Goal: Task Accomplishment & Management: Manage account settings

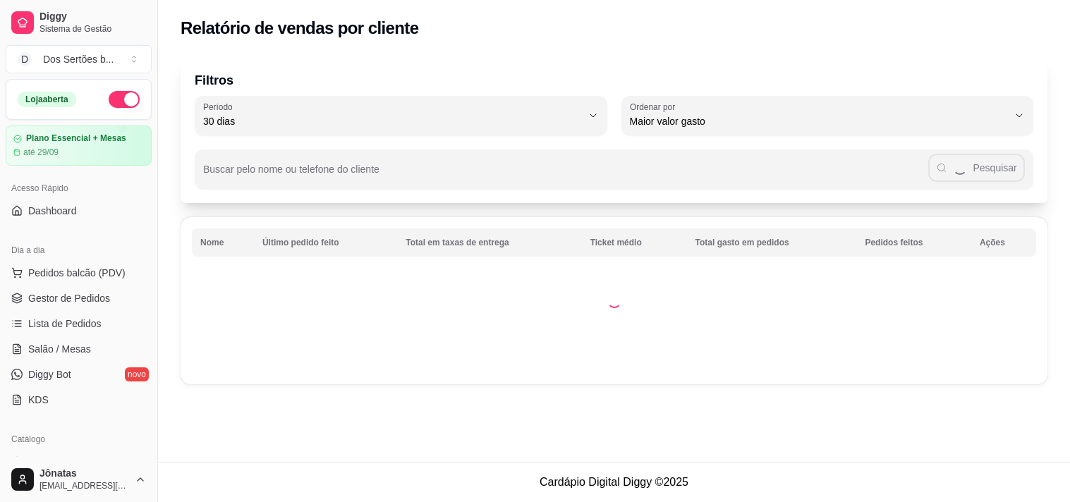
select select "30"
select select "HIGHEST_TOTAL_SPENT_WITH_ORDERS"
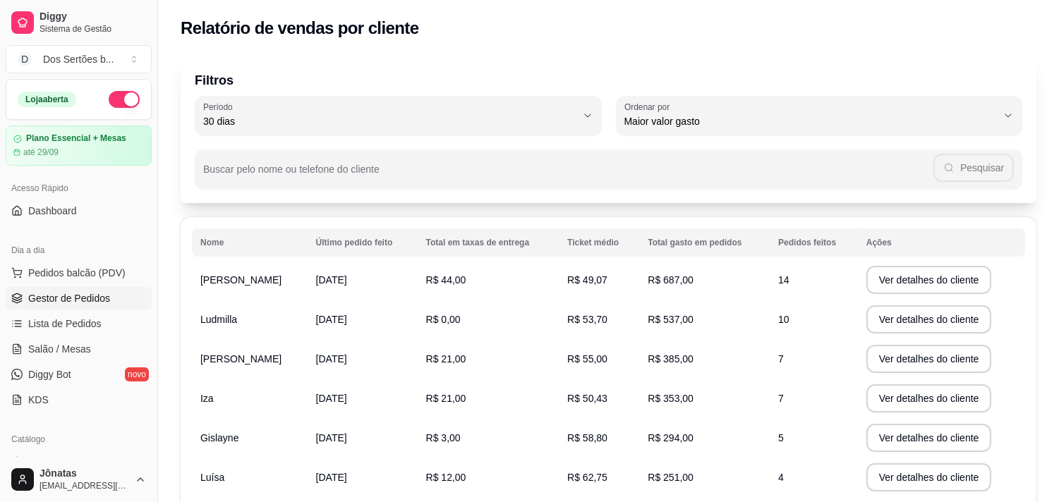
click at [80, 298] on span "Gestor de Pedidos" at bounding box center [69, 298] width 82 height 14
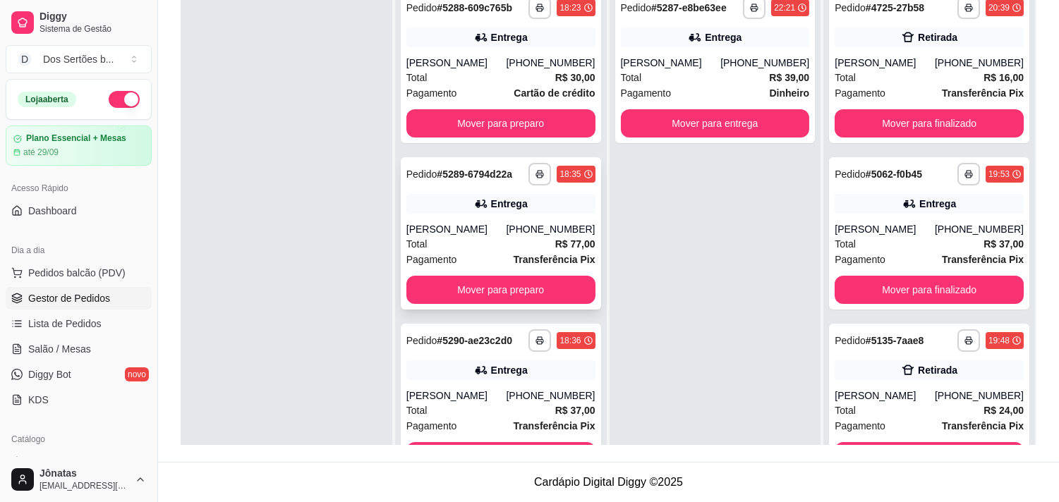
scroll to position [11, 0]
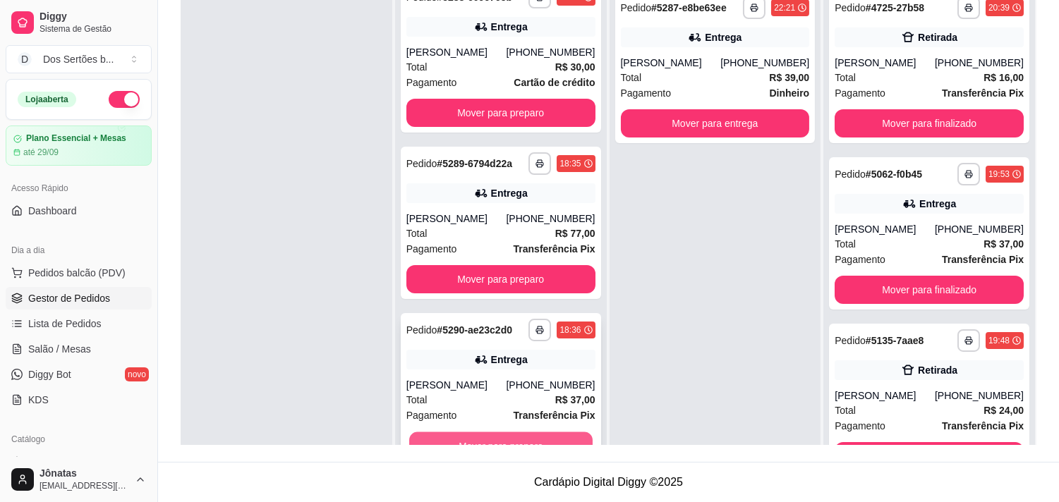
click at [469, 435] on button "Mover para preparo" at bounding box center [500, 446] width 183 height 28
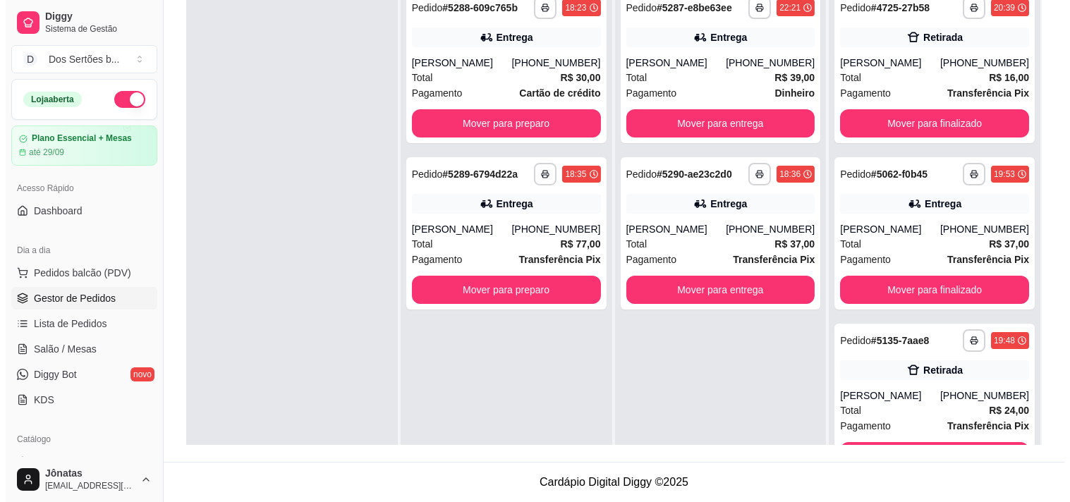
scroll to position [0, 0]
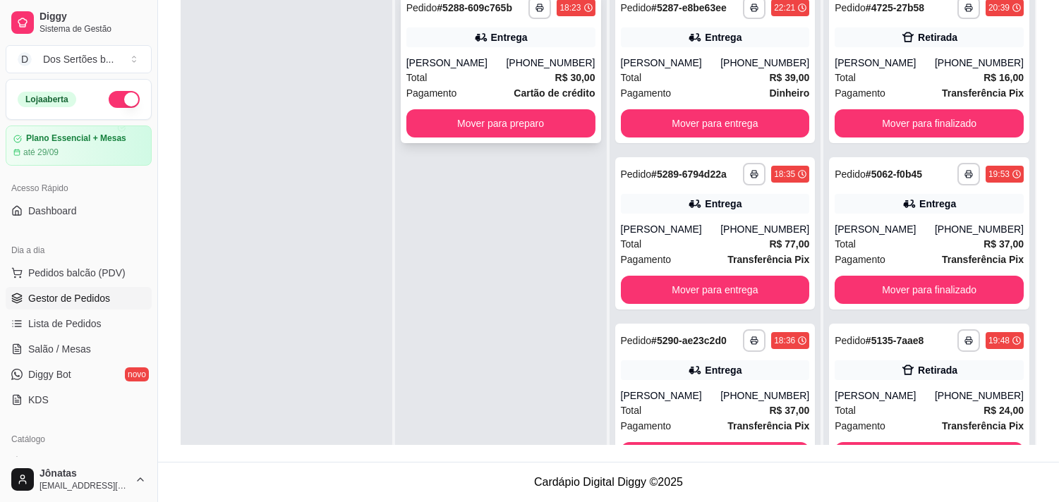
click at [447, 74] on div "Total R$ 30,00" at bounding box center [500, 78] width 189 height 16
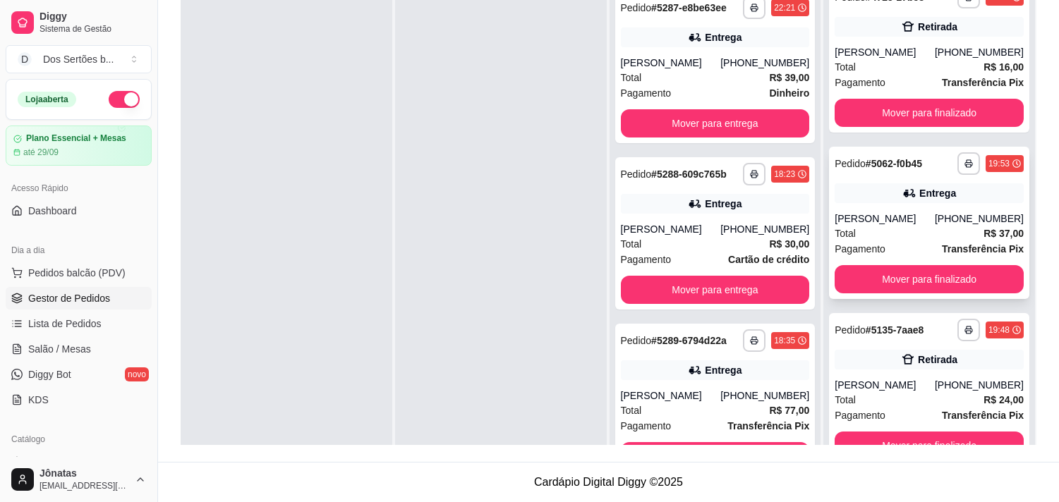
scroll to position [39, 0]
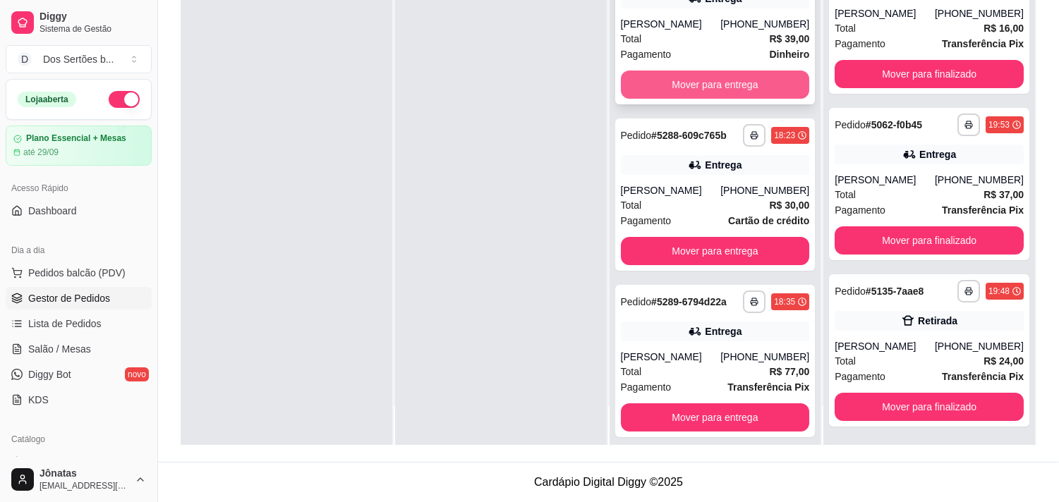
click at [666, 80] on button "Mover para entrega" at bounding box center [715, 85] width 189 height 28
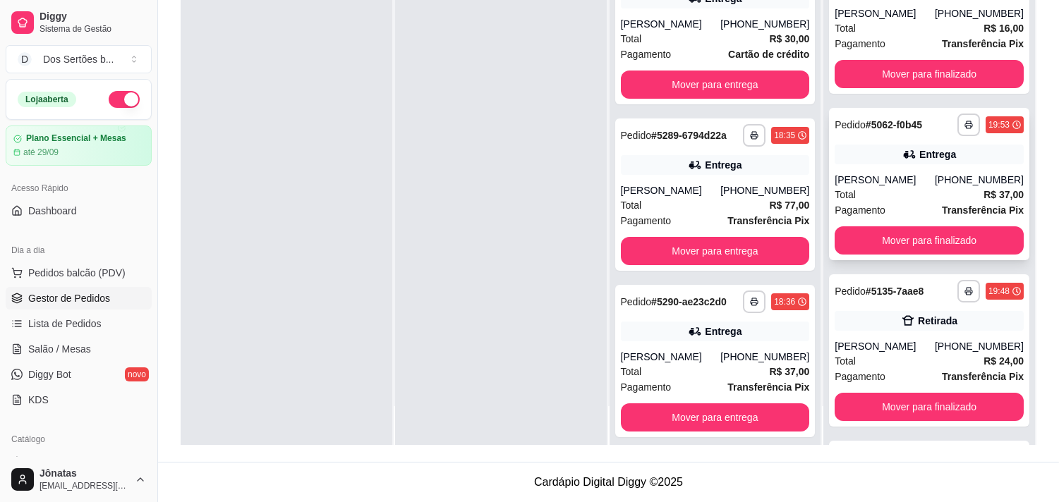
scroll to position [177, 0]
click at [28, 353] on span "Salão / Mesas" at bounding box center [59, 349] width 63 height 14
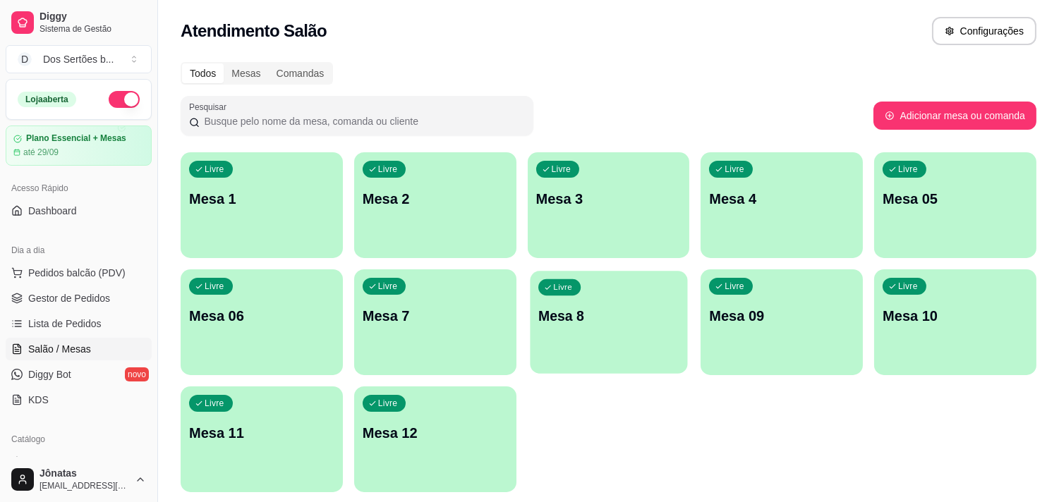
click at [590, 322] on p "Mesa 8" at bounding box center [608, 316] width 141 height 19
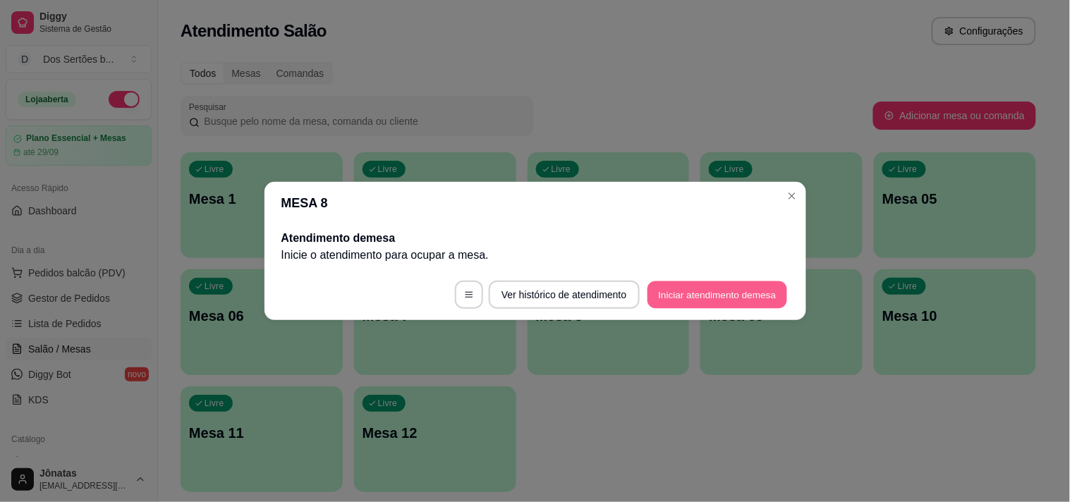
click at [672, 293] on button "Iniciar atendimento de mesa" at bounding box center [718, 295] width 140 height 28
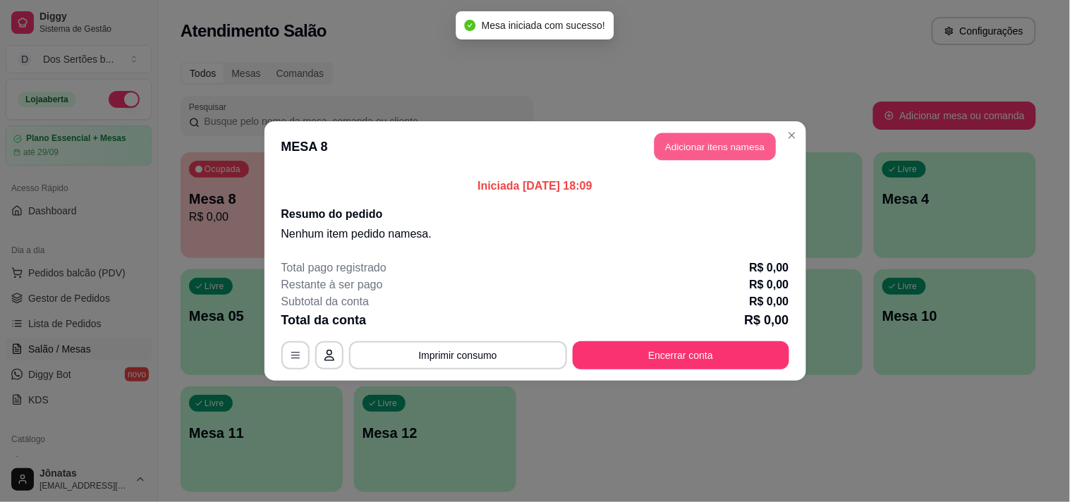
click at [674, 146] on button "Adicionar itens na mesa" at bounding box center [715, 147] width 121 height 28
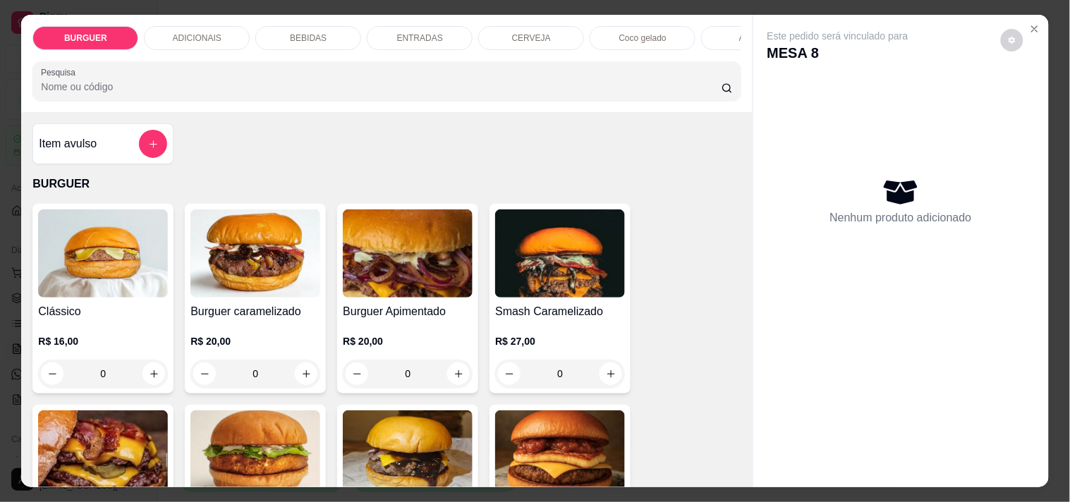
scroll to position [154, 0]
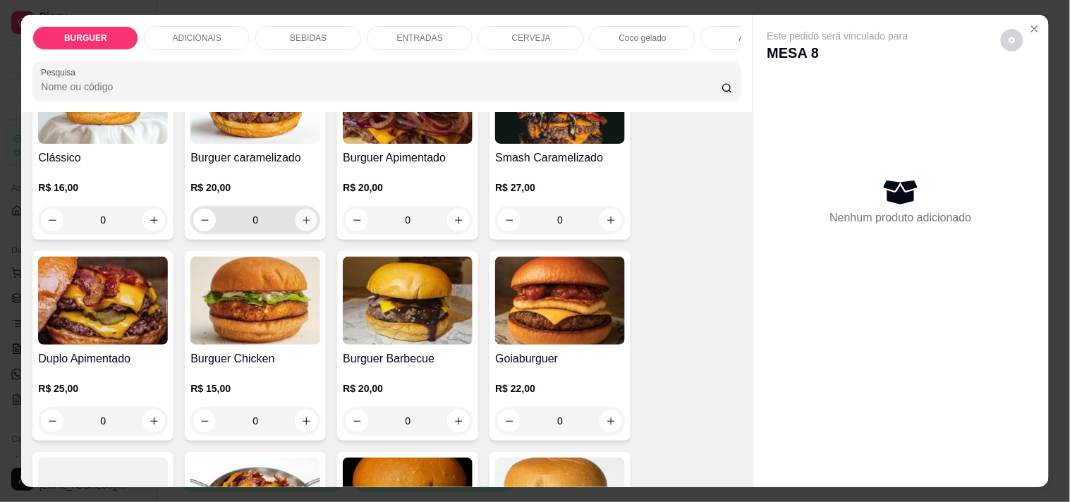
click at [303, 223] on icon "increase-product-quantity" at bounding box center [306, 220] width 11 height 11
type input "1"
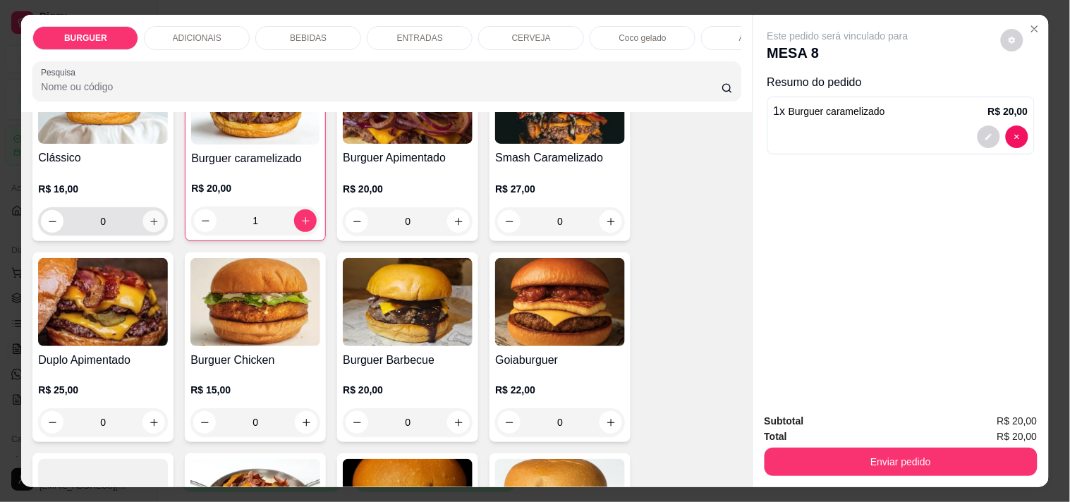
click at [149, 227] on icon "increase-product-quantity" at bounding box center [154, 222] width 11 height 11
type input "1"
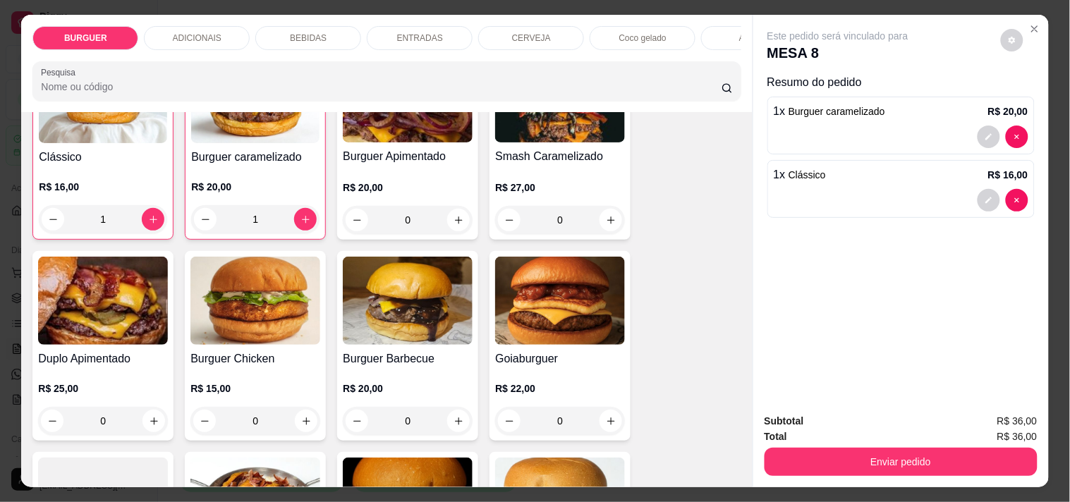
click at [303, 32] on p "BEBIDAS" at bounding box center [308, 37] width 37 height 11
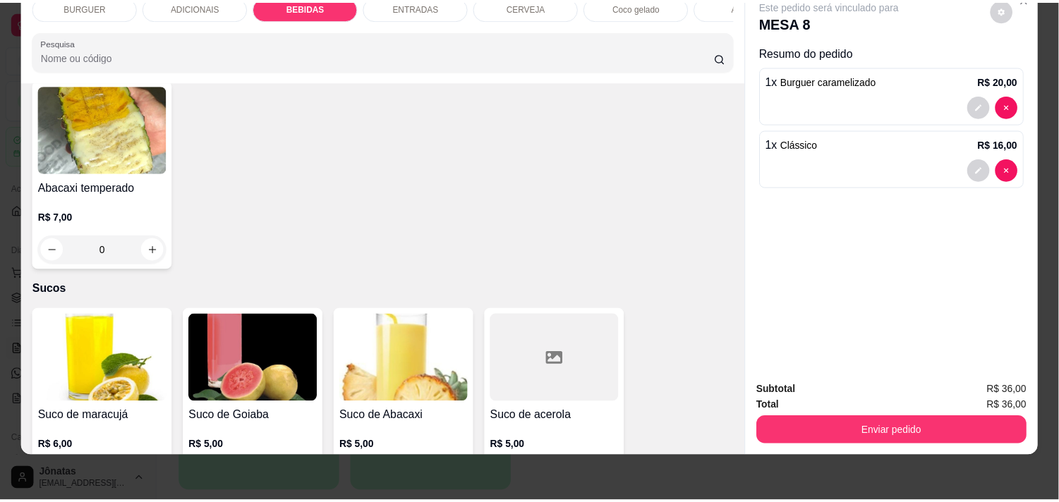
scroll to position [3194, 0]
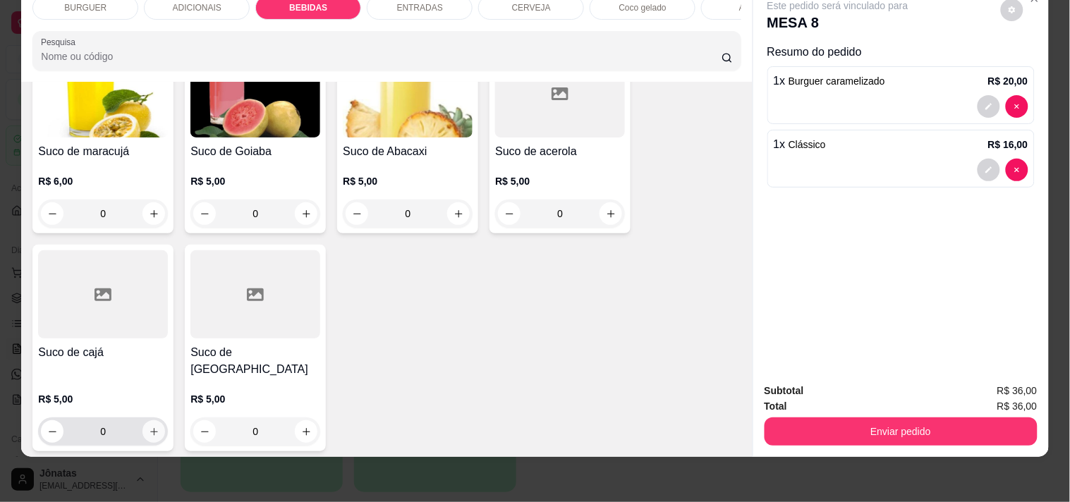
click at [151, 420] on button "increase-product-quantity" at bounding box center [153, 431] width 23 height 23
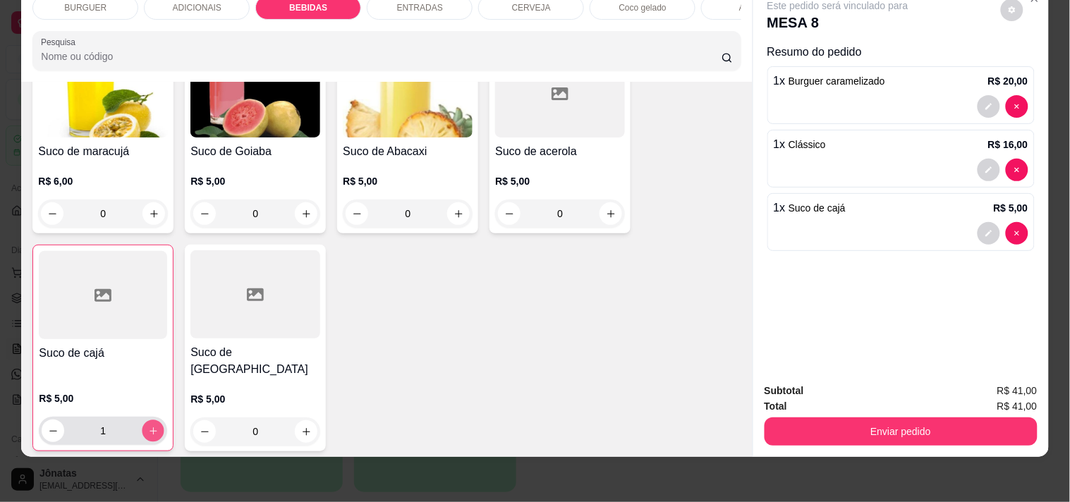
click at [151, 426] on icon "increase-product-quantity" at bounding box center [153, 431] width 11 height 11
type input "2"
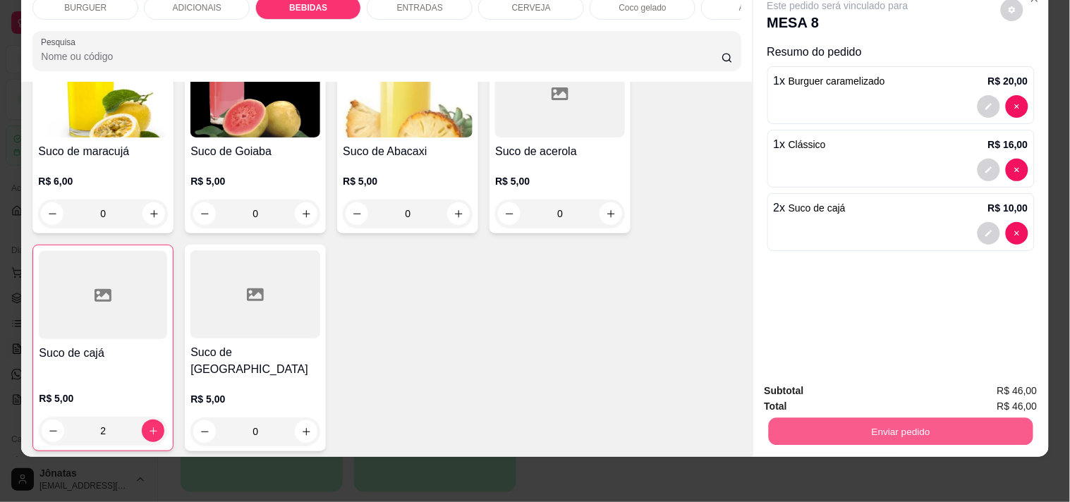
click at [816, 423] on button "Enviar pedido" at bounding box center [900, 432] width 265 height 28
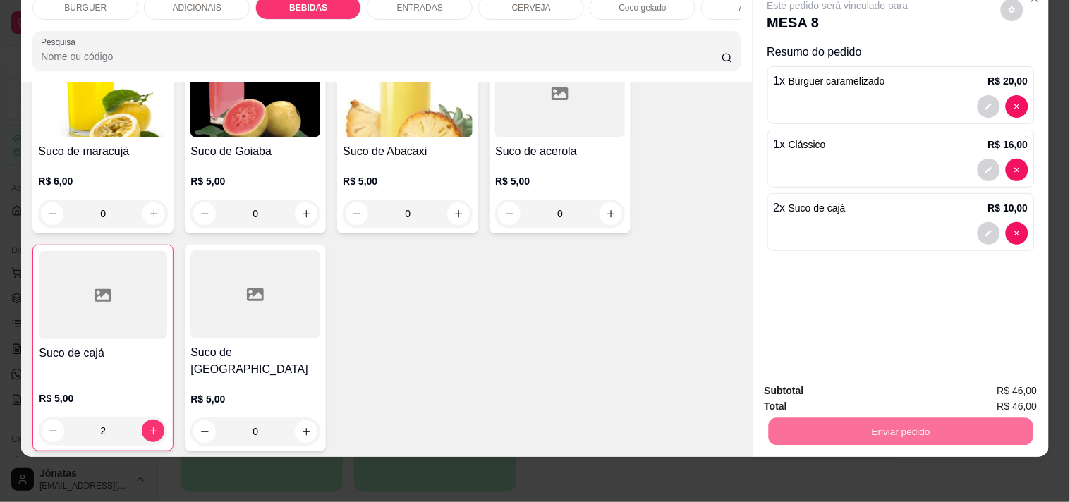
click at [821, 385] on button "Não registrar e enviar pedido" at bounding box center [854, 385] width 142 height 26
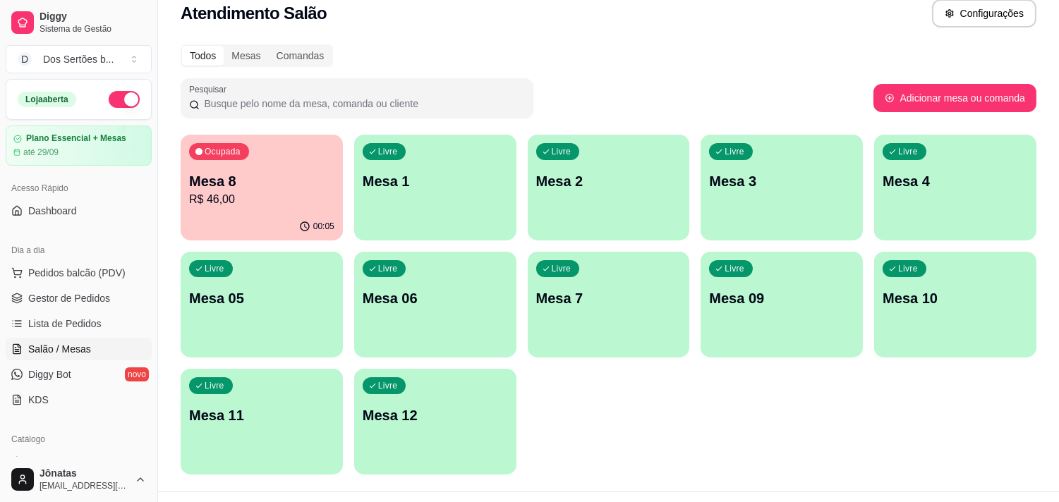
scroll to position [8, 0]
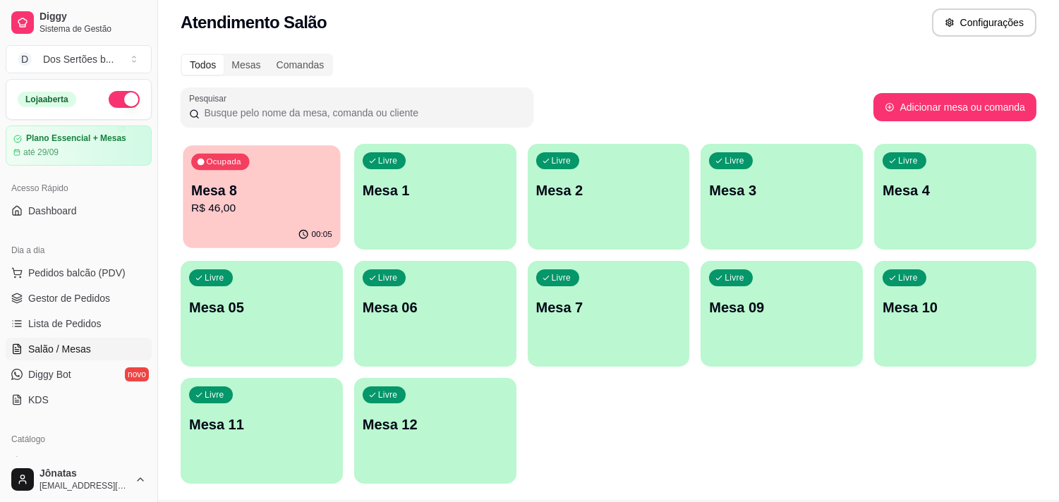
click at [257, 207] on p "R$ 46,00" at bounding box center [261, 208] width 141 height 16
click at [51, 304] on span "Gestor de Pedidos" at bounding box center [69, 298] width 82 height 14
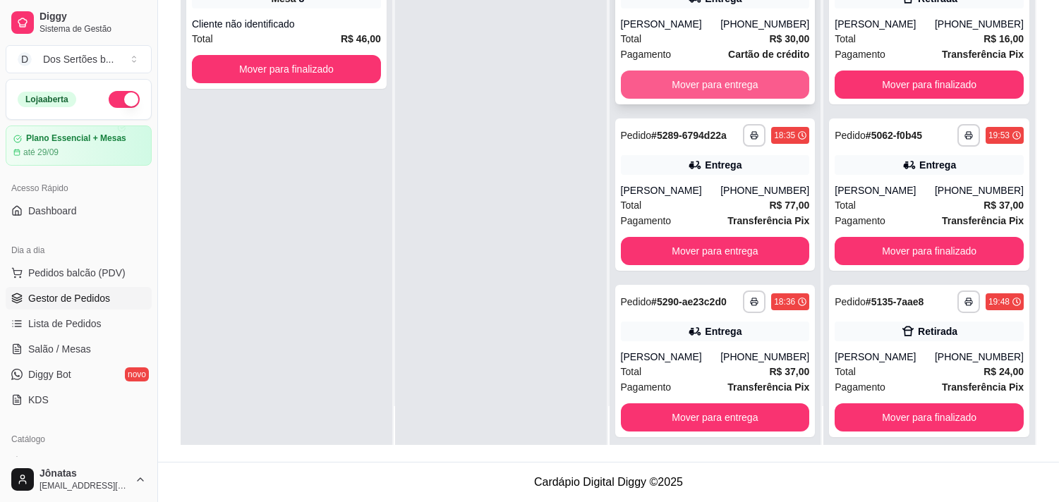
scroll to position [11, 0]
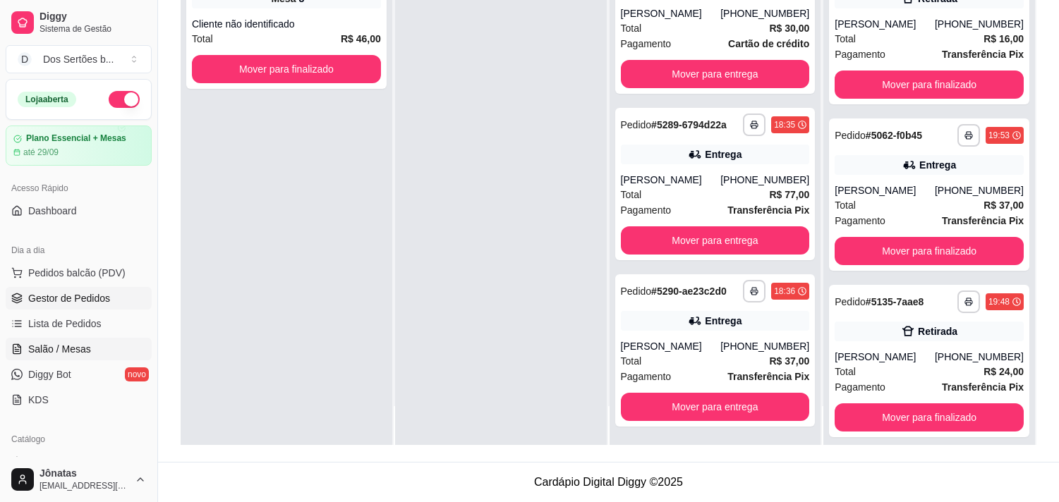
click at [43, 343] on span "Salão / Mesas" at bounding box center [59, 349] width 63 height 14
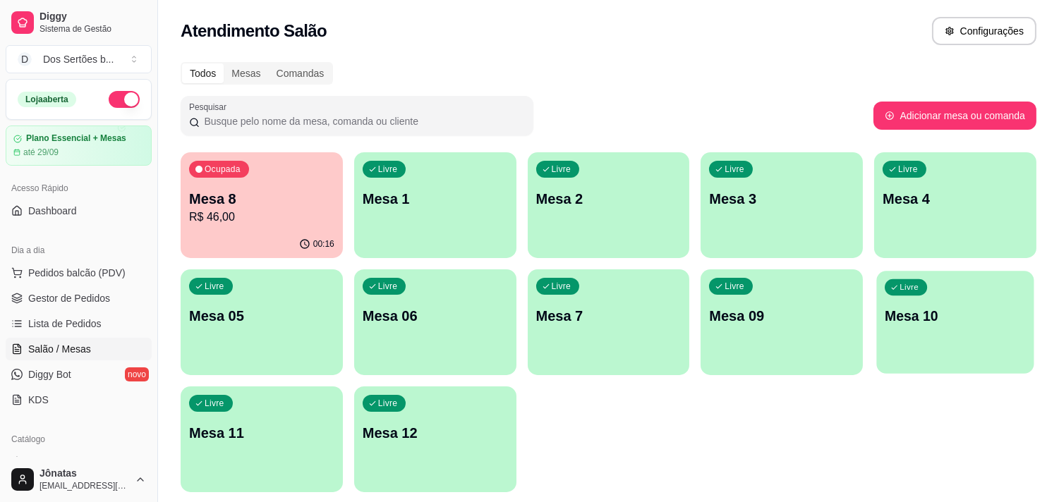
click at [935, 330] on div "Livre Mesa 10" at bounding box center [955, 314] width 157 height 86
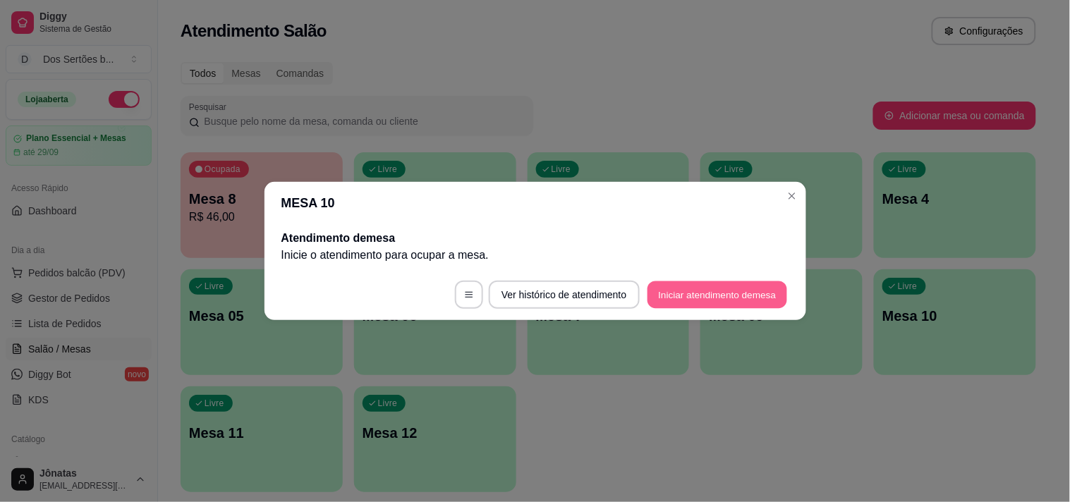
click at [703, 290] on button "Iniciar atendimento de mesa" at bounding box center [718, 295] width 140 height 28
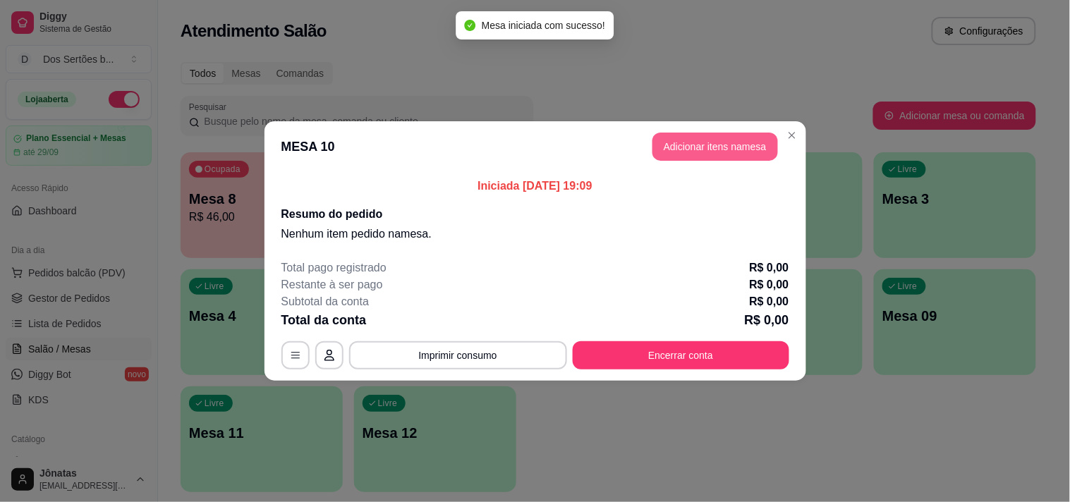
click at [680, 138] on button "Adicionar itens na mesa" at bounding box center [715, 147] width 126 height 28
click at [680, 138] on div "Item avulso BURGUER Clássico R$ 16,00 0 Burguer caramelizado R$ 20,00 0 Burguer…" at bounding box center [385, 299] width 735 height 377
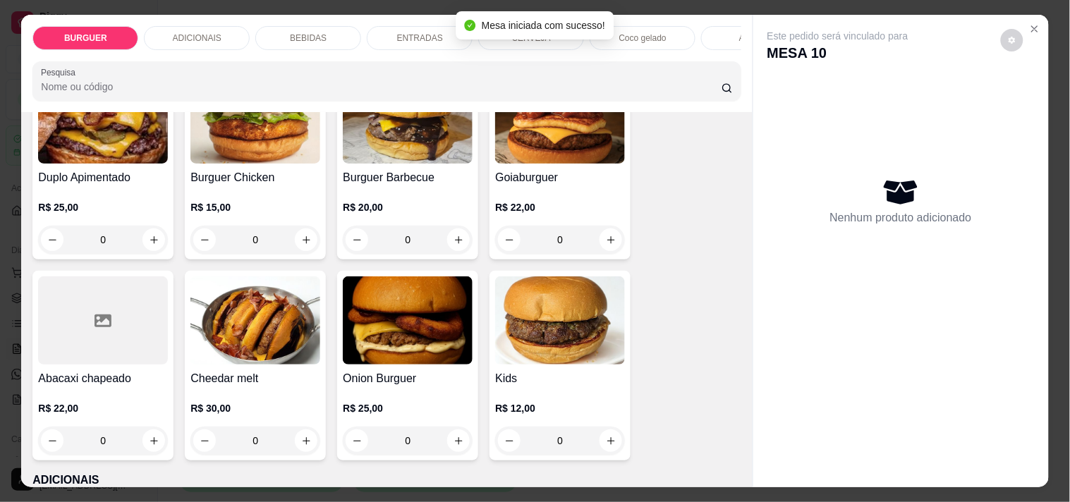
scroll to position [551, 0]
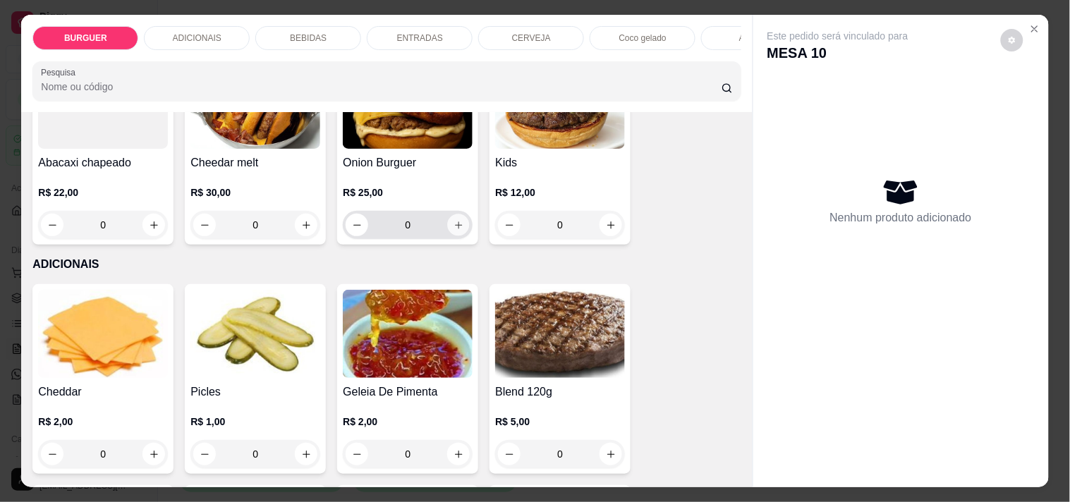
click at [448, 231] on button "increase-product-quantity" at bounding box center [459, 225] width 22 height 22
type input "1"
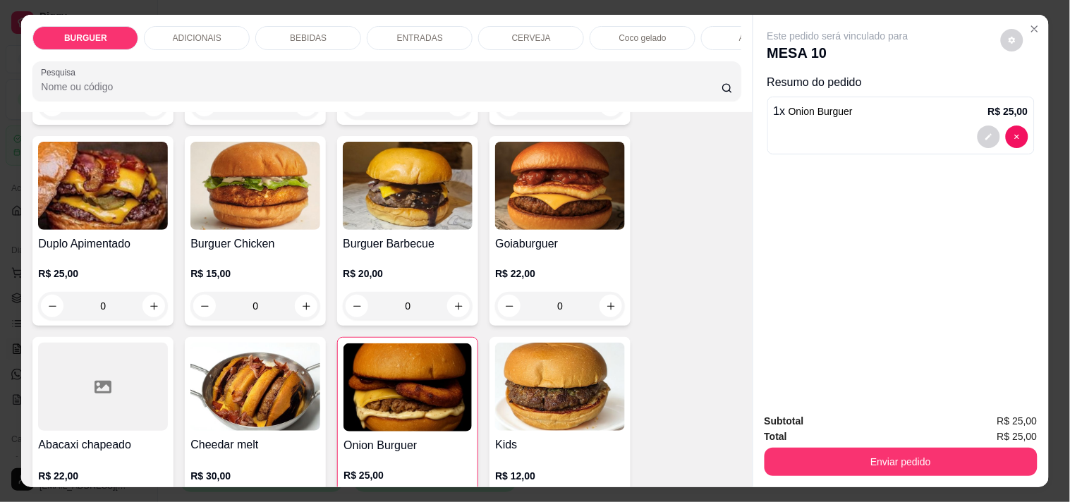
scroll to position [22, 0]
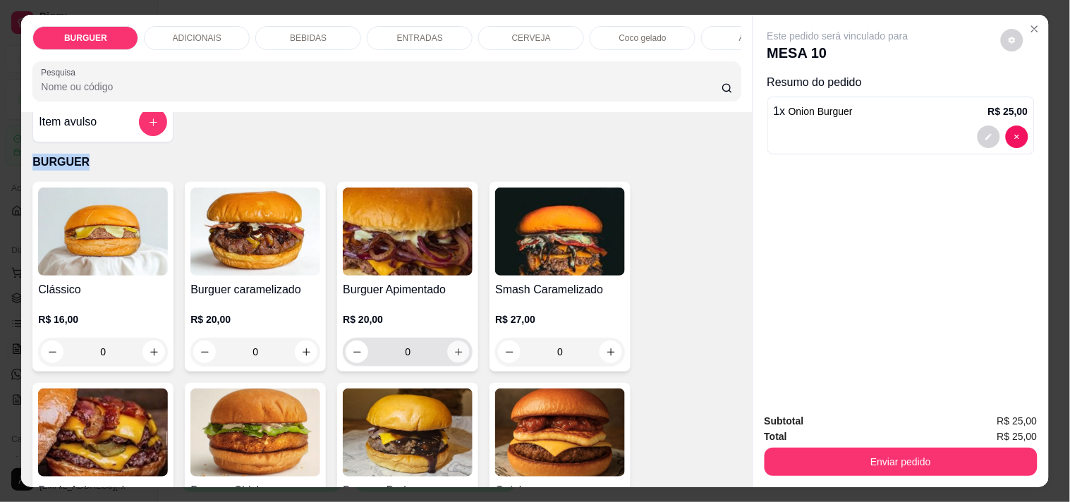
click at [449, 349] on button "increase-product-quantity" at bounding box center [459, 352] width 22 height 22
type input "1"
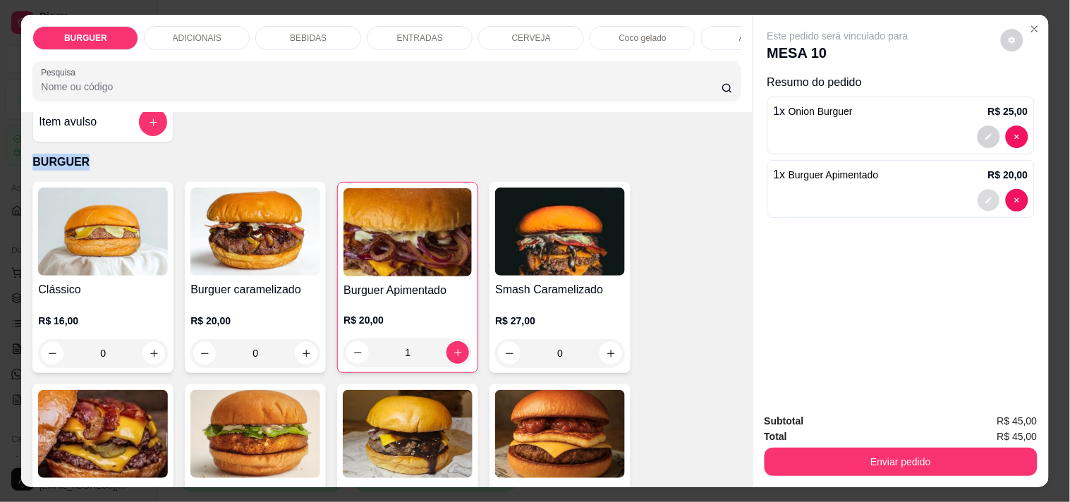
click at [985, 197] on icon "decrease-product-quantity" at bounding box center [989, 201] width 8 height 8
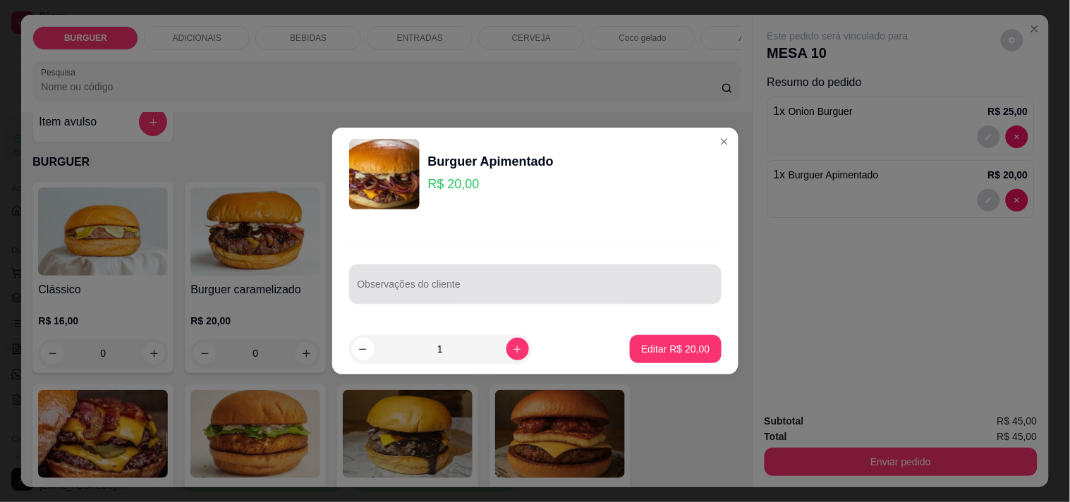
click at [427, 279] on div at bounding box center [536, 284] width 356 height 28
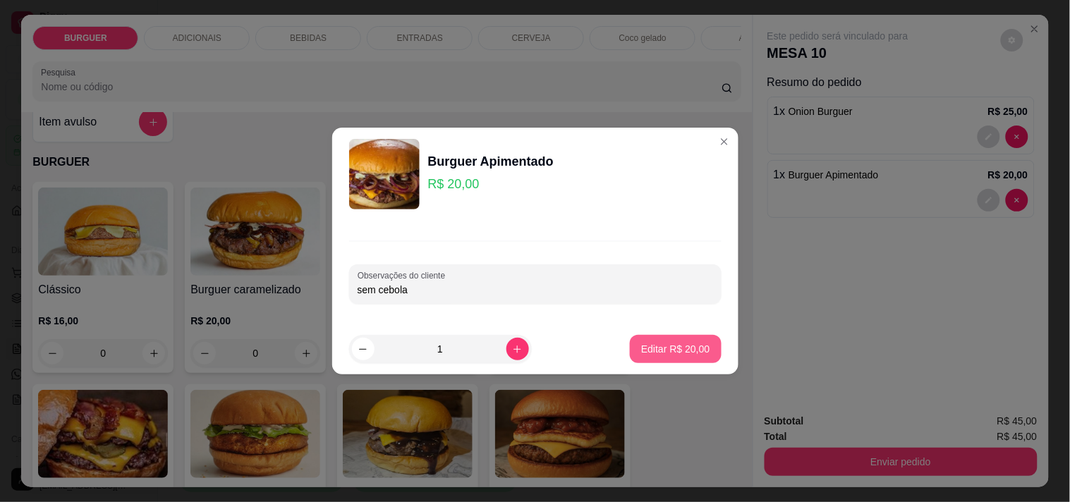
type input "sem cebola"
click at [661, 340] on button "Editar R$ 20,00" at bounding box center [675, 350] width 88 height 28
type input "0"
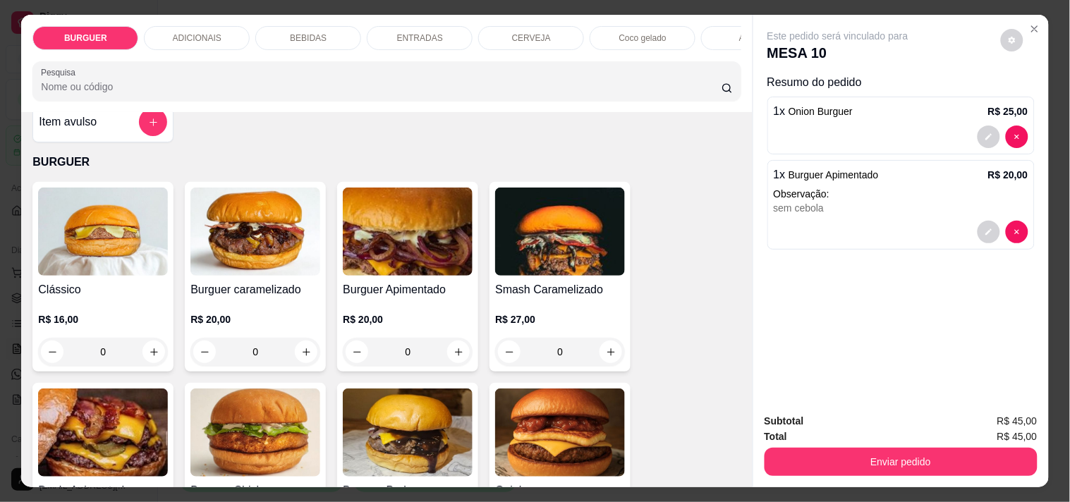
scroll to position [229, 0]
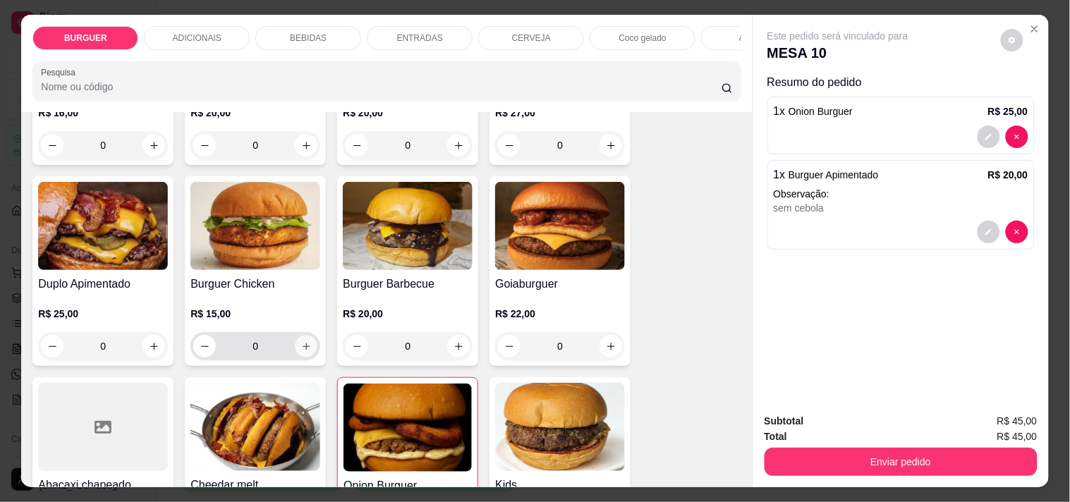
click at [301, 352] on icon "increase-product-quantity" at bounding box center [306, 346] width 11 height 11
type input "1"
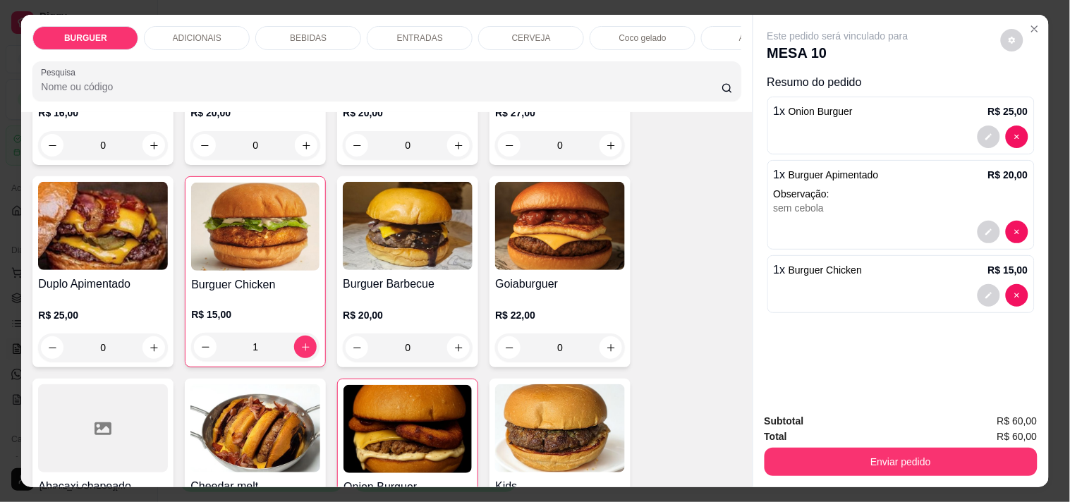
click at [415, 32] on p "ENTRADAS" at bounding box center [420, 37] width 46 height 11
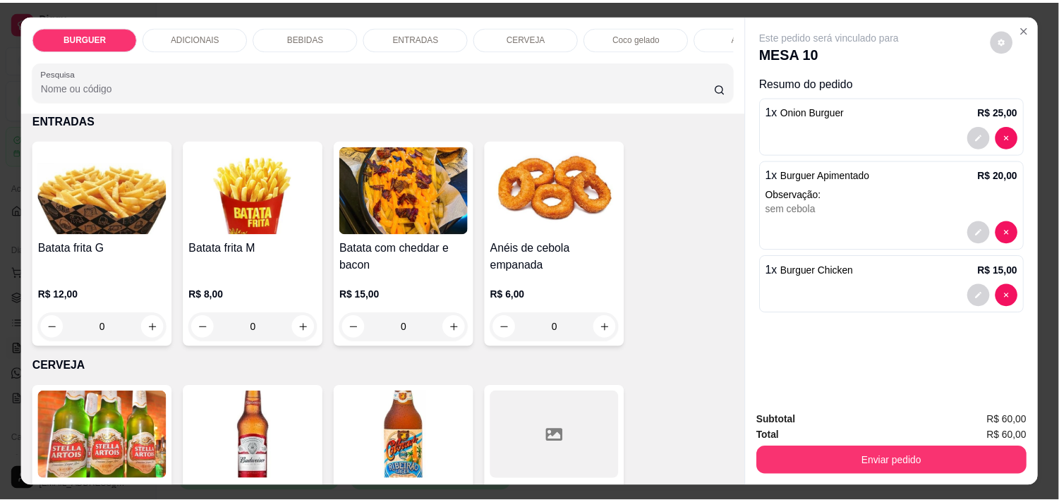
scroll to position [36, 0]
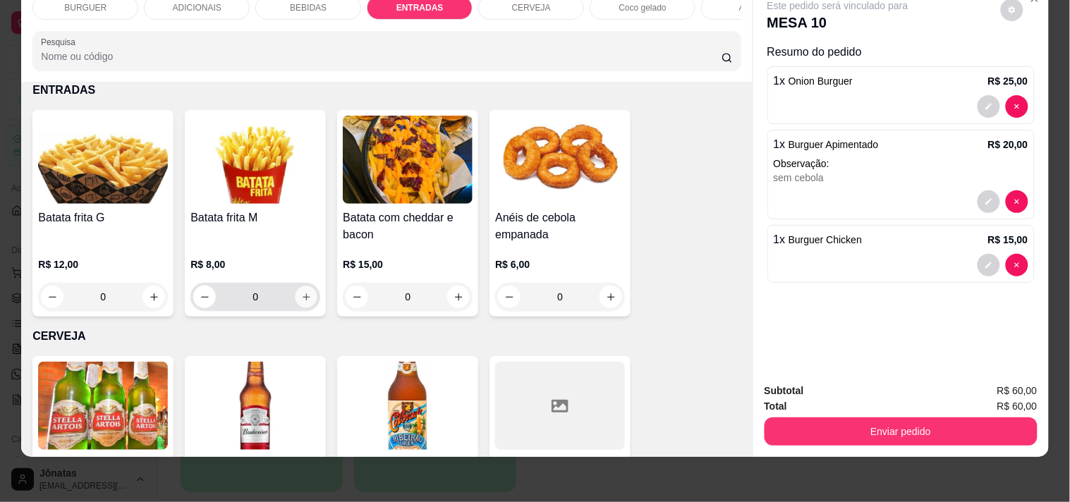
click at [301, 300] on icon "increase-product-quantity" at bounding box center [306, 297] width 11 height 11
type input "1"
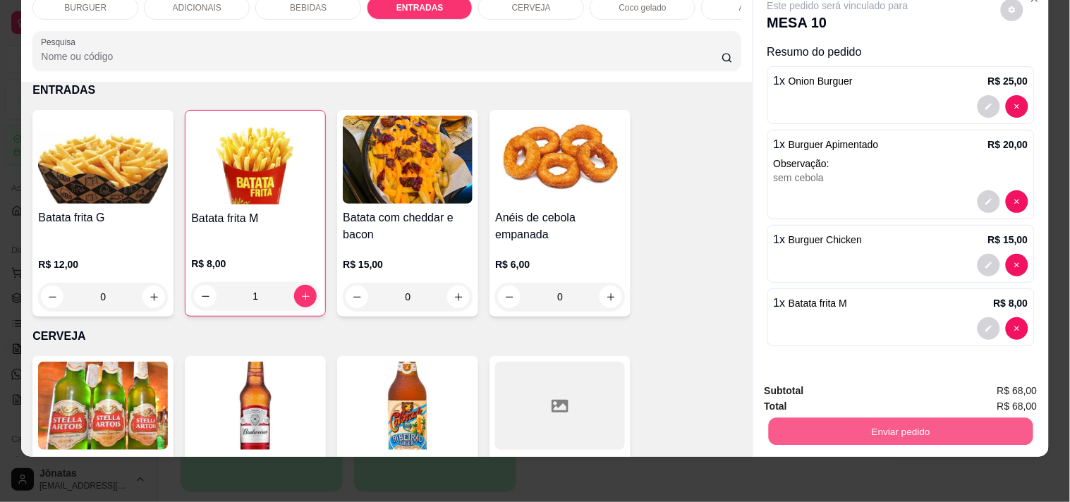
click at [848, 420] on button "Enviar pedido" at bounding box center [900, 432] width 265 height 28
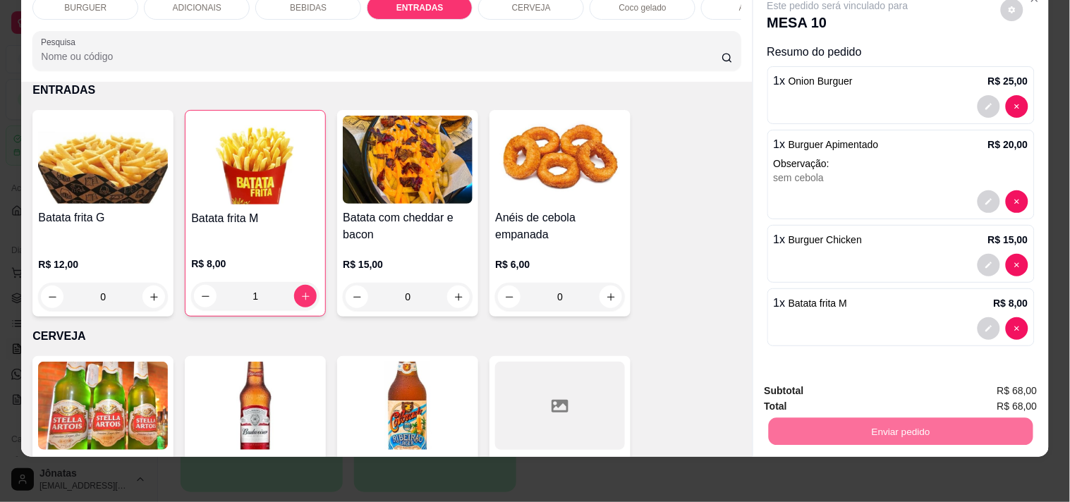
click at [812, 384] on button "Não registrar e enviar pedido" at bounding box center [854, 385] width 142 height 26
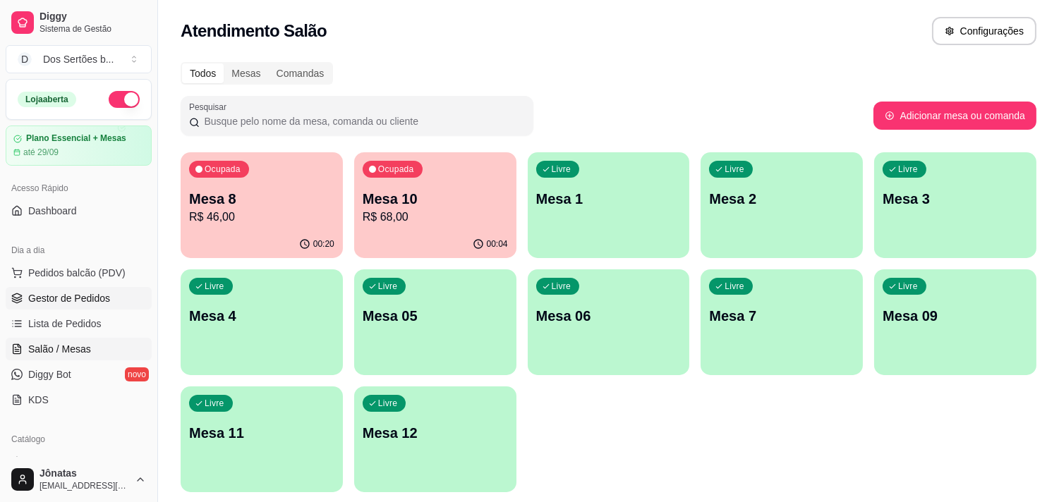
click at [40, 295] on span "Gestor de Pedidos" at bounding box center [69, 298] width 82 height 14
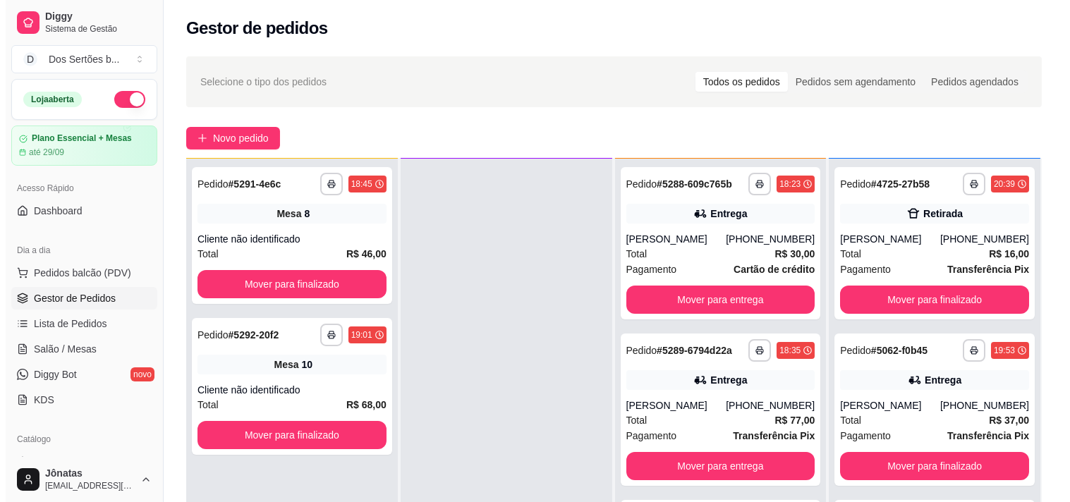
scroll to position [215, 0]
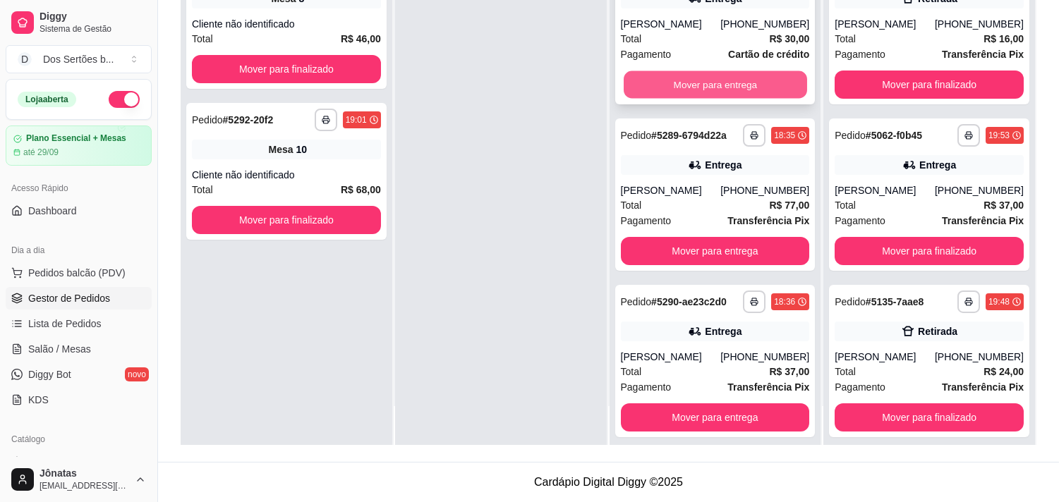
click at [653, 76] on button "Mover para entrega" at bounding box center [715, 85] width 183 height 28
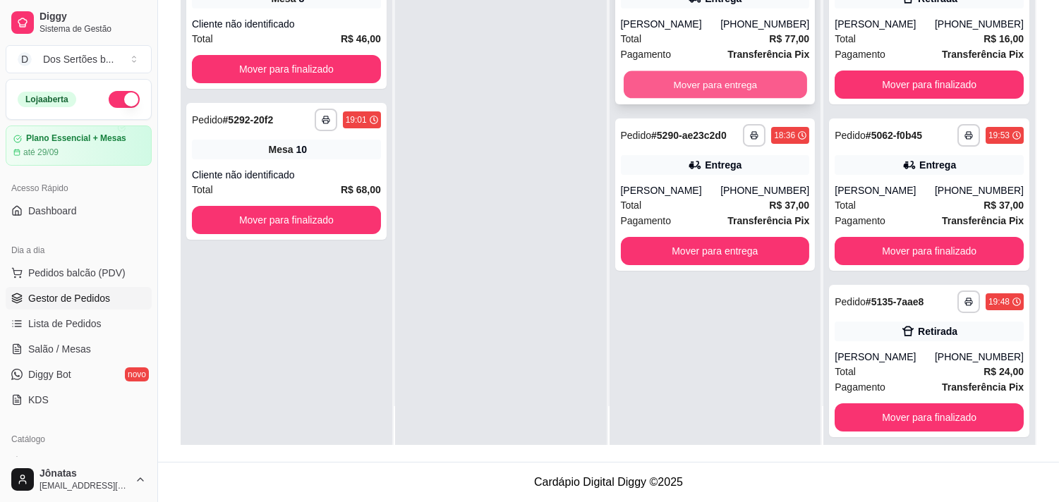
click at [653, 80] on button "Mover para entrega" at bounding box center [715, 85] width 183 height 28
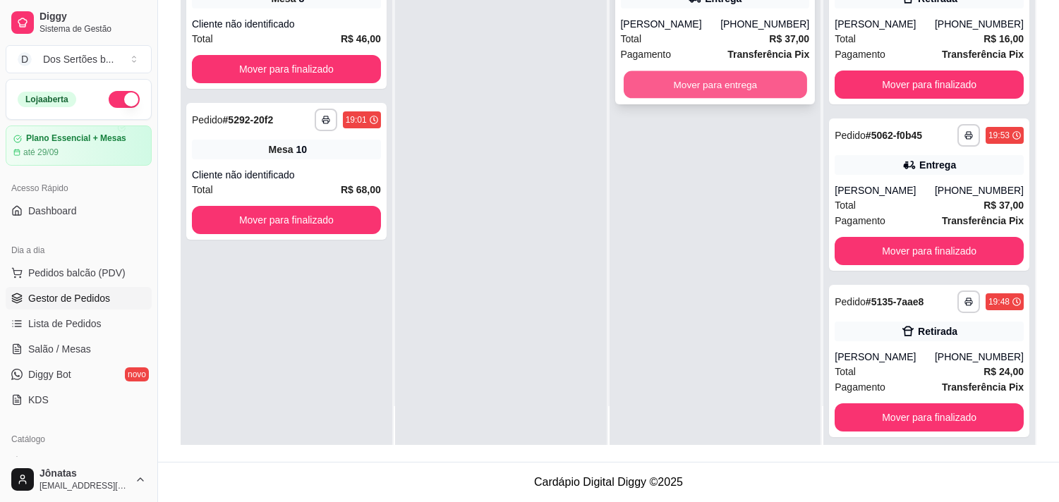
click at [674, 81] on button "Mover para entrega" at bounding box center [715, 85] width 183 height 28
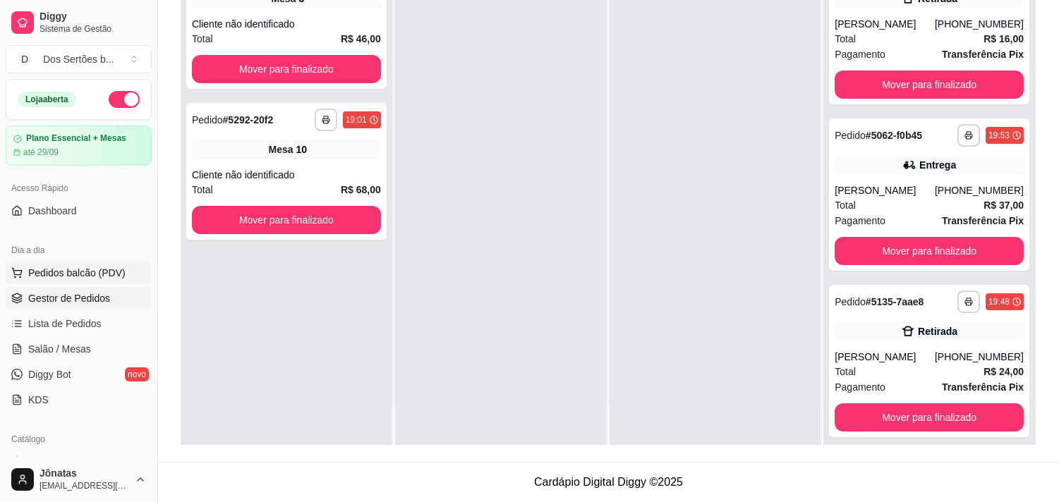
click at [29, 267] on span "Pedidos balcão (PDV)" at bounding box center [76, 273] width 97 height 14
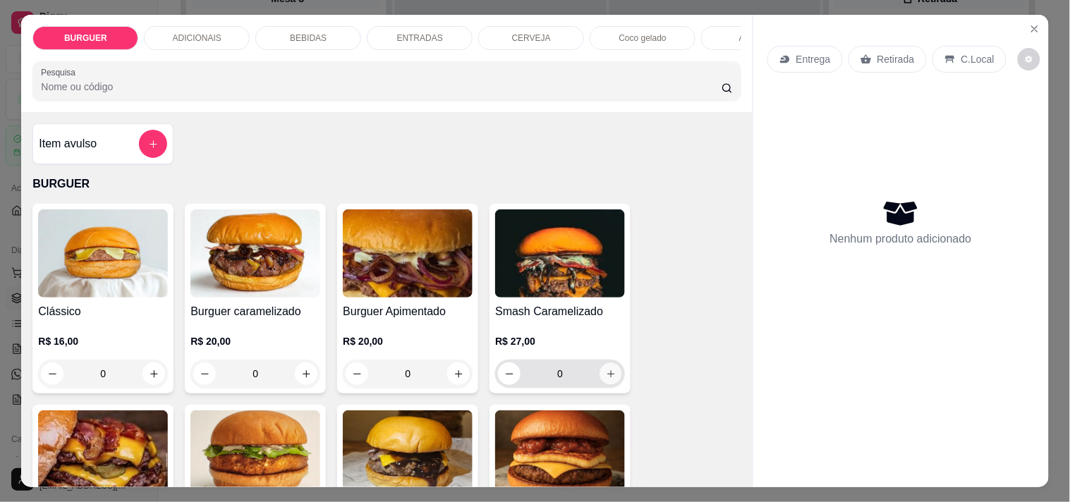
click at [606, 379] on icon "increase-product-quantity" at bounding box center [611, 374] width 11 height 11
type input "1"
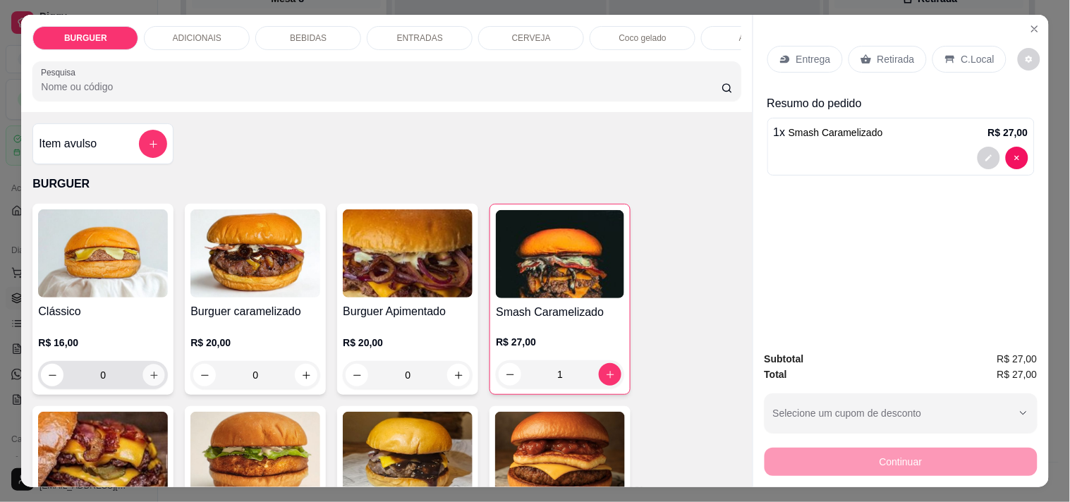
click at [143, 386] on button "increase-product-quantity" at bounding box center [154, 376] width 22 height 22
type input "1"
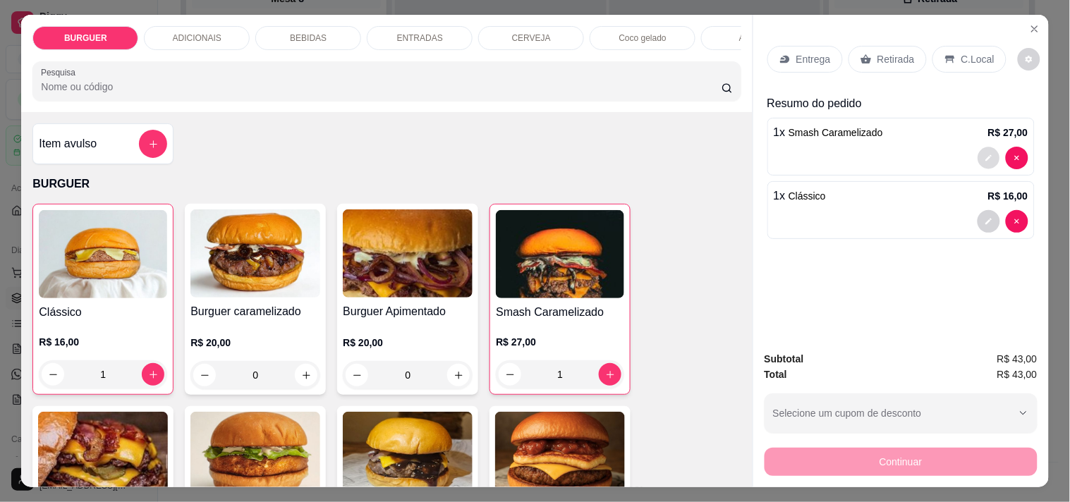
click at [985, 155] on icon "decrease-product-quantity" at bounding box center [988, 158] width 6 height 6
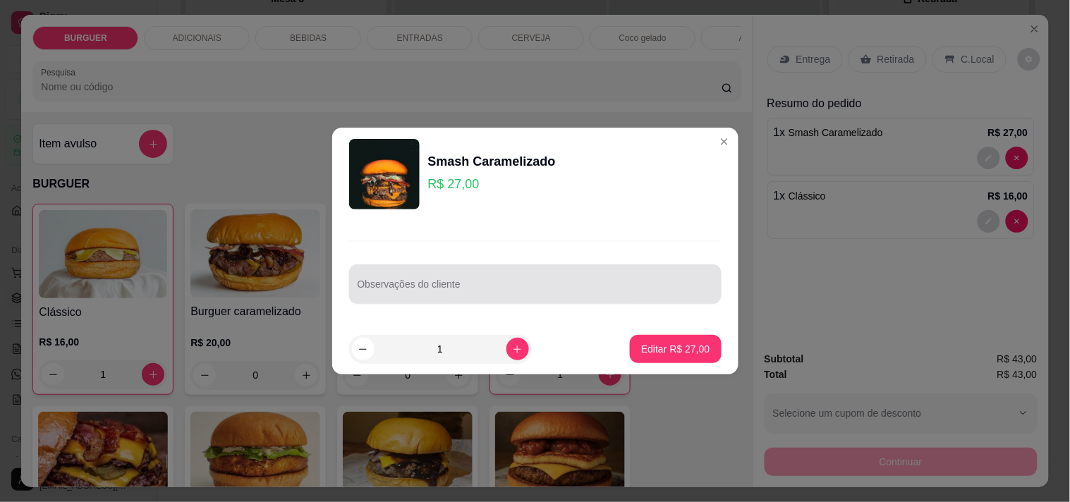
click at [383, 288] on input "Observações do cliente" at bounding box center [536, 290] width 356 height 14
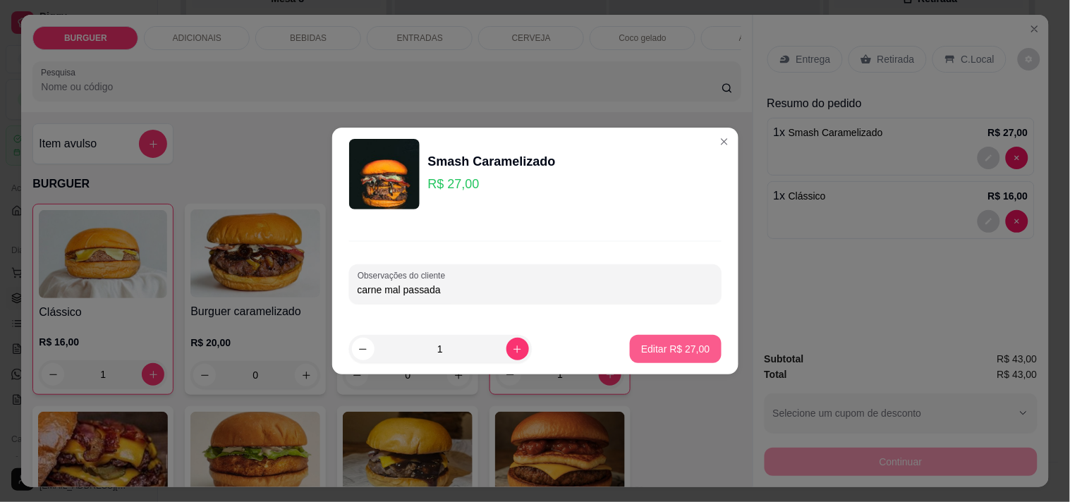
type input "carne mal passada"
click at [649, 347] on p "Editar R$ 27,00" at bounding box center [676, 348] width 66 height 13
type input "0"
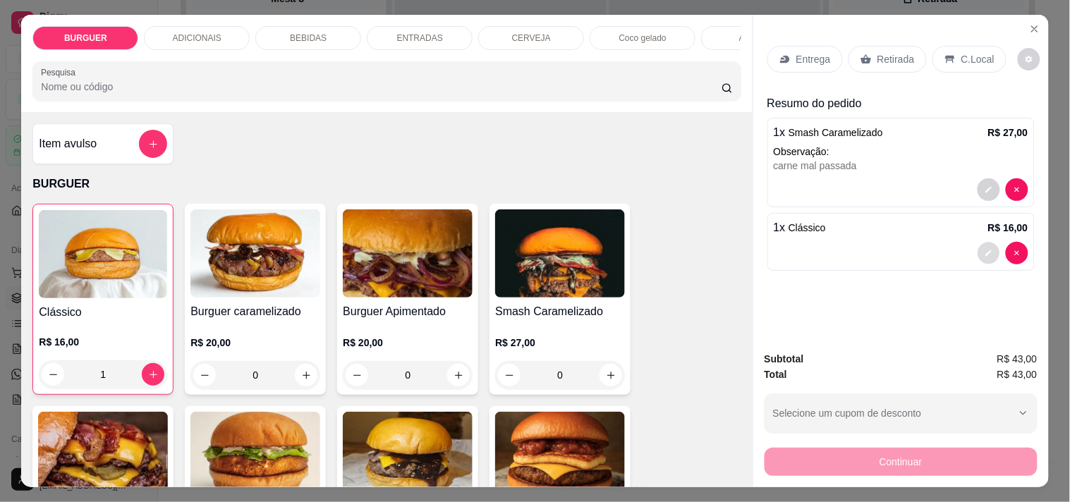
click at [985, 250] on icon "decrease-product-quantity" at bounding box center [989, 254] width 8 height 8
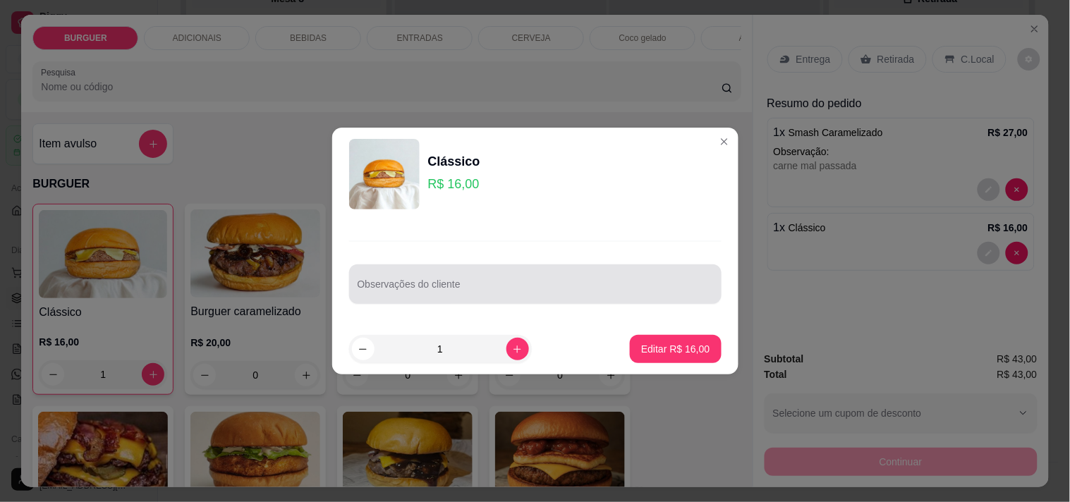
click at [369, 288] on input "Observações do cliente" at bounding box center [536, 290] width 356 height 14
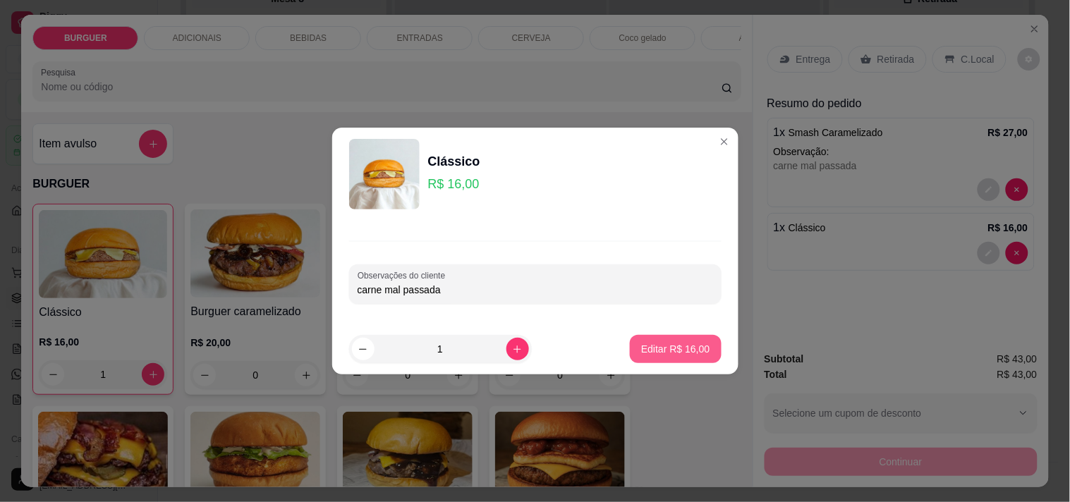
type input "carne mal passada"
click at [662, 344] on p "Editar R$ 16,00" at bounding box center [676, 348] width 66 height 13
type input "0"
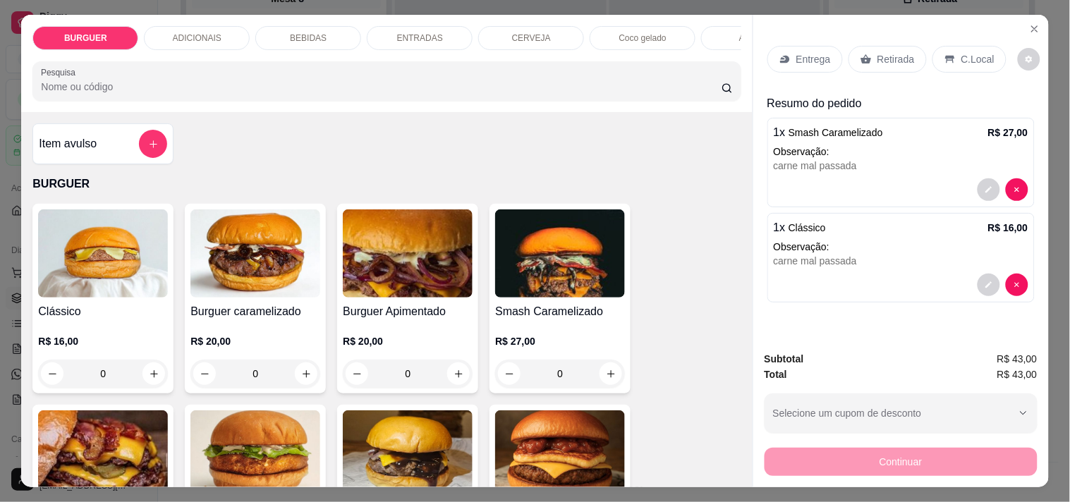
click at [885, 52] on p "Retirada" at bounding box center [895, 59] width 37 height 14
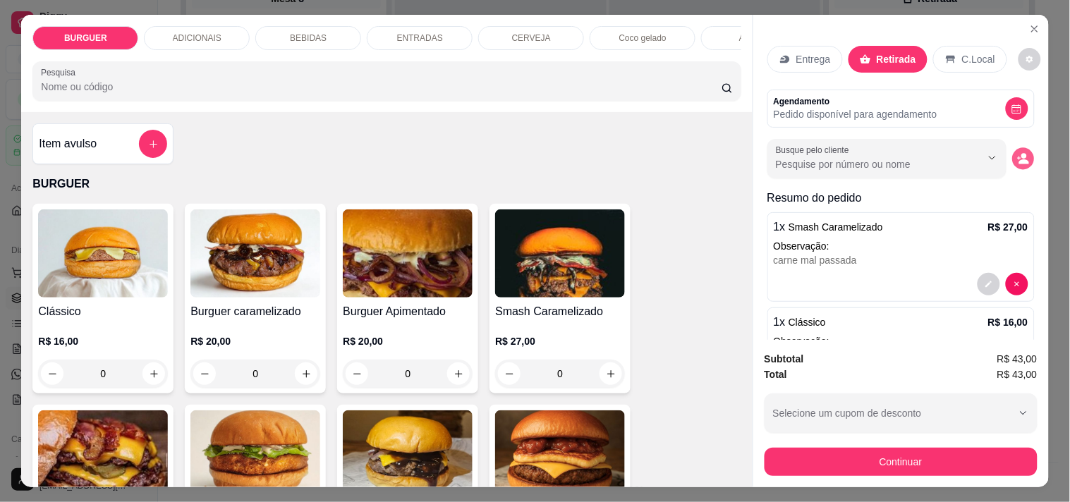
click at [1017, 155] on icon "decrease-product-quantity" at bounding box center [1023, 159] width 12 height 12
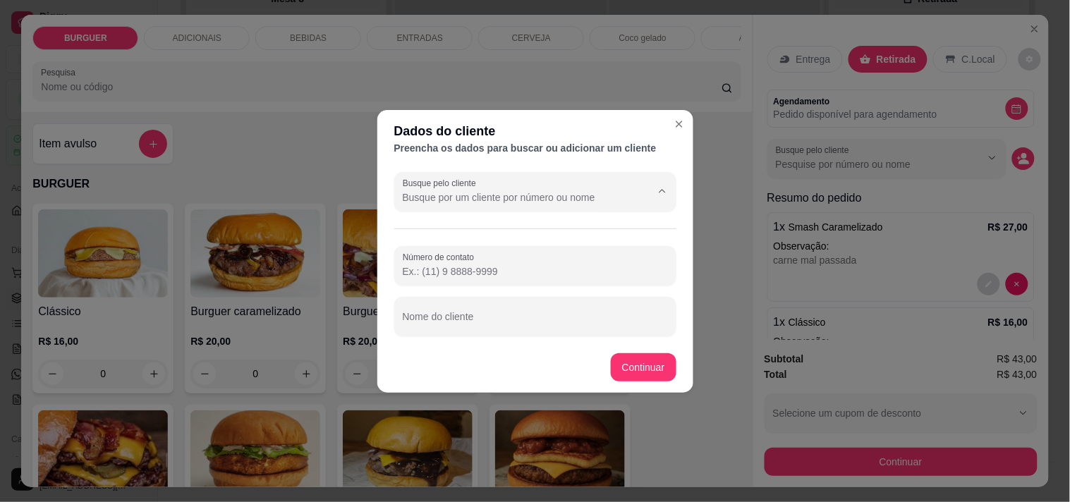
click at [432, 200] on input "Busque pelo cliente" at bounding box center [516, 197] width 226 height 14
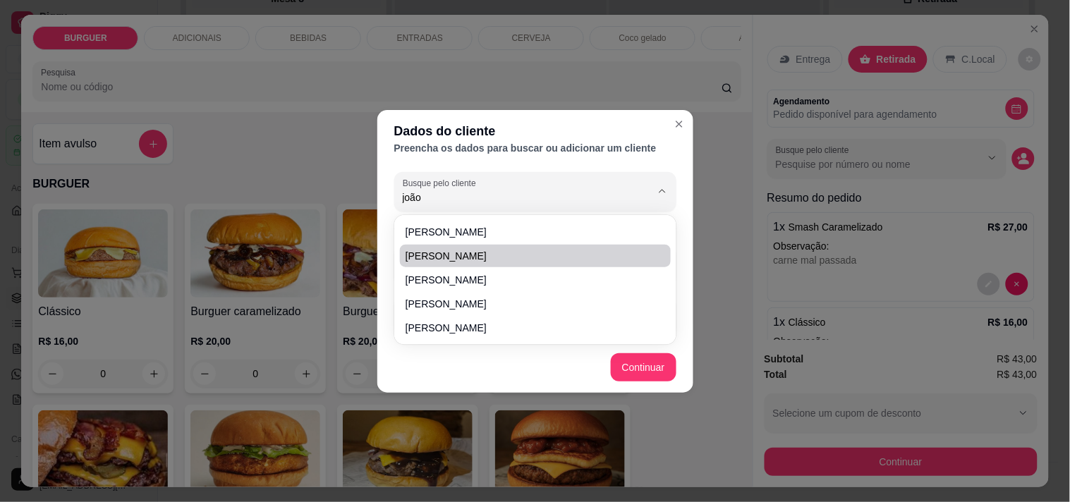
click at [411, 253] on span "[PERSON_NAME]" at bounding box center [528, 256] width 245 height 14
type input "[PERSON_NAME]"
type input "[PHONE_NUMBER]"
type input "[PERSON_NAME]"
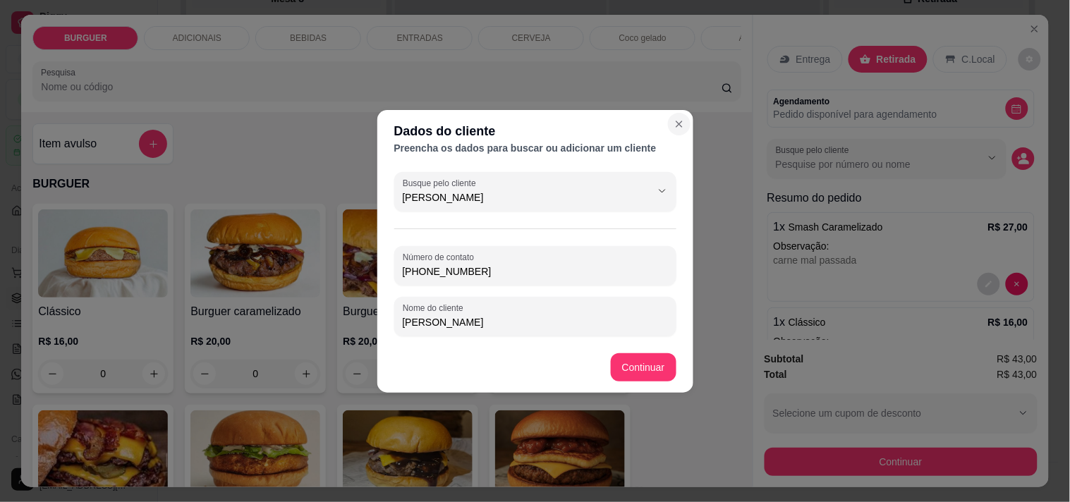
type input "[PERSON_NAME]"
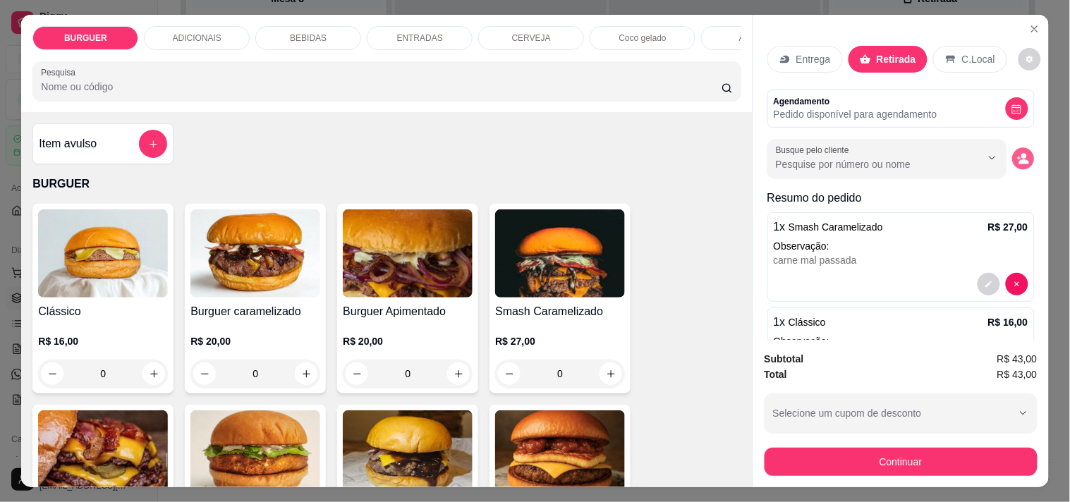
click at [1021, 154] on circle "decrease-product-quantity" at bounding box center [1024, 157] width 6 height 6
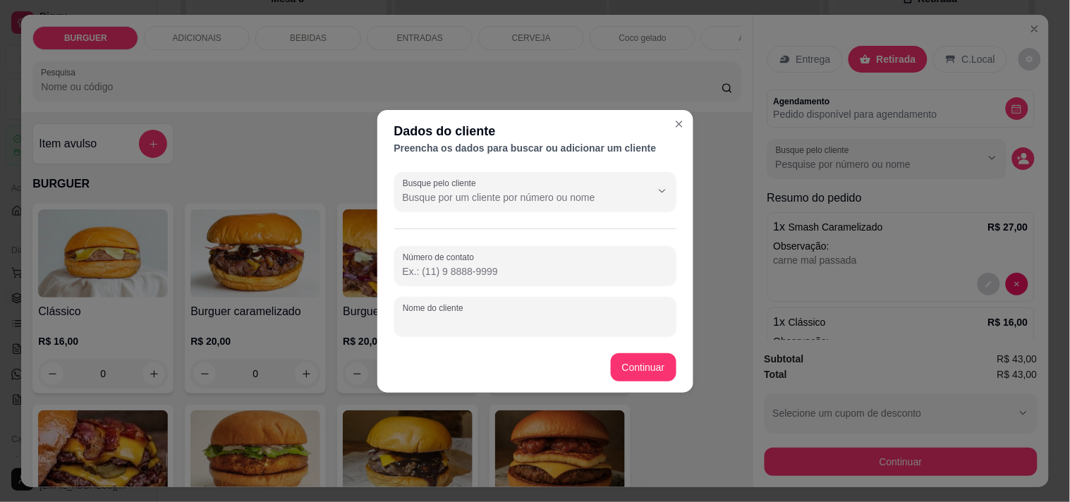
click at [489, 320] on input "Nome do cliente" at bounding box center [535, 322] width 265 height 14
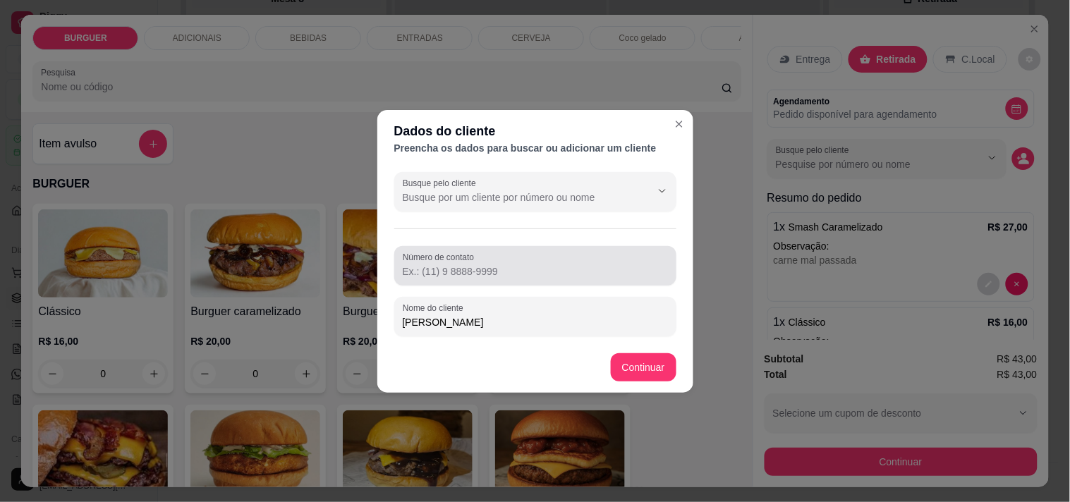
type input "[PERSON_NAME]"
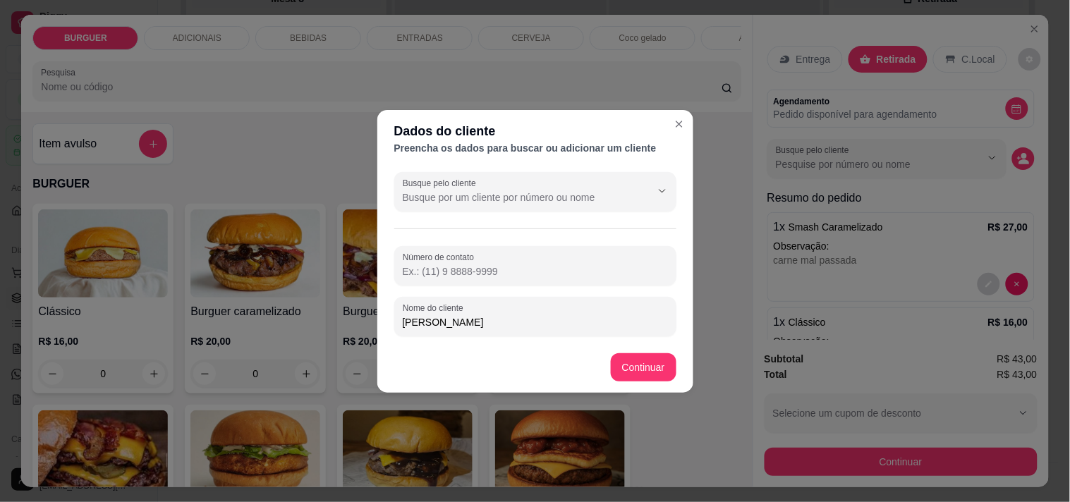
click at [422, 267] on input "Número de contato" at bounding box center [535, 272] width 265 height 14
type input "[PHONE_NUMBER]"
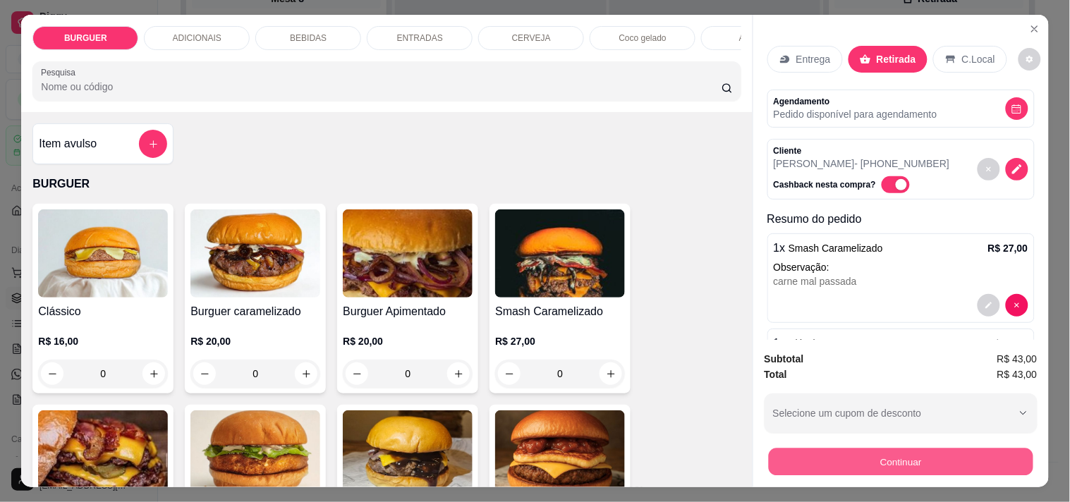
click at [833, 448] on button "Continuar" at bounding box center [900, 462] width 265 height 28
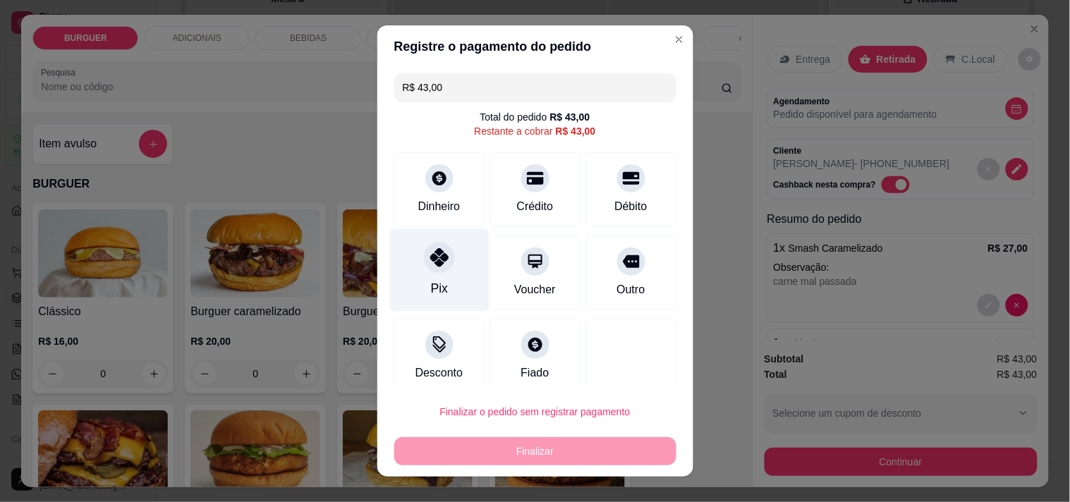
click at [430, 261] on icon at bounding box center [439, 257] width 18 height 18
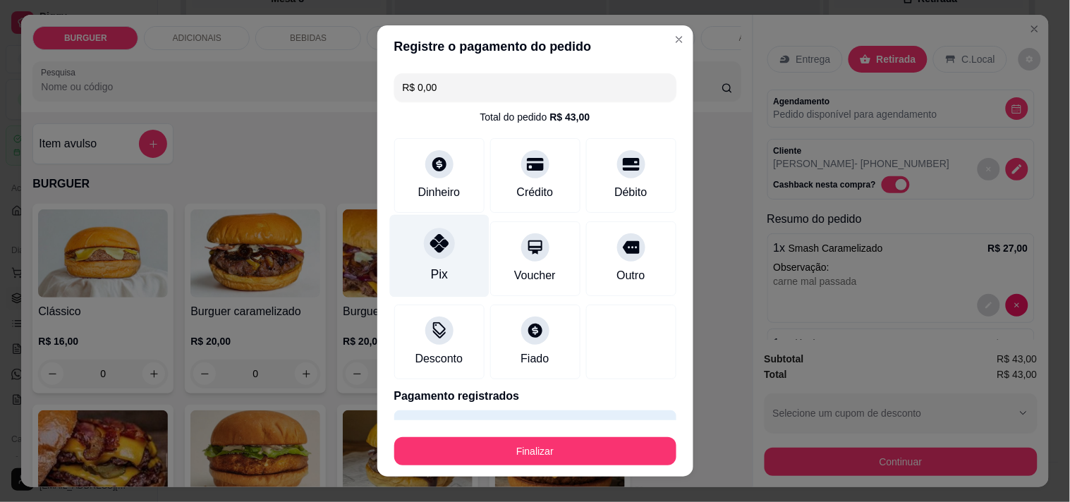
scroll to position [37, 0]
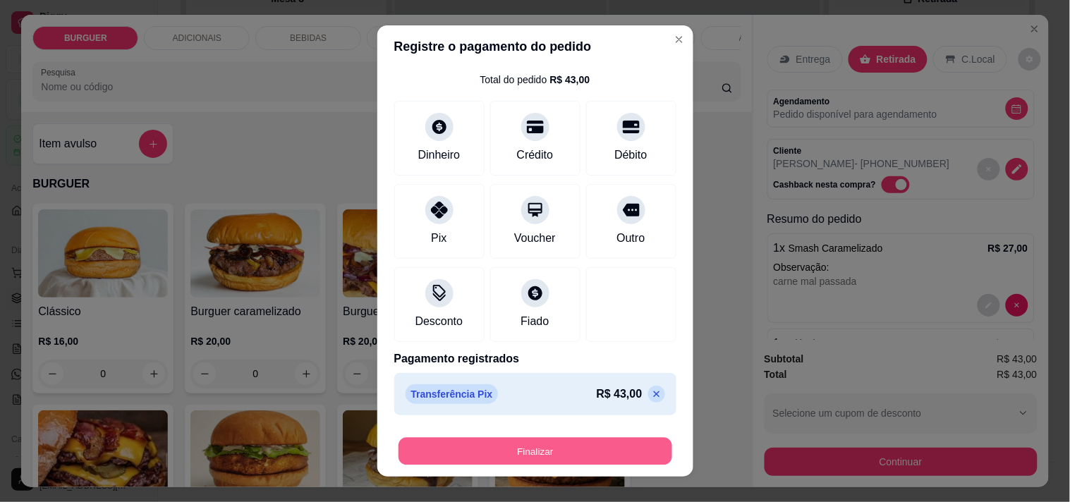
click at [517, 443] on button "Finalizar" at bounding box center [536, 452] width 274 height 28
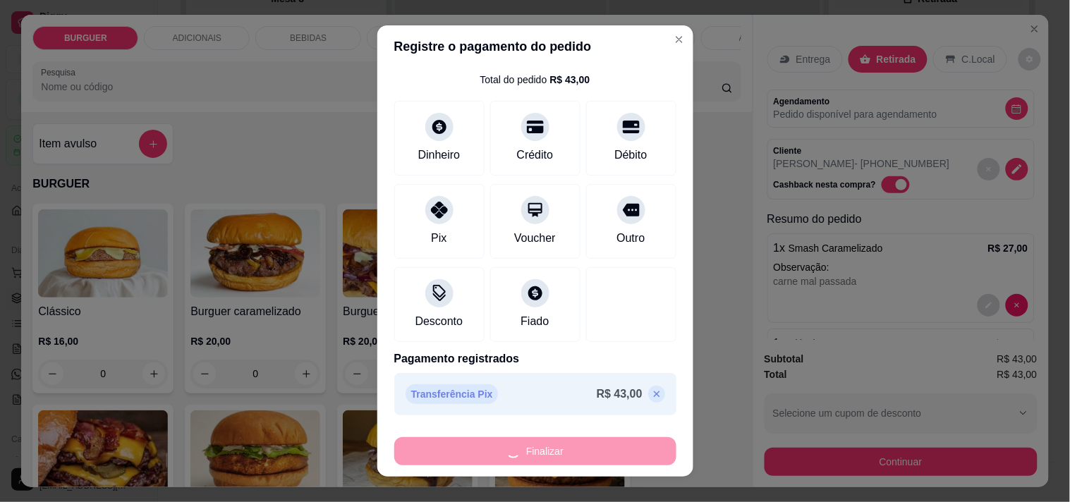
type input "-R$ 43,00"
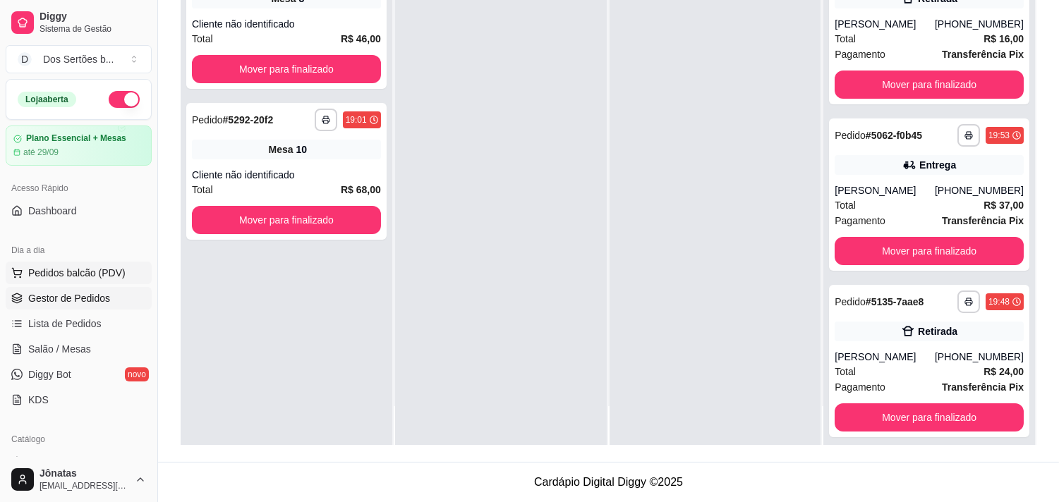
click at [52, 278] on span "Pedidos balcão (PDV)" at bounding box center [76, 273] width 97 height 14
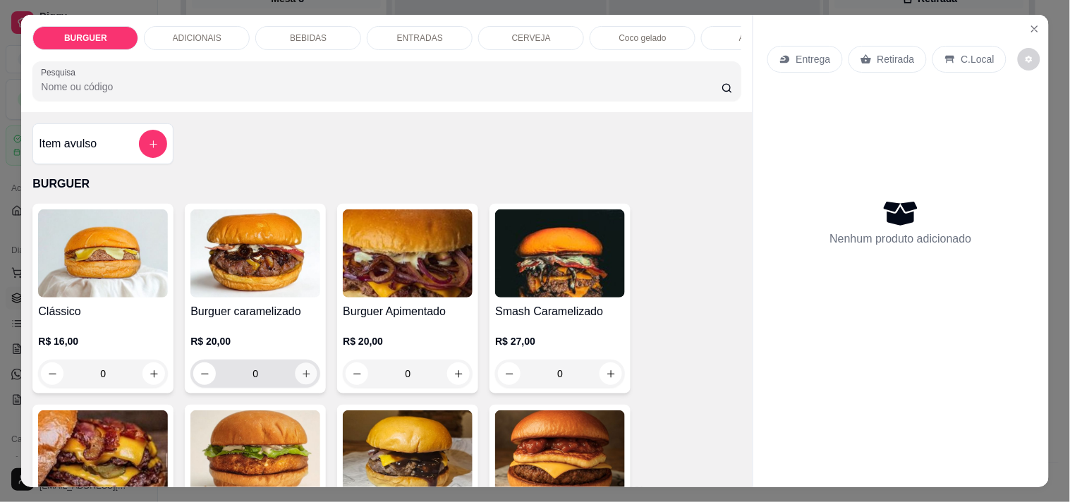
click at [302, 370] on button "increase-product-quantity" at bounding box center [307, 374] width 22 height 22
type input "1"
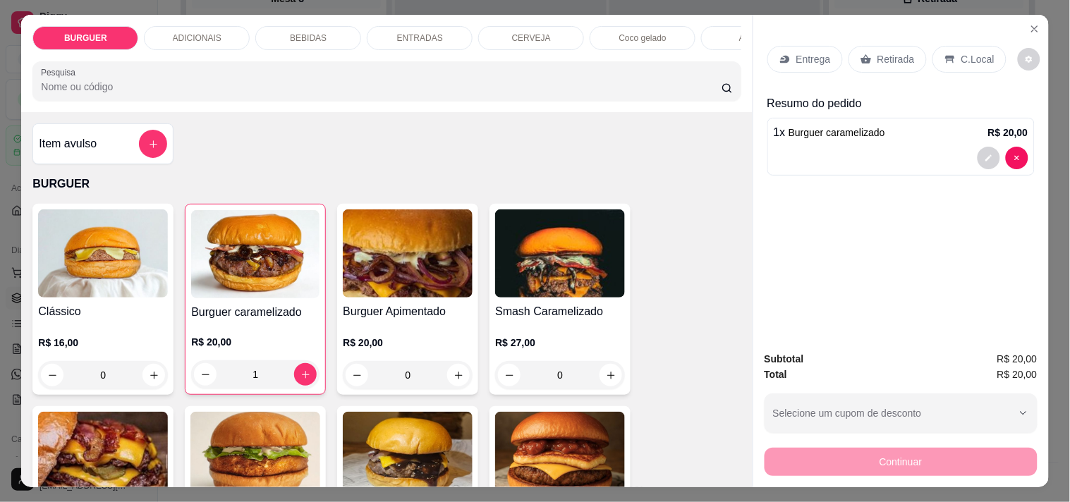
click at [880, 52] on p "Retirada" at bounding box center [895, 59] width 37 height 14
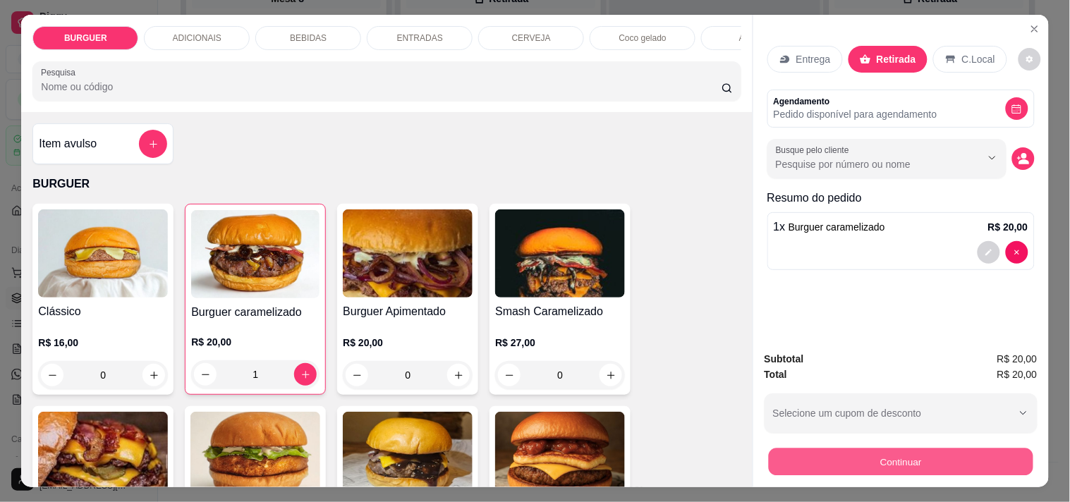
click at [877, 450] on button "Continuar" at bounding box center [900, 462] width 265 height 28
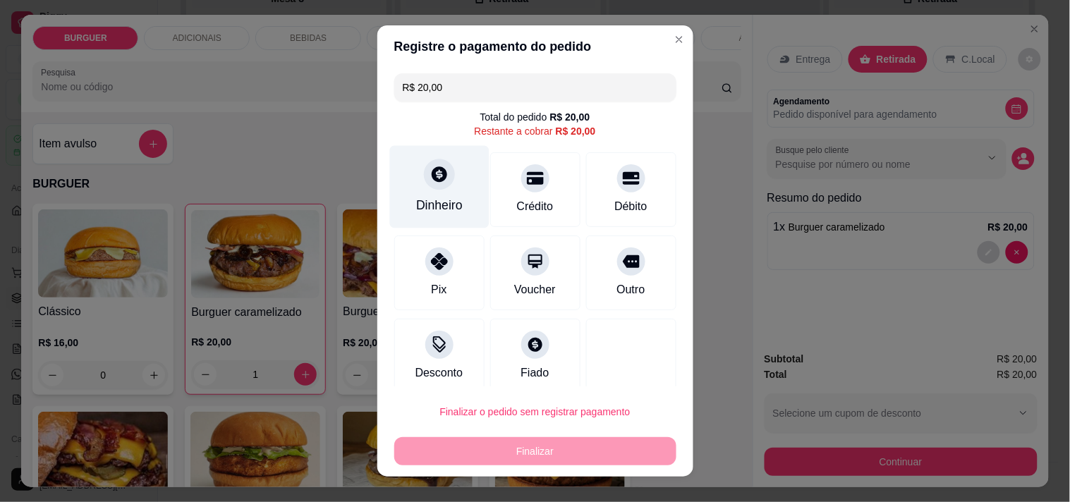
click at [407, 194] on div "Dinheiro" at bounding box center [438, 186] width 99 height 83
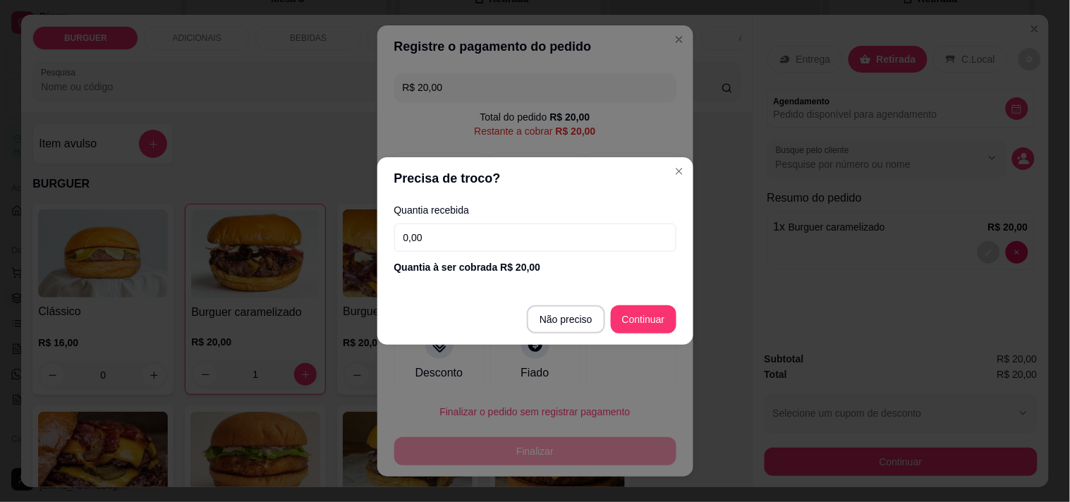
click at [428, 235] on input "0,00" at bounding box center [535, 238] width 282 height 28
type input "R$ 0,00"
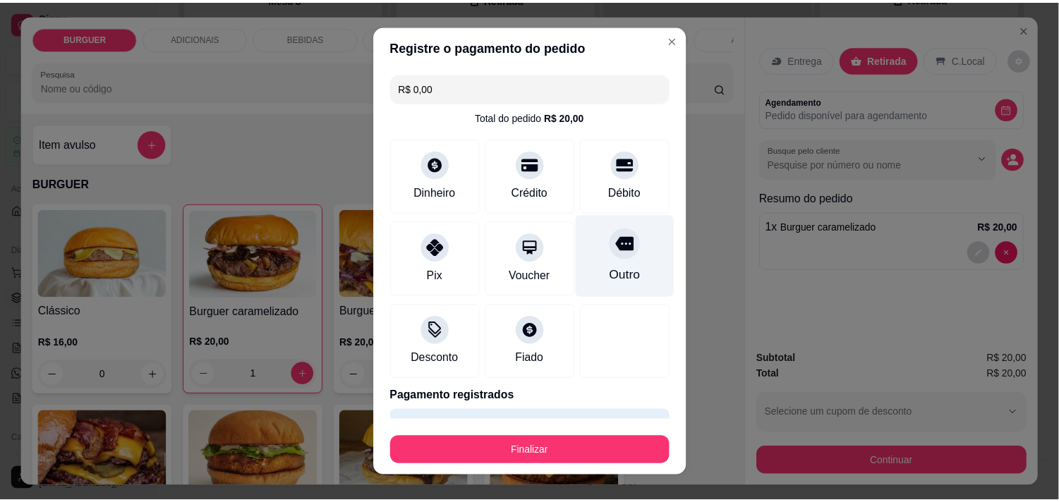
scroll to position [37, 0]
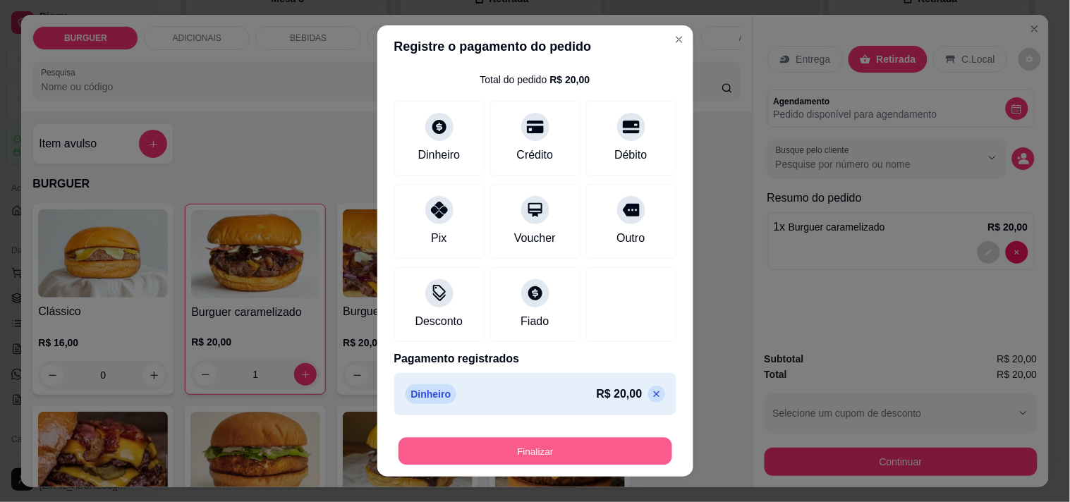
click at [522, 450] on button "Finalizar" at bounding box center [536, 452] width 274 height 28
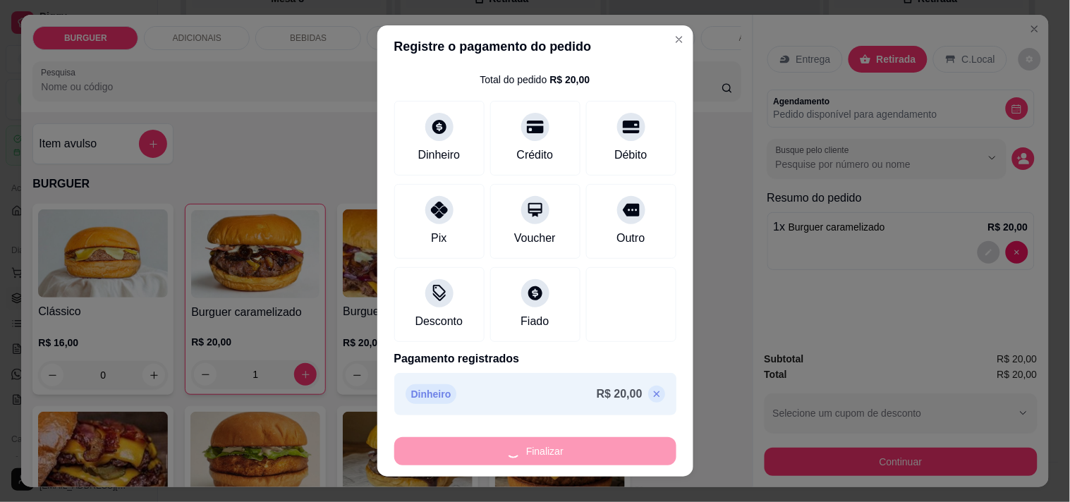
type input "0"
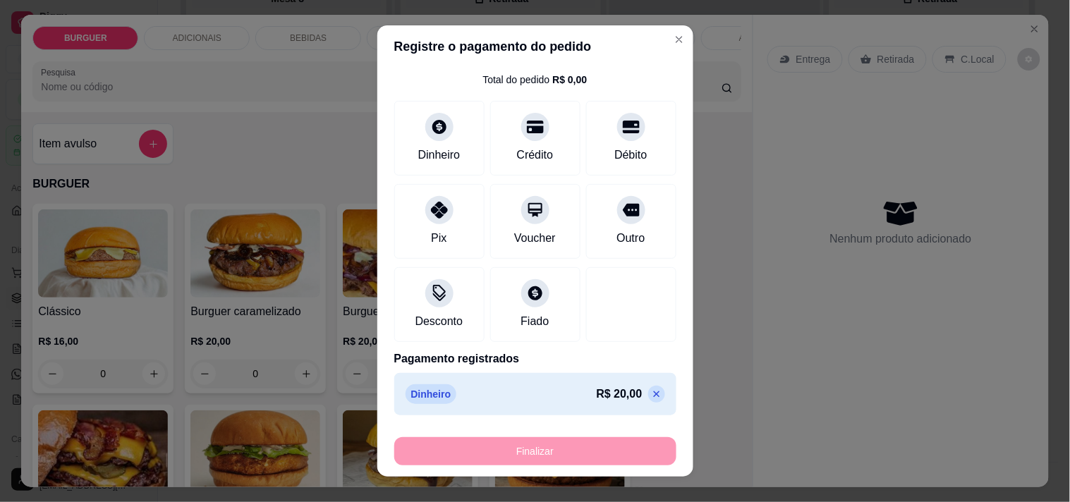
type input "-R$ 20,00"
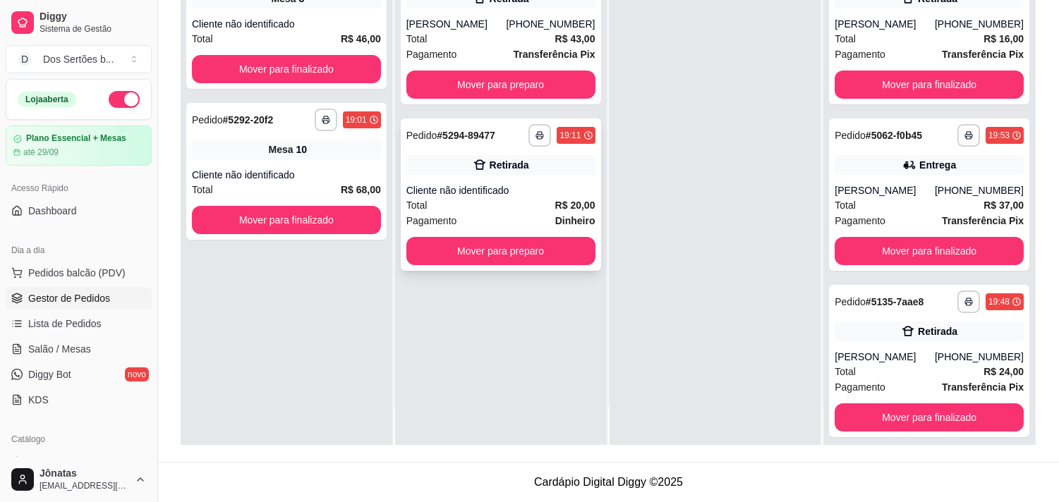
click at [512, 203] on div "Total R$ 20,00" at bounding box center [500, 206] width 189 height 16
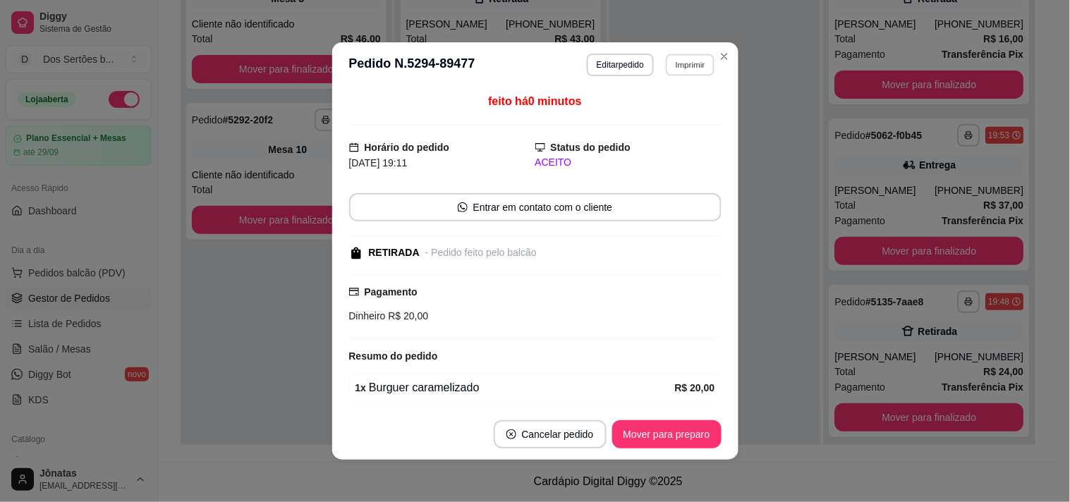
click at [672, 64] on button "Imprimir" at bounding box center [690, 65] width 49 height 22
click at [638, 111] on button "Impressora" at bounding box center [659, 115] width 99 height 22
click at [679, 61] on button "Imprimir" at bounding box center [690, 65] width 49 height 22
click at [645, 109] on button "Impressora" at bounding box center [659, 115] width 99 height 22
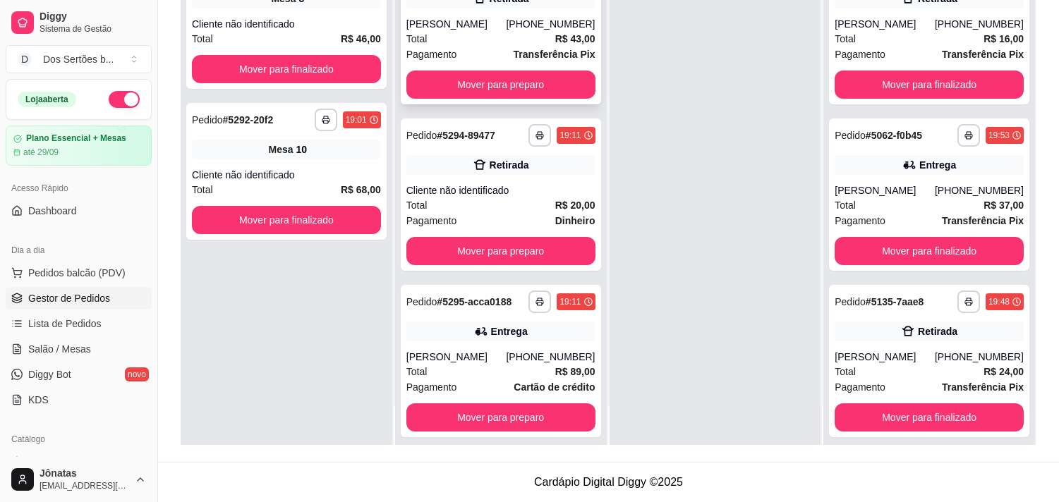
scroll to position [11, 0]
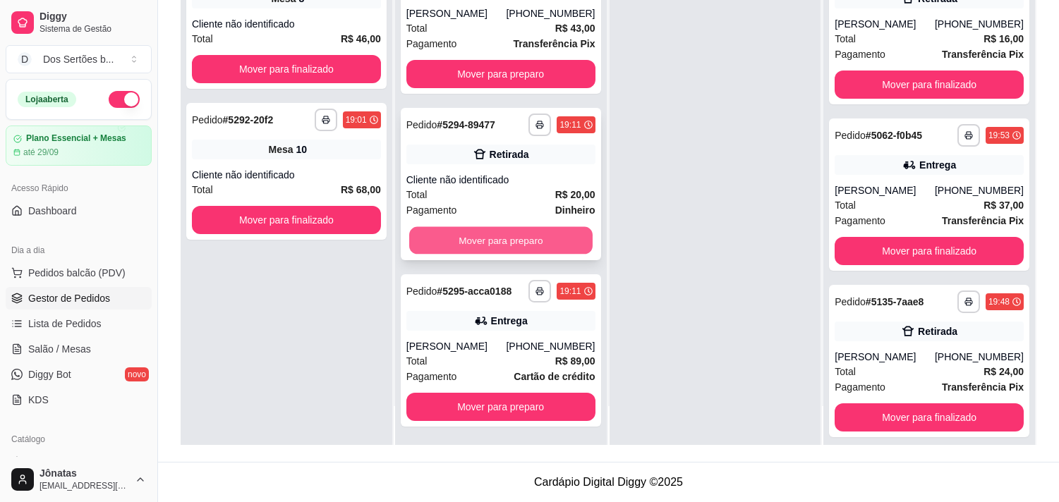
click at [503, 233] on button "Mover para preparo" at bounding box center [500, 241] width 183 height 28
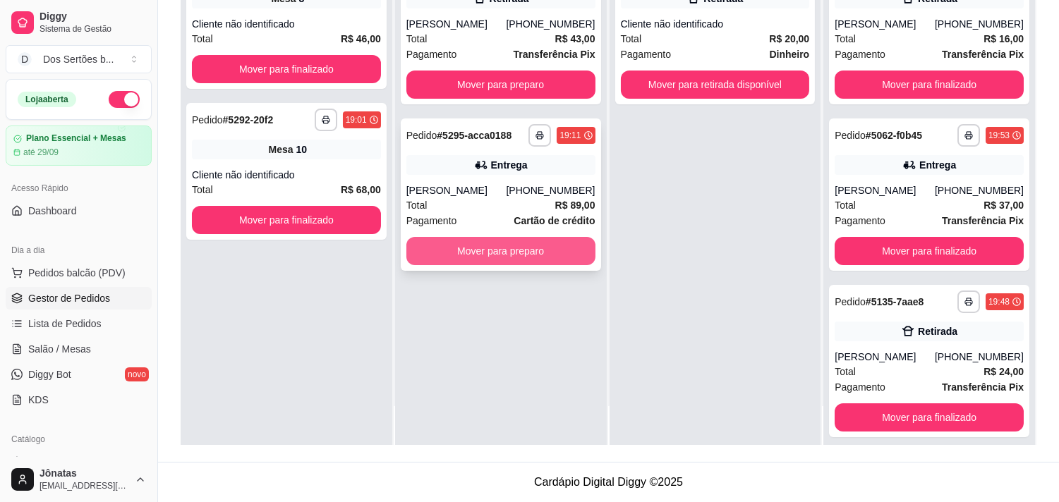
scroll to position [0, 0]
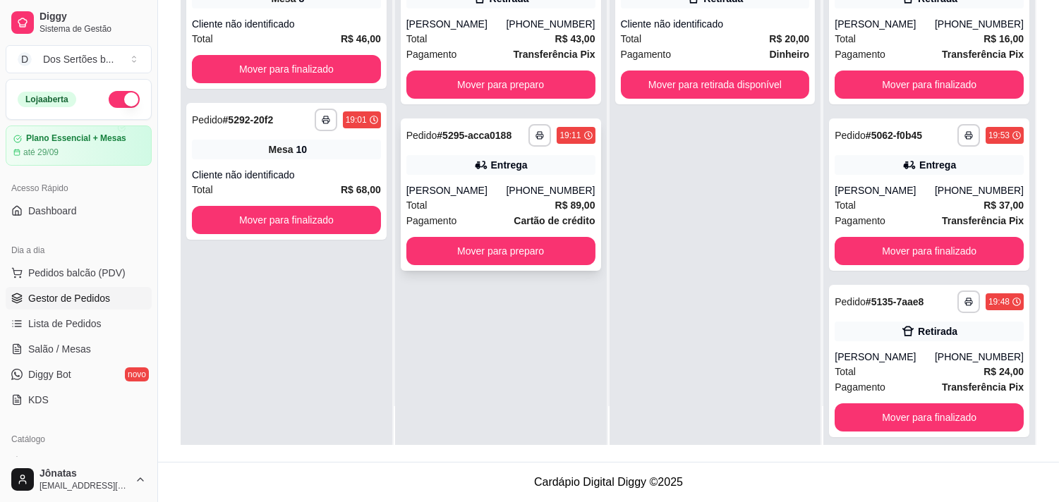
click at [480, 199] on div "Total R$ 89,00" at bounding box center [500, 206] width 189 height 16
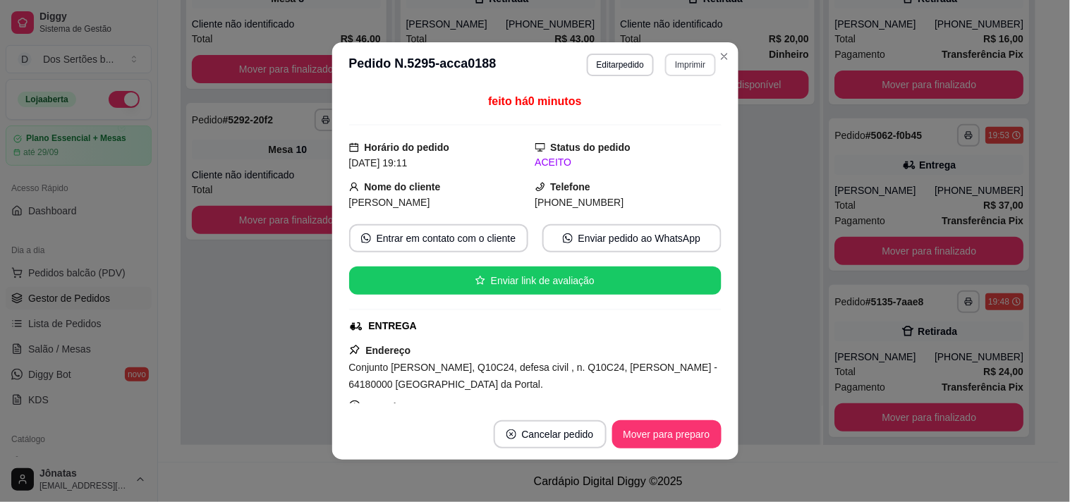
click at [674, 61] on button "Imprimir" at bounding box center [690, 65] width 50 height 23
click at [640, 108] on button "Impressora" at bounding box center [659, 115] width 99 height 22
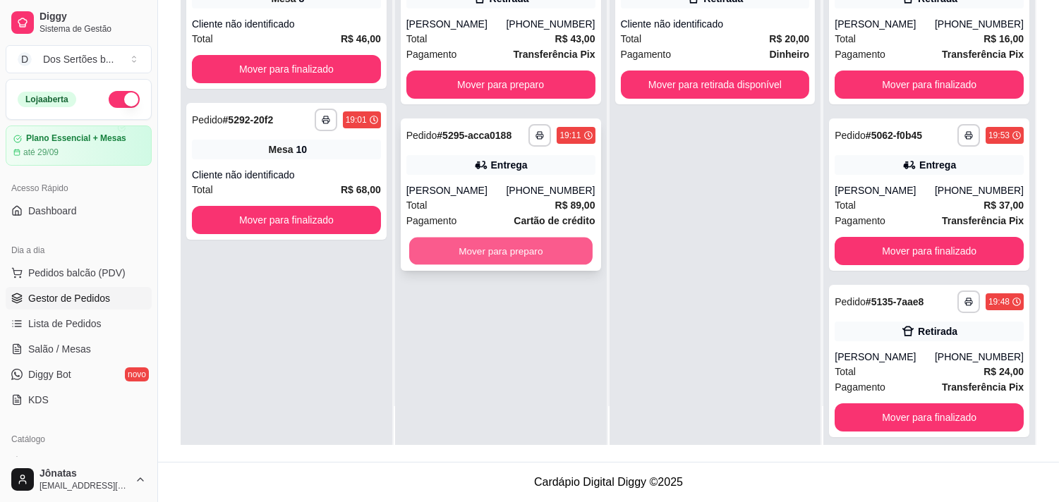
click at [482, 247] on button "Mover para preparo" at bounding box center [500, 252] width 183 height 28
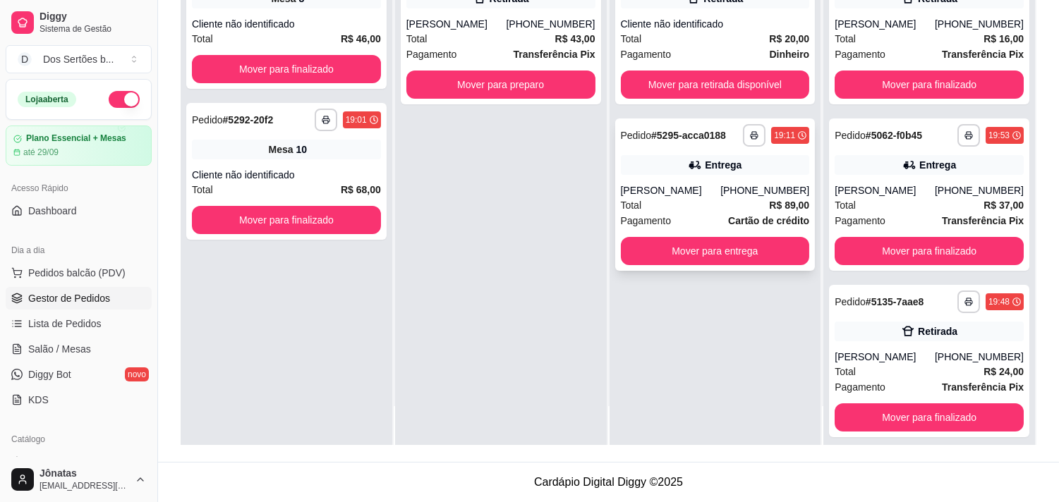
click at [689, 183] on div "[PERSON_NAME]" at bounding box center [671, 190] width 100 height 14
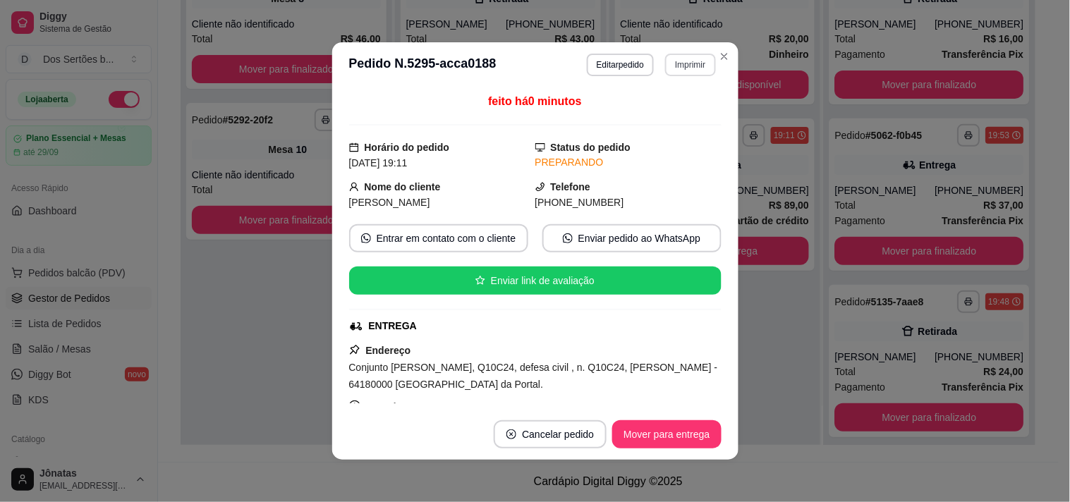
click at [679, 65] on button "Imprimir" at bounding box center [690, 65] width 50 height 23
click at [643, 113] on button "Impressora" at bounding box center [659, 115] width 99 height 22
click at [685, 57] on button "Imprimir" at bounding box center [690, 65] width 49 height 22
click at [639, 111] on button "Impressora" at bounding box center [659, 115] width 99 height 22
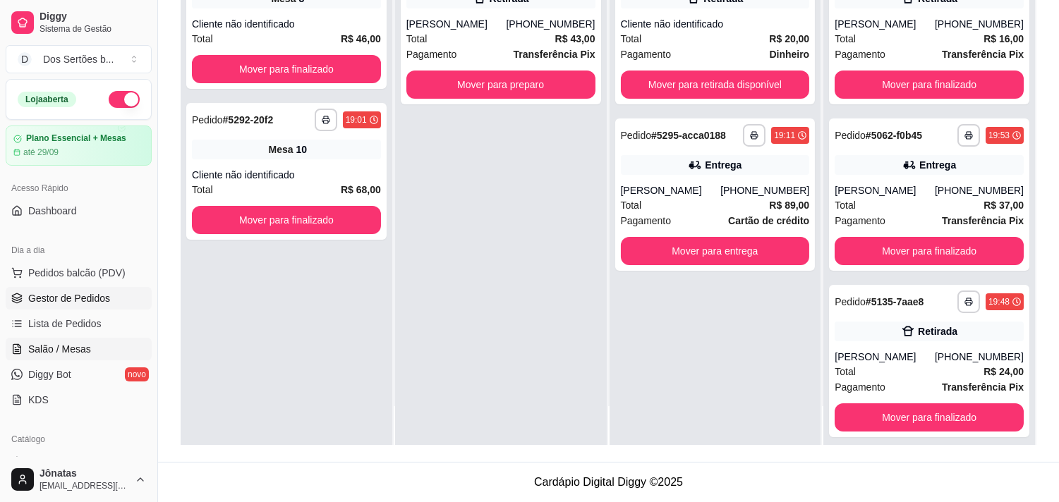
click at [42, 346] on span "Salão / Mesas" at bounding box center [59, 349] width 63 height 14
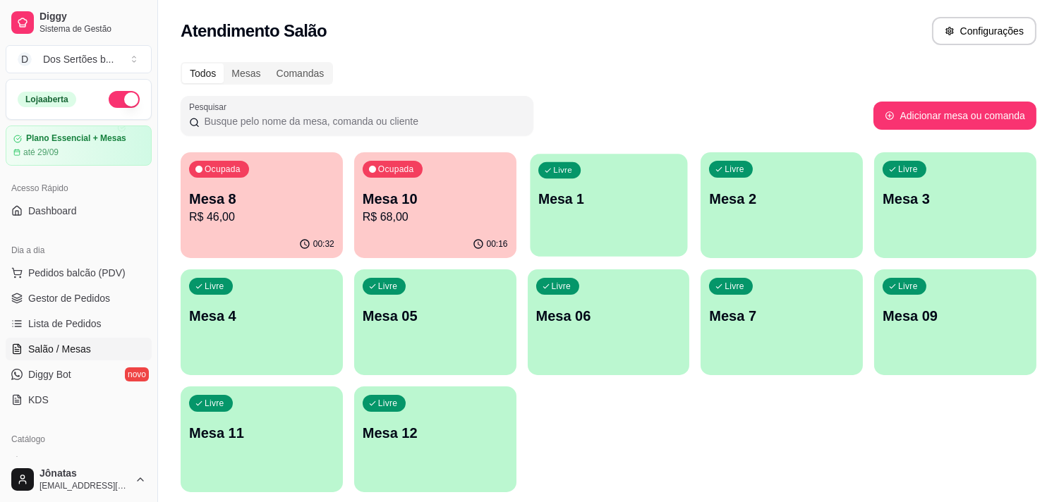
click at [583, 200] on p "Mesa 1" at bounding box center [608, 199] width 141 height 19
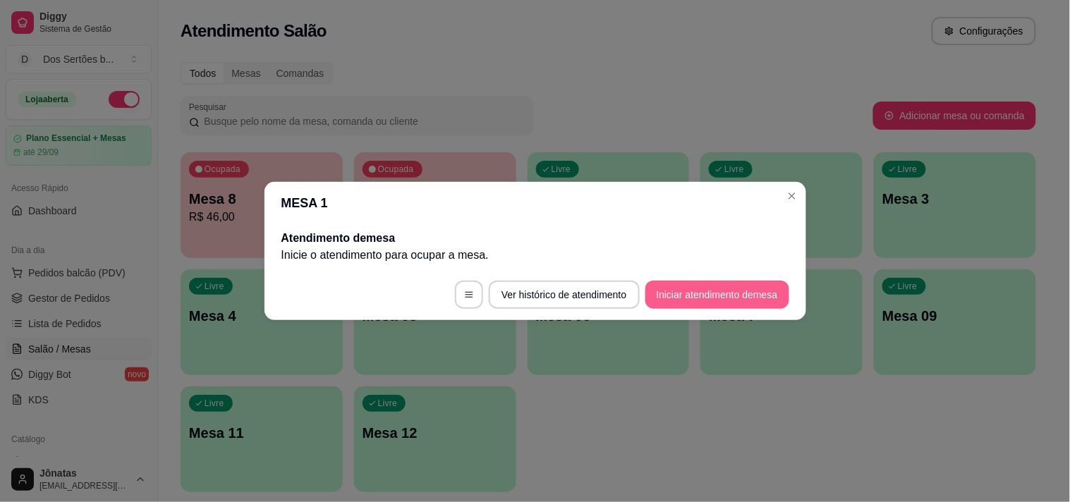
click at [757, 290] on button "Iniciar atendimento de mesa" at bounding box center [717, 295] width 144 height 28
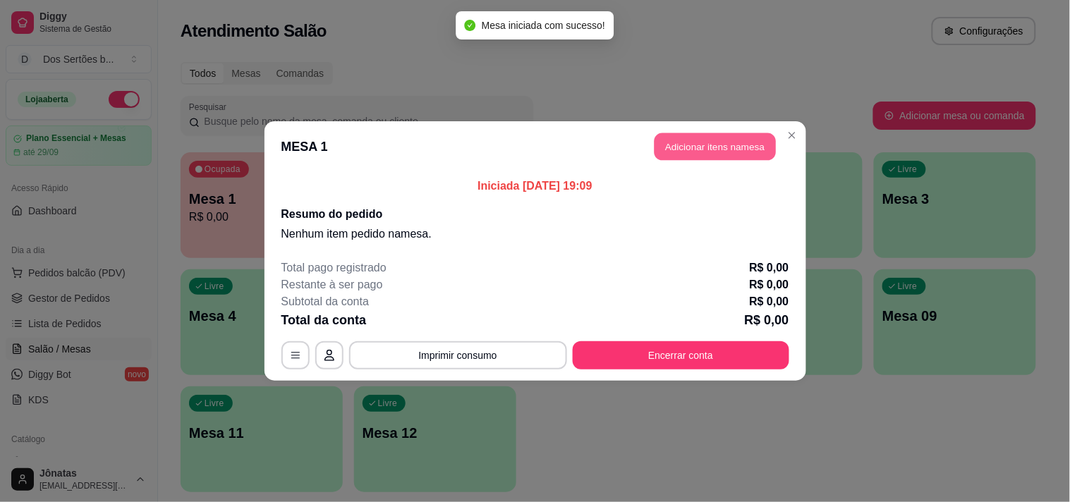
click at [705, 140] on button "Adicionar itens na mesa" at bounding box center [715, 147] width 121 height 28
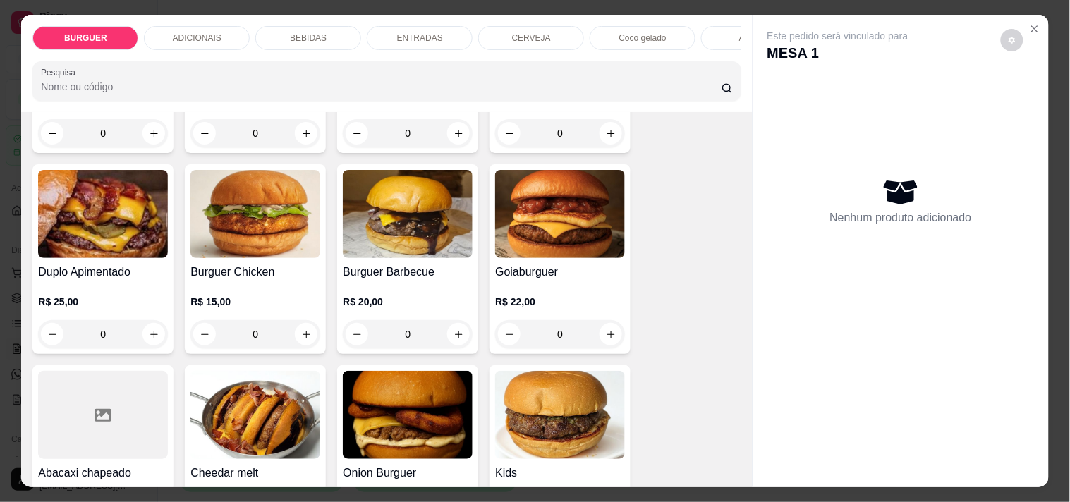
scroll to position [307, 0]
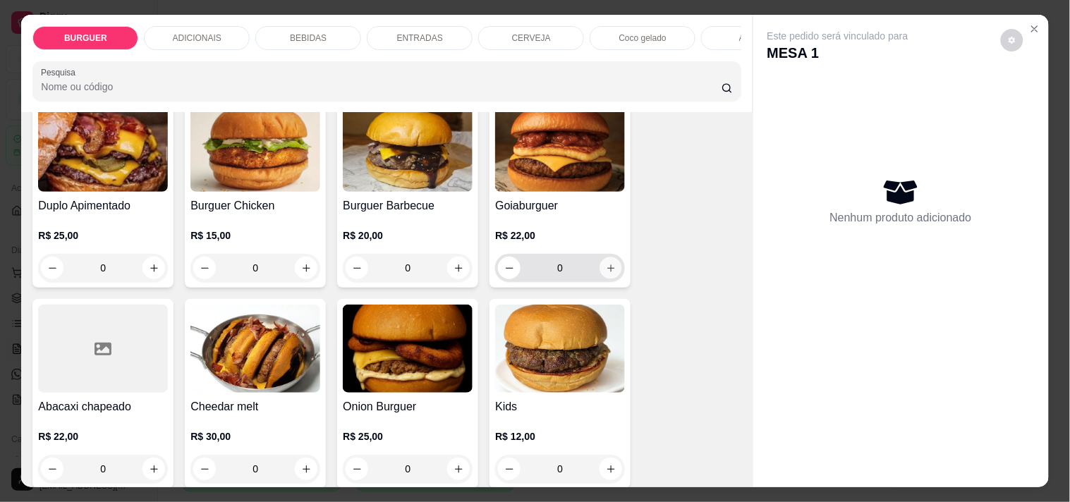
click at [606, 273] on icon "increase-product-quantity" at bounding box center [611, 268] width 11 height 11
type input "1"
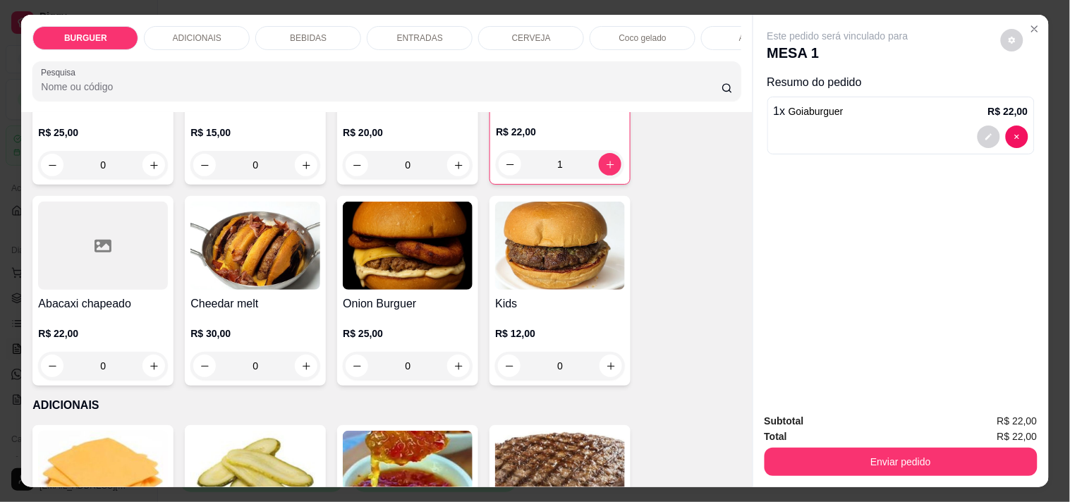
scroll to position [454, 0]
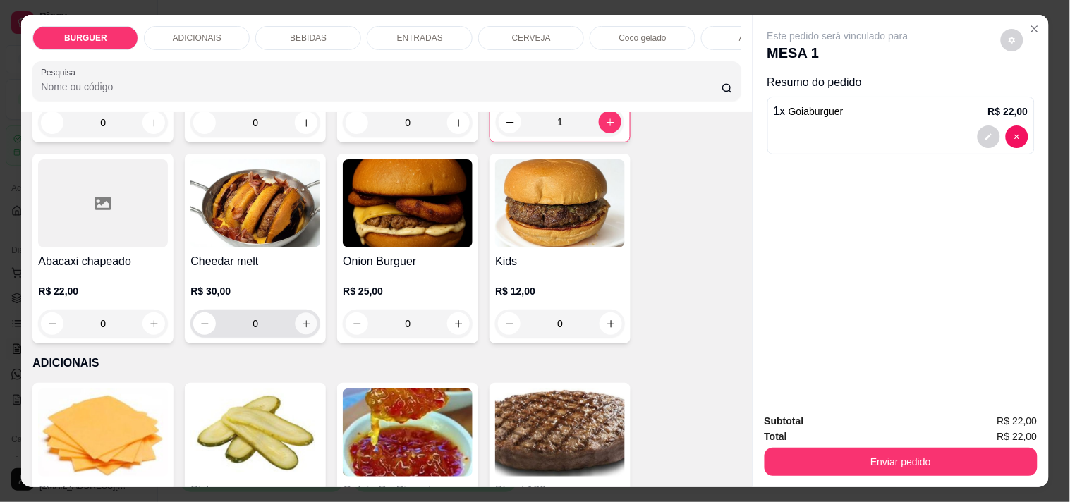
click at [301, 325] on icon "increase-product-quantity" at bounding box center [306, 324] width 11 height 11
type input "1"
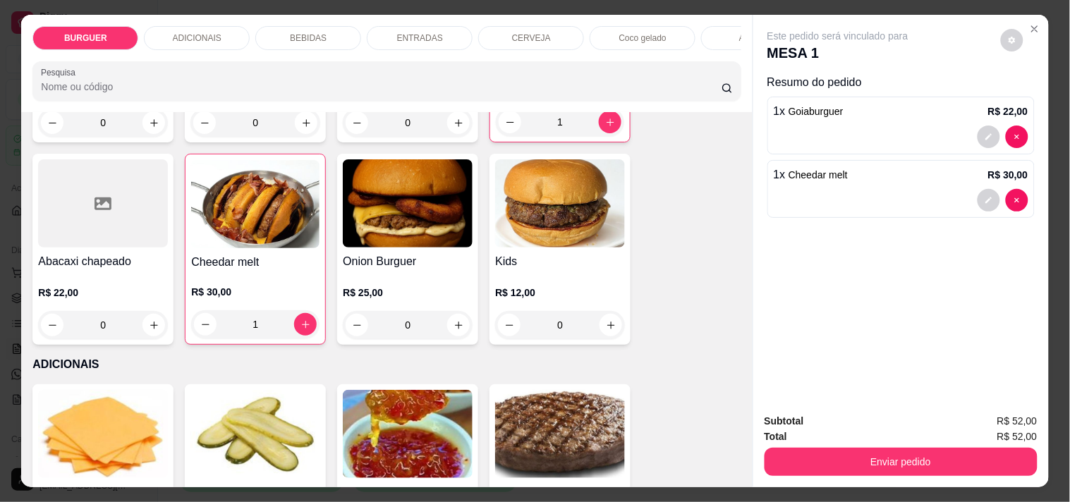
click at [327, 26] on div "BEBIDAS" at bounding box center [308, 38] width 106 height 24
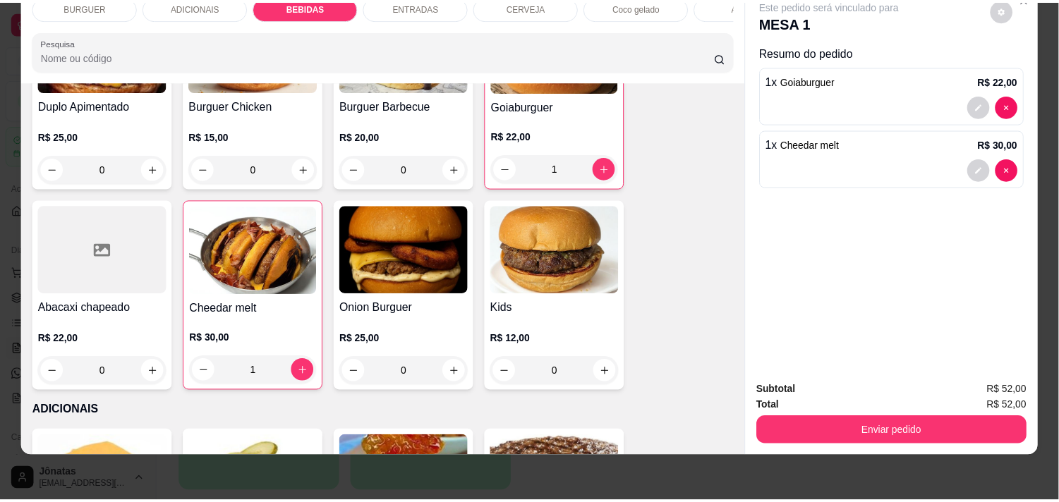
scroll to position [0, 0]
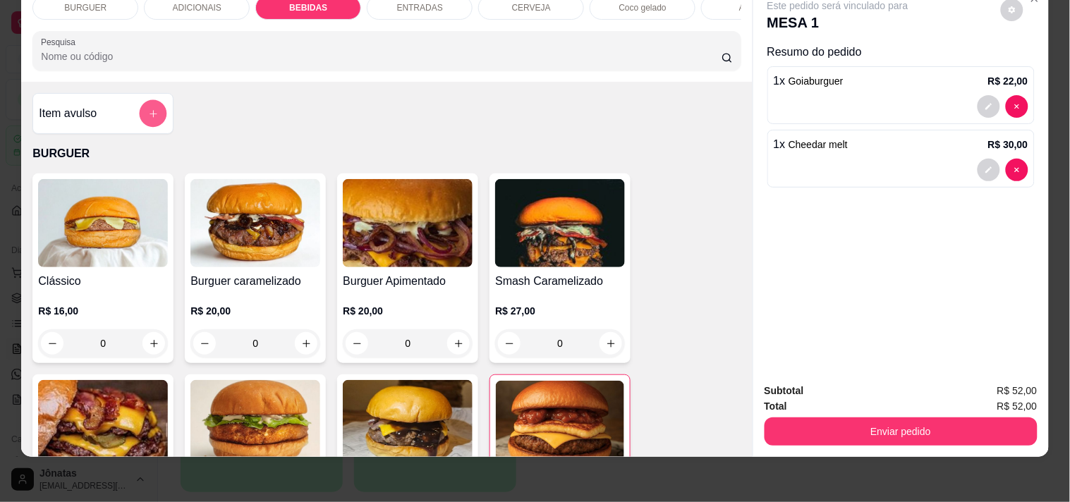
click at [150, 114] on icon "add-separate-item" at bounding box center [153, 113] width 7 height 7
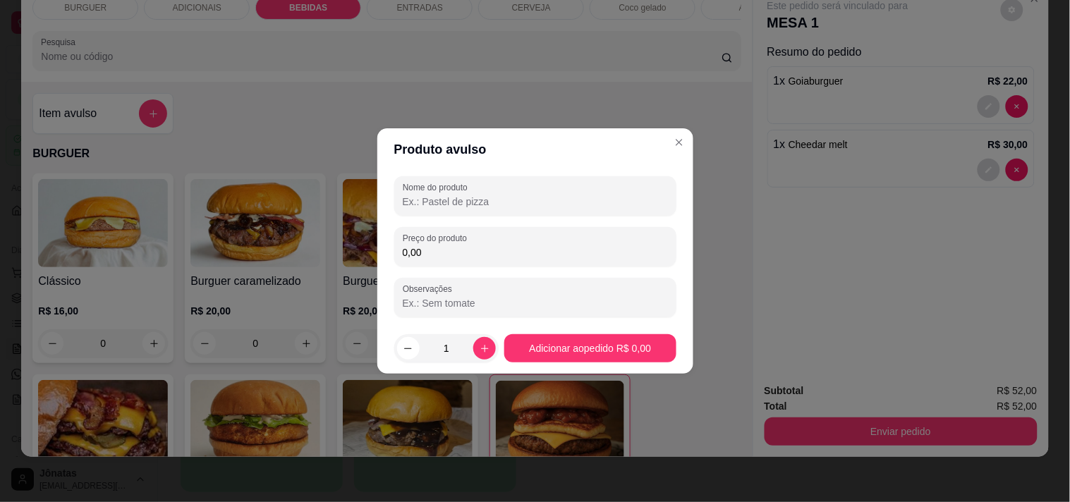
click at [416, 196] on input "Nome do produto" at bounding box center [535, 202] width 265 height 14
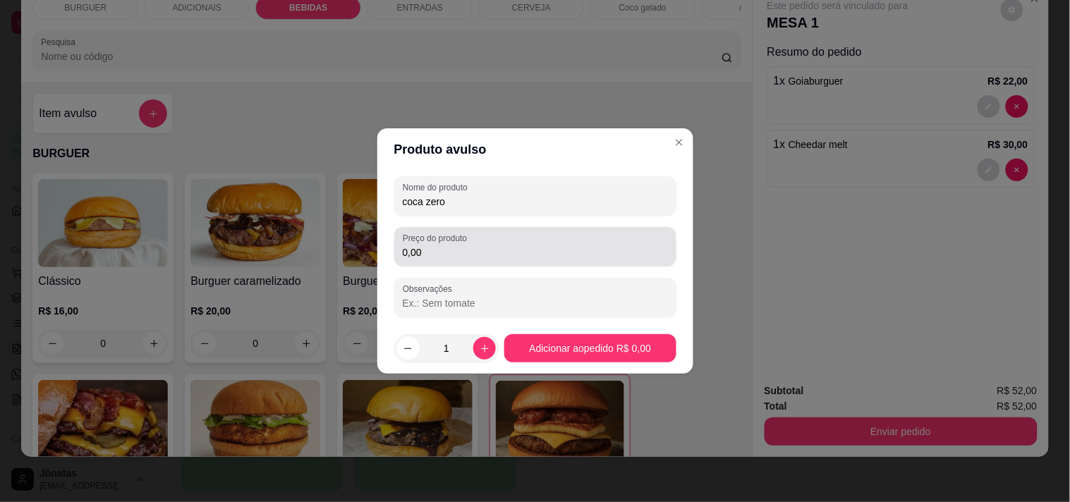
type input "coca zero"
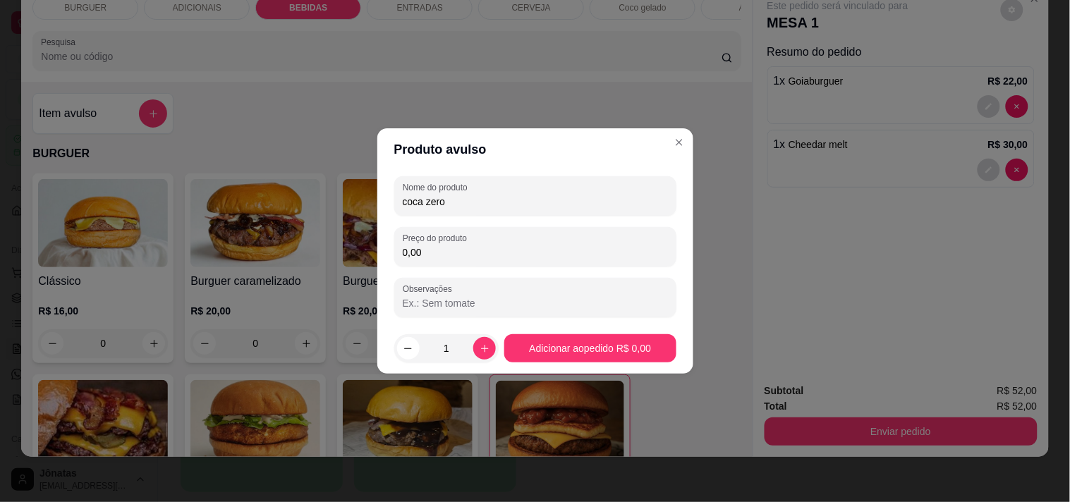
click at [427, 248] on input "0,00" at bounding box center [535, 252] width 265 height 14
type input "6,00"
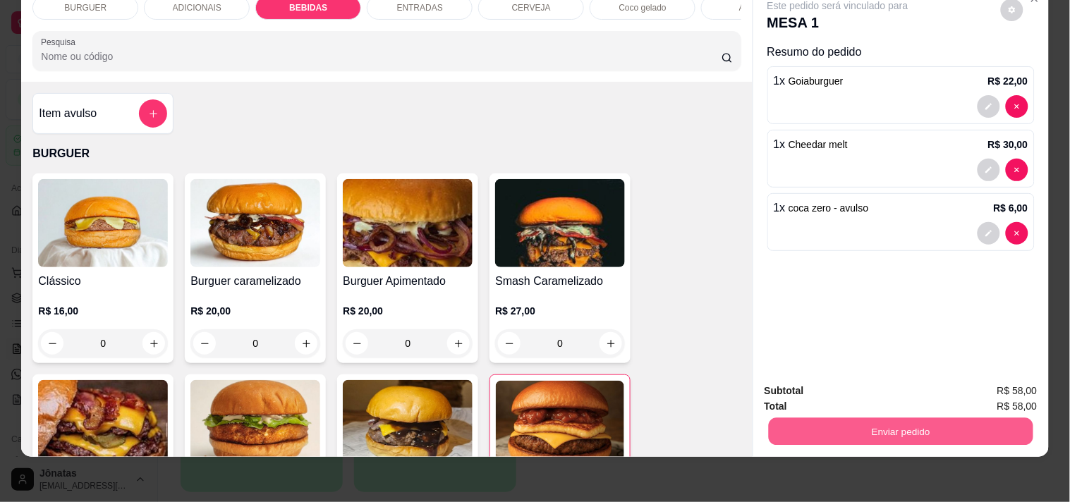
click at [827, 418] on button "Enviar pedido" at bounding box center [900, 432] width 265 height 28
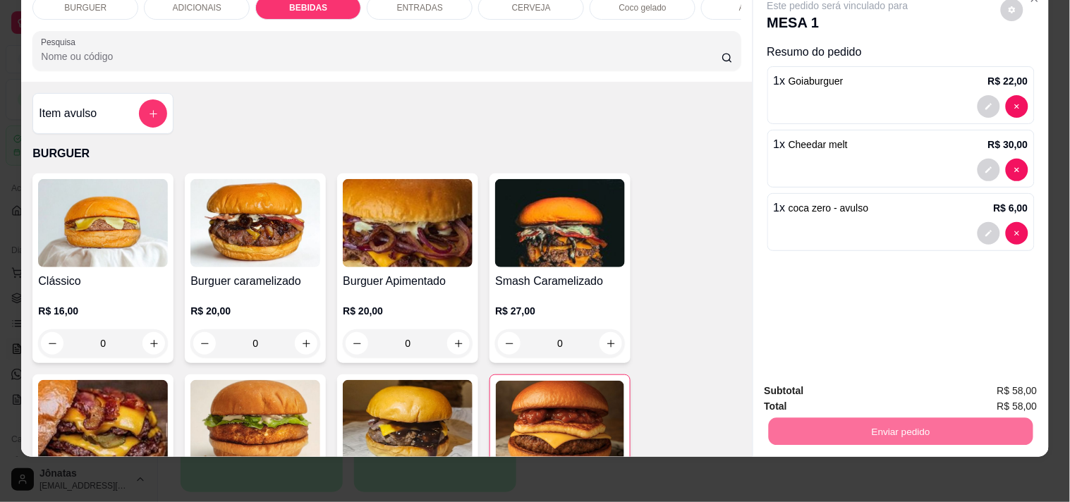
click at [820, 381] on button "Não registrar e enviar pedido" at bounding box center [854, 385] width 142 height 26
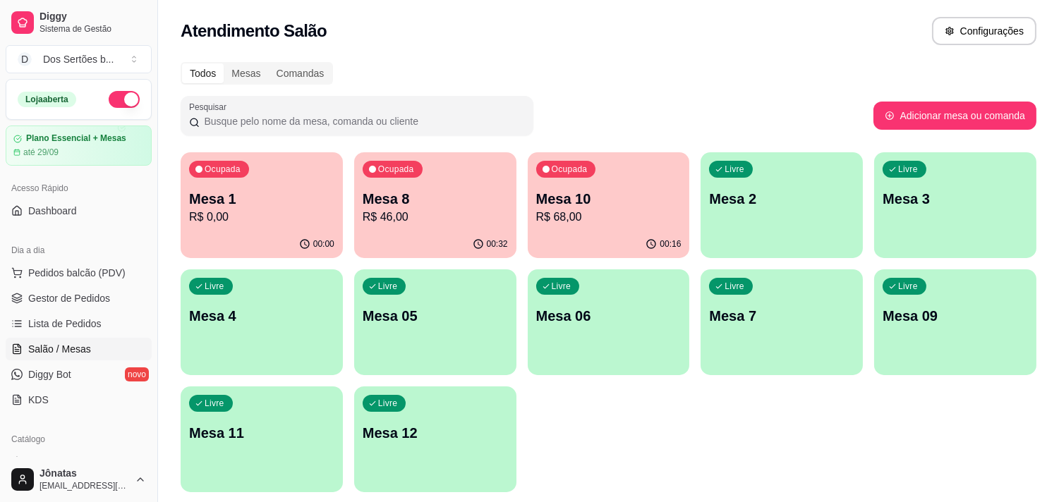
scroll to position [47, 0]
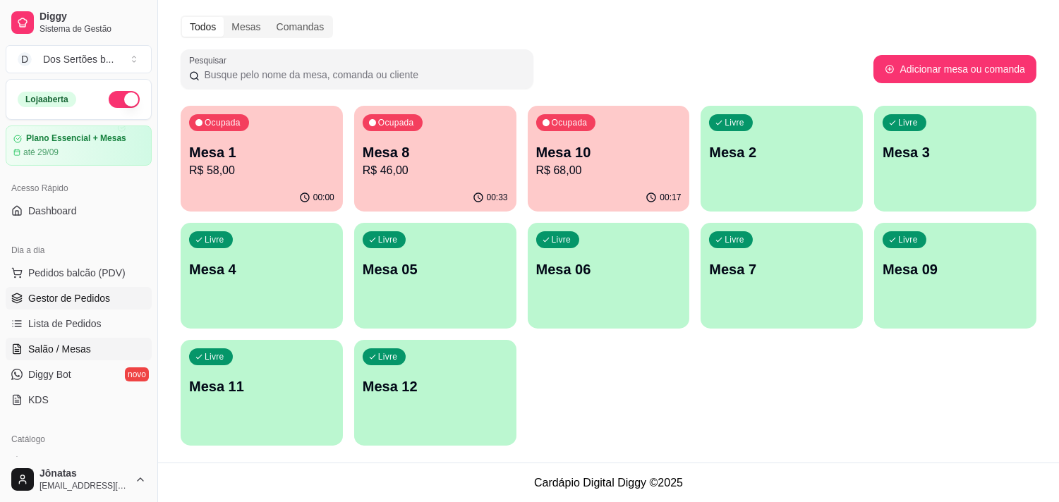
click at [64, 293] on span "Gestor de Pedidos" at bounding box center [69, 298] width 82 height 14
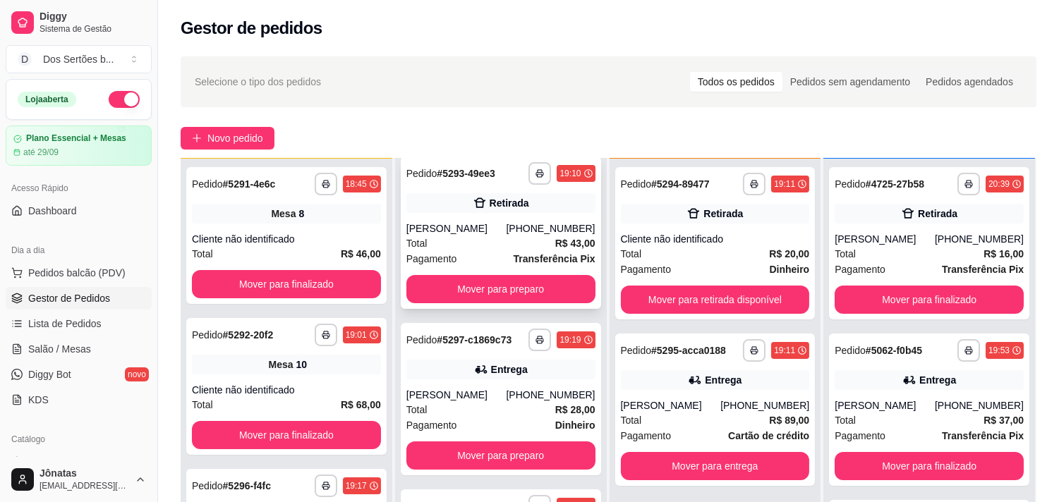
scroll to position [215, 0]
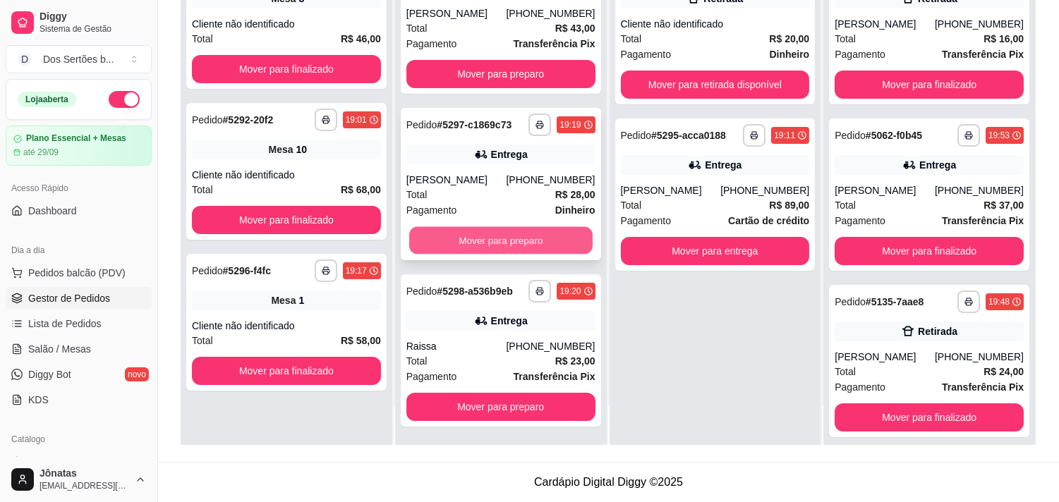
click at [476, 242] on button "Mover para preparo" at bounding box center [500, 241] width 183 height 28
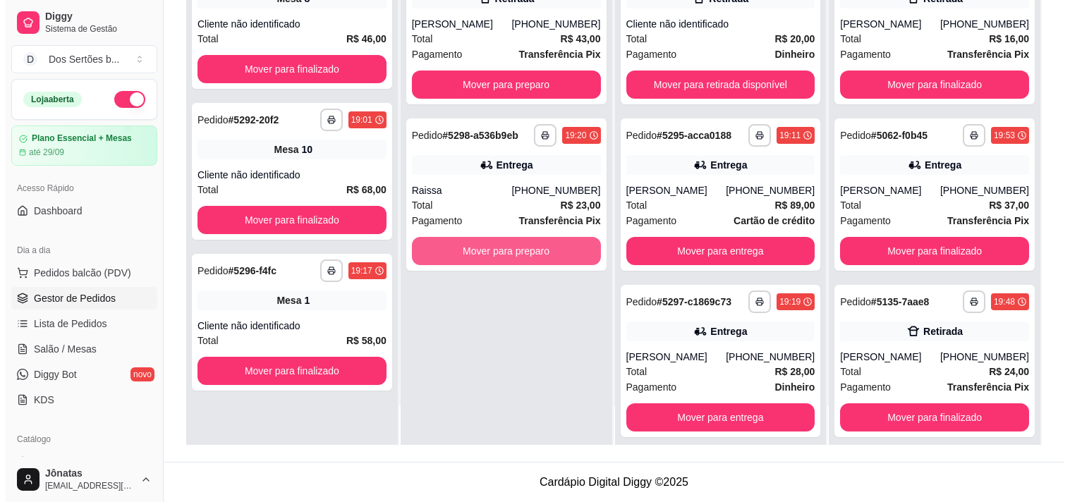
scroll to position [0, 0]
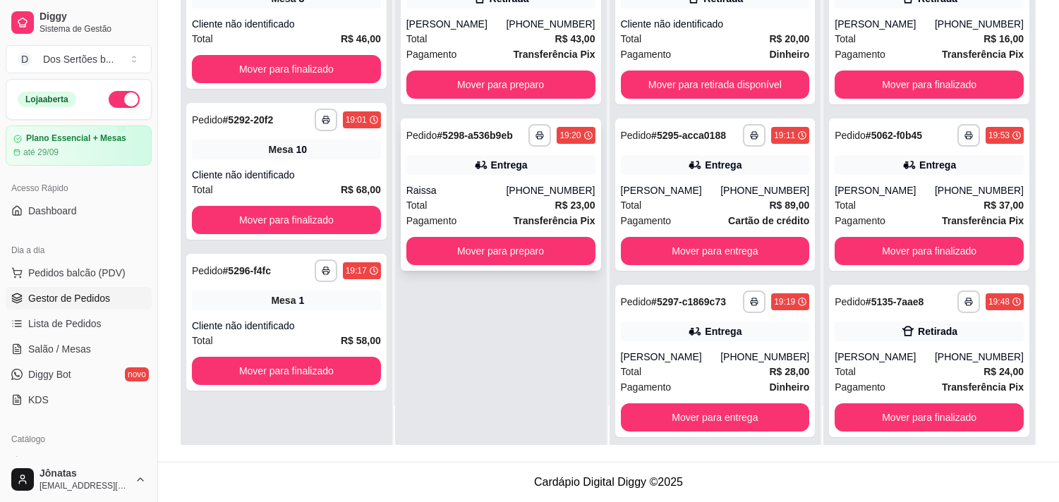
click at [475, 162] on icon at bounding box center [481, 165] width 14 height 14
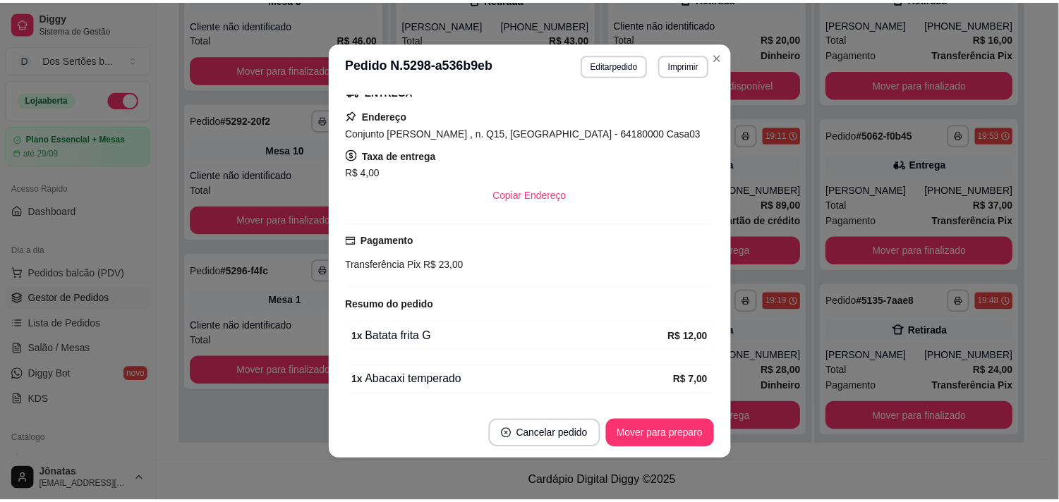
scroll to position [284, 0]
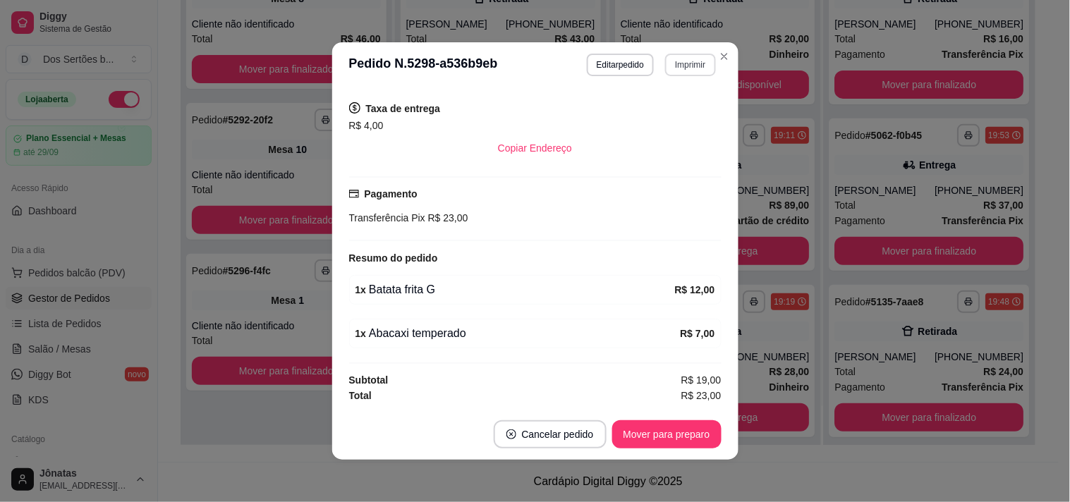
click at [682, 65] on button "Imprimir" at bounding box center [690, 65] width 50 height 23
click at [642, 120] on button "Impressora" at bounding box center [659, 115] width 99 height 22
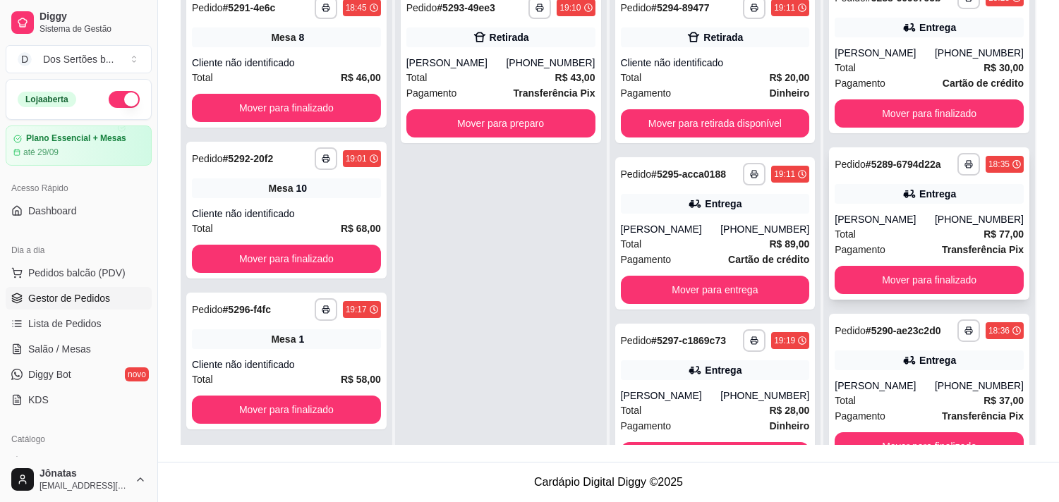
scroll to position [39, 0]
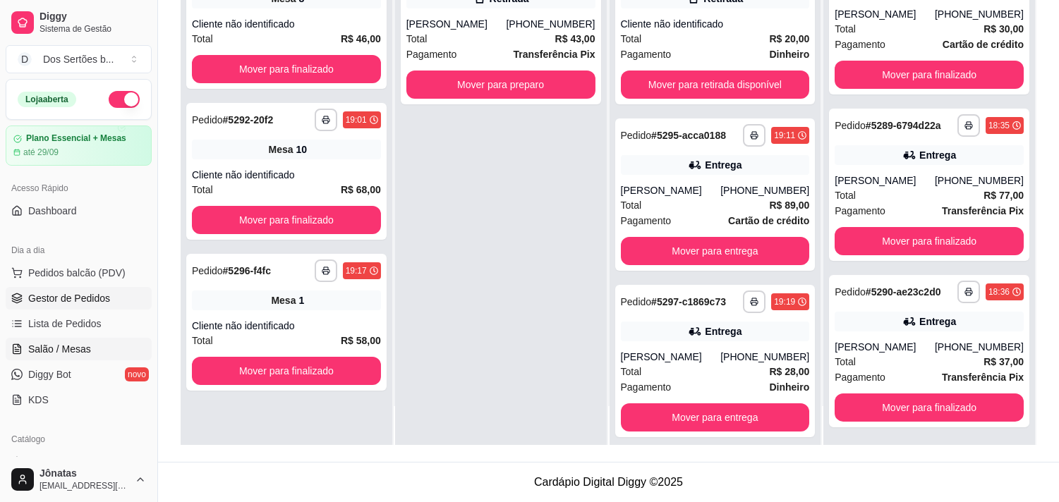
click at [62, 346] on span "Salão / Mesas" at bounding box center [59, 349] width 63 height 14
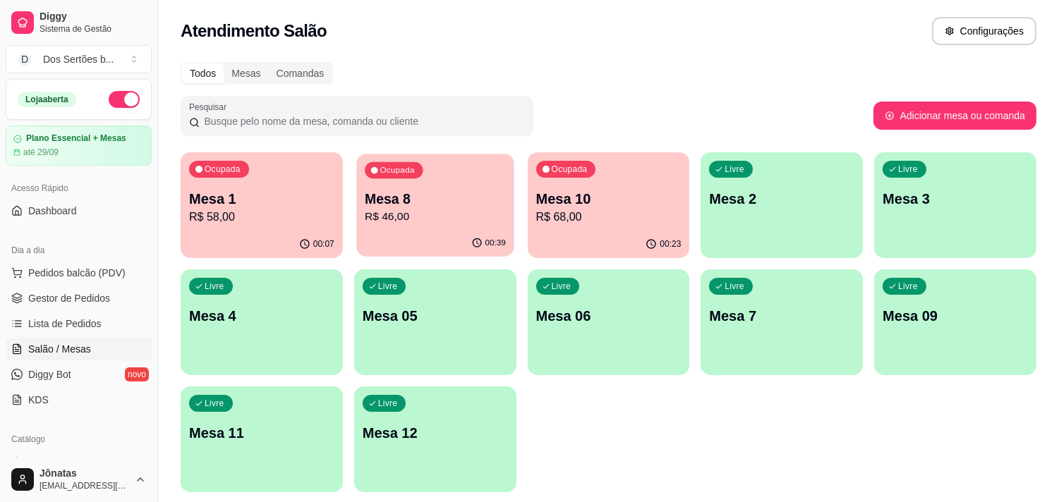
click at [444, 201] on p "Mesa 8" at bounding box center [435, 199] width 141 height 19
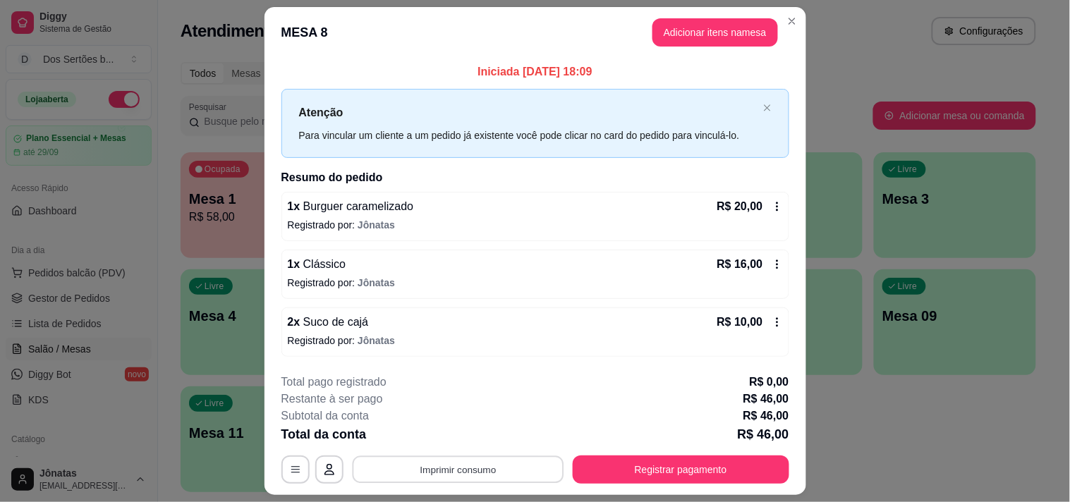
click at [466, 470] on button "Imprimir consumo" at bounding box center [458, 470] width 212 height 28
click at [431, 438] on button "Impressora" at bounding box center [456, 437] width 99 height 22
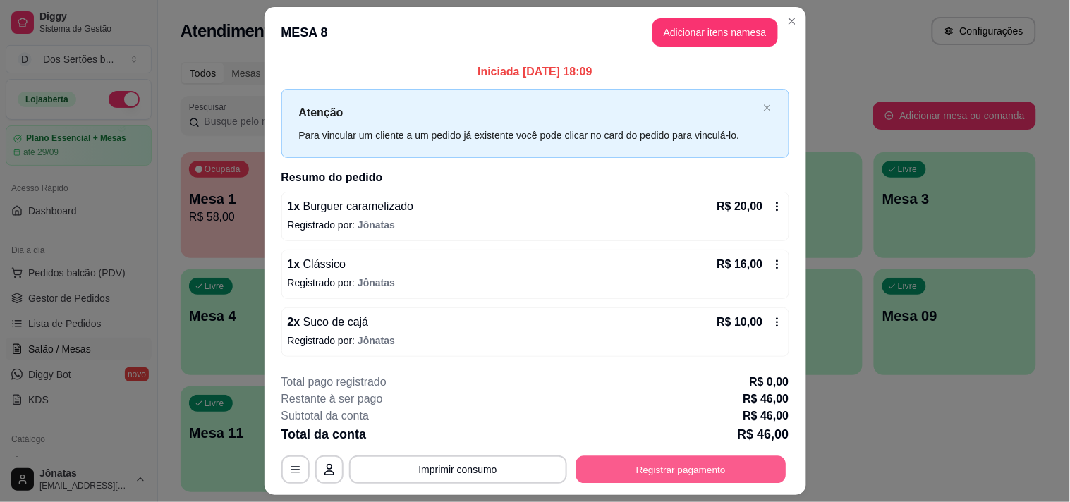
click at [663, 458] on button "Registrar pagamento" at bounding box center [681, 470] width 210 height 28
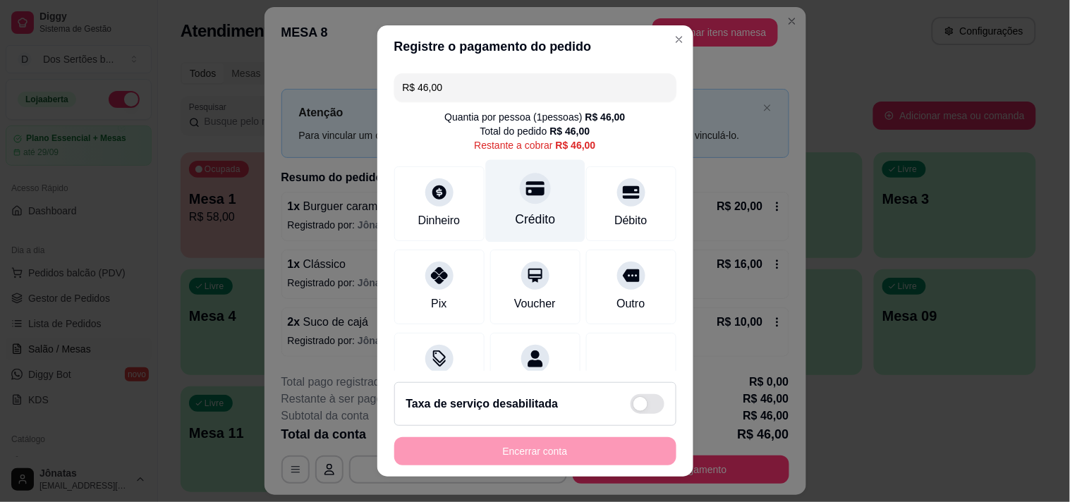
click at [518, 212] on div "Crédito" at bounding box center [535, 219] width 40 height 18
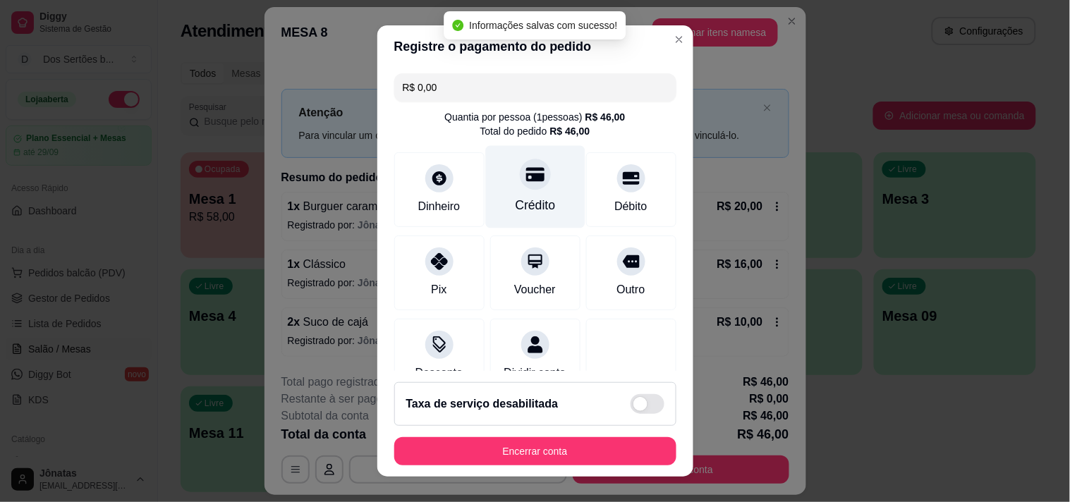
type input "R$ 0,00"
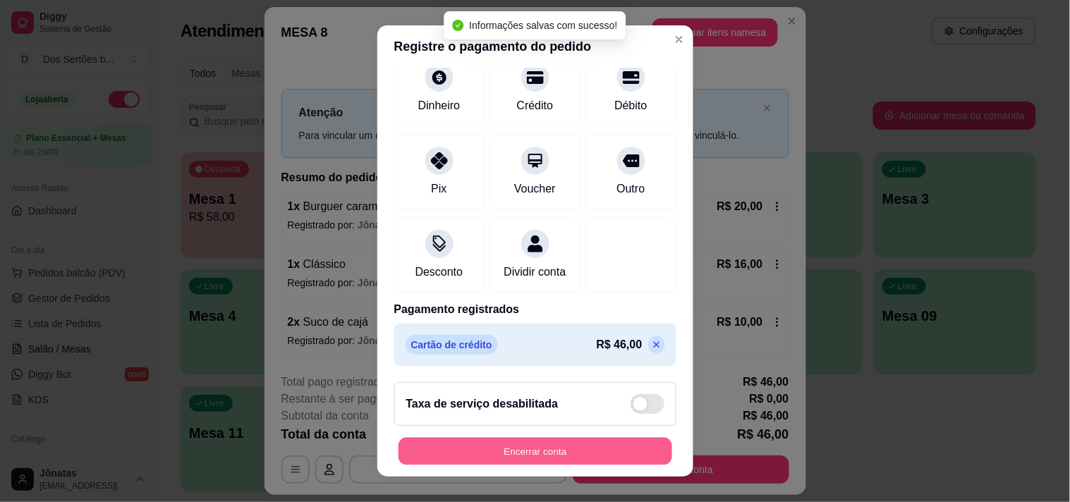
click at [546, 451] on button "Encerrar conta" at bounding box center [536, 452] width 274 height 28
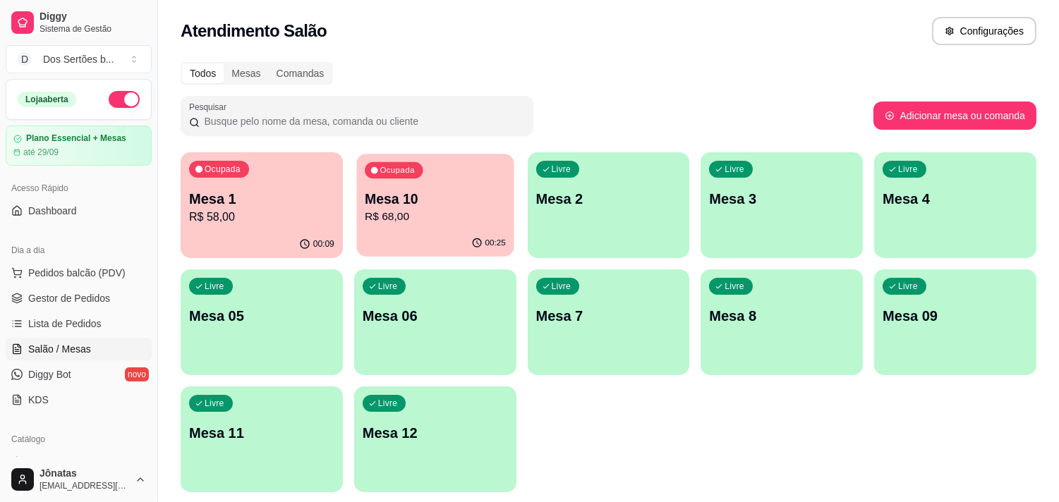
click at [408, 205] on p "Mesa 10" at bounding box center [435, 199] width 141 height 19
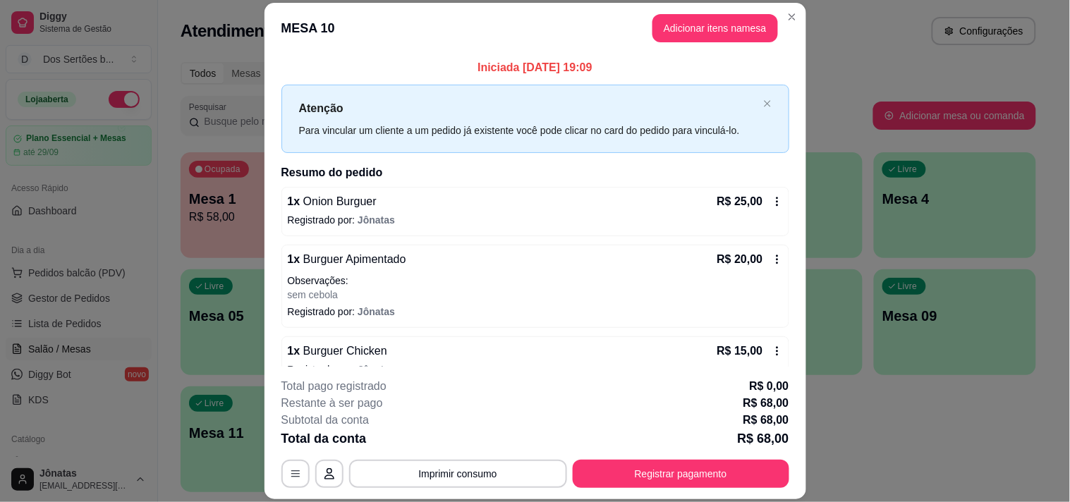
scroll to position [82, 0]
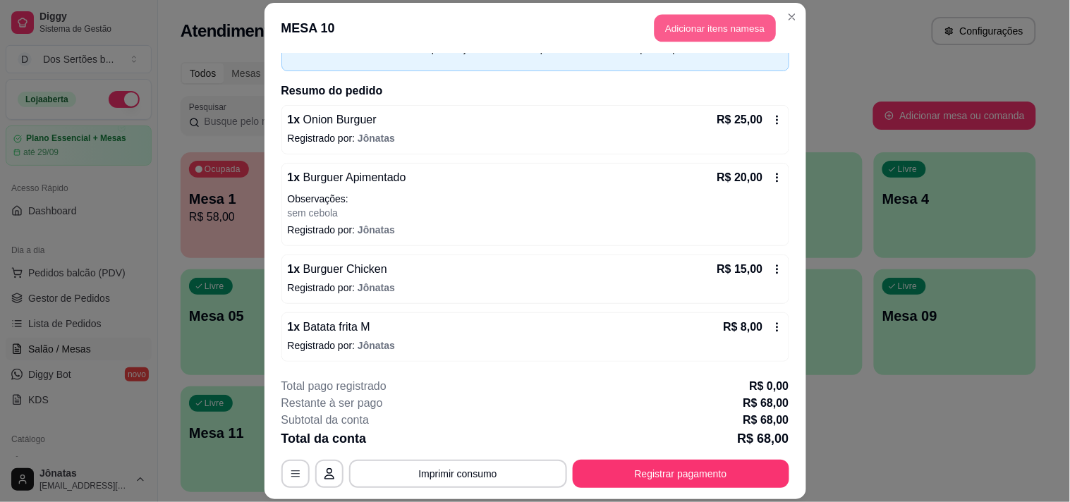
click at [679, 23] on button "Adicionar itens na mesa" at bounding box center [715, 28] width 121 height 28
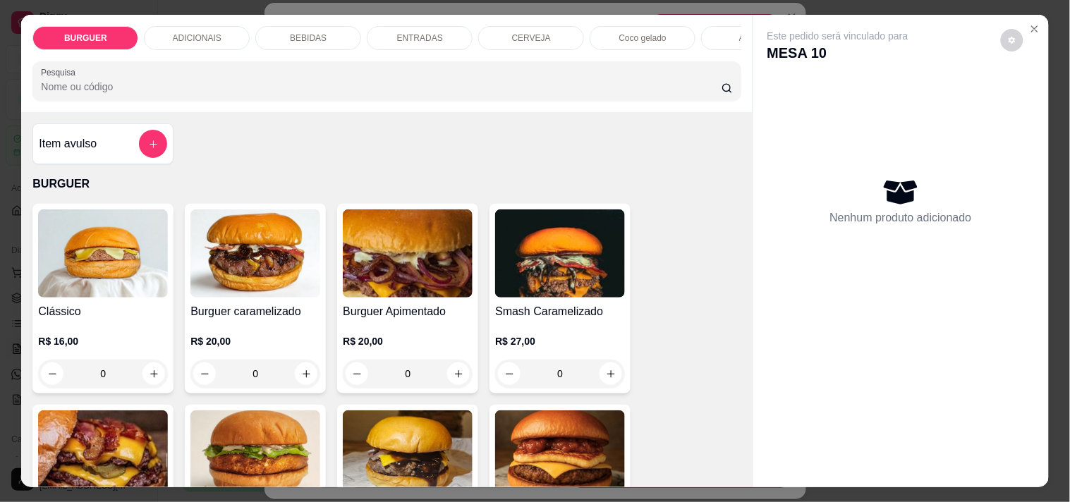
click at [190, 37] on p "ADICIONAIS" at bounding box center [197, 37] width 49 height 11
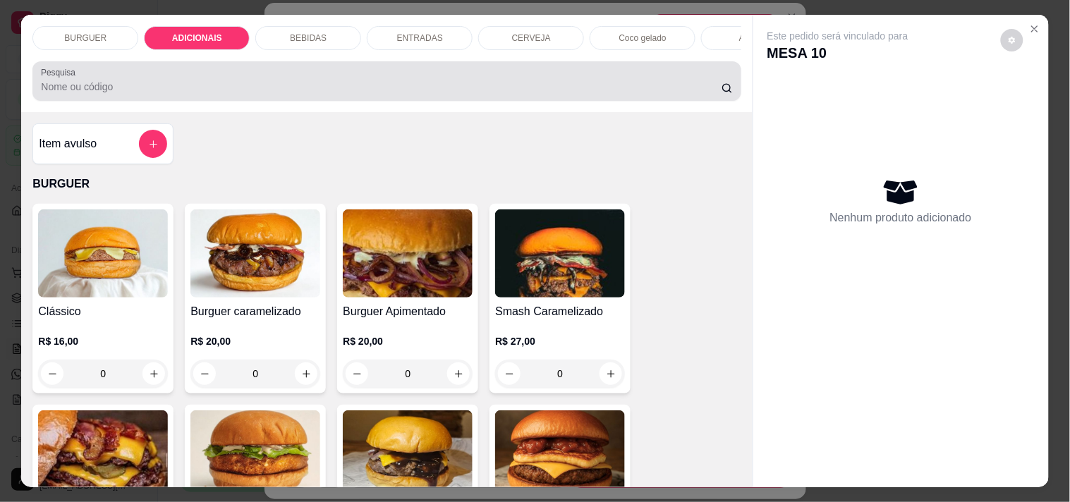
scroll to position [36, 0]
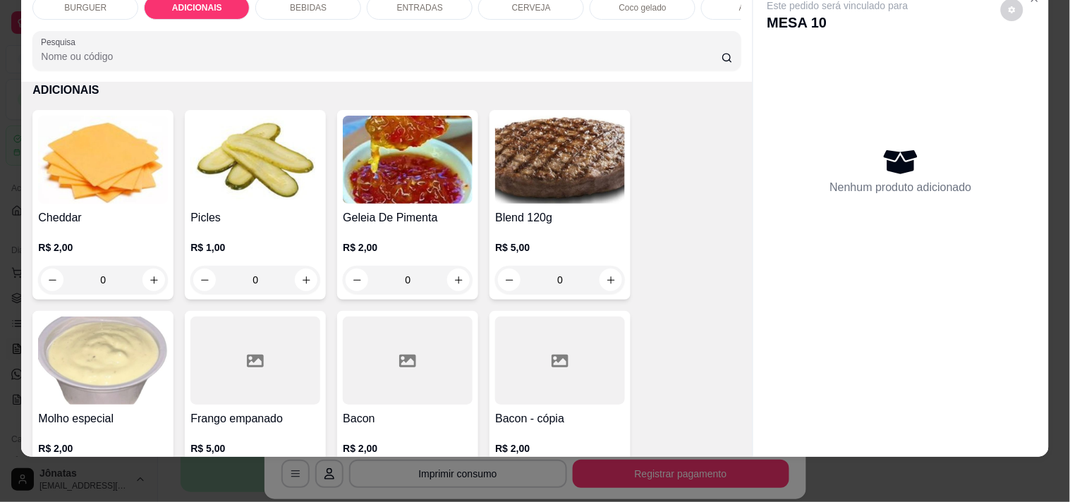
click at [75, 3] on div "BURGUER" at bounding box center [85, 8] width 106 height 24
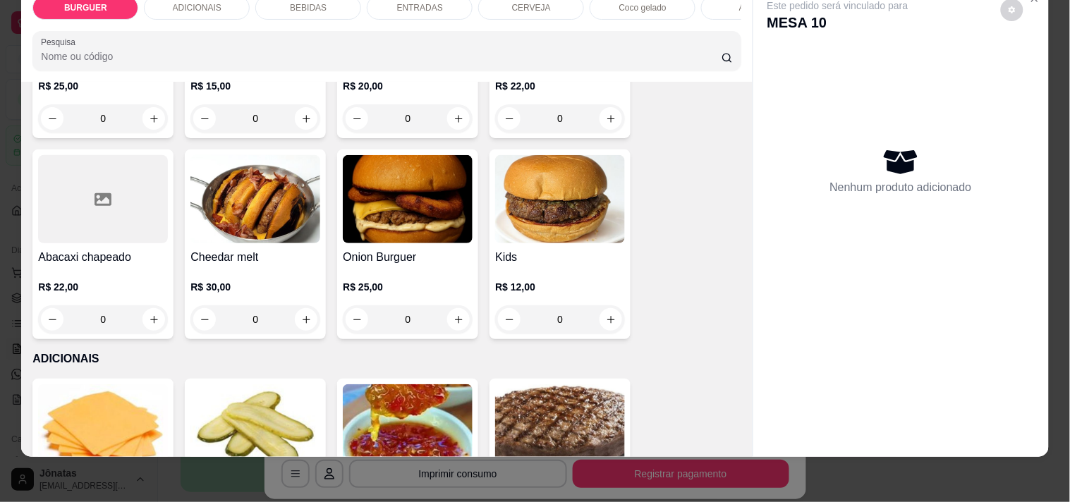
scroll to position [429, 0]
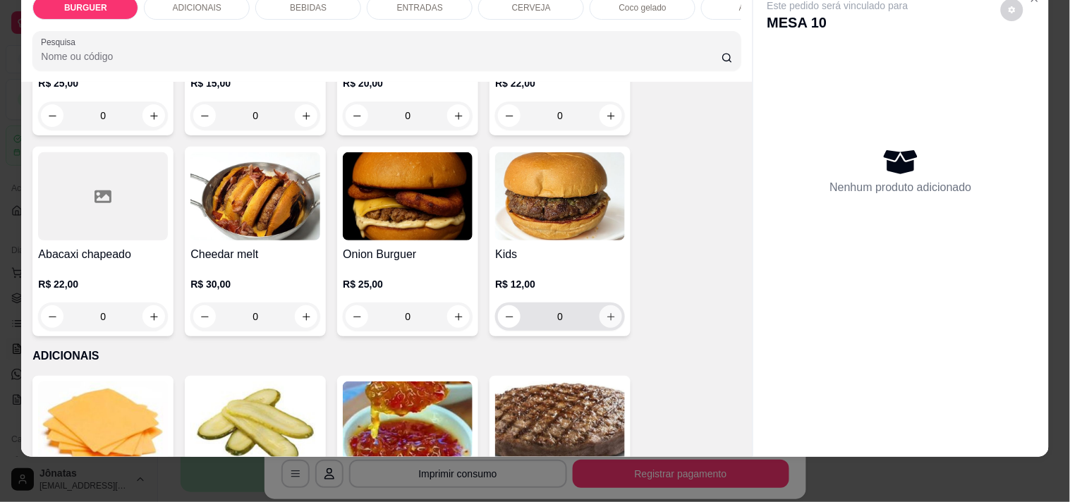
click at [606, 315] on icon "increase-product-quantity" at bounding box center [611, 317] width 11 height 11
type input "1"
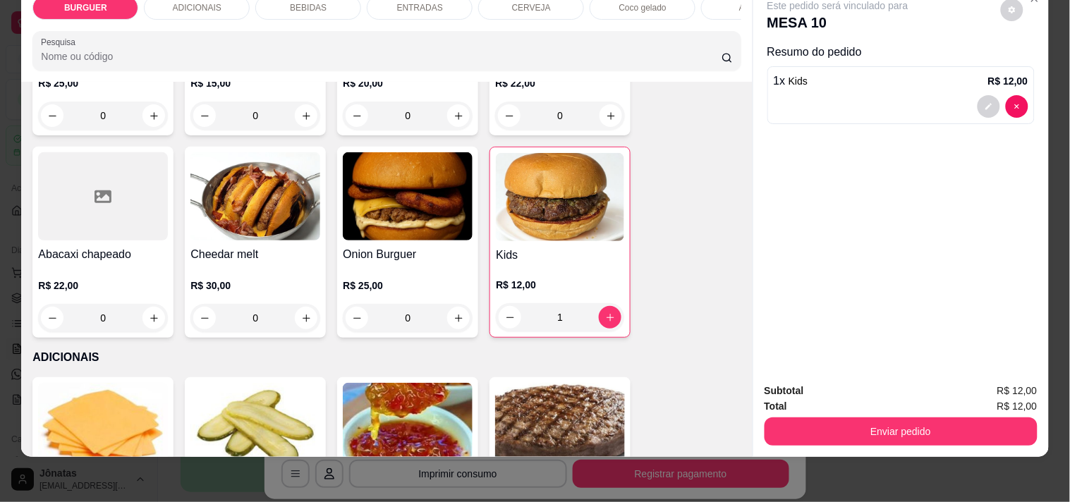
scroll to position [728, 0]
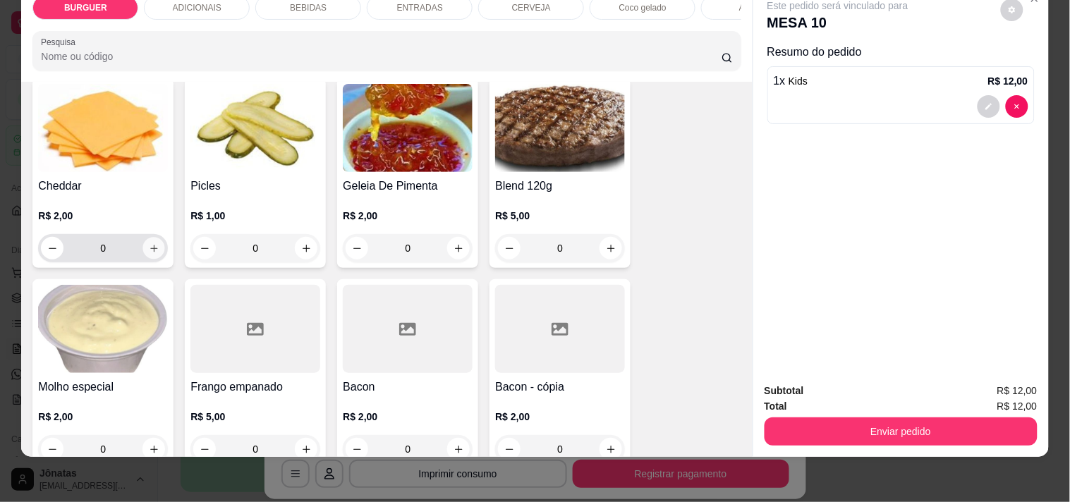
click at [149, 250] on icon "increase-product-quantity" at bounding box center [154, 248] width 11 height 11
type input "1"
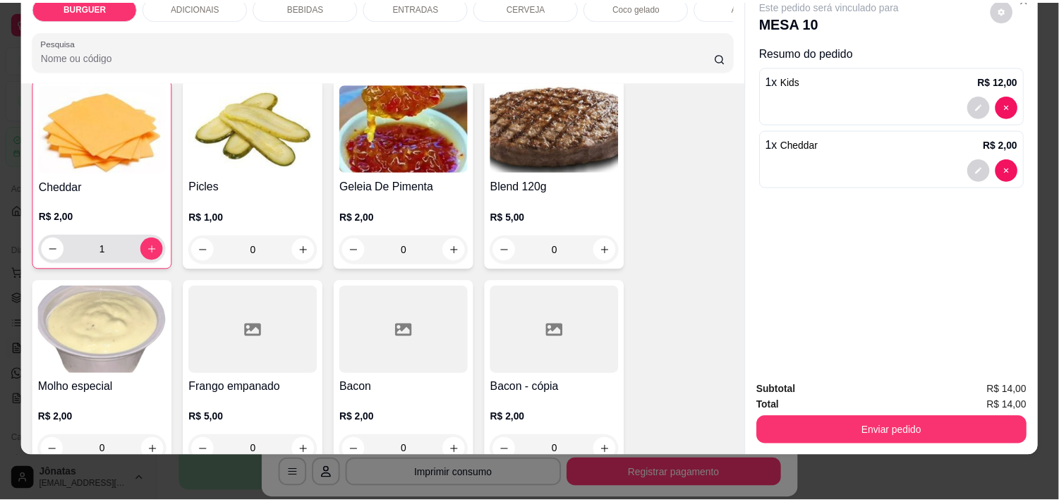
scroll to position [729, 0]
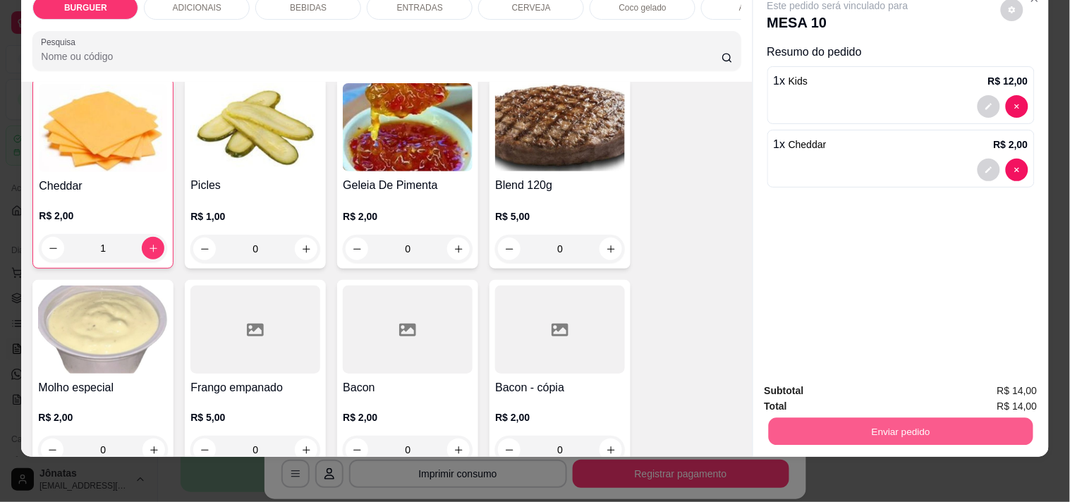
click at [858, 418] on button "Enviar pedido" at bounding box center [900, 432] width 265 height 28
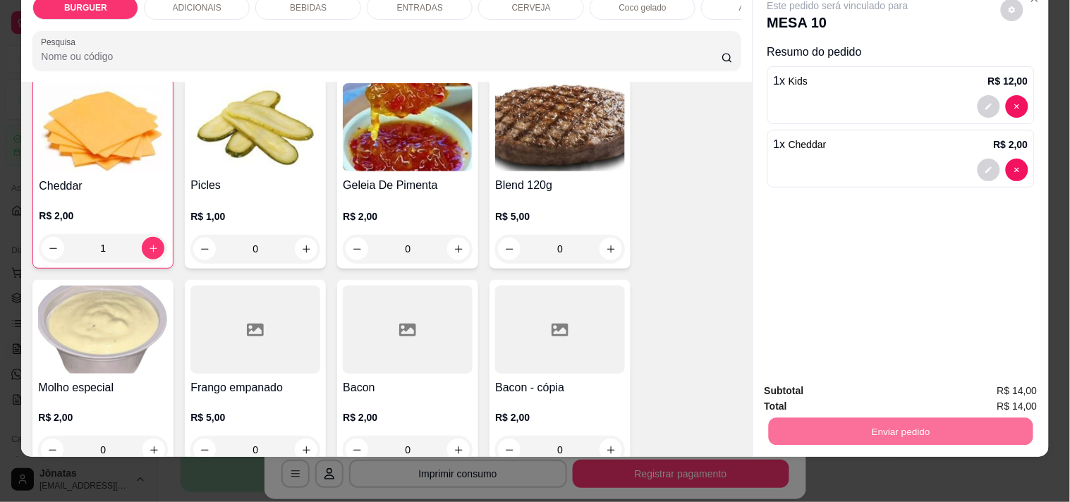
click at [821, 388] on button "Não registrar e enviar pedido" at bounding box center [854, 385] width 142 height 26
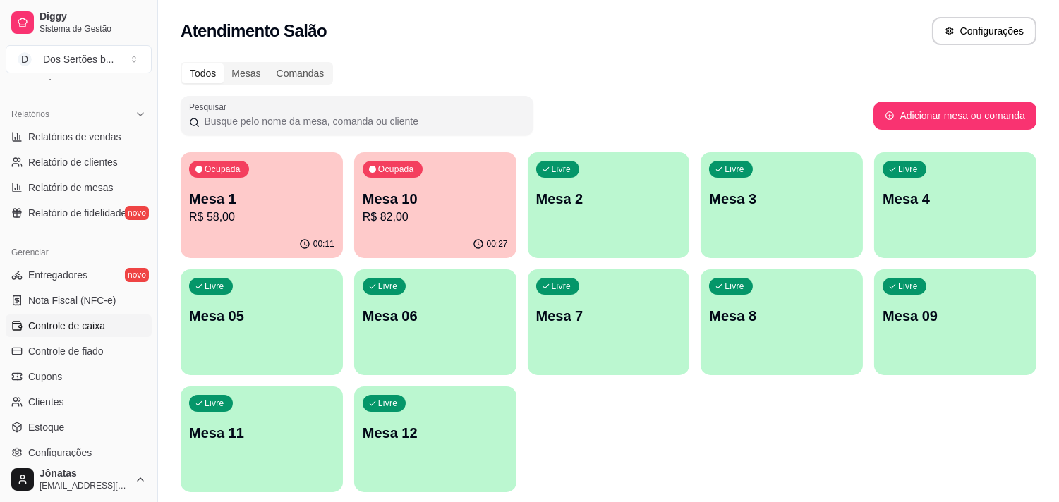
scroll to position [512, 0]
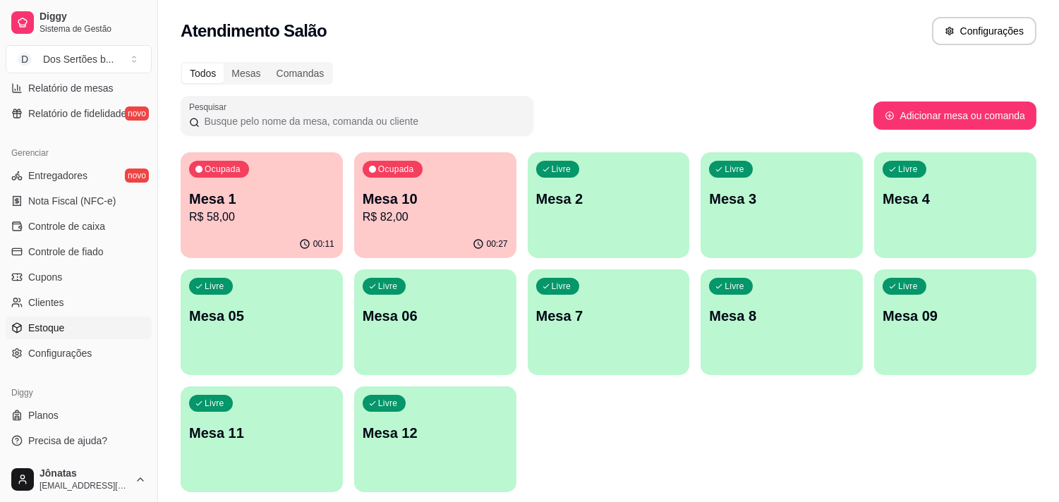
click at [61, 323] on span "Estoque" at bounding box center [46, 328] width 36 height 14
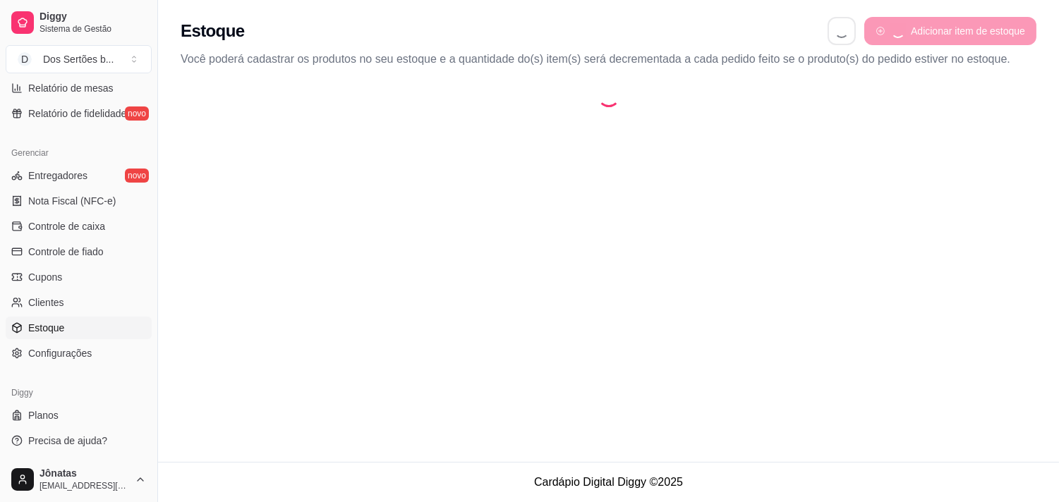
select select "QUANTITY_ORDER"
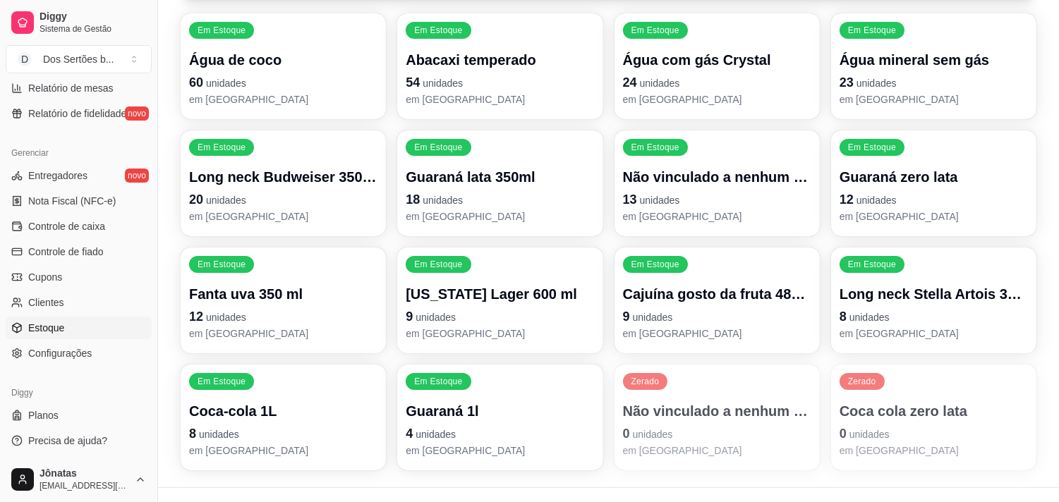
scroll to position [212, 0]
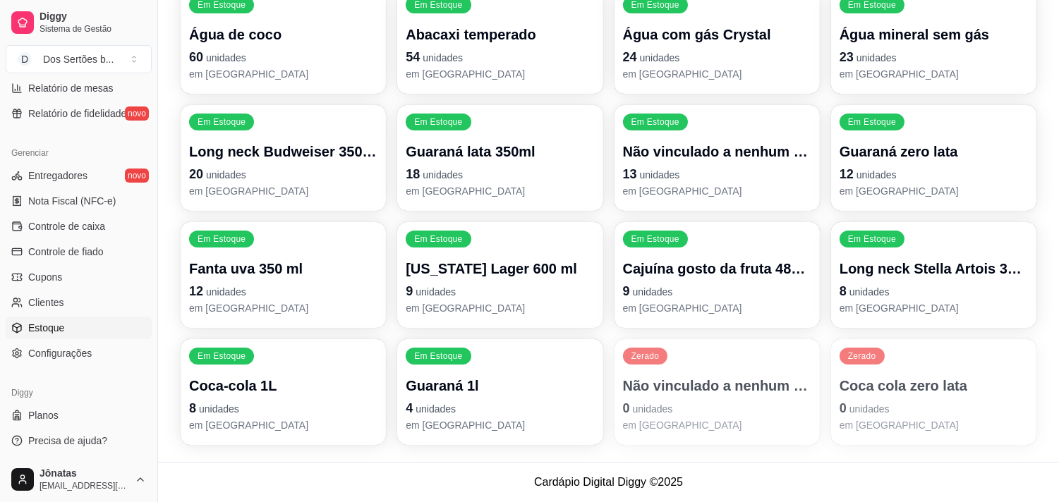
click at [876, 363] on div "Zerado" at bounding box center [861, 356] width 45 height 17
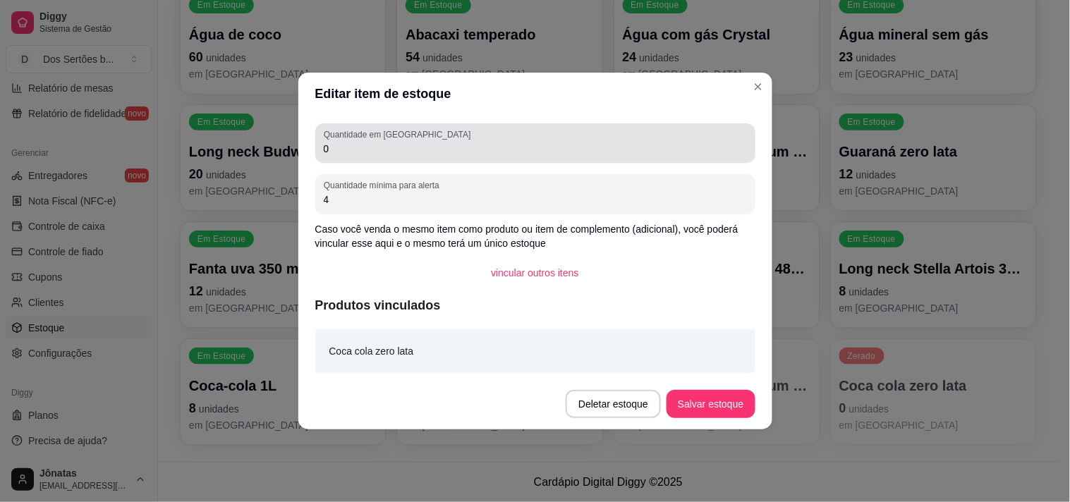
click at [417, 146] on input "0" at bounding box center [535, 149] width 423 height 14
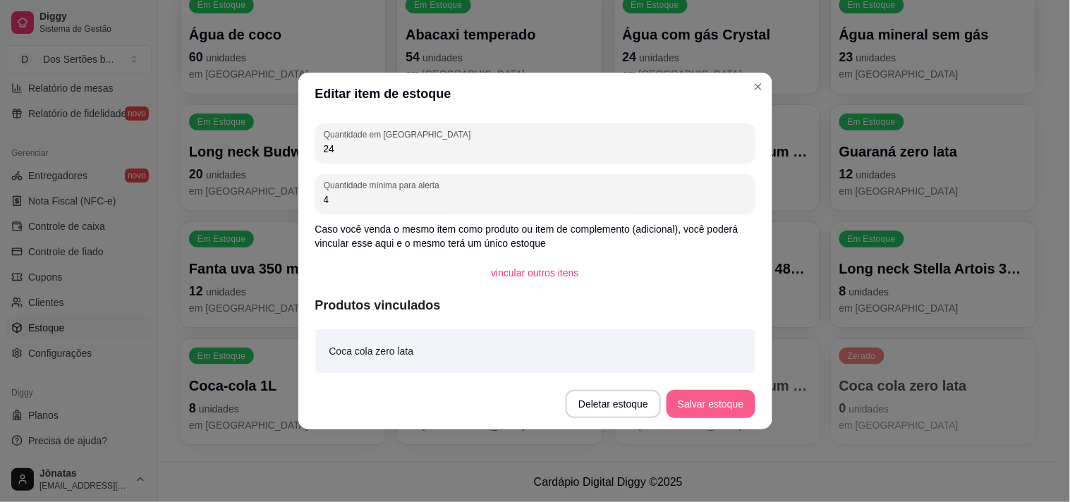
type input "24"
click at [700, 399] on button "Salvar estoque" at bounding box center [711, 405] width 86 height 28
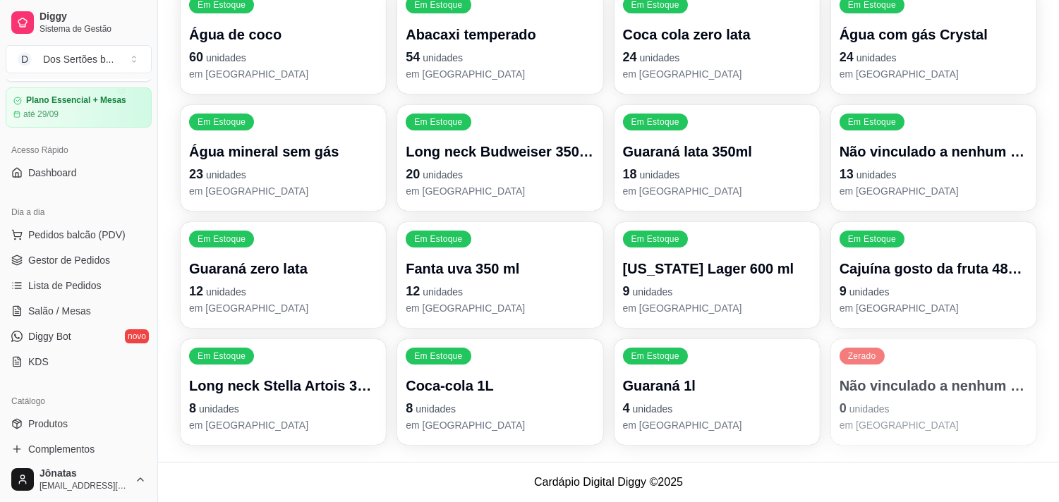
scroll to position [0, 0]
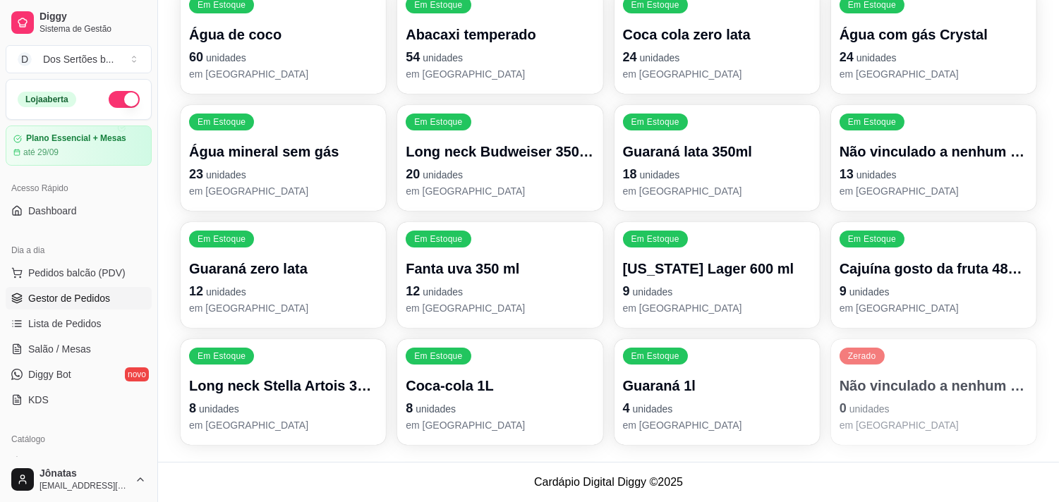
click at [46, 295] on span "Gestor de Pedidos" at bounding box center [69, 298] width 82 height 14
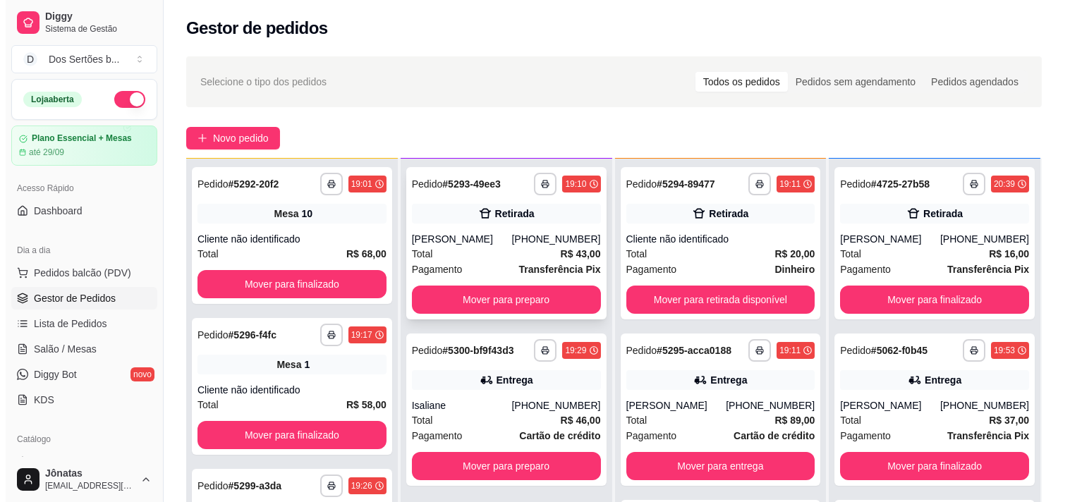
scroll to position [99, 0]
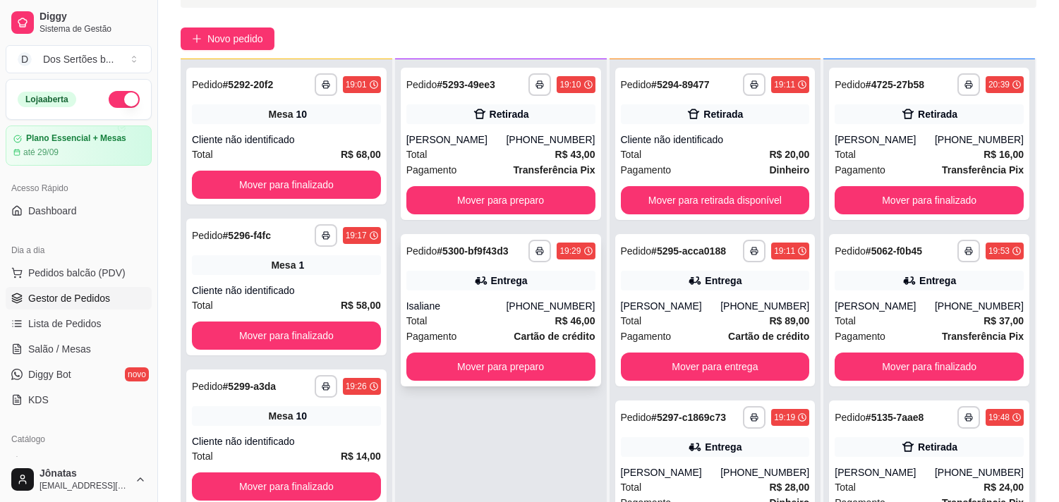
click at [490, 302] on div "Isaliane" at bounding box center [456, 306] width 100 height 14
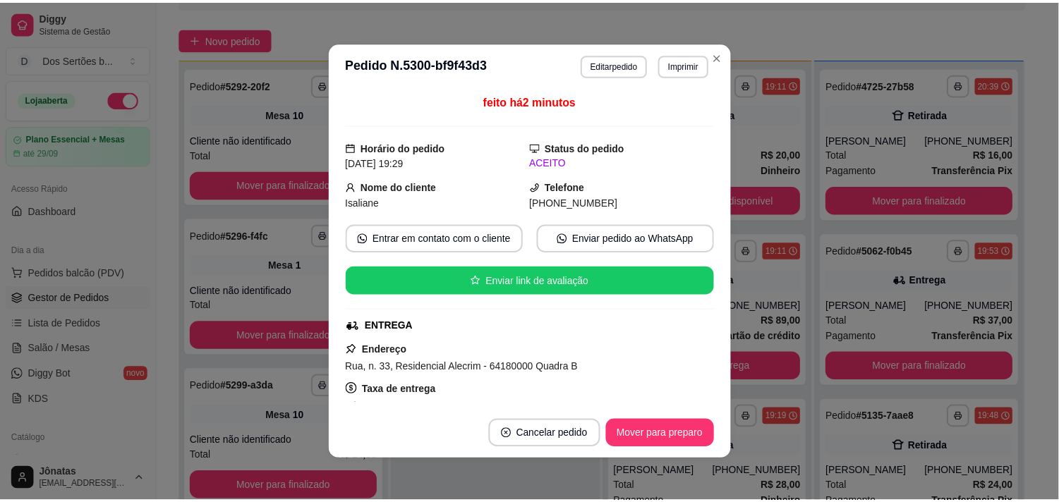
scroll to position [284, 0]
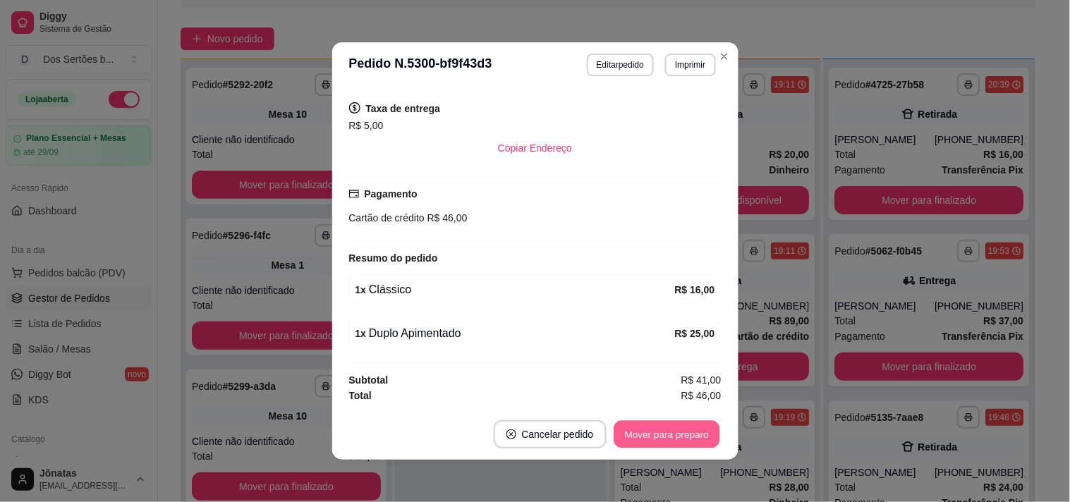
click at [653, 429] on button "Mover para preparo" at bounding box center [667, 435] width 106 height 28
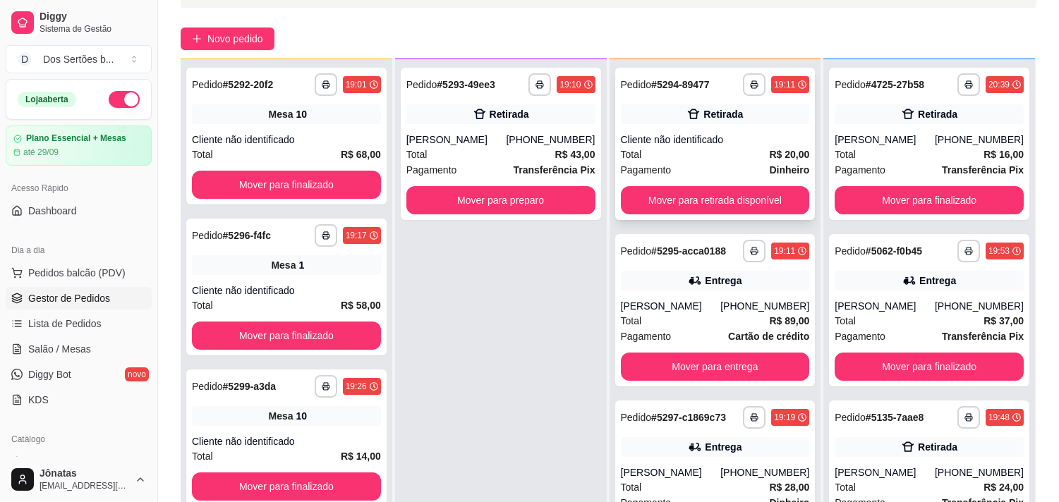
click at [662, 115] on div "Retirada" at bounding box center [715, 114] width 189 height 20
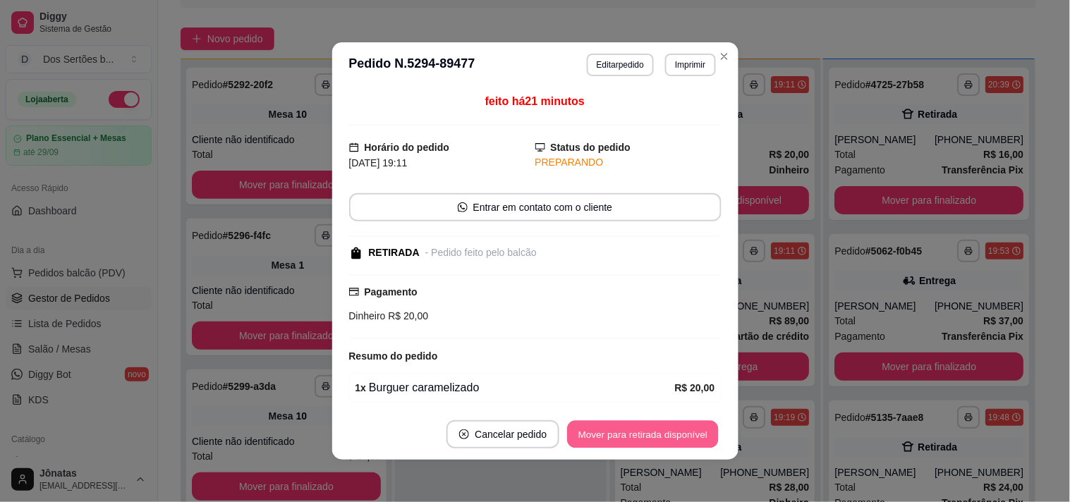
click at [622, 441] on button "Mover para retirada disponível" at bounding box center [643, 435] width 151 height 28
click at [645, 426] on button "Mover para finalizado" at bounding box center [663, 435] width 114 height 28
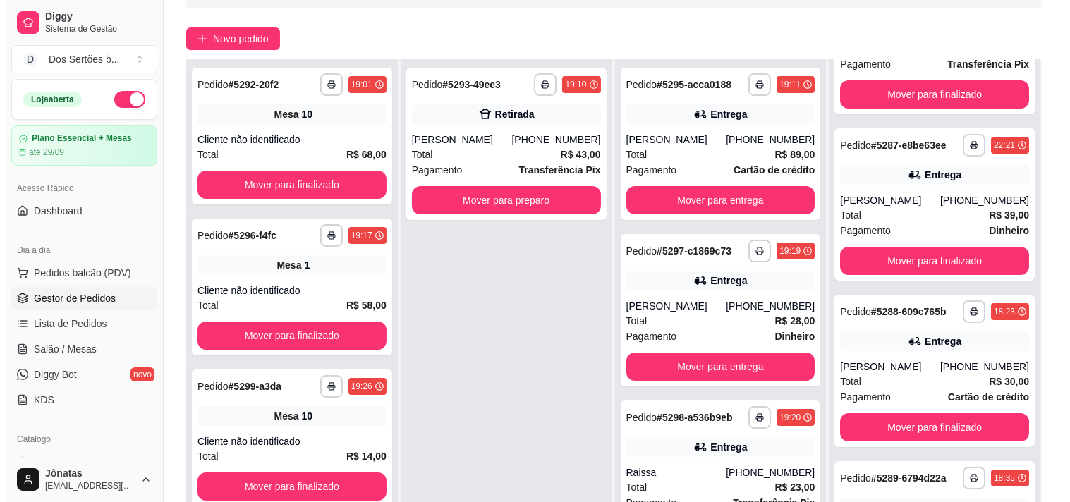
scroll to position [183, 0]
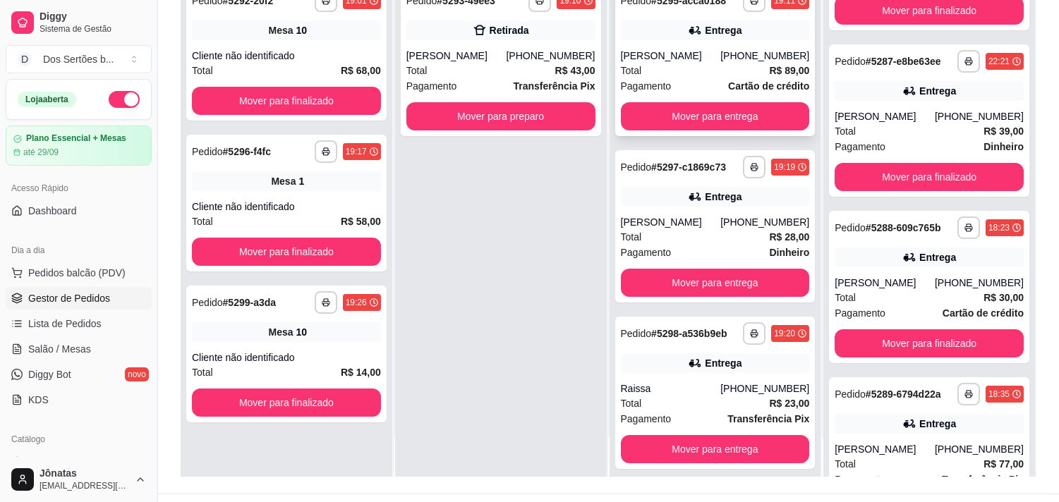
click at [682, 89] on div "Pagamento Cartão de crédito" at bounding box center [715, 86] width 189 height 16
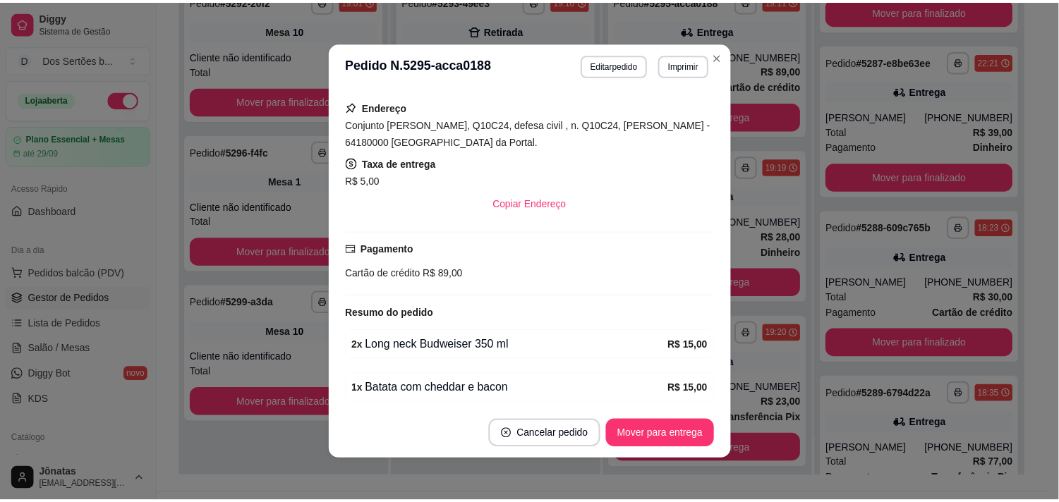
scroll to position [344, 0]
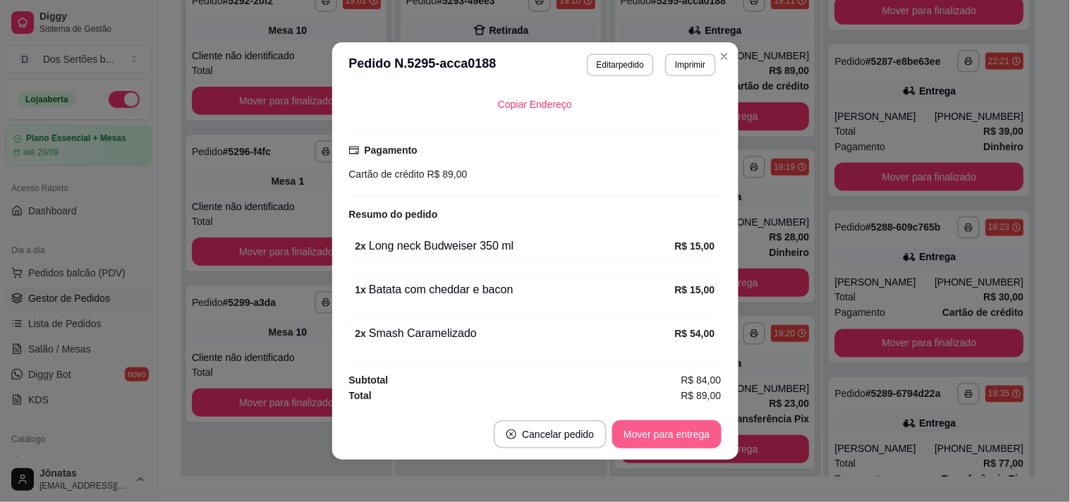
click at [681, 431] on button "Mover para entrega" at bounding box center [666, 434] width 109 height 28
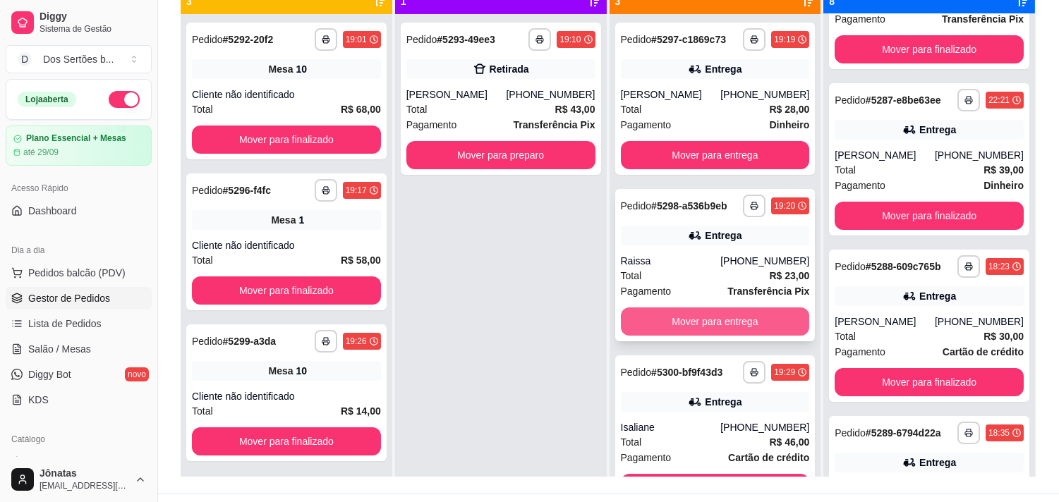
scroll to position [39, 0]
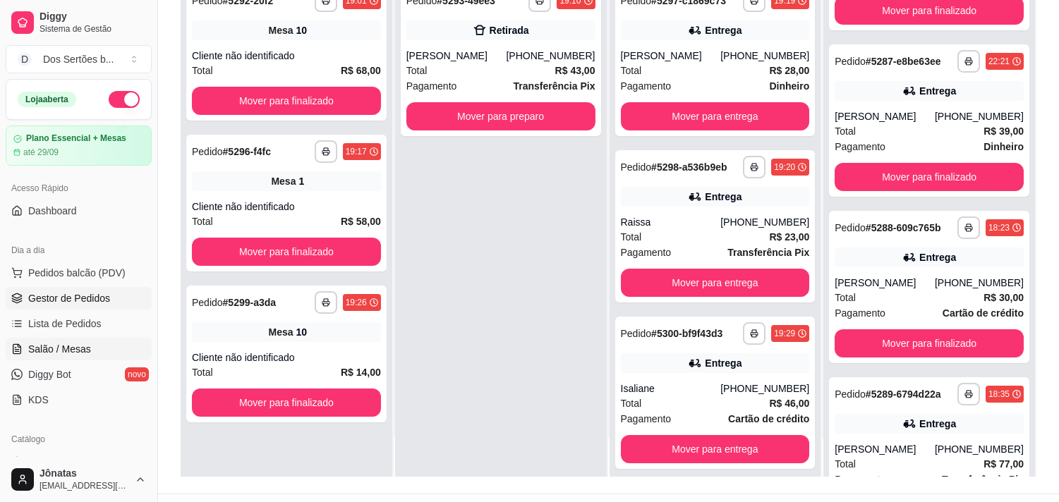
click at [66, 348] on span "Salão / Mesas" at bounding box center [59, 349] width 63 height 14
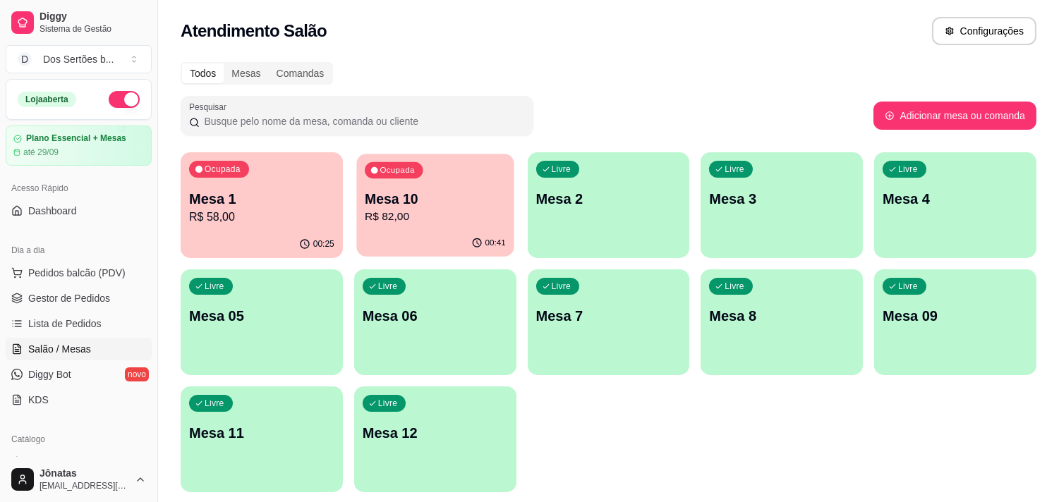
click at [393, 209] on p "R$ 82,00" at bounding box center [435, 217] width 141 height 16
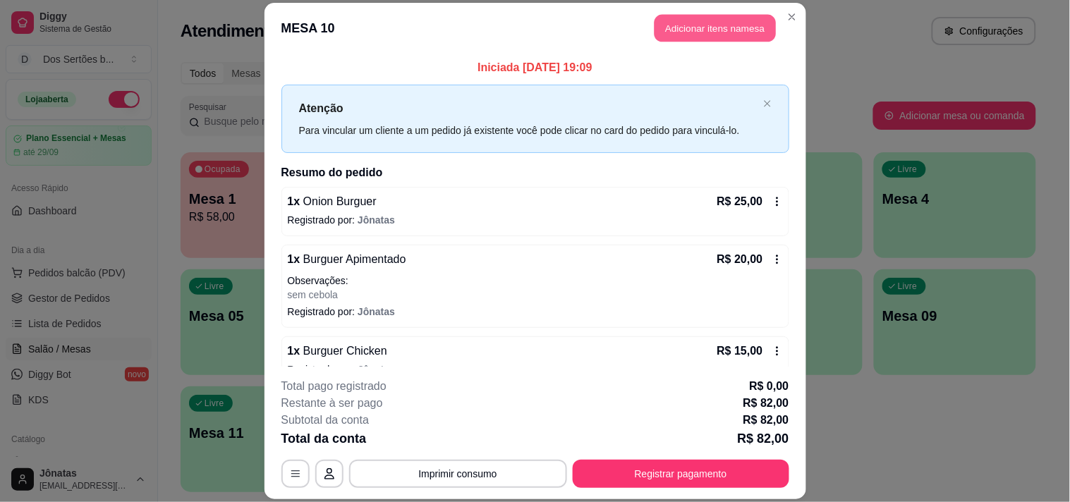
click at [687, 16] on button "Adicionar itens na mesa" at bounding box center [715, 28] width 121 height 28
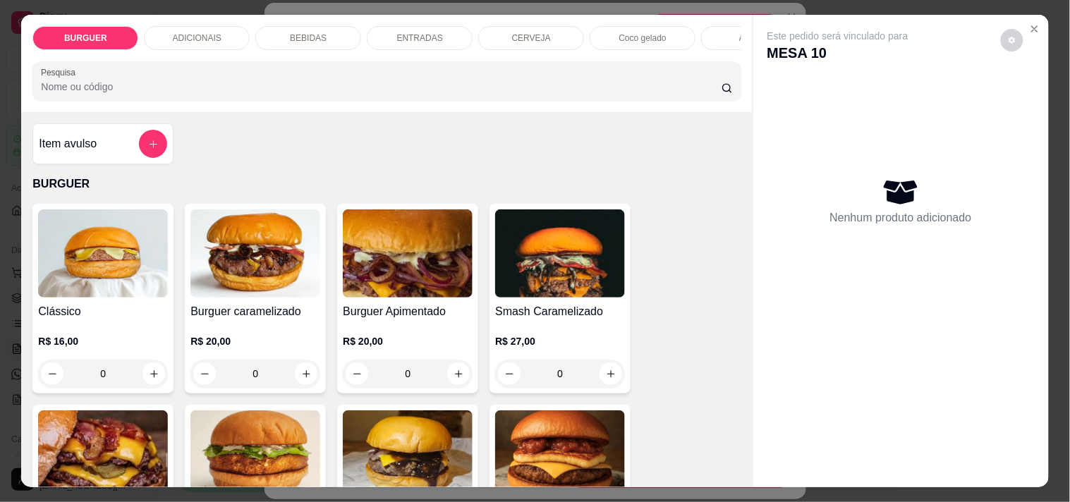
click at [315, 35] on p "BEBIDAS" at bounding box center [308, 37] width 37 height 11
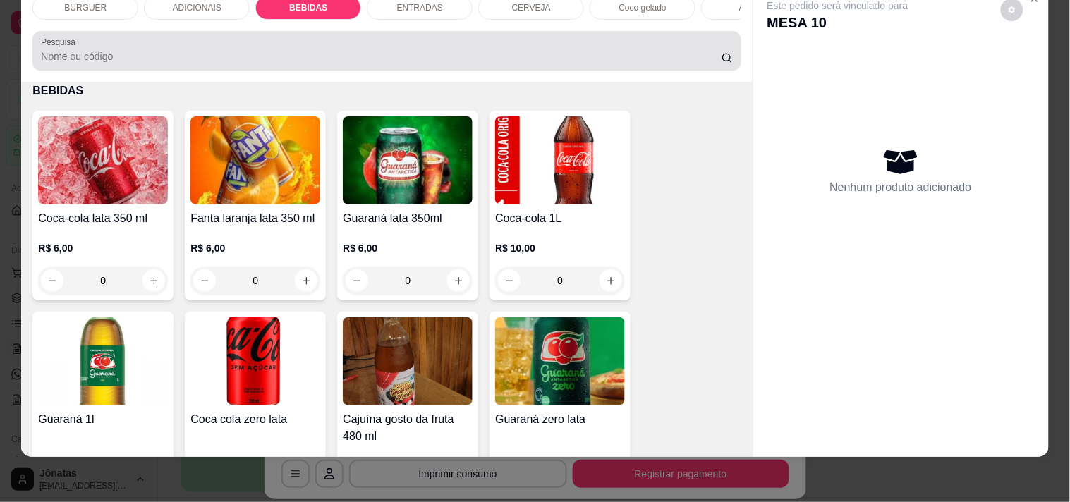
click at [323, 39] on div at bounding box center [386, 51] width 691 height 28
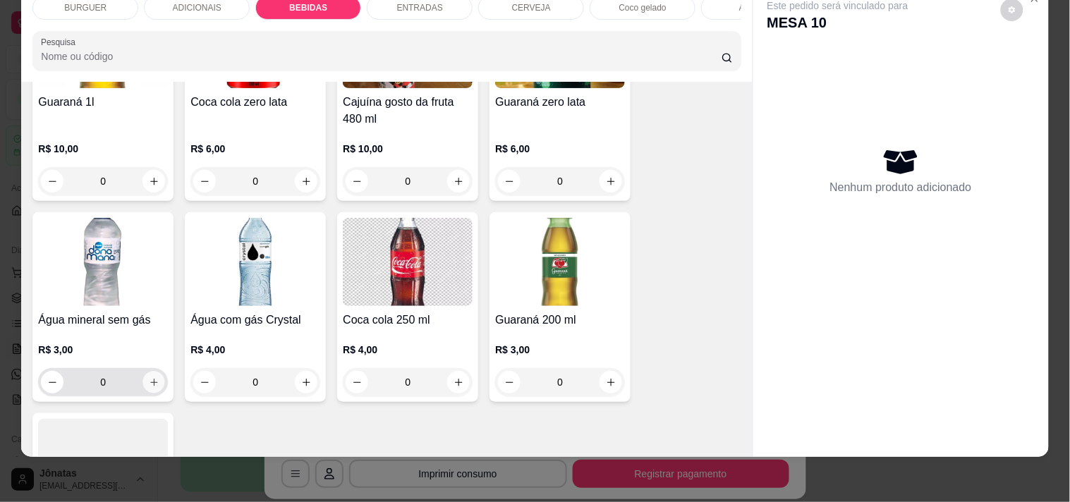
click at [143, 379] on button "increase-product-quantity" at bounding box center [154, 383] width 22 height 22
type input "1"
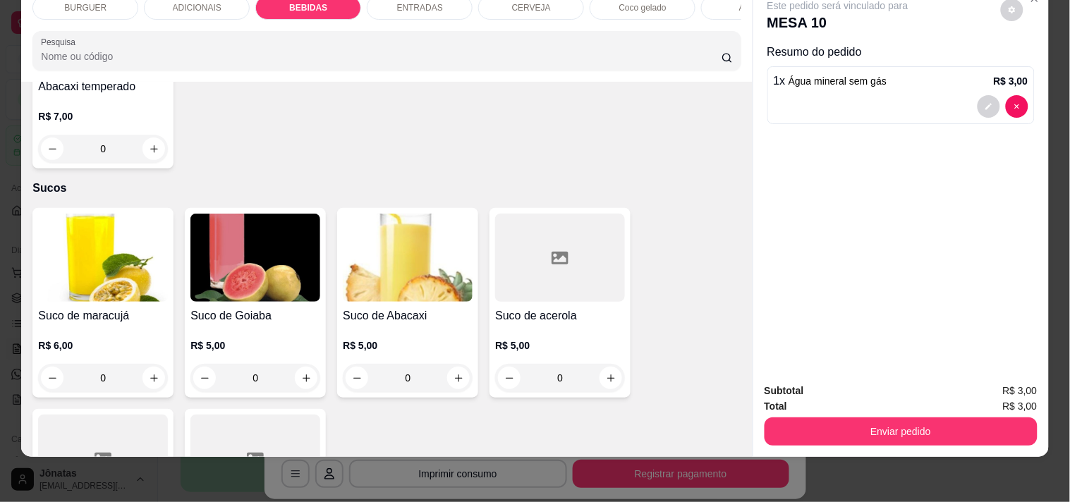
scroll to position [3194, 0]
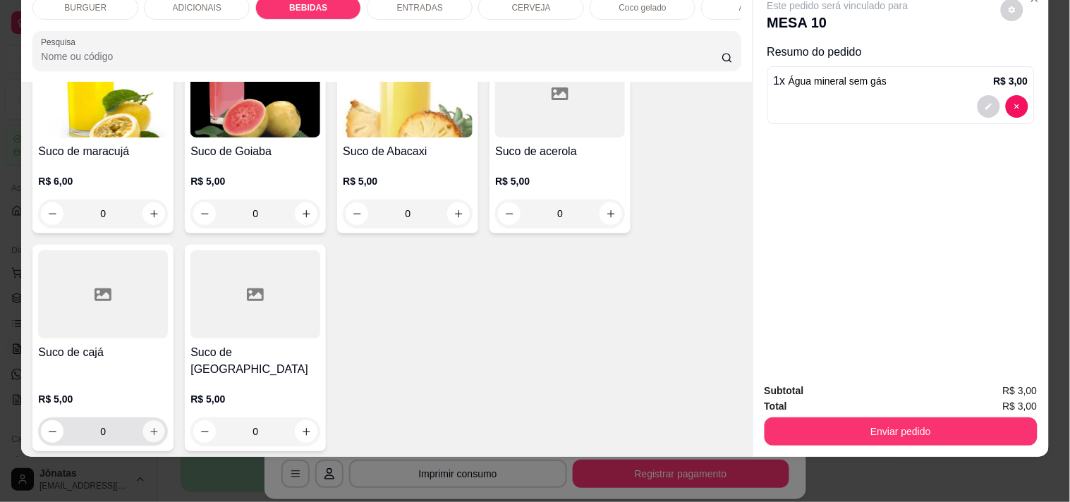
click at [150, 427] on icon "increase-product-quantity" at bounding box center [154, 432] width 11 height 11
type input "1"
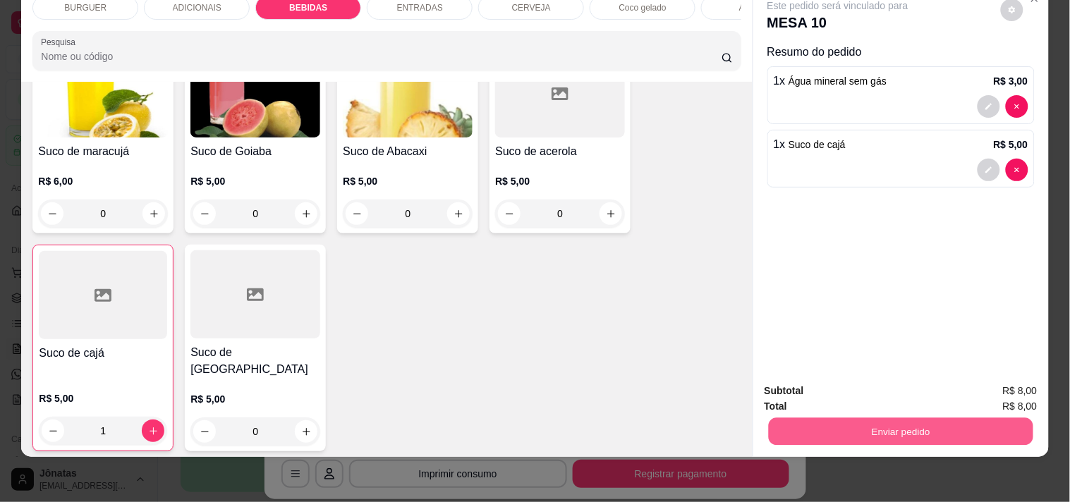
click at [810, 419] on button "Enviar pedido" at bounding box center [900, 432] width 265 height 28
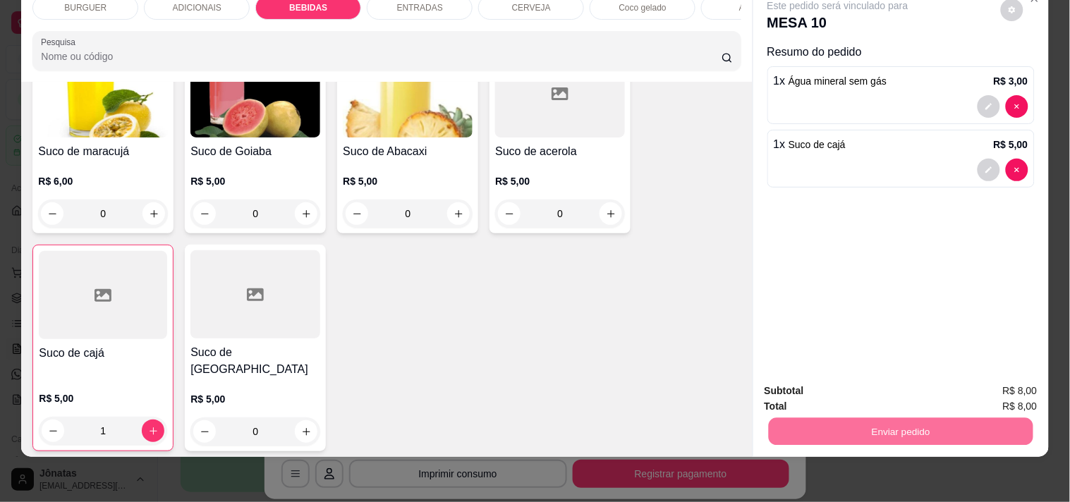
click at [821, 379] on button "Não registrar e enviar pedido" at bounding box center [854, 385] width 142 height 26
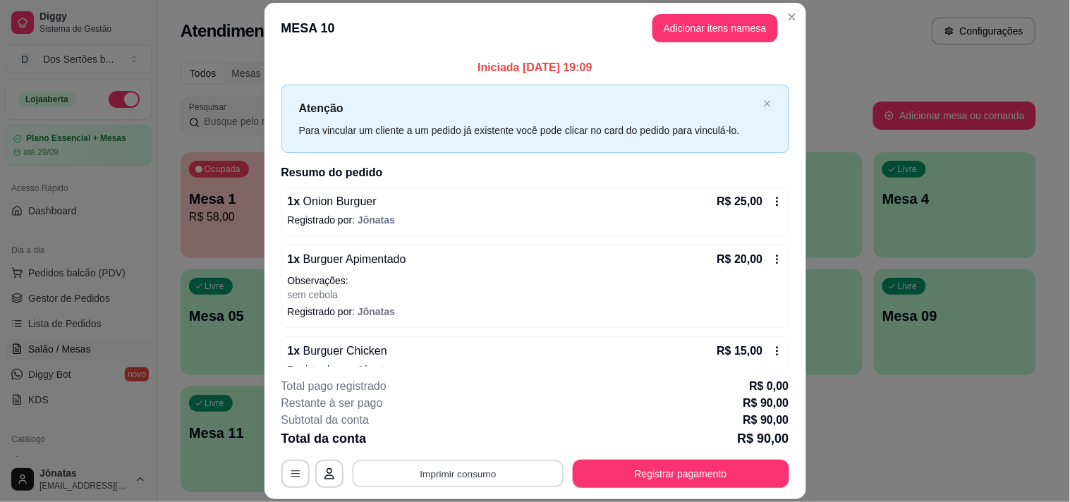
click at [497, 461] on button "Imprimir consumo" at bounding box center [458, 475] width 212 height 28
click at [492, 468] on button "Imprimir consumo" at bounding box center [458, 475] width 212 height 28
click at [466, 436] on button "Impressora" at bounding box center [456, 442] width 99 height 22
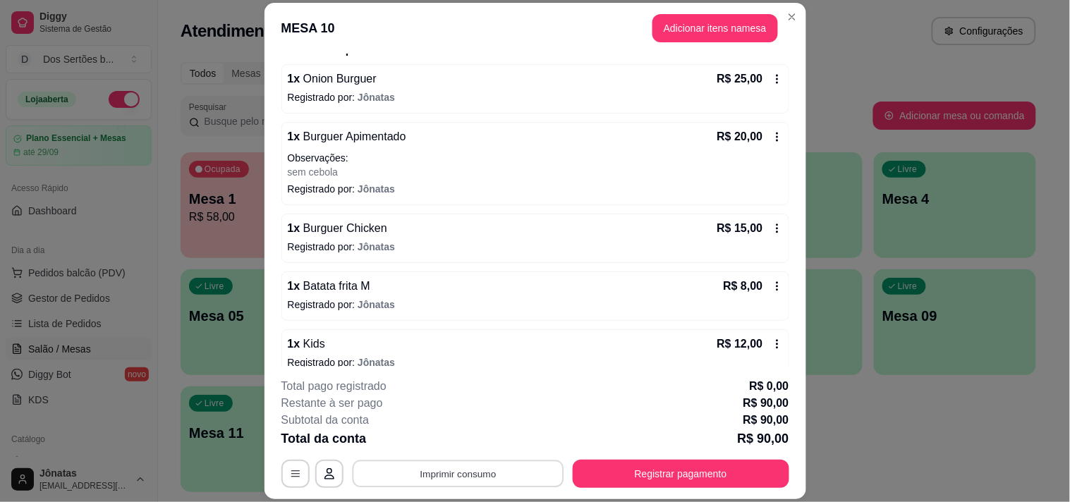
click at [466, 470] on button "Imprimir consumo" at bounding box center [458, 475] width 212 height 28
click at [446, 433] on button "Impressora" at bounding box center [456, 442] width 99 height 22
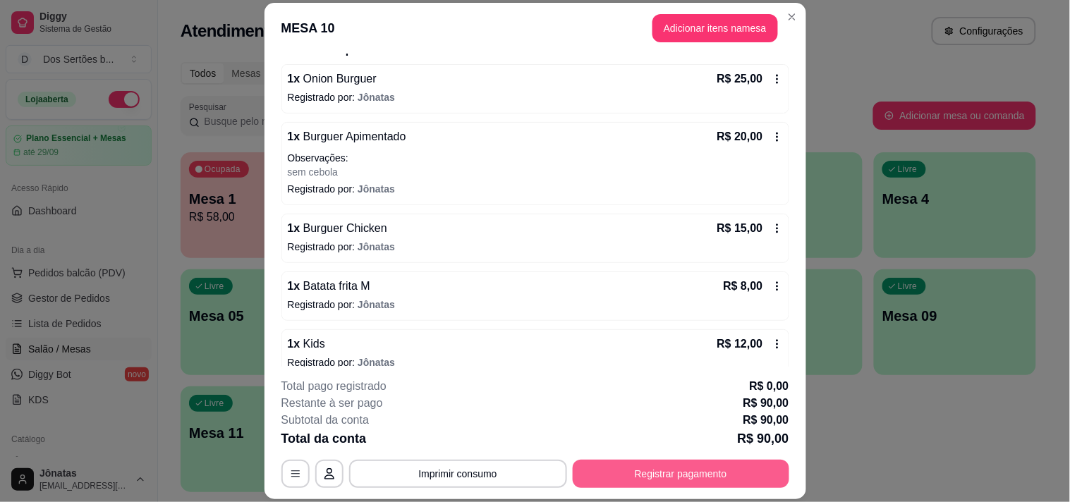
click at [662, 476] on button "Registrar pagamento" at bounding box center [681, 474] width 217 height 28
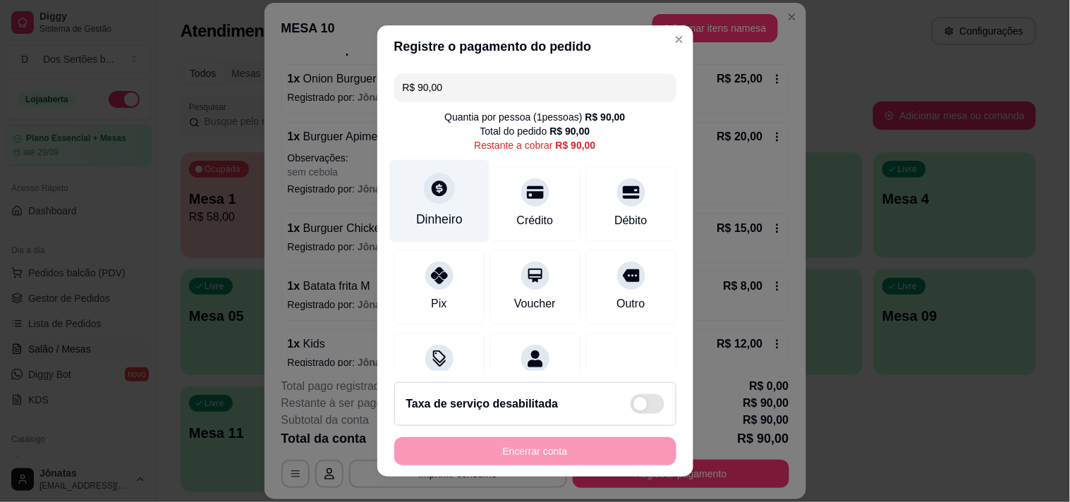
click at [430, 198] on icon at bounding box center [439, 188] width 18 height 18
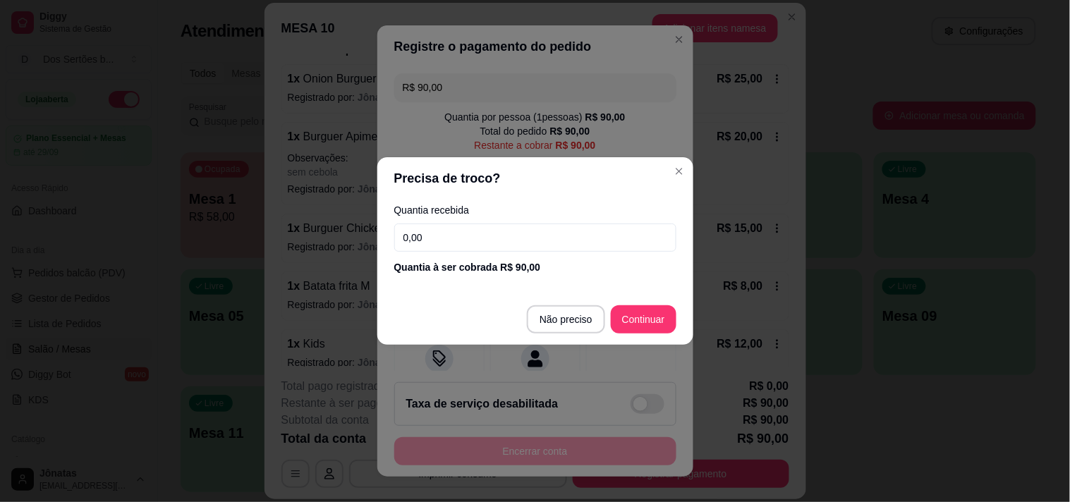
click at [444, 231] on input "0,00" at bounding box center [535, 238] width 282 height 28
type input "10,00"
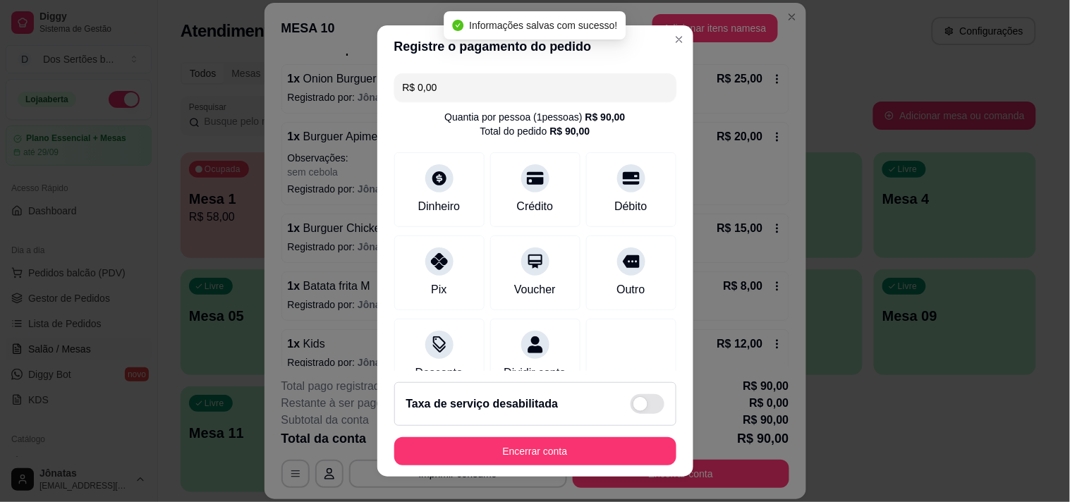
type input "R$ 0,00"
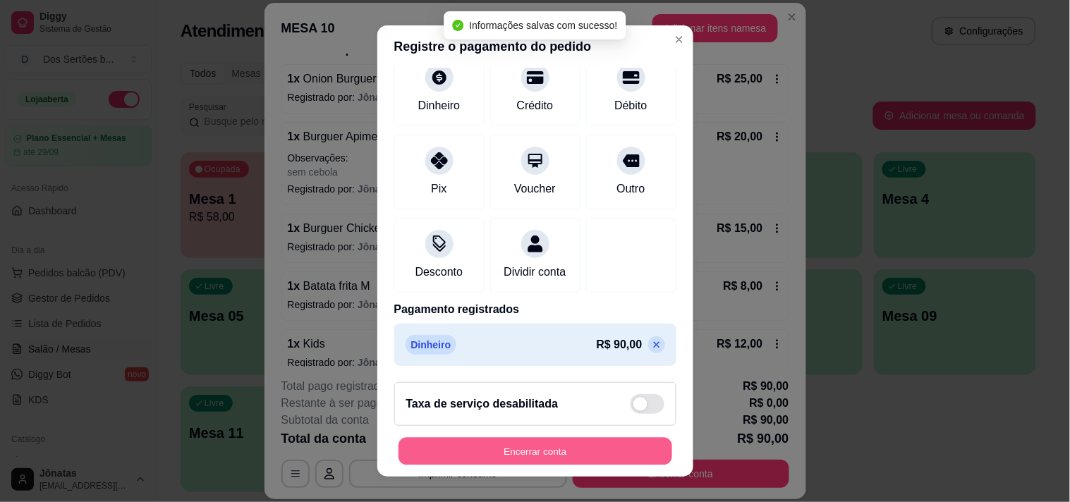
click at [554, 450] on button "Encerrar conta" at bounding box center [536, 452] width 274 height 28
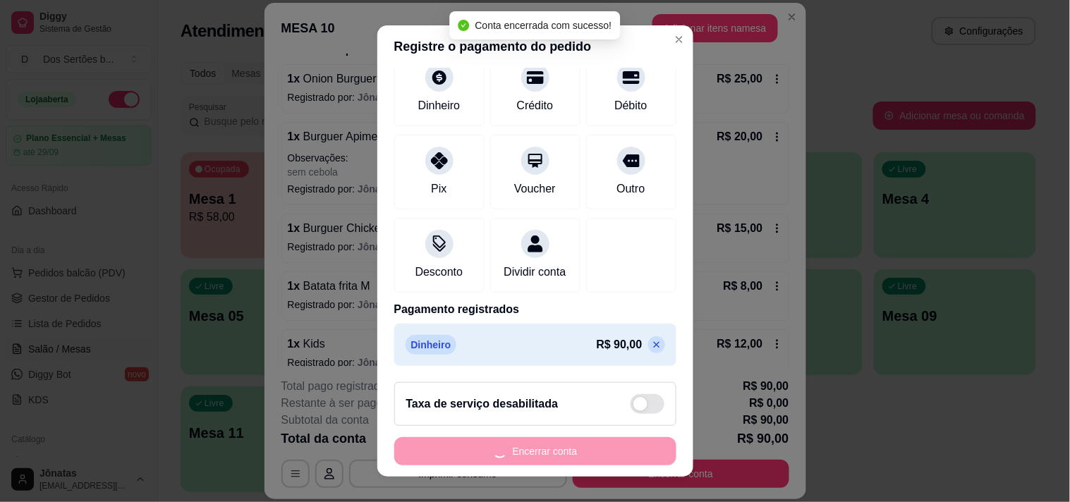
scroll to position [0, 0]
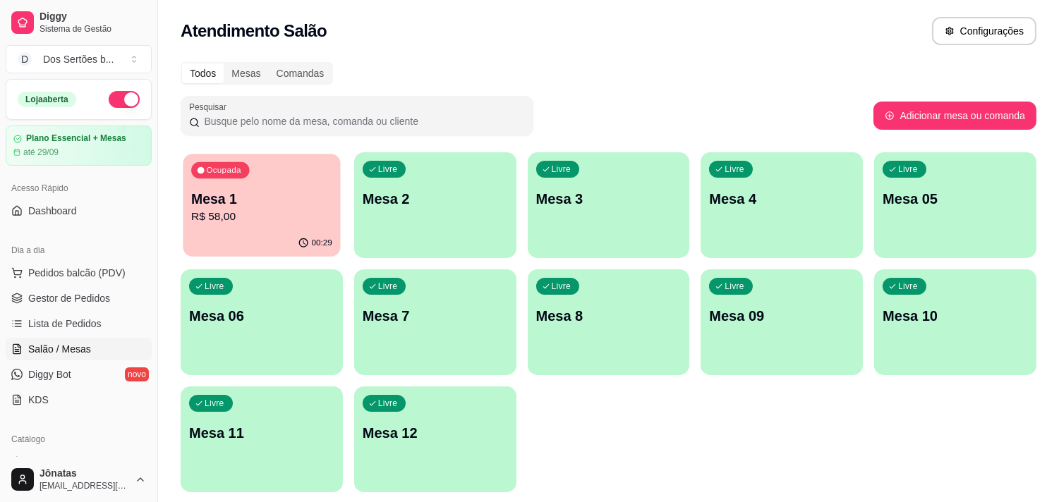
click at [288, 194] on p "Mesa 1" at bounding box center [261, 199] width 141 height 19
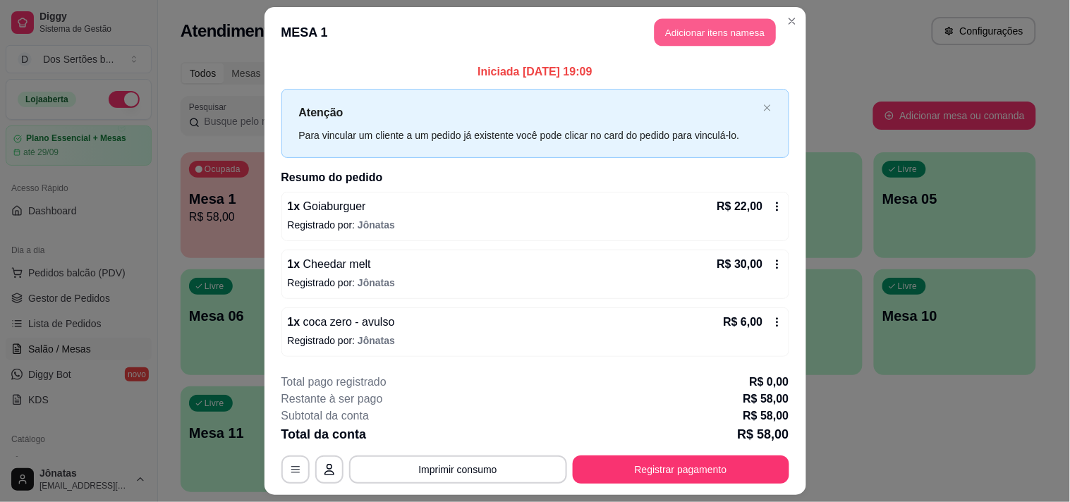
click at [664, 32] on button "Adicionar itens na mesa" at bounding box center [715, 33] width 121 height 28
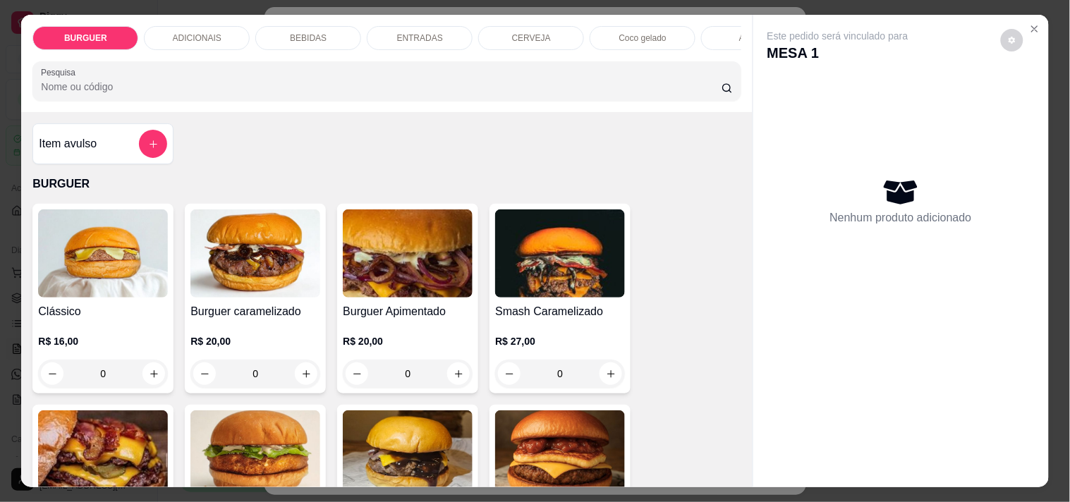
click at [293, 32] on p "BEBIDAS" at bounding box center [308, 37] width 37 height 11
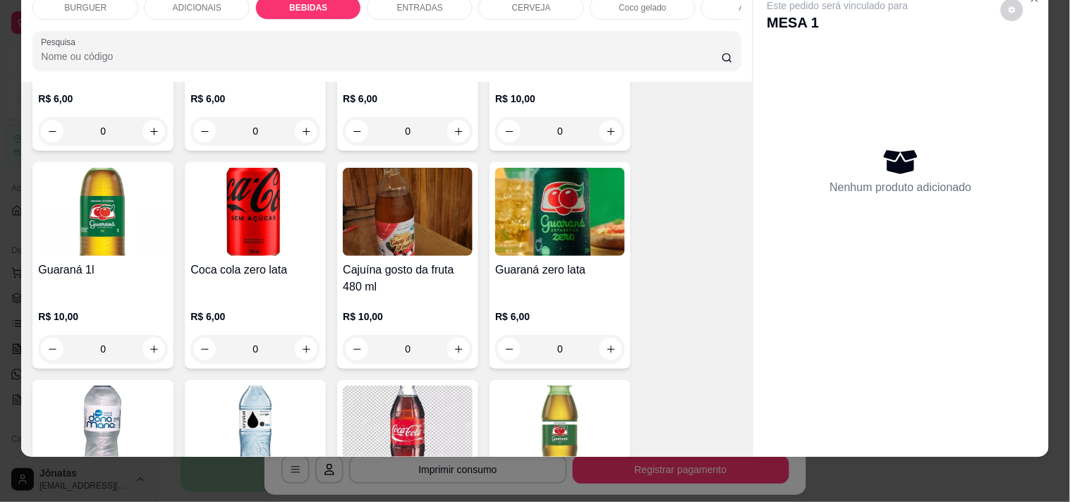
scroll to position [1380, 0]
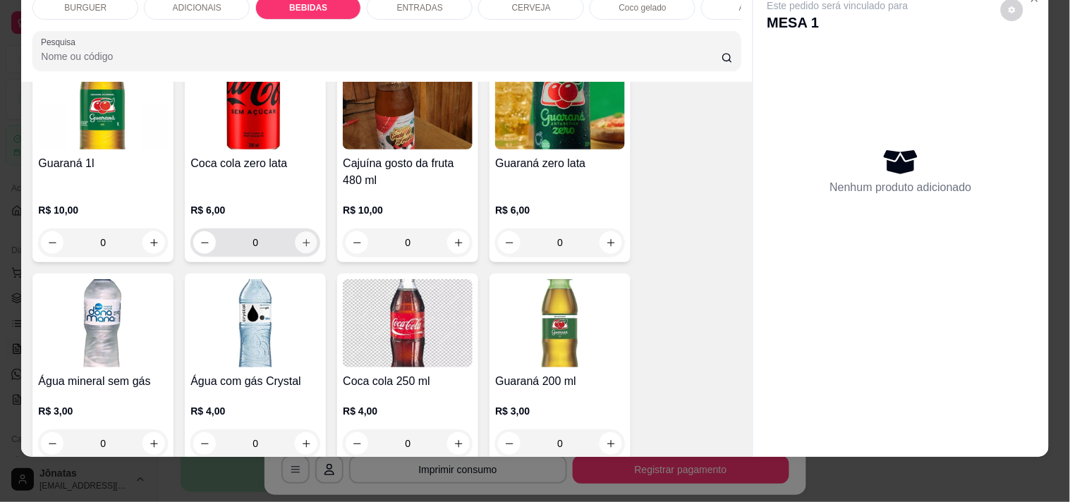
click at [303, 242] on icon "increase-product-quantity" at bounding box center [306, 242] width 7 height 7
type input "1"
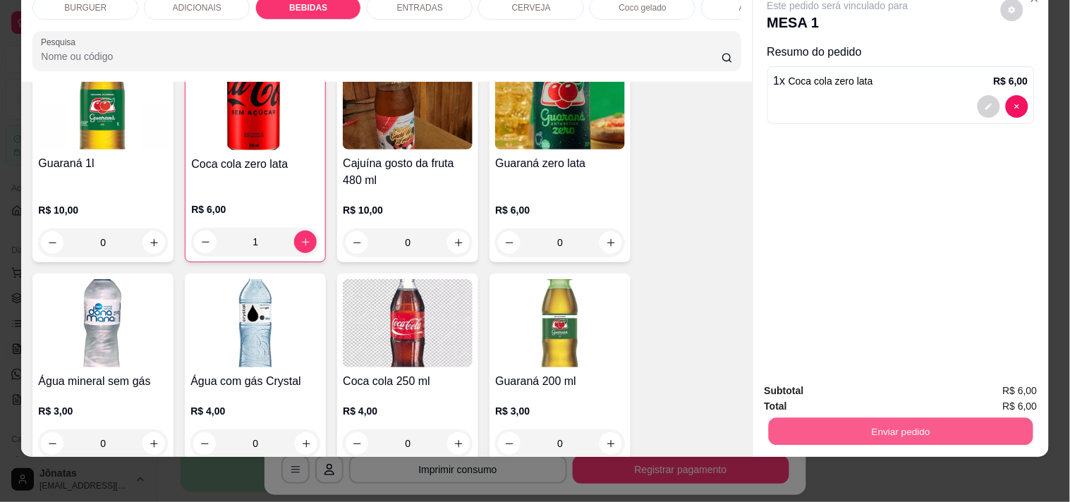
click at [814, 420] on button "Enviar pedido" at bounding box center [900, 432] width 265 height 28
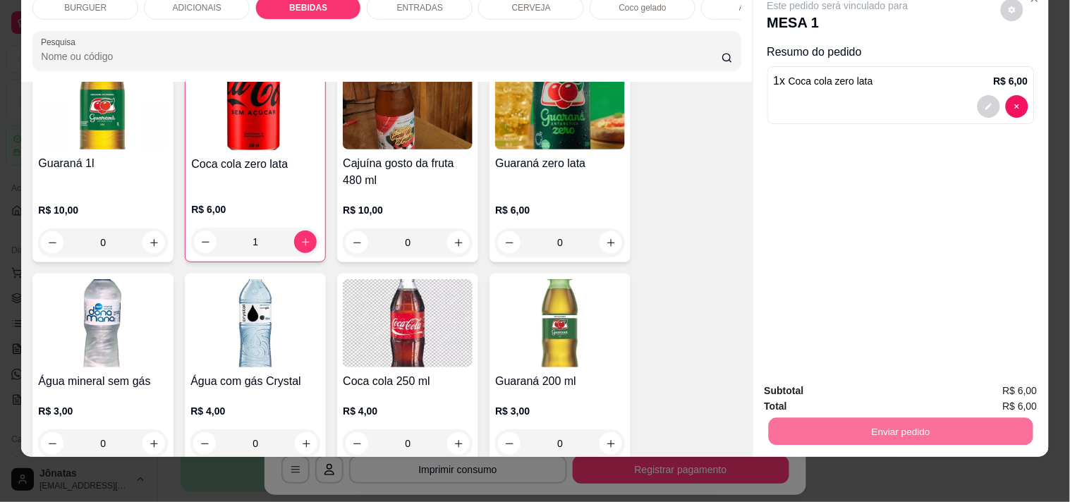
click at [833, 379] on button "Não registrar e enviar pedido" at bounding box center [854, 385] width 142 height 26
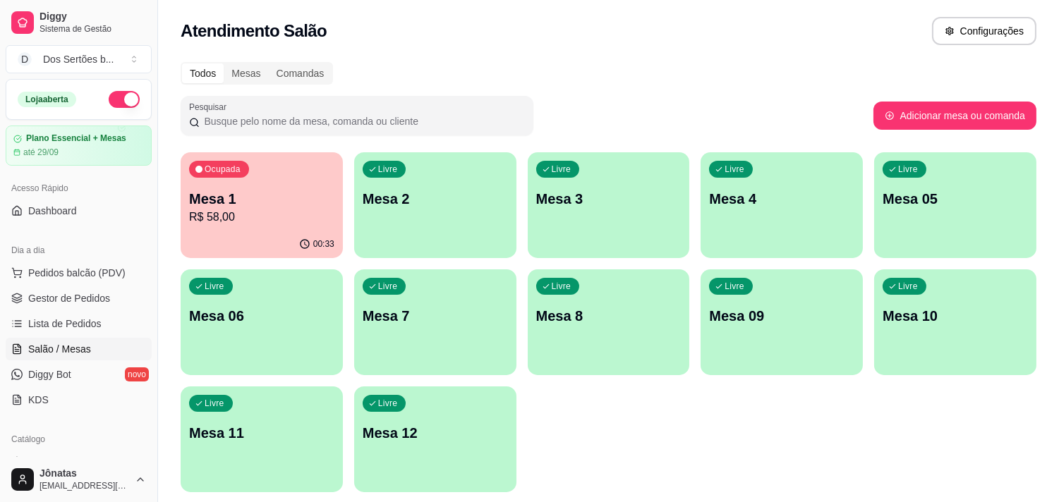
click at [270, 209] on p "R$ 58,00" at bounding box center [261, 217] width 145 height 17
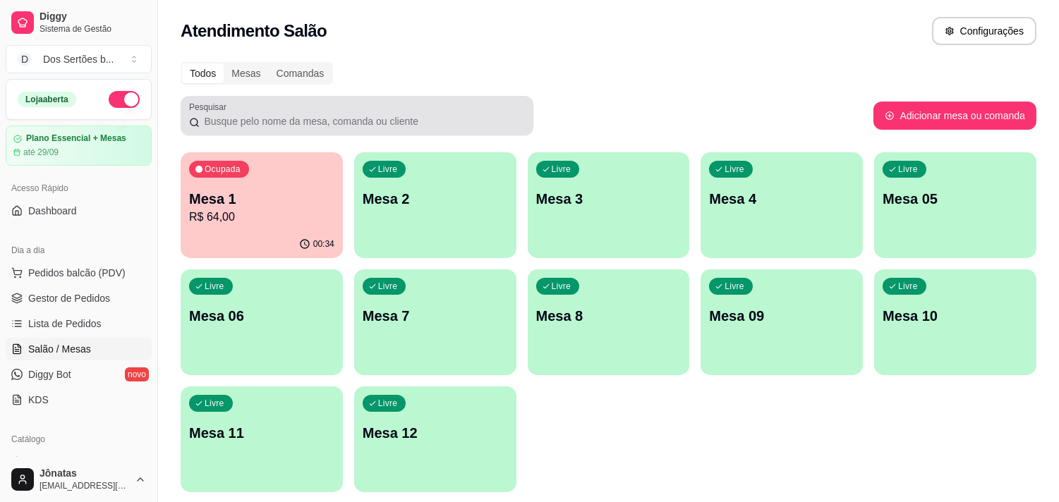
scroll to position [47, 0]
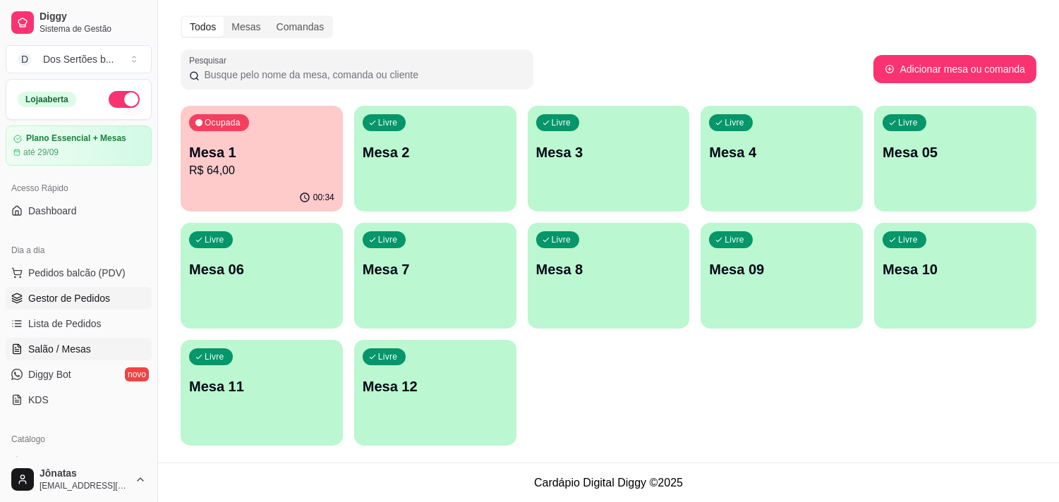
click at [72, 291] on span "Gestor de Pedidos" at bounding box center [69, 298] width 82 height 14
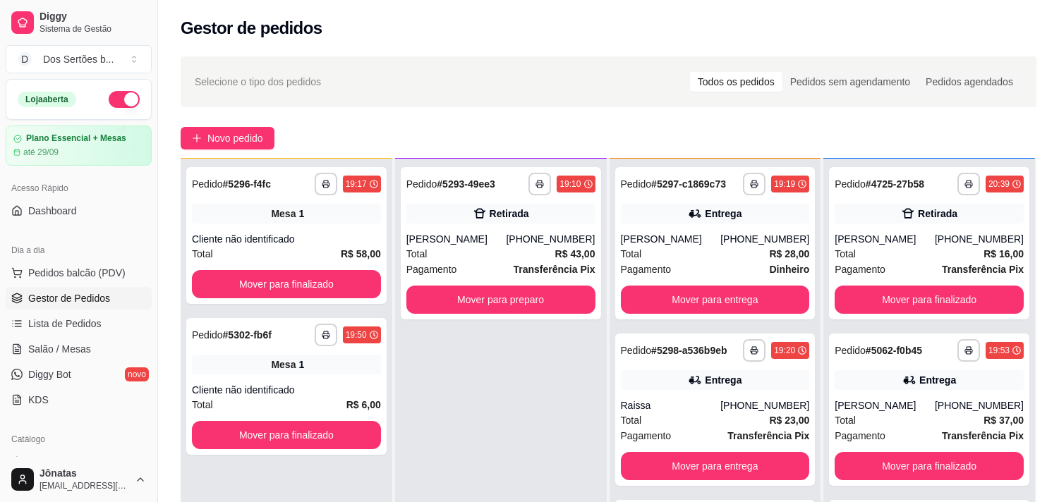
scroll to position [154, 0]
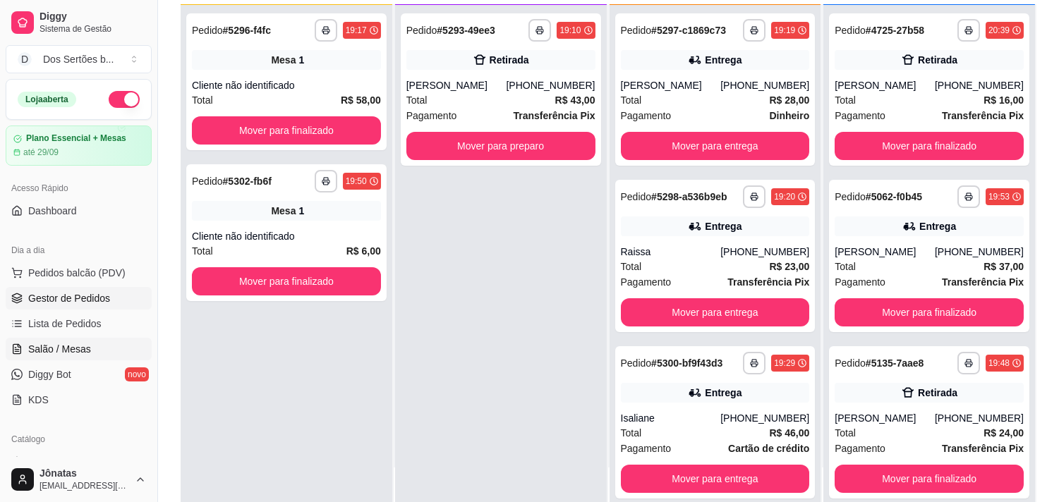
click at [20, 347] on icon at bounding box center [19, 345] width 3 height 3
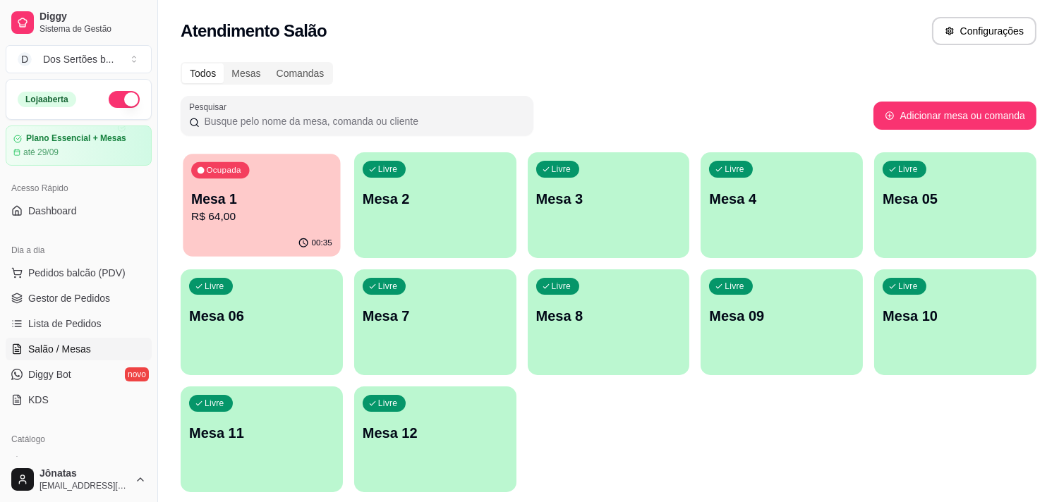
click at [252, 201] on p "Mesa 1" at bounding box center [261, 199] width 141 height 19
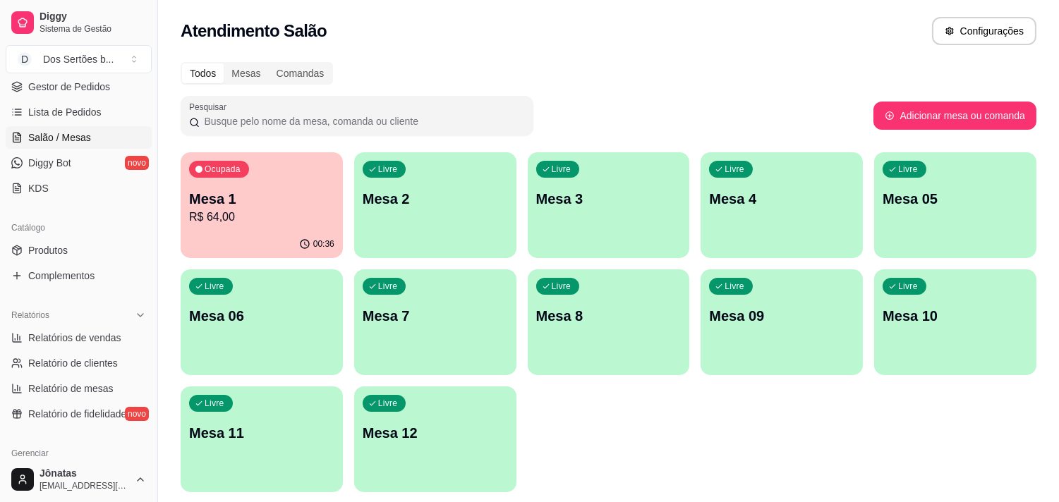
scroll to position [314, 0]
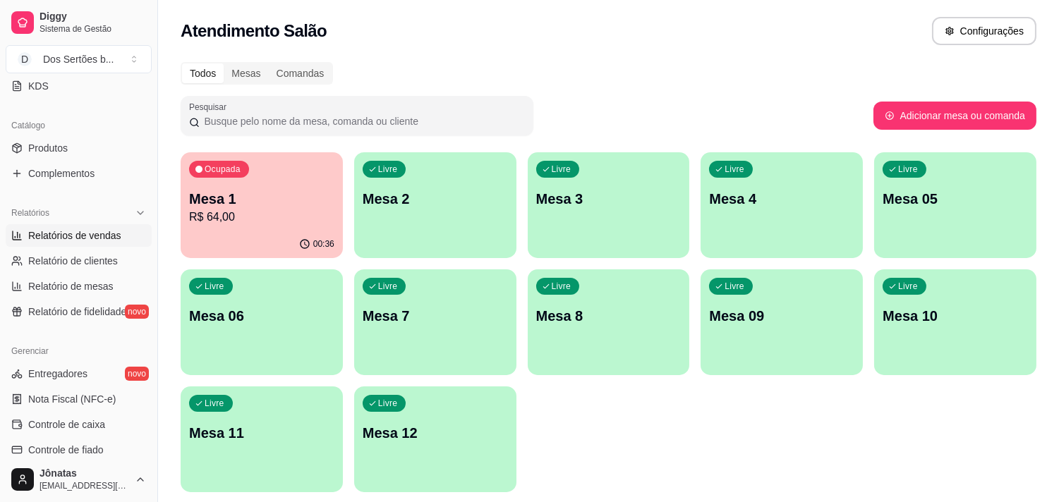
click at [68, 231] on span "Relatórios de vendas" at bounding box center [74, 236] width 93 height 14
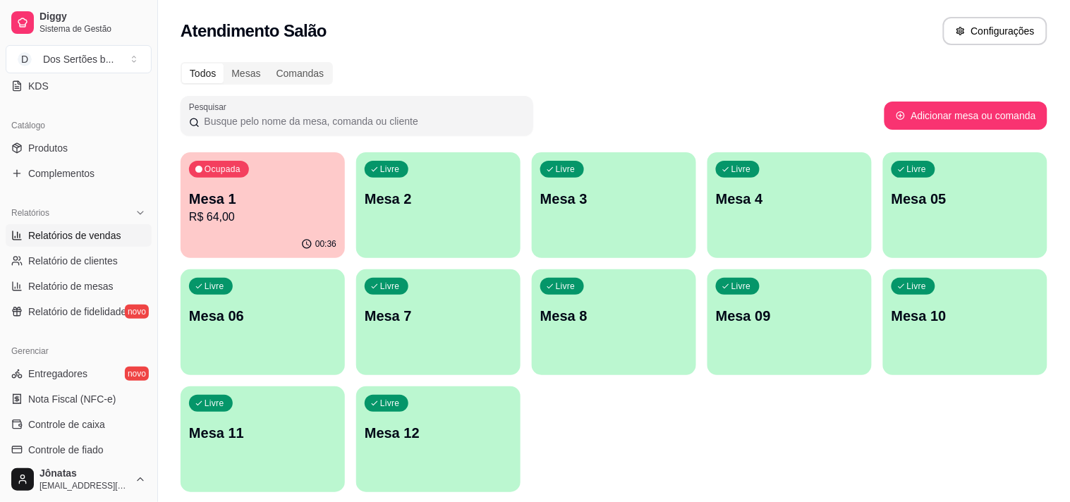
select select "ALL"
select select "0"
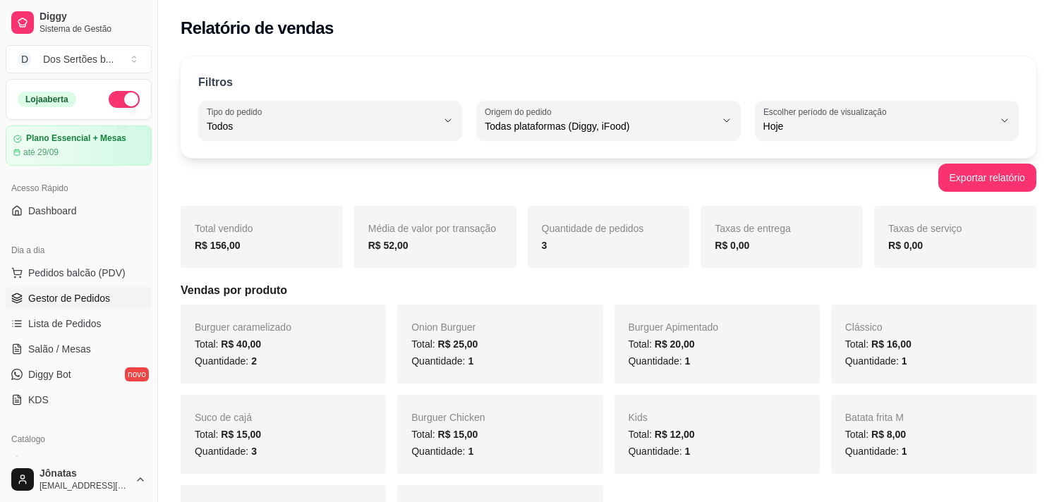
click at [93, 305] on span "Gestor de Pedidos" at bounding box center [69, 298] width 82 height 14
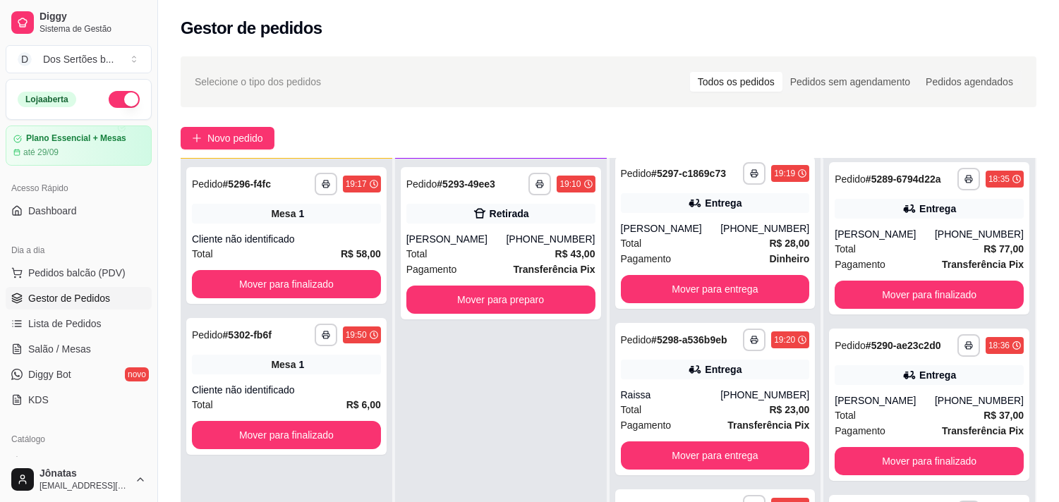
scroll to position [842, 0]
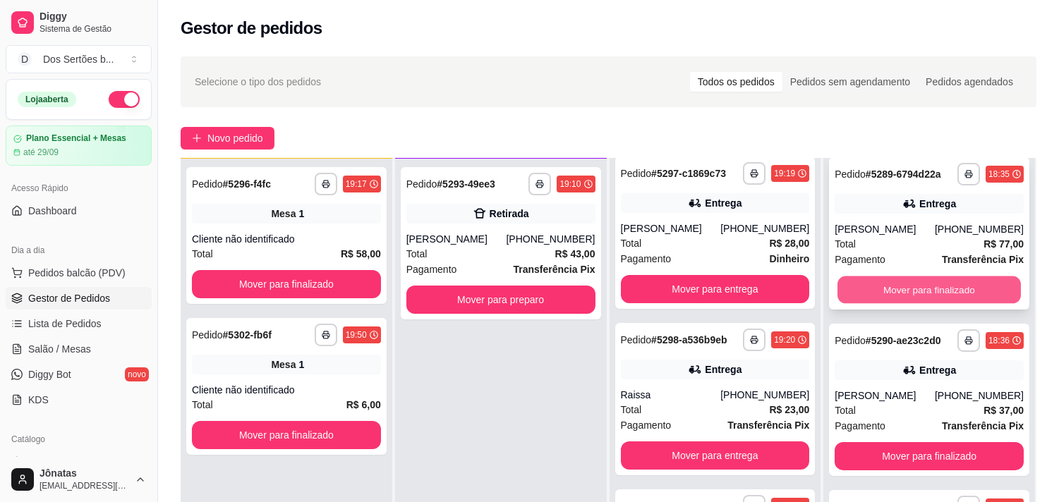
click at [861, 290] on button "Mover para finalizado" at bounding box center [928, 291] width 183 height 28
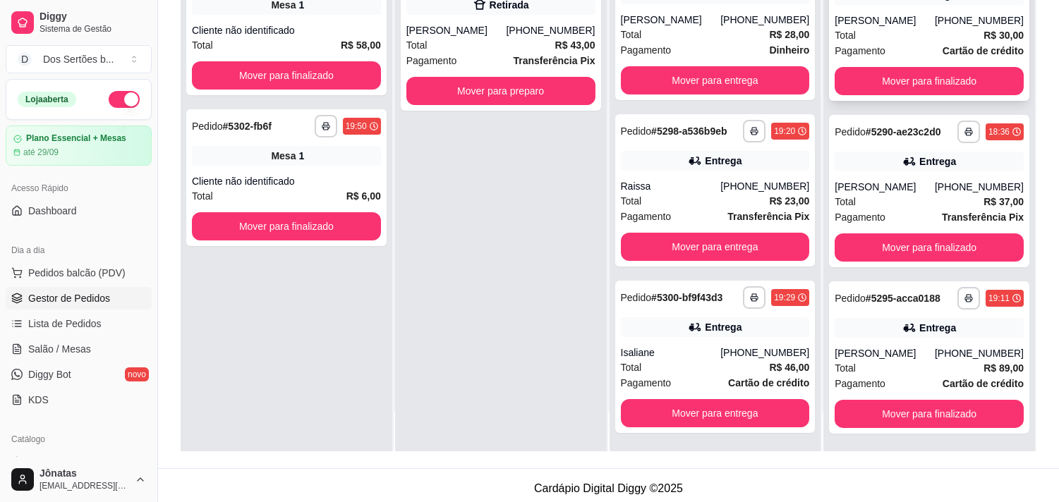
scroll to position [213, 0]
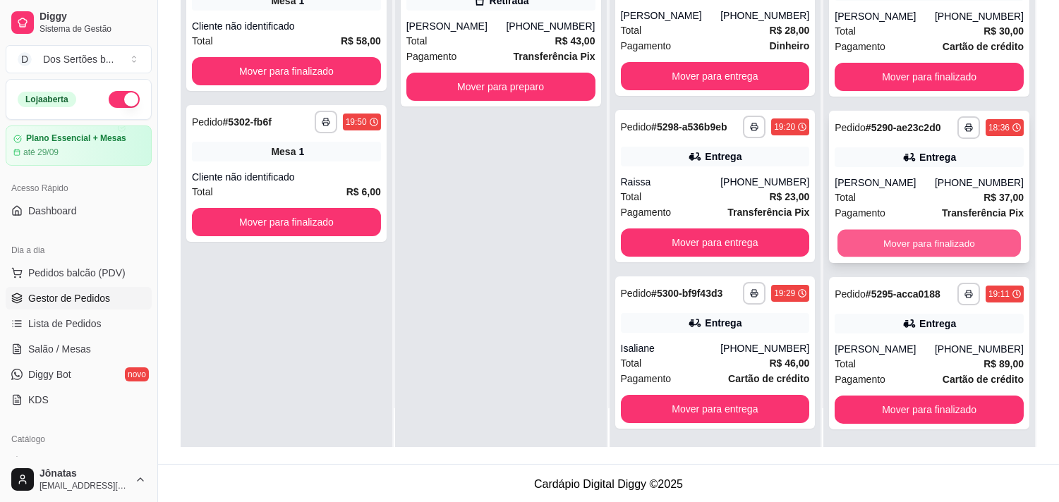
click at [875, 243] on button "Mover para finalizado" at bounding box center [928, 244] width 183 height 28
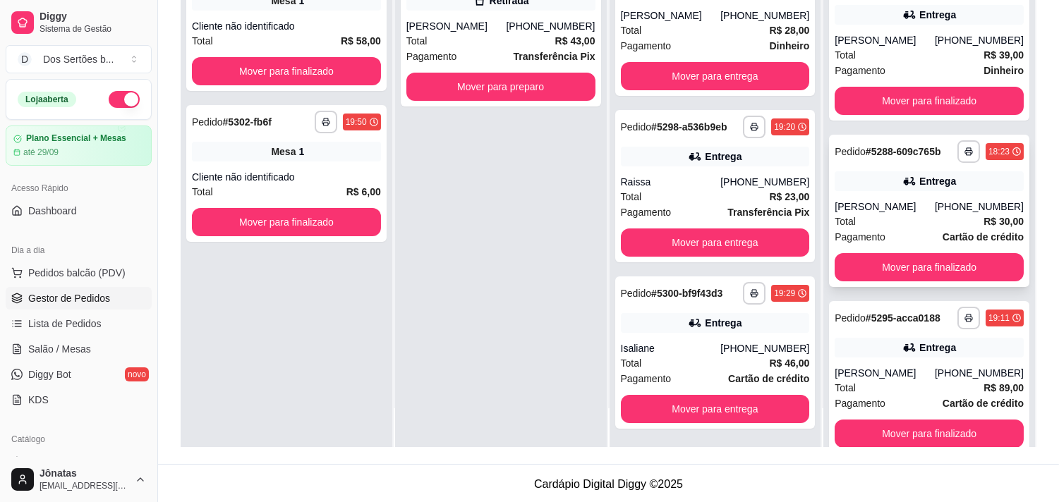
scroll to position [510, 0]
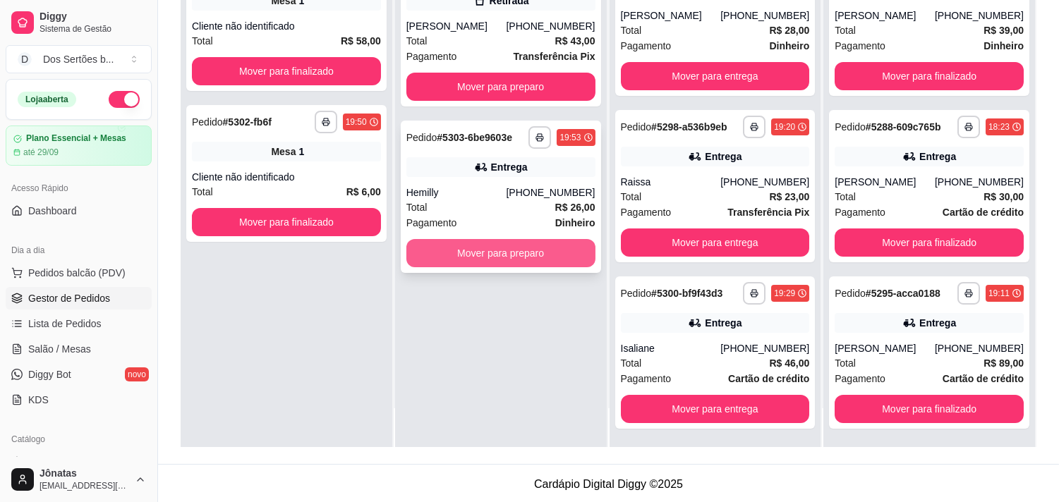
click at [494, 256] on button "Mover para preparo" at bounding box center [500, 253] width 189 height 28
click at [462, 262] on button "Mover para preparo" at bounding box center [500, 254] width 183 height 28
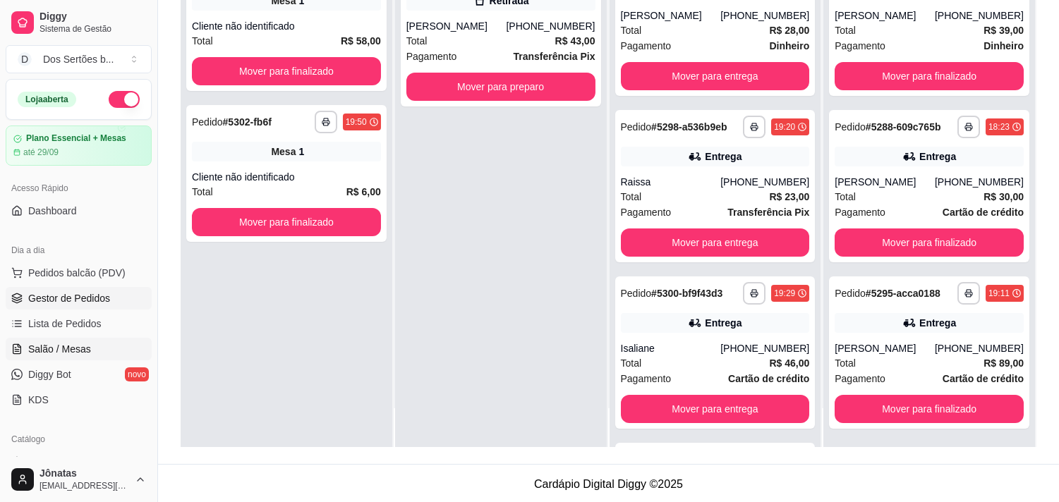
click at [58, 350] on span "Salão / Mesas" at bounding box center [59, 349] width 63 height 14
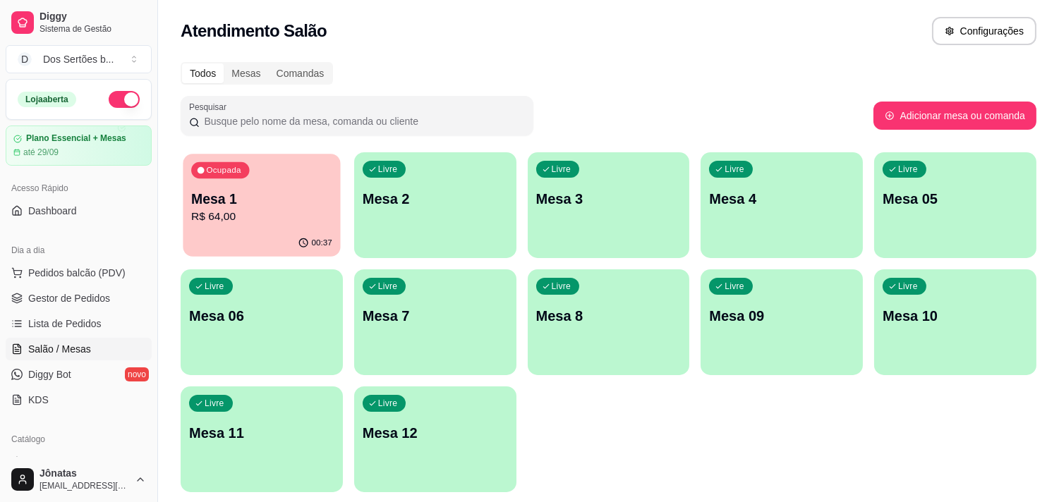
click at [252, 212] on p "R$ 64,00" at bounding box center [261, 217] width 141 height 16
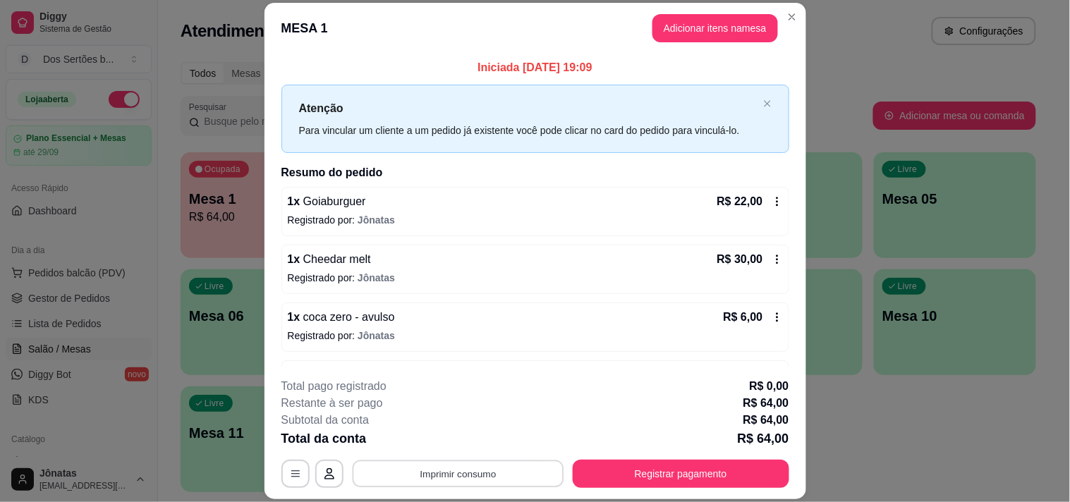
click at [433, 477] on button "Imprimir consumo" at bounding box center [458, 475] width 212 height 28
click at [435, 439] on button "Impressora" at bounding box center [456, 442] width 99 height 22
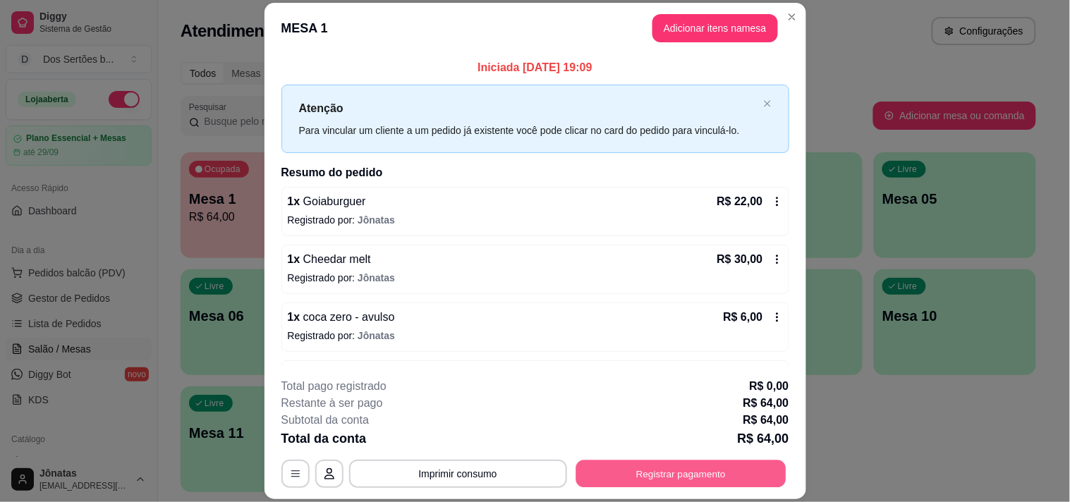
click at [687, 473] on button "Registrar pagamento" at bounding box center [681, 475] width 210 height 28
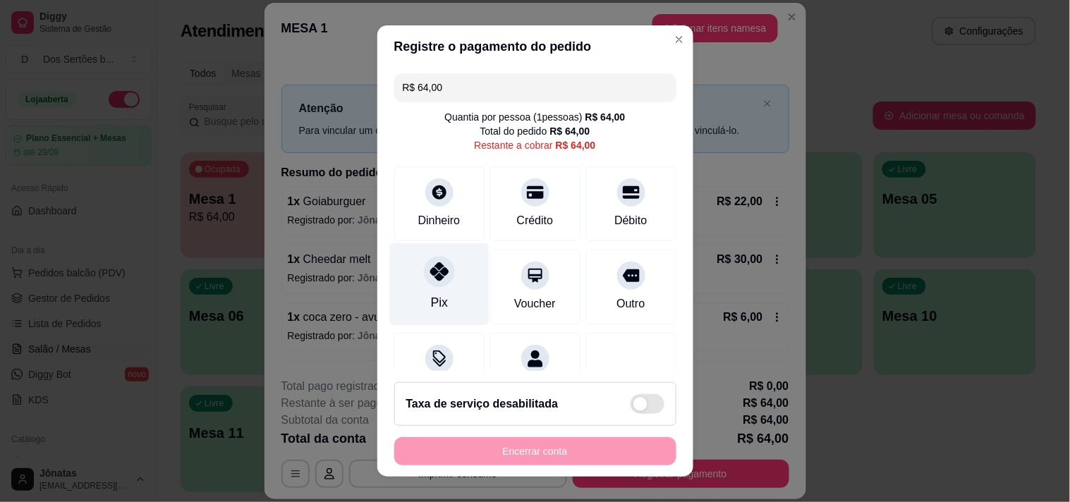
click at [413, 287] on div "Pix" at bounding box center [438, 284] width 99 height 83
type input "R$ 0,00"
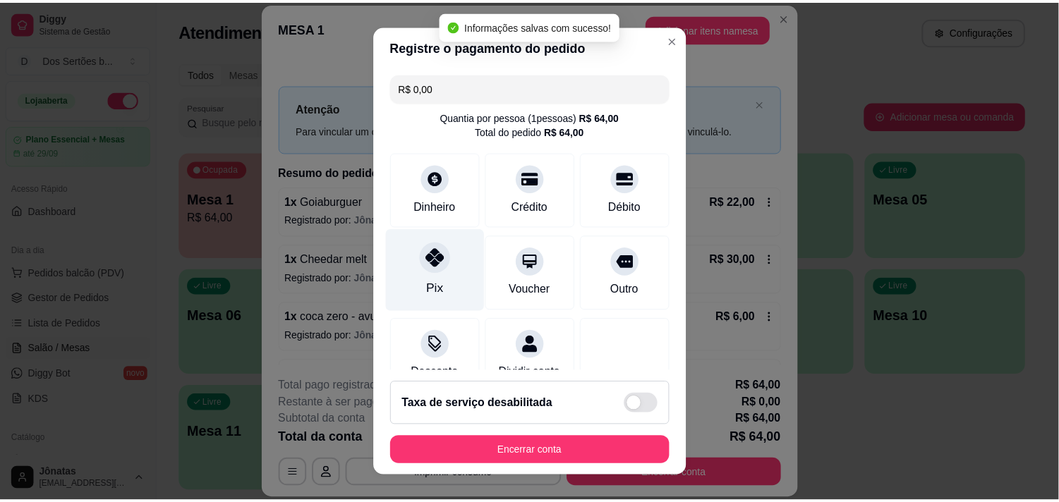
scroll to position [118, 0]
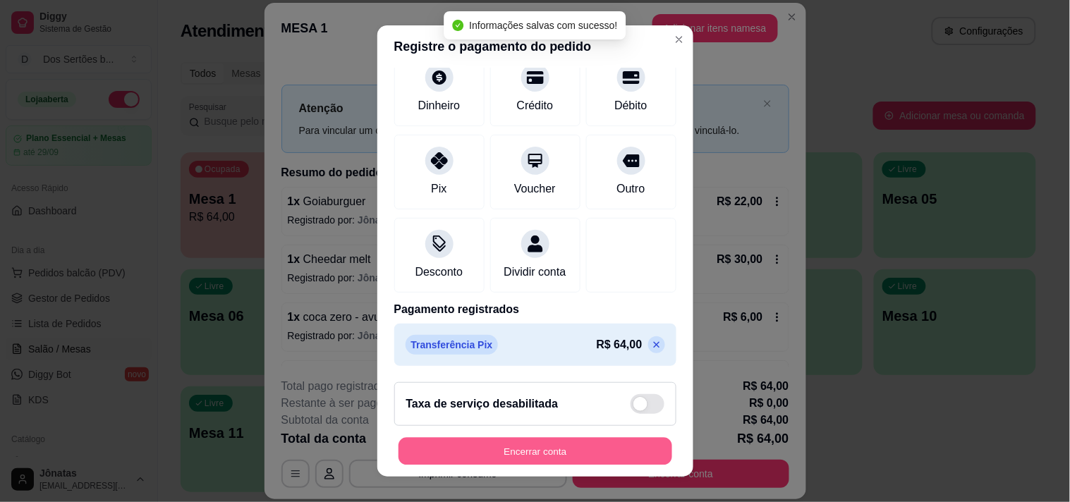
click at [469, 442] on button "Encerrar conta" at bounding box center [536, 452] width 274 height 28
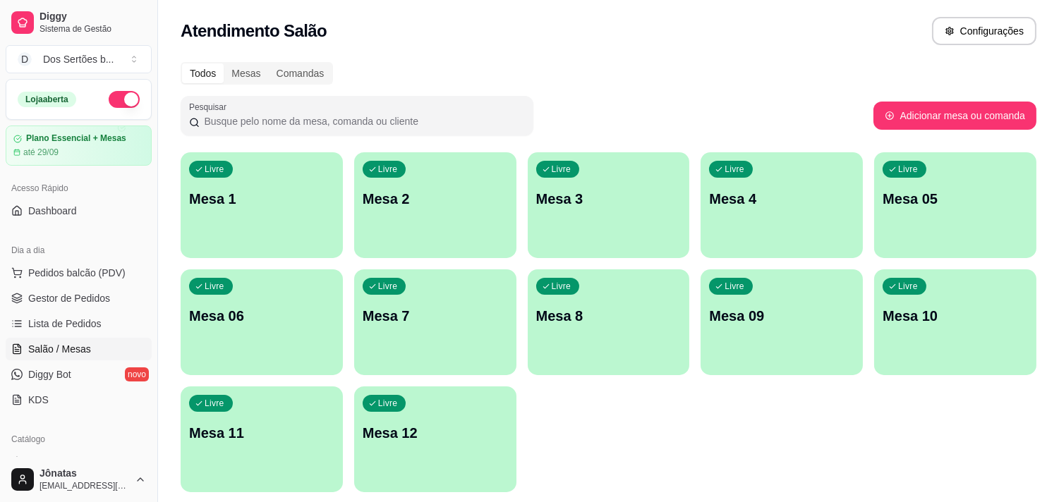
click at [460, 145] on div "Todos Mesas Comandas Pesquisar Adicionar mesa ou comanda Livre Mesa 1 Livre Mes…" at bounding box center [608, 282] width 901 height 456
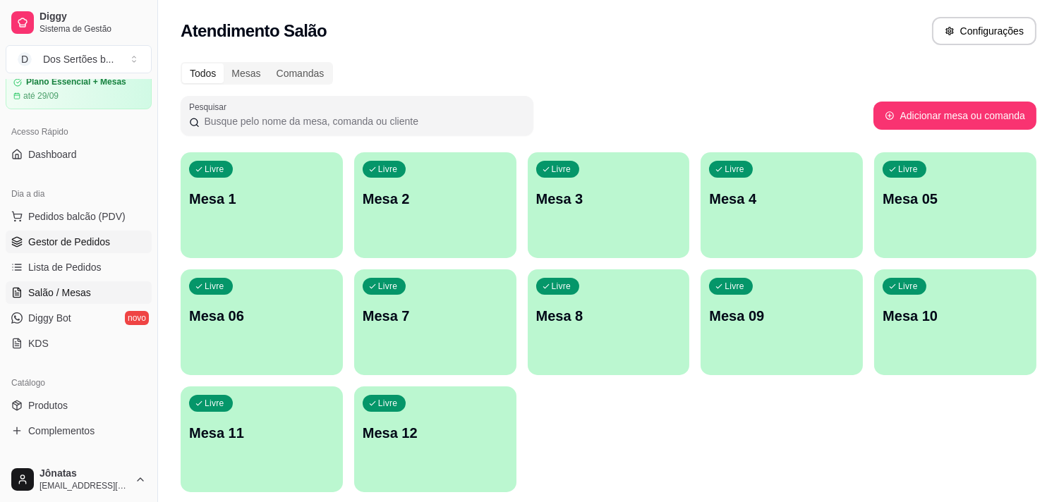
click at [43, 240] on span "Gestor de Pedidos" at bounding box center [69, 242] width 82 height 14
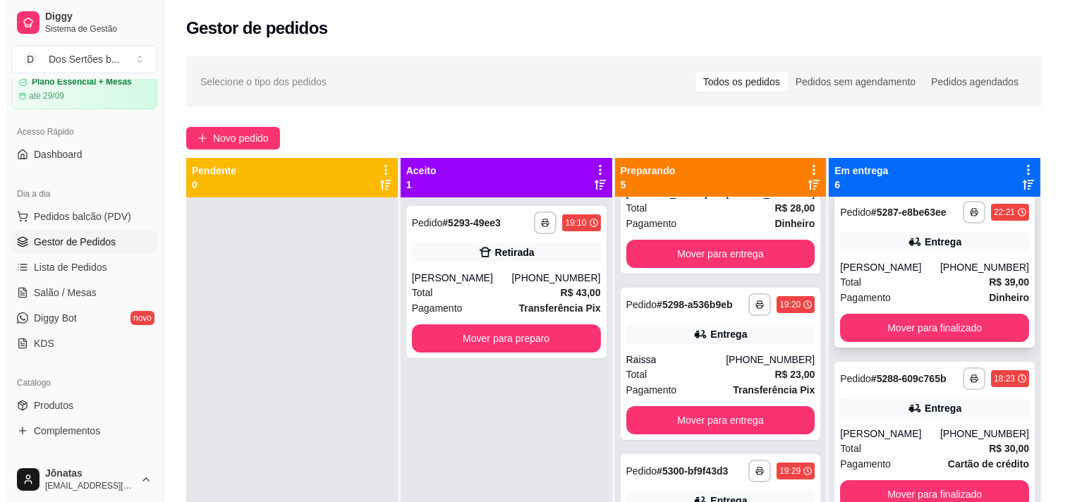
scroll to position [39, 0]
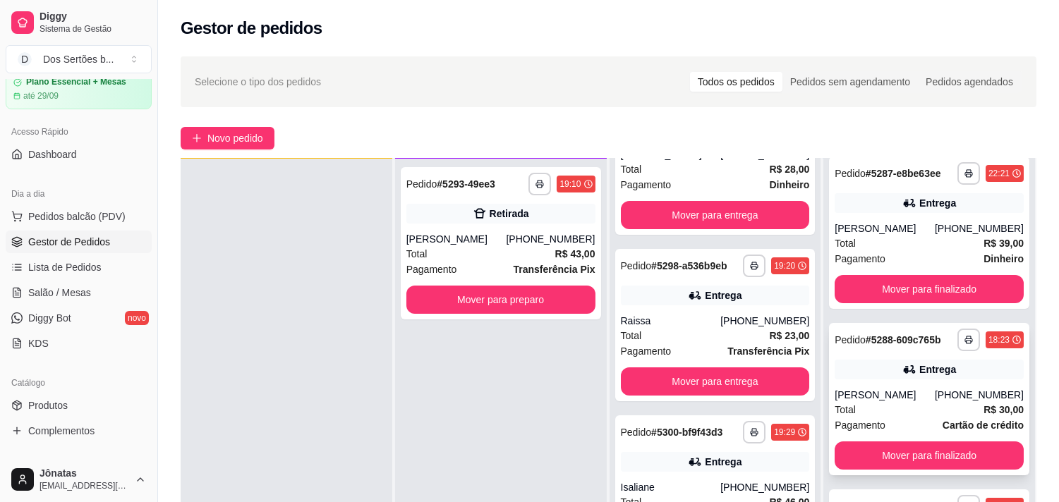
click at [846, 381] on div "**********" at bounding box center [929, 399] width 200 height 152
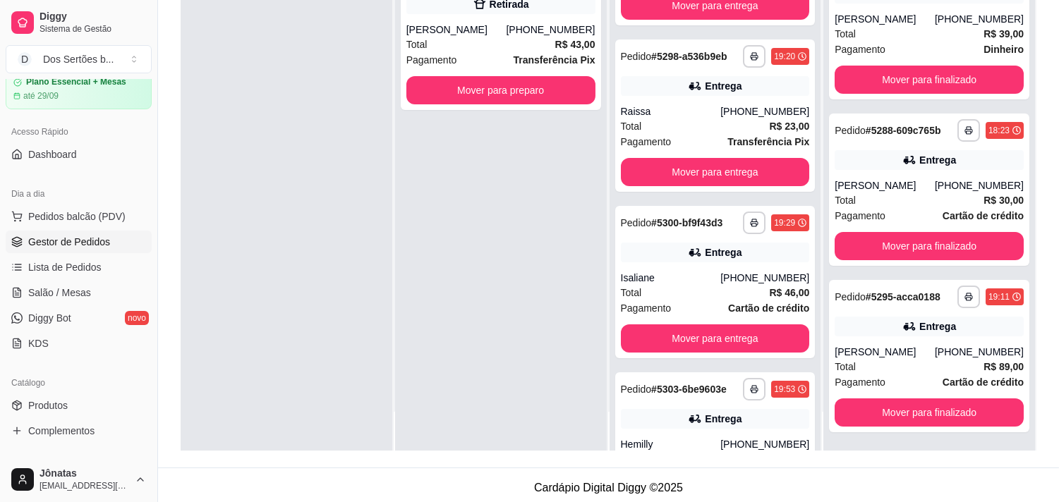
scroll to position [215, 0]
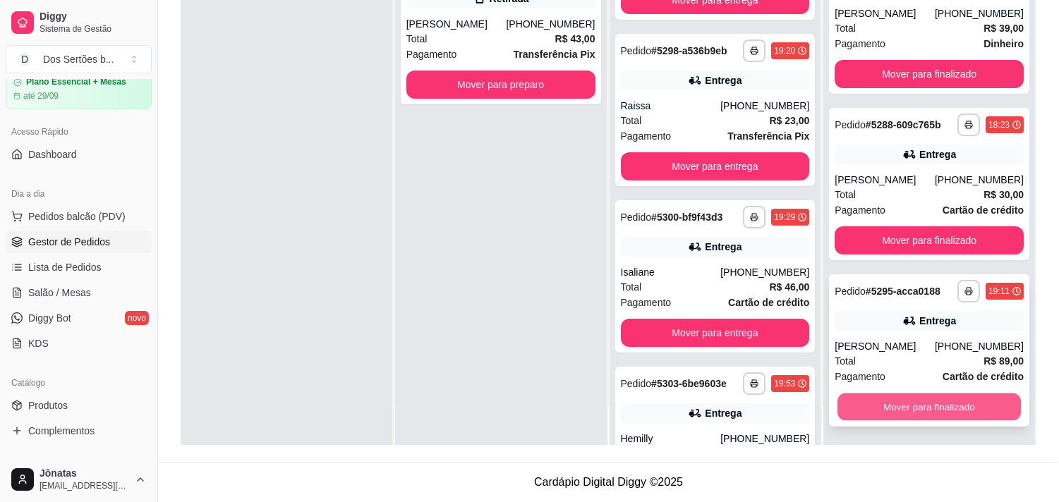
click at [875, 403] on button "Mover para finalizado" at bounding box center [928, 408] width 183 height 28
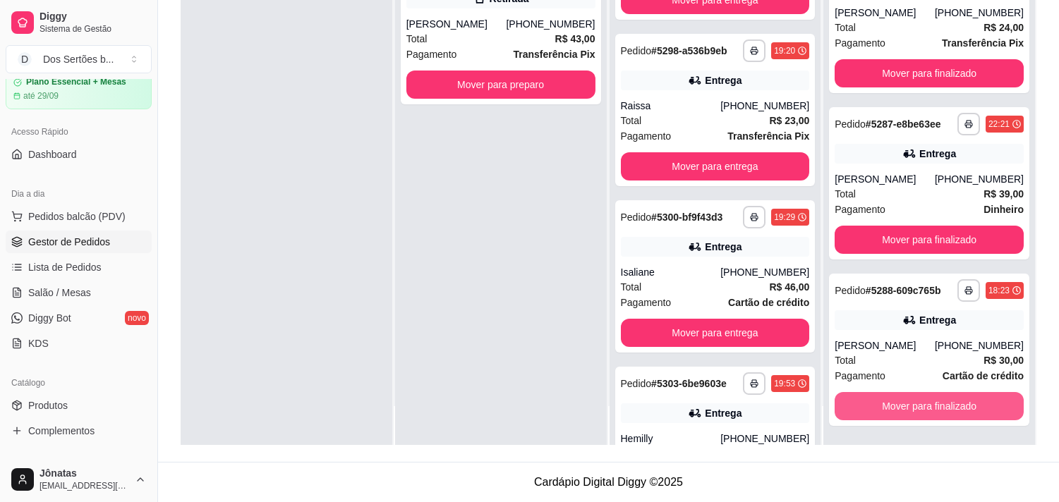
scroll to position [344, 0]
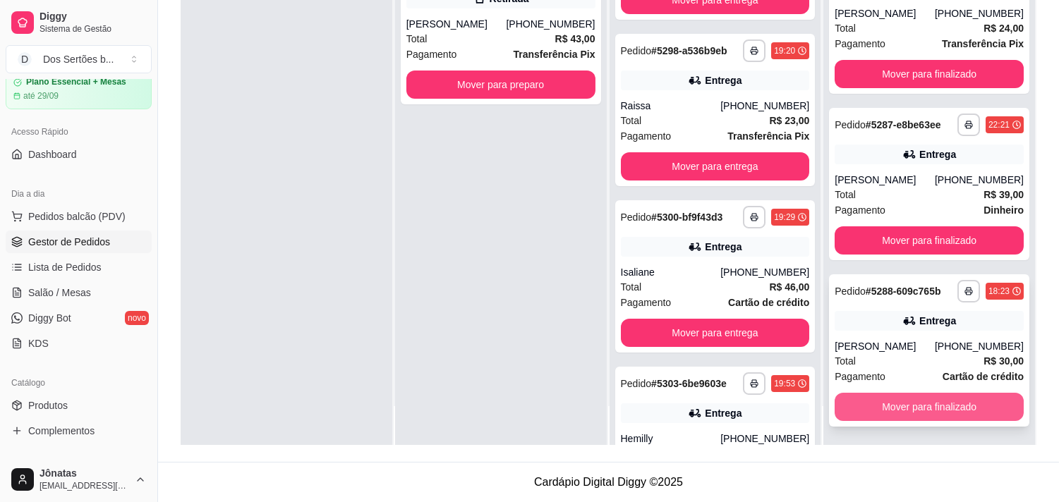
click at [880, 406] on button "Mover para finalizado" at bounding box center [928, 407] width 189 height 28
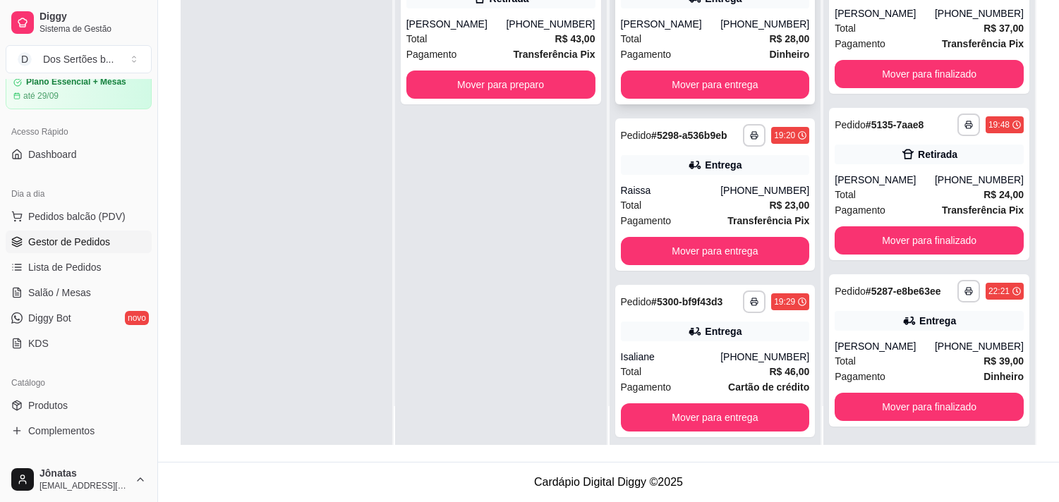
scroll to position [0, 0]
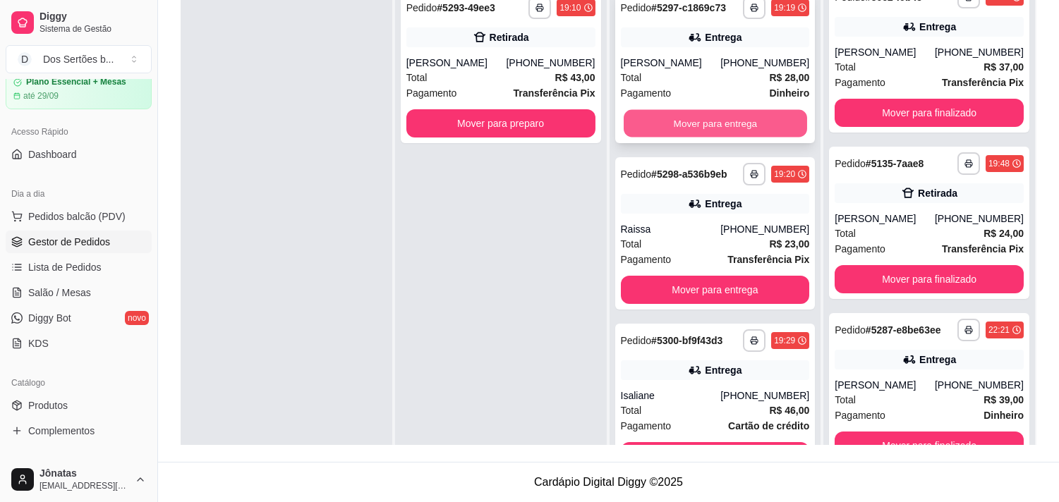
click at [704, 123] on button "Mover para entrega" at bounding box center [715, 124] width 183 height 28
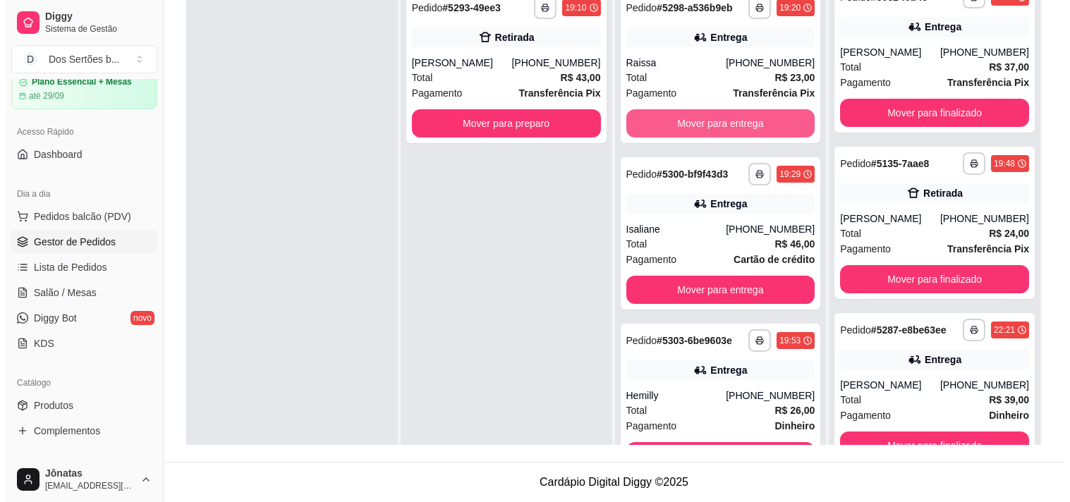
scroll to position [344, 0]
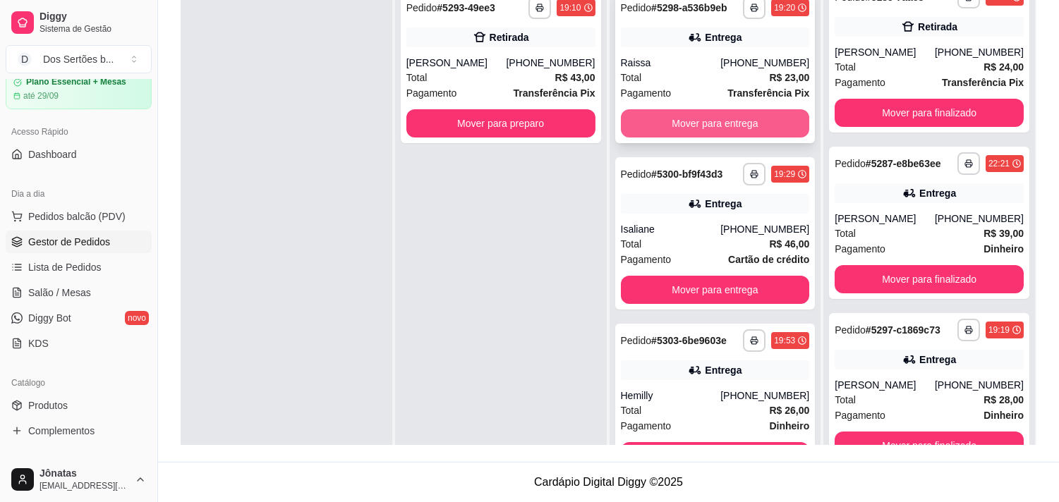
click at [722, 117] on button "Mover para entrega" at bounding box center [715, 123] width 189 height 28
click at [715, 123] on button "Mover para entrega" at bounding box center [715, 124] width 183 height 28
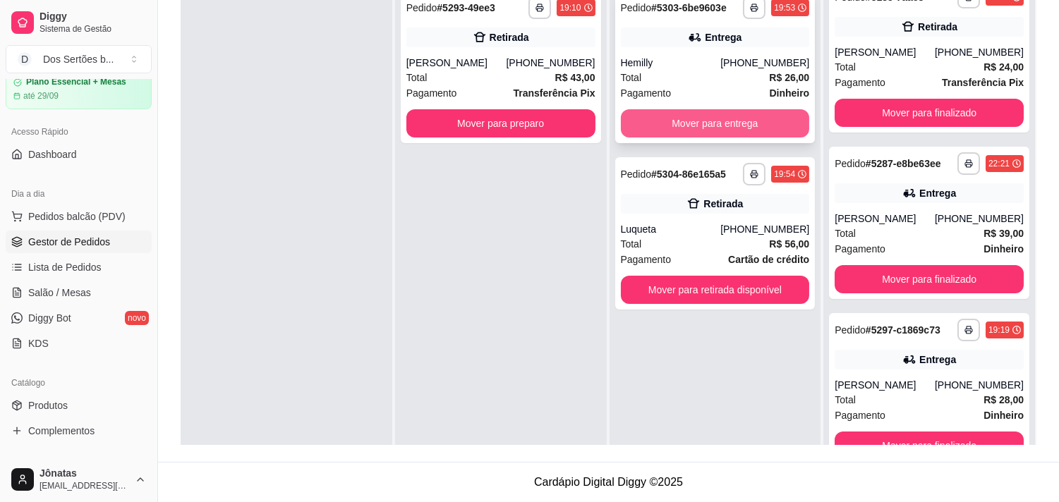
click at [739, 114] on button "Mover para entrega" at bounding box center [715, 123] width 189 height 28
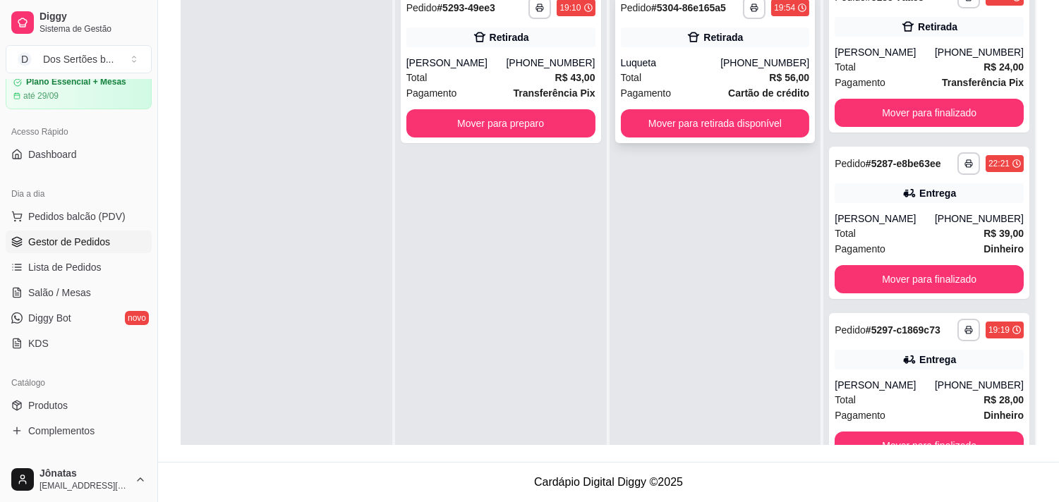
click at [704, 72] on div "Total R$ 56,00" at bounding box center [715, 78] width 189 height 16
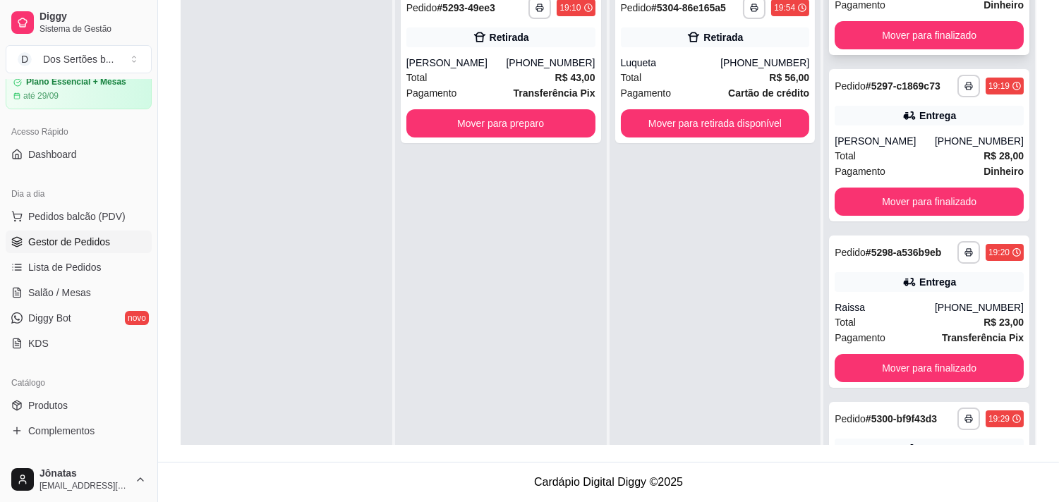
scroll to position [691, 0]
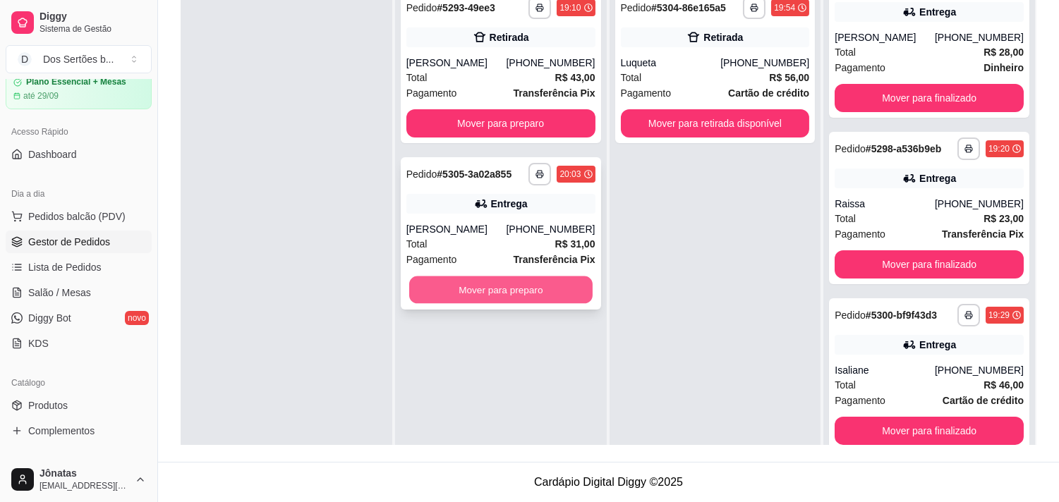
click at [452, 293] on button "Mover para preparo" at bounding box center [500, 291] width 183 height 28
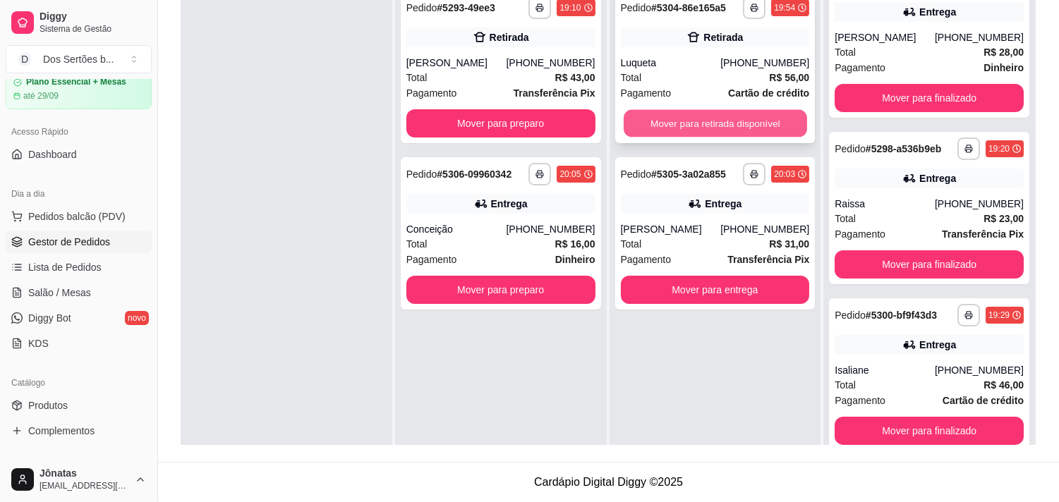
click at [662, 123] on button "Mover para retirada disponível" at bounding box center [715, 124] width 183 height 28
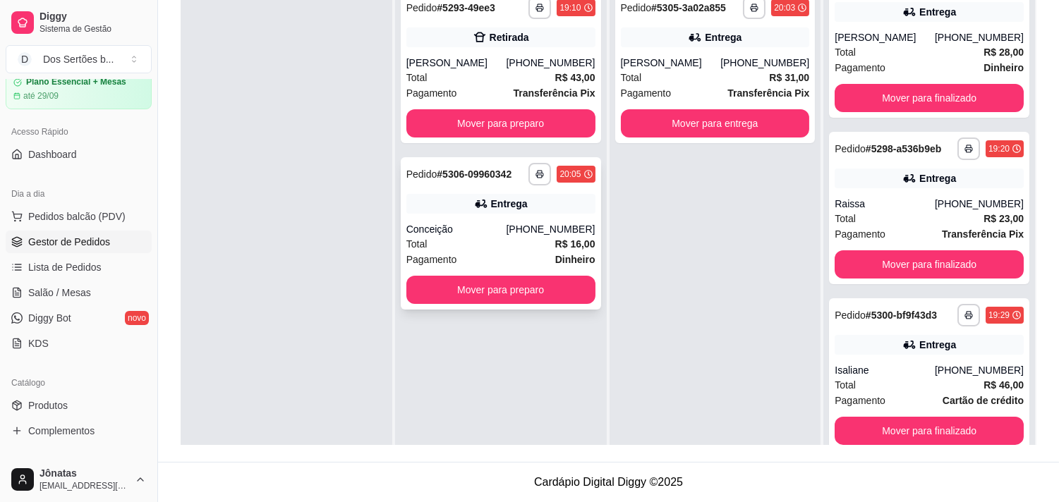
click at [481, 233] on div "Conceição" at bounding box center [456, 229] width 100 height 14
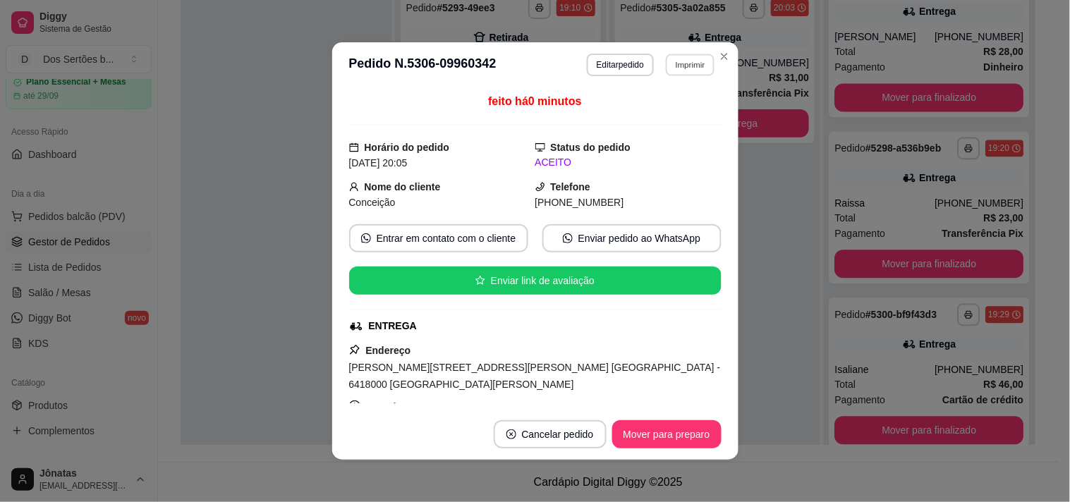
click at [680, 61] on button "Imprimir" at bounding box center [690, 65] width 49 height 22
click at [645, 115] on button "Impressora" at bounding box center [659, 115] width 99 height 22
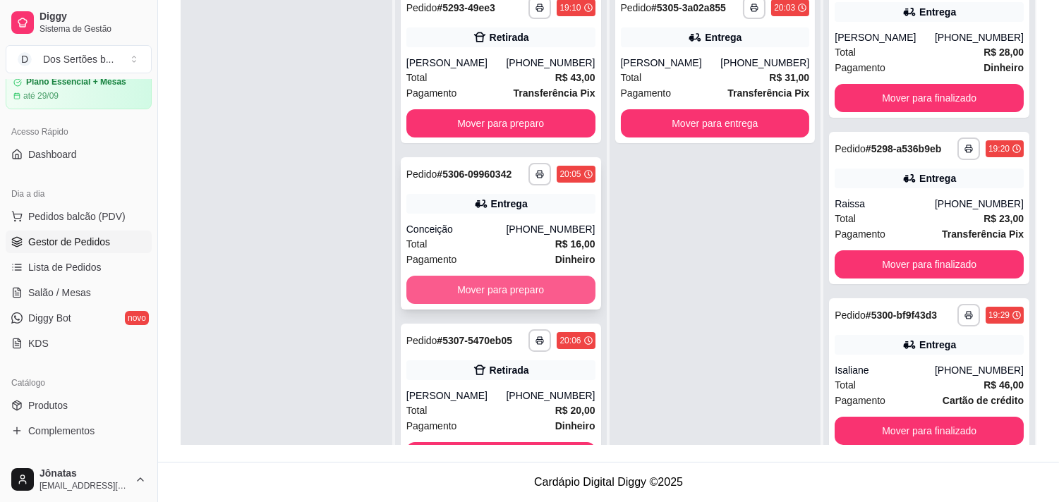
click at [471, 286] on button "Mover para preparo" at bounding box center [500, 290] width 189 height 28
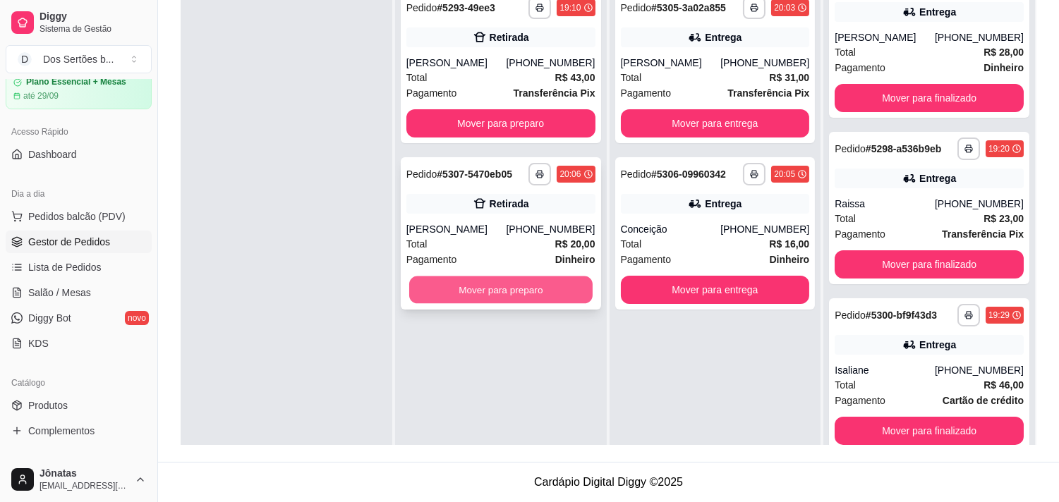
click at [499, 279] on button "Mover para preparo" at bounding box center [500, 291] width 183 height 28
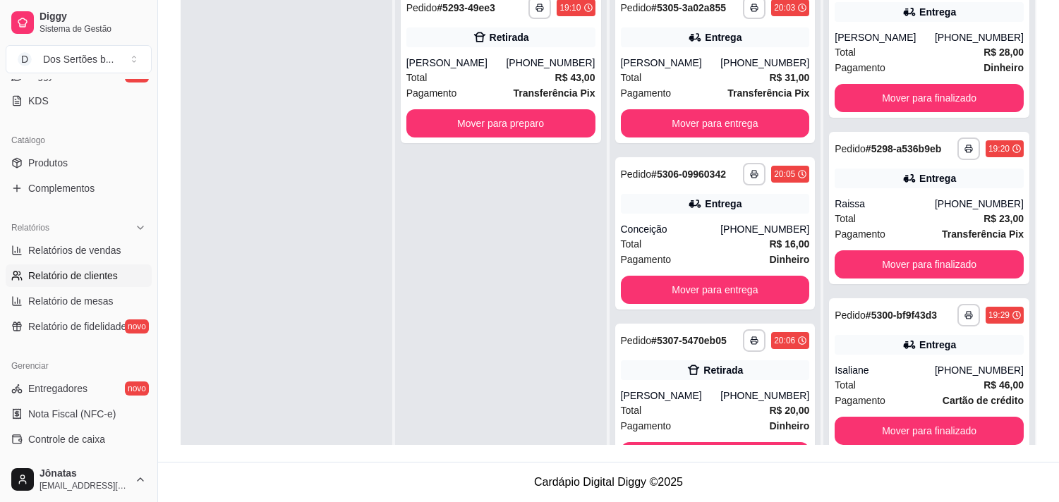
scroll to position [431, 0]
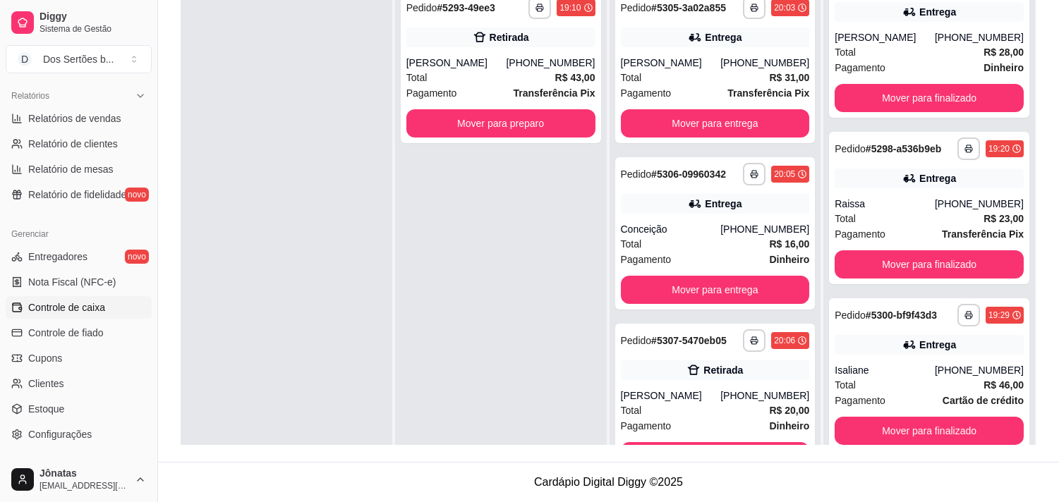
click at [49, 311] on span "Controle de caixa" at bounding box center [66, 307] width 77 height 14
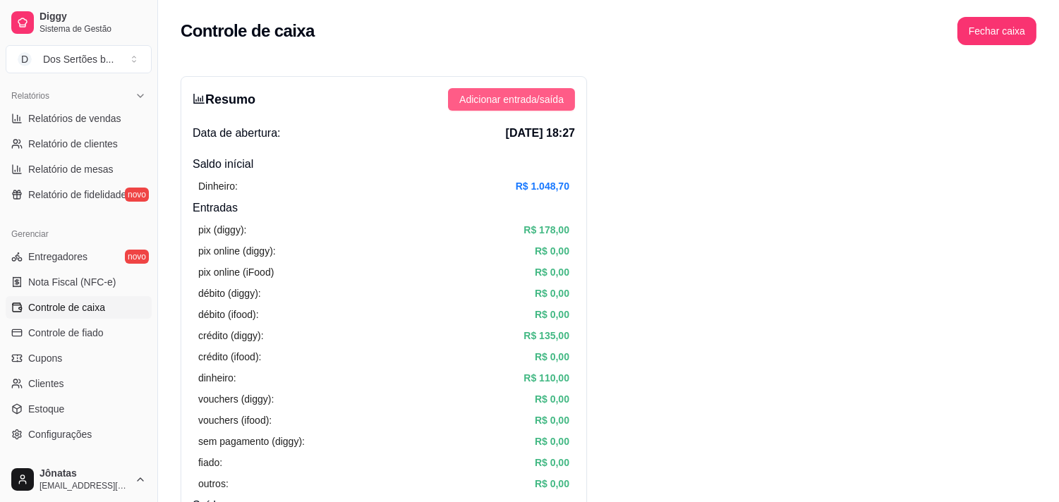
click at [529, 99] on span "Adicionar entrada/saída" at bounding box center [511, 100] width 104 height 16
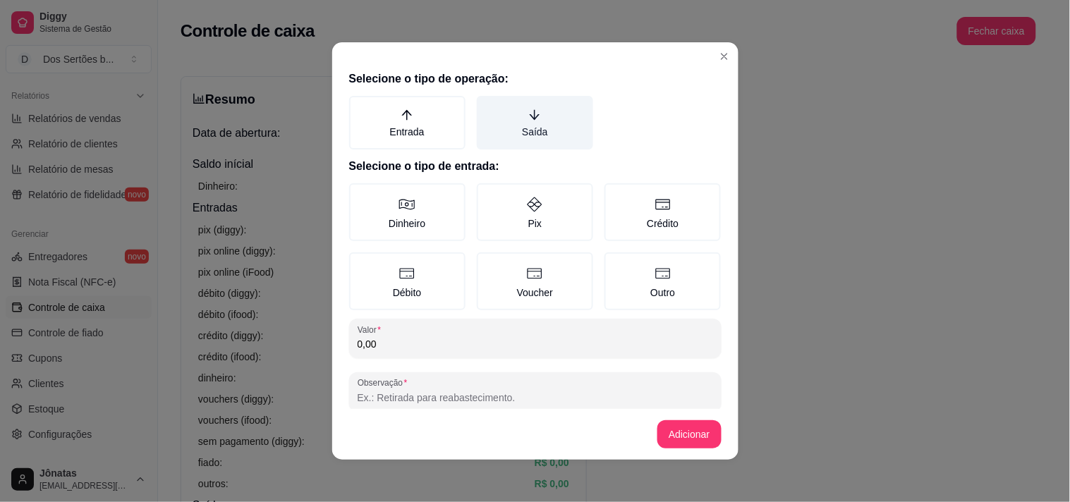
click at [543, 114] on label "Saída" at bounding box center [535, 123] width 116 height 54
click at [487, 107] on button "Saída" at bounding box center [481, 100] width 11 height 11
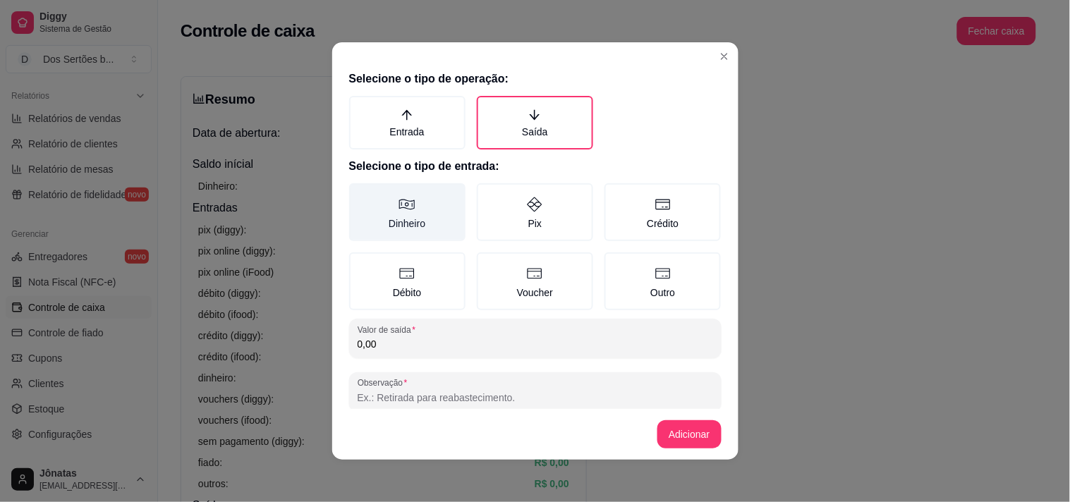
click at [385, 213] on label "Dinheiro" at bounding box center [407, 212] width 116 height 58
click at [360, 194] on button "Dinheiro" at bounding box center [353, 188] width 11 height 11
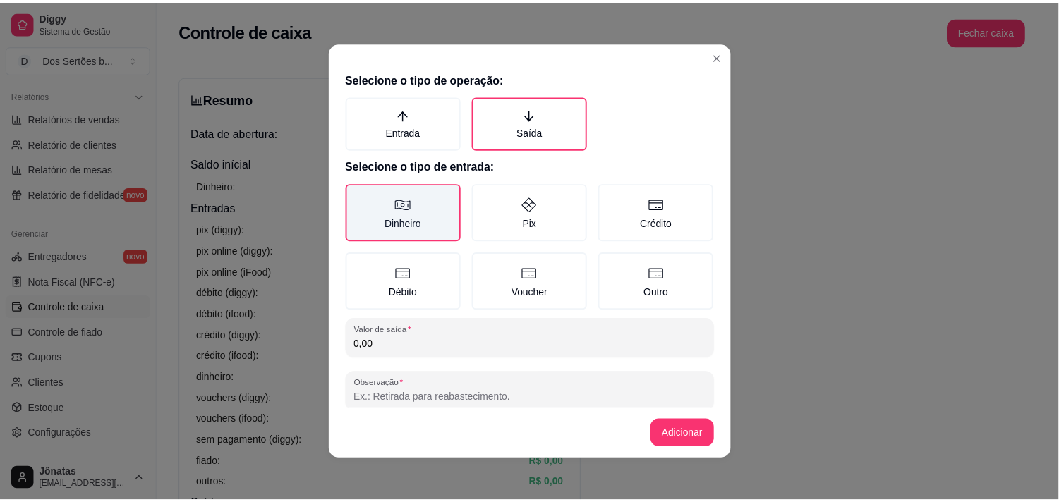
scroll to position [21, 0]
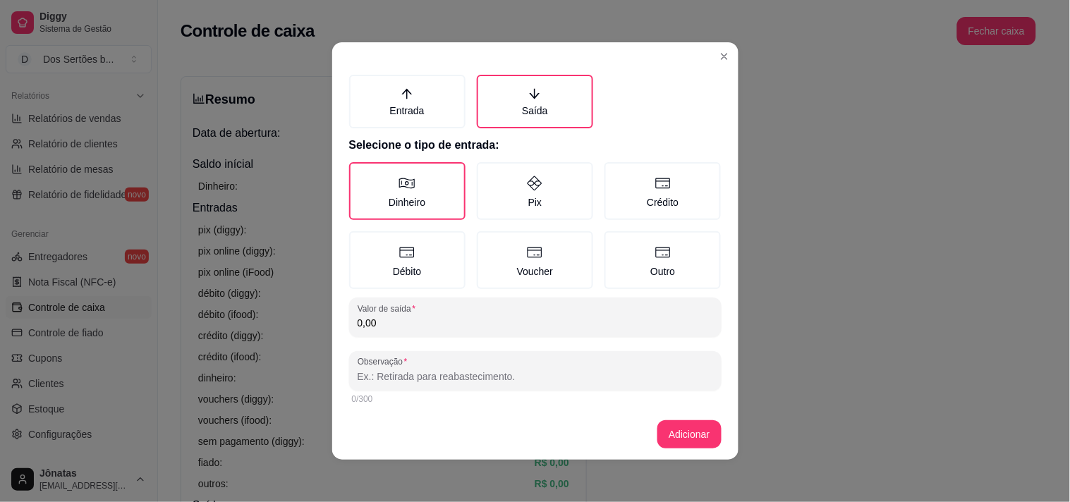
click at [381, 316] on input "0,00" at bounding box center [536, 323] width 356 height 14
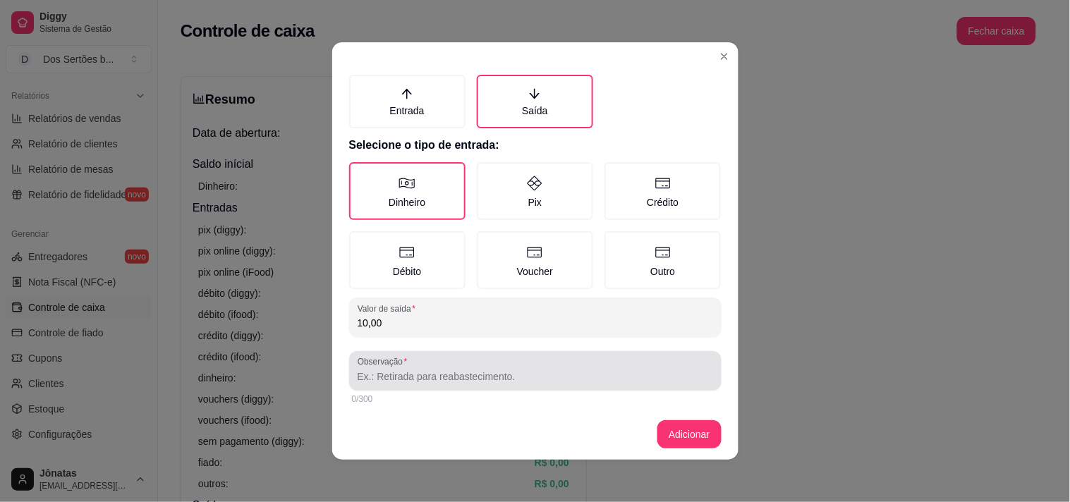
type input "10,00"
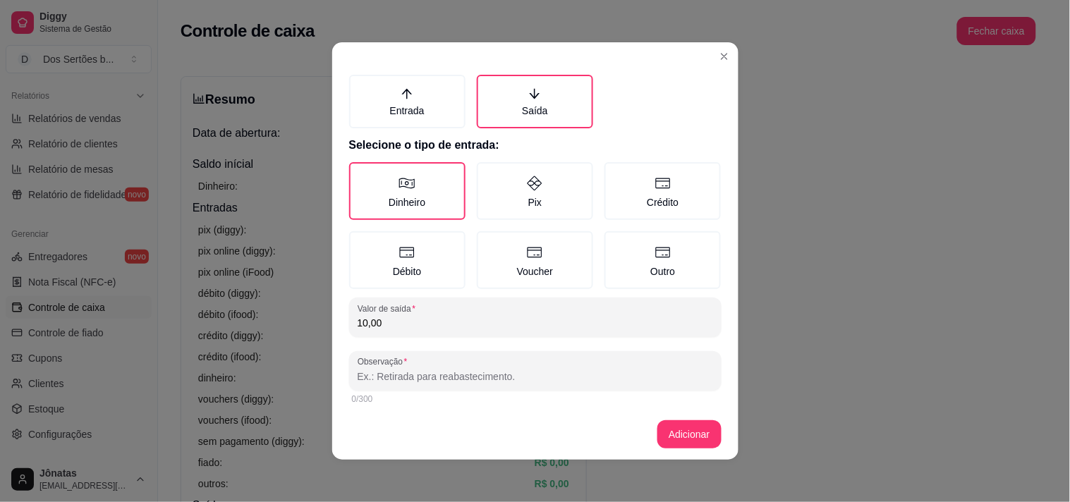
click at [363, 376] on input "Observação" at bounding box center [536, 377] width 356 height 14
click at [365, 375] on input "gaolina\ entregador," at bounding box center [536, 377] width 356 height 14
click at [459, 370] on input "gasolina\ entregador," at bounding box center [536, 377] width 356 height 14
type input "gasolina\ entregador."
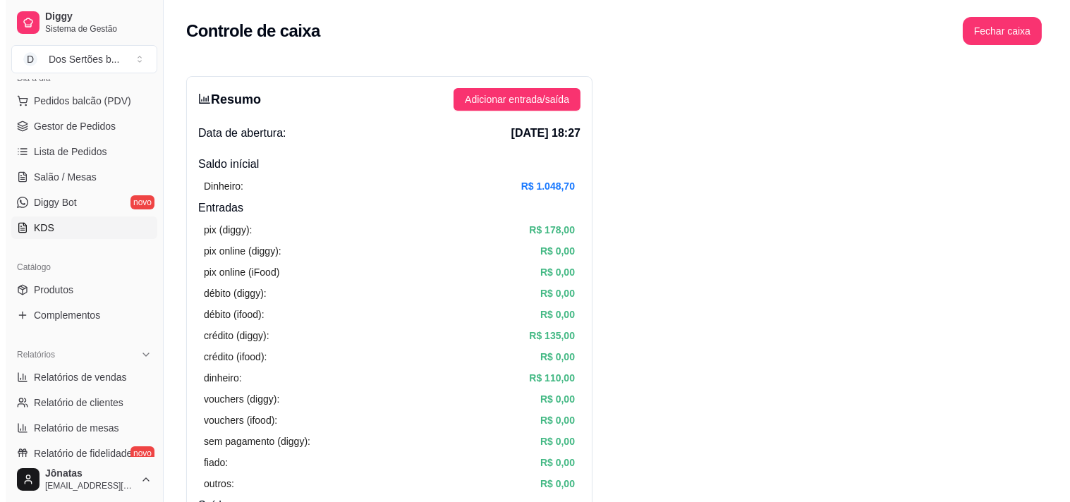
scroll to position [0, 0]
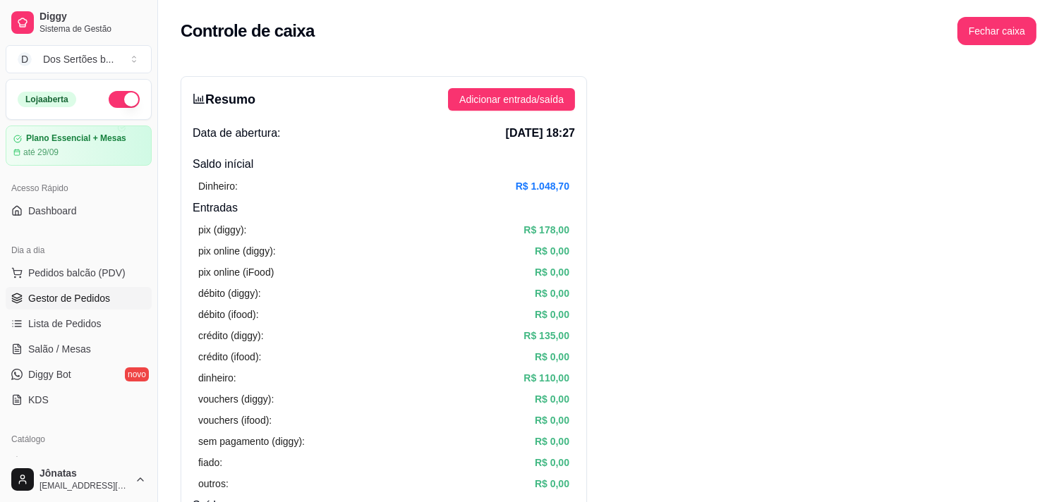
click at [55, 295] on span "Gestor de Pedidos" at bounding box center [69, 298] width 82 height 14
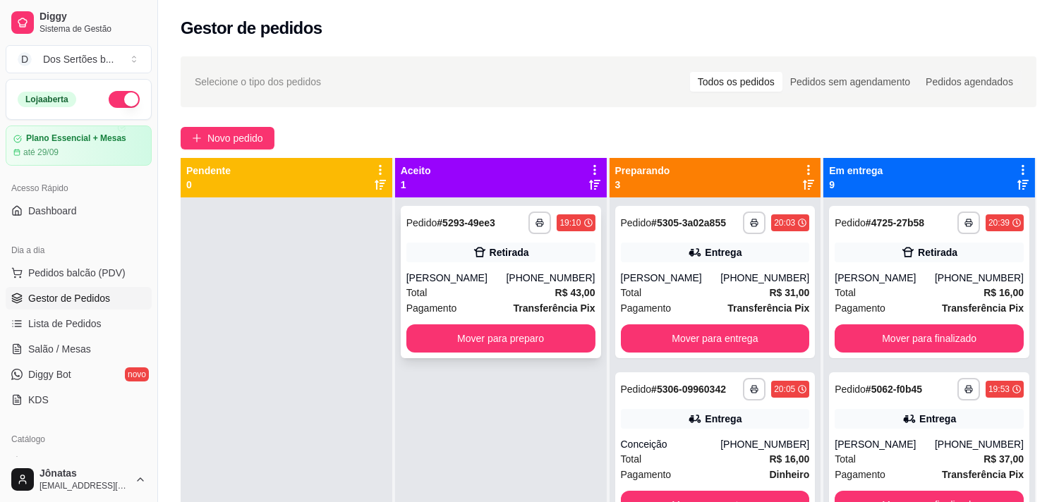
click at [526, 264] on div "**********" at bounding box center [501, 282] width 200 height 152
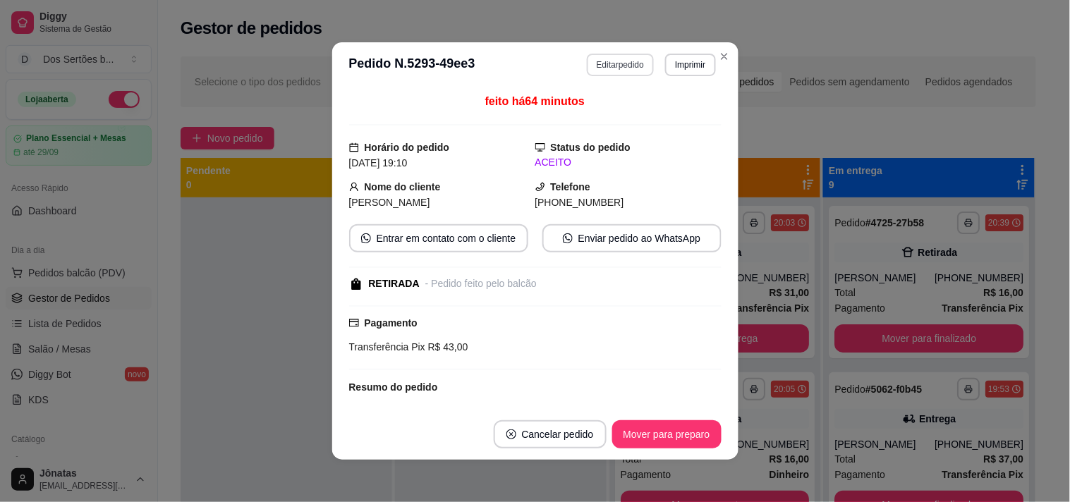
click at [628, 54] on button "Editar pedido" at bounding box center [620, 65] width 67 height 23
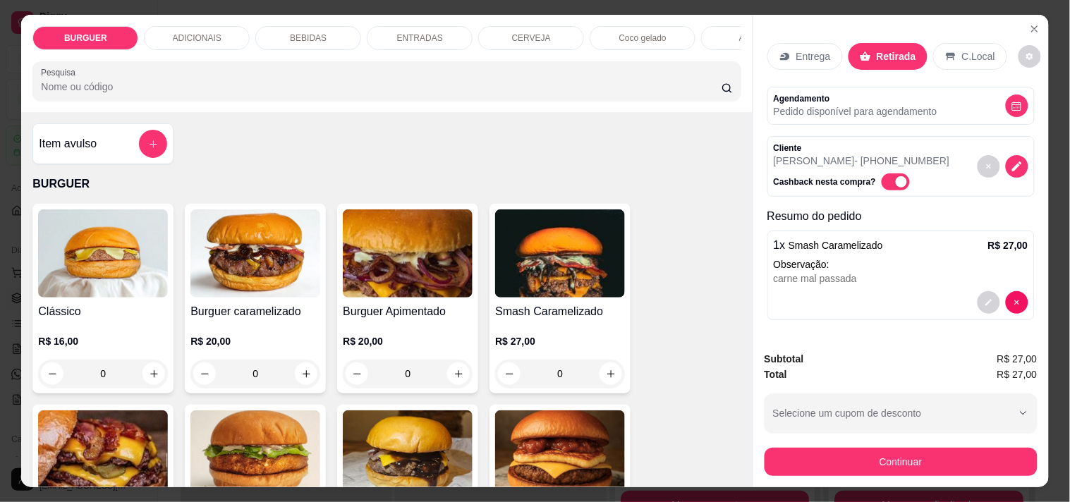
scroll to position [298, 0]
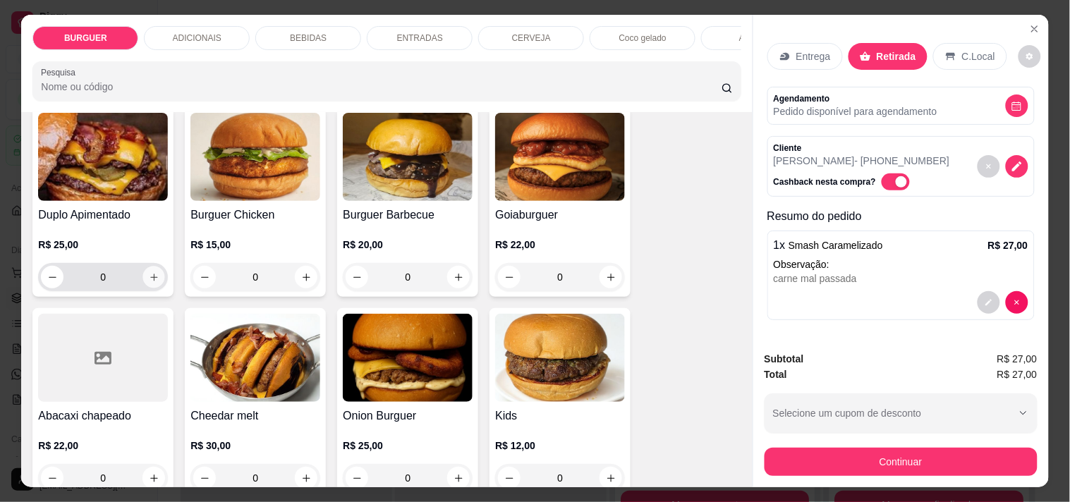
click at [149, 283] on icon "increase-product-quantity" at bounding box center [154, 277] width 11 height 11
type input "1"
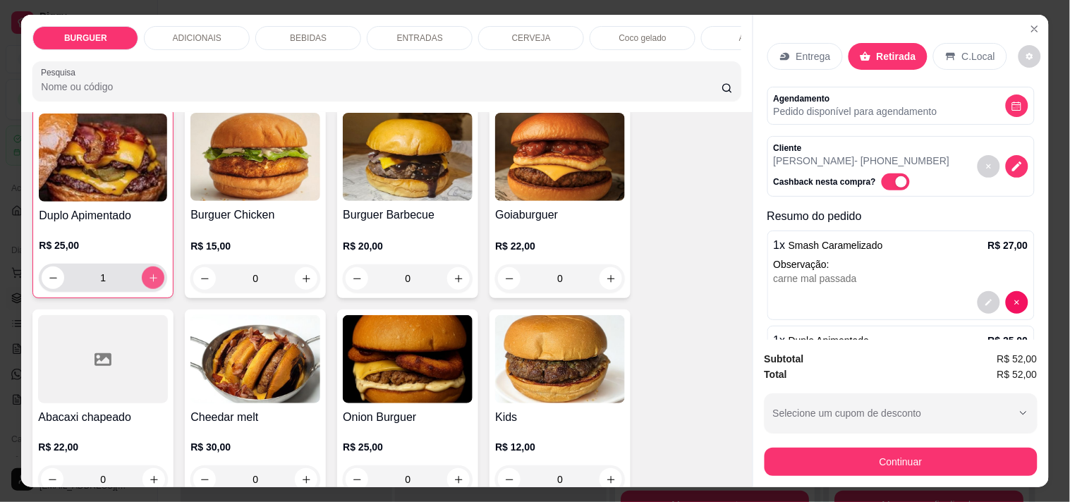
scroll to position [66, 0]
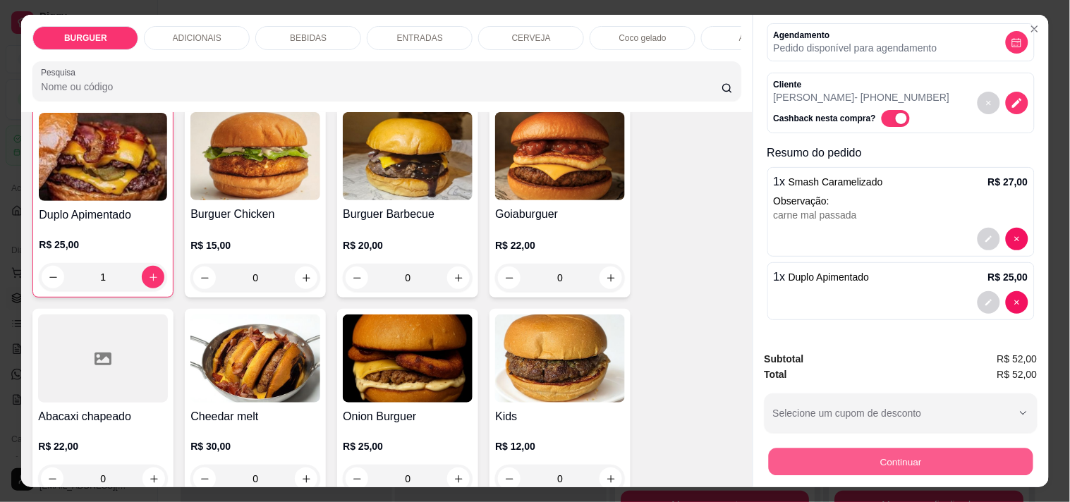
click at [868, 455] on button "Continuar" at bounding box center [900, 462] width 265 height 28
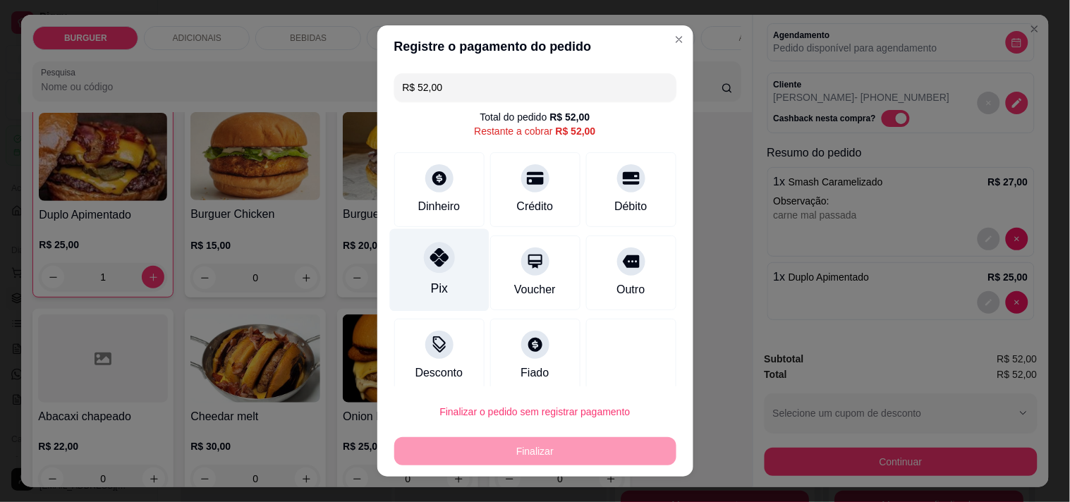
click at [424, 245] on div at bounding box center [439, 257] width 31 height 31
type input "R$ 0,00"
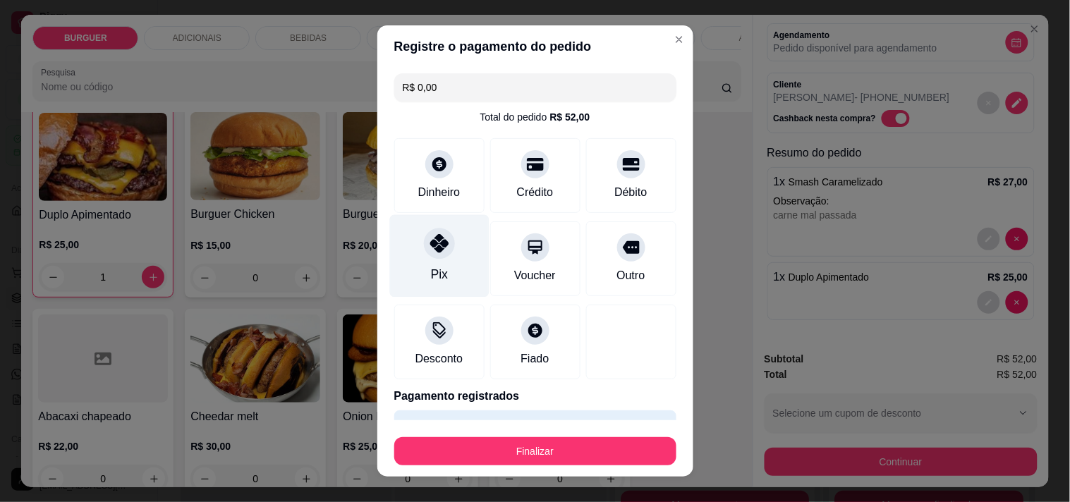
scroll to position [37, 0]
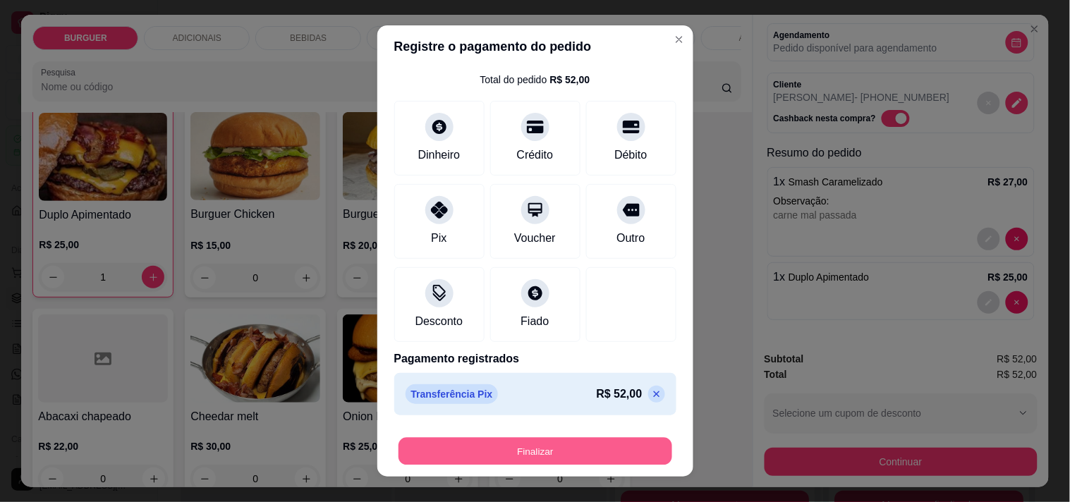
click at [499, 447] on button "Finalizar" at bounding box center [536, 452] width 274 height 28
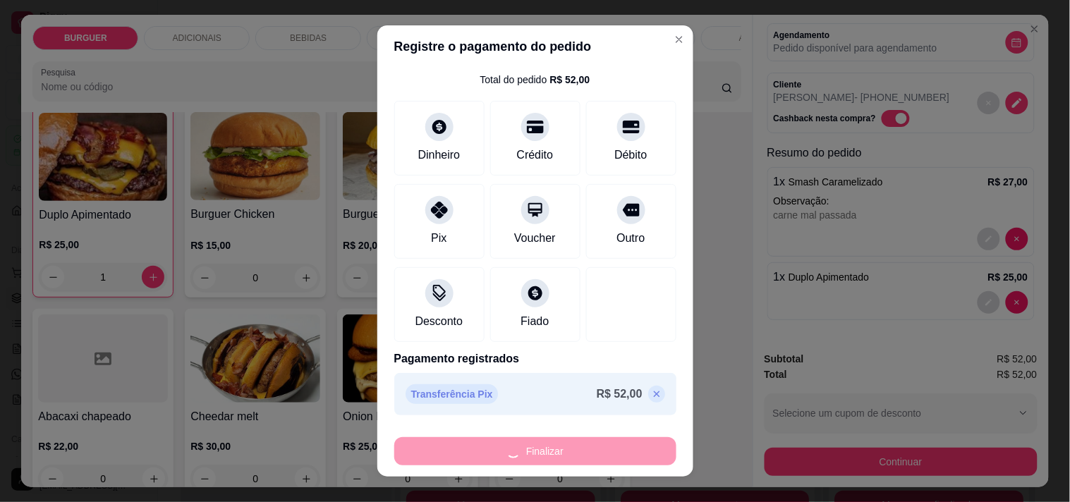
type input "0"
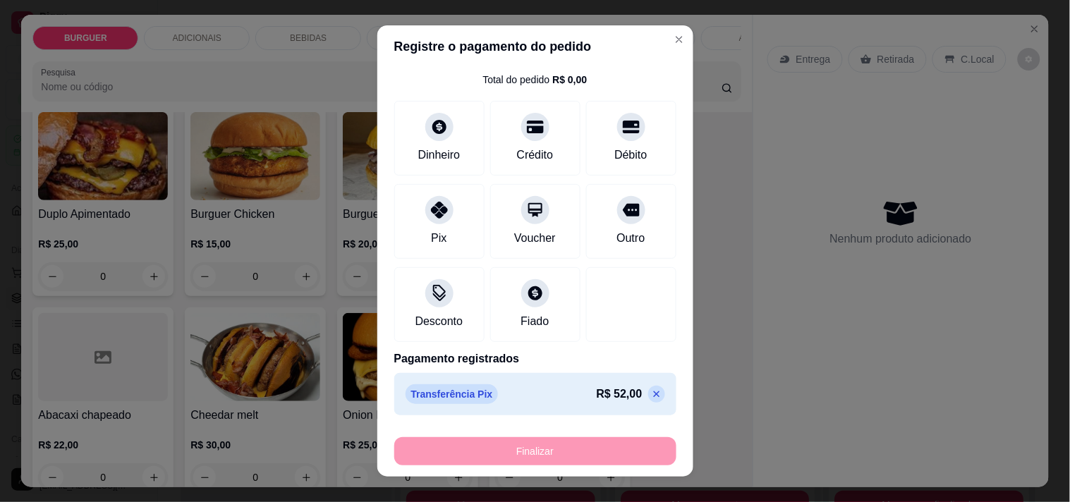
type input "-R$ 52,00"
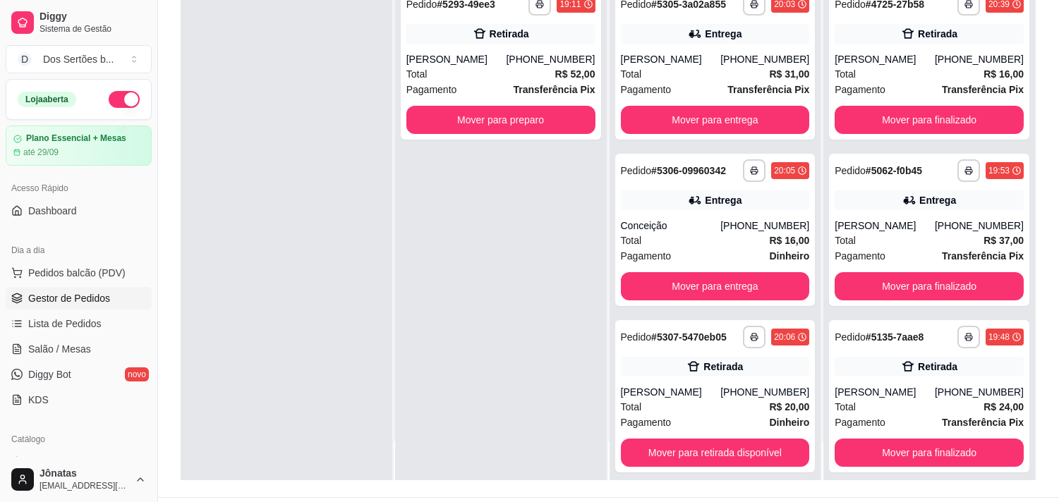
scroll to position [182, 0]
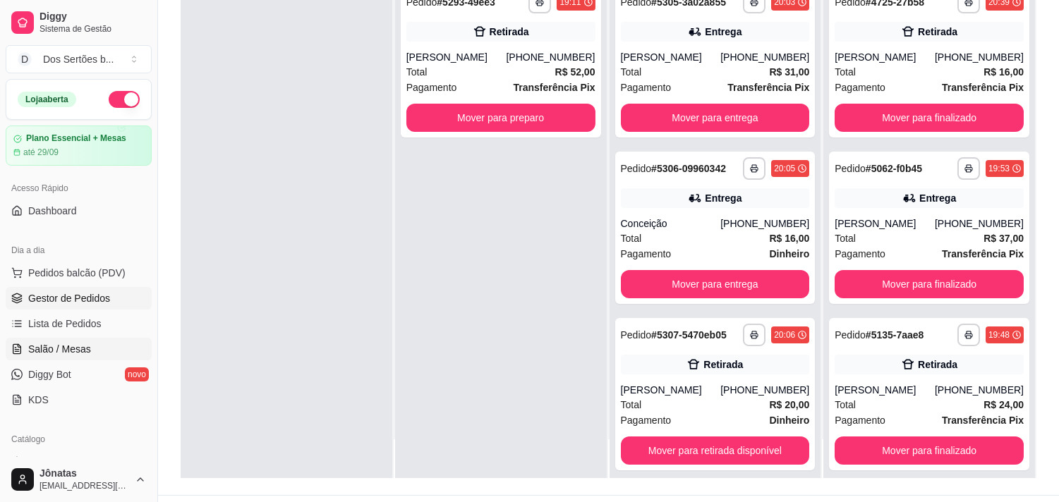
click at [15, 348] on icon at bounding box center [16, 349] width 11 height 11
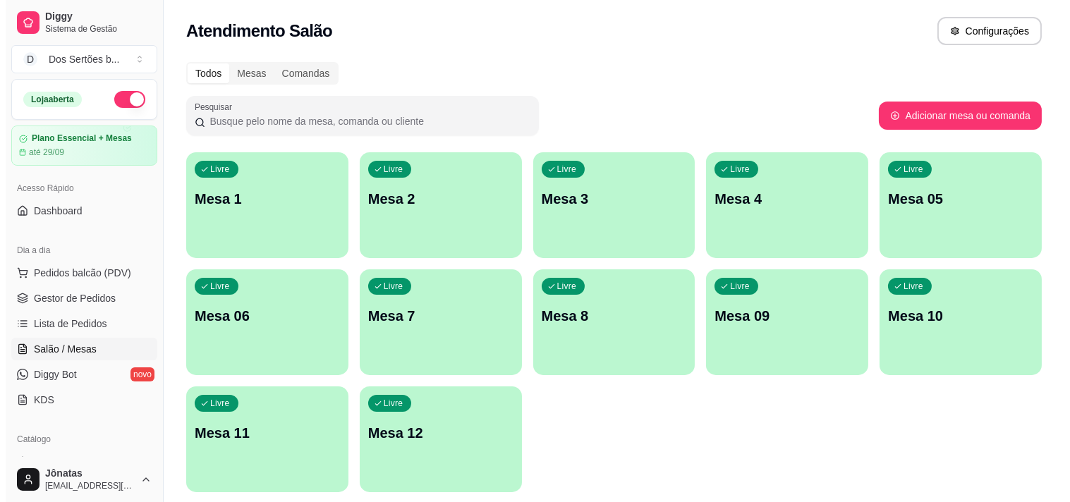
scroll to position [47, 0]
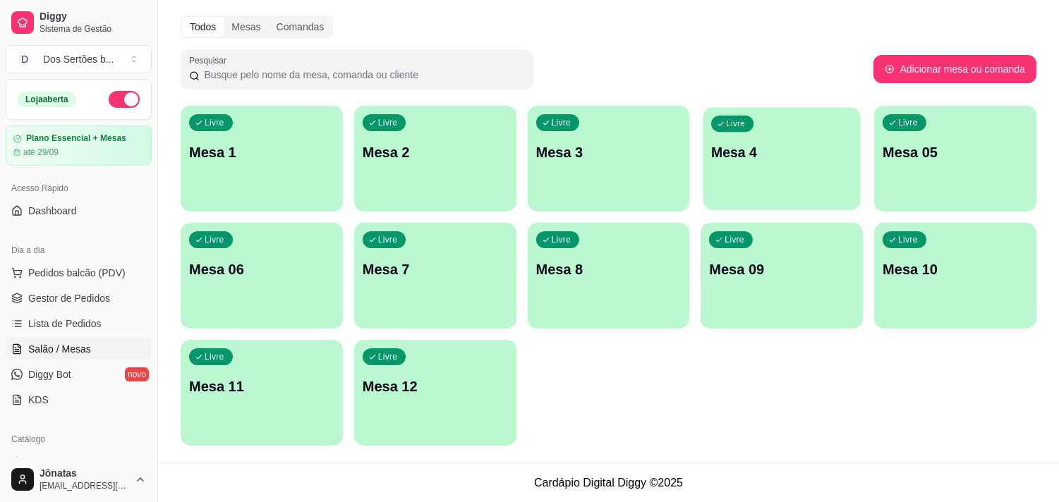
click at [727, 131] on div "Livre Mesa 4" at bounding box center [781, 150] width 157 height 86
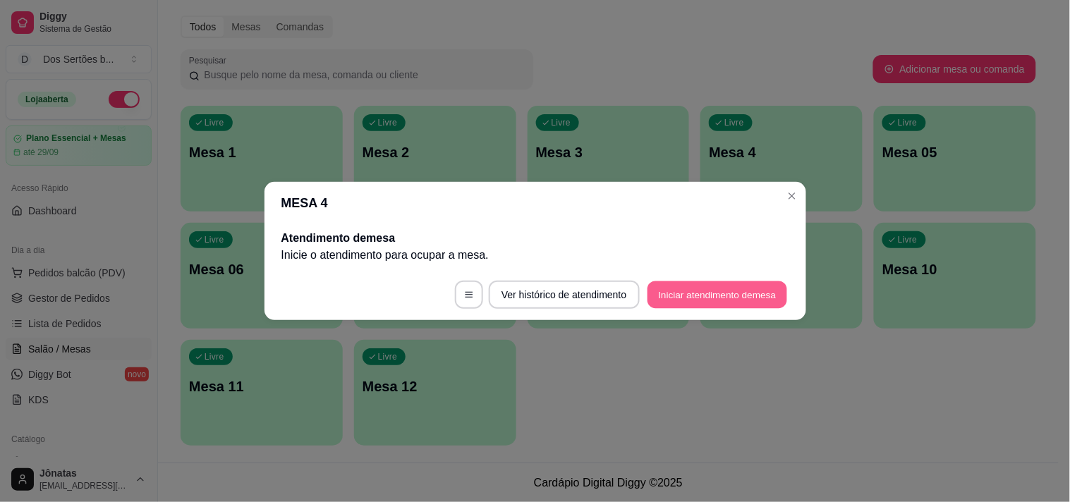
click at [710, 296] on button "Iniciar atendimento de mesa" at bounding box center [718, 295] width 140 height 28
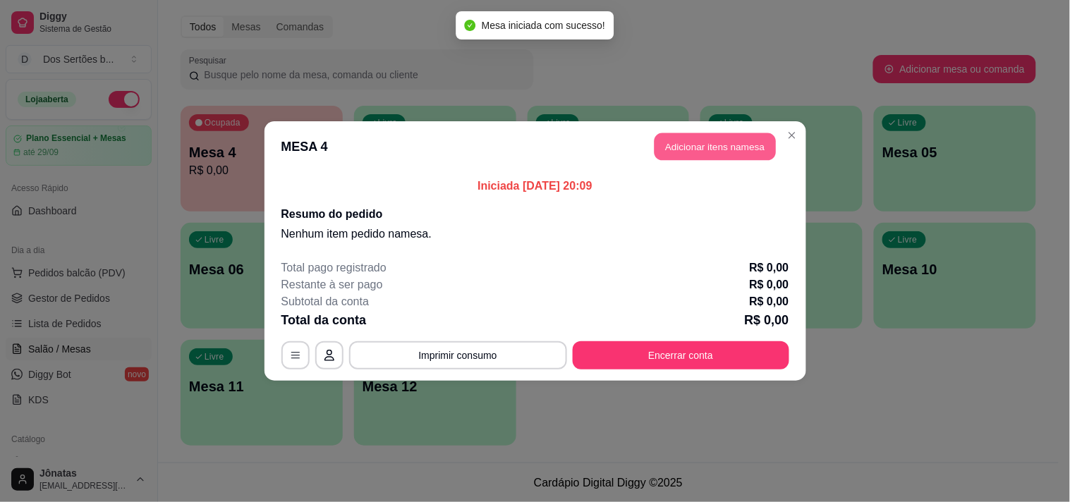
click at [672, 139] on button "Adicionar itens na mesa" at bounding box center [715, 147] width 121 height 28
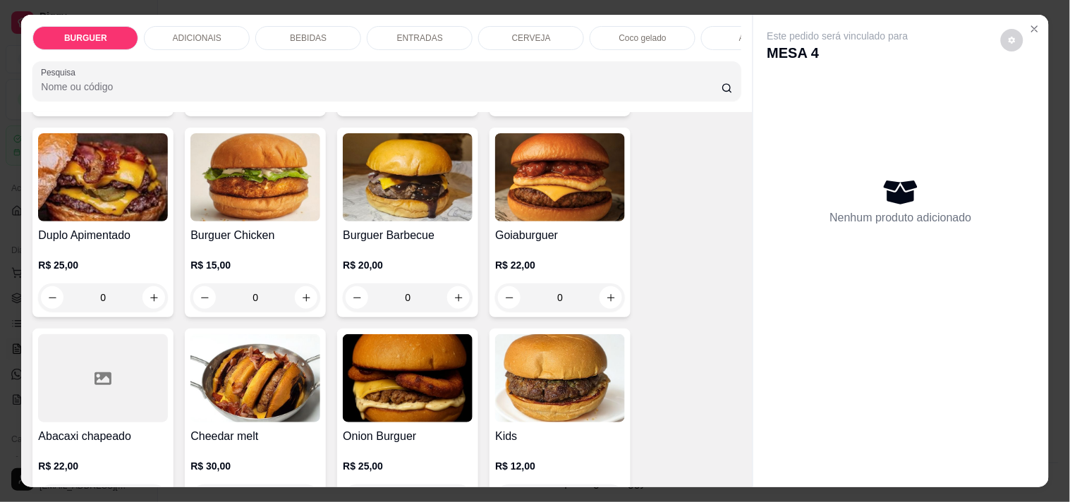
scroll to position [407, 0]
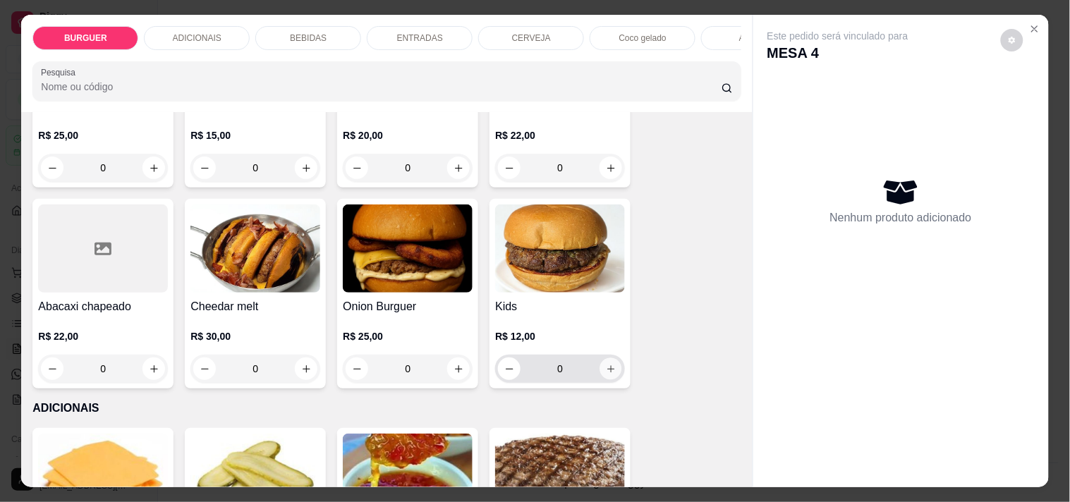
click at [606, 374] on icon "increase-product-quantity" at bounding box center [611, 369] width 11 height 11
type input "1"
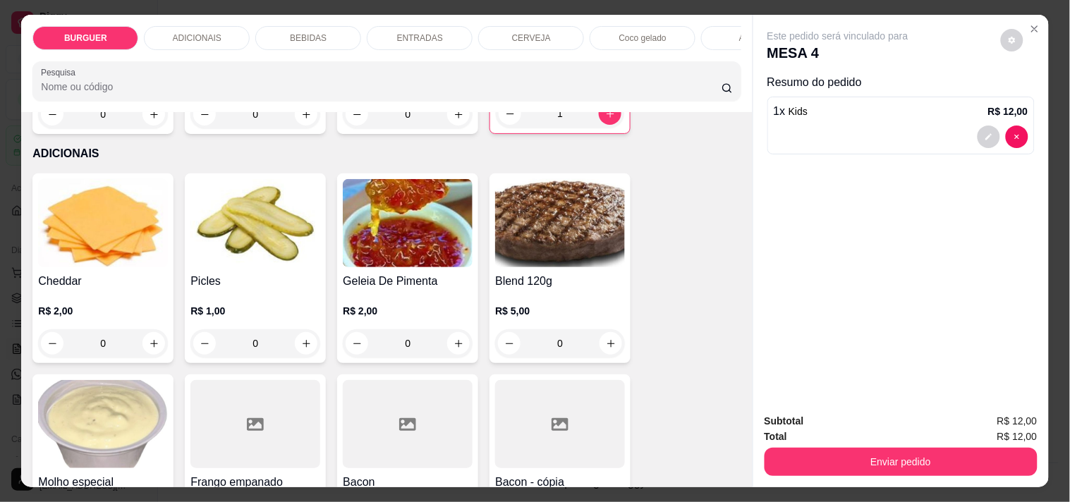
scroll to position [699, 0]
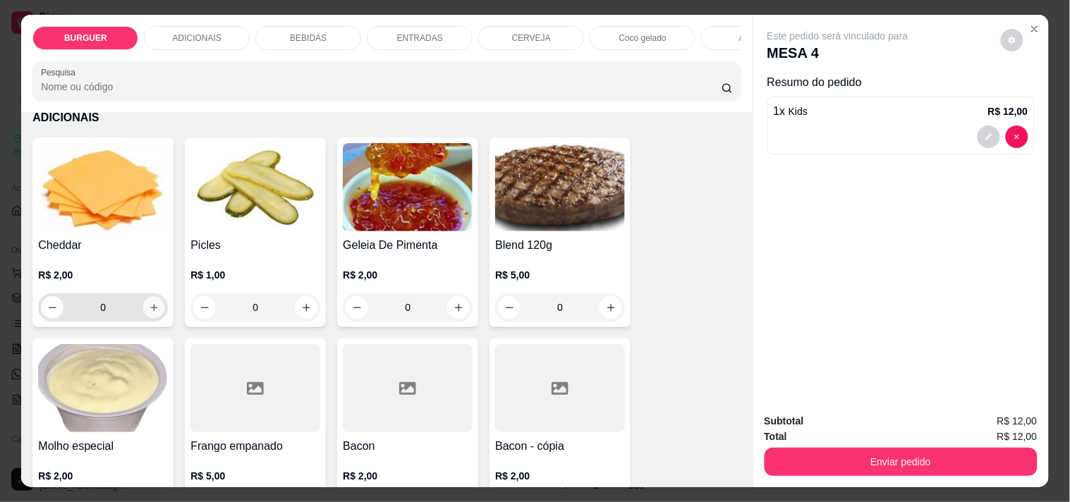
click at [143, 319] on button "increase-product-quantity" at bounding box center [154, 308] width 22 height 22
type input "1"
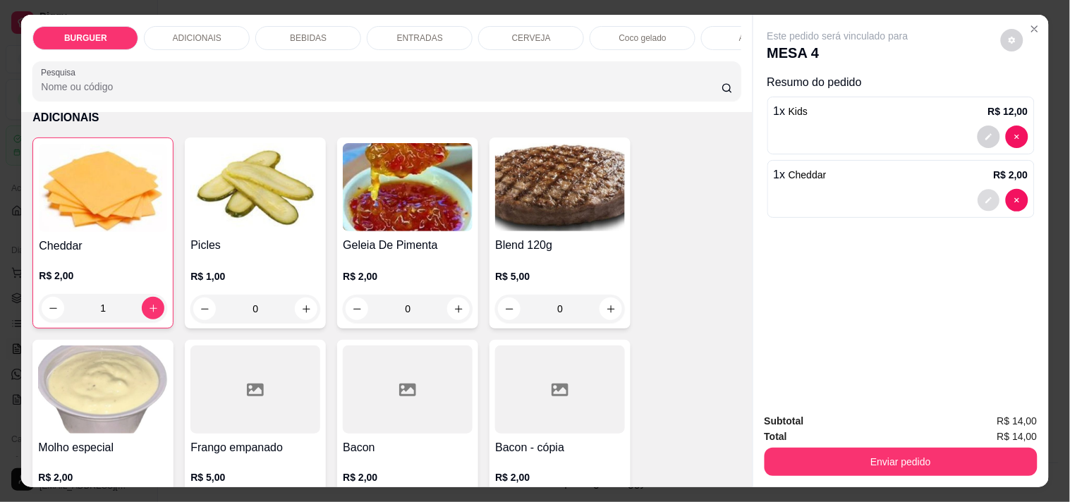
click at [988, 194] on button "decrease-product-quantity" at bounding box center [989, 201] width 22 height 22
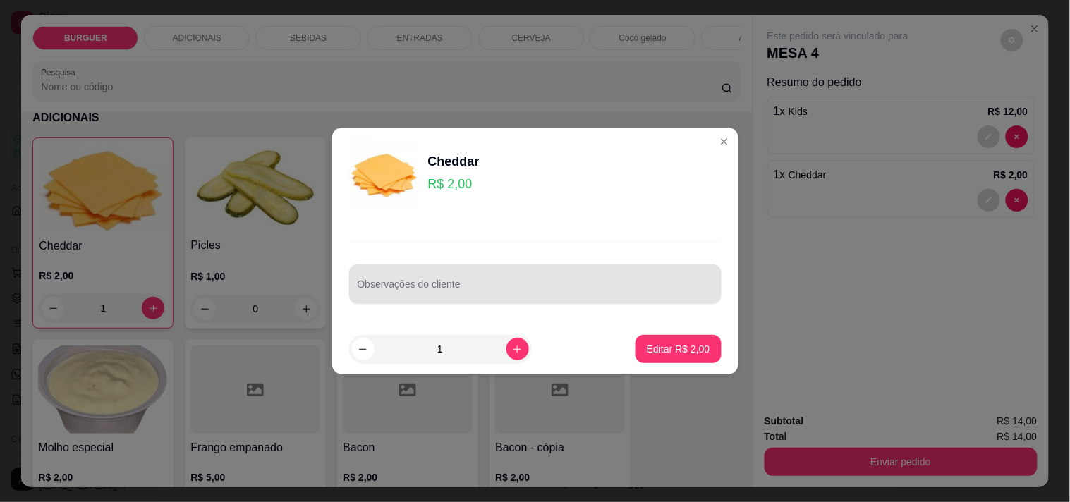
click at [374, 277] on div at bounding box center [536, 284] width 356 height 28
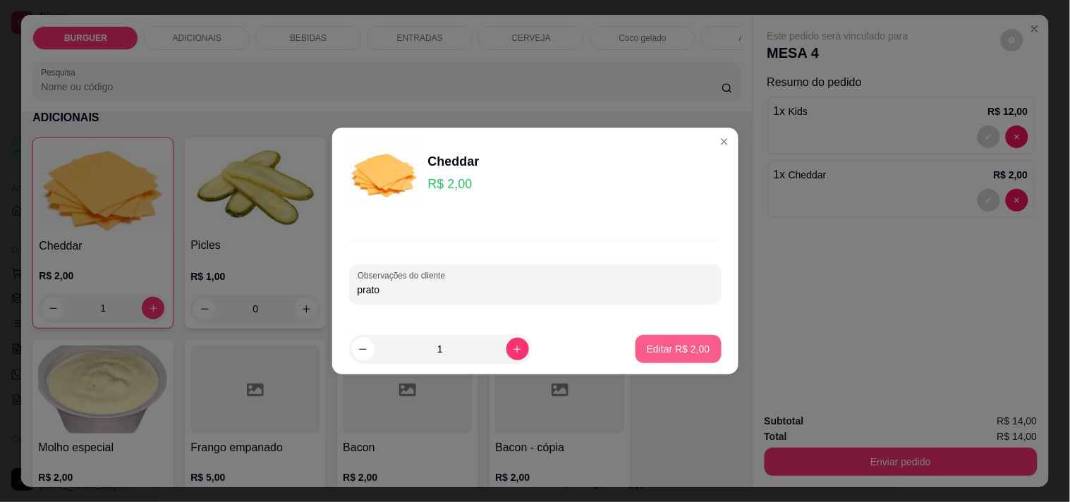
type input "prato"
click at [672, 348] on p "Editar R$ 2,00" at bounding box center [678, 348] width 61 height 13
type input "0"
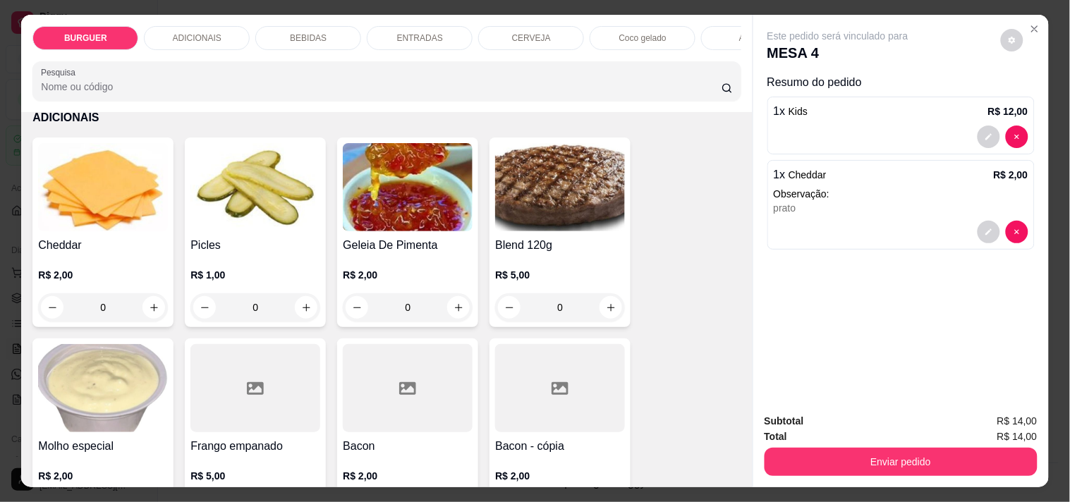
scroll to position [609, 0]
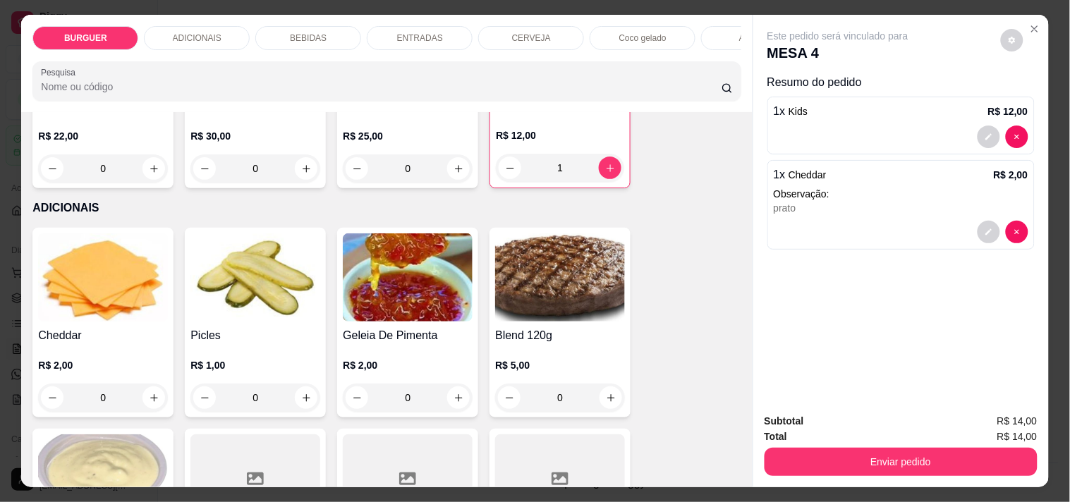
click at [402, 26] on div "ENTRADAS" at bounding box center [420, 38] width 106 height 24
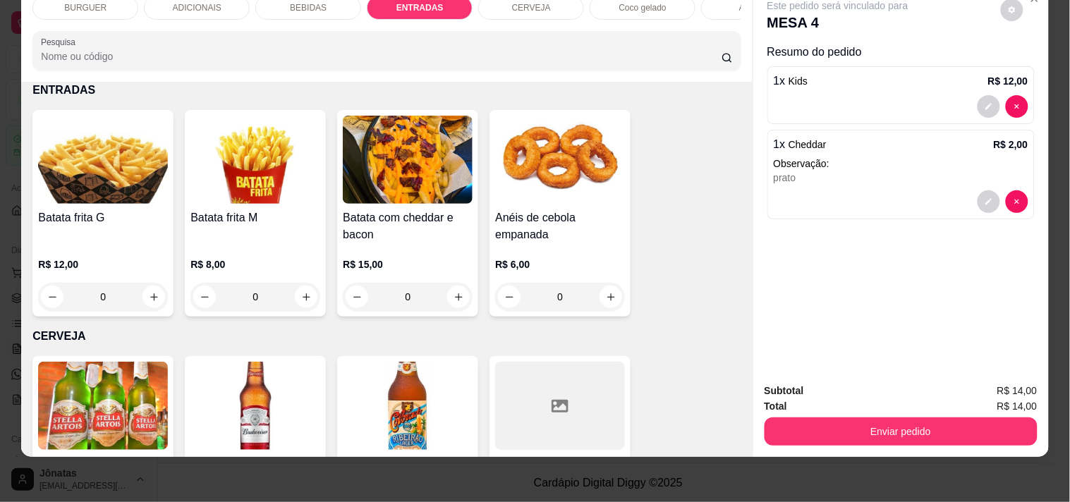
scroll to position [2007, 0]
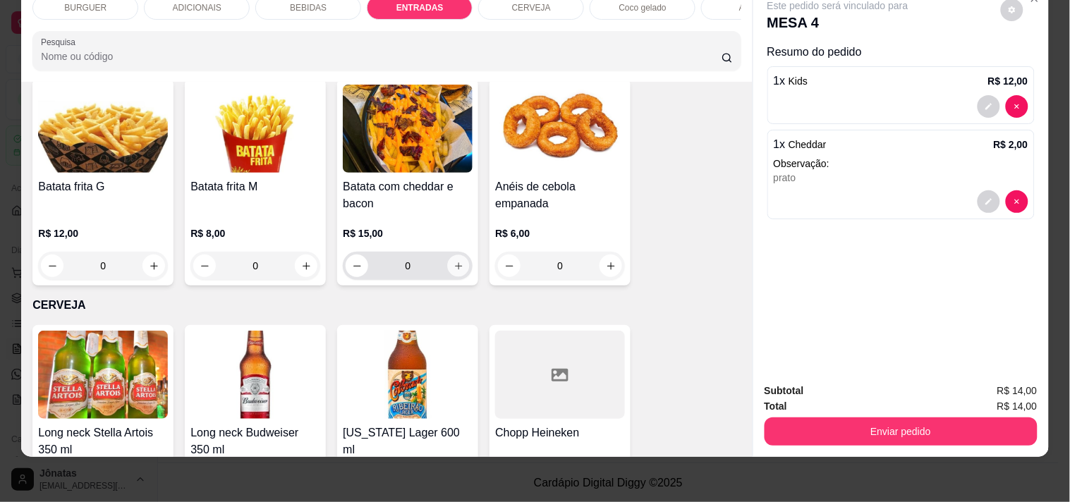
click at [454, 269] on icon "increase-product-quantity" at bounding box center [459, 266] width 11 height 11
type input "1"
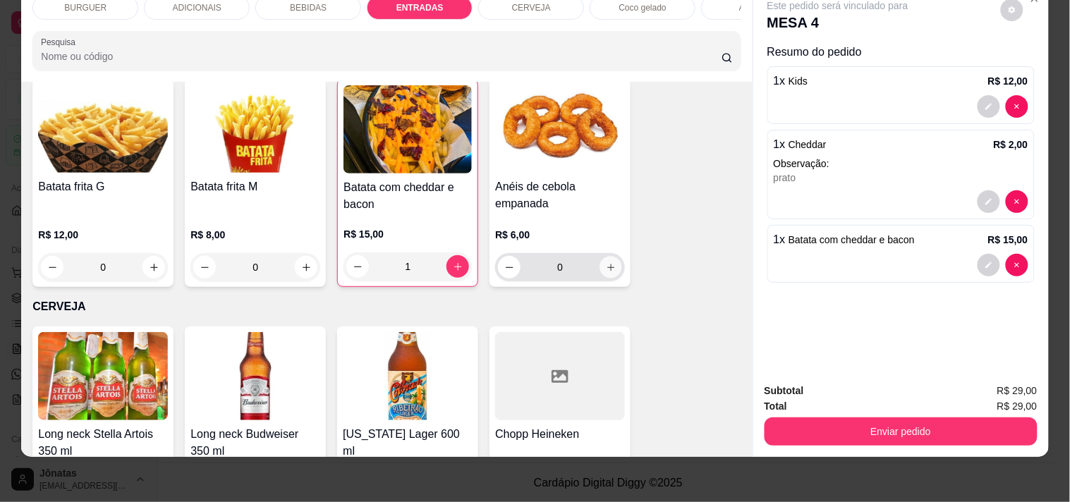
click at [607, 265] on icon "increase-product-quantity" at bounding box center [611, 267] width 11 height 11
type input "1"
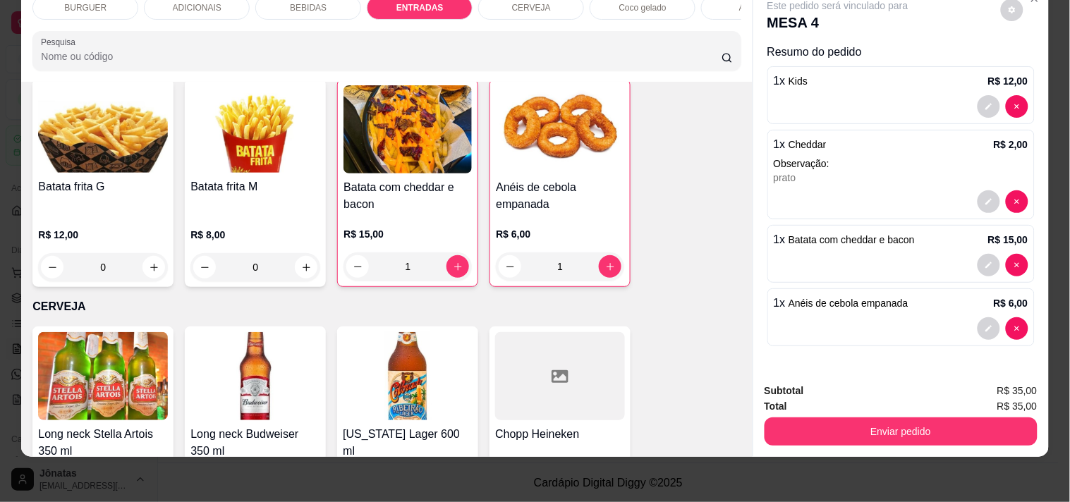
click at [284, 0] on div "BEBIDAS" at bounding box center [308, 8] width 106 height 24
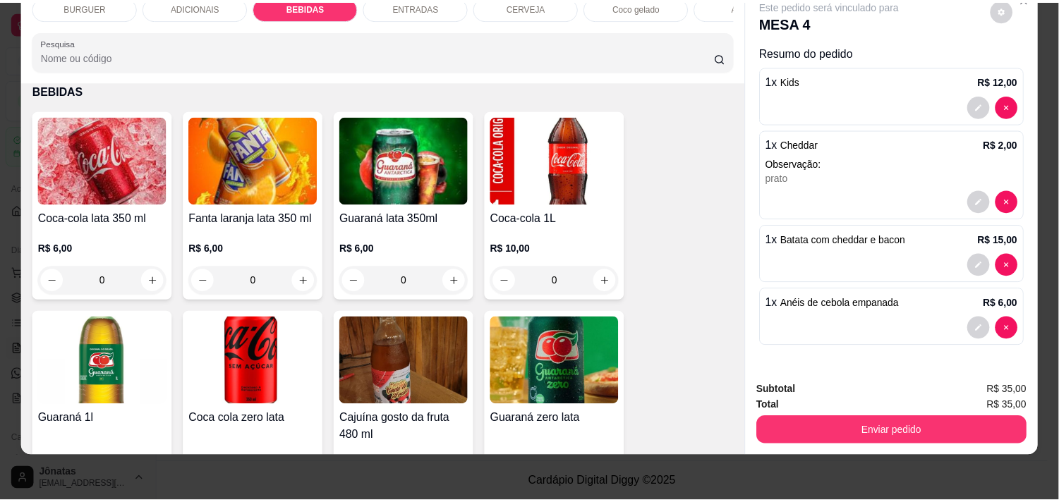
scroll to position [1423, 0]
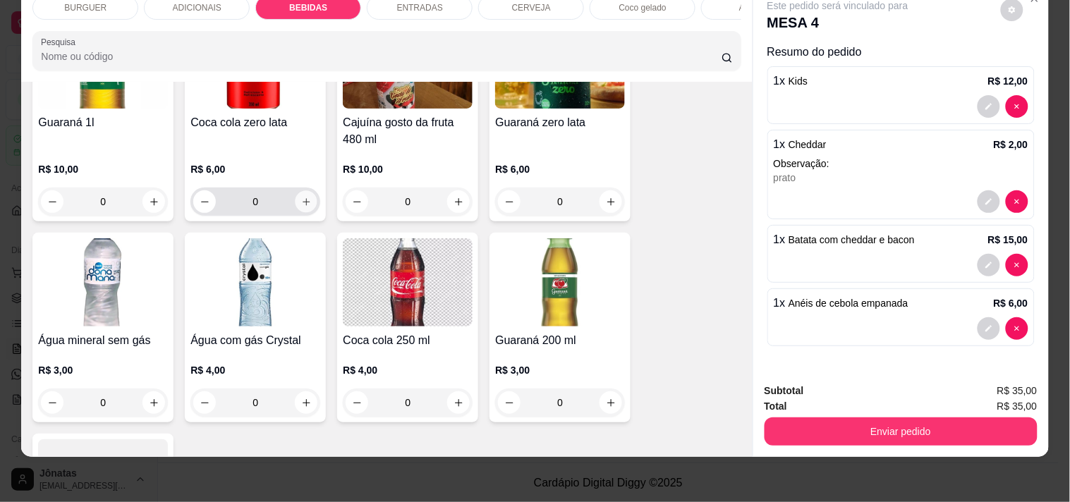
click at [301, 205] on icon "increase-product-quantity" at bounding box center [306, 202] width 11 height 11
type input "1"
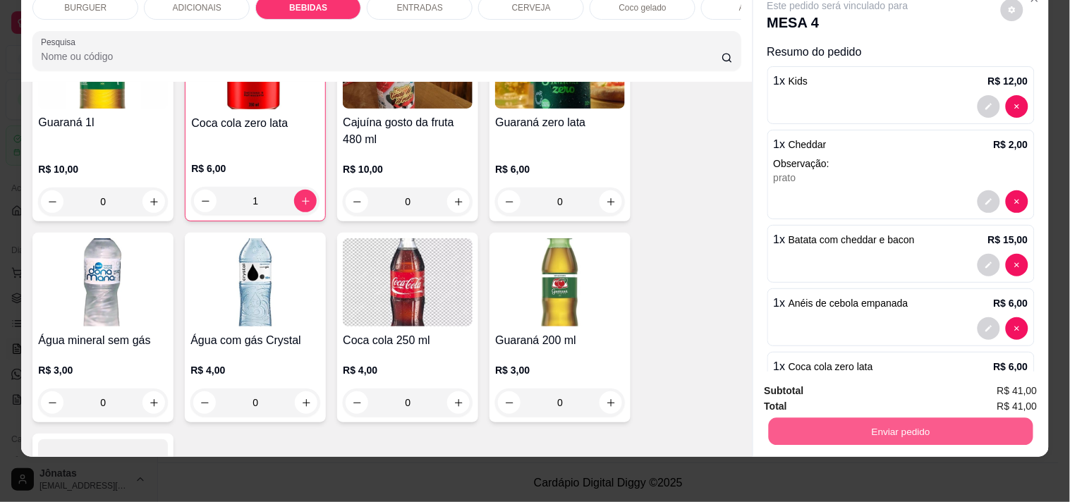
click at [849, 418] on button "Enviar pedido" at bounding box center [900, 432] width 265 height 28
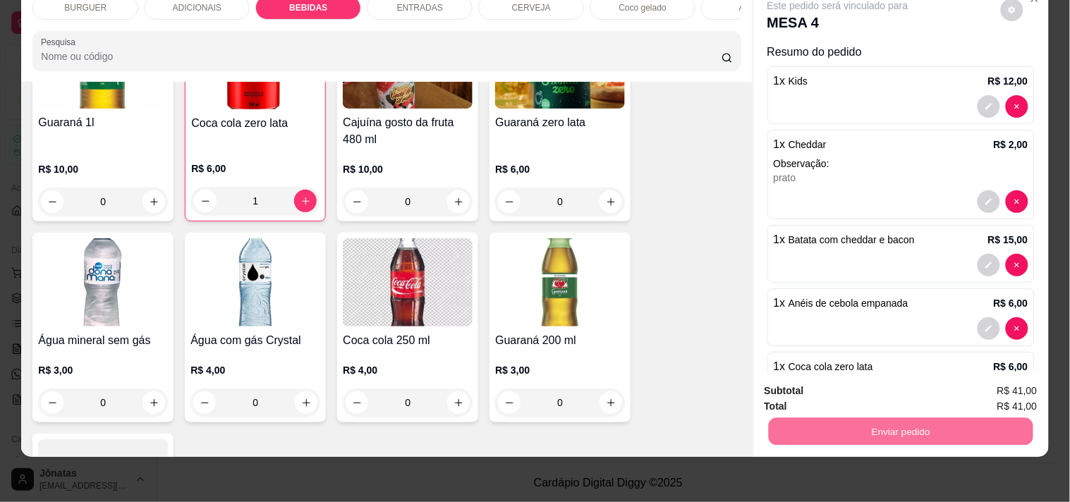
click at [805, 381] on button "Não registrar e enviar pedido" at bounding box center [854, 385] width 142 height 26
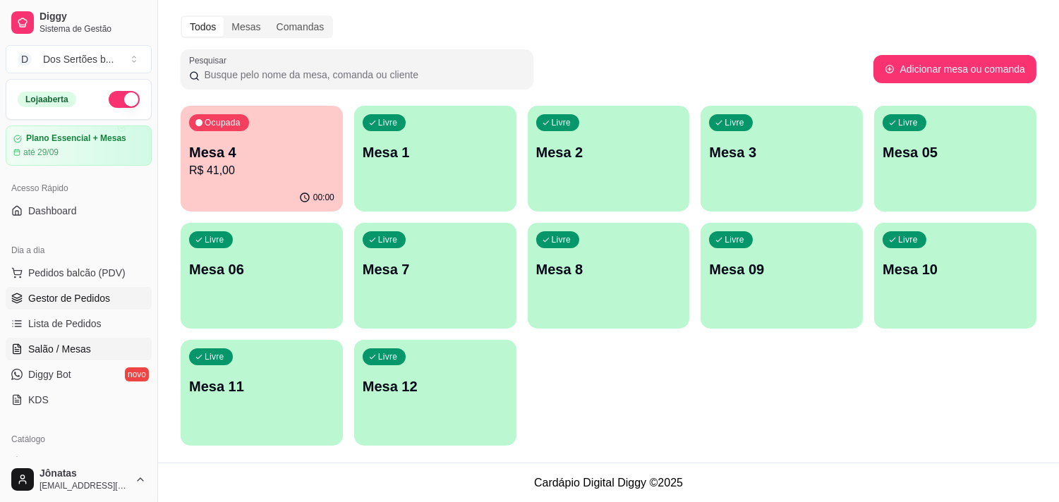
click at [95, 300] on span "Gestor de Pedidos" at bounding box center [69, 298] width 82 height 14
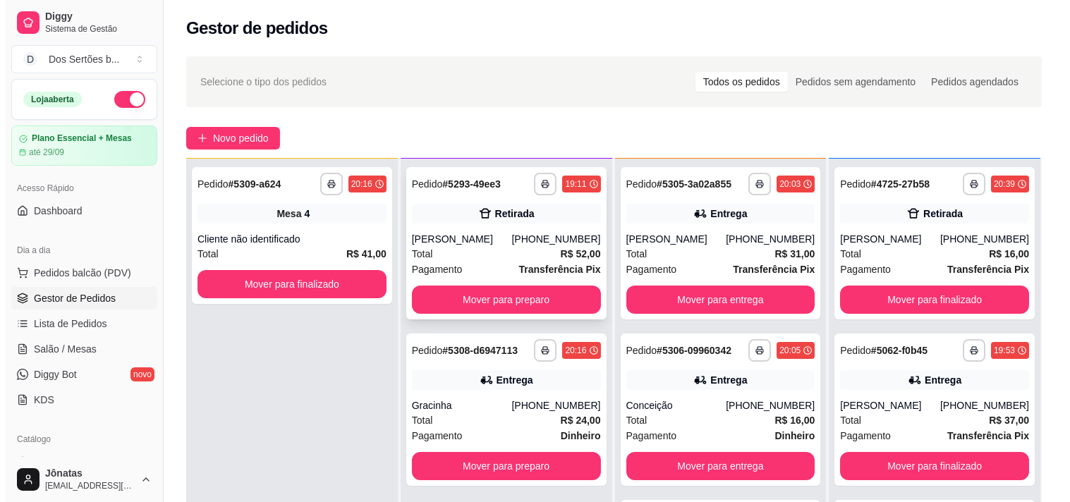
scroll to position [215, 0]
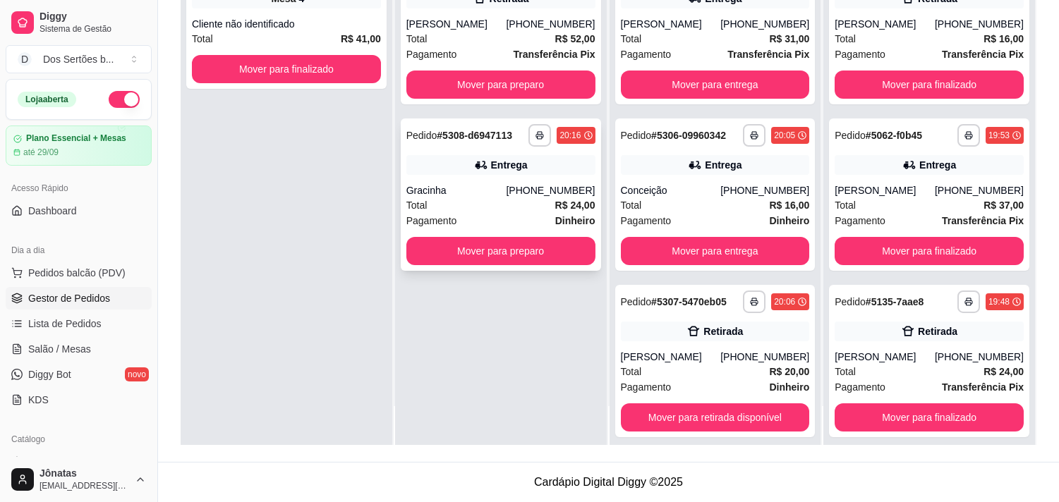
click at [489, 188] on div "Gracinha" at bounding box center [456, 190] width 100 height 14
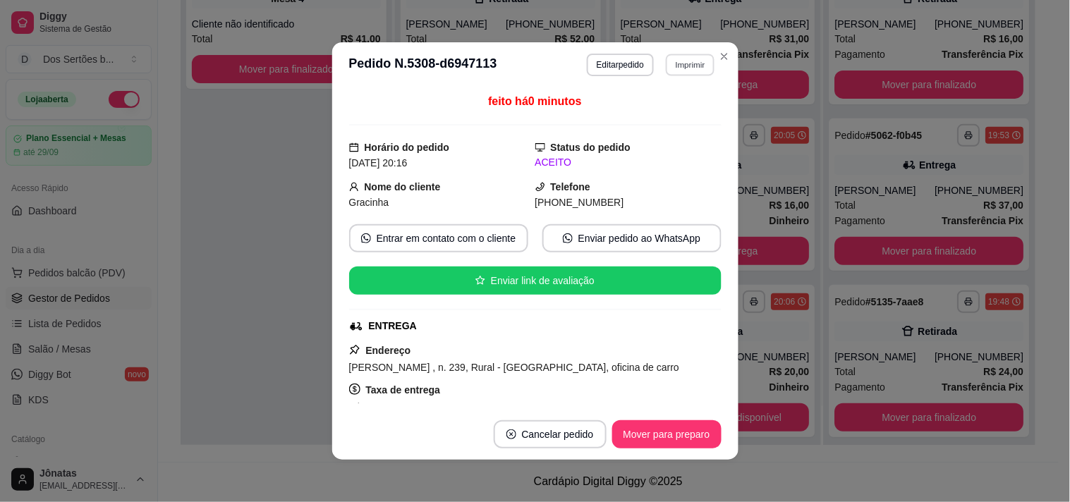
click at [682, 71] on button "Imprimir" at bounding box center [690, 65] width 49 height 22
click at [643, 109] on button "Impressora" at bounding box center [659, 115] width 99 height 22
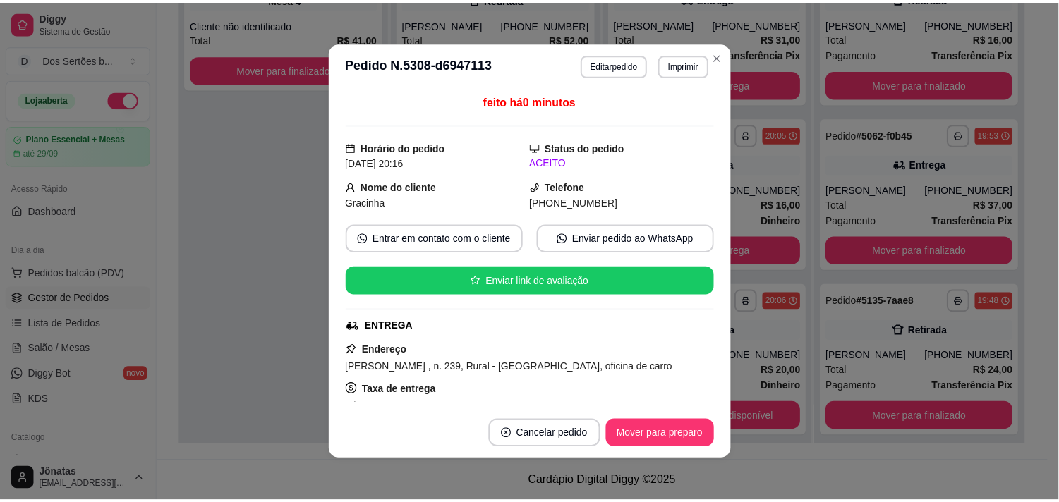
scroll to position [186, 0]
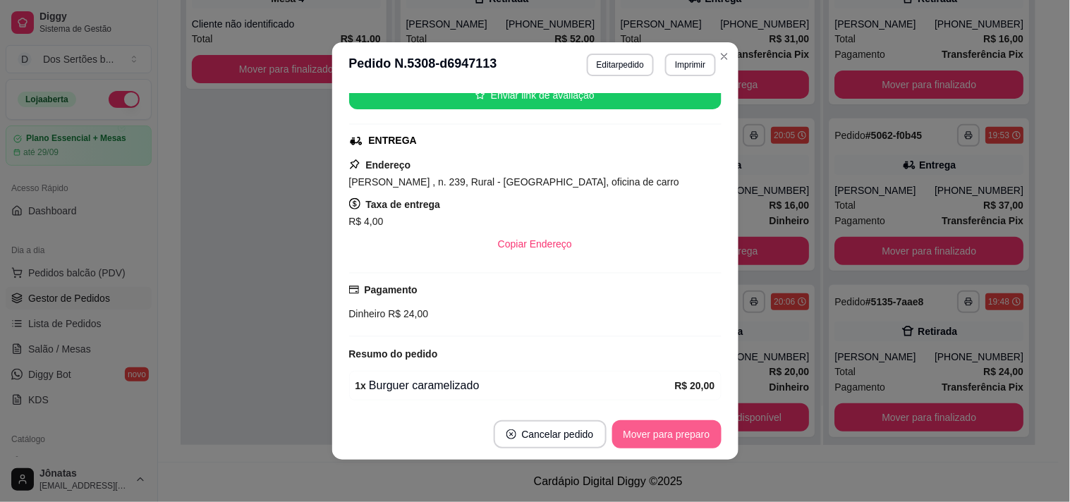
click at [630, 433] on button "Mover para preparo" at bounding box center [666, 434] width 109 height 28
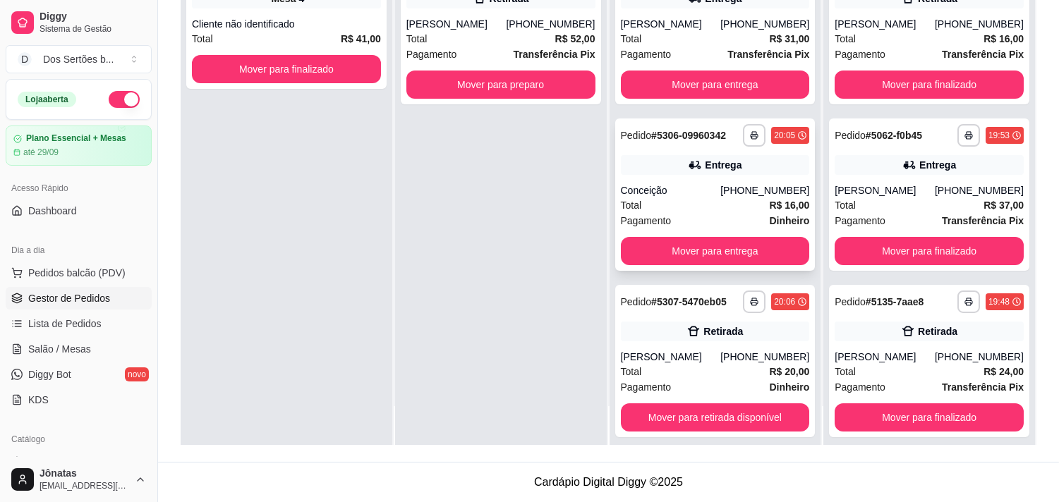
scroll to position [177, 0]
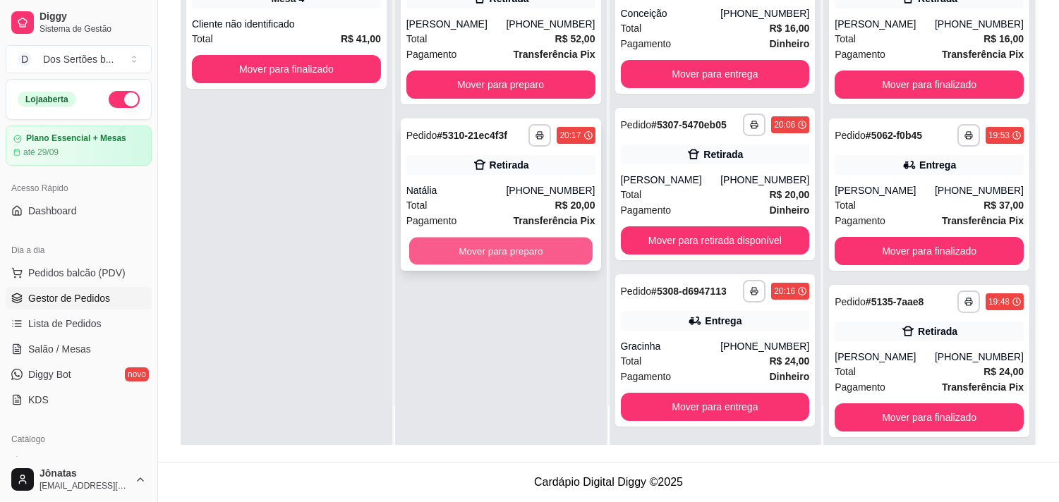
click at [485, 241] on button "Mover para preparo" at bounding box center [500, 252] width 183 height 28
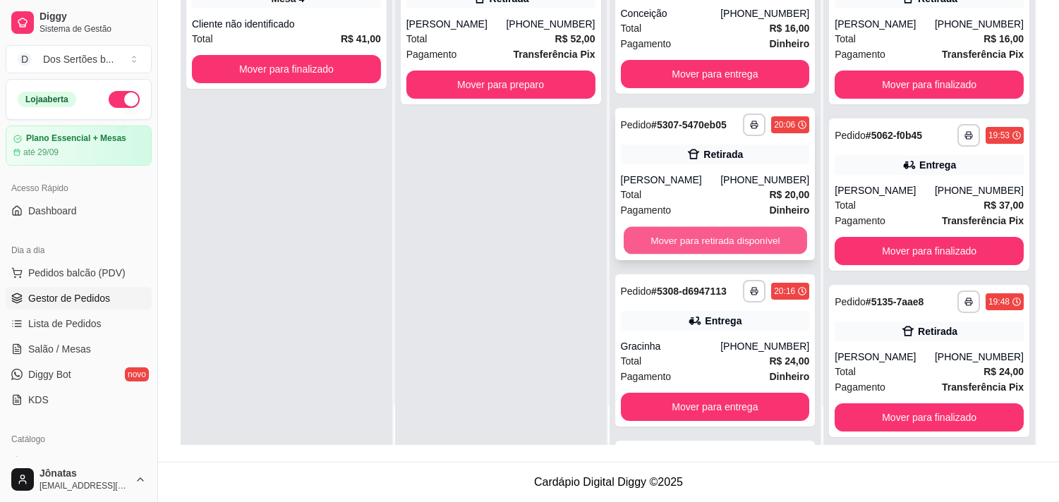
click at [710, 237] on button "Mover para retirada disponível" at bounding box center [715, 241] width 183 height 28
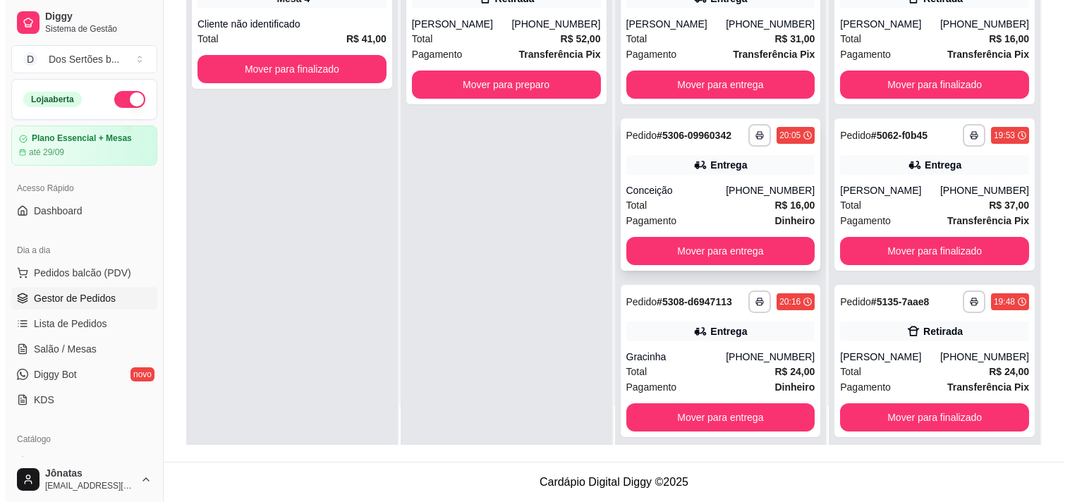
scroll to position [0, 0]
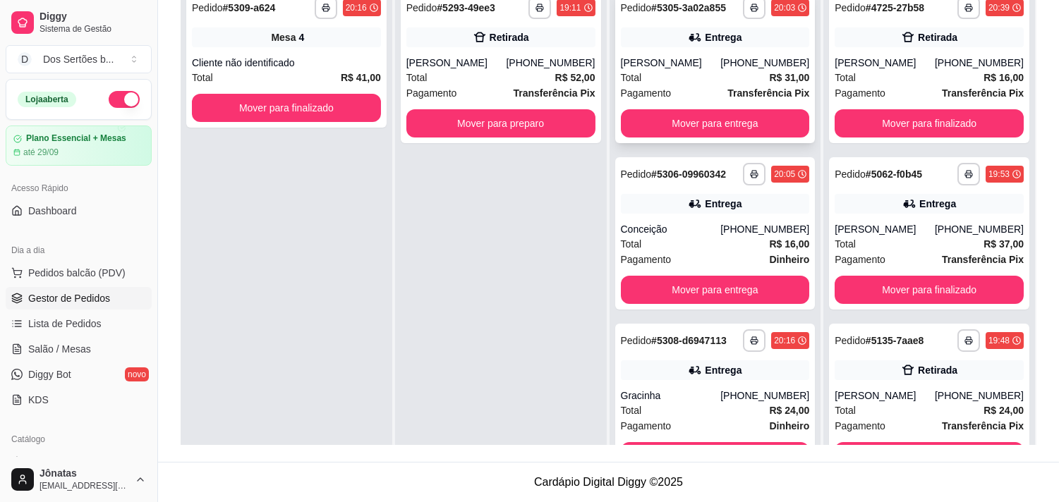
click at [708, 56] on div "[PERSON_NAME]" at bounding box center [671, 63] width 100 height 14
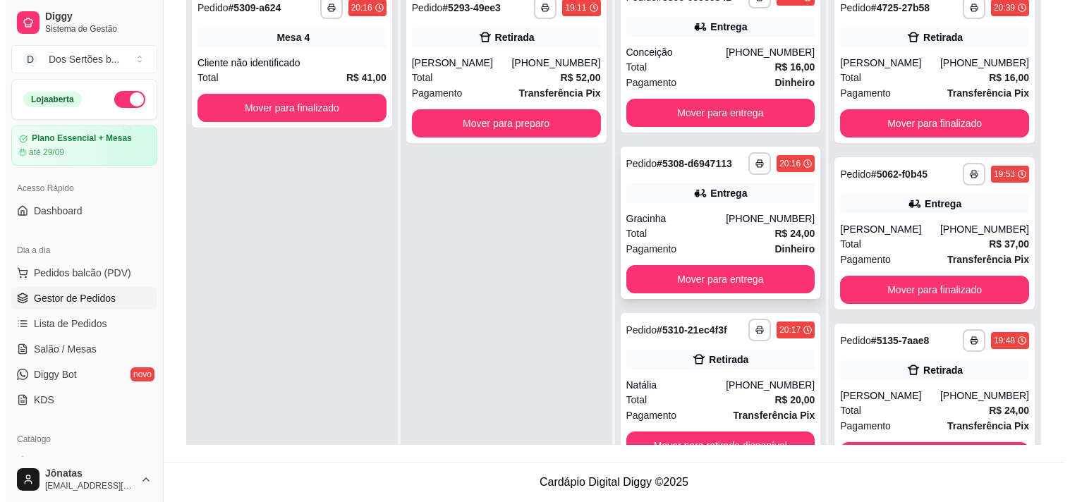
scroll to position [39, 0]
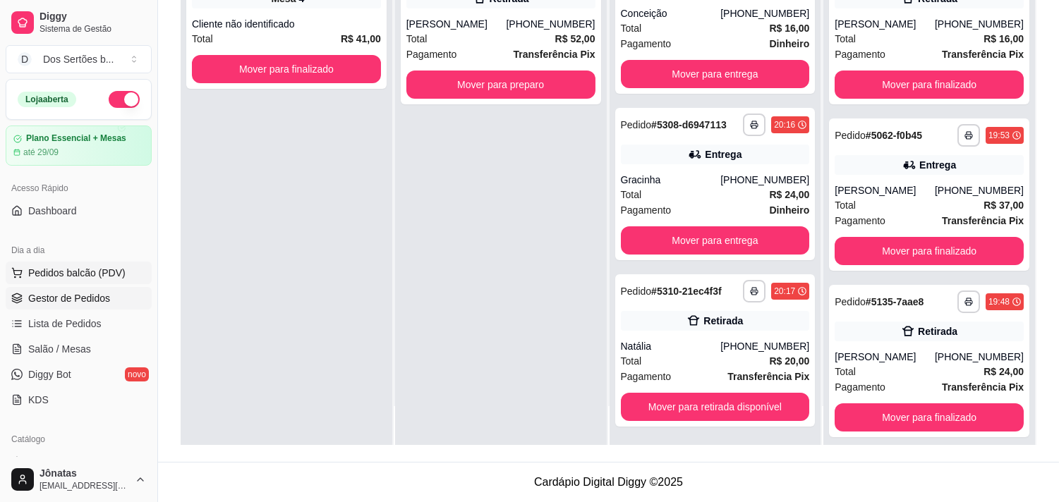
click at [123, 263] on button "Pedidos balcão (PDV)" at bounding box center [79, 273] width 146 height 23
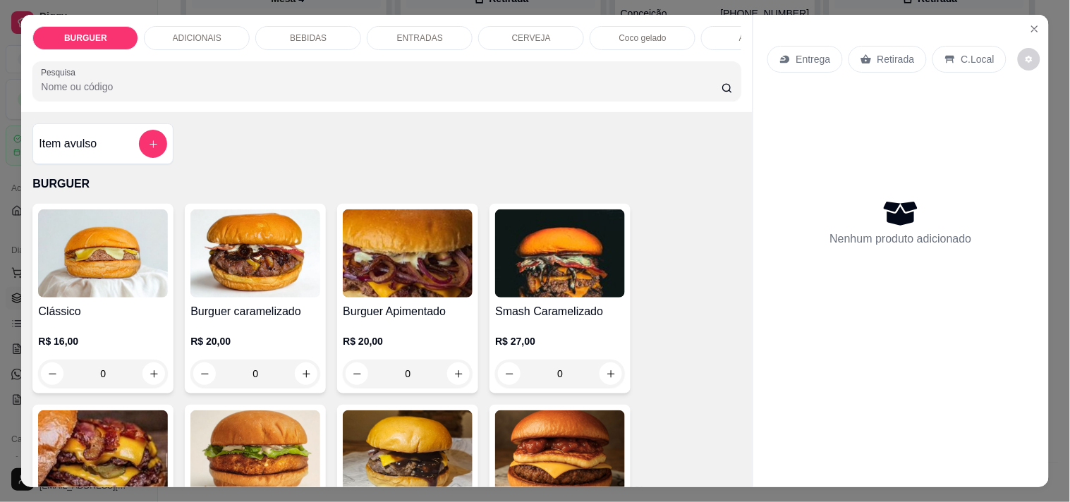
scroll to position [96, 0]
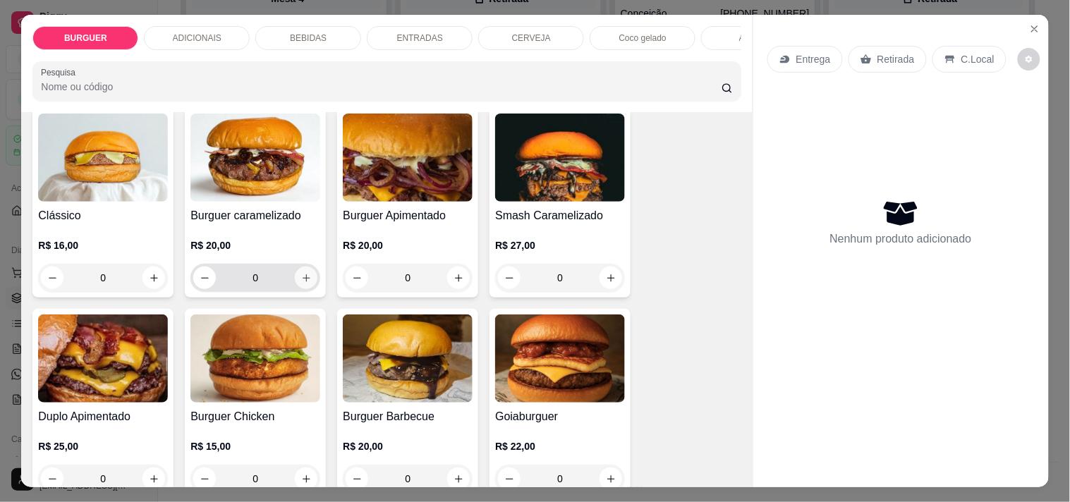
click at [301, 284] on icon "increase-product-quantity" at bounding box center [306, 278] width 11 height 11
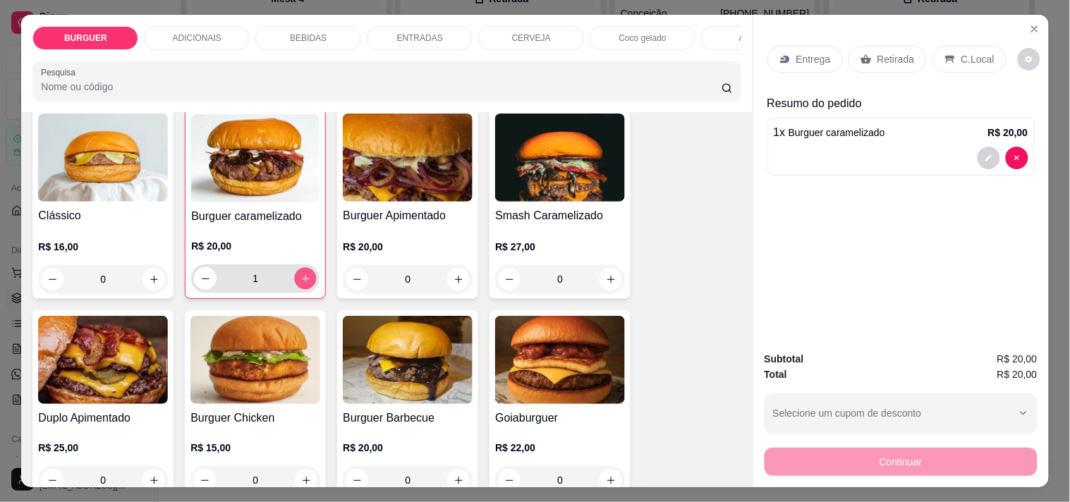
click at [300, 284] on icon "increase-product-quantity" at bounding box center [305, 279] width 11 height 11
type input "2"
click at [184, 26] on div "ADICIONAIS" at bounding box center [197, 38] width 106 height 24
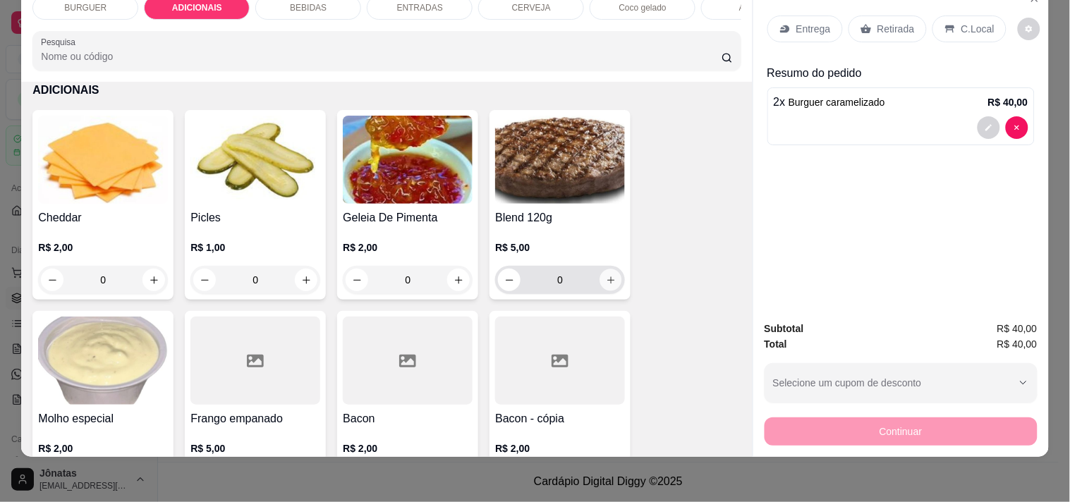
click at [609, 269] on button "increase-product-quantity" at bounding box center [611, 280] width 22 height 22
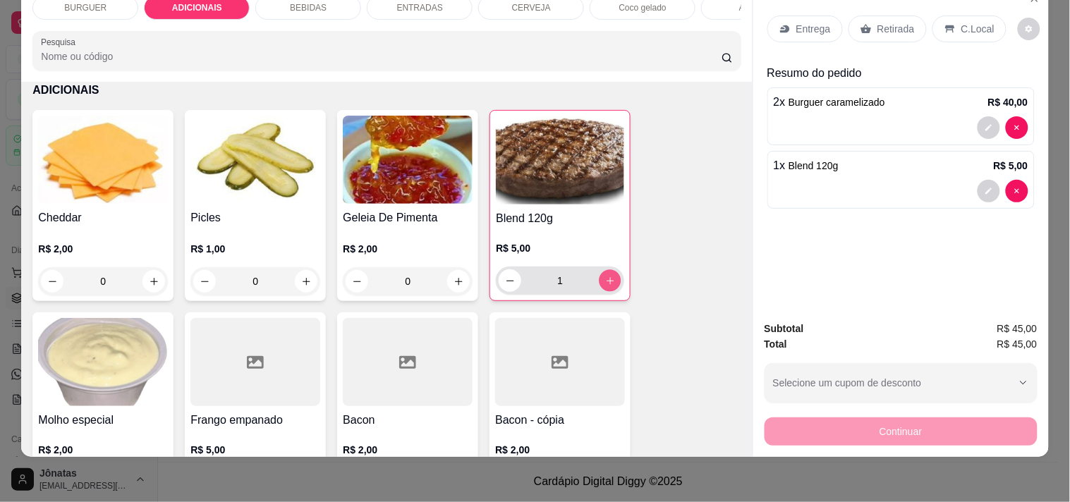
click at [607, 279] on icon "increase-product-quantity" at bounding box center [610, 281] width 11 height 11
type input "2"
click at [291, 5] on div "BEBIDAS" at bounding box center [308, 8] width 106 height 24
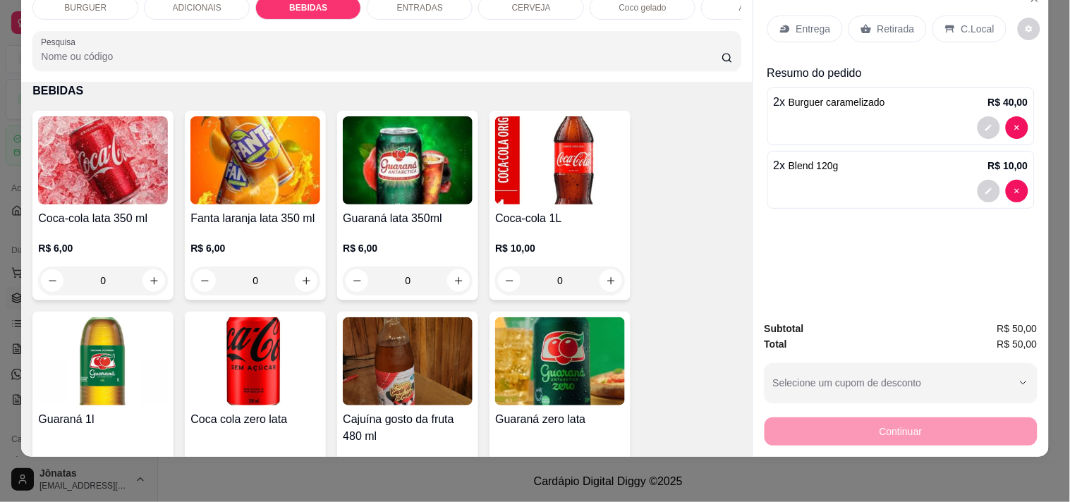
click at [382, 1] on div "ENTRADAS" at bounding box center [420, 8] width 106 height 24
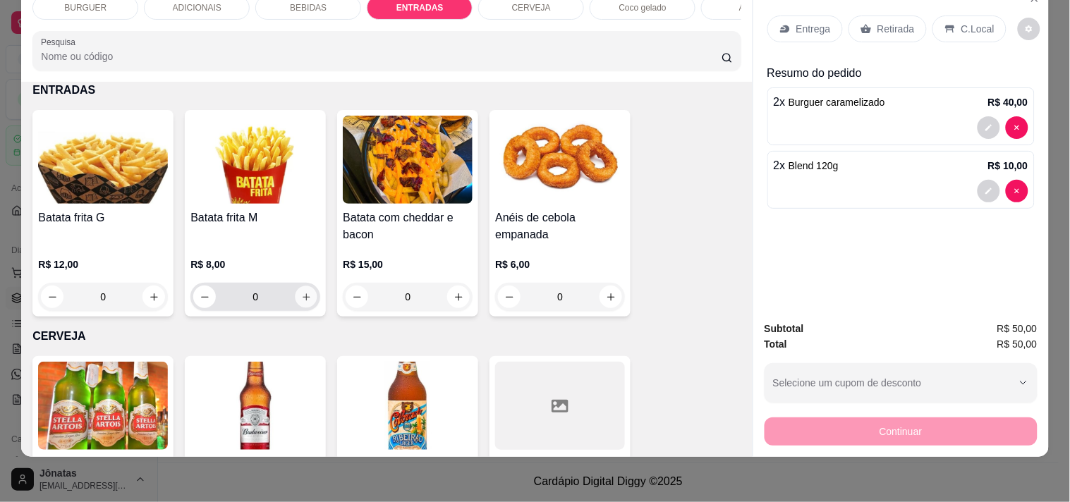
click at [301, 298] on icon "increase-product-quantity" at bounding box center [306, 297] width 11 height 11
type input "1"
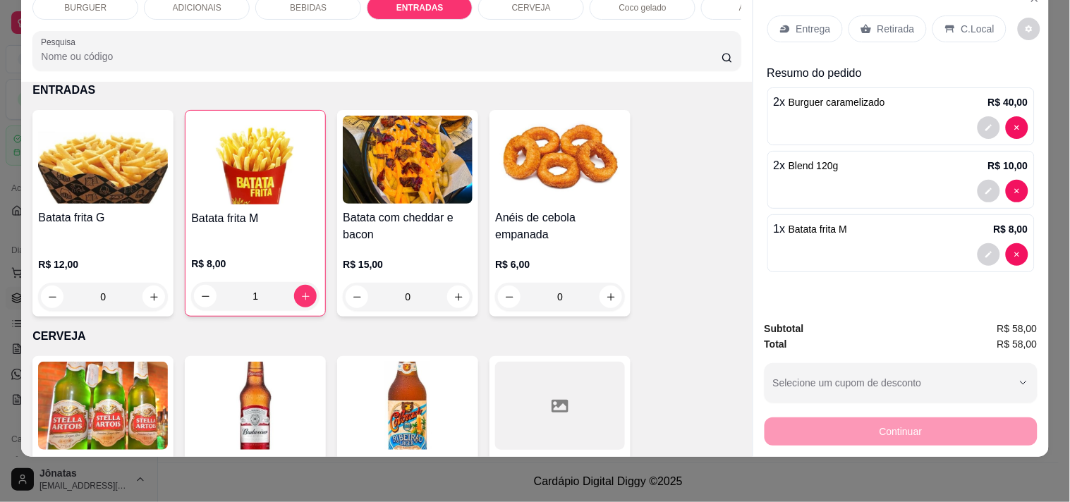
click at [879, 22] on p "Retirada" at bounding box center [895, 29] width 37 height 14
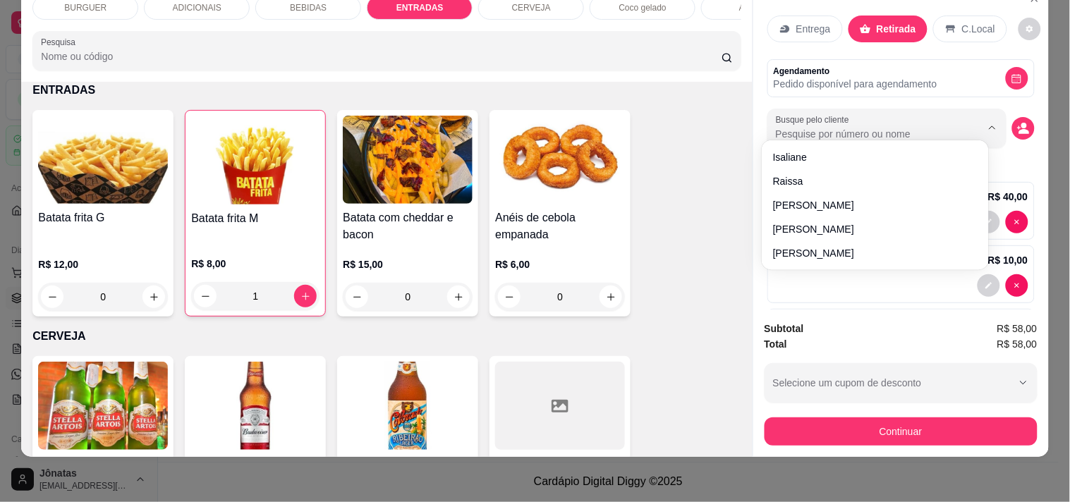
click at [829, 127] on input "Busque pelo cliente" at bounding box center [867, 134] width 183 height 14
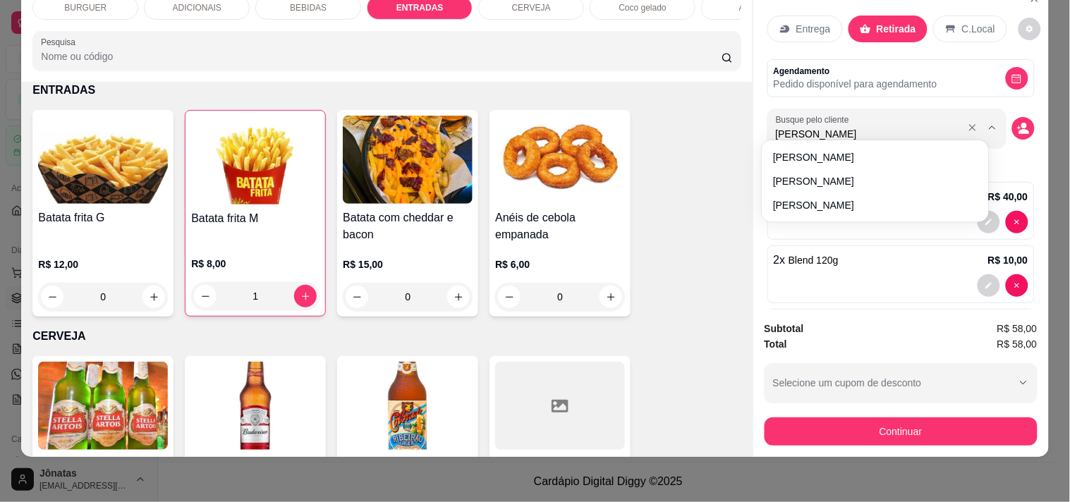
type input "[PERSON_NAME]"
click at [1017, 122] on icon "decrease-product-quantity" at bounding box center [1023, 128] width 13 height 13
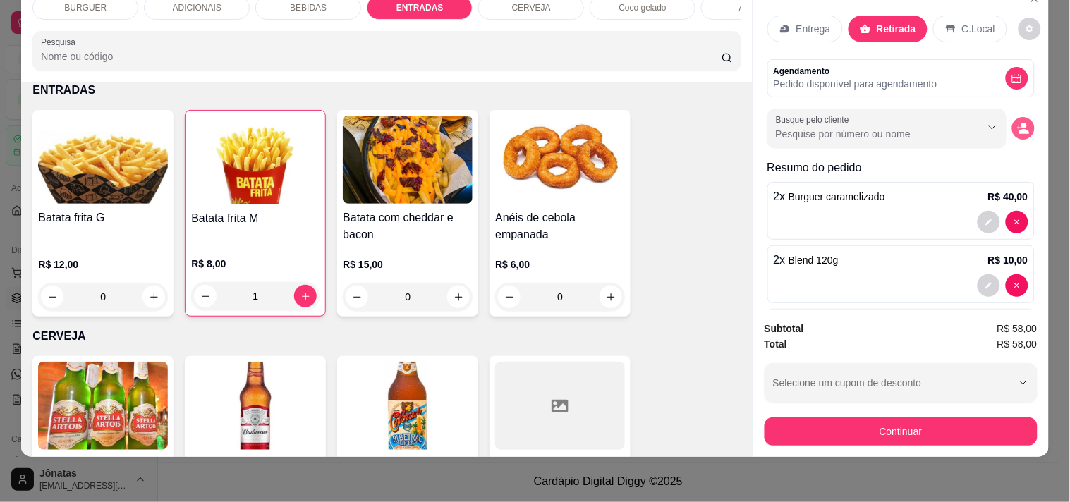
click at [1017, 126] on icon "decrease-product-quantity" at bounding box center [1019, 128] width 4 height 4
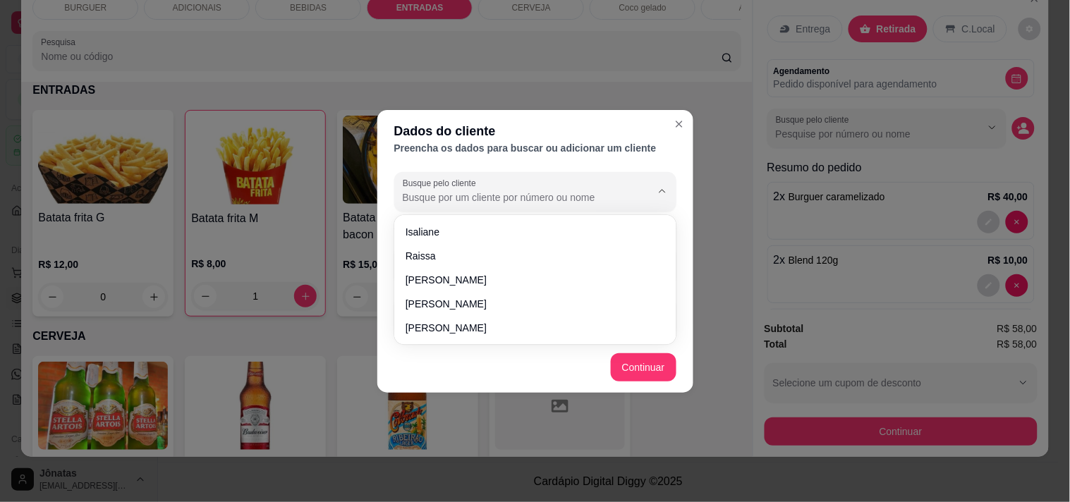
click at [509, 190] on input "Busque pelo cliente" at bounding box center [516, 197] width 226 height 14
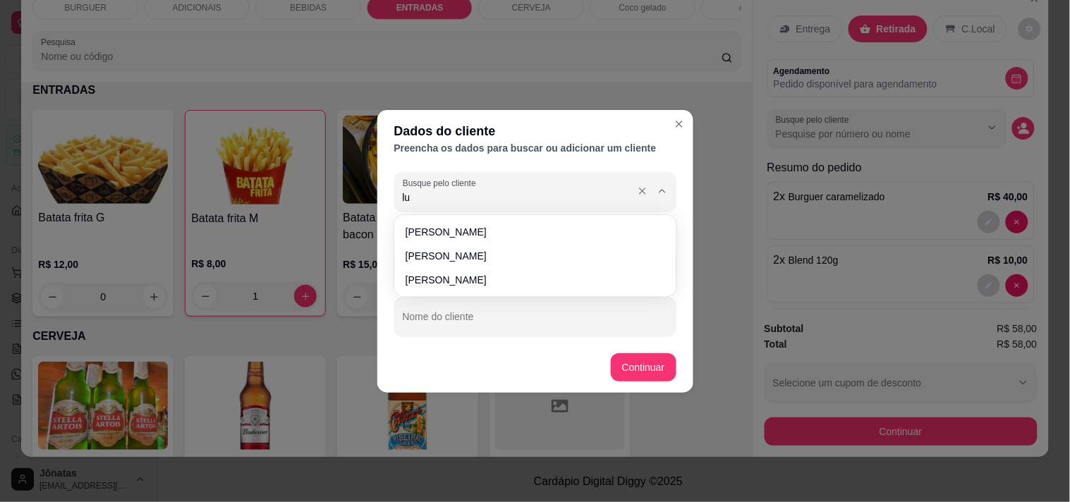
type input "l"
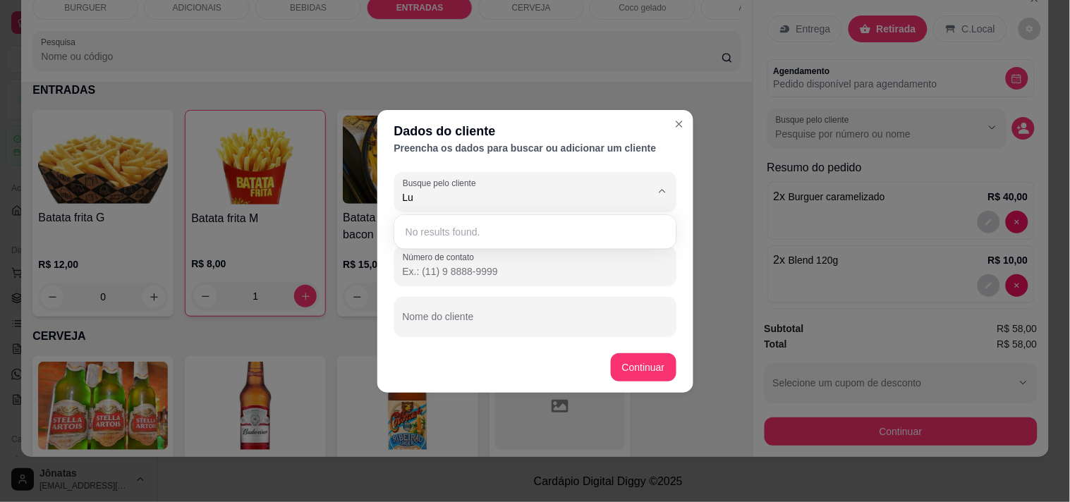
type input "L"
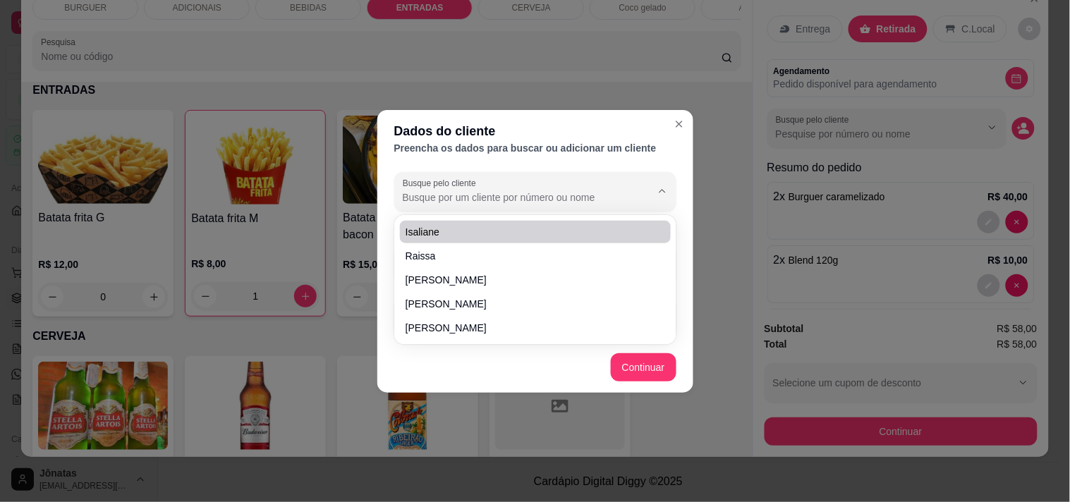
click at [552, 116] on header "Dados do cliente Preencha os dados para buscar ou adicionar um cliente" at bounding box center [535, 138] width 316 height 56
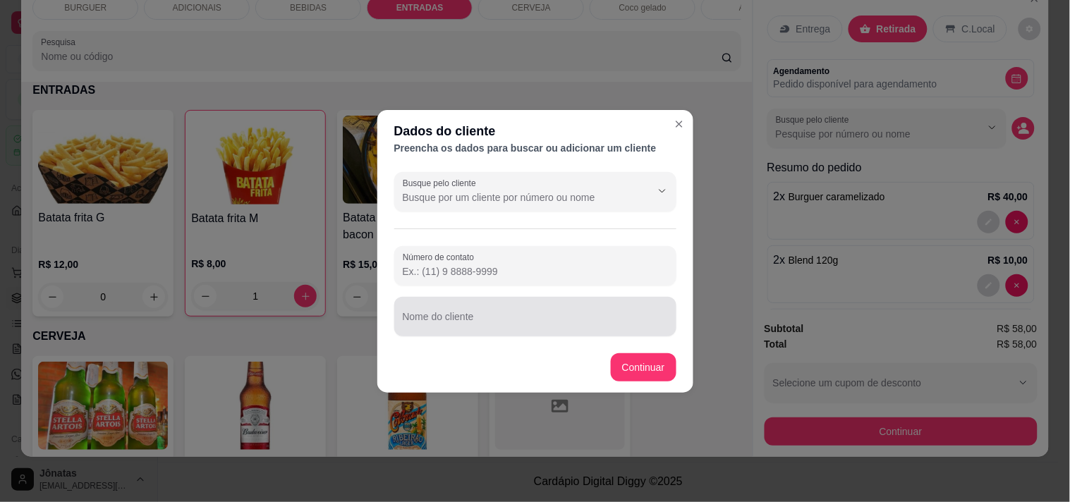
click at [499, 308] on div at bounding box center [535, 317] width 265 height 28
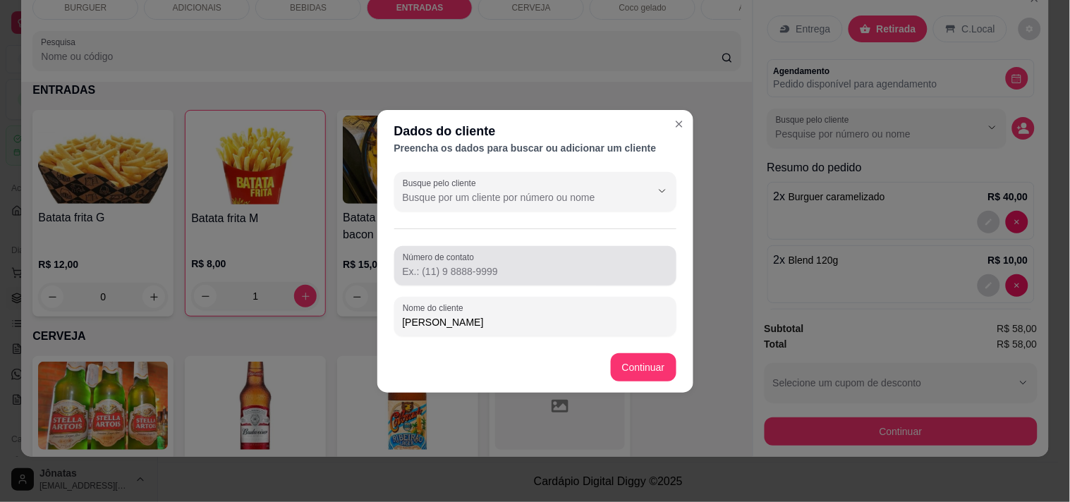
type input "[PERSON_NAME]"
click at [412, 269] on input "Número de contato" at bounding box center [535, 272] width 265 height 14
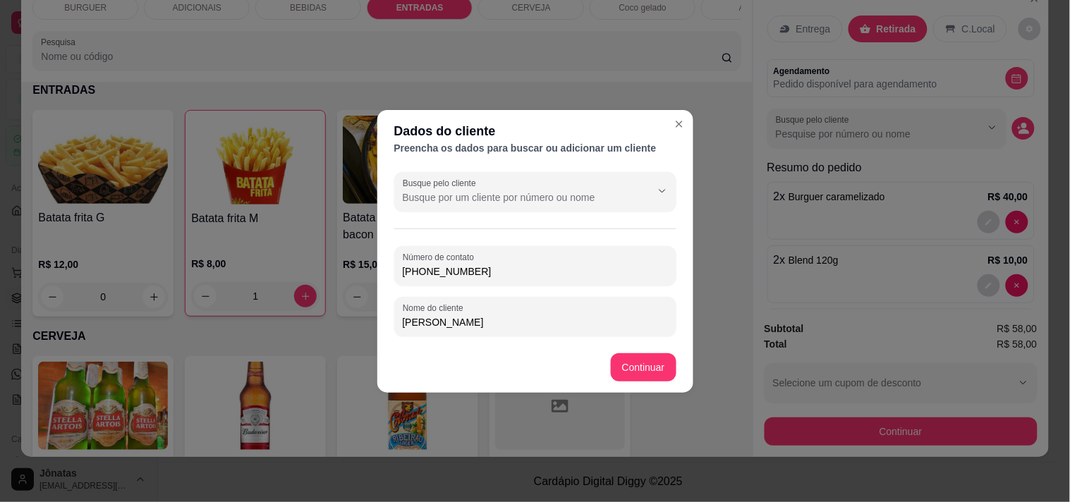
type input "[PHONE_NUMBER]"
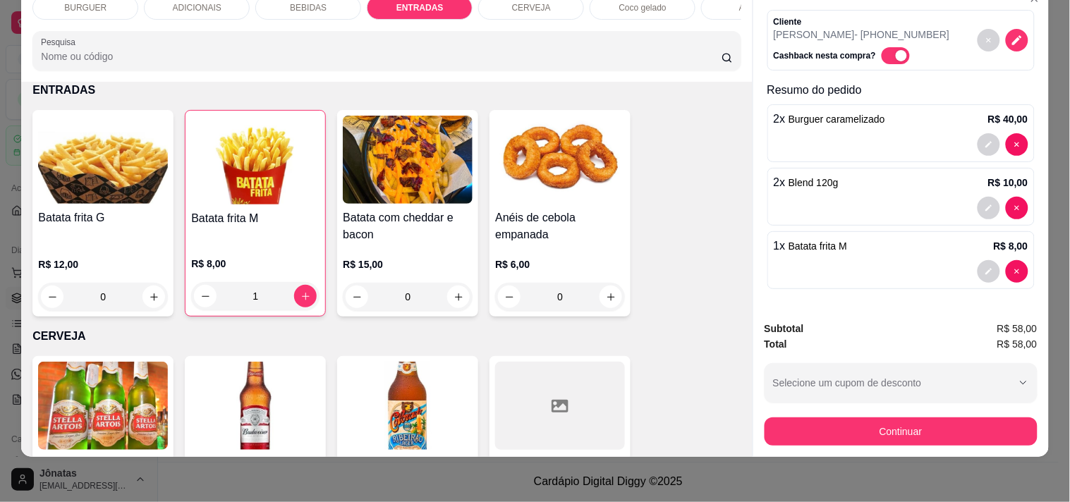
scroll to position [0, 0]
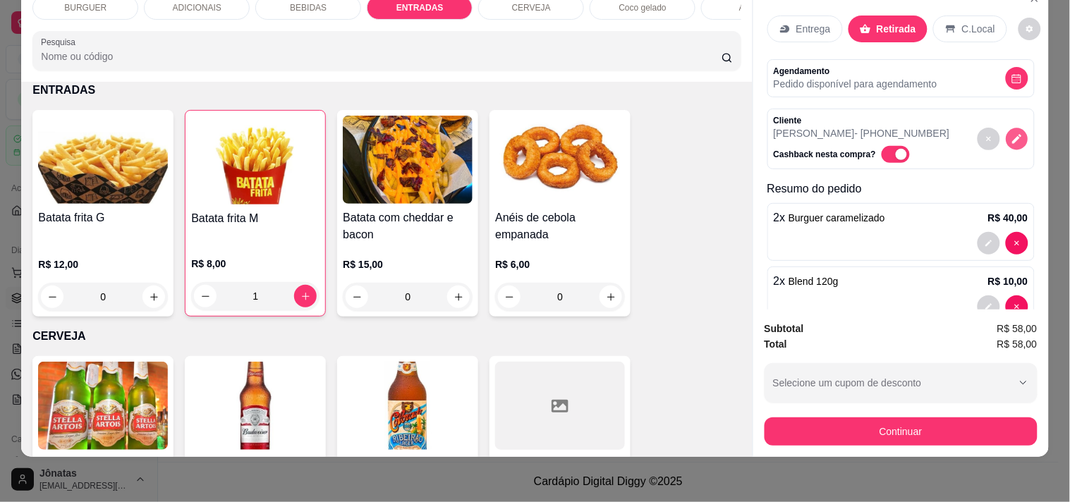
click at [1012, 135] on icon "decrease-product-quantity" at bounding box center [1016, 139] width 9 height 9
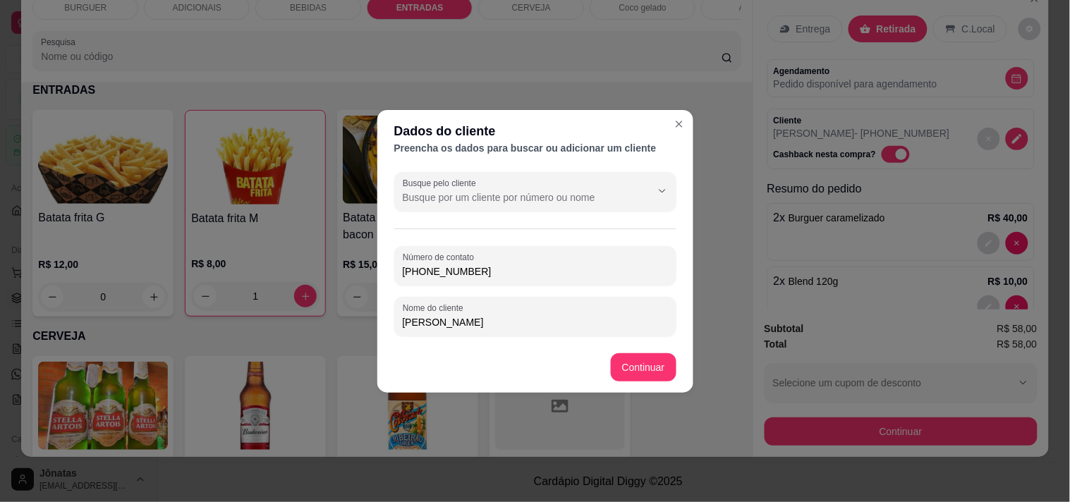
click at [492, 326] on input "[PERSON_NAME]" at bounding box center [535, 322] width 265 height 14
type input "[PERSON_NAME]"
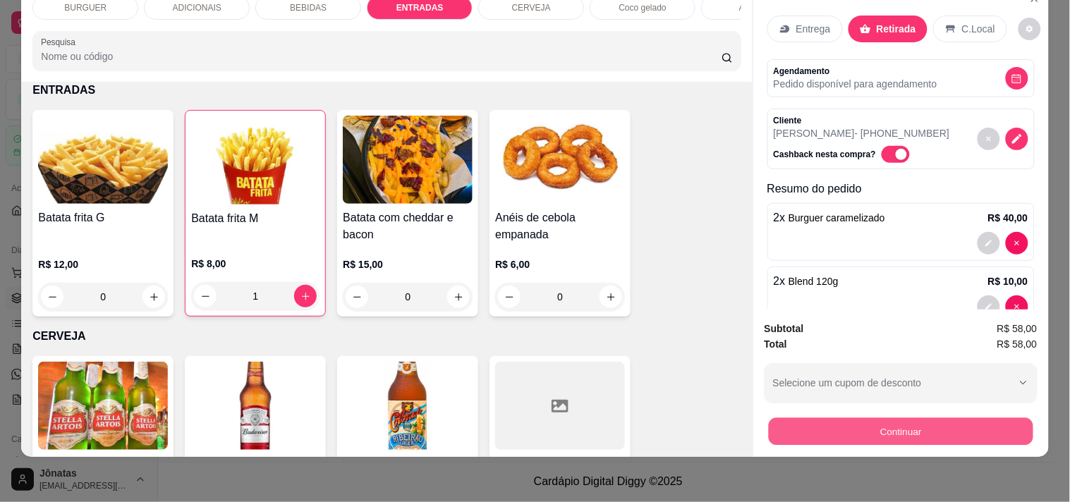
click at [844, 423] on button "Continuar" at bounding box center [900, 432] width 265 height 28
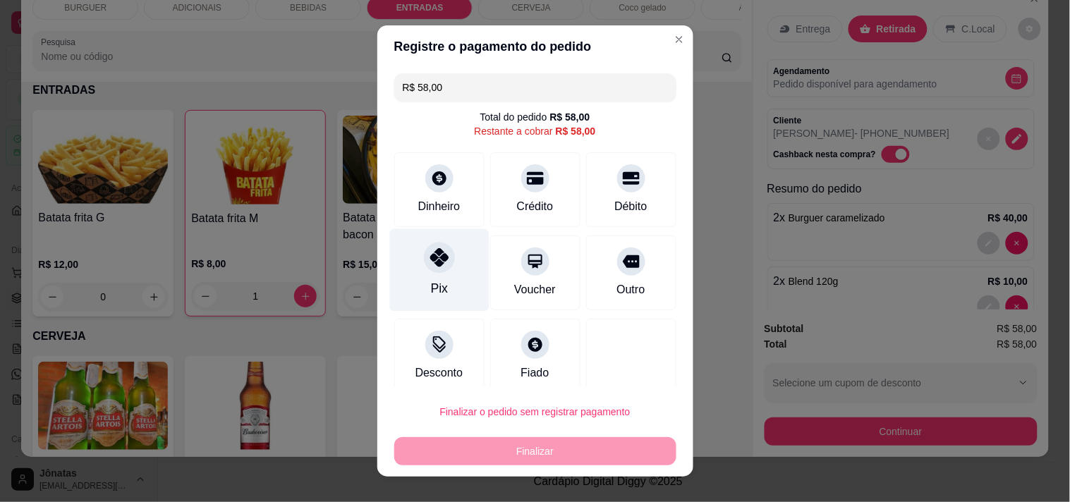
click at [439, 253] on icon at bounding box center [439, 257] width 18 height 18
type input "R$ 0,00"
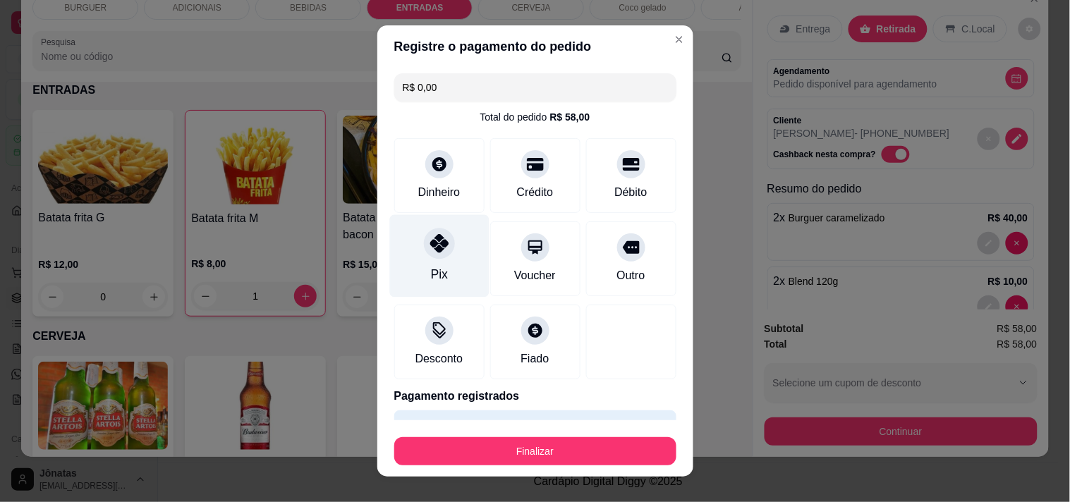
scroll to position [37, 0]
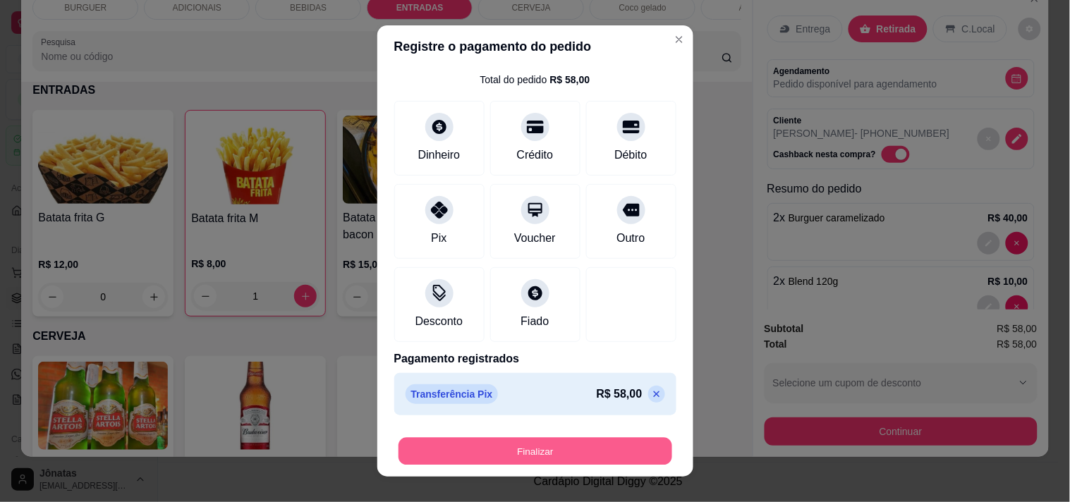
click at [504, 448] on button "Finalizar" at bounding box center [536, 452] width 274 height 28
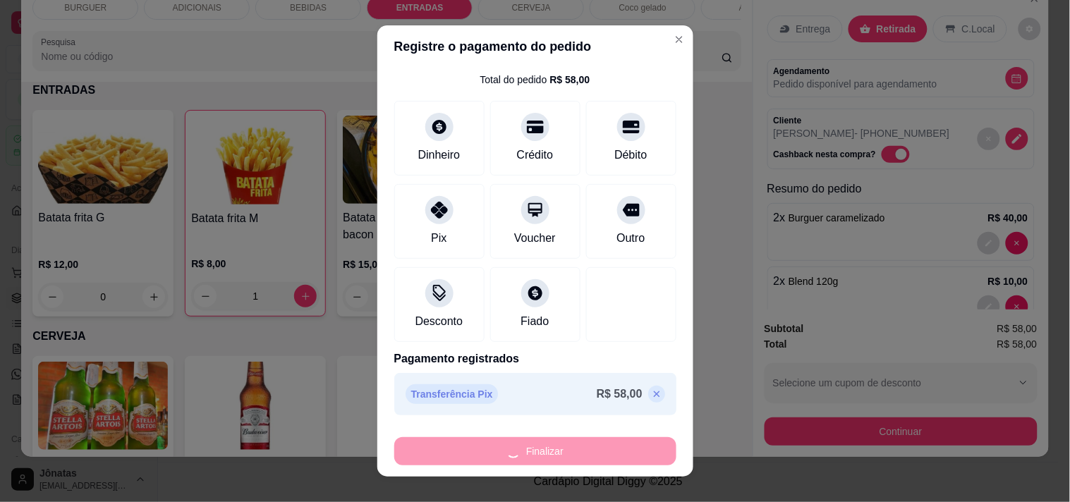
type input "0"
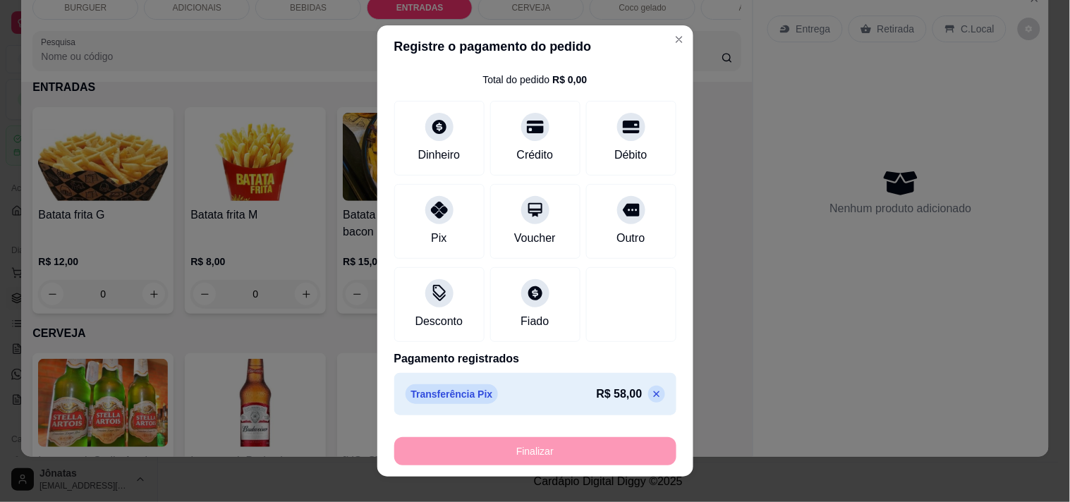
type input "-R$ 58,00"
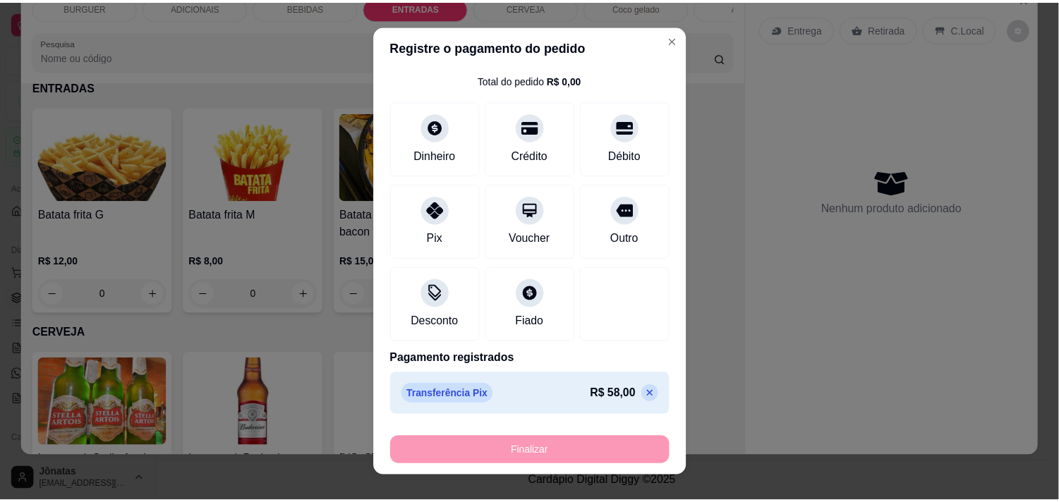
scroll to position [1974, 0]
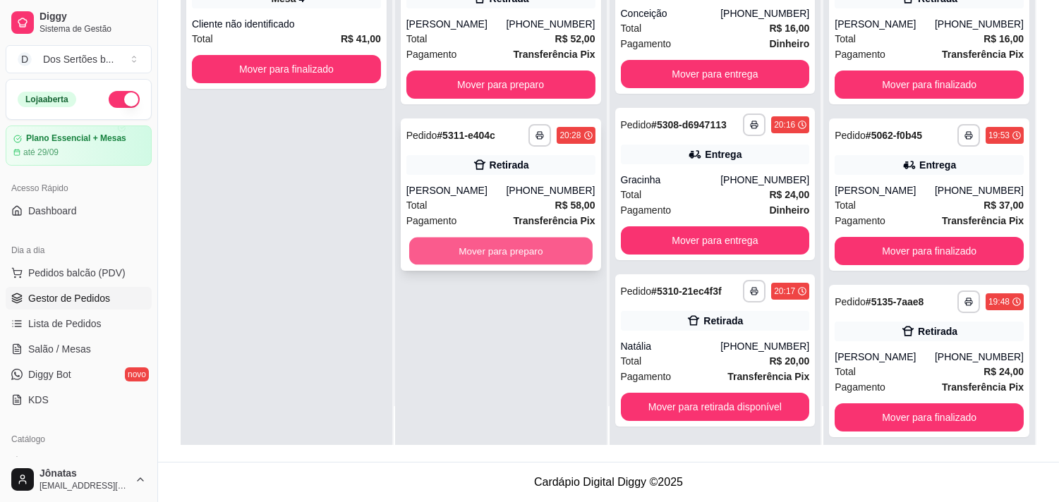
click at [484, 257] on button "Mover para preparo" at bounding box center [500, 252] width 183 height 28
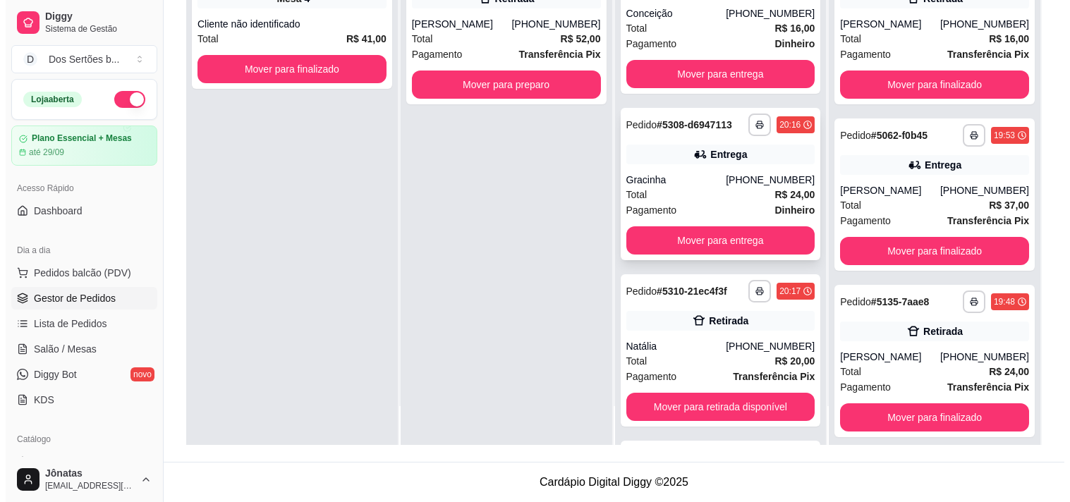
scroll to position [280, 0]
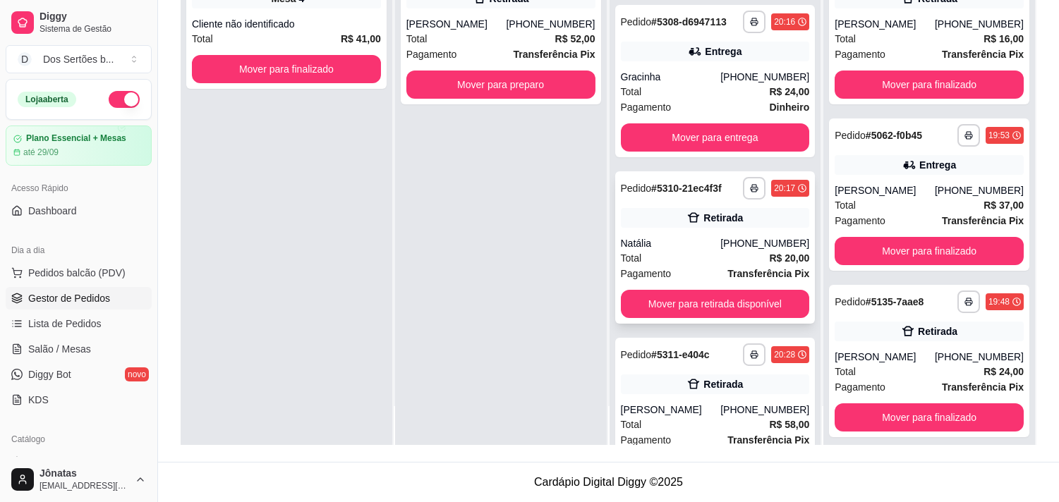
click at [722, 252] on div "Total R$ 20,00" at bounding box center [715, 258] width 189 height 16
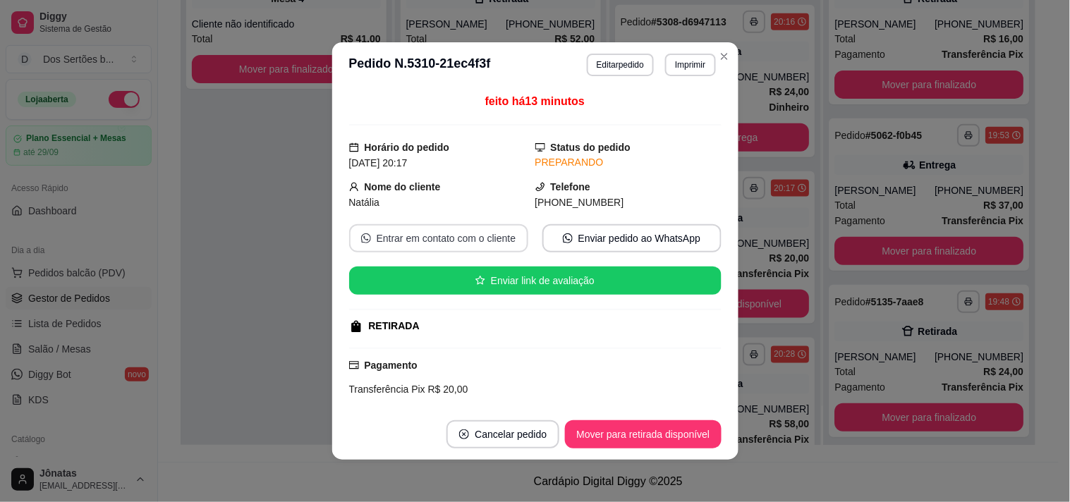
scroll to position [129, 0]
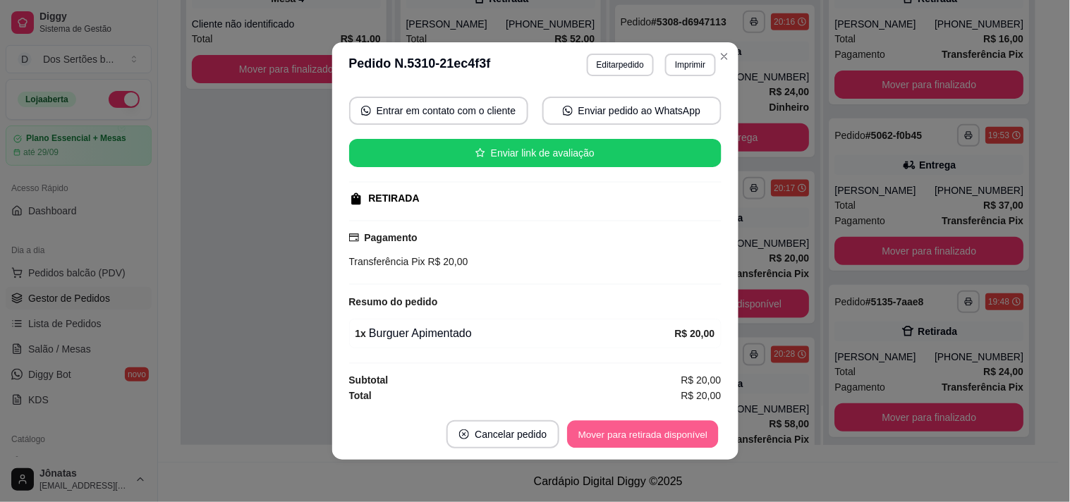
click at [624, 429] on button "Mover para retirada disponível" at bounding box center [643, 435] width 151 height 28
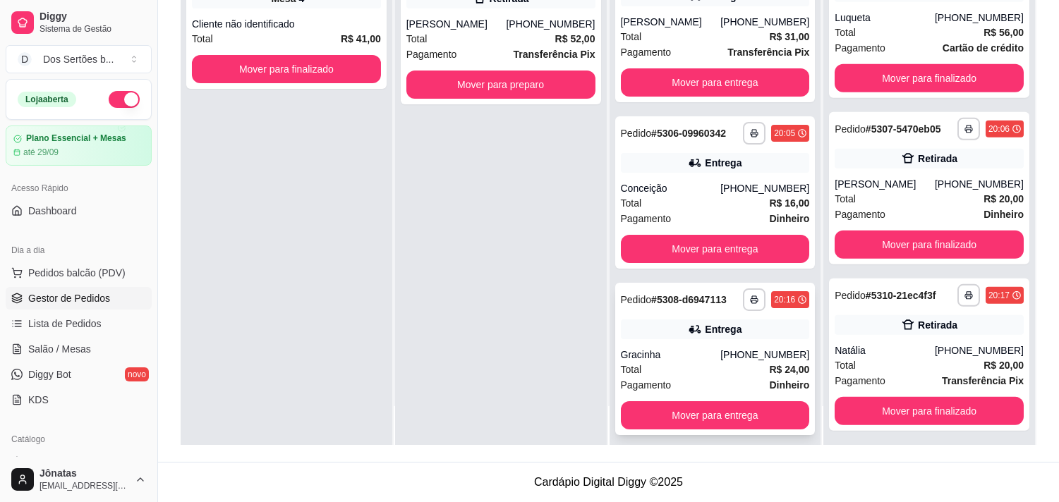
scroll to position [1, 0]
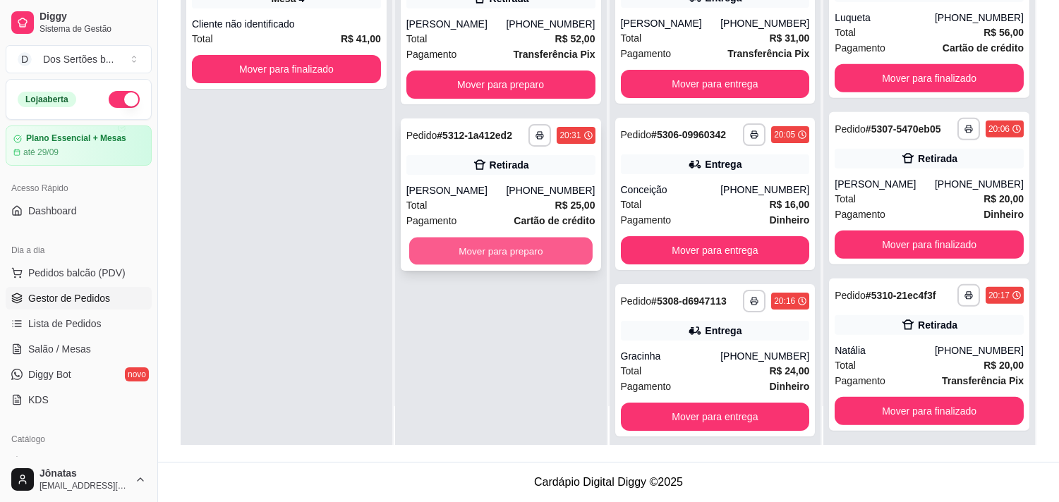
click at [451, 238] on button "Mover para preparo" at bounding box center [500, 252] width 183 height 28
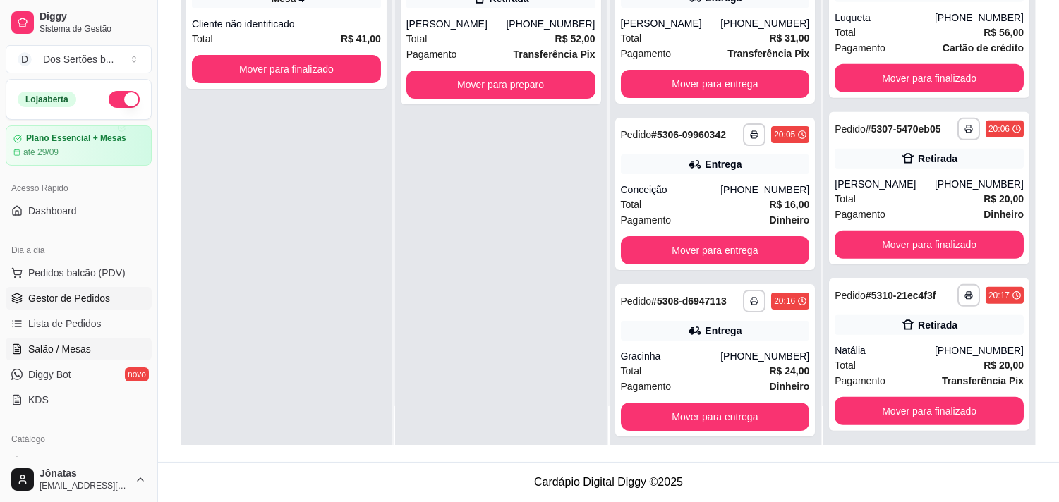
click at [100, 353] on link "Salão / Mesas" at bounding box center [79, 349] width 146 height 23
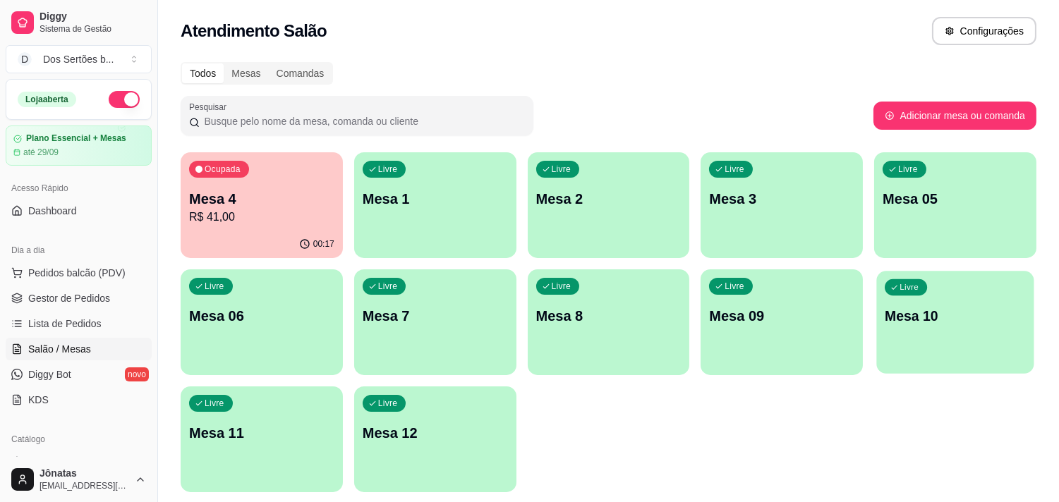
click at [949, 308] on p "Mesa 10" at bounding box center [955, 316] width 141 height 19
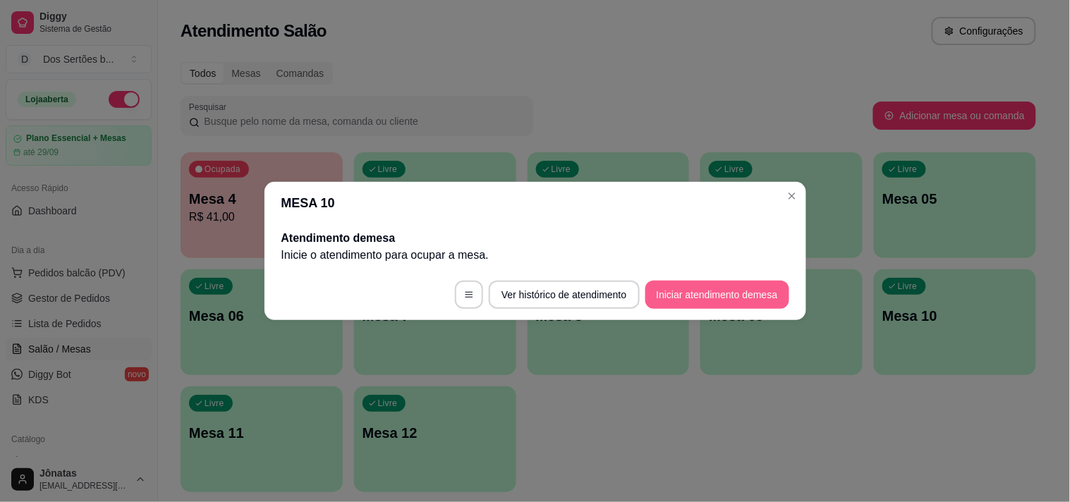
click at [705, 287] on button "Iniciar atendimento de mesa" at bounding box center [717, 295] width 144 height 28
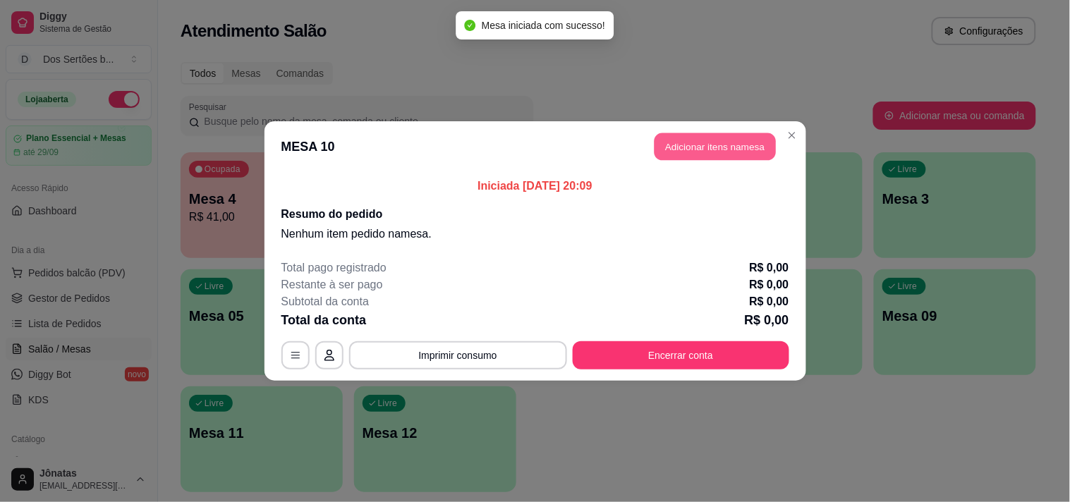
click at [710, 145] on button "Adicionar itens na mesa" at bounding box center [715, 147] width 121 height 28
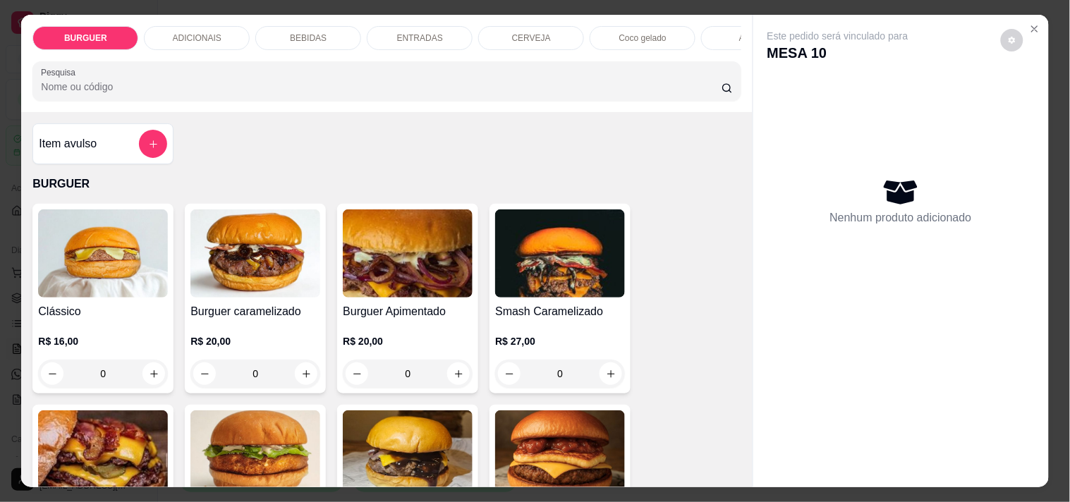
scroll to position [106, 0]
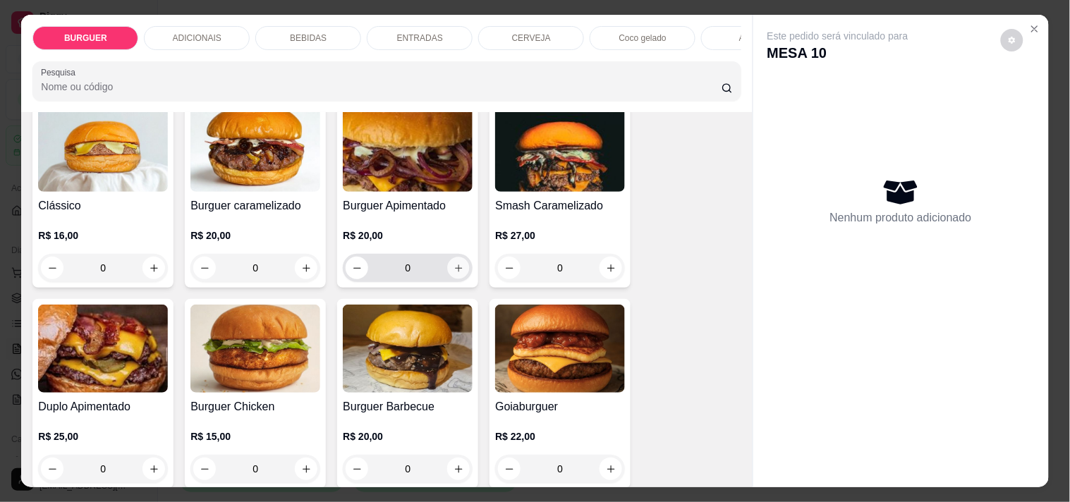
click at [448, 268] on button "increase-product-quantity" at bounding box center [459, 268] width 22 height 22
type input "1"
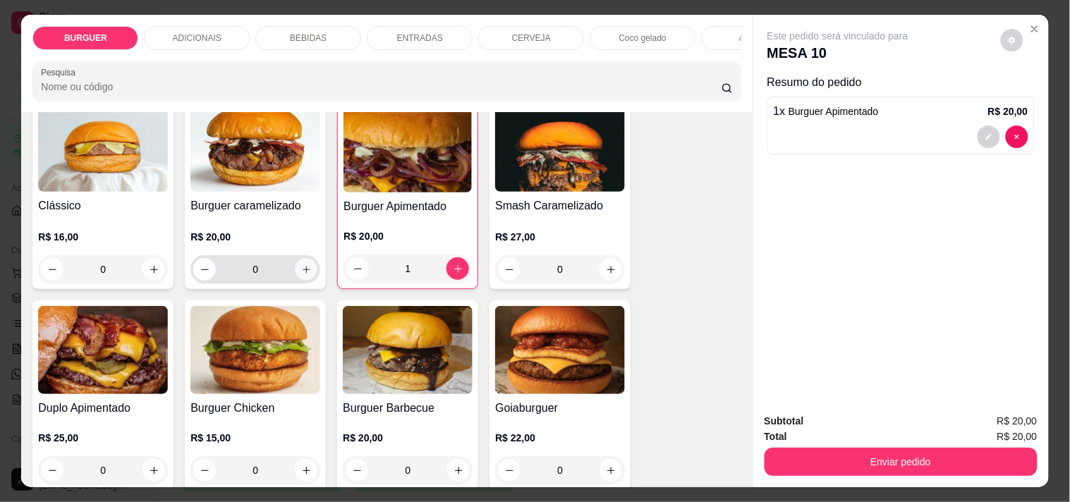
click at [302, 272] on icon "increase-product-quantity" at bounding box center [306, 270] width 11 height 11
type input "1"
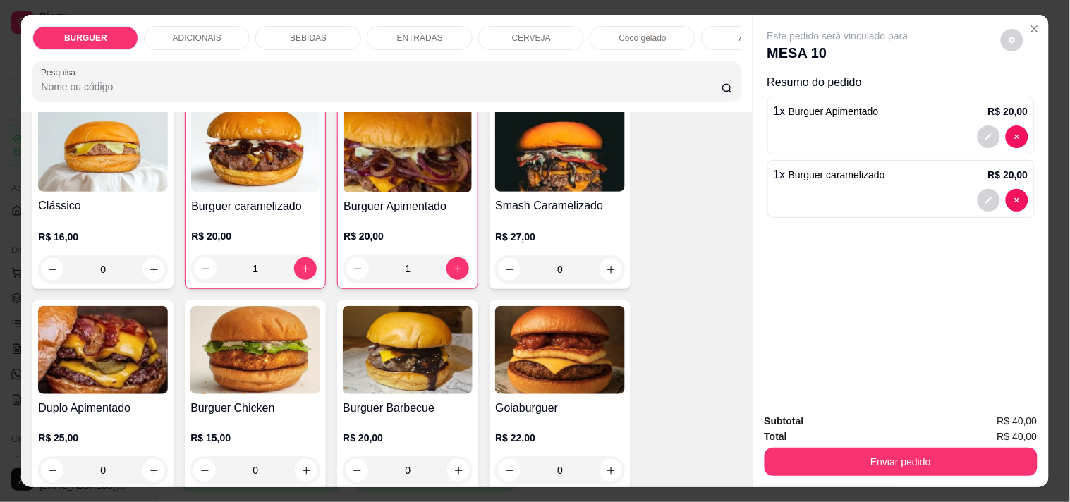
click at [978, 182] on div "1 x Burguer caramelizado R$ 20,00" at bounding box center [900, 189] width 267 height 58
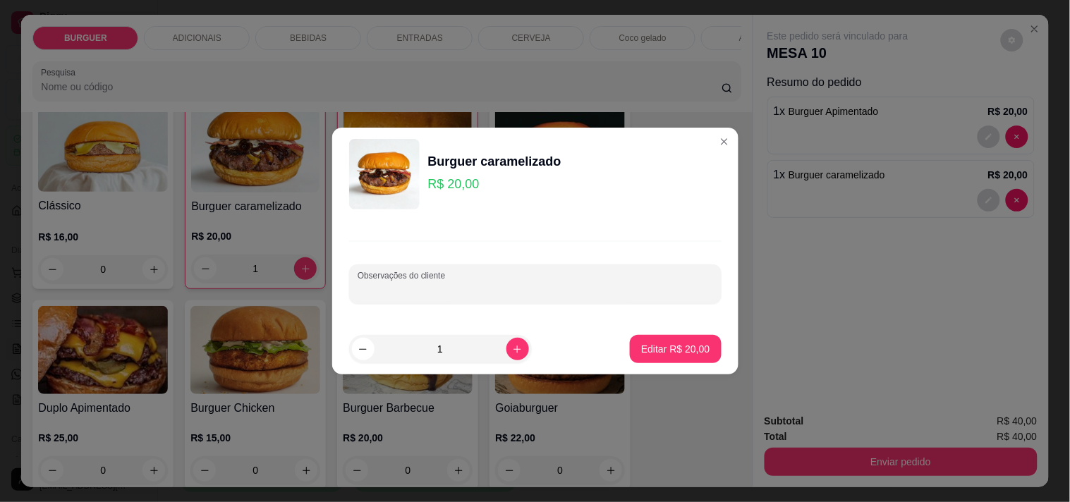
click at [431, 291] on input "Observações do cliente" at bounding box center [536, 290] width 356 height 14
type input "sem cheddar"
click at [665, 351] on p "Editar R$ 20,00" at bounding box center [676, 348] width 66 height 13
type input "0"
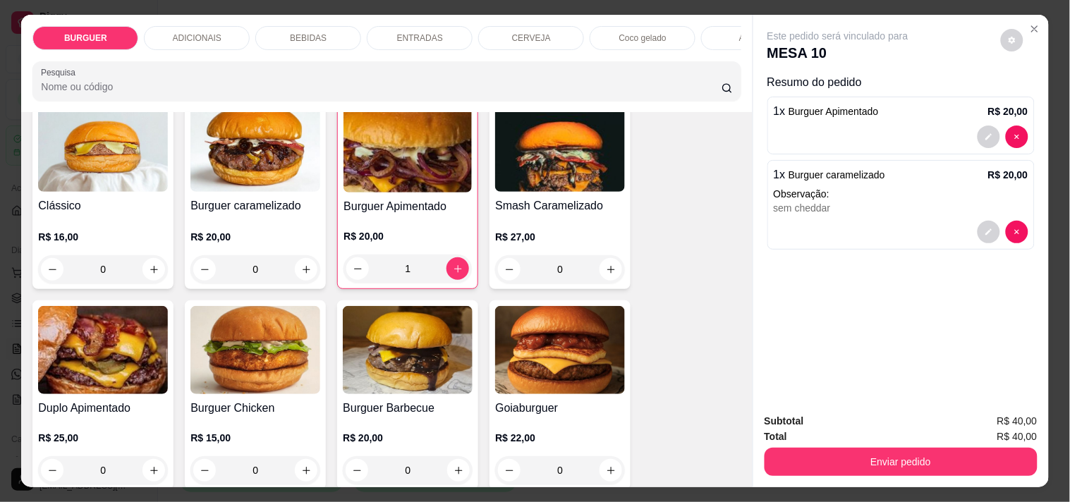
click at [669, 351] on div "Clássico R$ 16,00 0 Burguer caramelizado R$ 20,00 0 Burguer Apimentado R$ 20,00…" at bounding box center [386, 394] width 708 height 593
click at [291, 32] on p "BEBIDAS" at bounding box center [308, 37] width 37 height 11
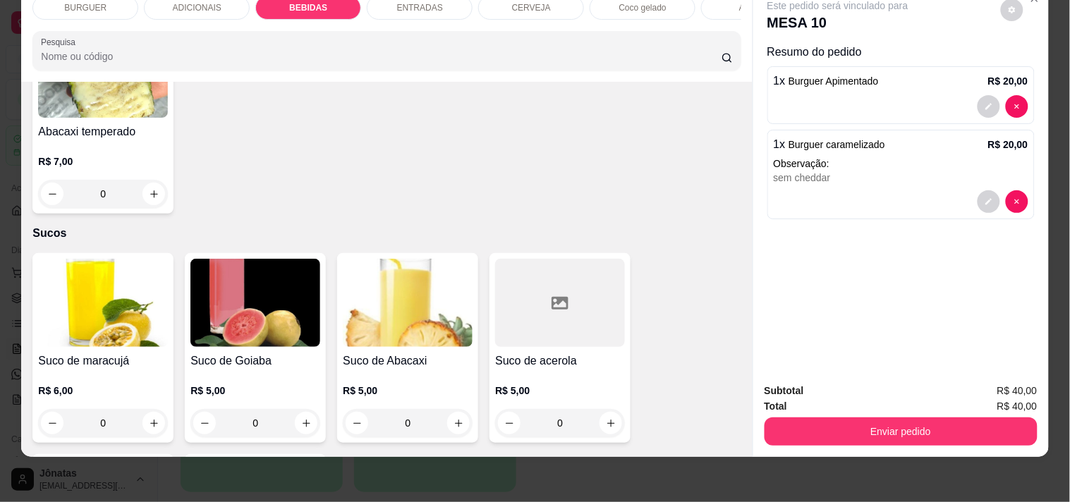
scroll to position [3182, 0]
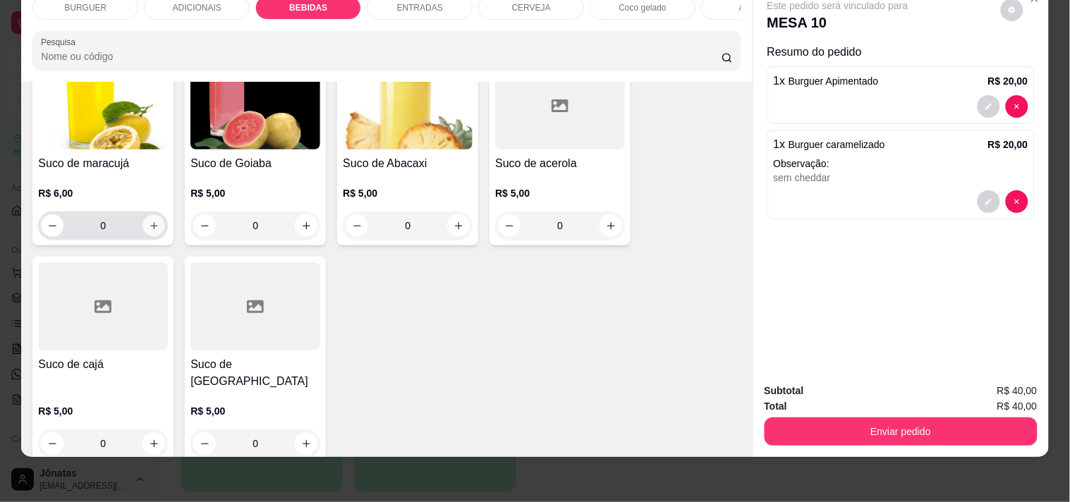
click at [150, 224] on icon "increase-product-quantity" at bounding box center [154, 226] width 11 height 11
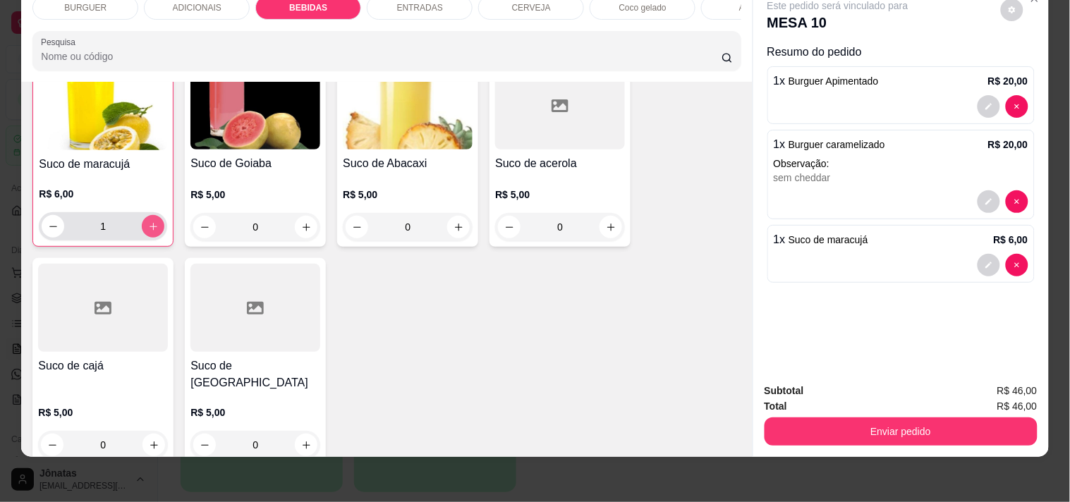
scroll to position [3183, 0]
click at [150, 224] on icon "increase-product-quantity" at bounding box center [153, 226] width 11 height 11
type input "2"
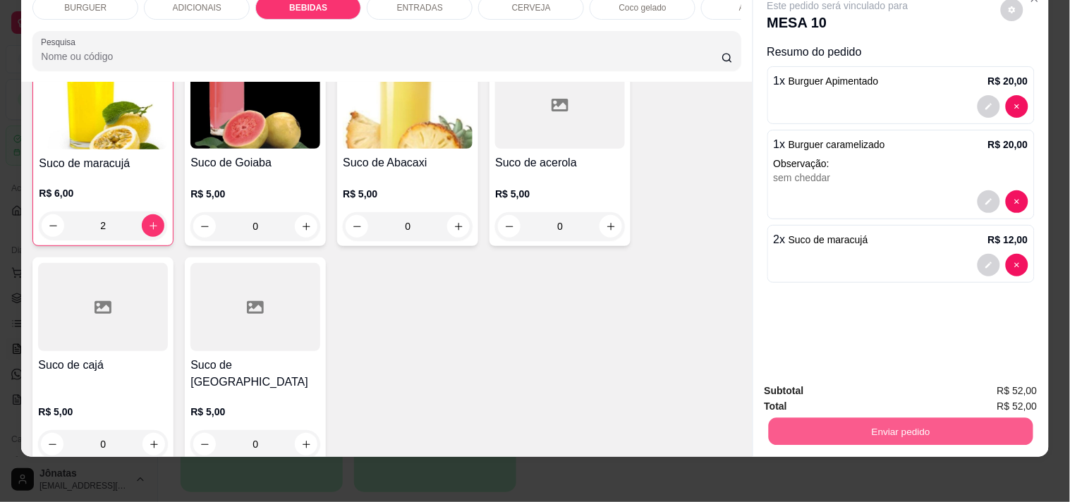
click at [772, 418] on button "Enviar pedido" at bounding box center [900, 432] width 265 height 28
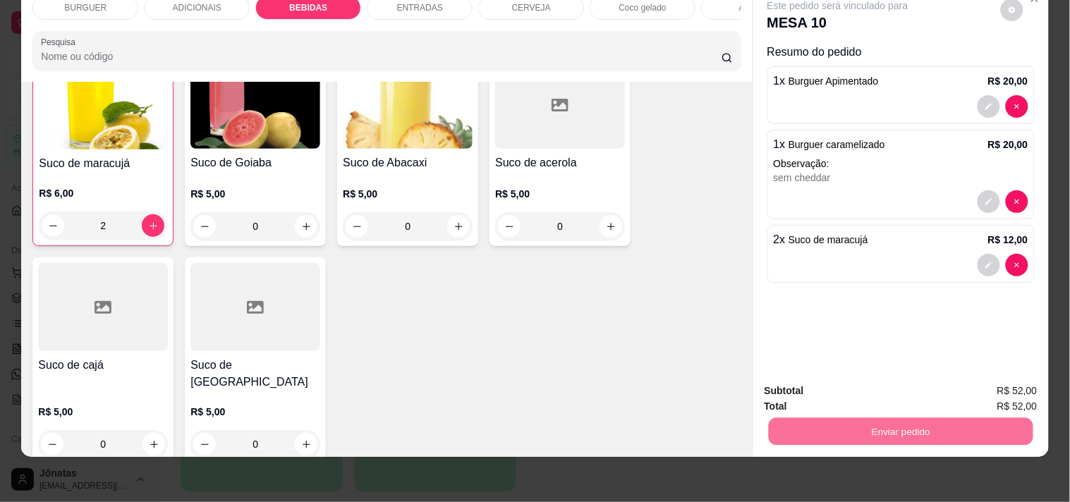
click at [802, 382] on button "Não registrar e enviar pedido" at bounding box center [854, 385] width 142 height 26
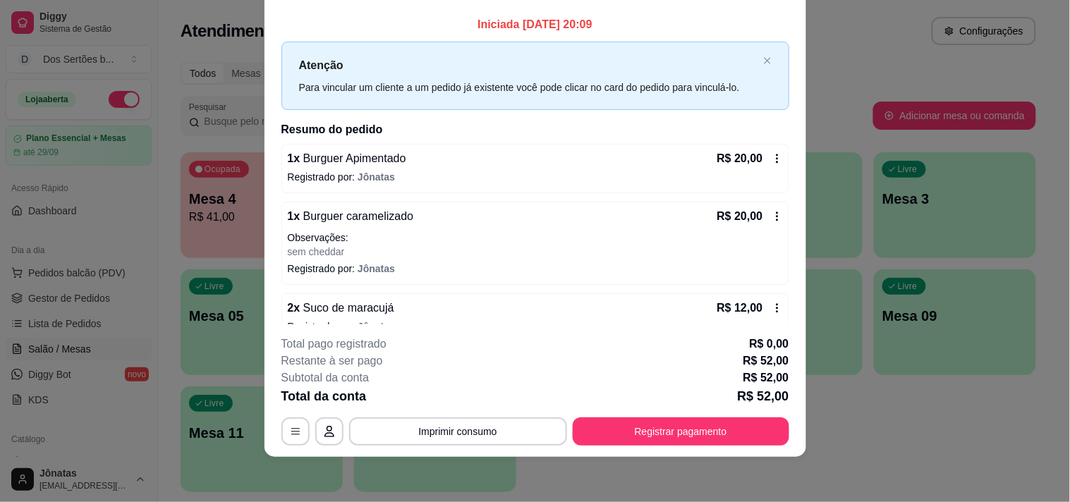
scroll to position [0, 0]
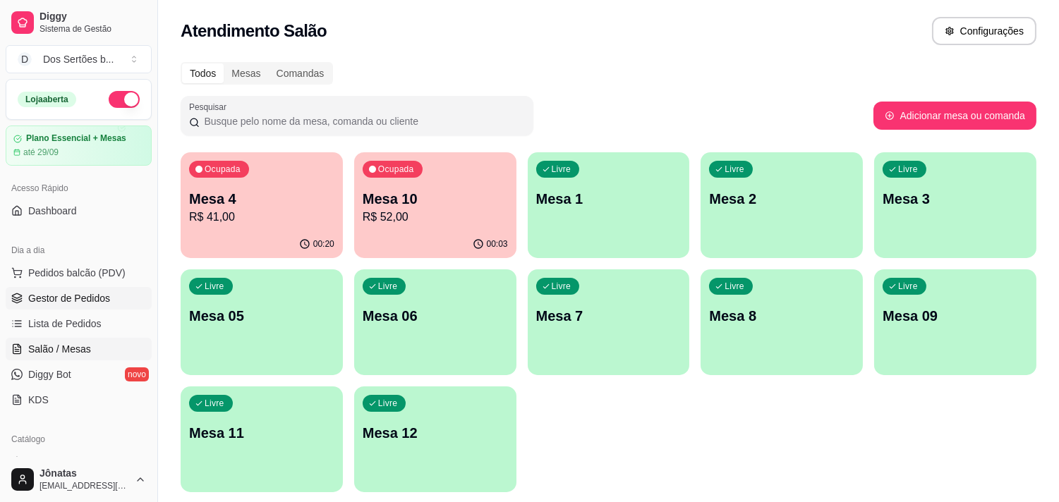
click at [95, 298] on span "Gestor de Pedidos" at bounding box center [69, 298] width 82 height 14
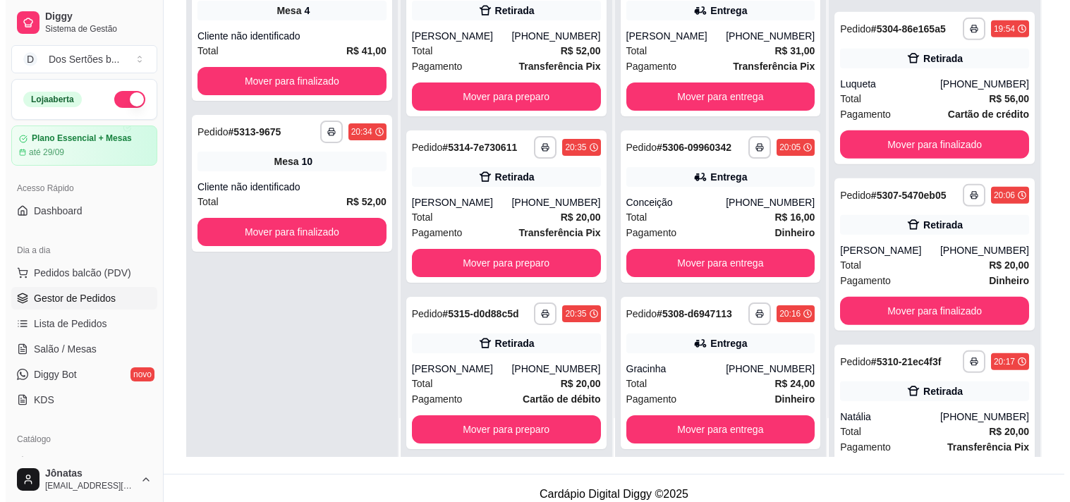
scroll to position [1342, 0]
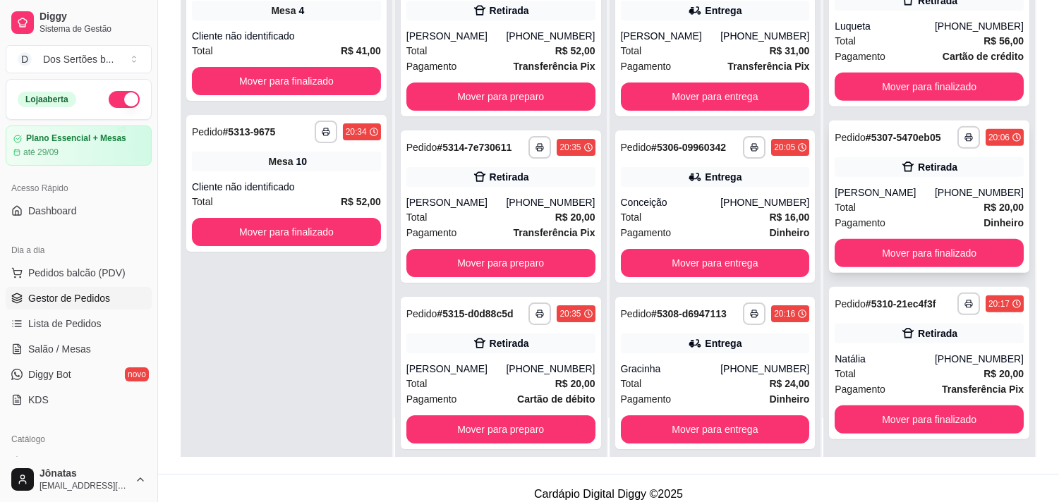
click at [882, 186] on div "[PERSON_NAME]" at bounding box center [884, 193] width 100 height 14
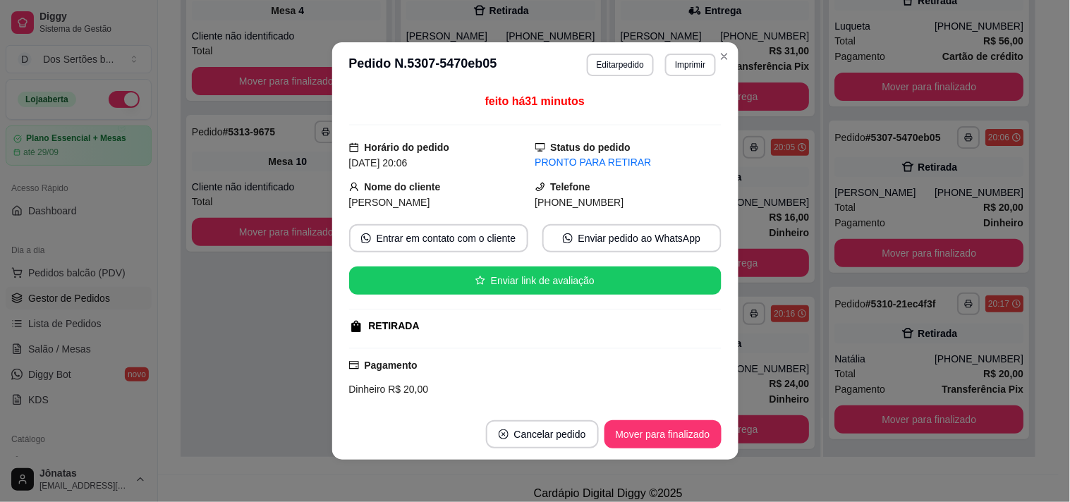
scroll to position [129, 0]
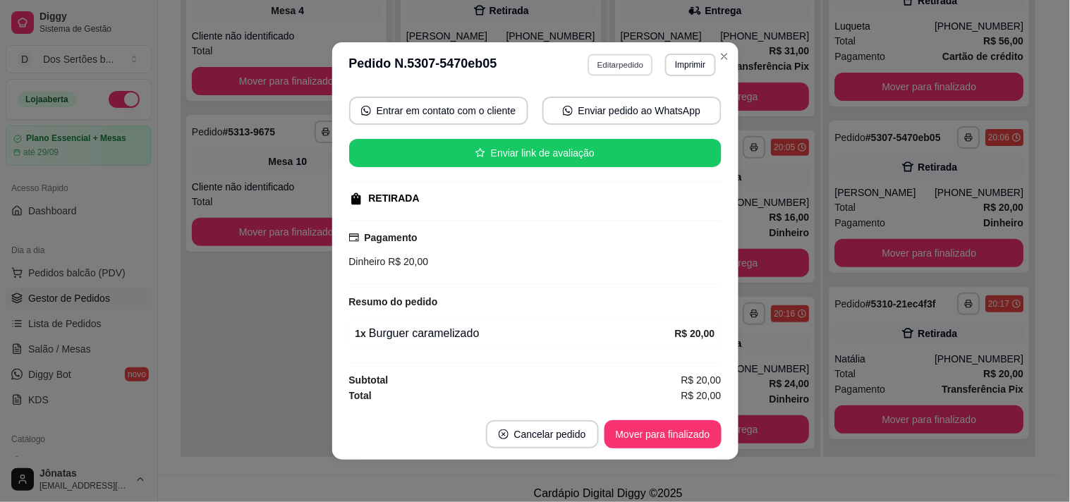
click at [616, 59] on button "Editar pedido" at bounding box center [621, 65] width 66 height 22
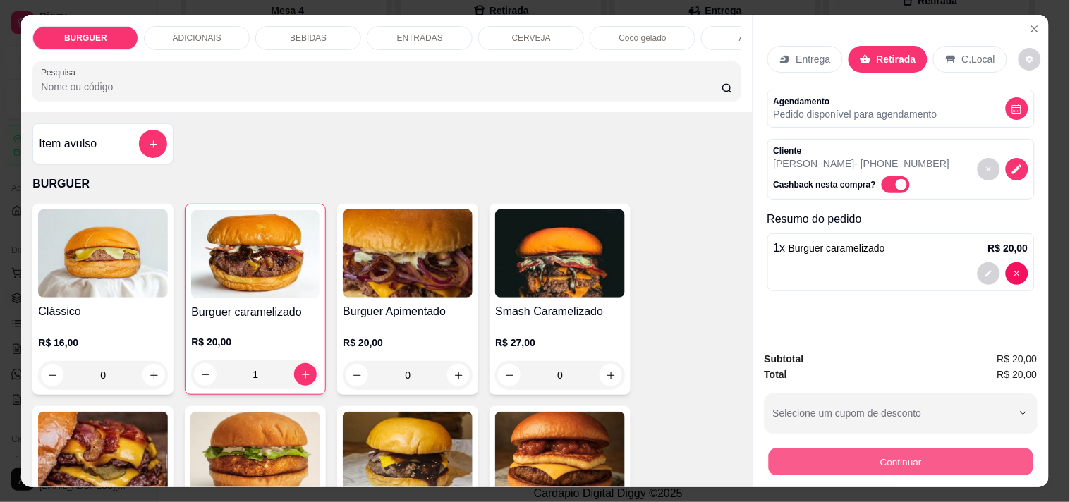
click at [794, 454] on button "Continuar" at bounding box center [900, 462] width 265 height 28
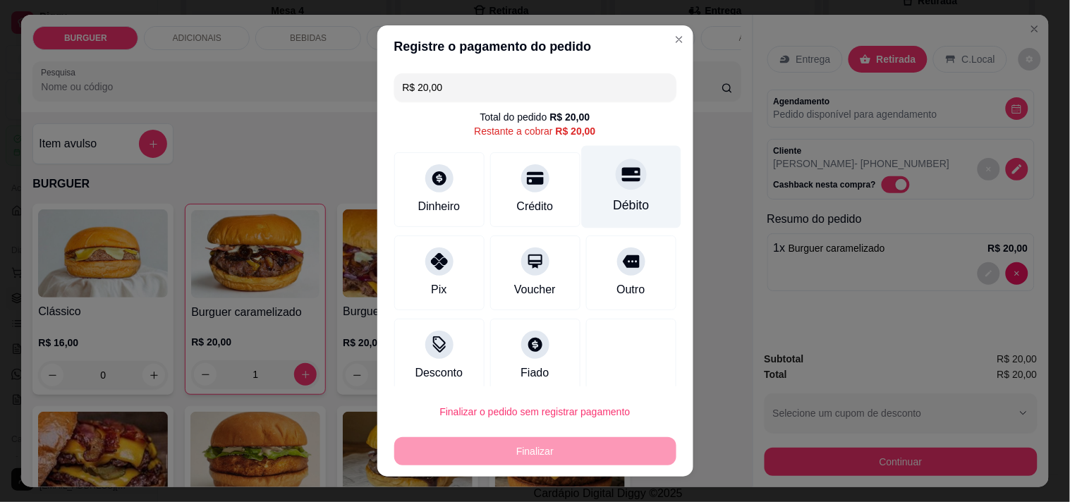
click at [583, 196] on div "Débito" at bounding box center [630, 186] width 99 height 83
type input "R$ 0,00"
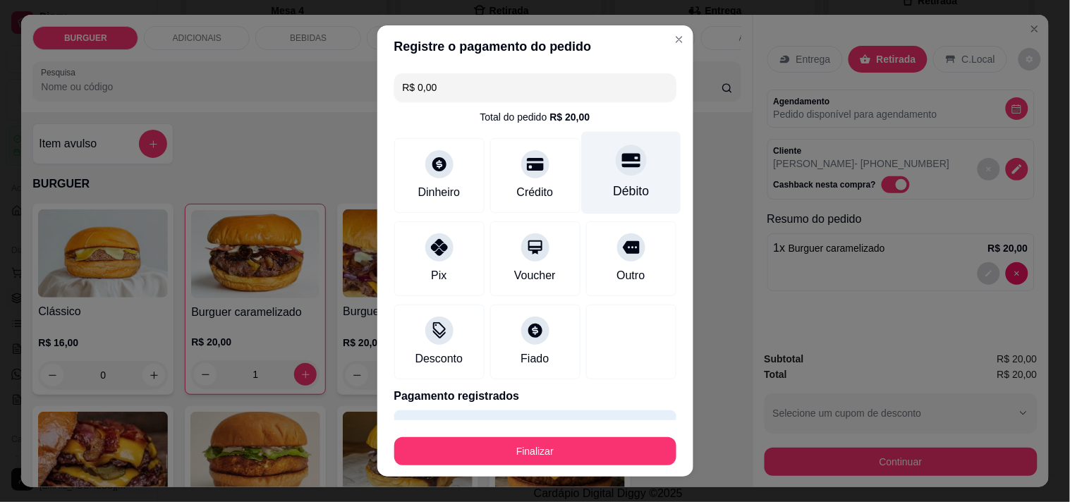
scroll to position [37, 0]
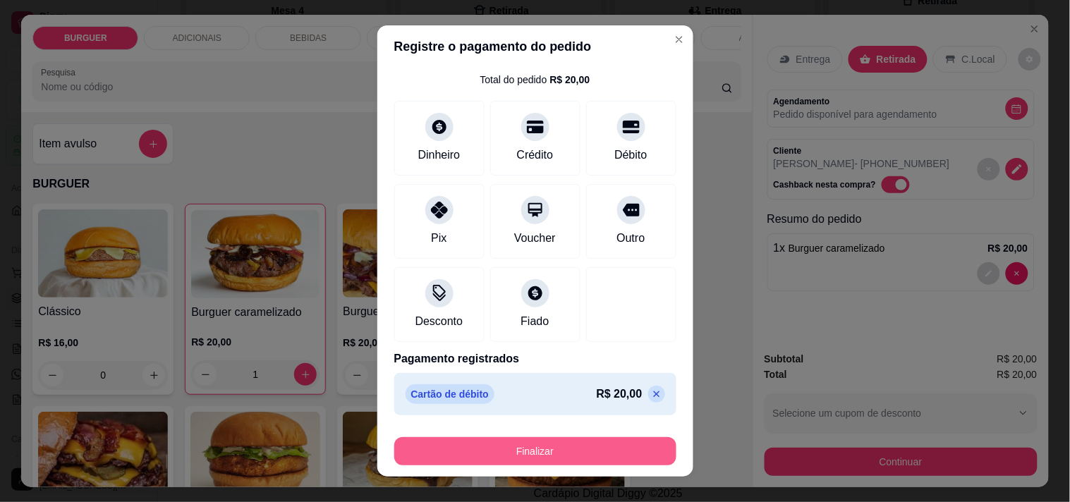
drag, startPoint x: 562, startPoint y: 434, endPoint x: 549, endPoint y: 446, distance: 18.0
click at [549, 446] on div "Finalizar" at bounding box center [535, 449] width 282 height 34
click at [548, 446] on button "Finalizar" at bounding box center [535, 451] width 282 height 28
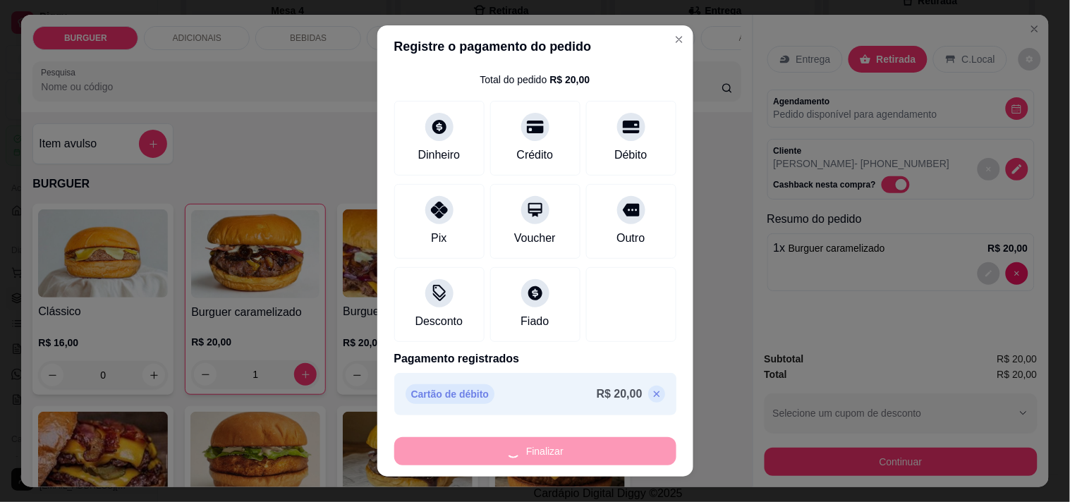
type input "0"
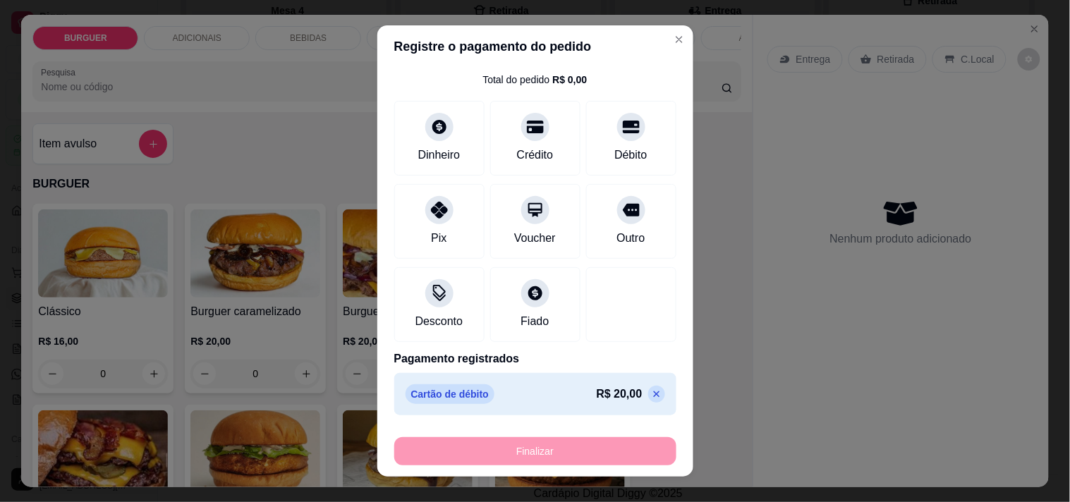
type input "-R$ 20,00"
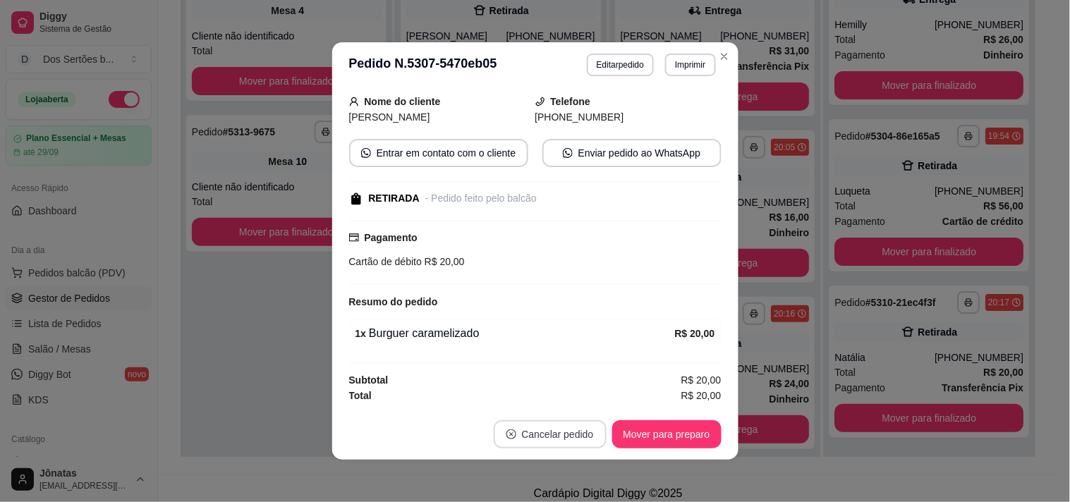
scroll to position [1175, 0]
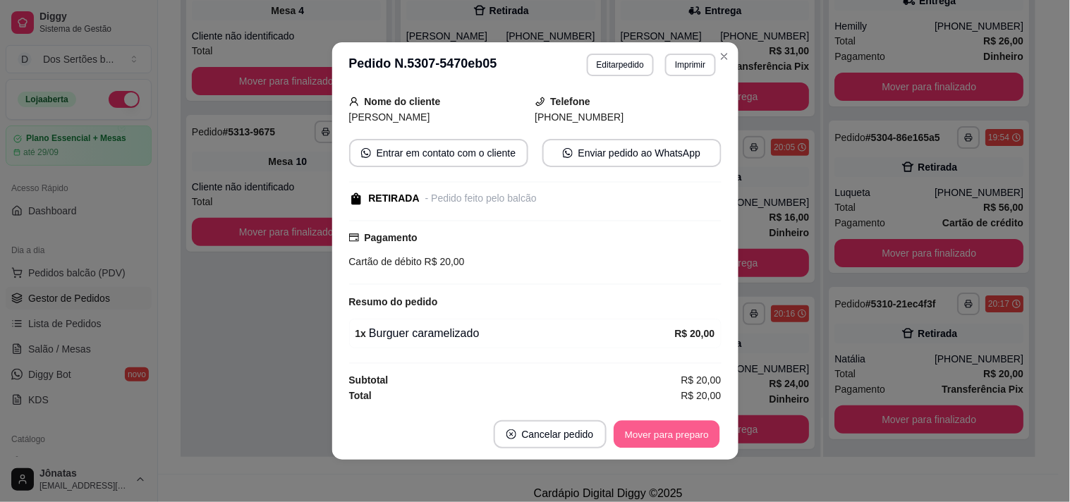
click at [659, 438] on button "Mover para preparo" at bounding box center [667, 435] width 106 height 28
click at [666, 435] on button "Mover para retirada disponível" at bounding box center [643, 435] width 151 height 28
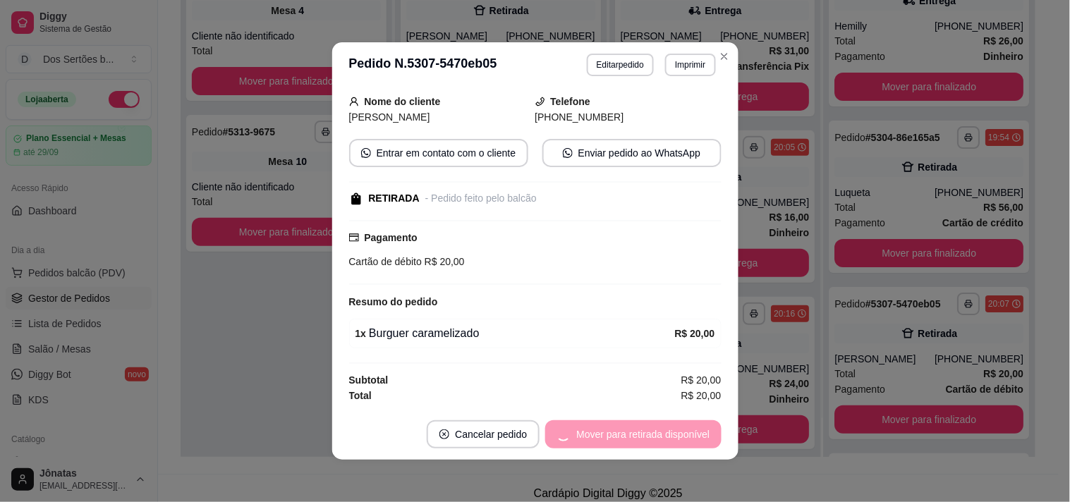
scroll to position [1342, 0]
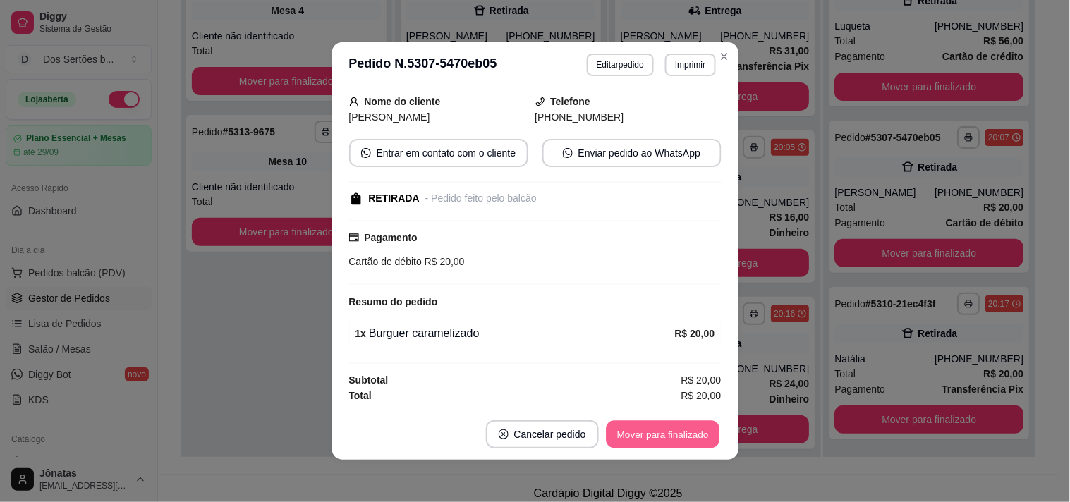
click at [666, 438] on button "Mover para finalizado" at bounding box center [663, 435] width 114 height 28
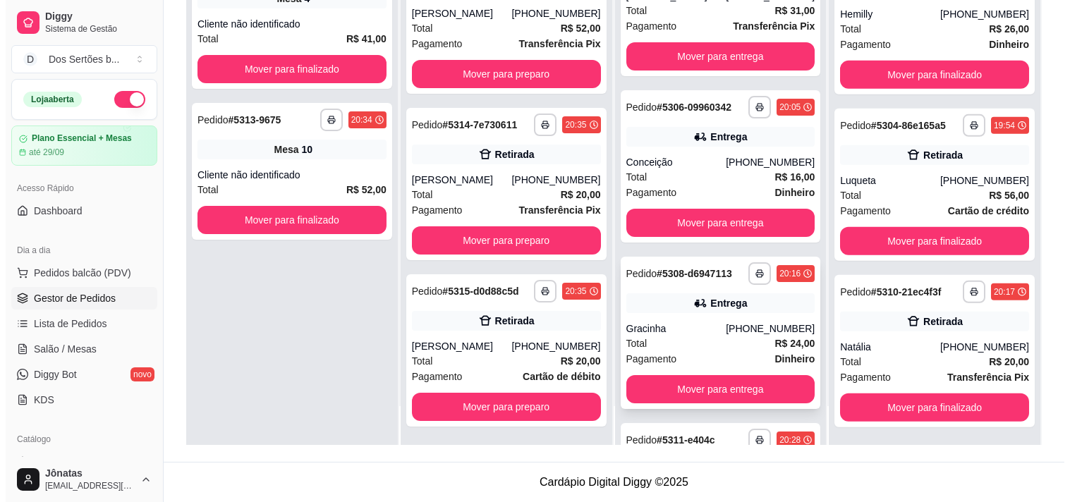
scroll to position [109, 0]
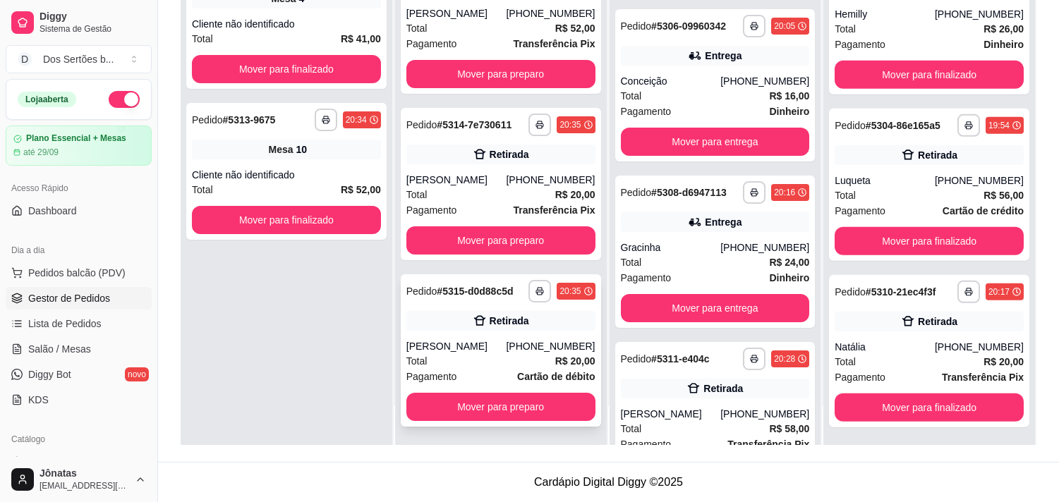
click at [451, 299] on div "**********" at bounding box center [500, 291] width 189 height 23
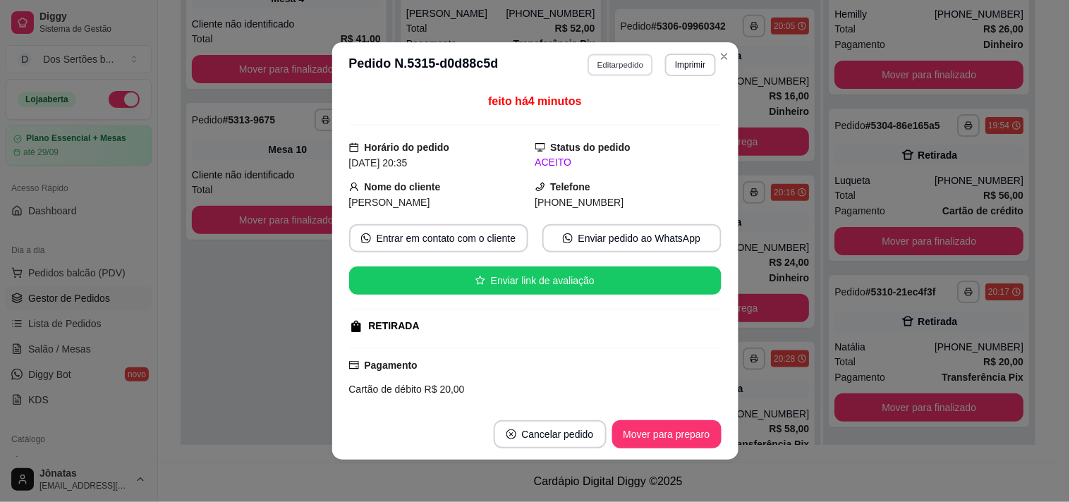
click at [598, 59] on button "Editar pedido" at bounding box center [621, 65] width 66 height 22
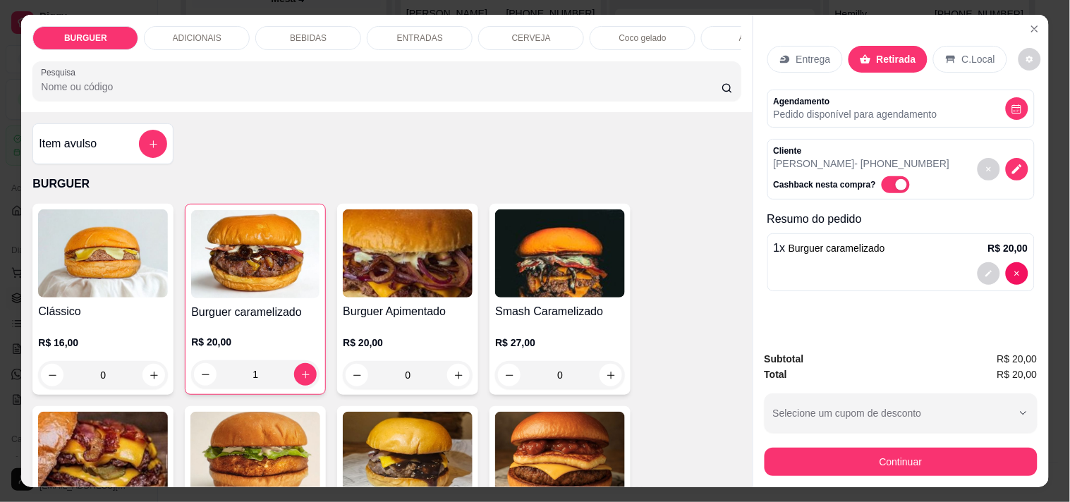
click at [796, 59] on p "Entrega" at bounding box center [813, 59] width 35 height 14
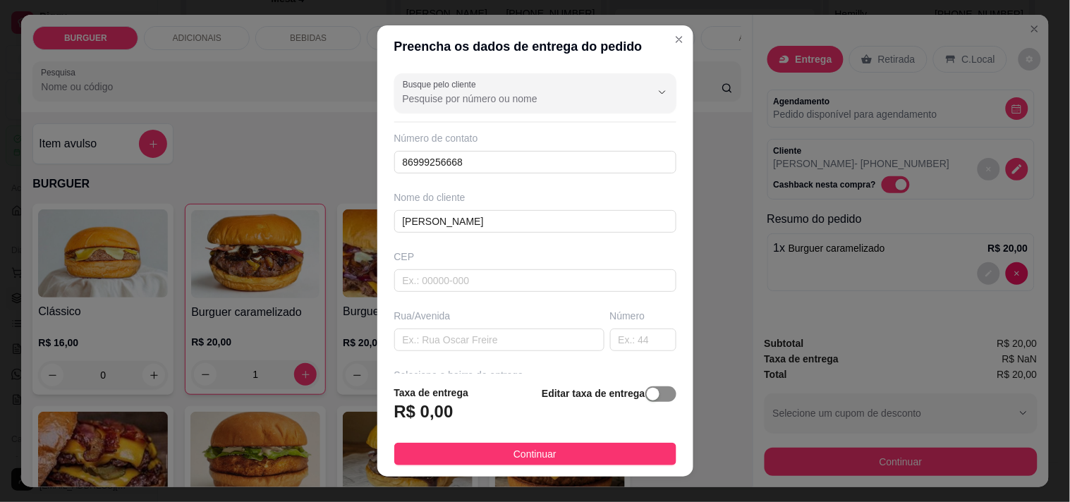
click at [647, 391] on div "button" at bounding box center [653, 394] width 13 height 13
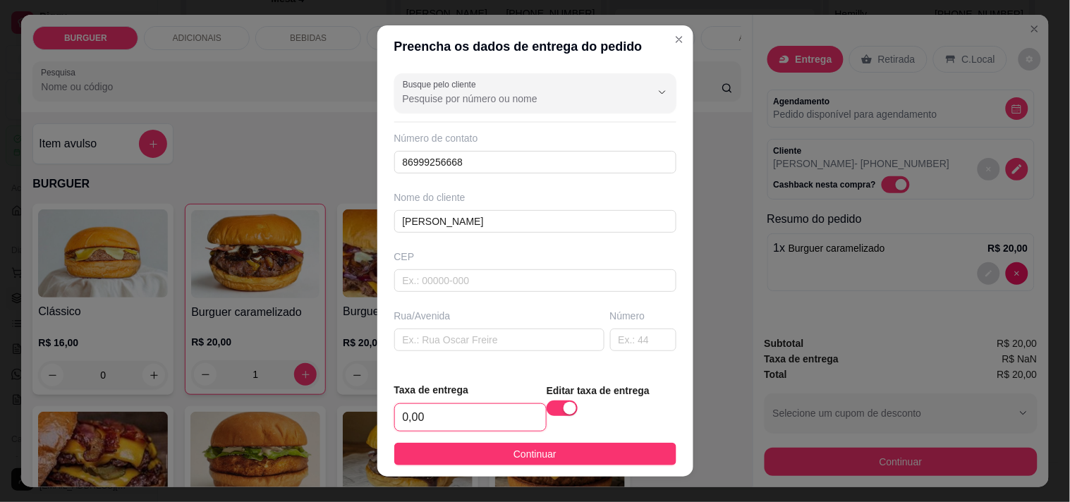
click at [469, 417] on input "0,00" at bounding box center [470, 417] width 151 height 27
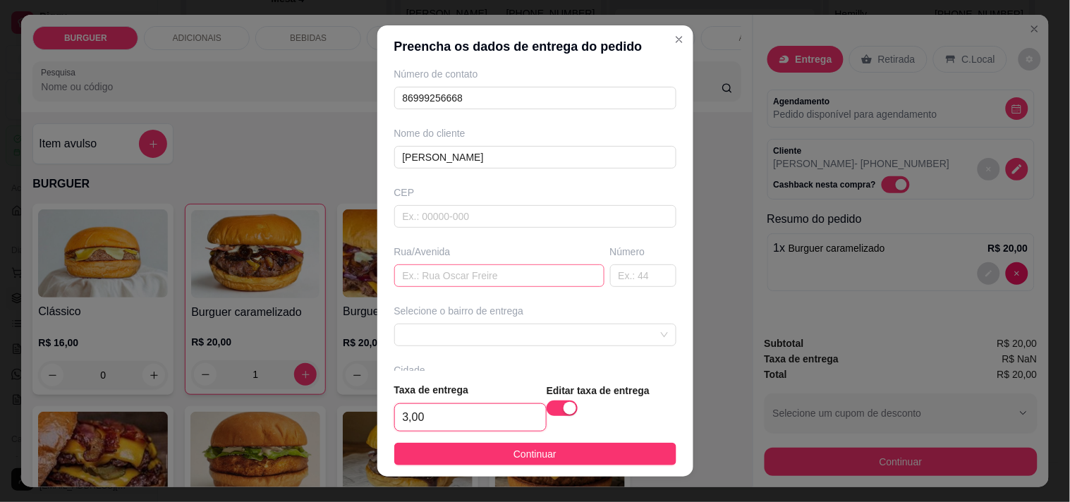
type input "3,00"
click at [417, 276] on input "text" at bounding box center [499, 276] width 210 height 23
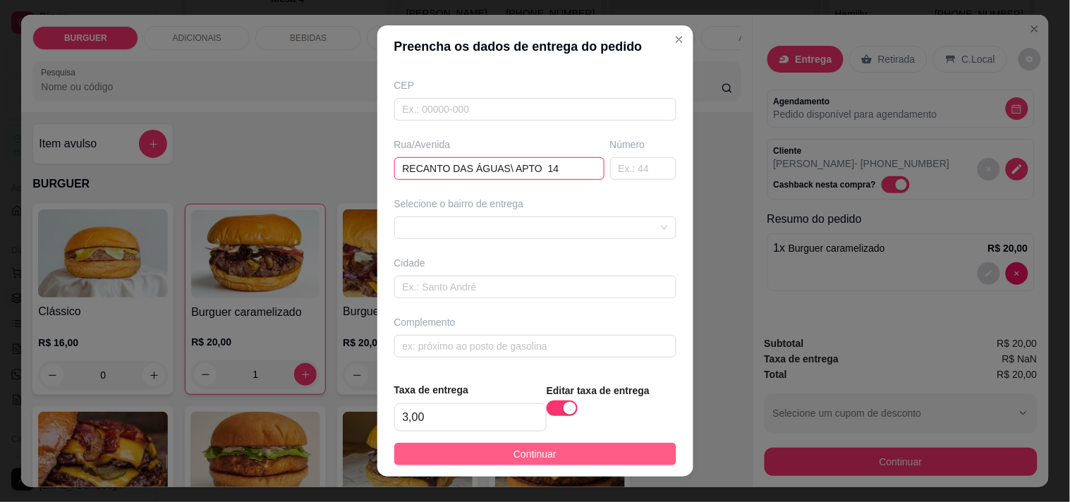
type input "RECANTO DAS ÁGUAS\ APTO 14"
click at [556, 449] on button "Continuar" at bounding box center [535, 454] width 282 height 23
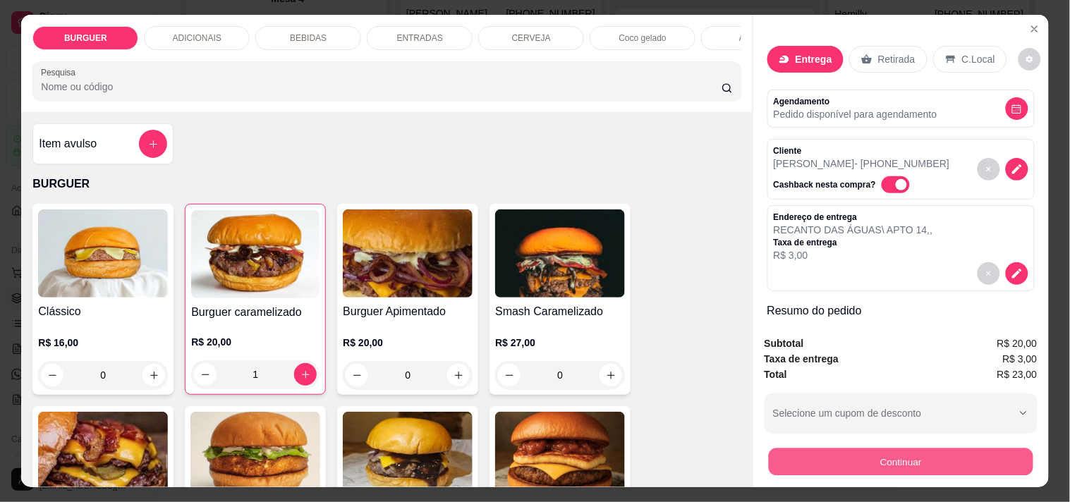
click at [849, 449] on button "Continuar" at bounding box center [900, 462] width 265 height 28
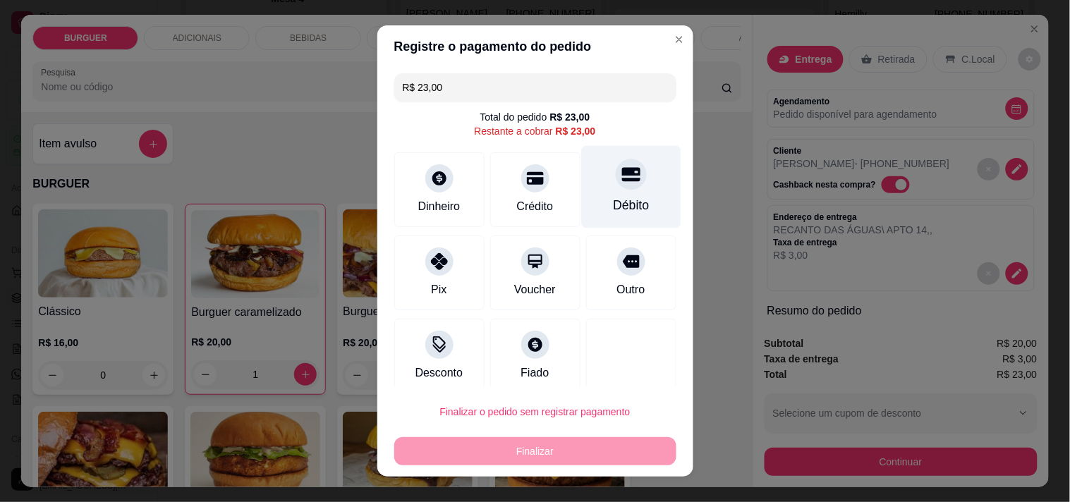
click at [616, 174] on div at bounding box center [631, 174] width 31 height 31
type input "R$ 0,00"
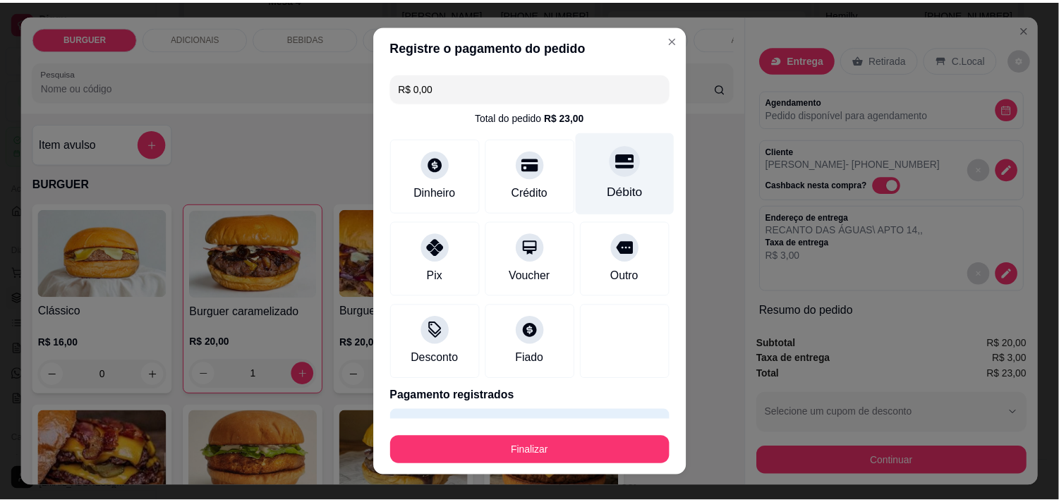
scroll to position [37, 0]
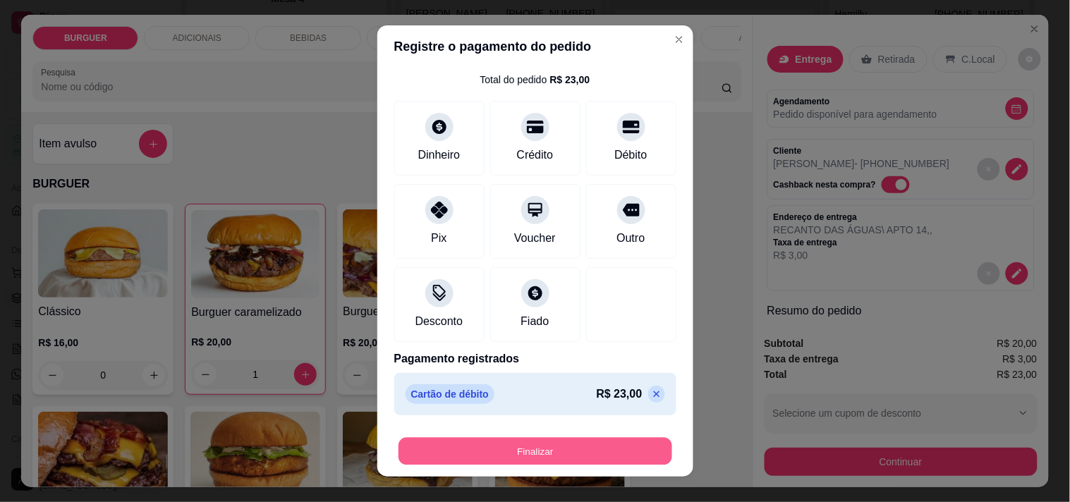
click at [530, 452] on button "Finalizar" at bounding box center [536, 452] width 274 height 28
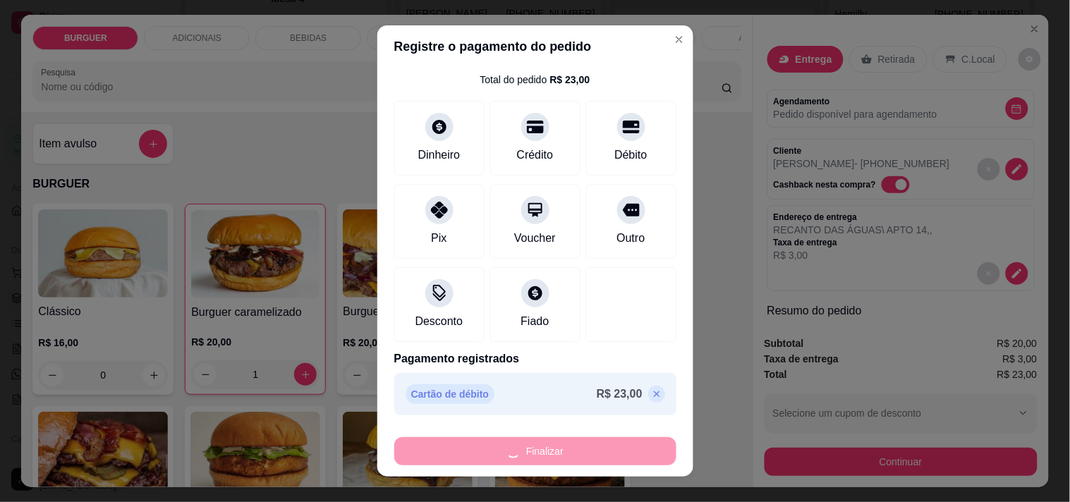
type input "0"
type input "-R$ 23,00"
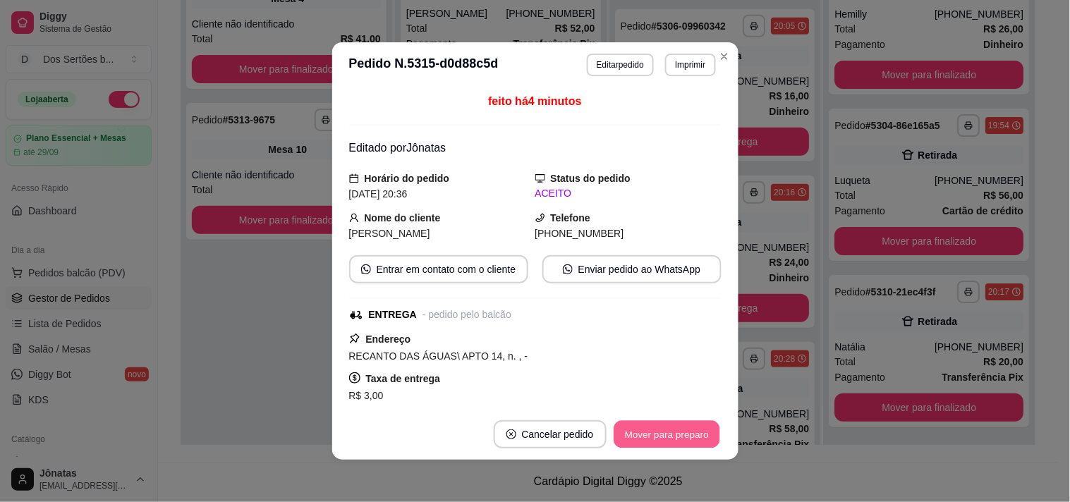
click at [660, 425] on button "Mover para preparo" at bounding box center [667, 435] width 106 height 28
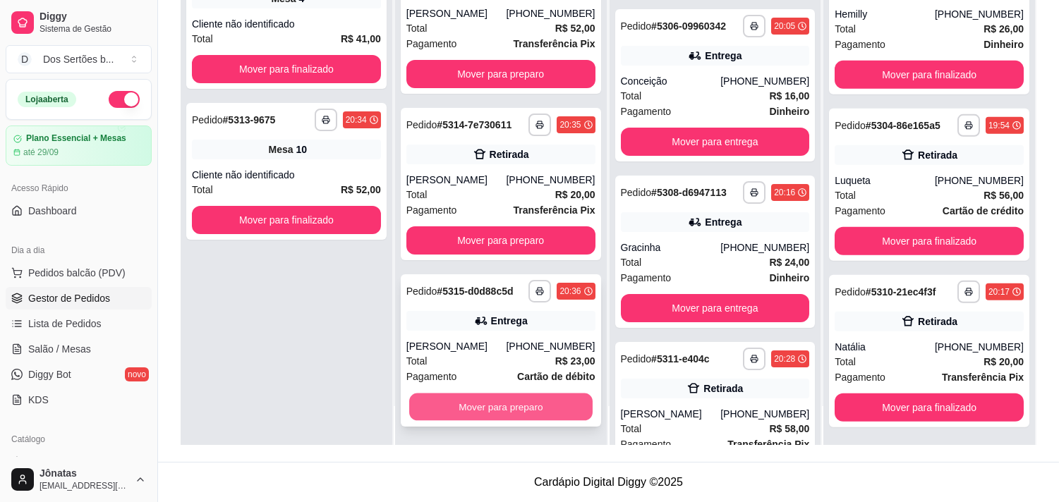
click at [542, 400] on button "Mover para preparo" at bounding box center [500, 408] width 183 height 28
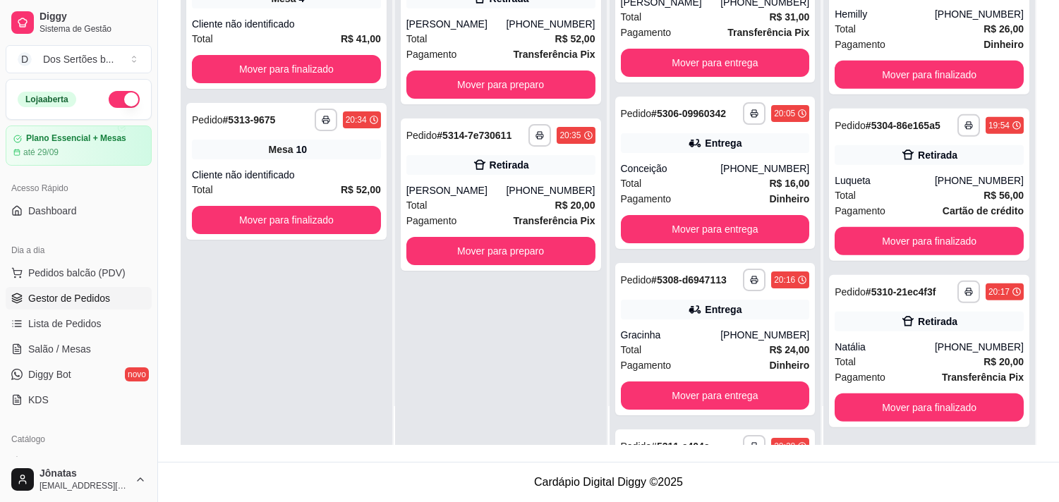
scroll to position [21, 0]
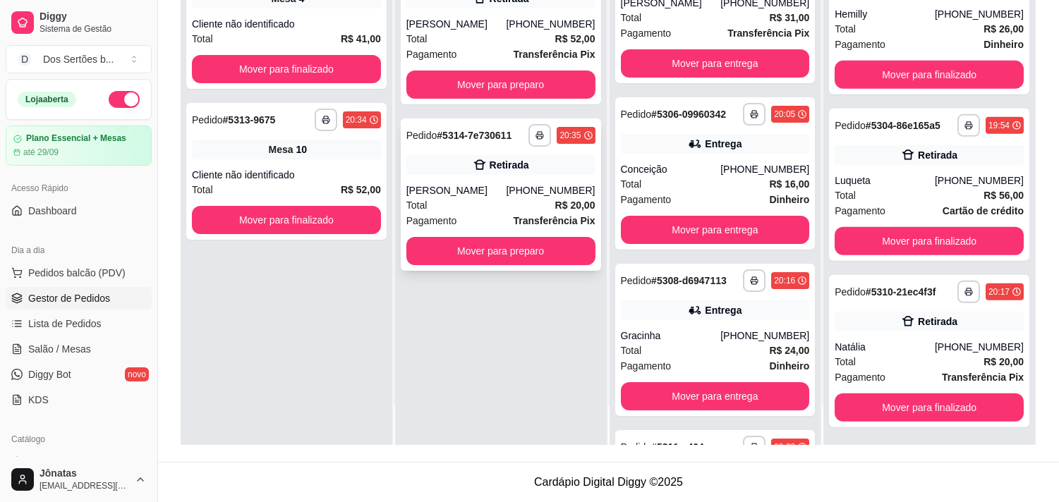
click at [451, 187] on div "[PERSON_NAME]" at bounding box center [456, 190] width 100 height 14
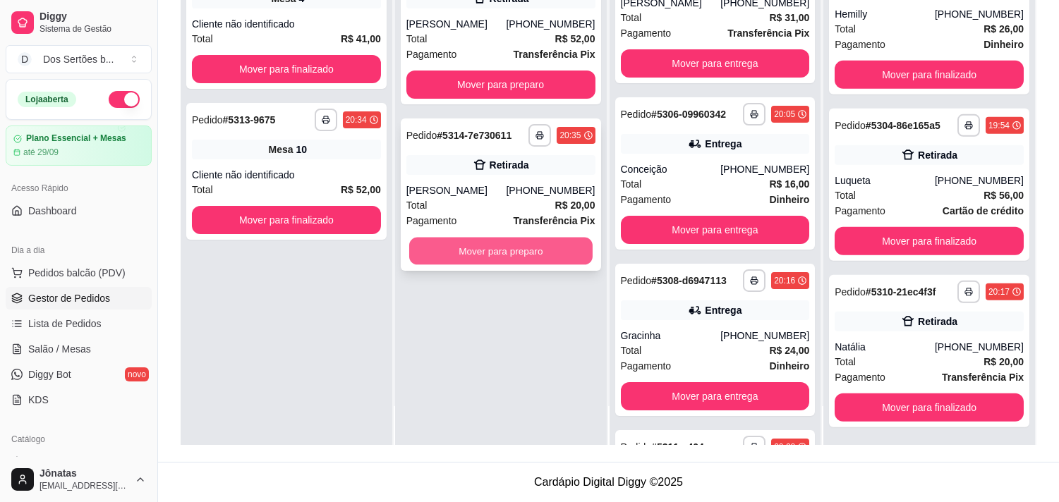
click at [475, 254] on button "Mover para preparo" at bounding box center [500, 252] width 183 height 28
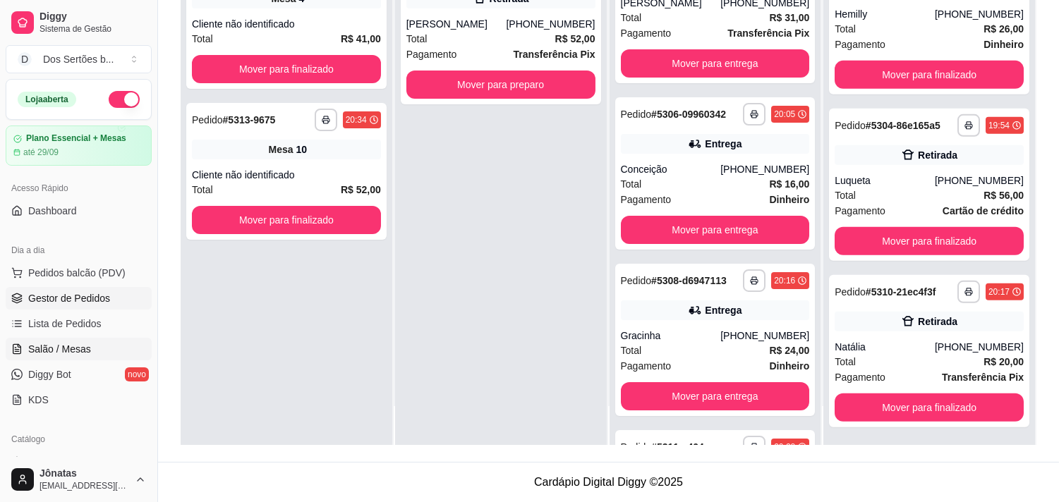
click at [34, 353] on span "Salão / Mesas" at bounding box center [59, 349] width 63 height 14
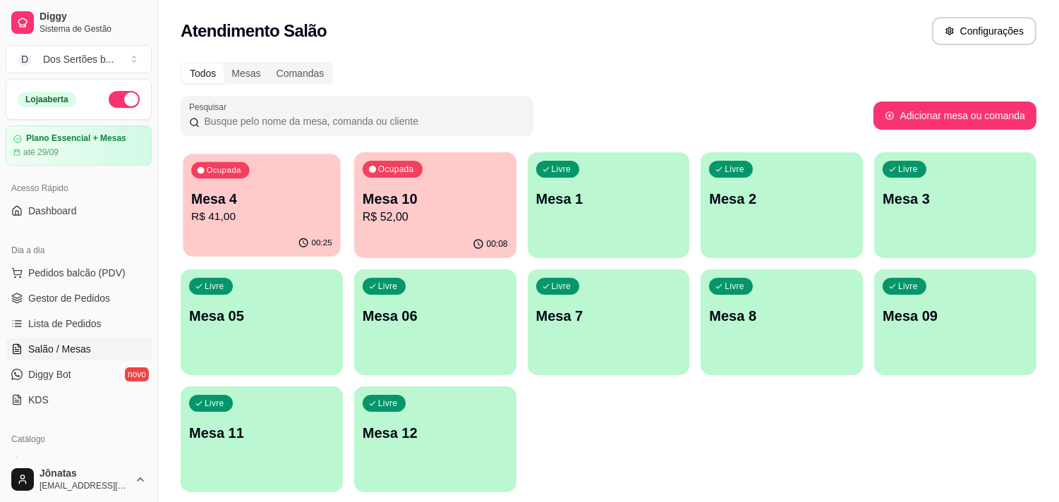
click at [240, 213] on p "R$ 41,00" at bounding box center [261, 217] width 141 height 16
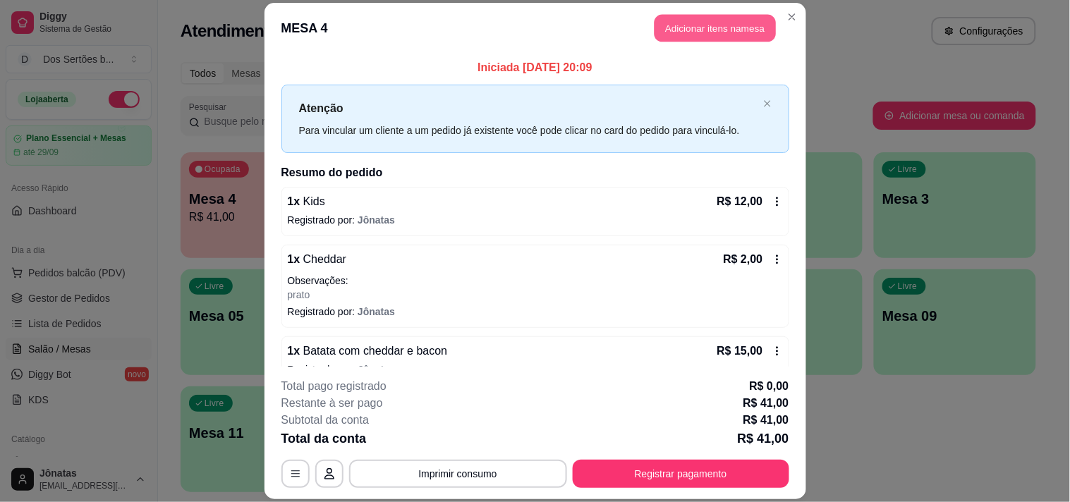
click at [693, 30] on button "Adicionar itens na mesa" at bounding box center [715, 28] width 121 height 28
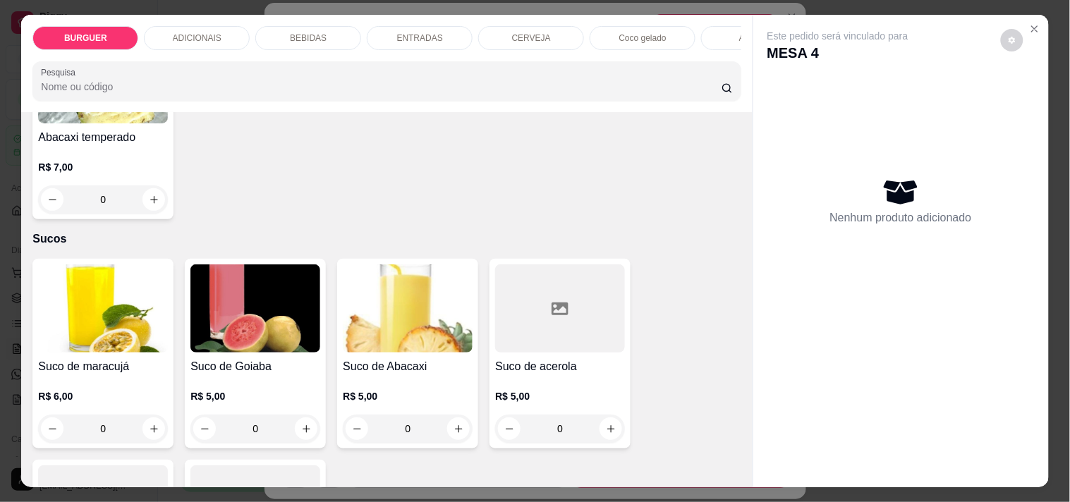
scroll to position [3153, 0]
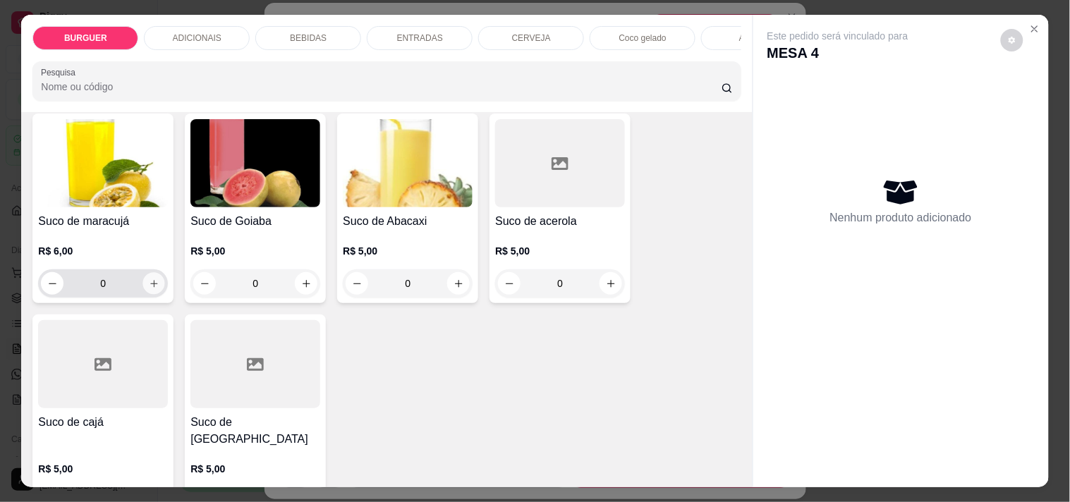
click at [150, 289] on icon "increase-product-quantity" at bounding box center [154, 284] width 11 height 11
type input "1"
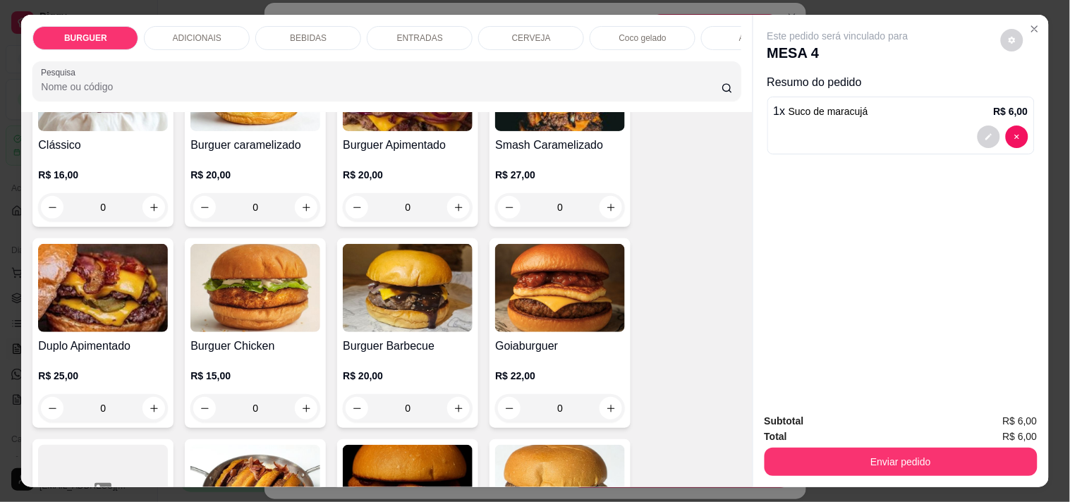
scroll to position [162, 0]
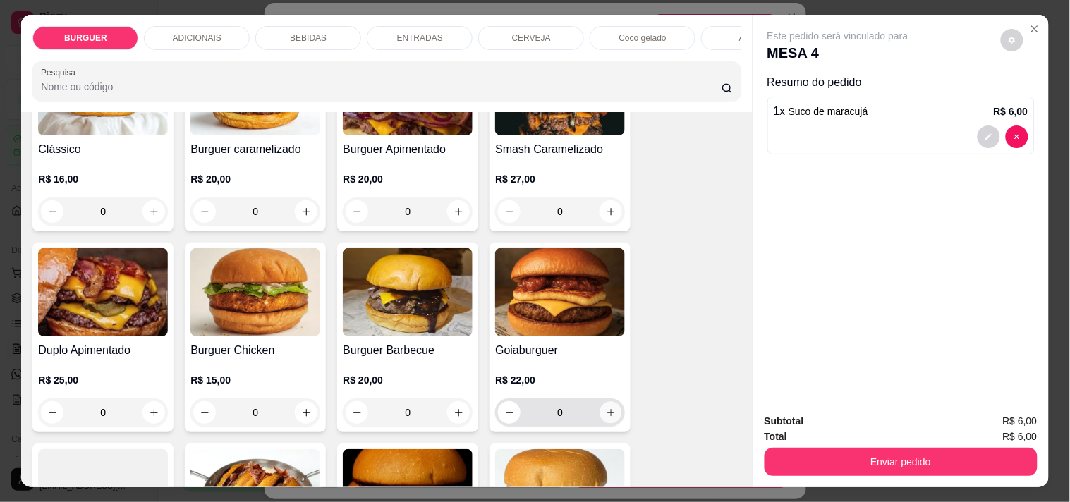
click at [606, 413] on icon "increase-product-quantity" at bounding box center [611, 413] width 11 height 11
type input "1"
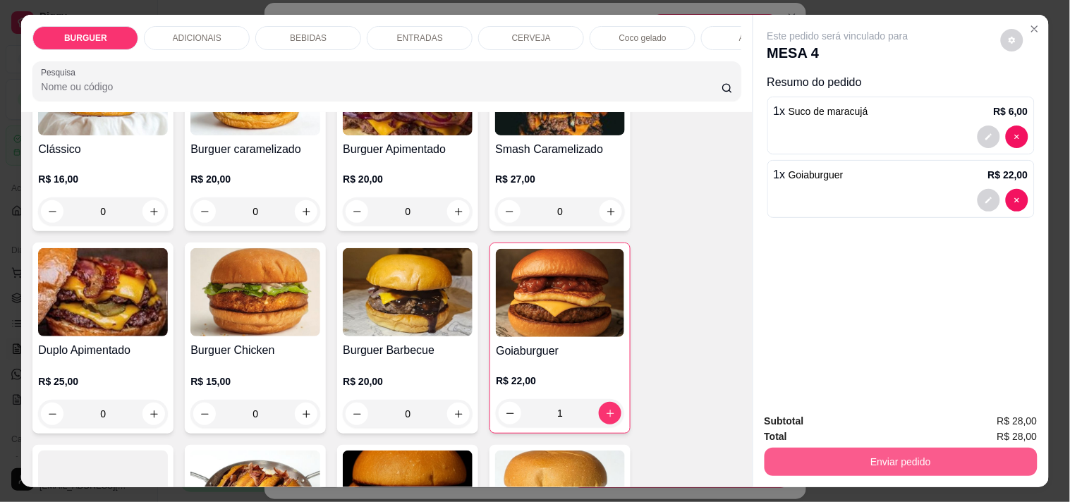
click at [846, 456] on button "Enviar pedido" at bounding box center [901, 462] width 273 height 28
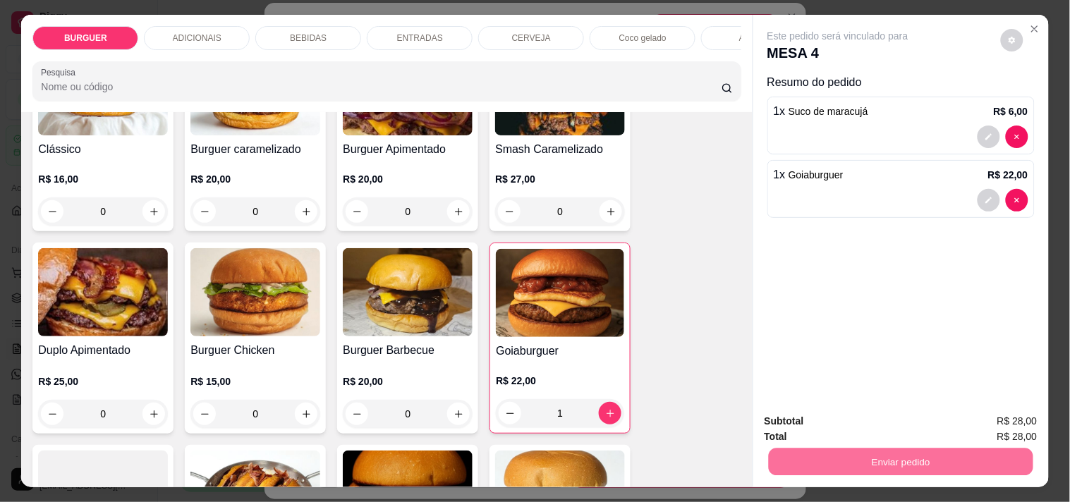
click at [844, 417] on button "Não registrar e enviar pedido" at bounding box center [854, 421] width 142 height 26
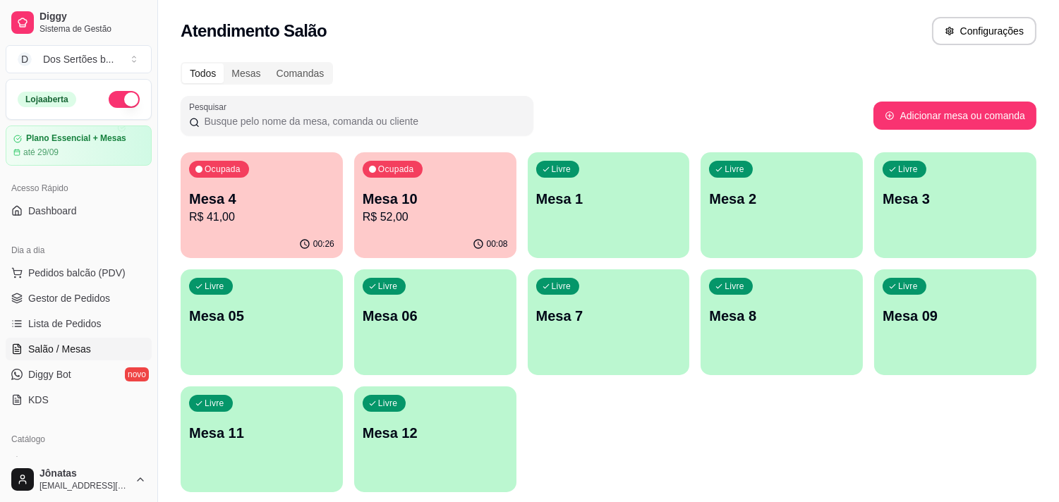
click at [835, 1] on div "Atendimento Salão Configurações" at bounding box center [608, 27] width 901 height 54
click at [655, 133] on div "Pesquisar" at bounding box center [527, 116] width 693 height 40
drag, startPoint x: 560, startPoint y: 259, endPoint x: 567, endPoint y: 260, distance: 7.1
click at [565, 261] on div "Ocupada Mesa 4 R$ 41,00 00:26 Ocupada Mesa 10 R$ 52,00 00:08 Livre Mesa 1 Livre…" at bounding box center [609, 322] width 856 height 340
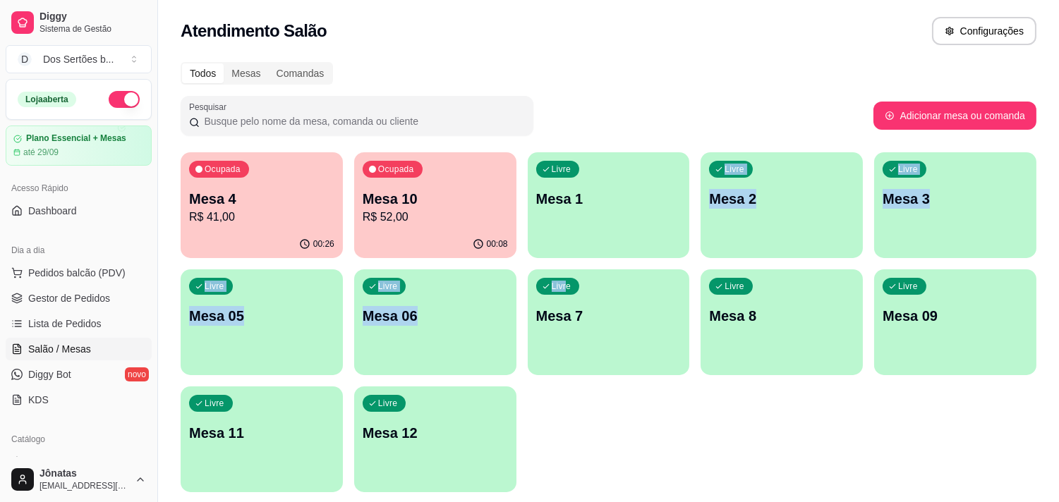
click at [564, 268] on div "Ocupada Mesa 4 R$ 41,00 00:26 Ocupada Mesa 10 R$ 52,00 00:08 Livre Mesa 1 Livre…" at bounding box center [609, 322] width 856 height 340
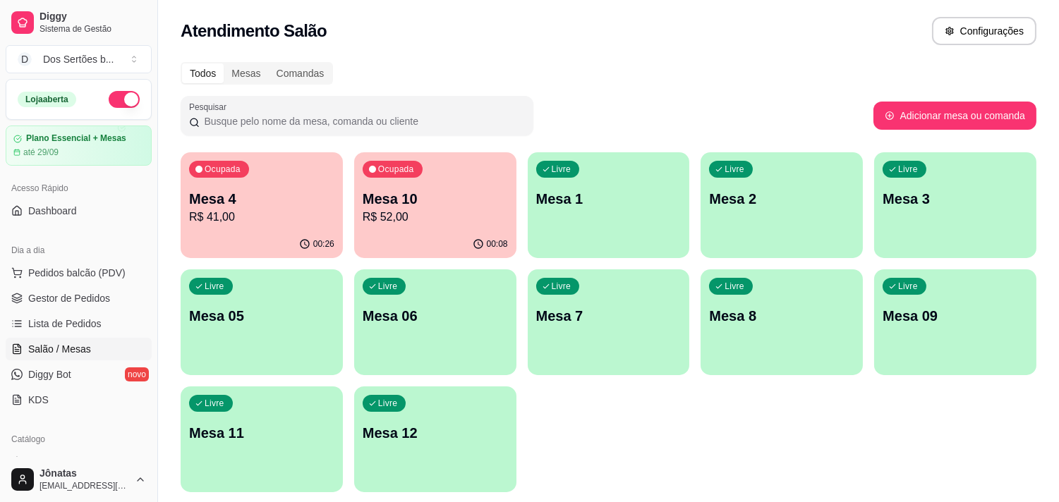
click at [560, 277] on div "Livre Mesa 7" at bounding box center [609, 313] width 162 height 89
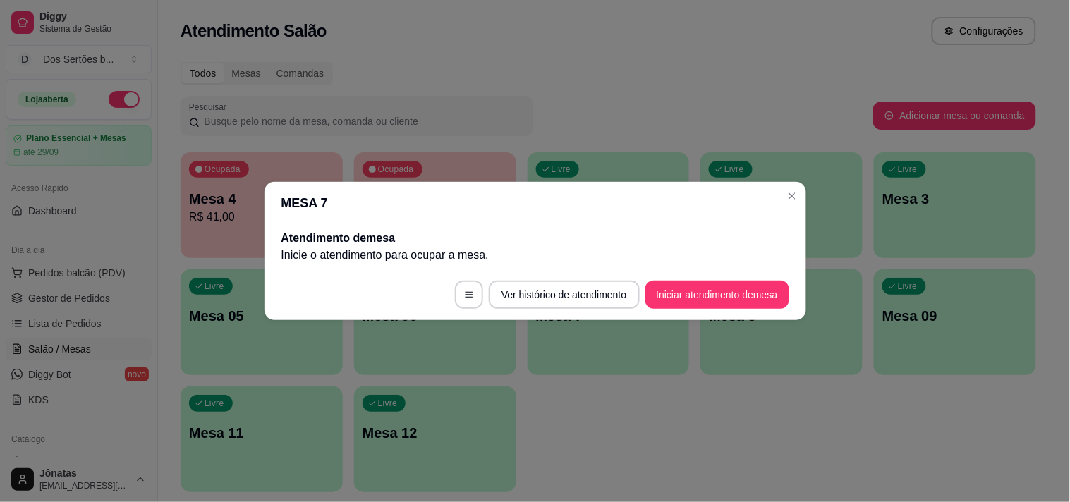
click at [577, 254] on p "Inicie o atendimento para ocupar a mesa ." at bounding box center [535, 255] width 508 height 17
drag, startPoint x: 717, startPoint y: 201, endPoint x: 729, endPoint y: 198, distance: 11.8
click at [729, 198] on header "MESA 7" at bounding box center [536, 203] width 542 height 42
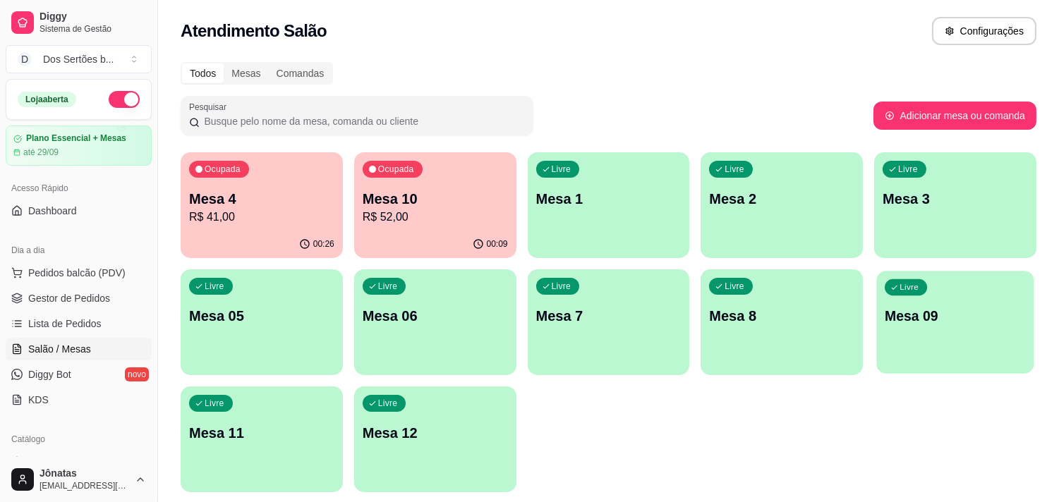
click at [949, 315] on p "Mesa 09" at bounding box center [955, 316] width 141 height 19
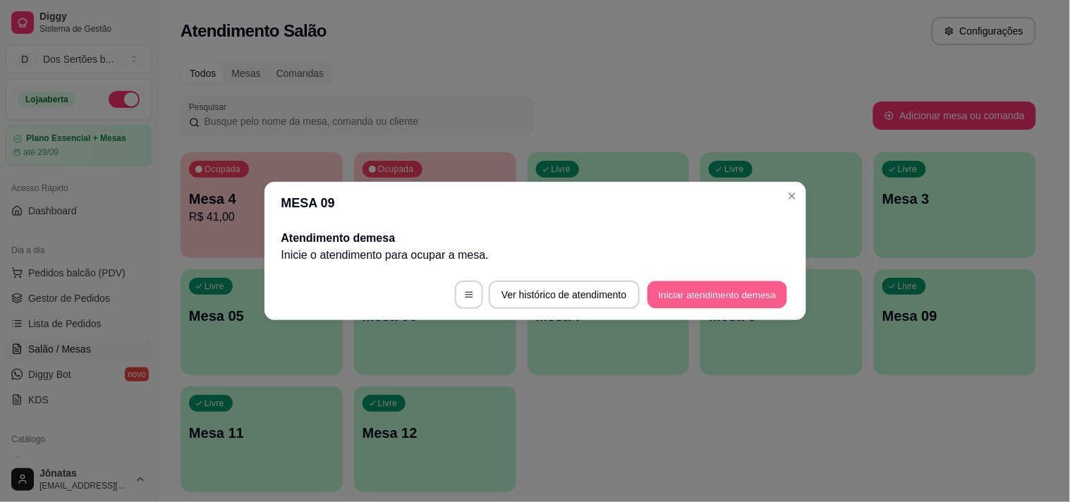
click at [686, 282] on button "Iniciar atendimento de mesa" at bounding box center [718, 295] width 140 height 28
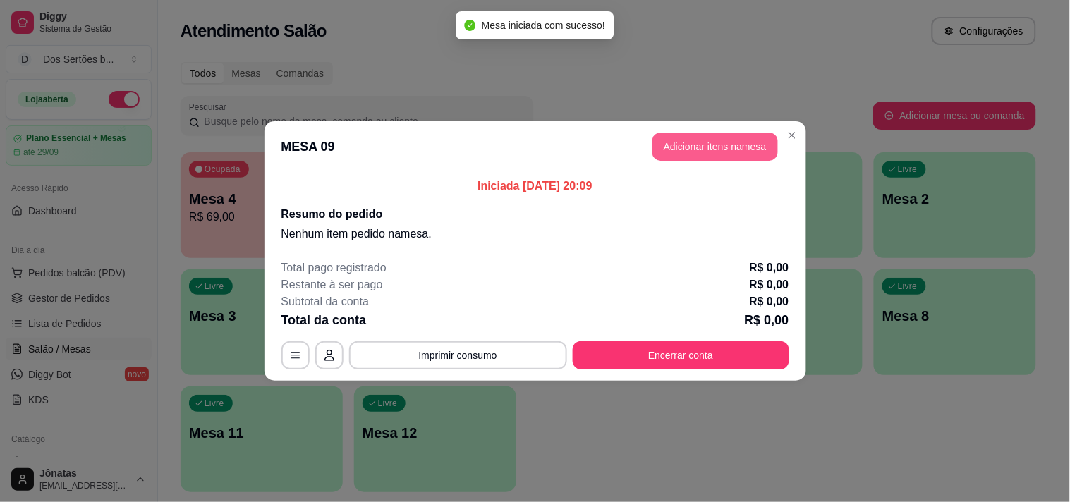
click at [690, 147] on button "Adicionar itens na mesa" at bounding box center [715, 147] width 126 height 28
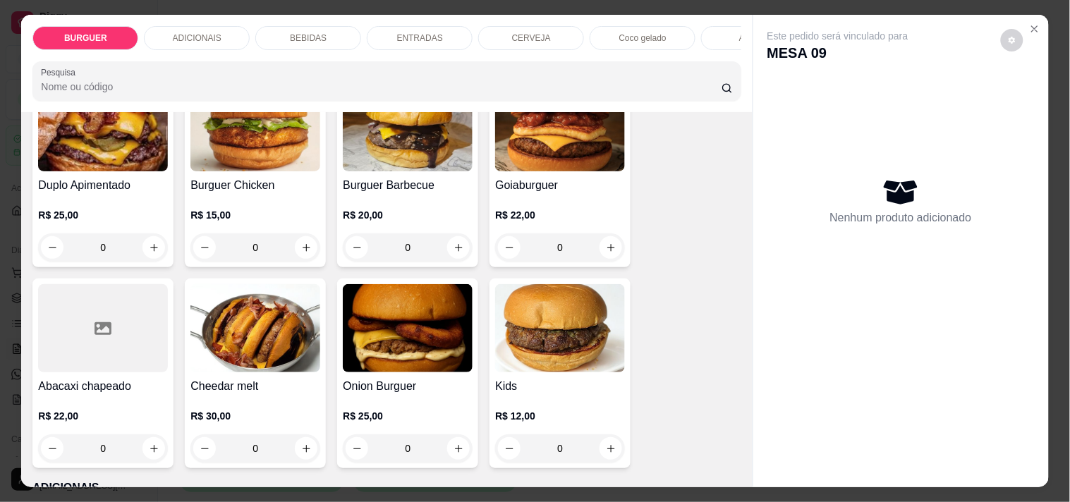
scroll to position [490, 0]
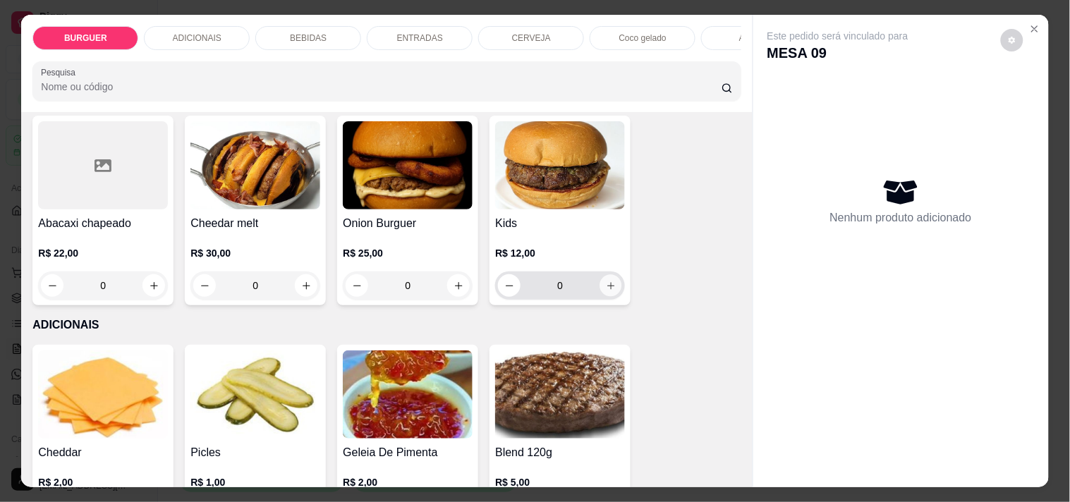
click at [606, 289] on icon "increase-product-quantity" at bounding box center [611, 286] width 11 height 11
type input "1"
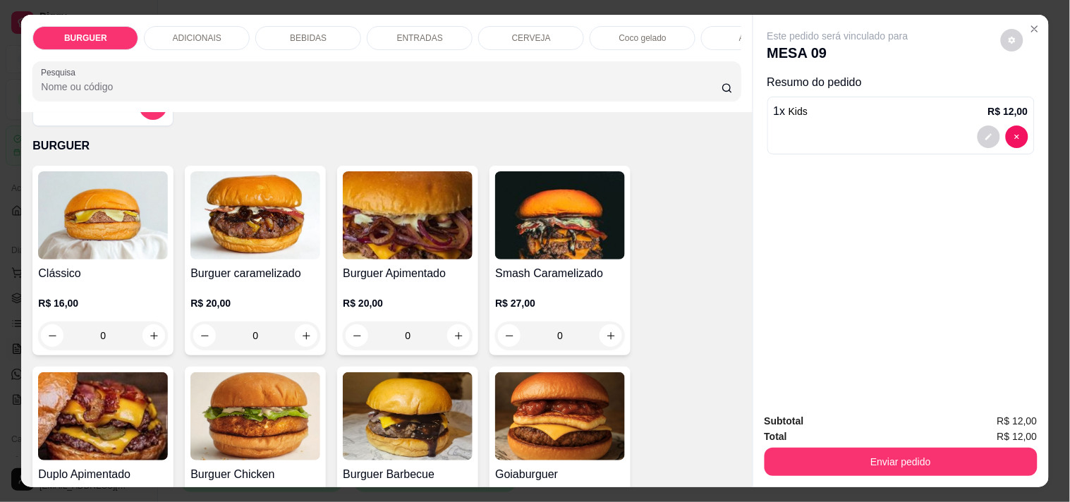
scroll to position [0, 0]
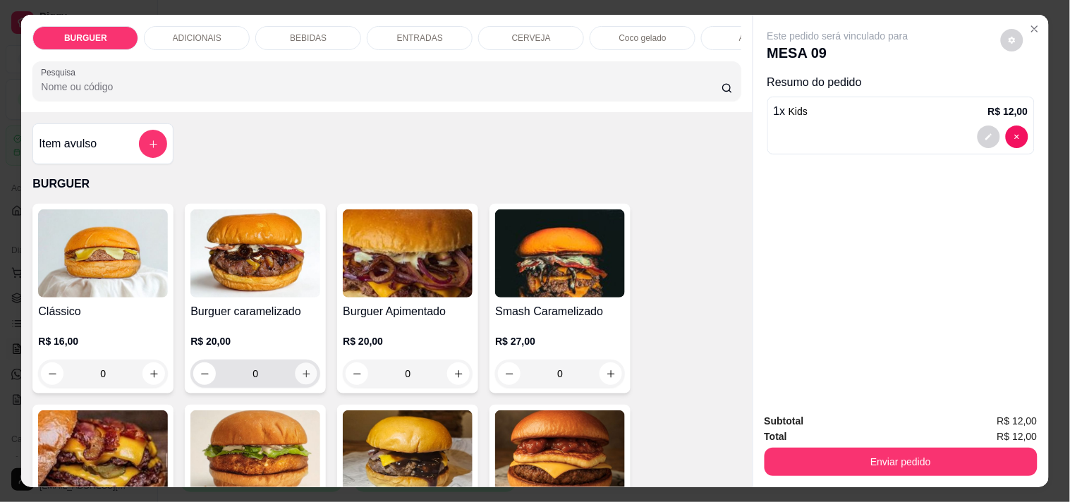
click at [301, 378] on icon "increase-product-quantity" at bounding box center [306, 374] width 11 height 11
type input "1"
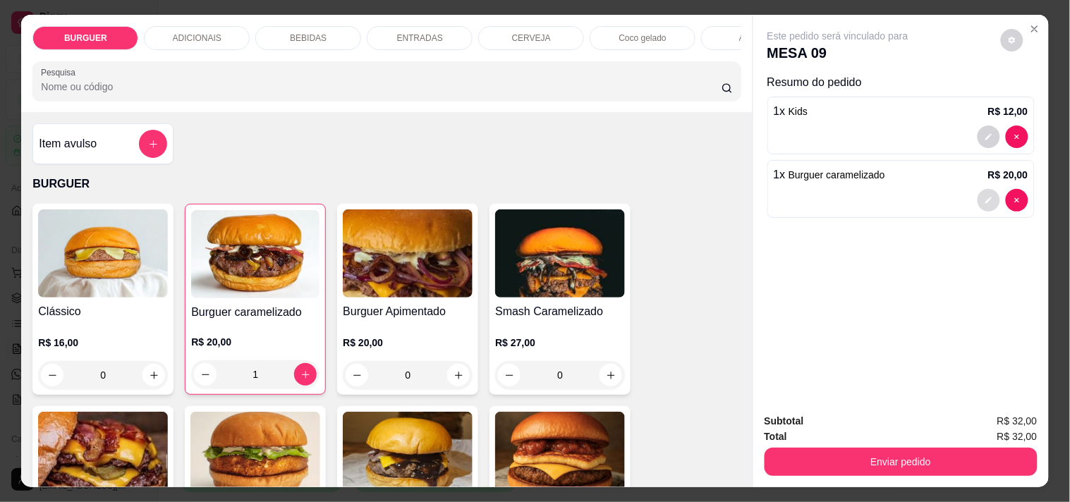
click at [978, 193] on button "decrease-product-quantity" at bounding box center [989, 200] width 23 height 23
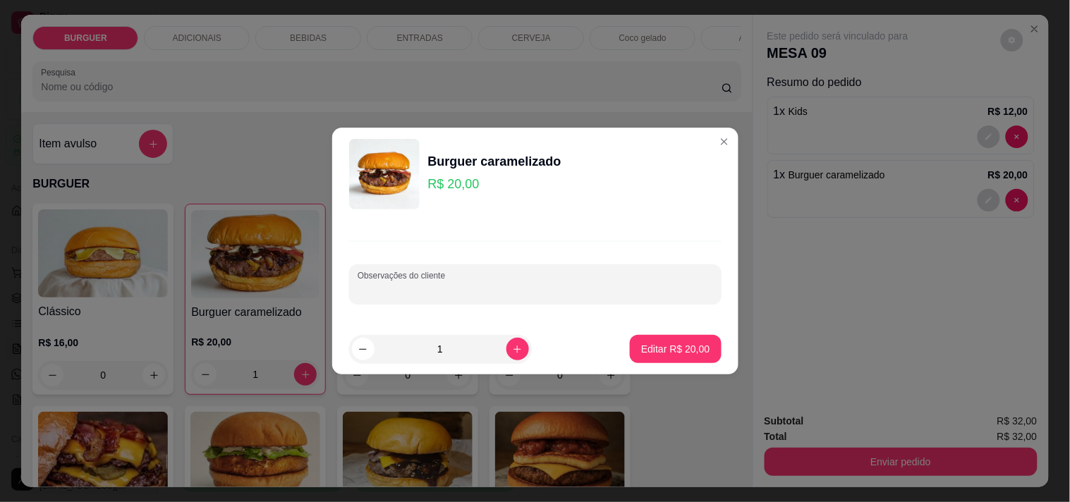
click at [407, 286] on input "Observações do cliente" at bounding box center [536, 290] width 356 height 14
type input "SEM CEBOLA"
click at [670, 342] on p "Editar R$ 20,00" at bounding box center [676, 348] width 66 height 13
type input "0"
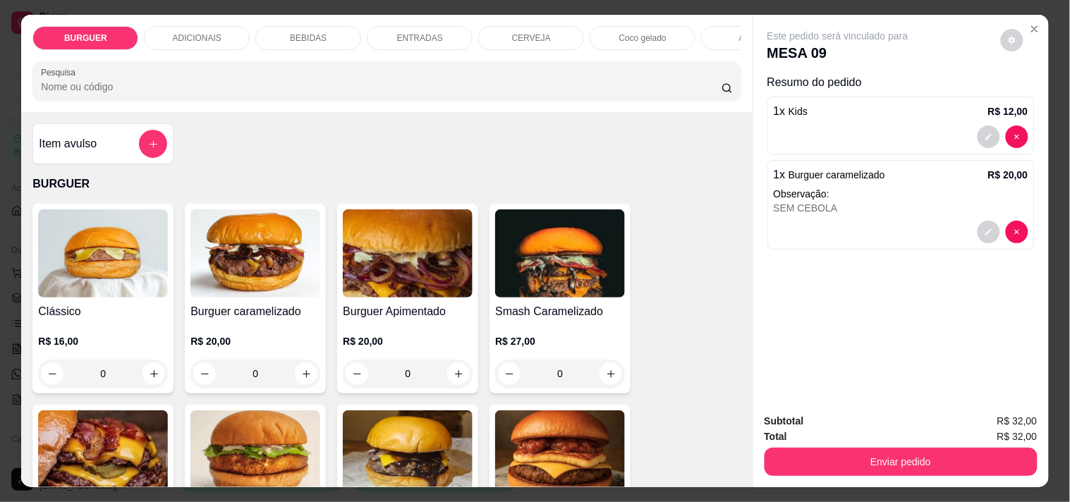
scroll to position [125, 0]
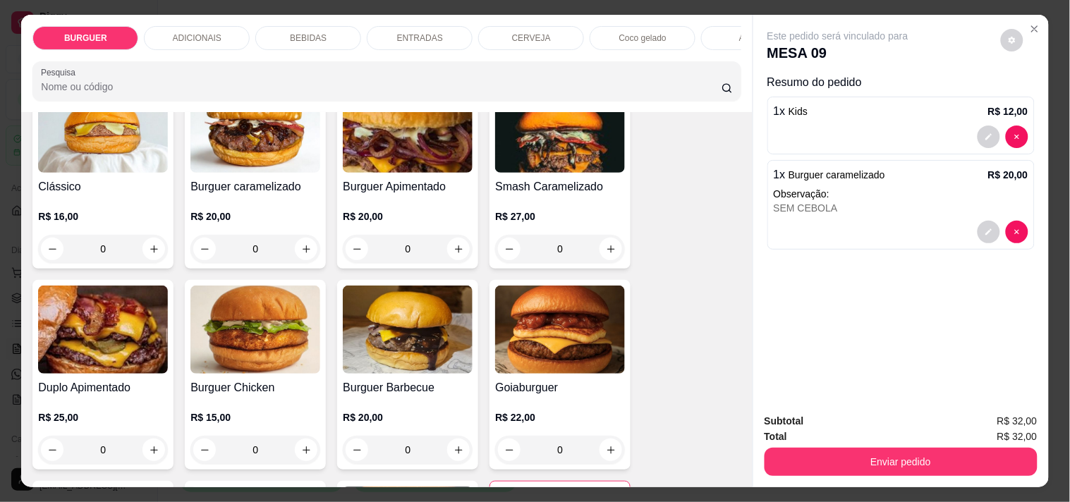
click at [512, 263] on div "0" at bounding box center [560, 249] width 124 height 28
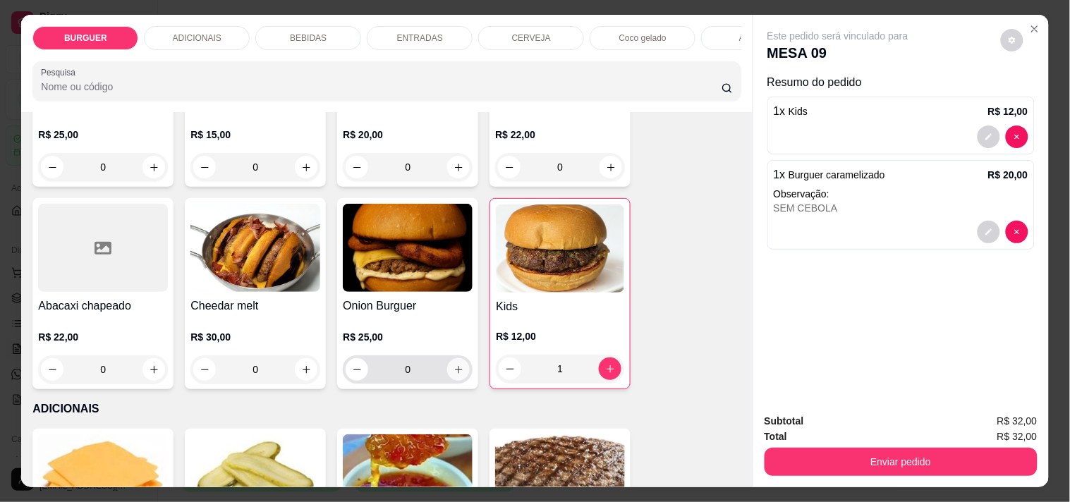
click at [450, 365] on button "increase-product-quantity" at bounding box center [458, 369] width 23 height 23
type input "1"
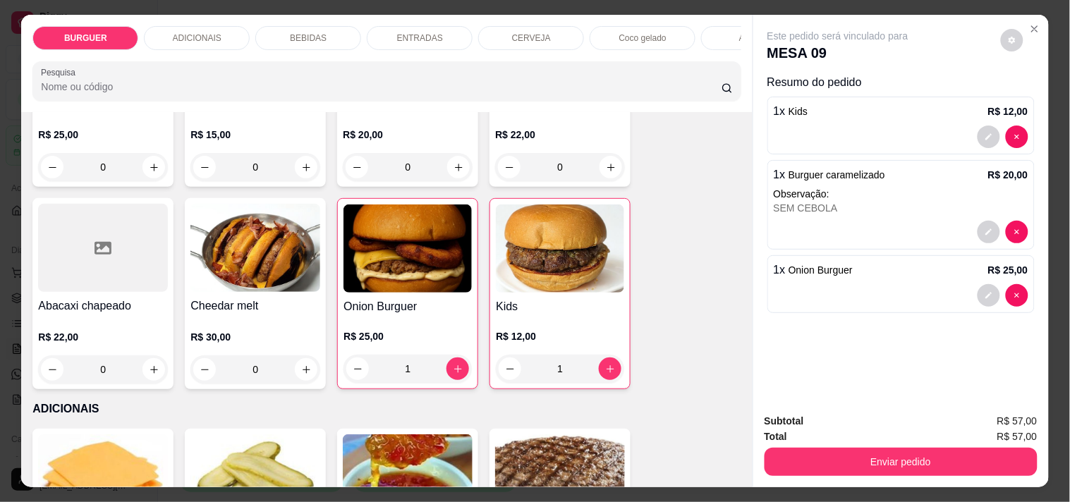
click at [294, 26] on div "BEBIDAS" at bounding box center [308, 38] width 106 height 24
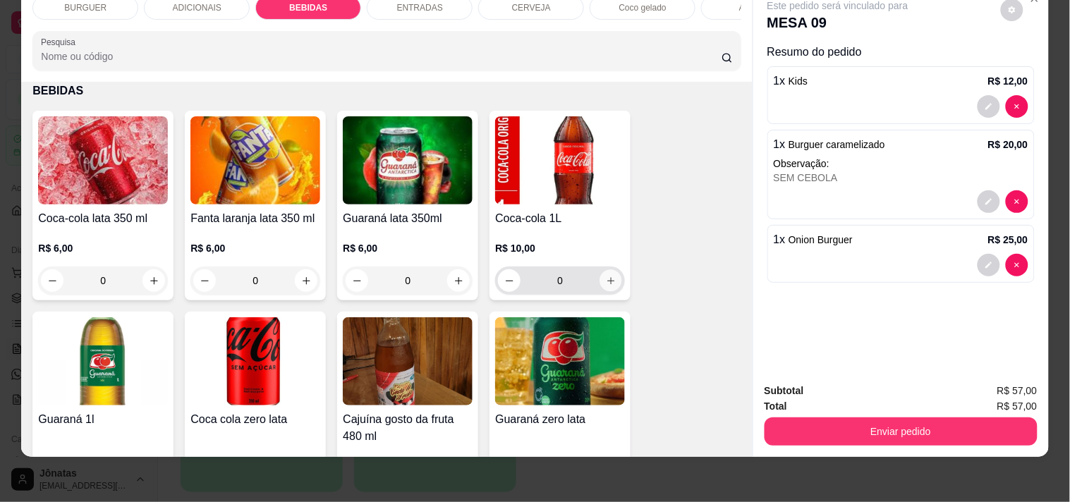
click at [607, 280] on icon "increase-product-quantity" at bounding box center [610, 280] width 7 height 7
type input "1"
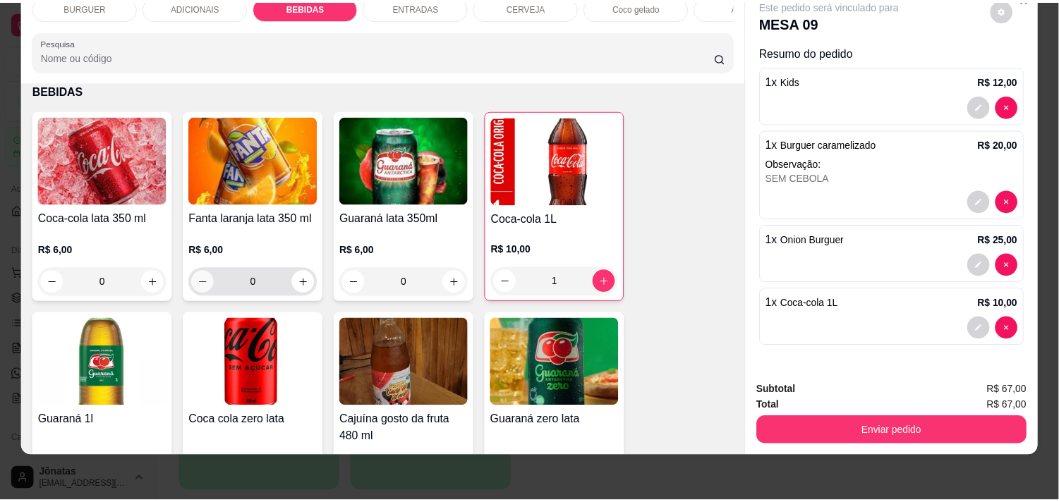
scroll to position [1191, 0]
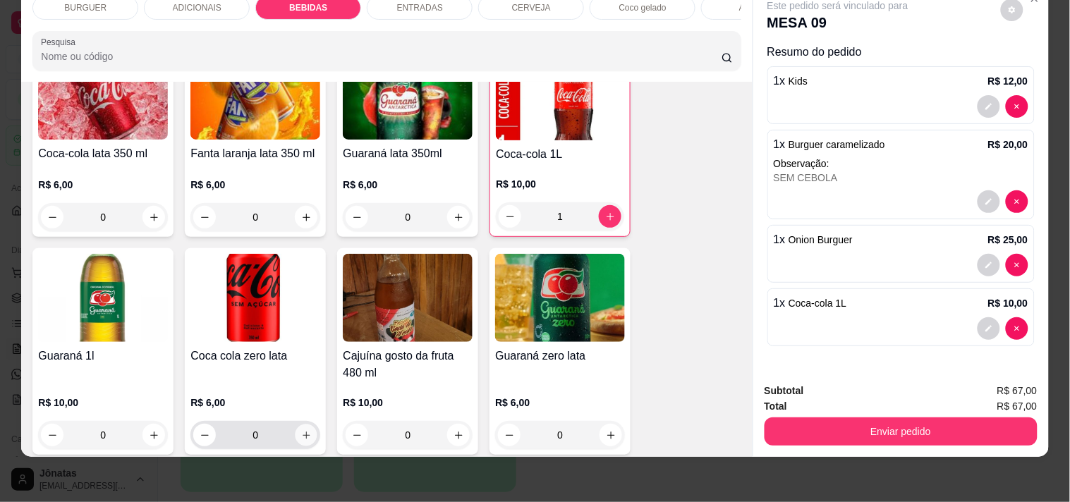
click at [301, 432] on icon "increase-product-quantity" at bounding box center [306, 435] width 11 height 11
type input "1"
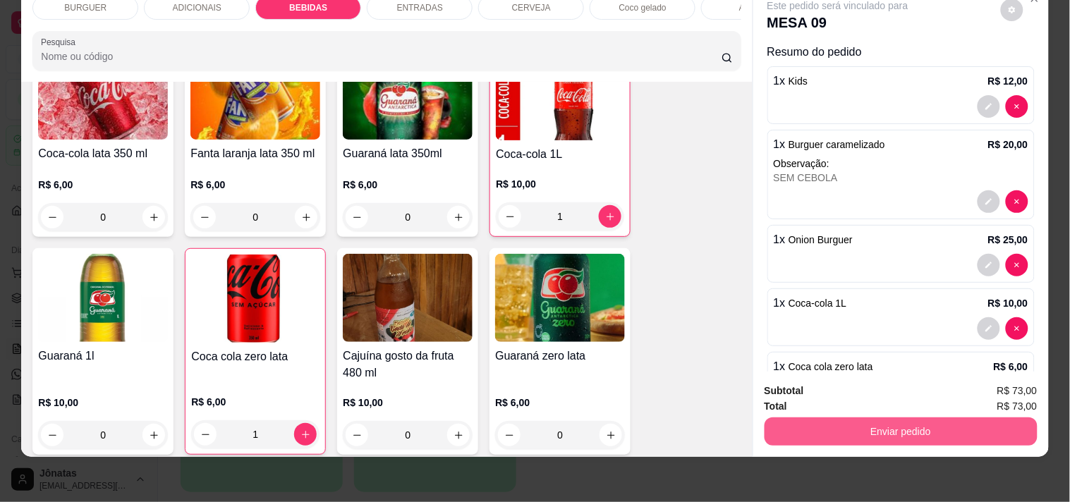
click at [824, 425] on button "Enviar pedido" at bounding box center [901, 432] width 273 height 28
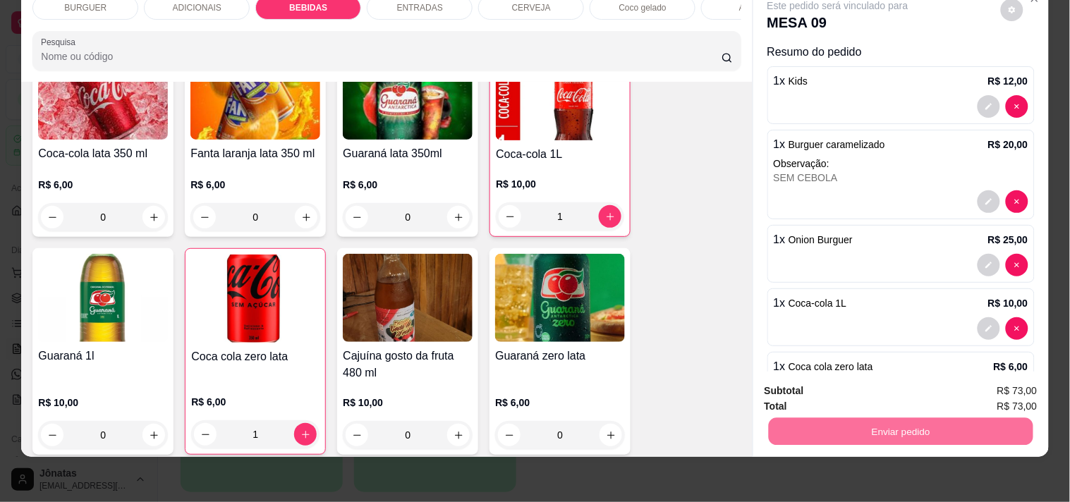
click at [831, 387] on button "Não registrar e enviar pedido" at bounding box center [854, 385] width 142 height 26
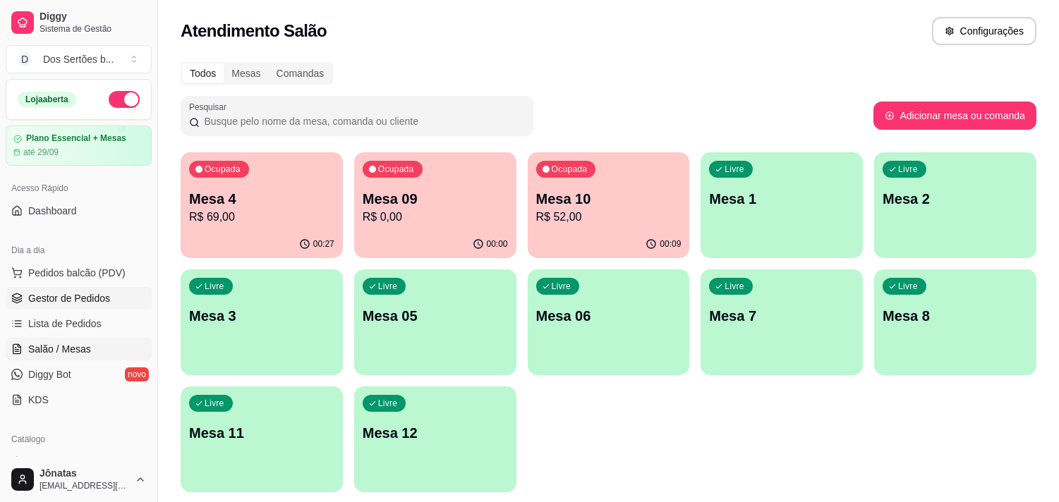
click at [93, 298] on span "Gestor de Pedidos" at bounding box center [69, 298] width 82 height 14
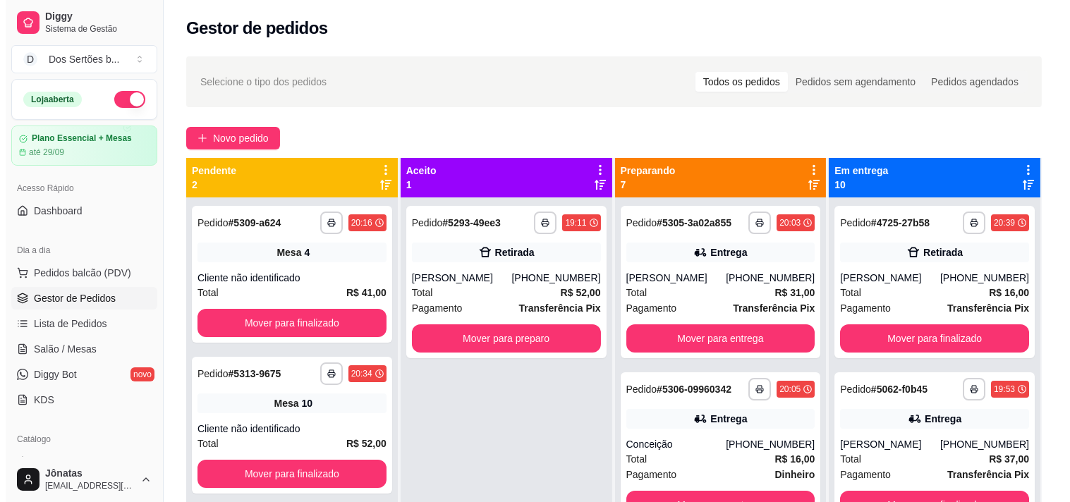
scroll to position [166, 0]
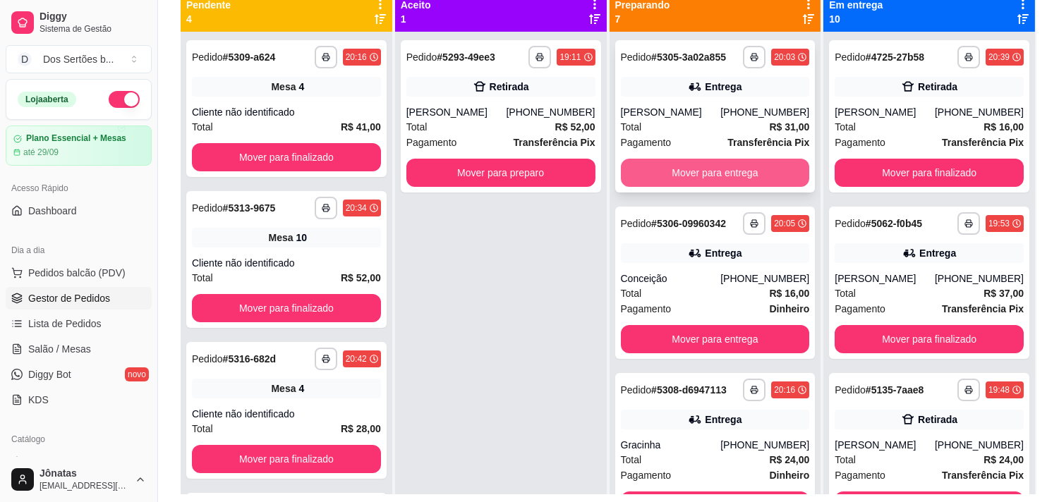
click at [666, 167] on button "Mover para entrega" at bounding box center [715, 173] width 189 height 28
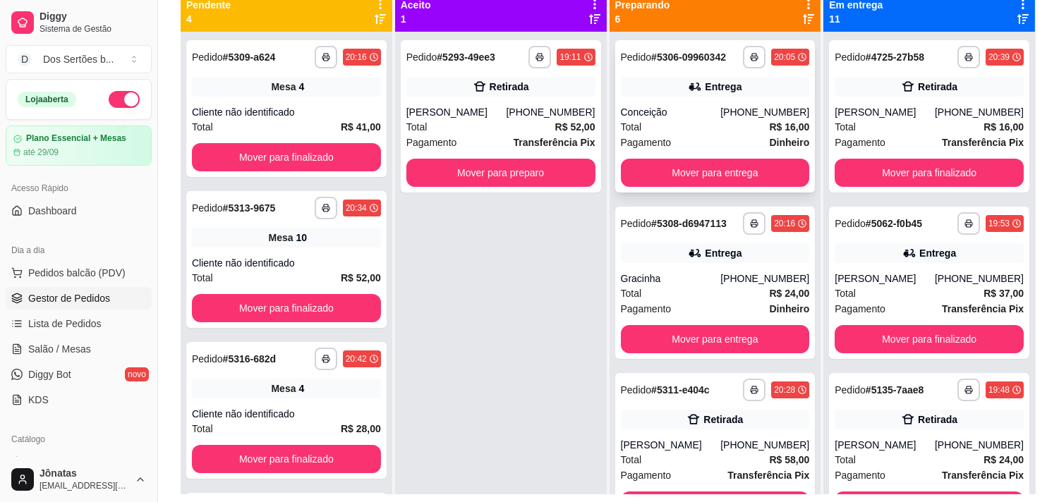
click at [723, 114] on div "[PHONE_NUMBER]" at bounding box center [764, 112] width 89 height 14
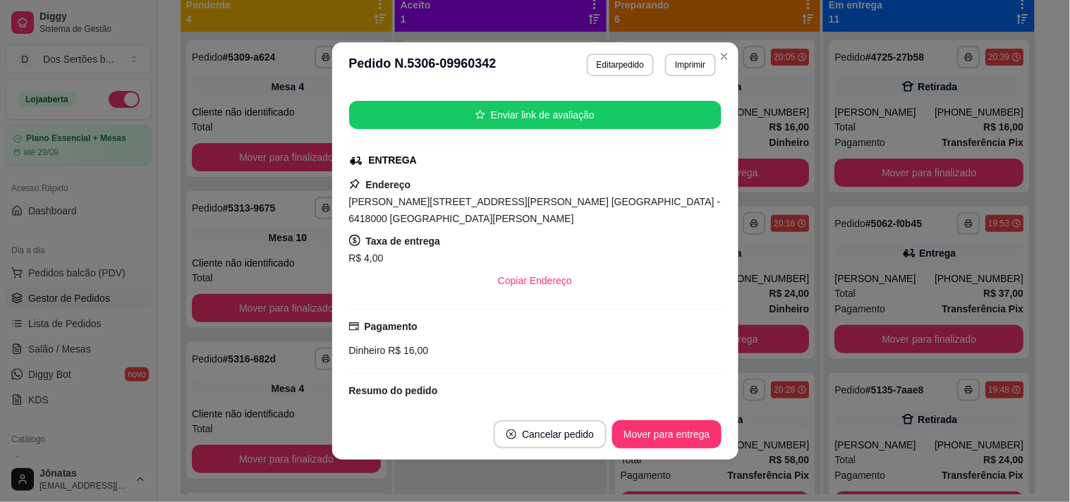
scroll to position [256, 0]
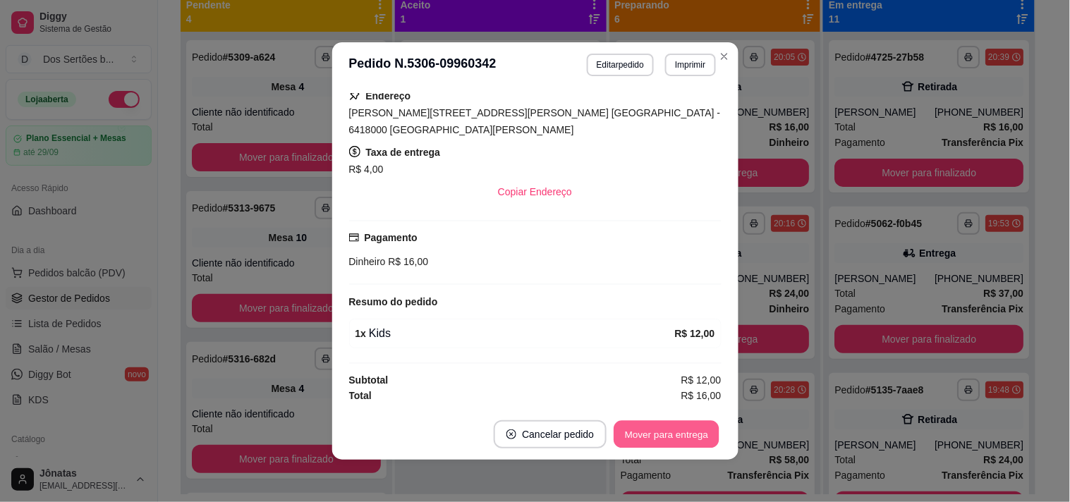
click at [663, 432] on button "Mover para entrega" at bounding box center [667, 435] width 106 height 28
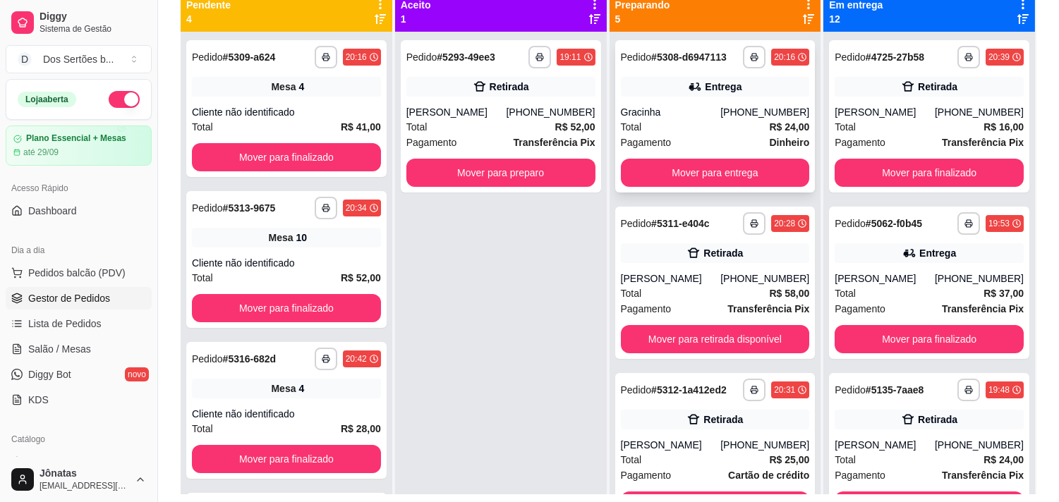
click at [671, 118] on div "Gracinha" at bounding box center [671, 112] width 100 height 14
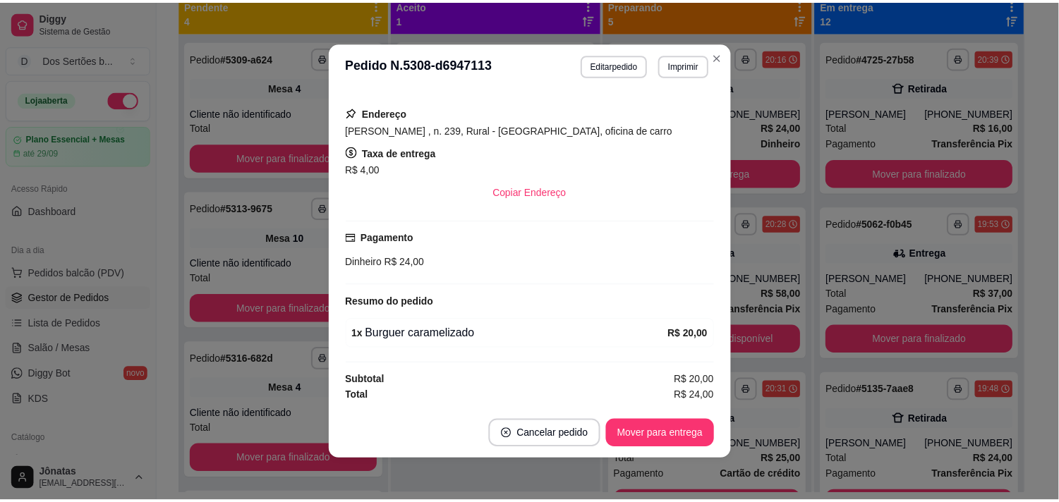
scroll to position [3, 0]
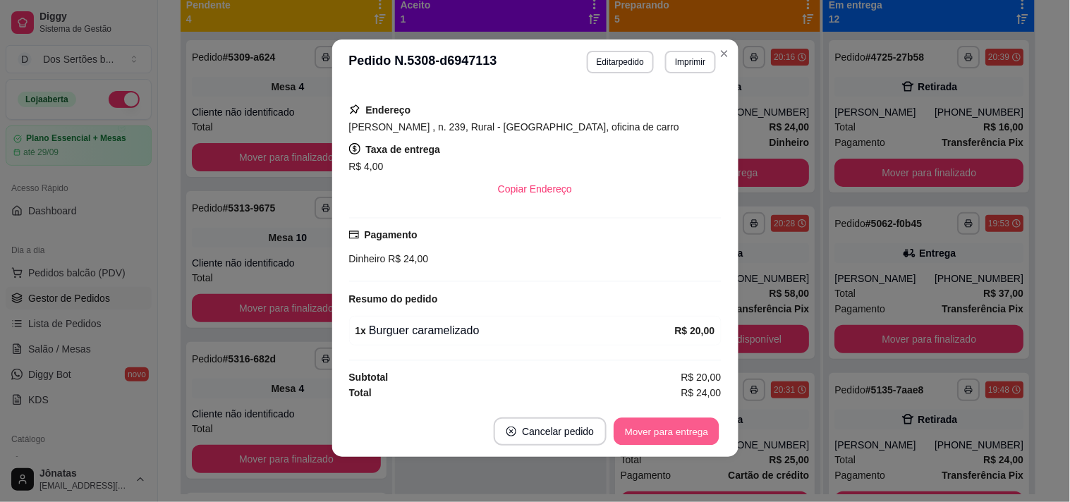
click at [644, 429] on button "Mover para entrega" at bounding box center [667, 432] width 106 height 28
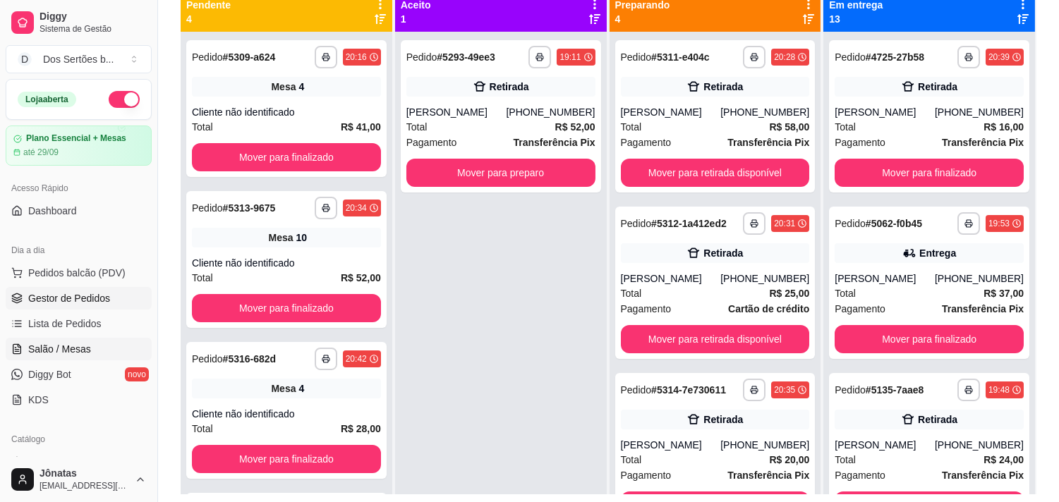
click at [106, 349] on link "Salão / Mesas" at bounding box center [79, 349] width 146 height 23
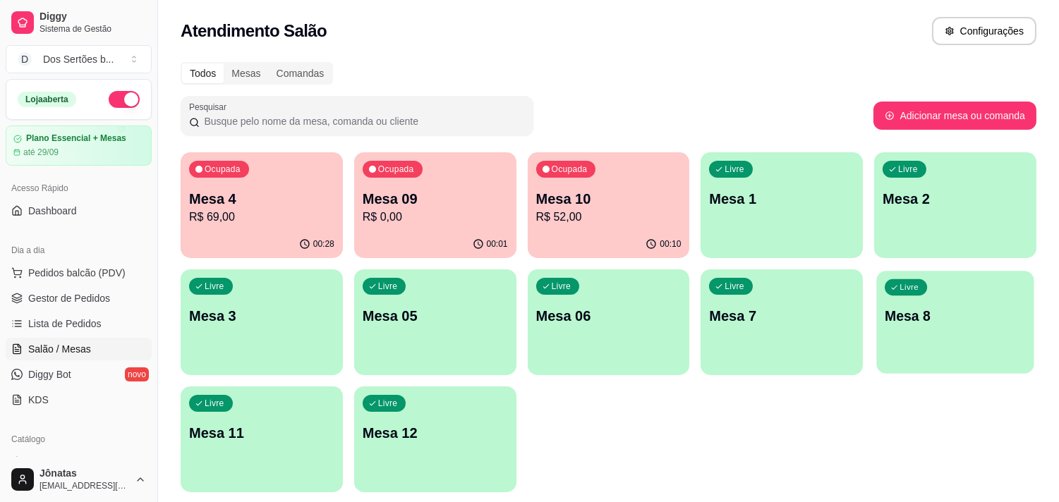
click at [918, 314] on p "Mesa 8" at bounding box center [955, 316] width 141 height 19
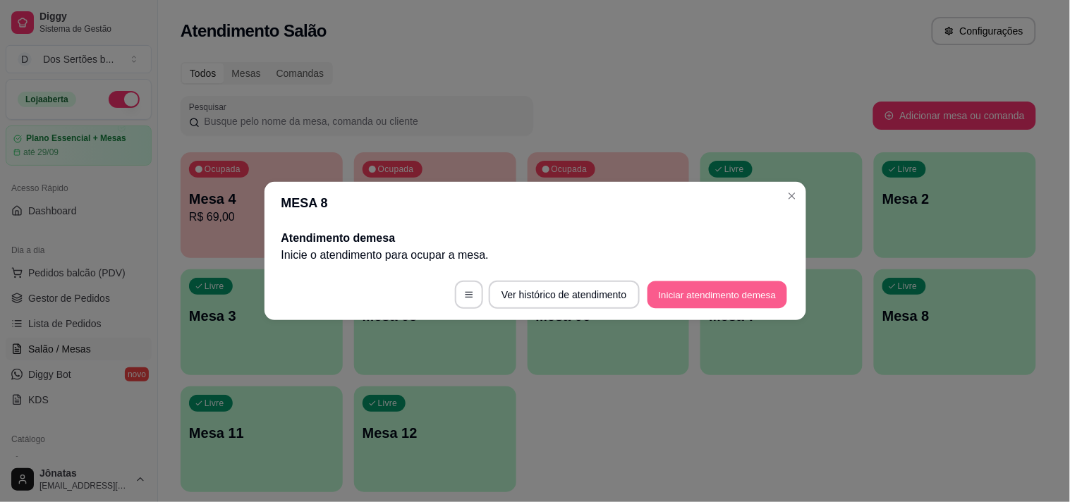
click at [680, 299] on button "Iniciar atendimento de mesa" at bounding box center [718, 295] width 140 height 28
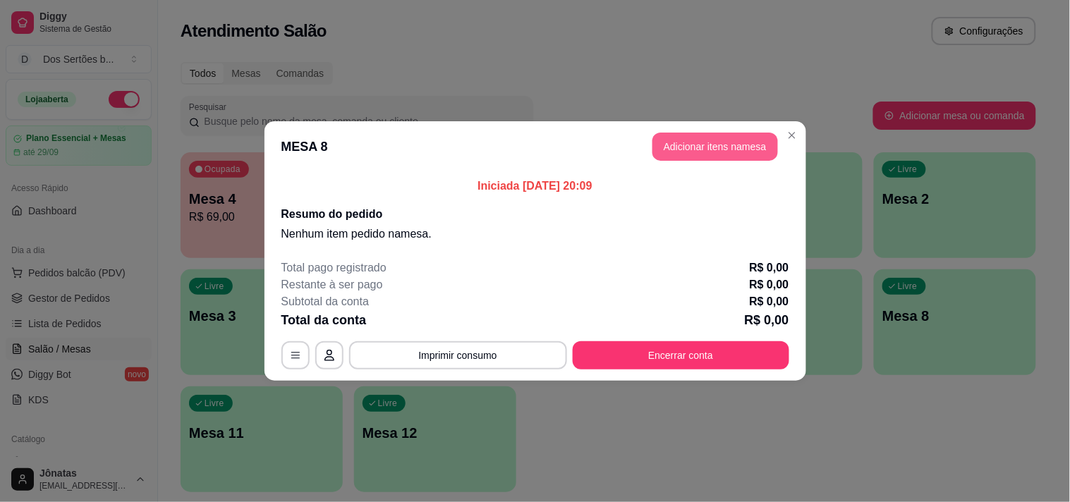
click at [707, 142] on button "Adicionar itens na mesa" at bounding box center [715, 147] width 126 height 28
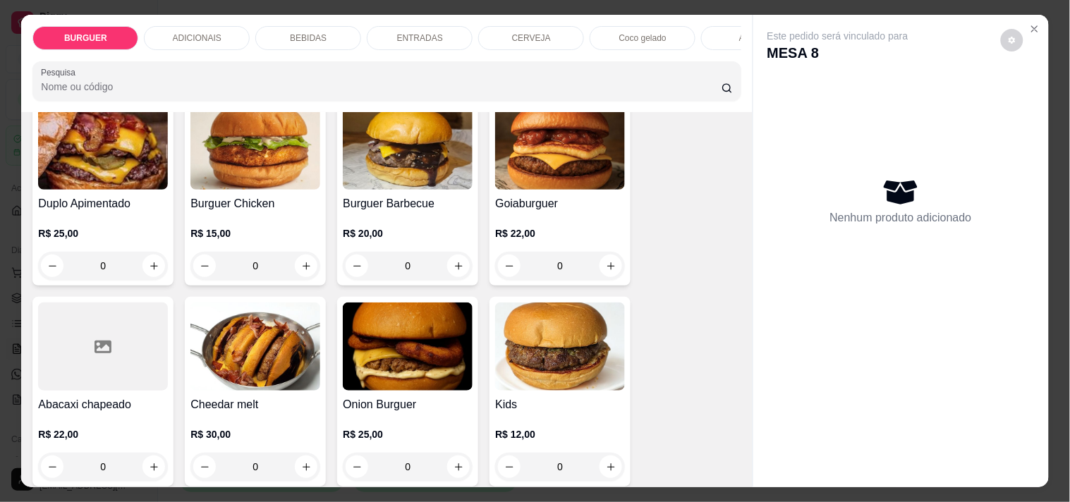
scroll to position [451, 0]
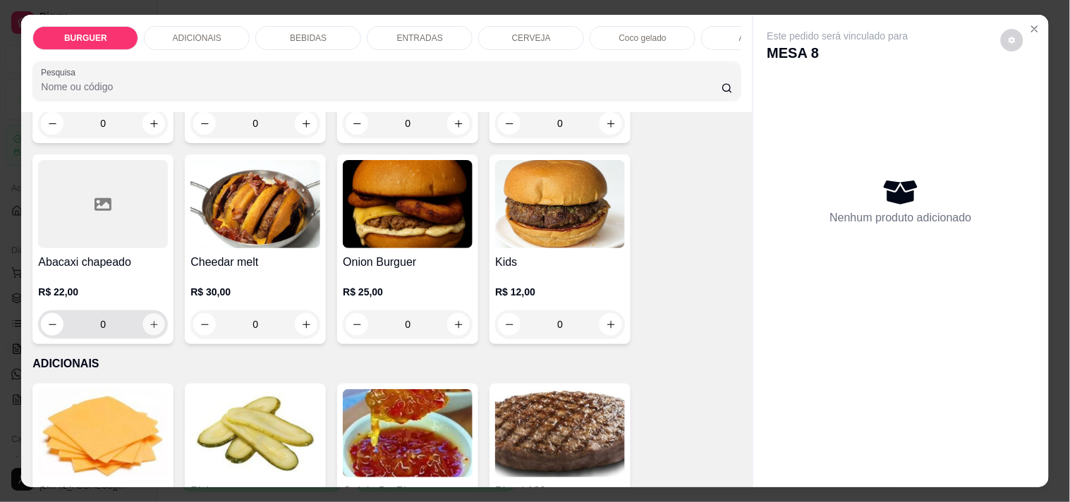
click at [150, 328] on icon "increase-product-quantity" at bounding box center [153, 324] width 7 height 7
type input "1"
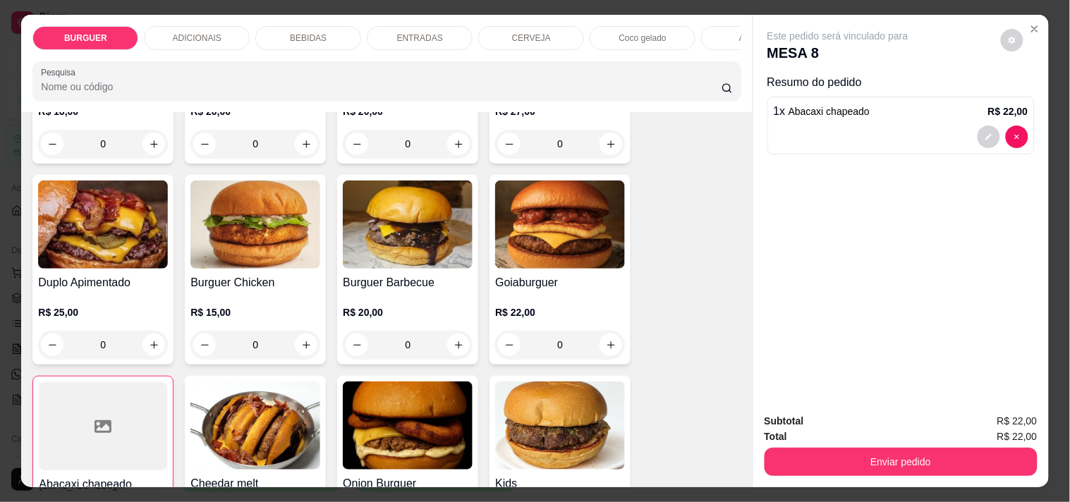
scroll to position [14, 0]
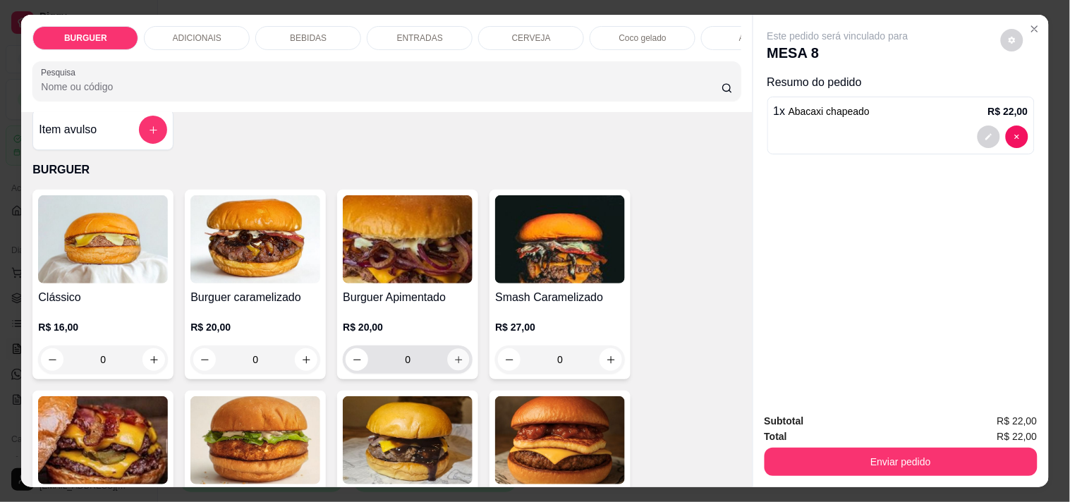
click at [448, 365] on button "increase-product-quantity" at bounding box center [459, 360] width 22 height 22
type input "1"
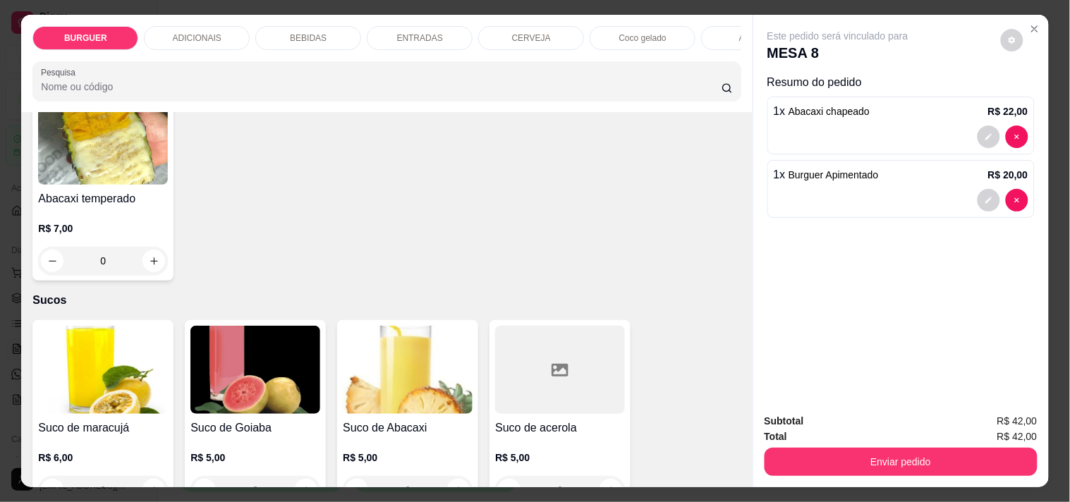
scroll to position [3195, 0]
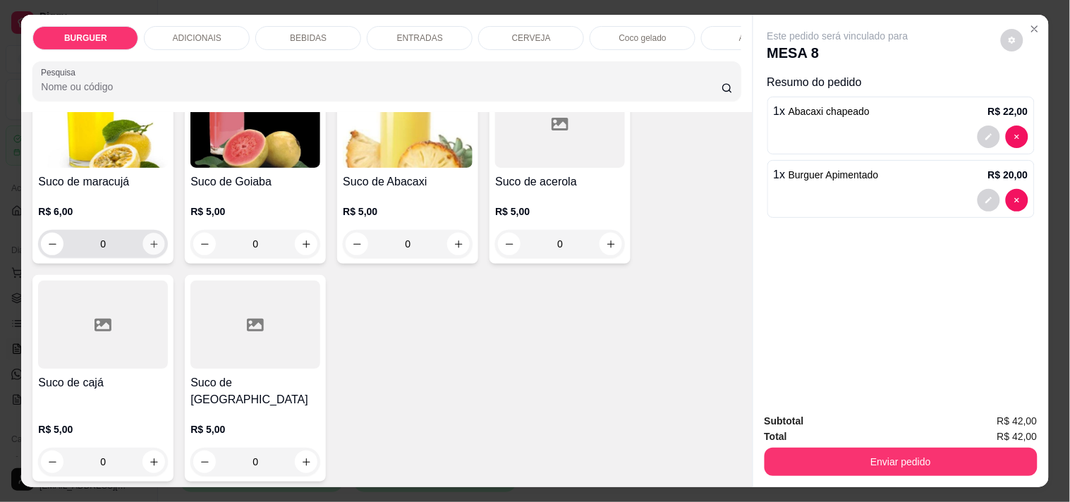
click at [149, 245] on icon "increase-product-quantity" at bounding box center [154, 244] width 11 height 11
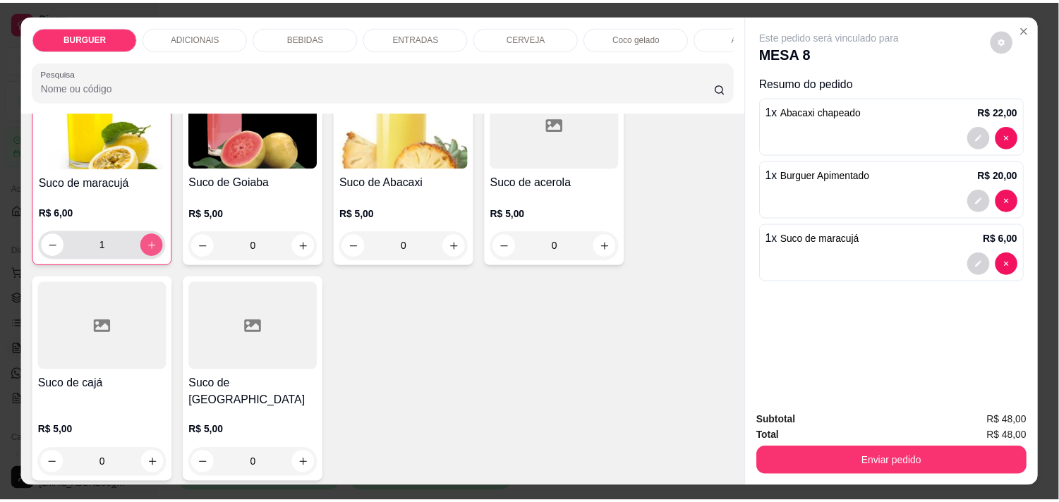
scroll to position [3196, 0]
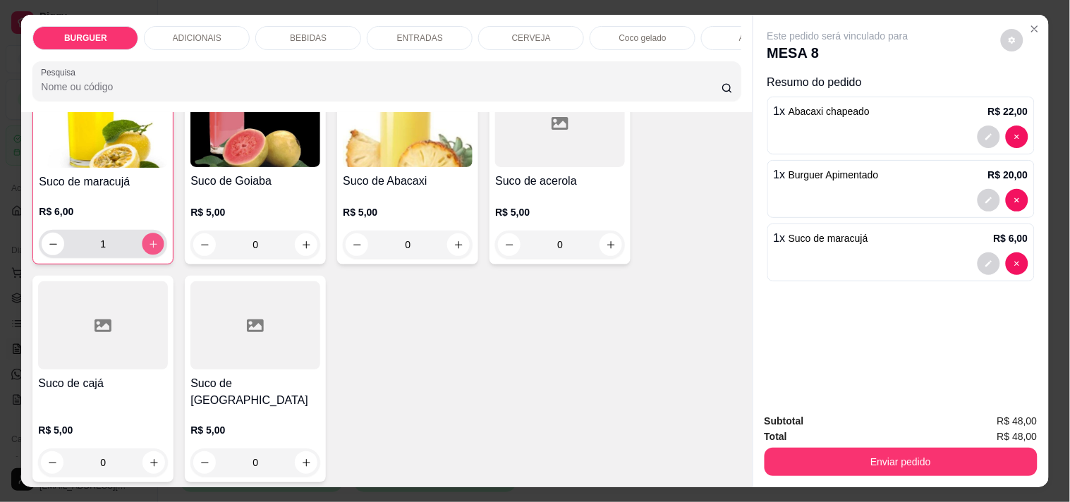
click at [148, 245] on icon "increase-product-quantity" at bounding box center [153, 244] width 11 height 11
type input "2"
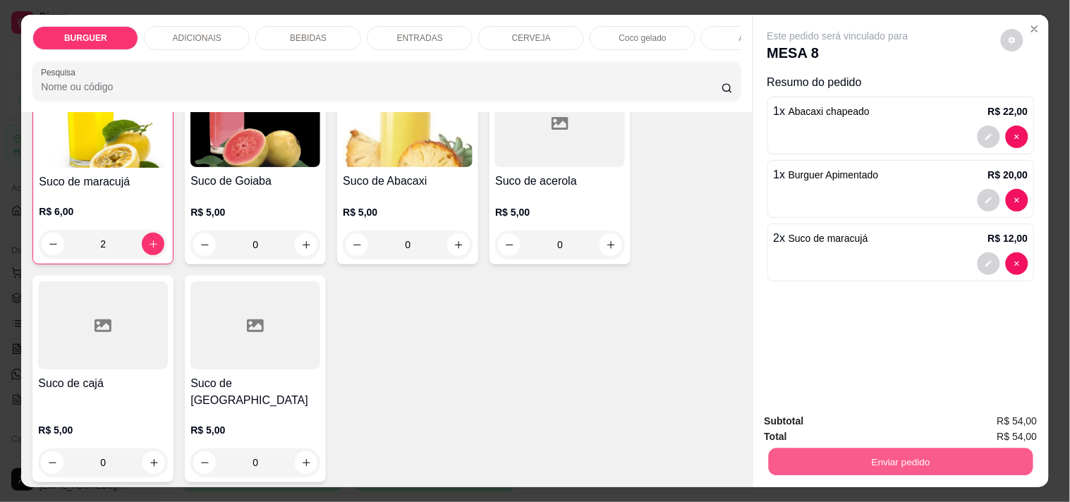
click at [801, 448] on button "Enviar pedido" at bounding box center [900, 462] width 265 height 28
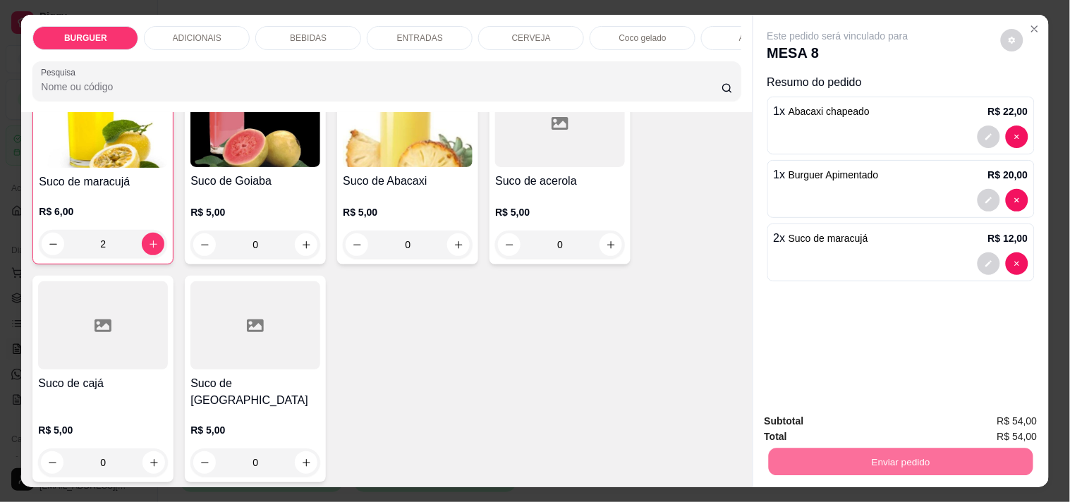
click at [829, 420] on button "Não registrar e enviar pedido" at bounding box center [854, 421] width 147 height 27
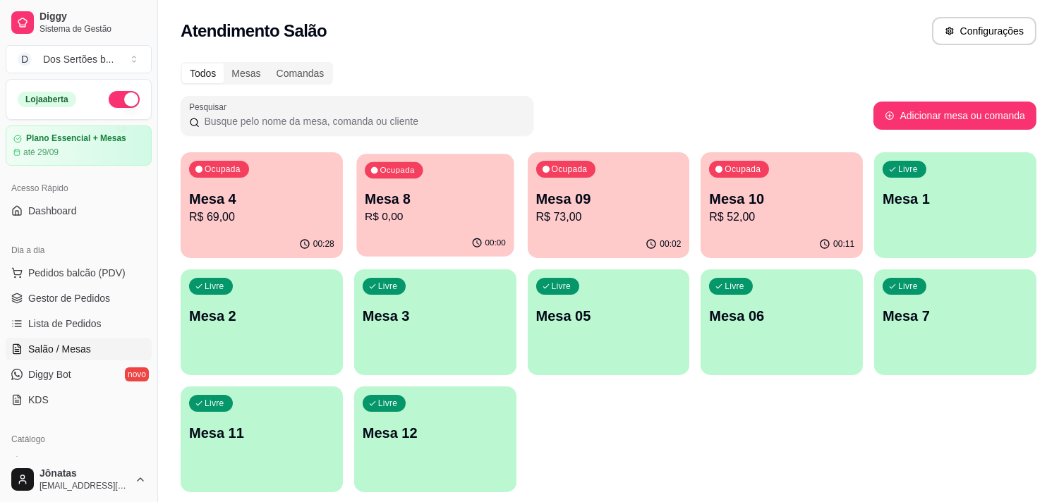
click at [426, 212] on p "R$ 0,00" at bounding box center [435, 217] width 141 height 16
click at [96, 296] on span "Gestor de Pedidos" at bounding box center [69, 298] width 82 height 14
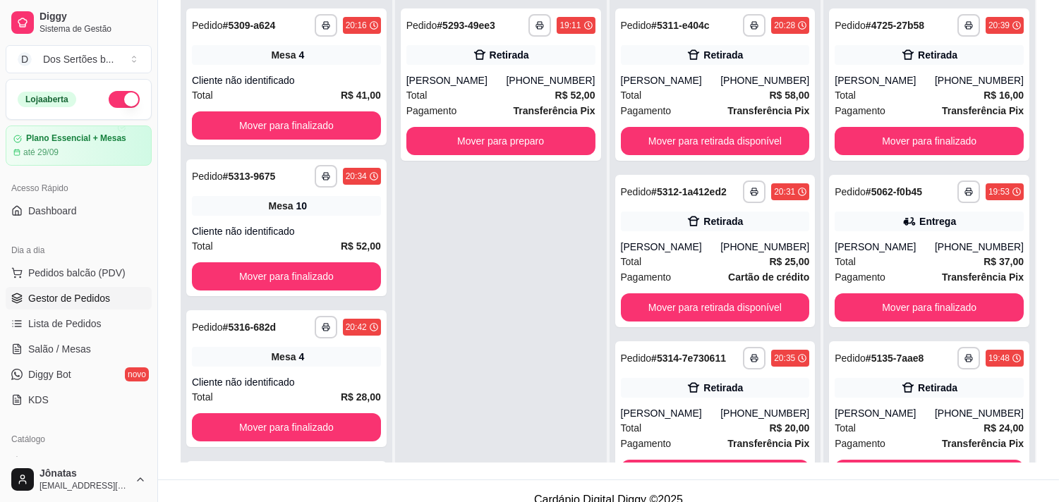
scroll to position [215, 0]
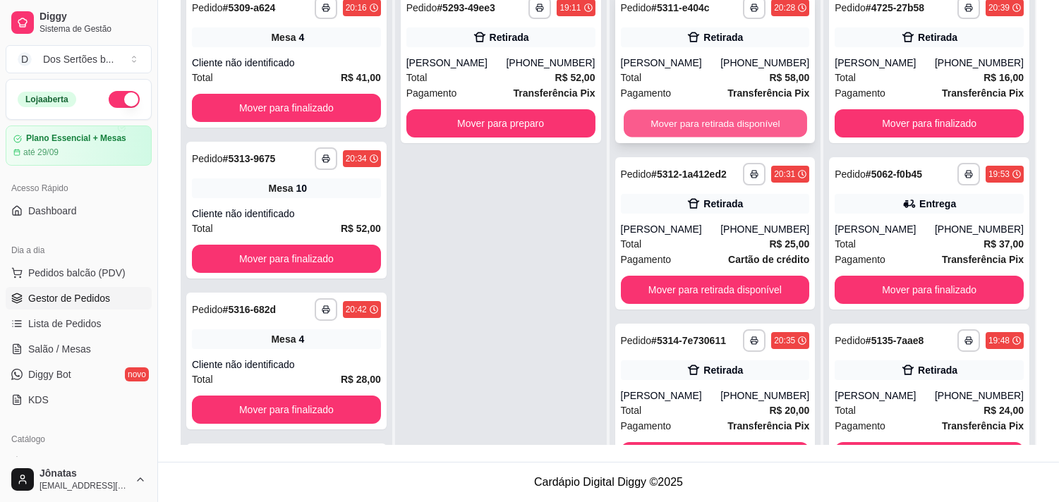
click at [661, 113] on button "Mover para retirada disponível" at bounding box center [715, 124] width 183 height 28
click at [725, 115] on button "Mover para retirada disponível" at bounding box center [715, 123] width 189 height 28
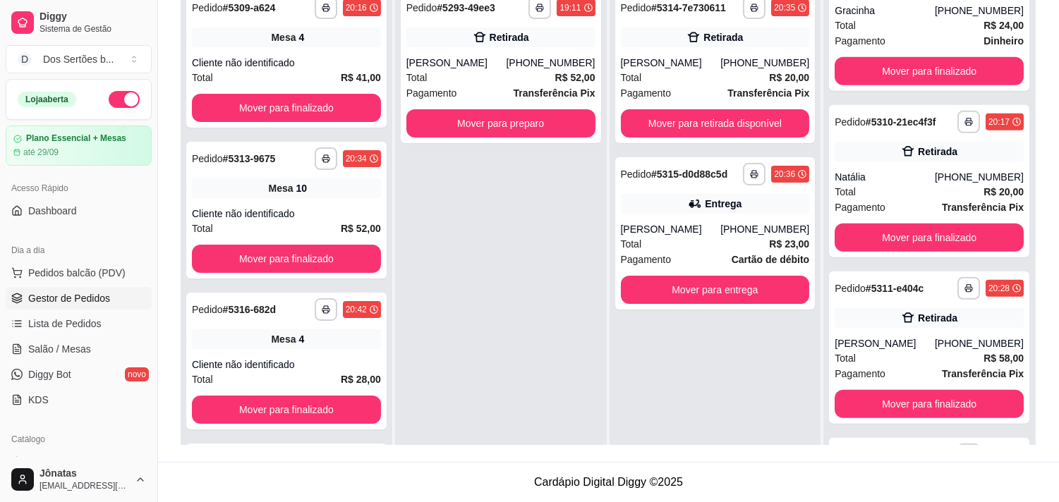
scroll to position [2007, 0]
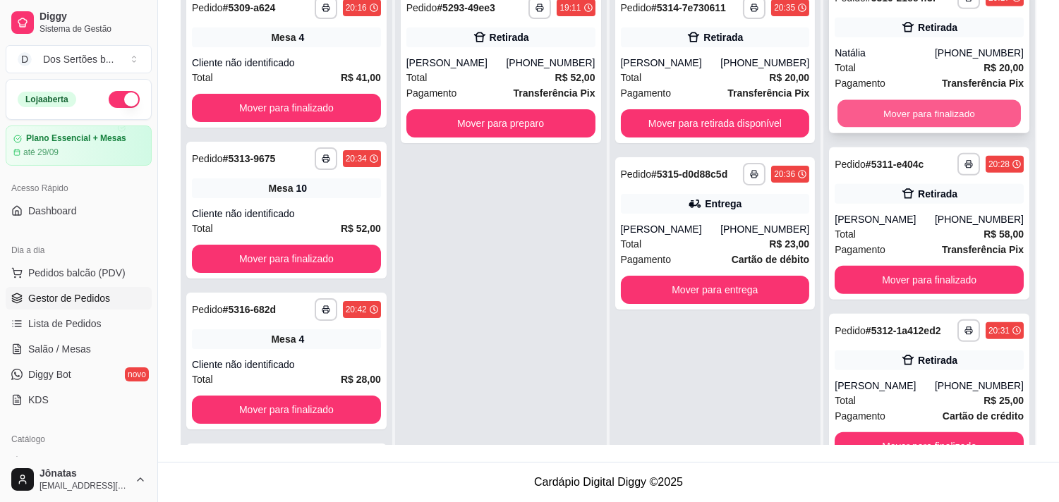
click at [880, 109] on button "Mover para finalizado" at bounding box center [928, 114] width 183 height 28
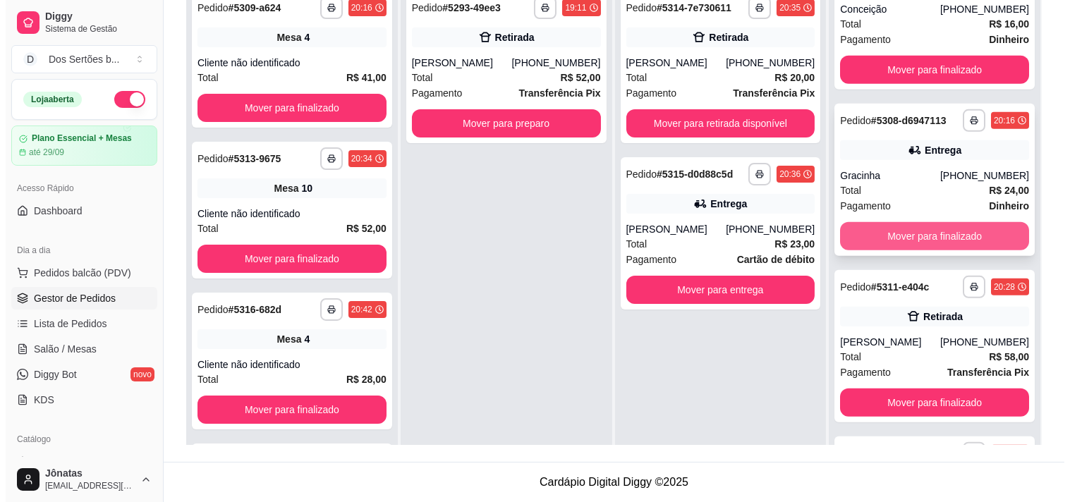
scroll to position [1711, 0]
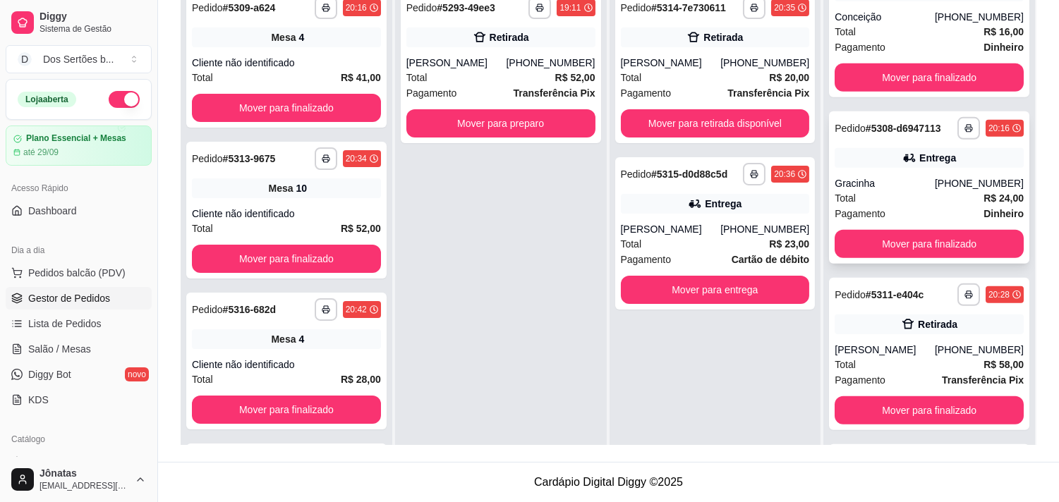
click at [882, 166] on div "**********" at bounding box center [929, 187] width 200 height 152
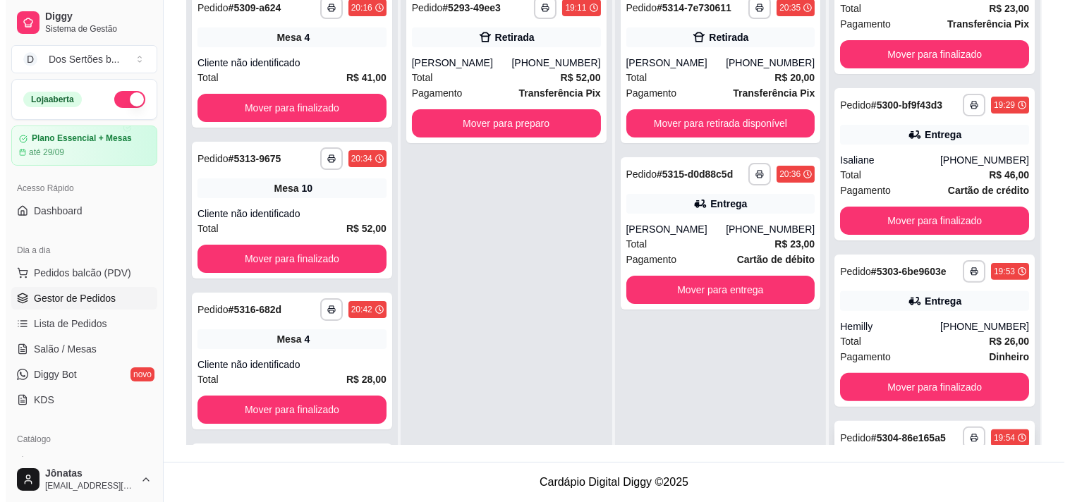
scroll to position [904, 0]
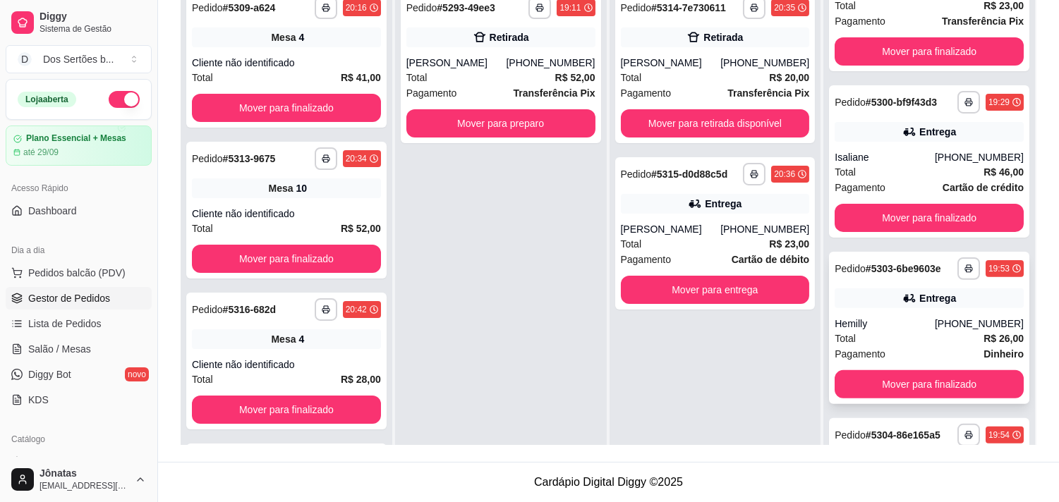
click at [889, 263] on strong "# 5303-6be9603e" at bounding box center [902, 268] width 75 height 11
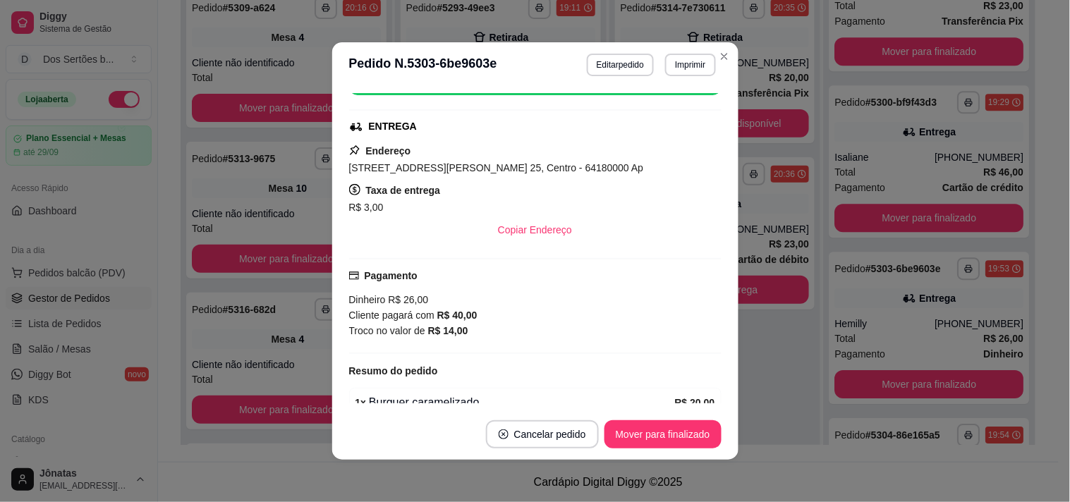
scroll to position [314, 0]
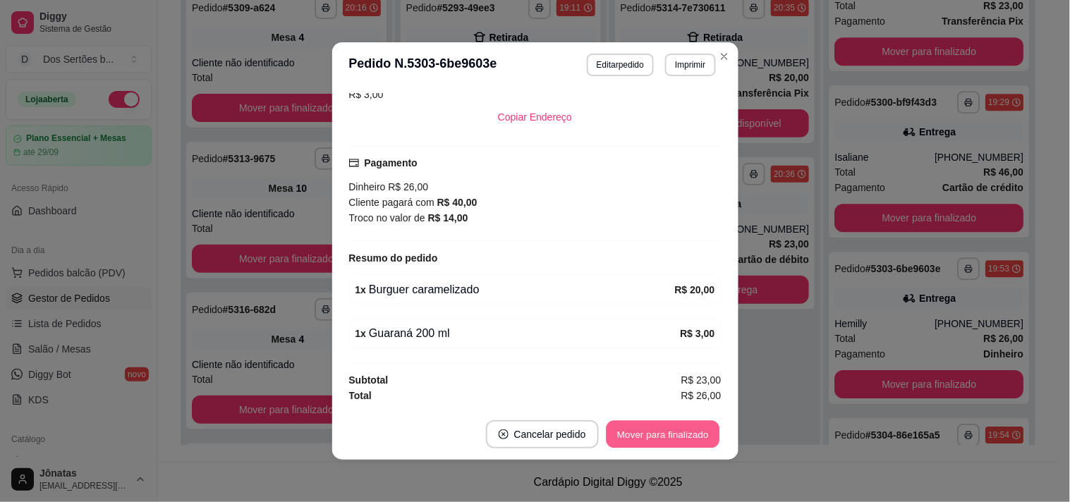
click at [638, 433] on button "Mover para finalizado" at bounding box center [663, 435] width 114 height 28
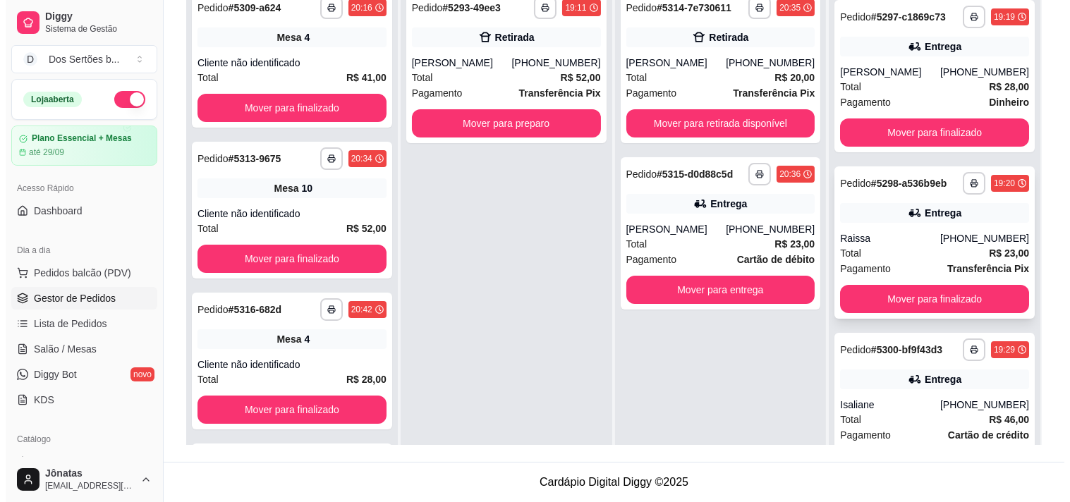
scroll to position [545, 0]
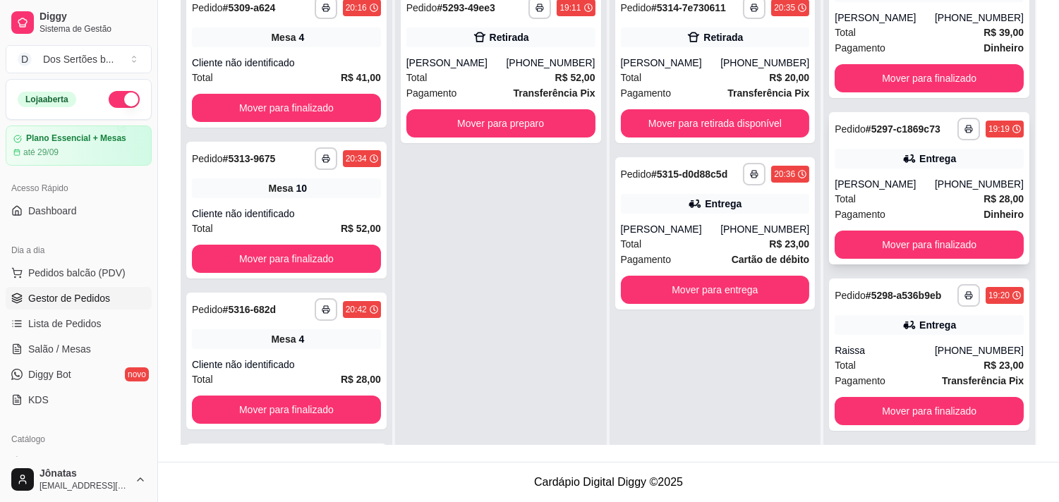
click at [886, 171] on div "**********" at bounding box center [929, 188] width 200 height 152
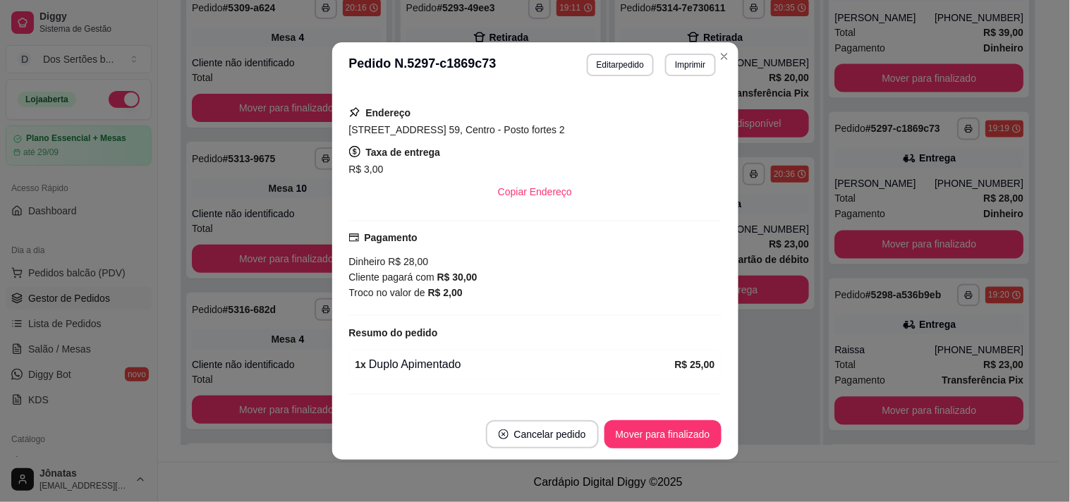
scroll to position [270, 0]
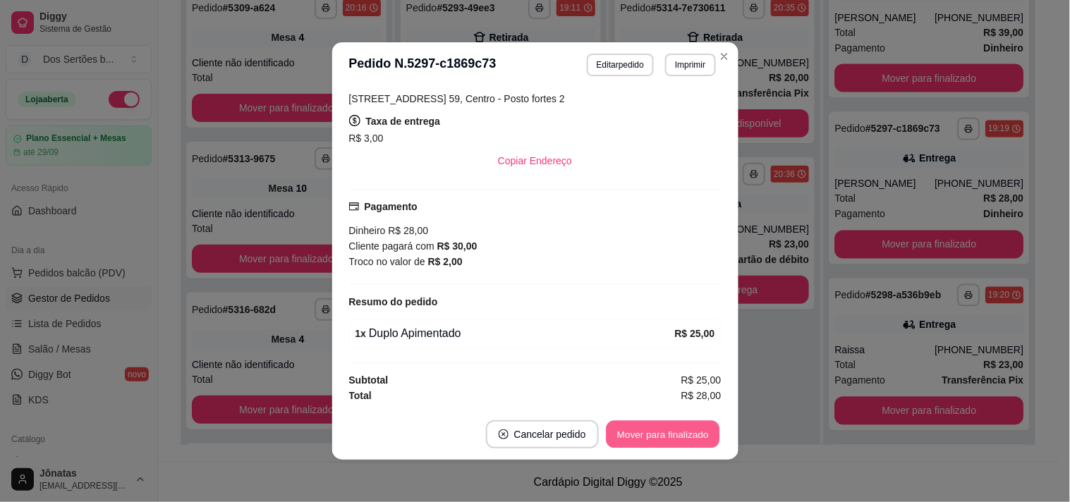
click at [639, 431] on button "Mover para finalizado" at bounding box center [663, 435] width 114 height 28
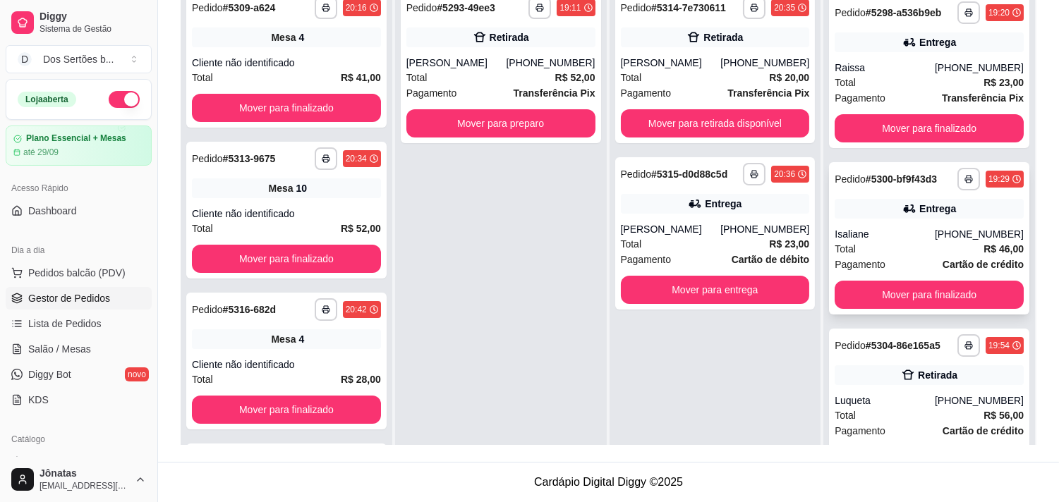
scroll to position [686, 0]
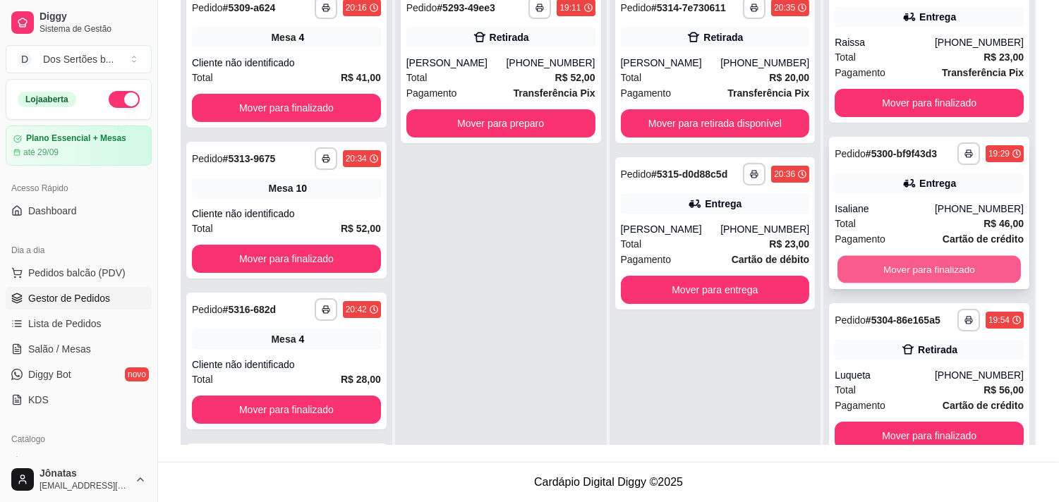
click at [897, 262] on button "Mover para finalizado" at bounding box center [928, 270] width 183 height 28
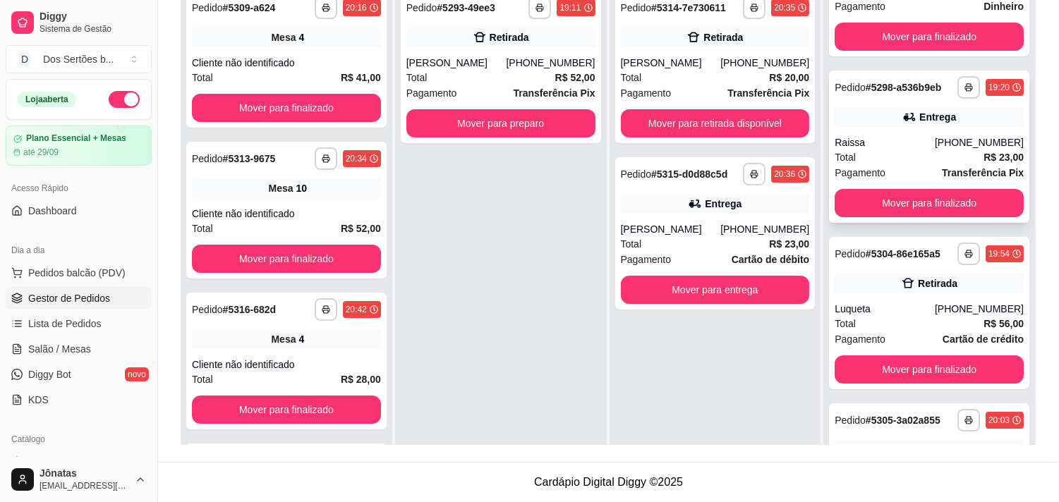
scroll to position [584, 0]
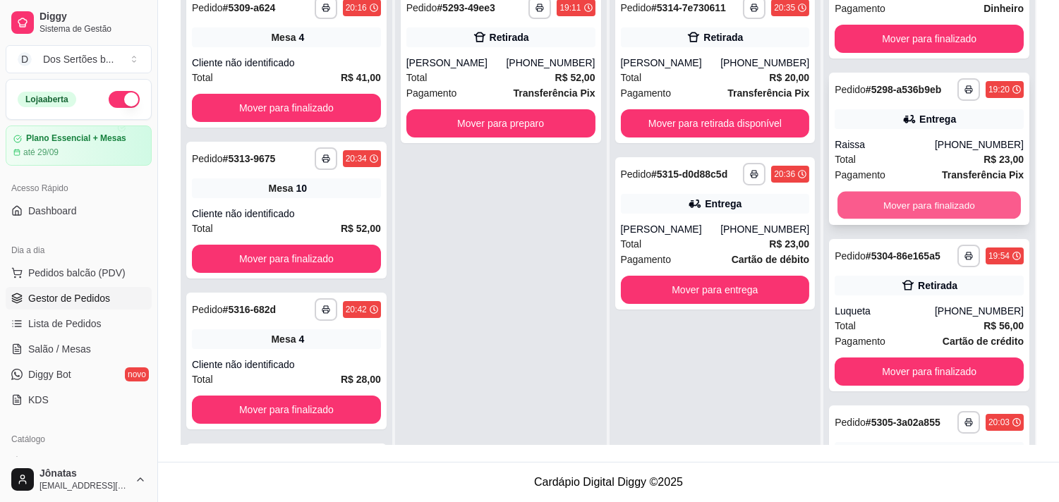
click at [907, 193] on button "Mover para finalizado" at bounding box center [928, 206] width 183 height 28
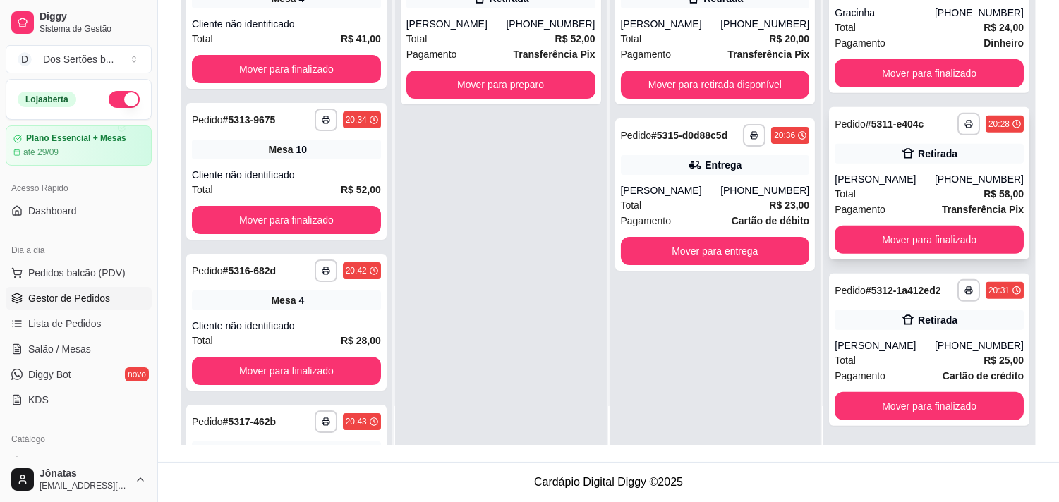
scroll to position [1175, 0]
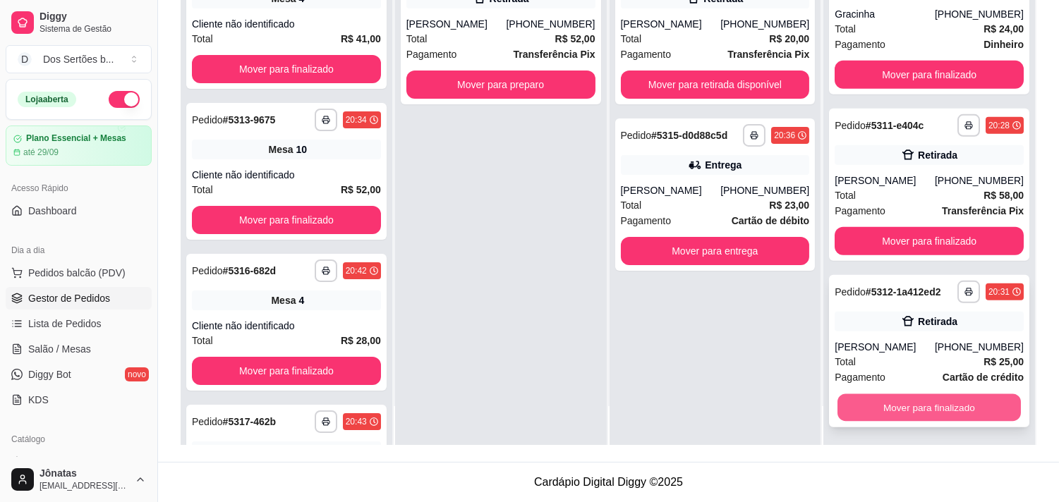
click at [926, 400] on button "Mover para finalizado" at bounding box center [928, 408] width 183 height 28
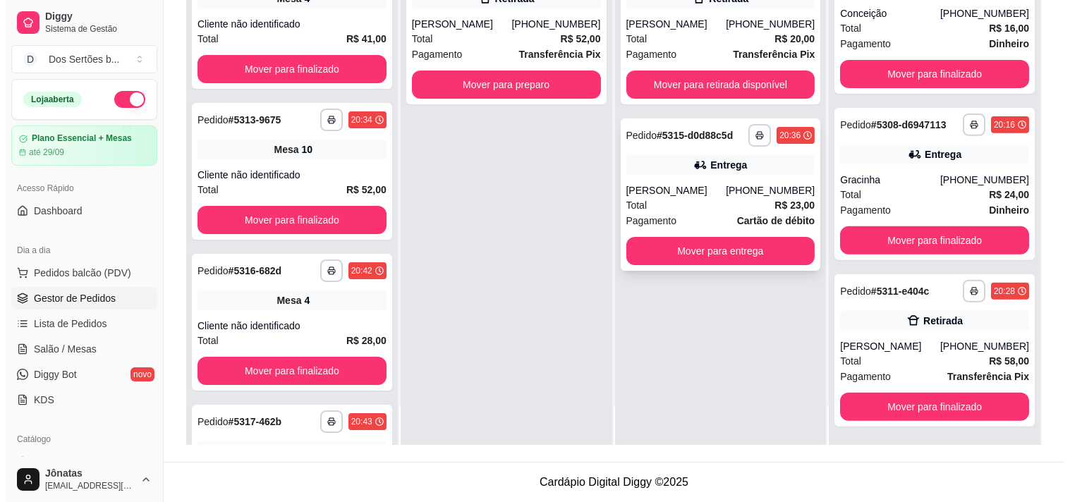
scroll to position [0, 0]
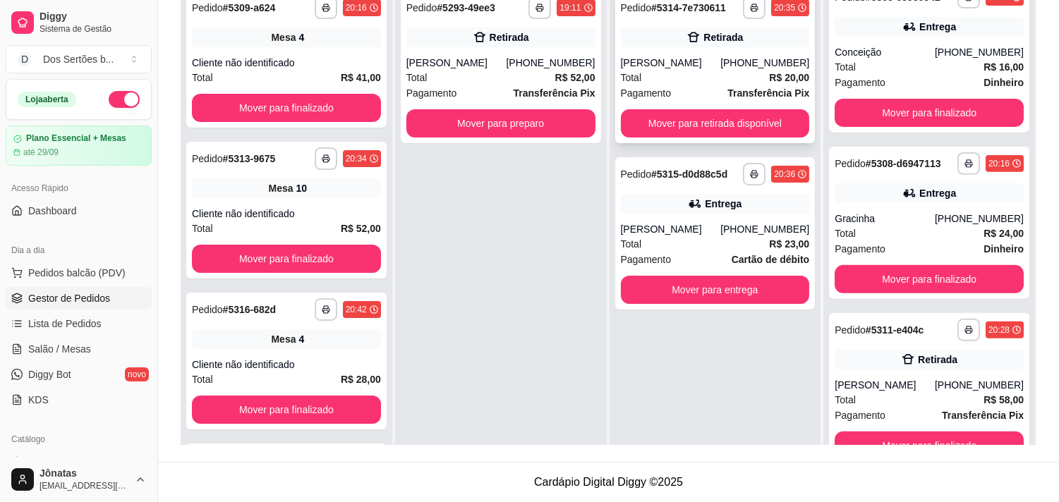
click at [717, 79] on div "Total R$ 20,00" at bounding box center [715, 78] width 189 height 16
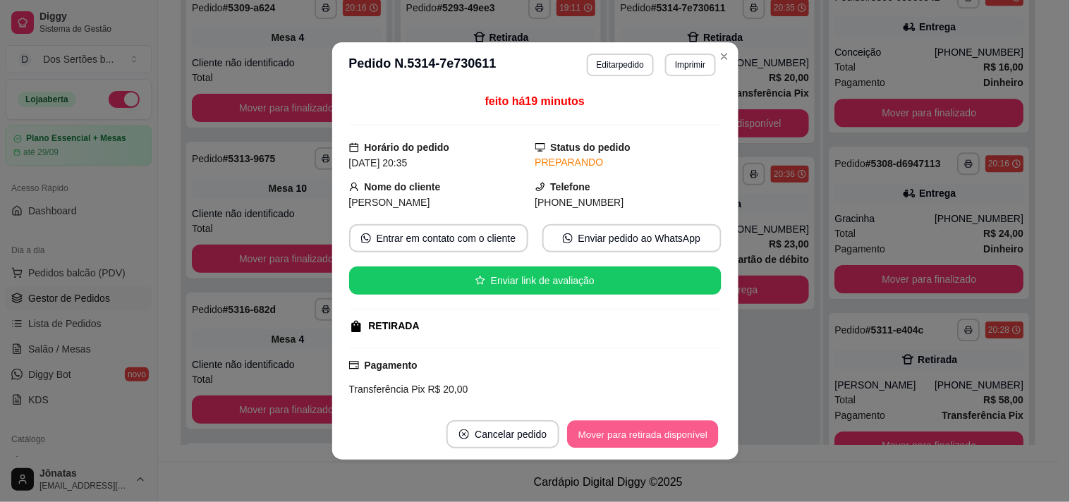
click at [660, 427] on button "Mover para retirada disponível" at bounding box center [643, 435] width 151 height 28
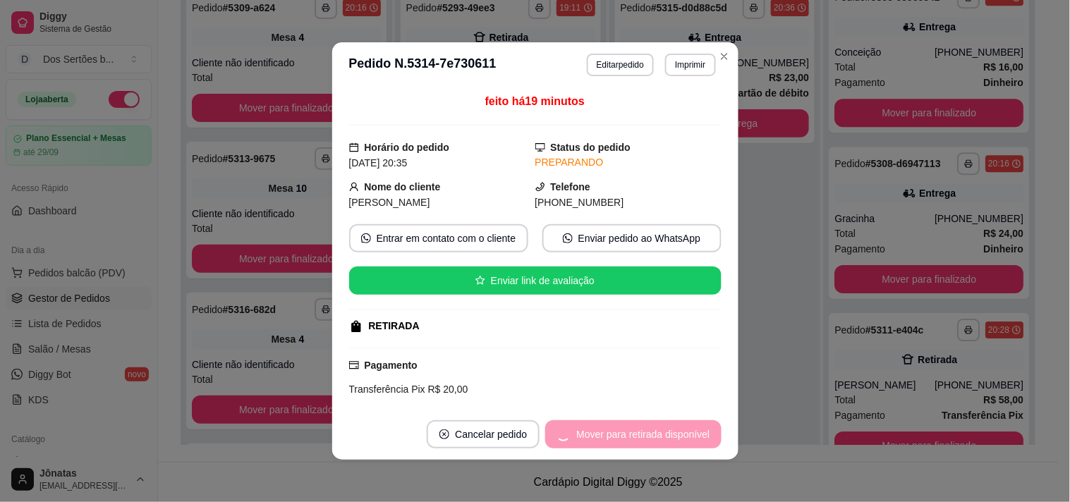
scroll to position [1175, 0]
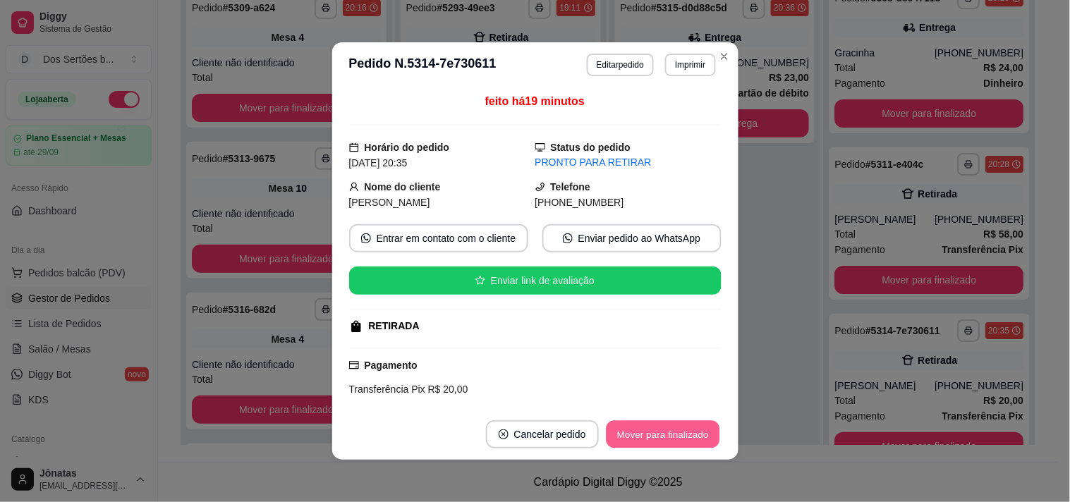
click at [686, 432] on button "Mover para finalizado" at bounding box center [663, 435] width 114 height 28
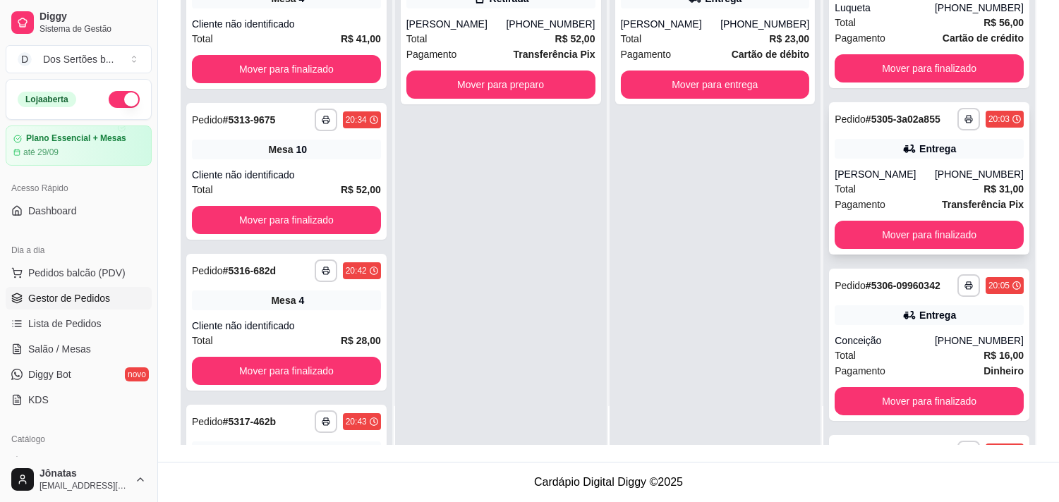
scroll to position [607, 0]
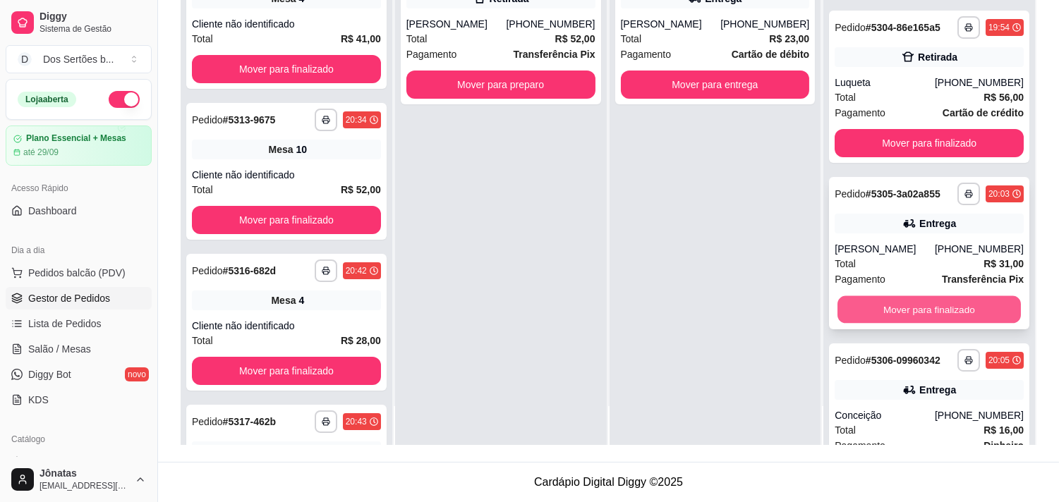
click at [947, 300] on button "Mover para finalizado" at bounding box center [928, 310] width 183 height 28
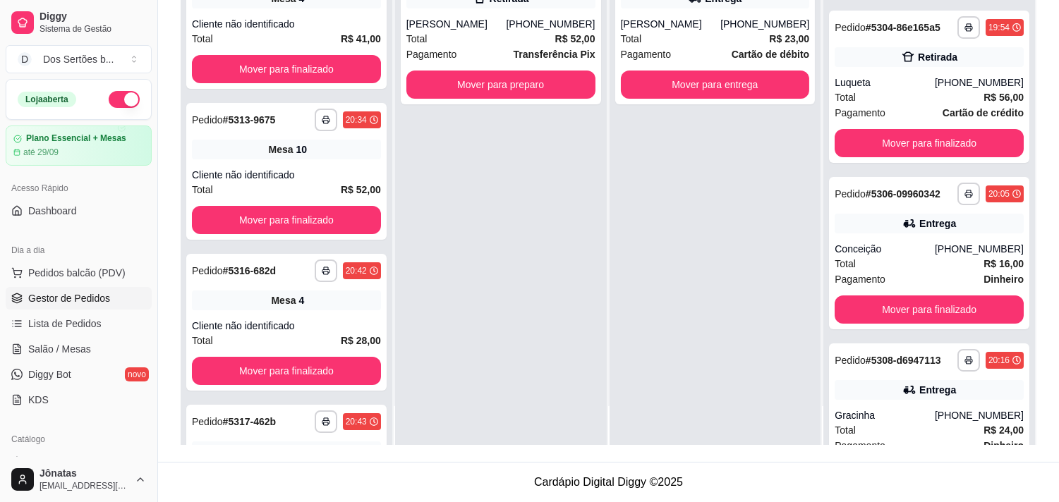
drag, startPoint x: 95, startPoint y: 243, endPoint x: 53, endPoint y: 248, distance: 41.8
click at [53, 248] on div "Dia a dia" at bounding box center [79, 250] width 146 height 23
click at [152, 294] on button "Toggle Sidebar" at bounding box center [157, 251] width 11 height 502
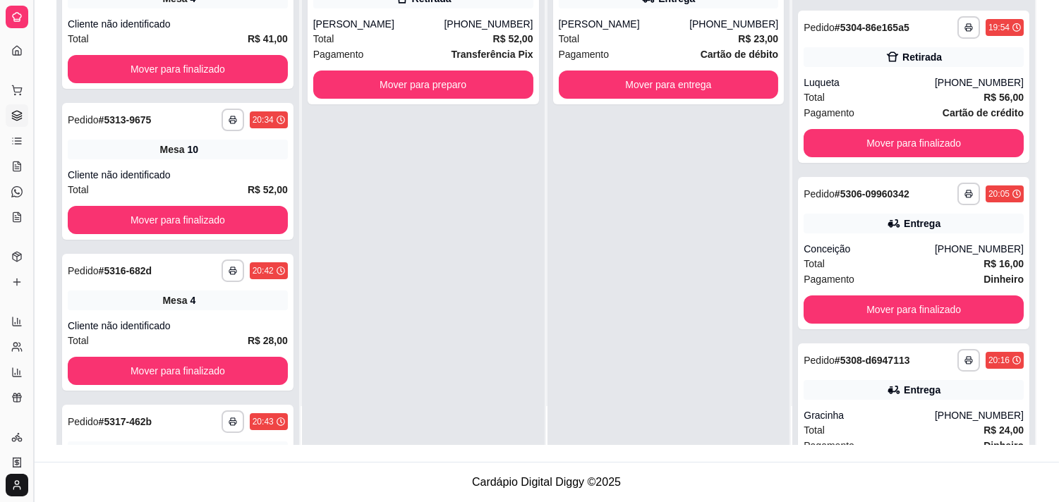
click at [34, 229] on button "Toggle Sidebar" at bounding box center [33, 251] width 11 height 502
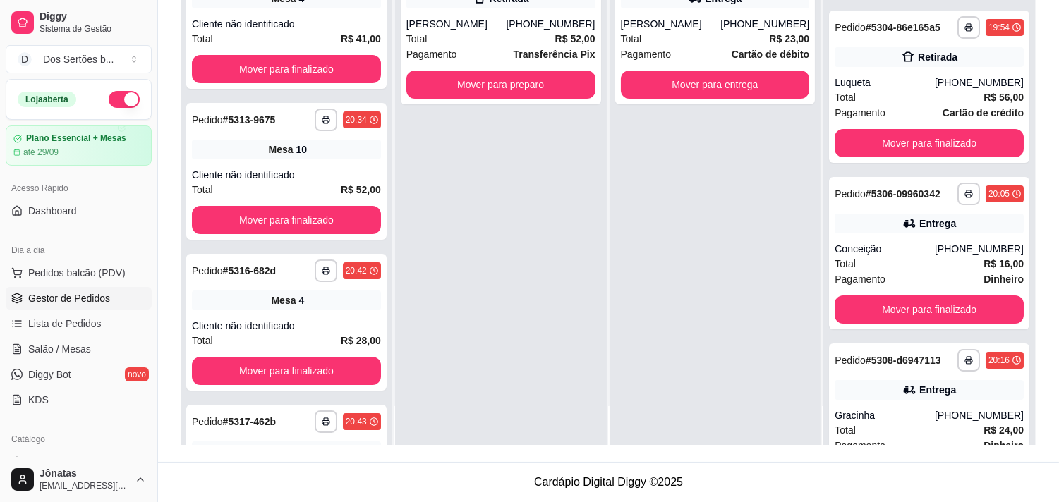
scroll to position [329, 0]
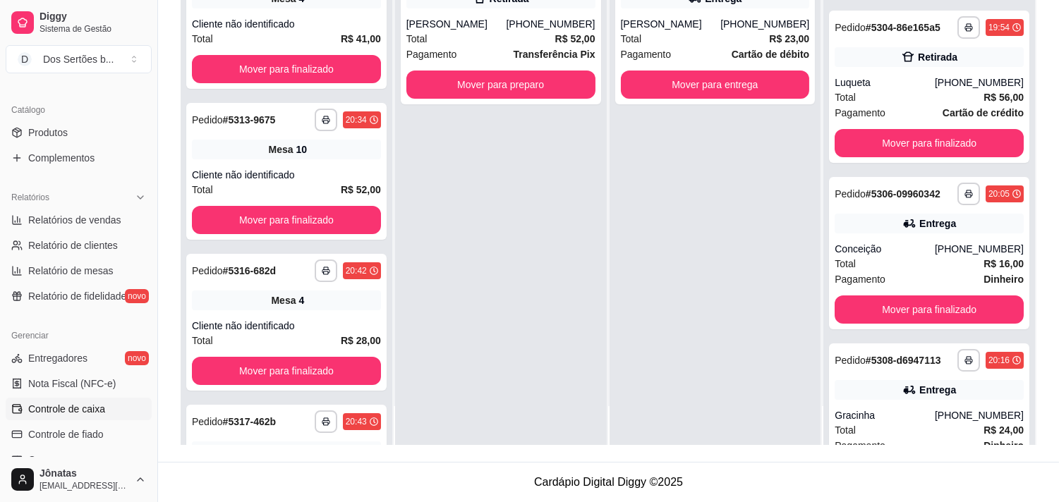
click at [80, 405] on span "Controle de caixa" at bounding box center [66, 409] width 77 height 14
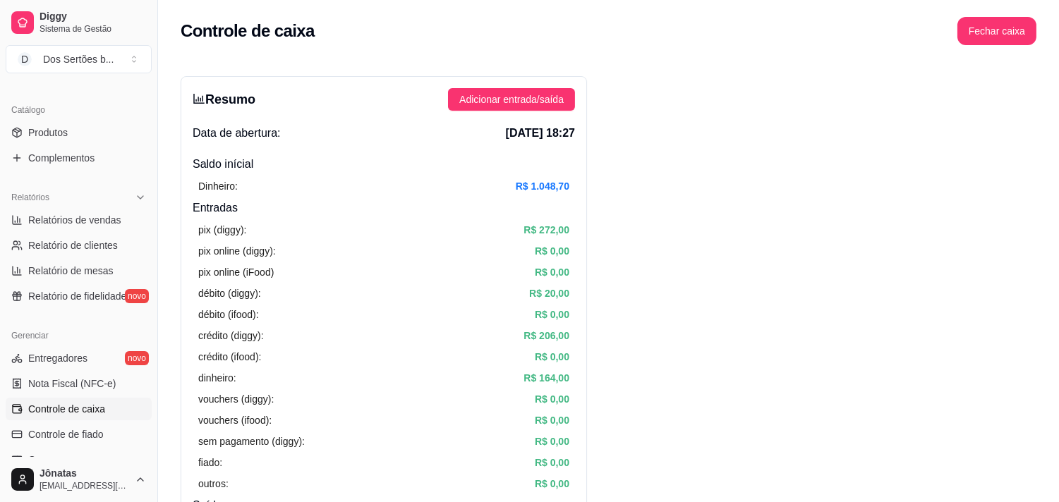
scroll to position [51, 0]
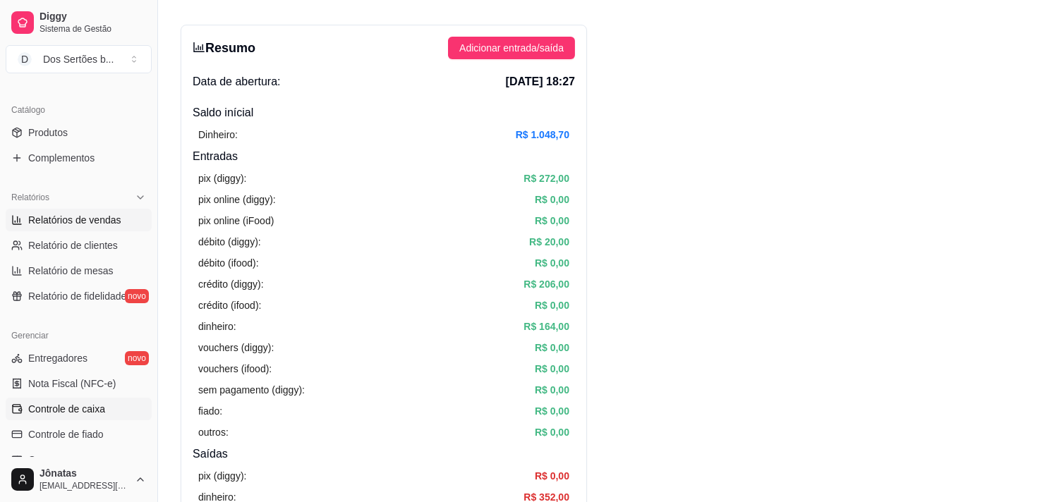
click at [102, 219] on span "Relatórios de vendas" at bounding box center [74, 220] width 93 height 14
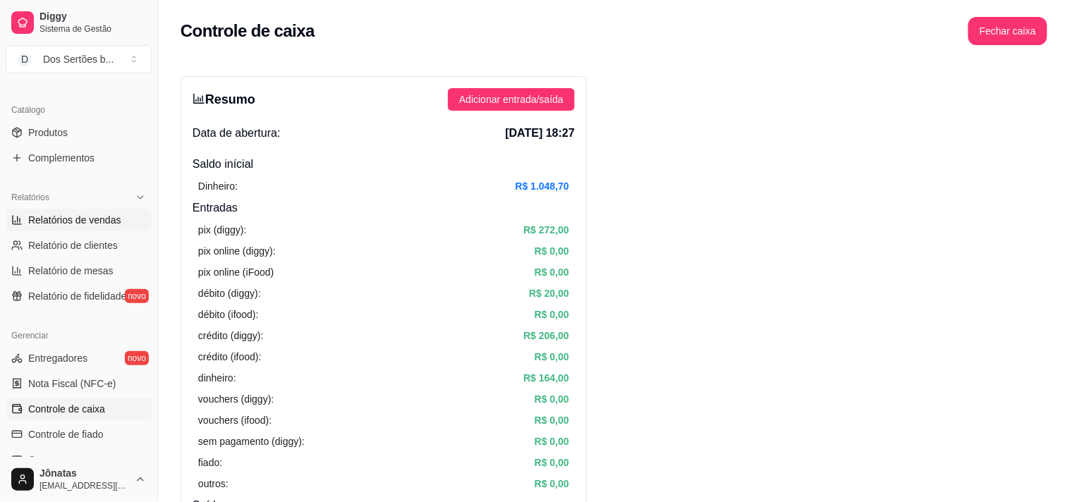
select select "ALL"
select select "0"
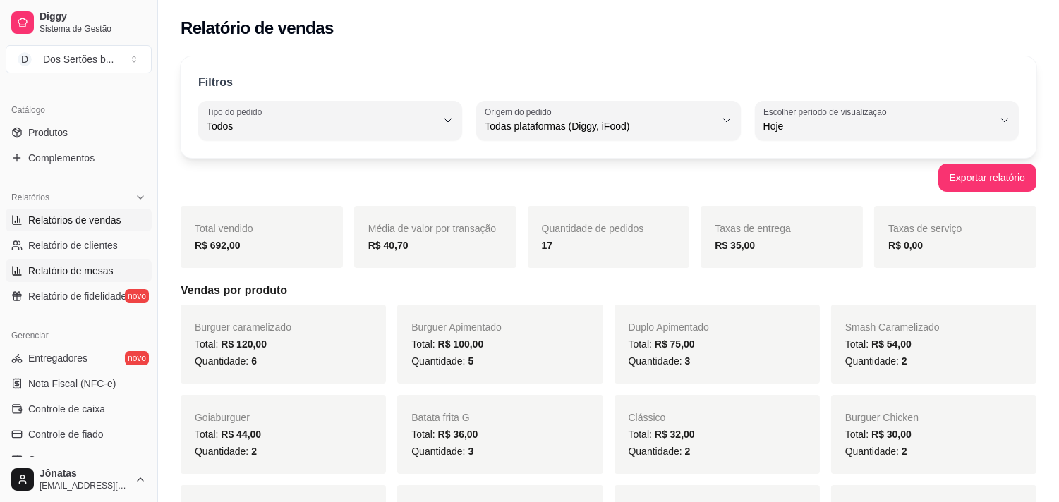
click at [134, 261] on link "Relatório de mesas" at bounding box center [79, 271] width 146 height 23
select select "TOTAL_OF_ORDERS"
select select "7"
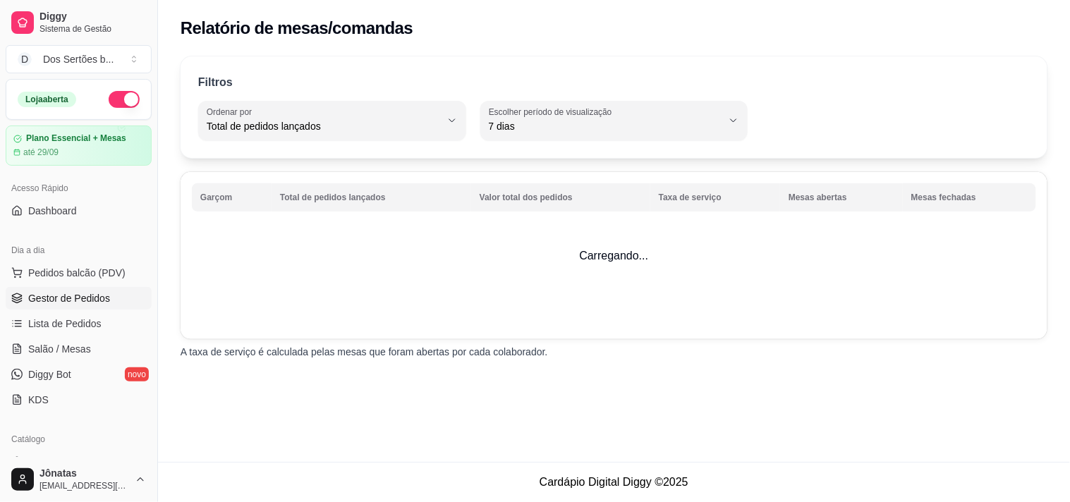
click at [82, 300] on span "Gestor de Pedidos" at bounding box center [69, 298] width 82 height 14
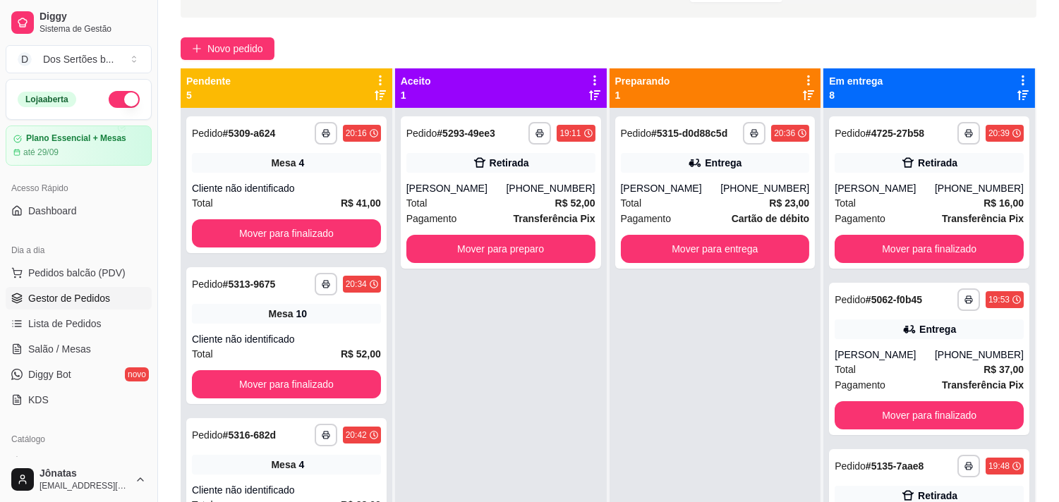
scroll to position [114, 0]
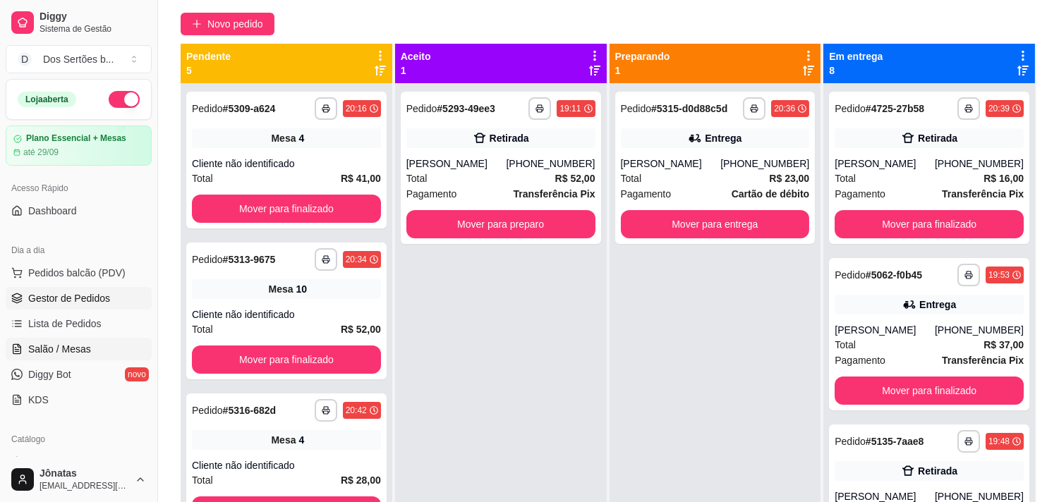
click at [59, 351] on span "Salão / Mesas" at bounding box center [59, 349] width 63 height 14
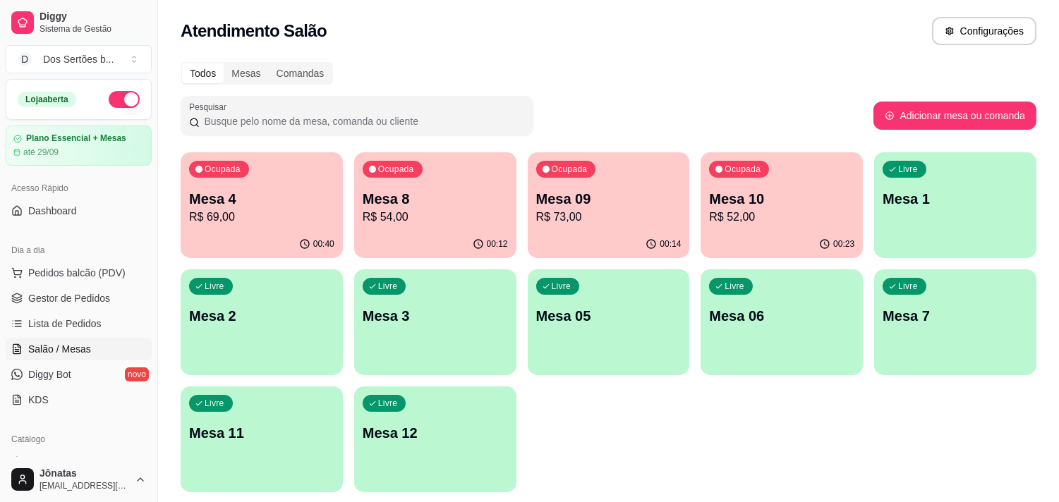
scroll to position [47, 0]
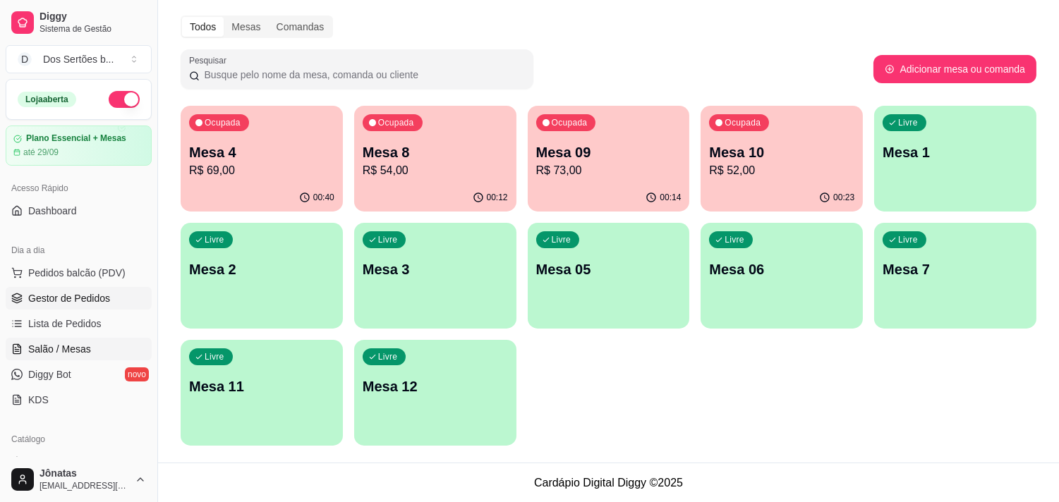
click at [87, 306] on link "Gestor de Pedidos" at bounding box center [79, 298] width 146 height 23
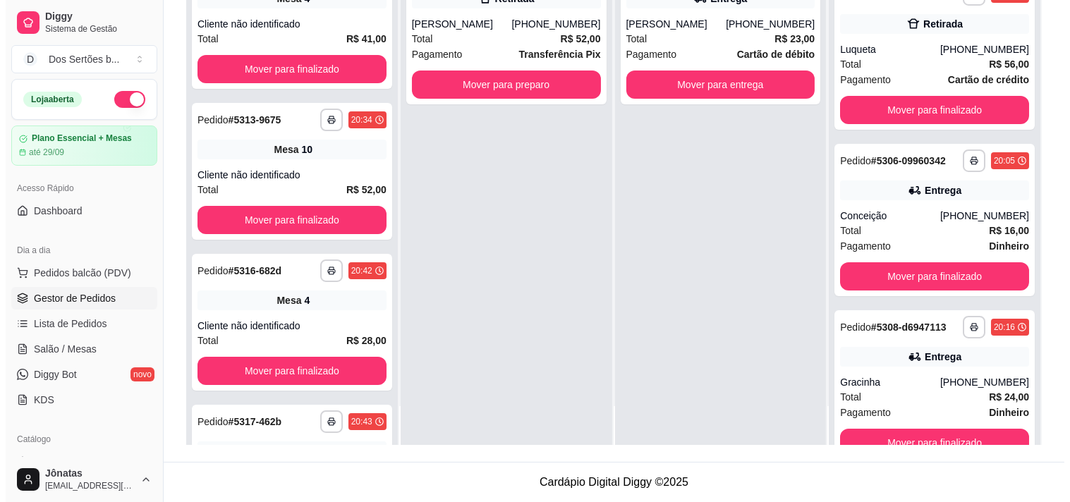
scroll to position [504, 0]
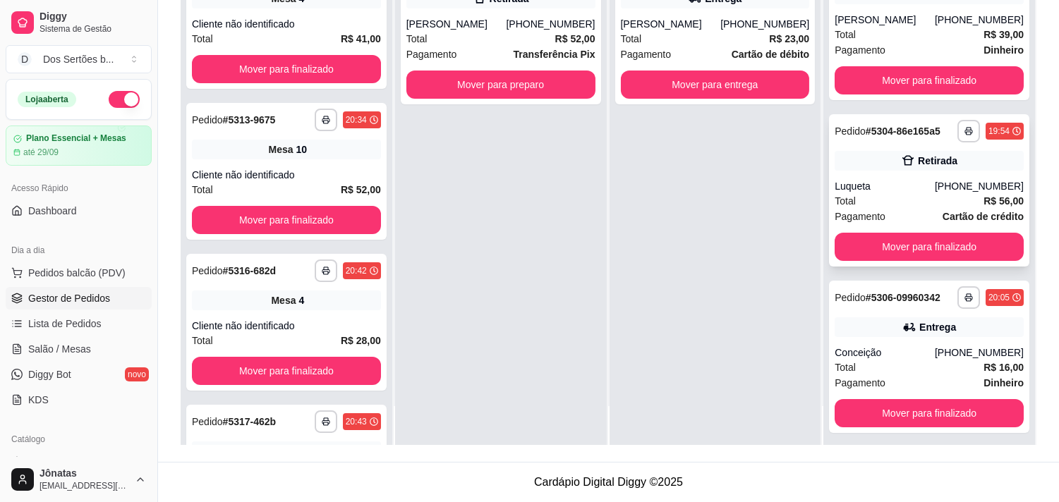
click at [861, 188] on div "Luqueta" at bounding box center [884, 186] width 100 height 14
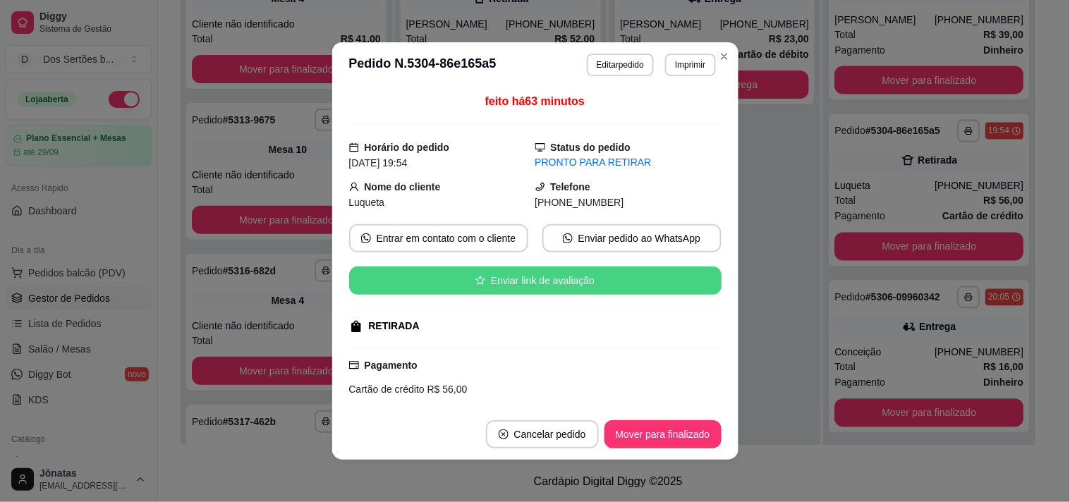
scroll to position [173, 0]
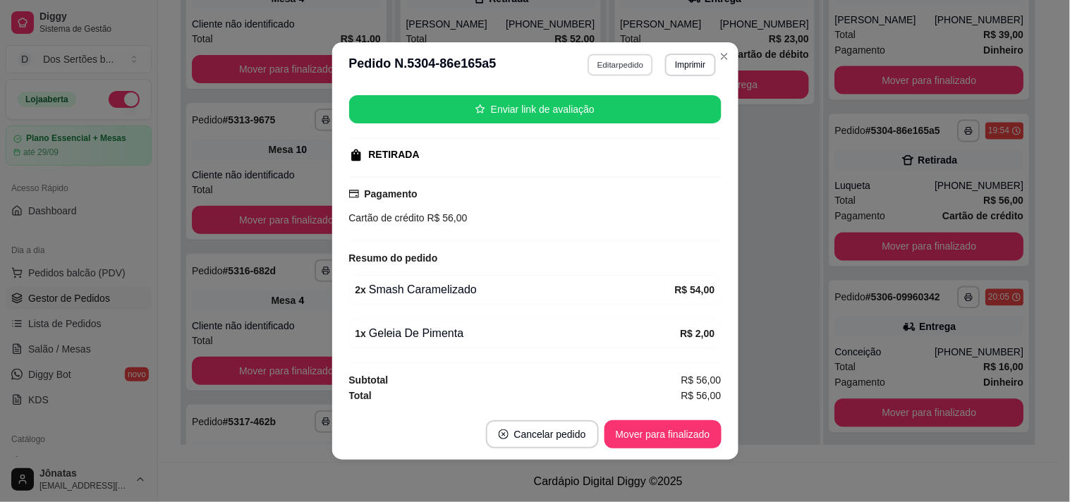
click at [609, 61] on button "Editar pedido" at bounding box center [621, 65] width 66 height 22
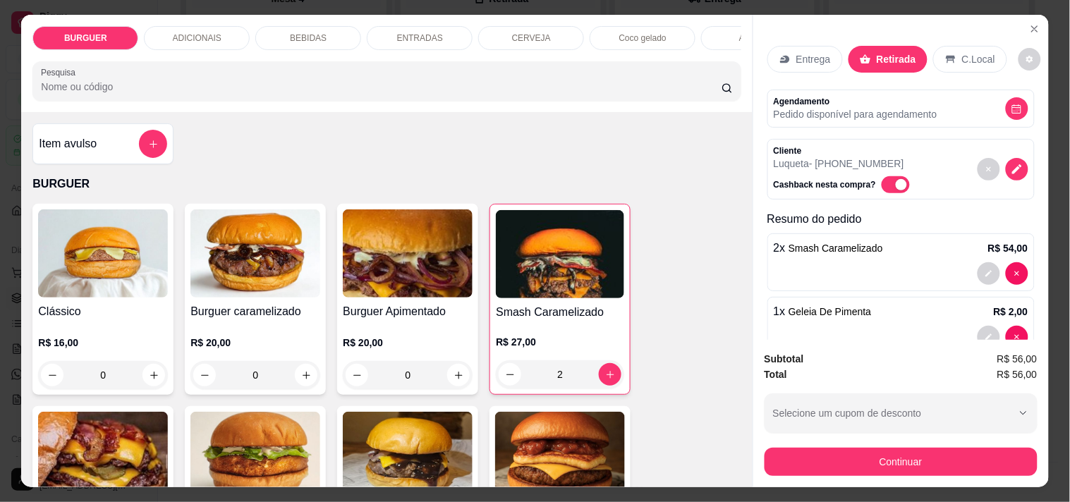
click at [312, 32] on p "BEBIDAS" at bounding box center [308, 37] width 37 height 11
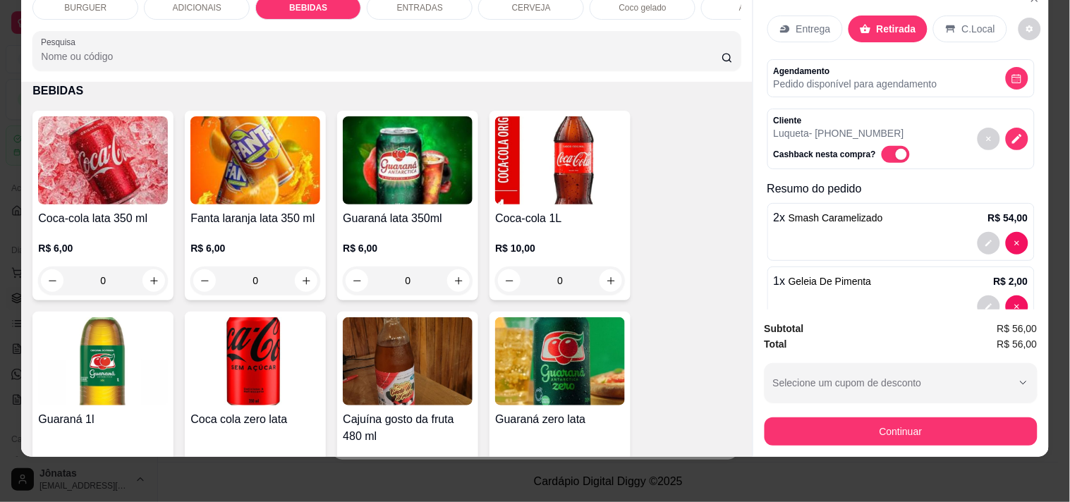
scroll to position [1337, 0]
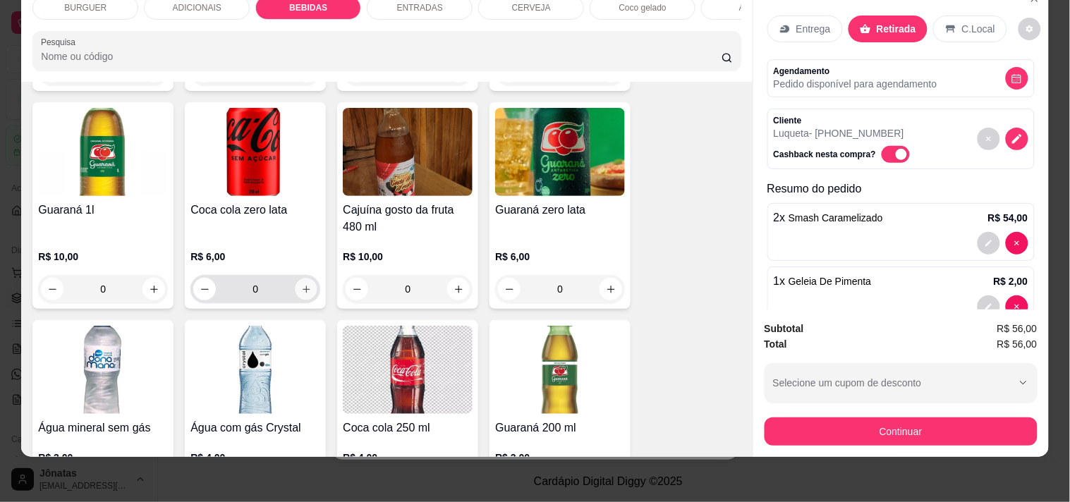
click at [301, 287] on icon "increase-product-quantity" at bounding box center [306, 289] width 11 height 11
type input "1"
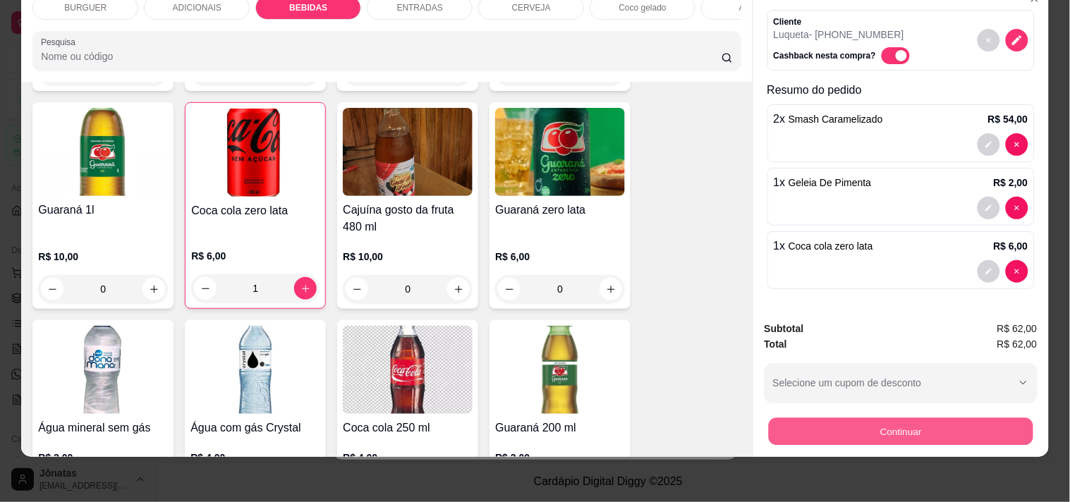
click at [818, 418] on button "Continuar" at bounding box center [900, 432] width 265 height 28
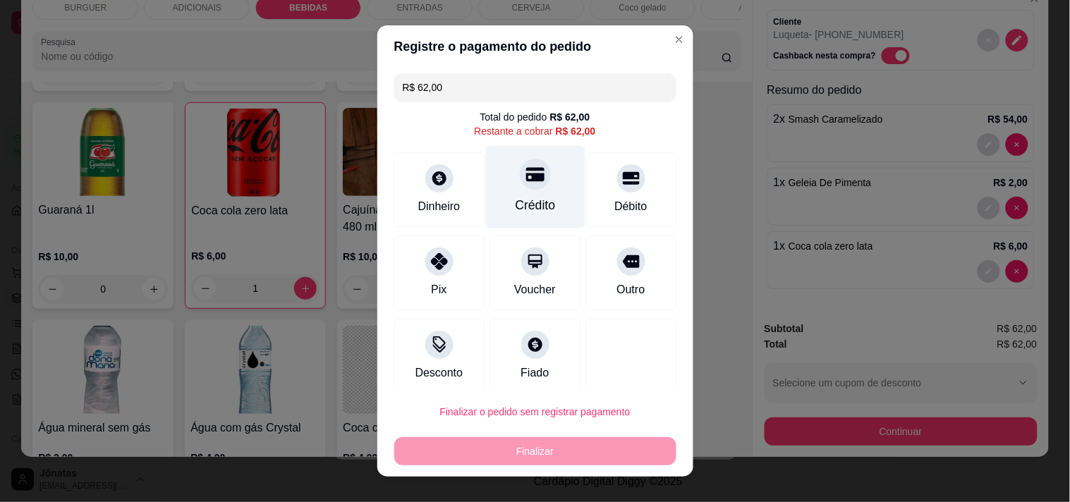
click at [510, 195] on div "Crédito" at bounding box center [534, 186] width 99 height 83
type input "R$ 0,00"
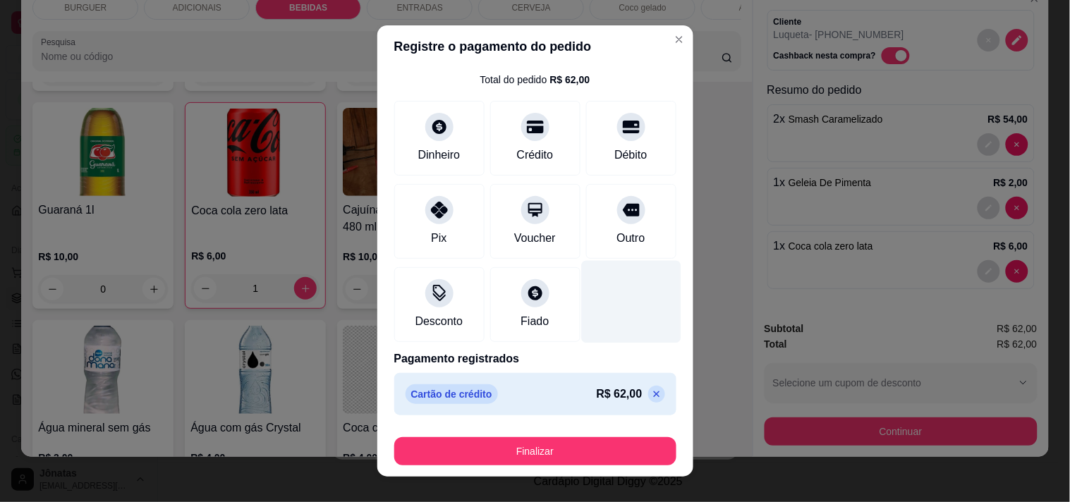
scroll to position [20, 0]
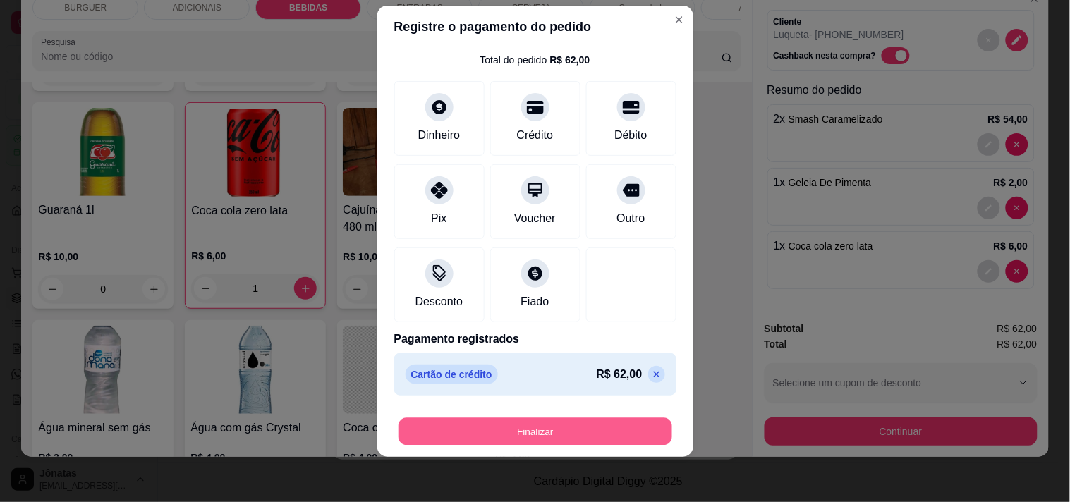
click at [576, 429] on button "Finalizar" at bounding box center [536, 432] width 274 height 28
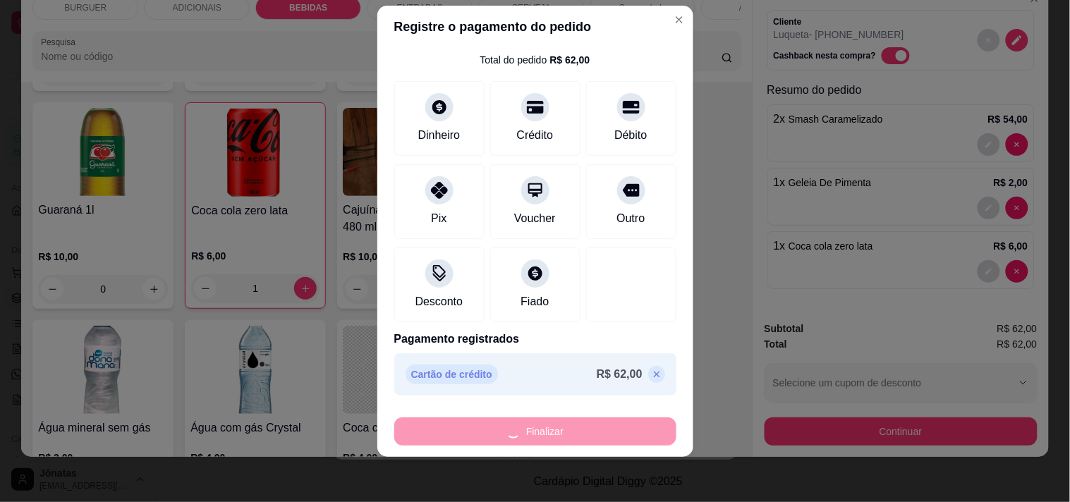
type input "0"
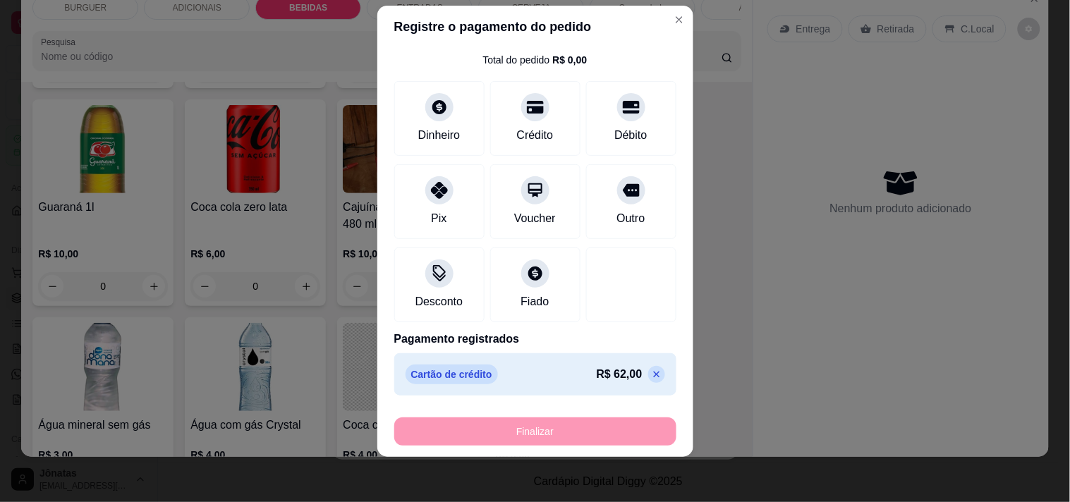
type input "-R$ 62,00"
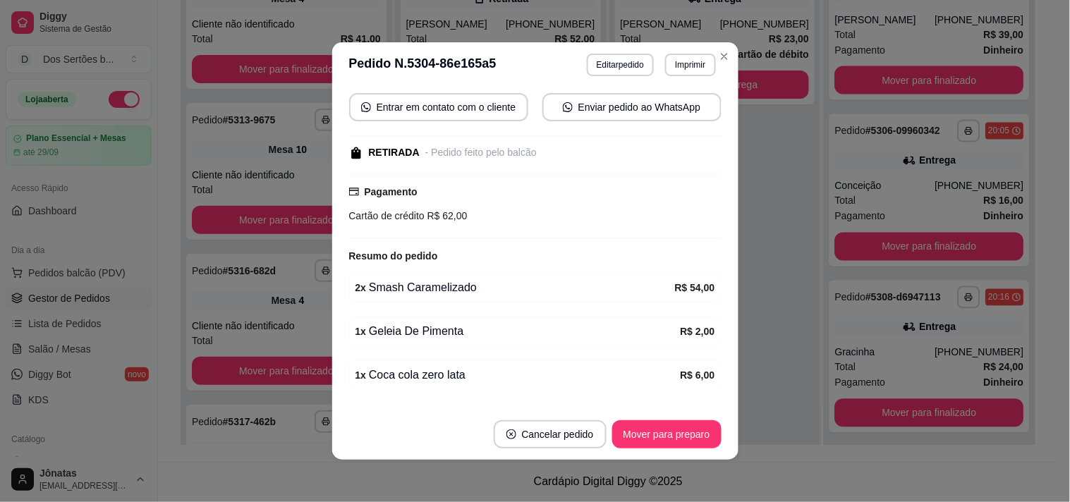
scroll to position [206, 0]
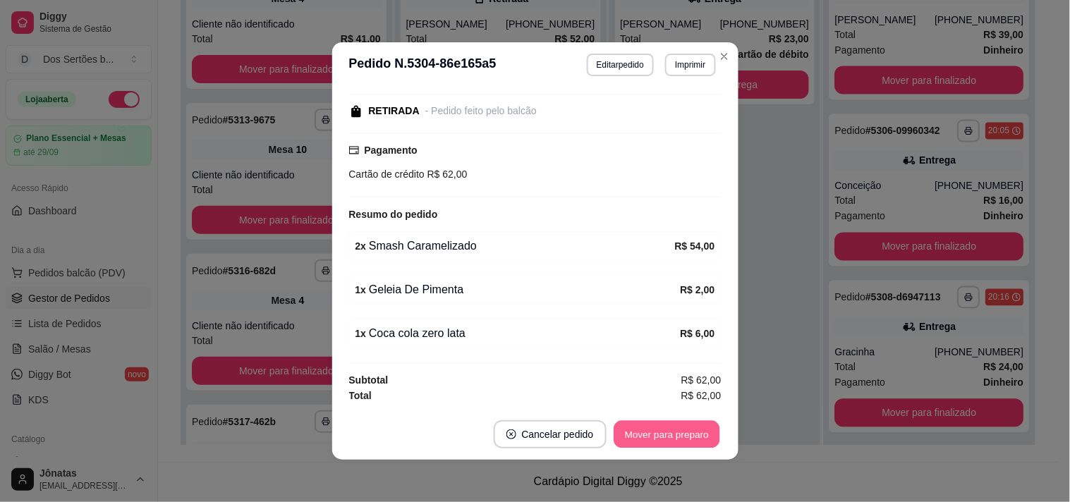
click at [674, 432] on button "Mover para preparo" at bounding box center [667, 435] width 106 height 28
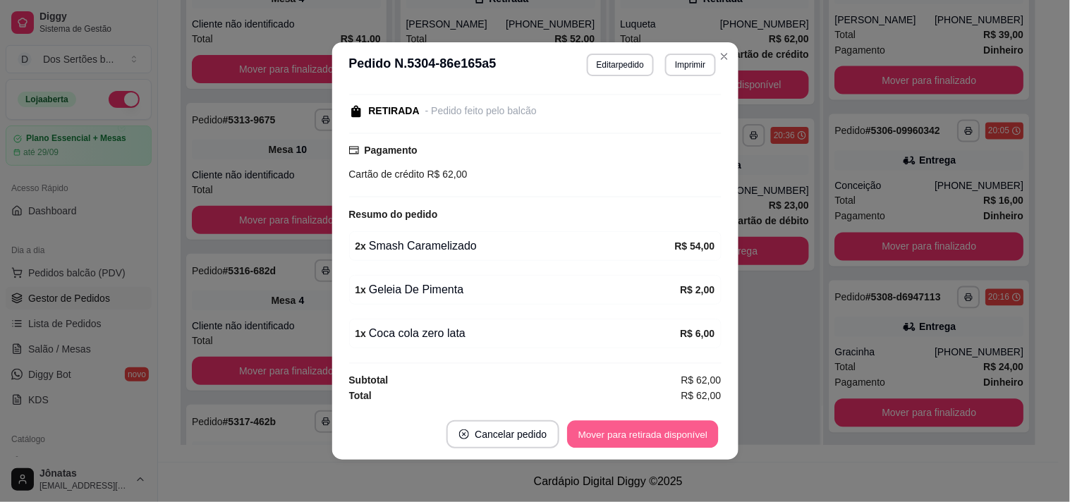
click at [691, 425] on button "Mover para retirada disponível" at bounding box center [643, 435] width 151 height 28
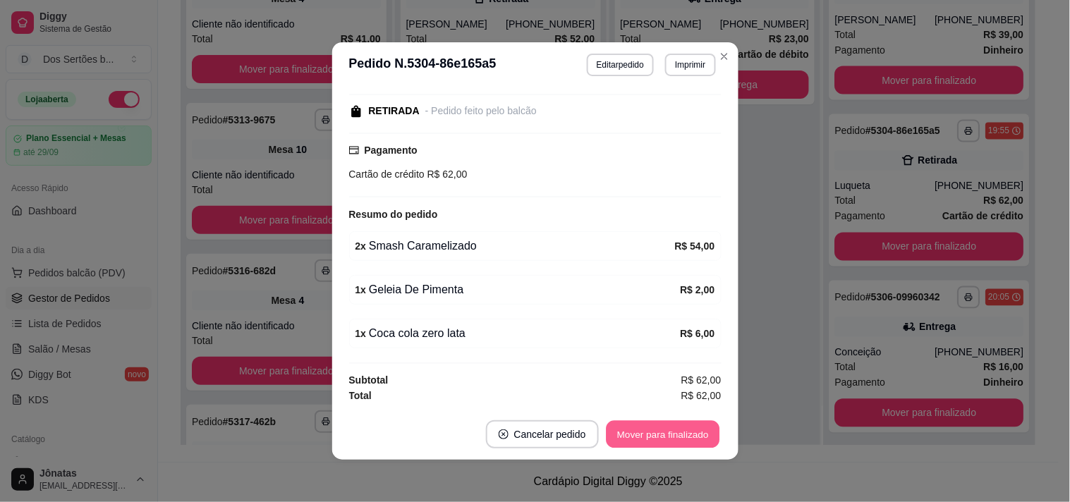
click at [668, 436] on button "Mover para finalizado" at bounding box center [663, 435] width 114 height 28
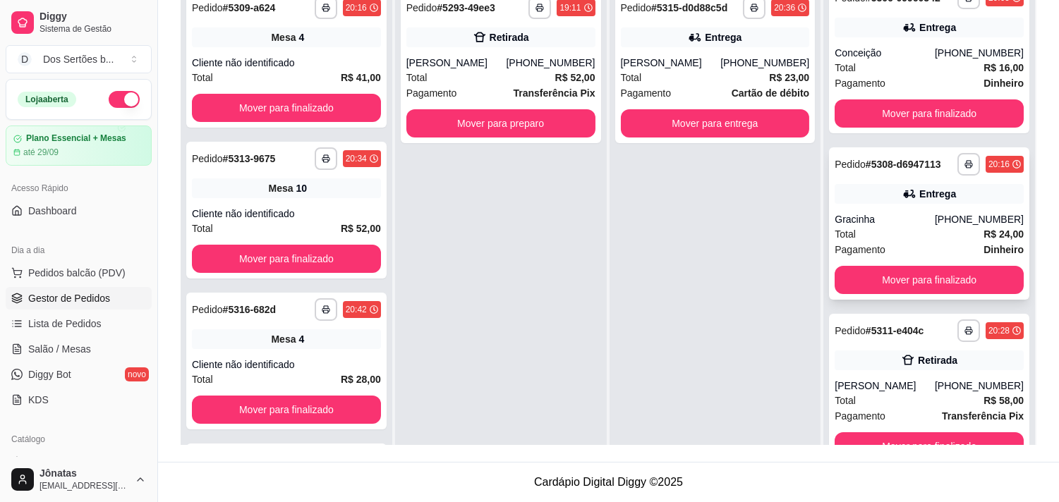
scroll to position [39, 0]
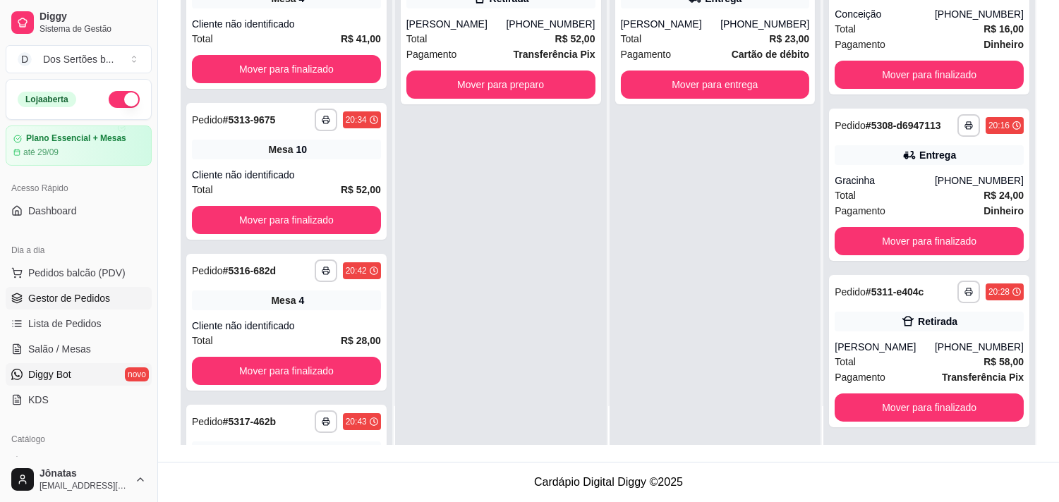
click at [122, 363] on link "Diggy Bot novo" at bounding box center [79, 374] width 146 height 23
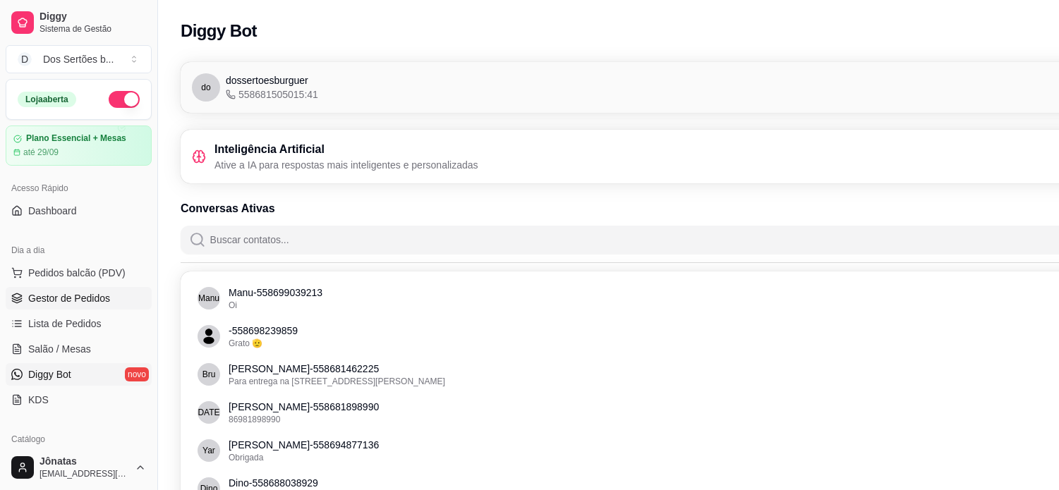
click at [59, 298] on span "Gestor de Pedidos" at bounding box center [69, 298] width 82 height 14
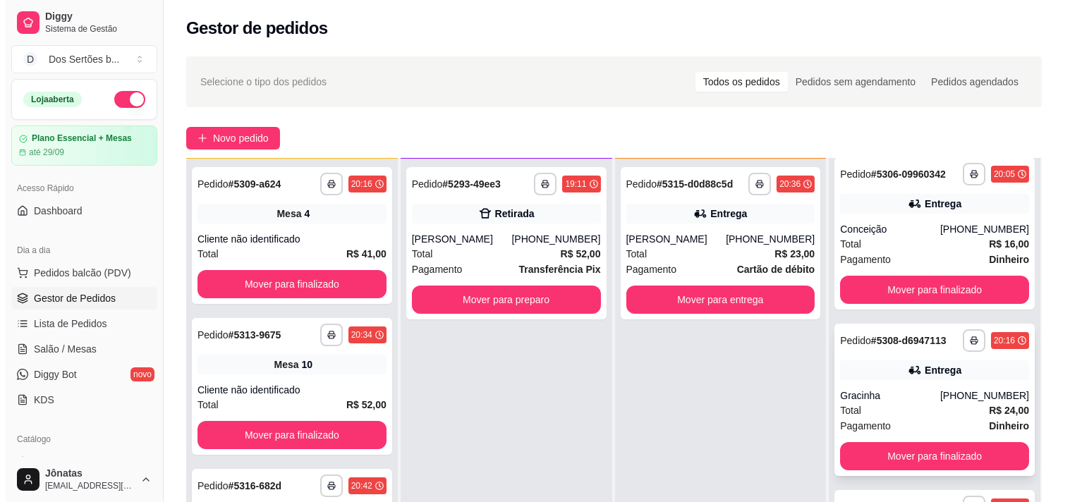
scroll to position [215, 0]
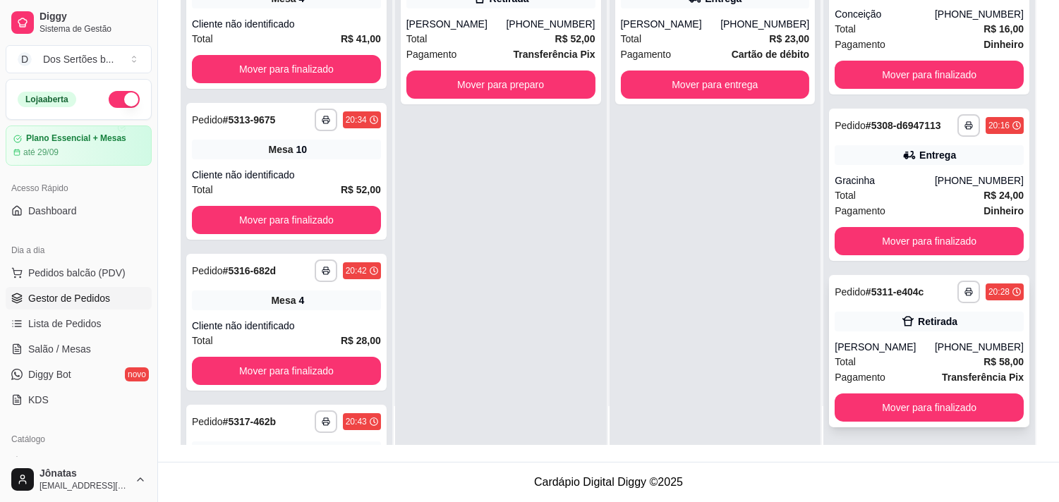
click at [901, 318] on icon at bounding box center [908, 322] width 14 height 14
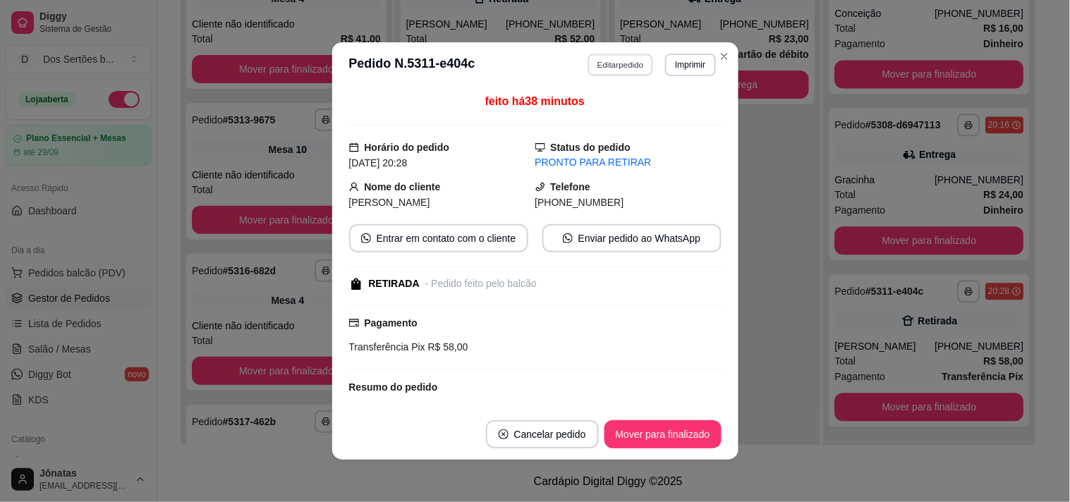
click at [607, 59] on button "Editar pedido" at bounding box center [621, 65] width 66 height 22
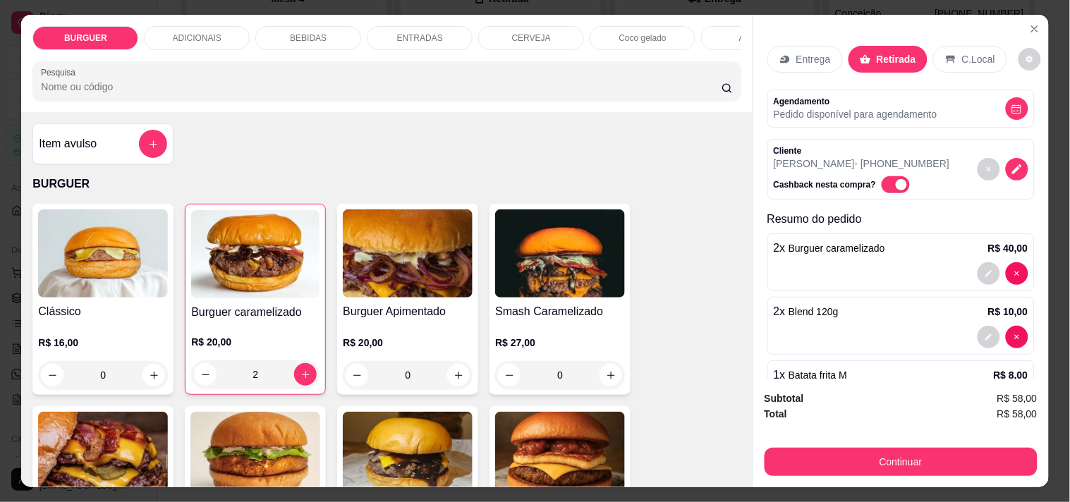
click at [337, 26] on div "BEBIDAS" at bounding box center [308, 38] width 106 height 24
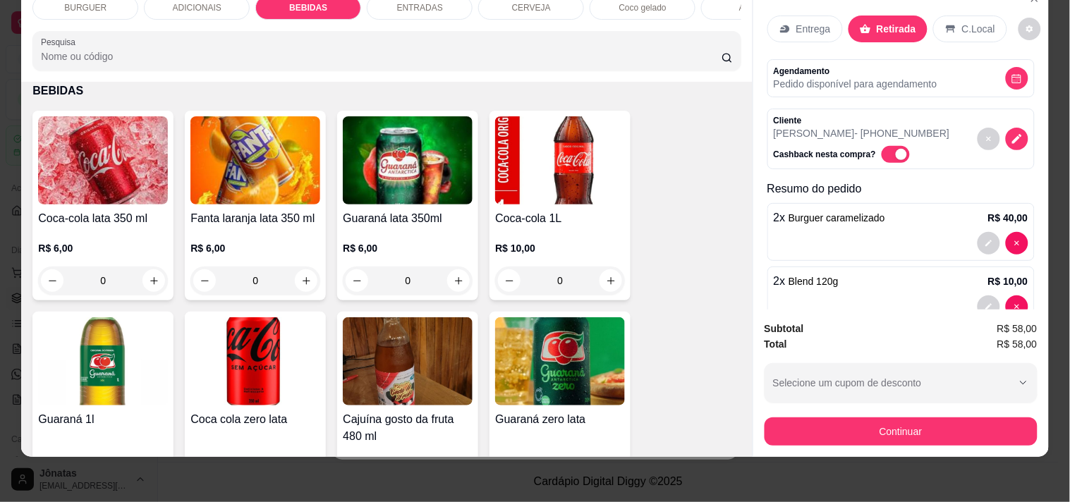
scroll to position [1359, 0]
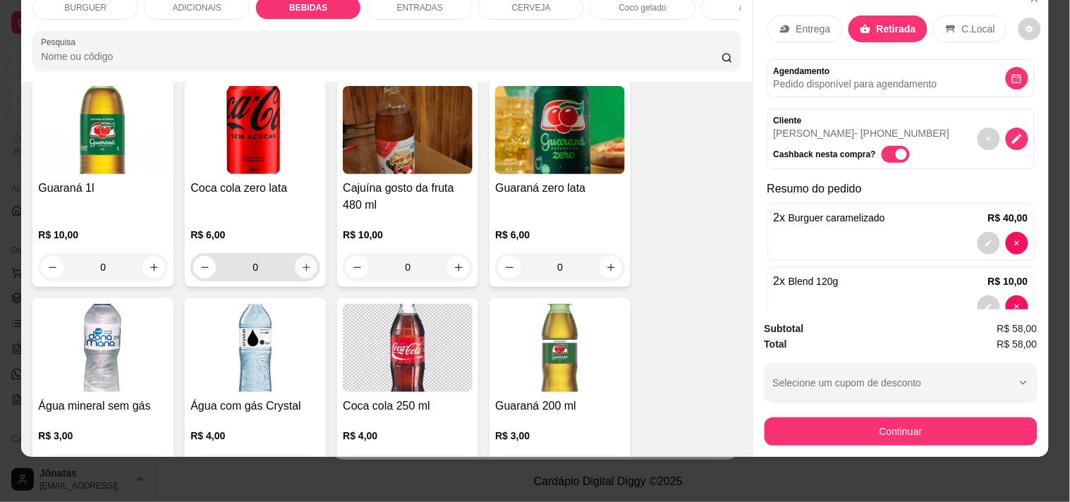
click at [301, 266] on icon "increase-product-quantity" at bounding box center [306, 267] width 11 height 11
type input "1"
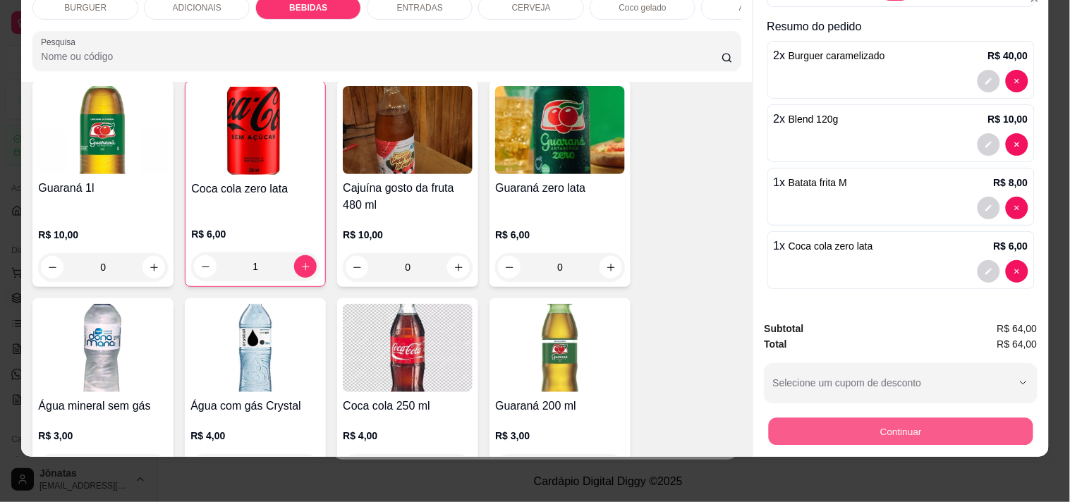
click at [907, 418] on button "Continuar" at bounding box center [900, 432] width 265 height 28
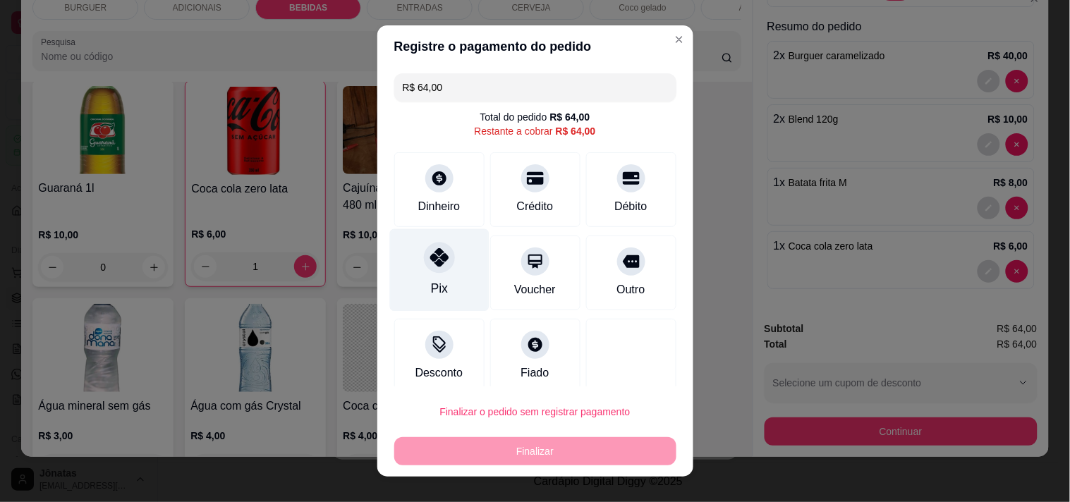
click at [412, 253] on div "Pix" at bounding box center [438, 270] width 99 height 83
type input "R$ 0,00"
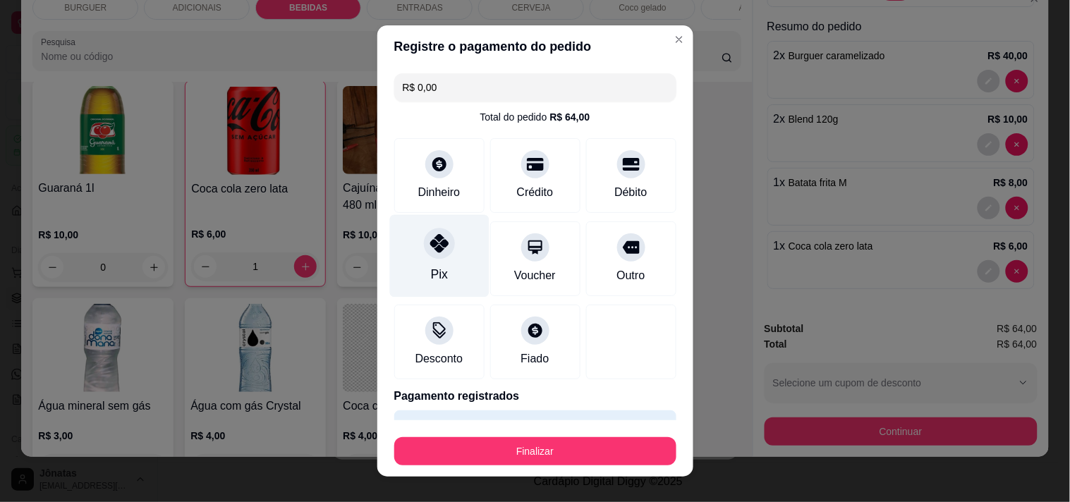
scroll to position [37, 0]
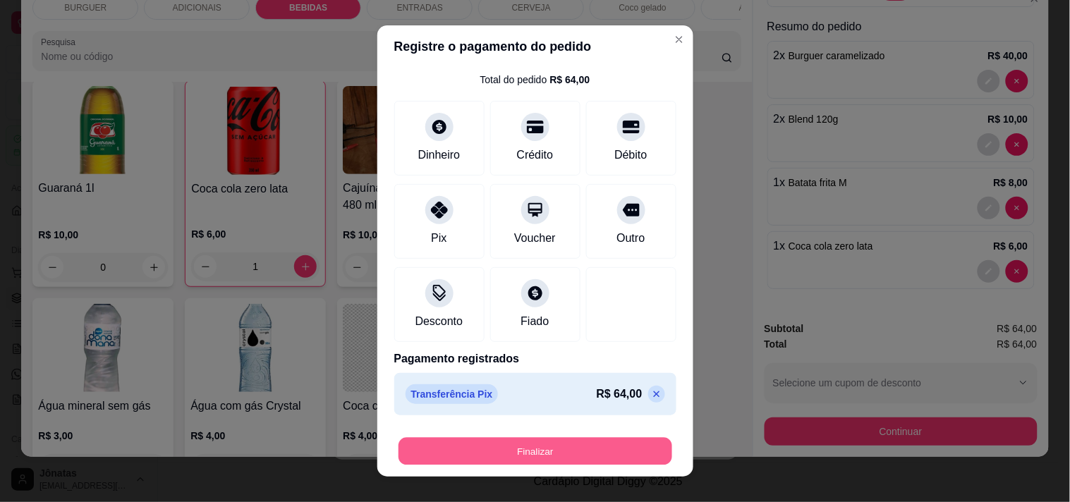
click at [552, 445] on button "Finalizar" at bounding box center [536, 452] width 274 height 28
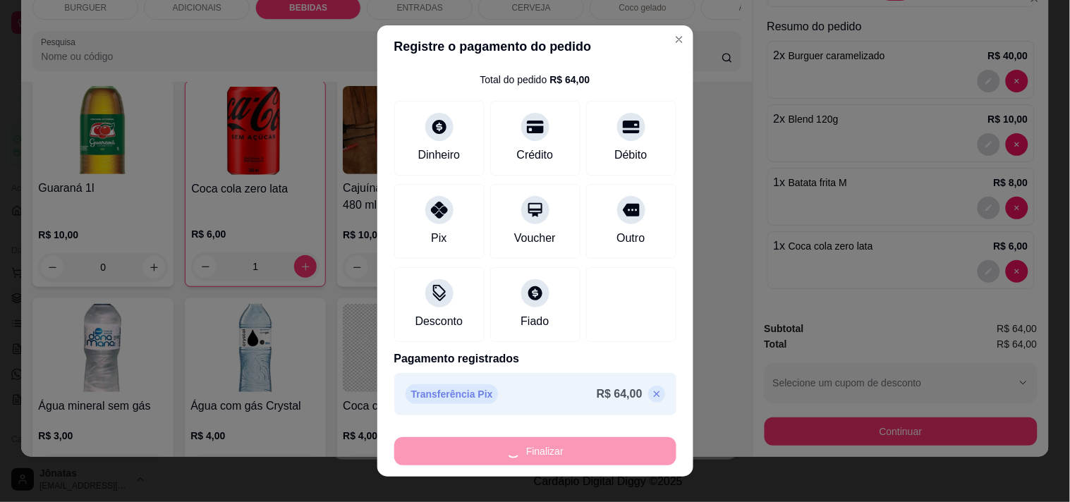
type input "0"
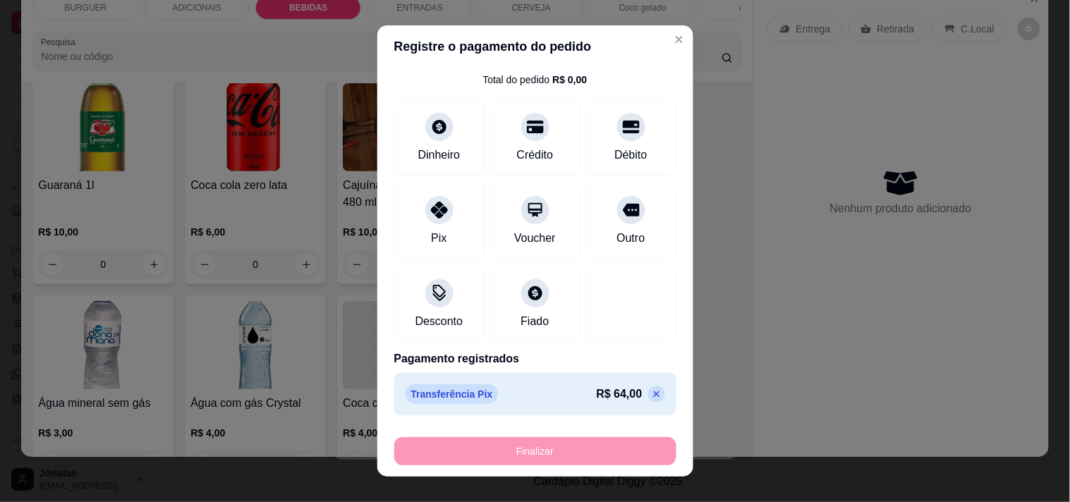
type input "-R$ 64,00"
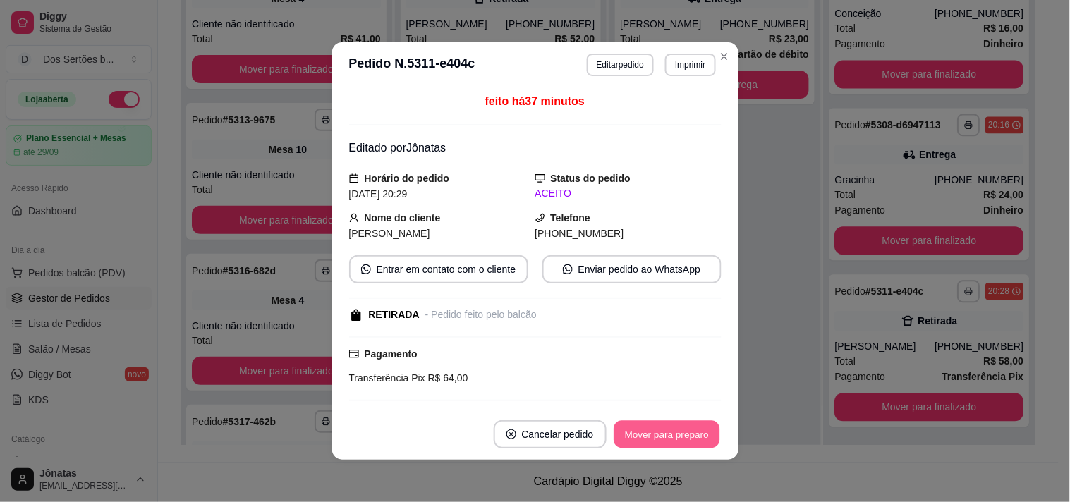
click at [657, 435] on button "Mover para preparo" at bounding box center [667, 435] width 106 height 28
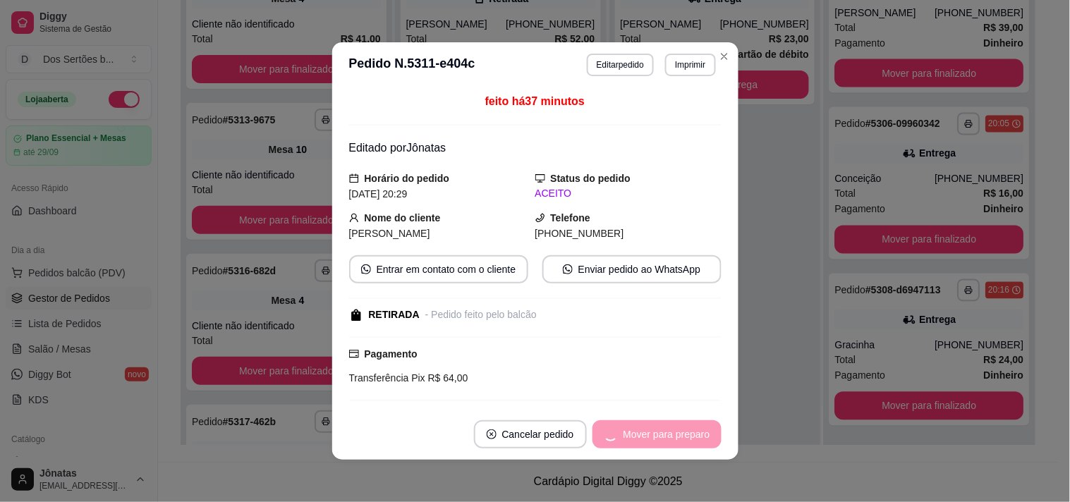
scroll to position [510, 0]
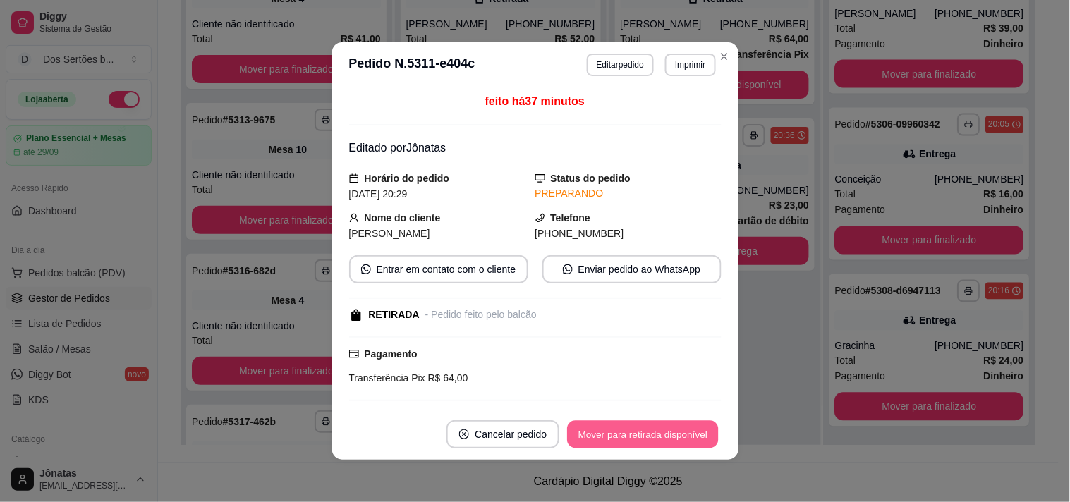
click at [681, 431] on button "Mover para retirada disponível" at bounding box center [643, 435] width 151 height 28
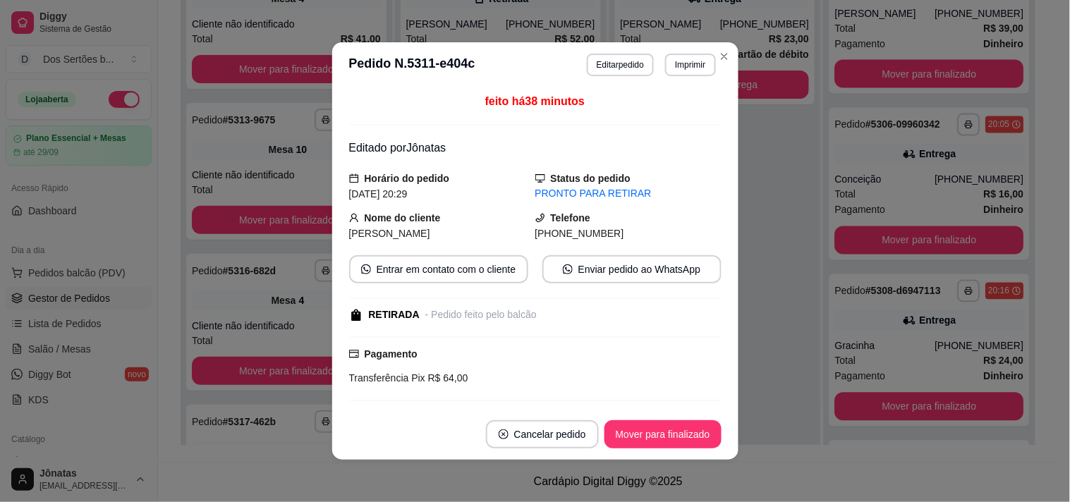
scroll to position [676, 0]
click at [686, 430] on button "Mover para finalizado" at bounding box center [662, 434] width 117 height 28
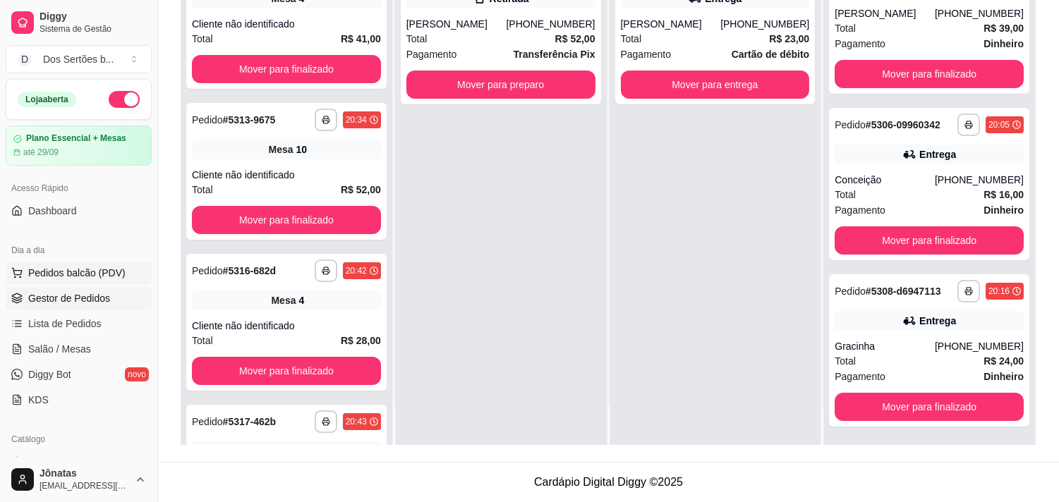
click at [66, 275] on span "Pedidos balcão (PDV)" at bounding box center [76, 273] width 97 height 14
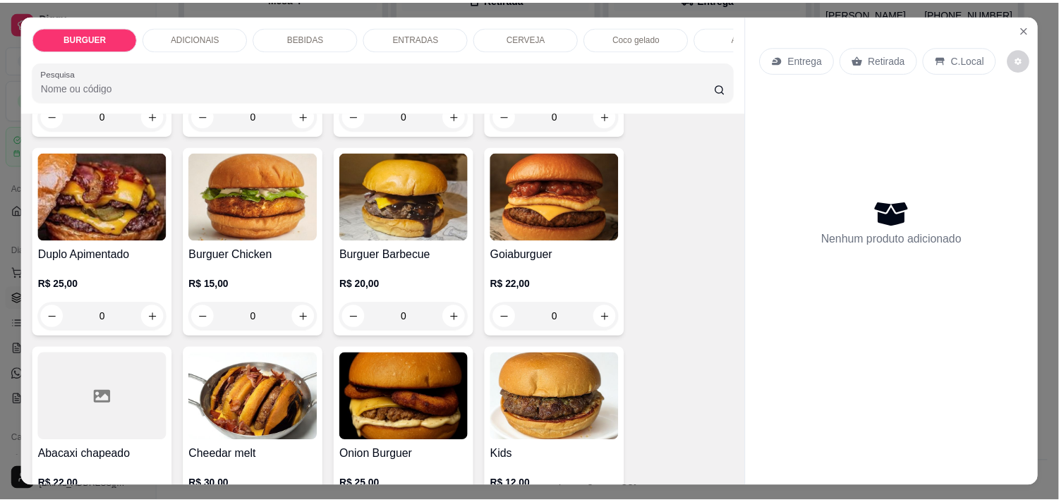
scroll to position [387, 0]
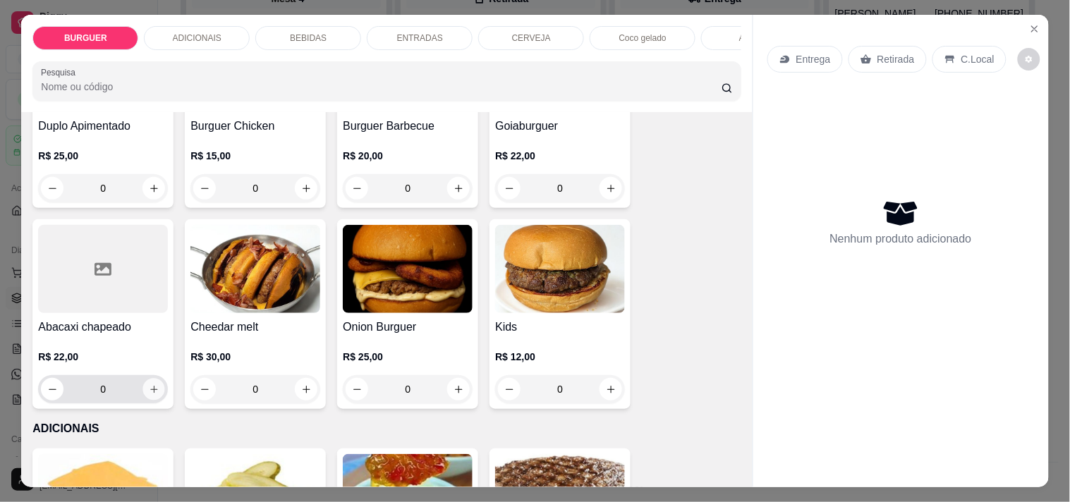
click at [150, 393] on icon "increase-product-quantity" at bounding box center [153, 389] width 7 height 7
type input "1"
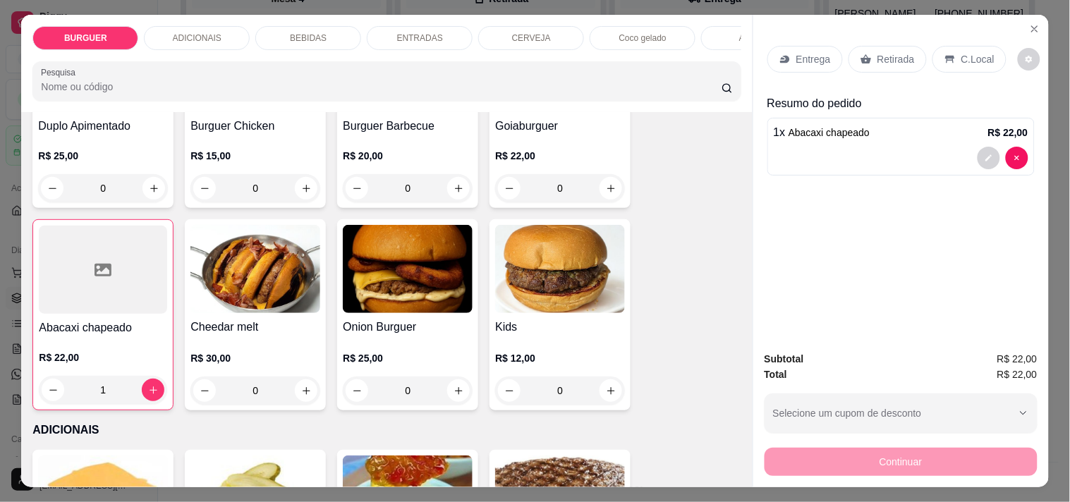
click at [889, 56] on p "Retirada" at bounding box center [895, 59] width 37 height 14
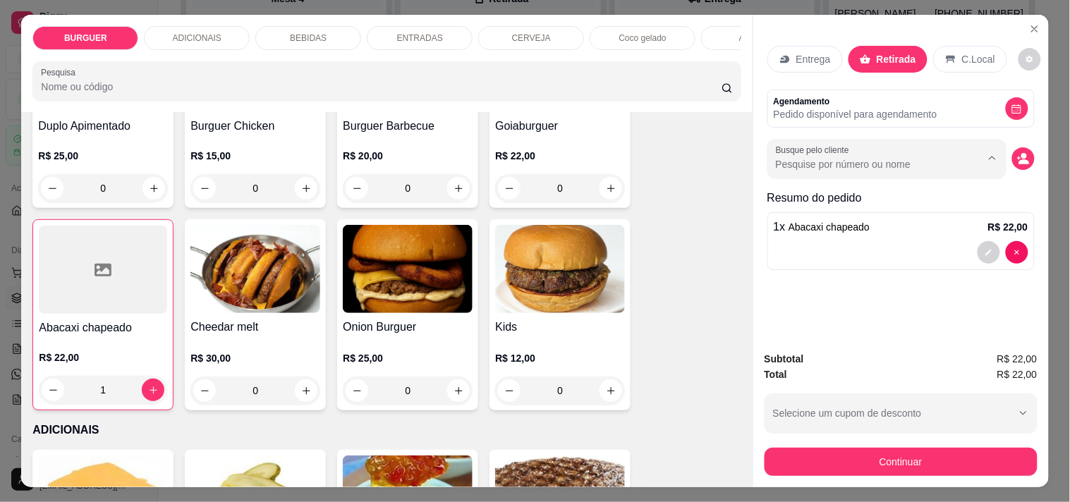
click at [844, 160] on input "Busque pelo cliente" at bounding box center [867, 164] width 183 height 14
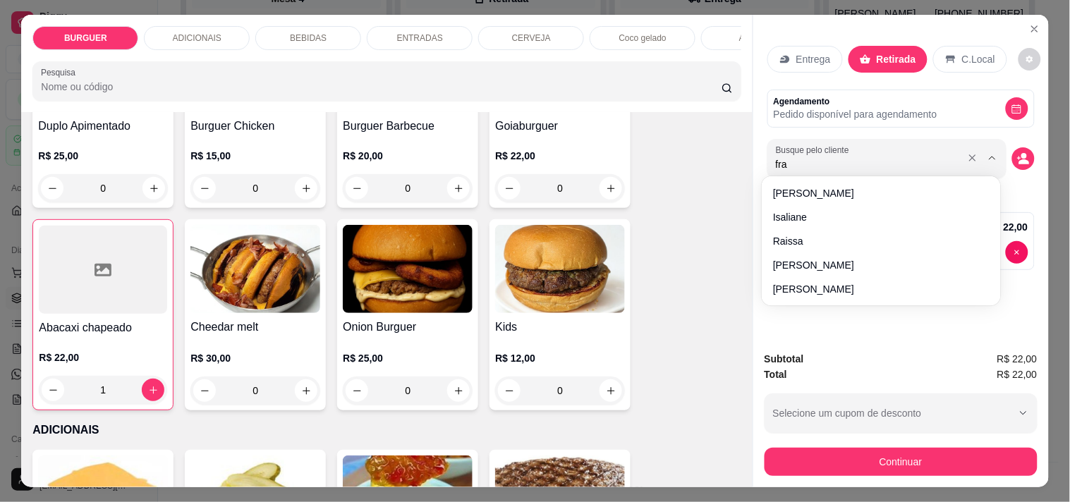
type input "fran"
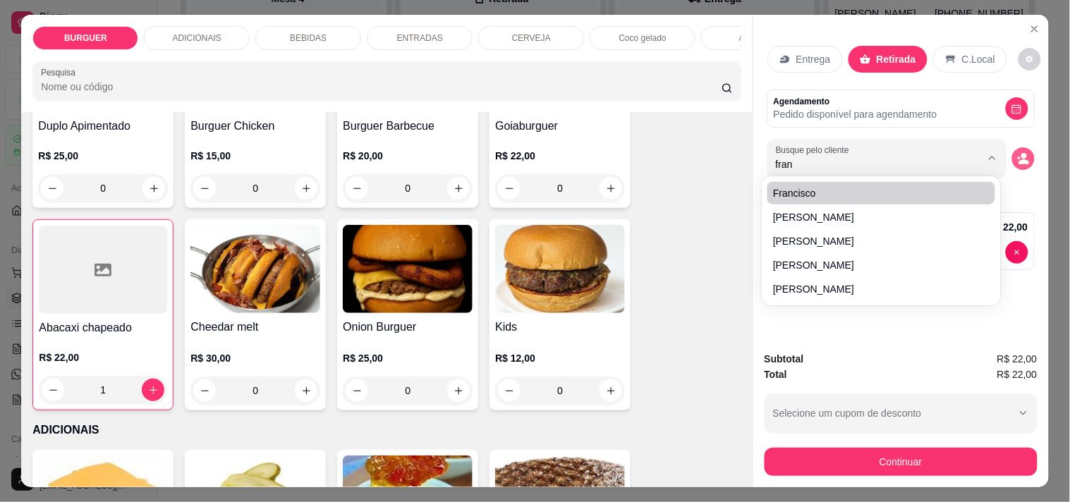
click at [1021, 154] on circle "decrease-product-quantity" at bounding box center [1024, 157] width 6 height 6
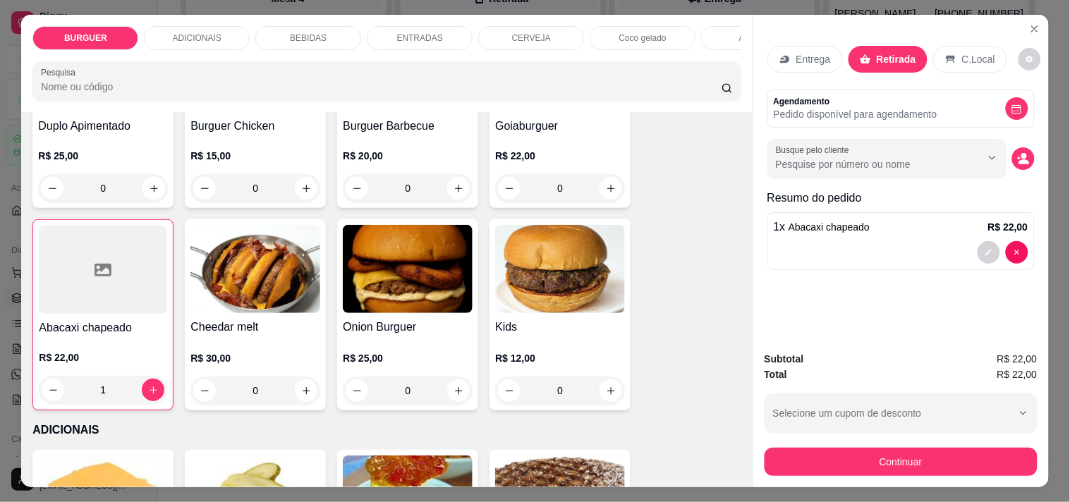
click at [1020, 15] on div "Entrega Retirada C.Local Agendamento Pedido disponível para agendamento Busque …" at bounding box center [901, 177] width 296 height 324
click at [1029, 23] on icon "Close" at bounding box center [1034, 28] width 11 height 11
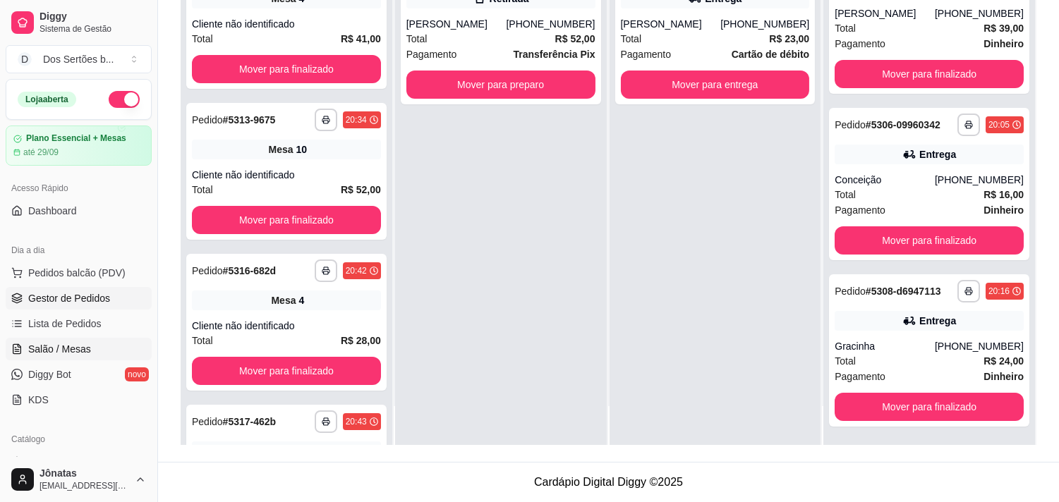
click at [90, 348] on link "Salão / Mesas" at bounding box center [79, 349] width 146 height 23
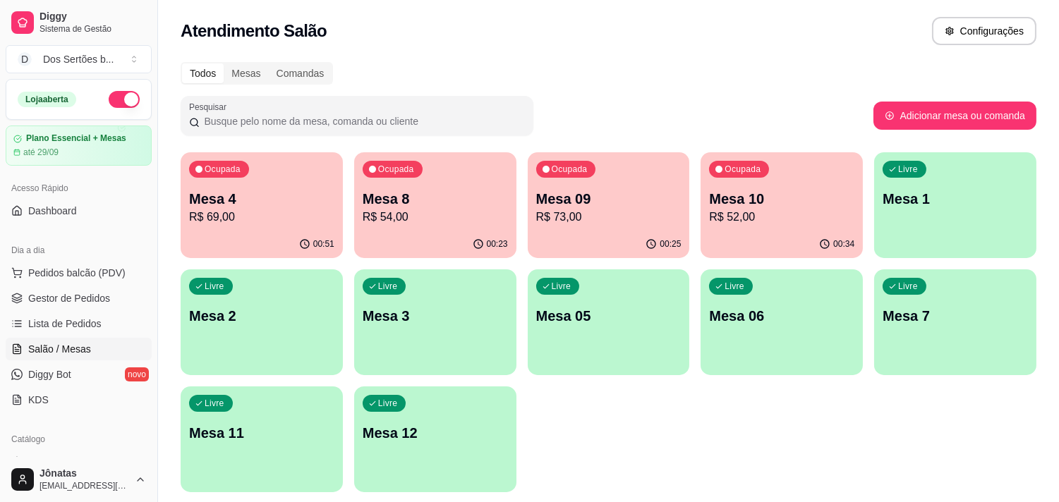
click at [729, 231] on div "00:34" at bounding box center [781, 245] width 162 height 28
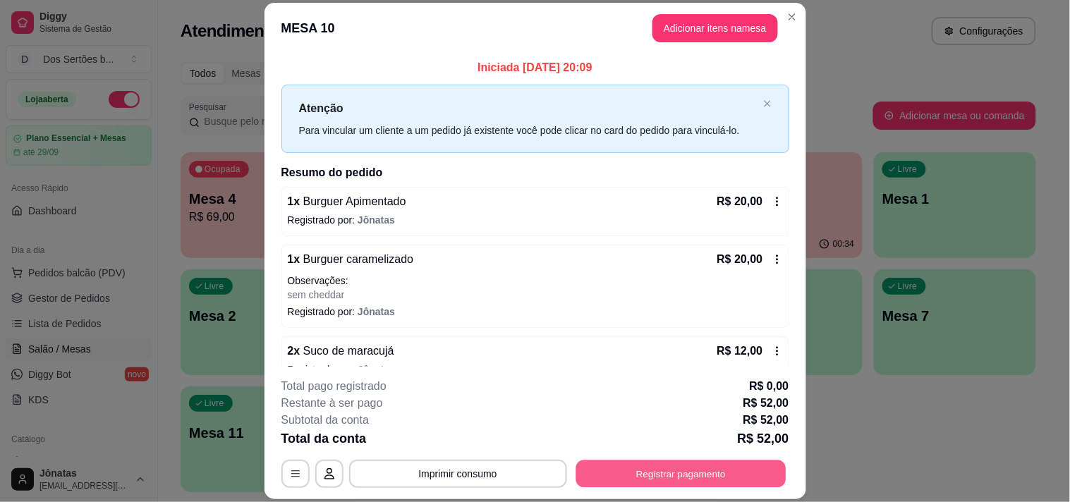
click at [681, 471] on button "Registrar pagamento" at bounding box center [681, 475] width 210 height 28
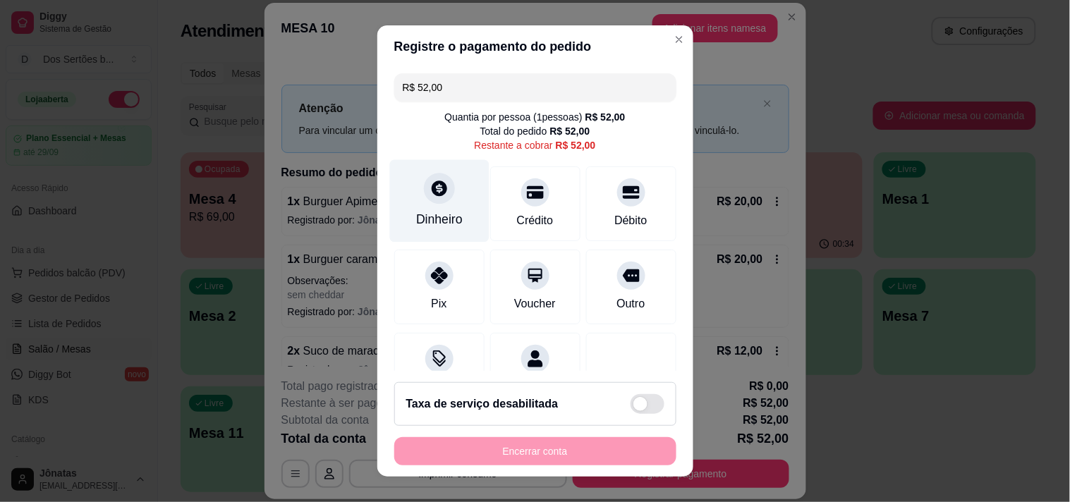
click at [435, 198] on div at bounding box center [439, 188] width 31 height 31
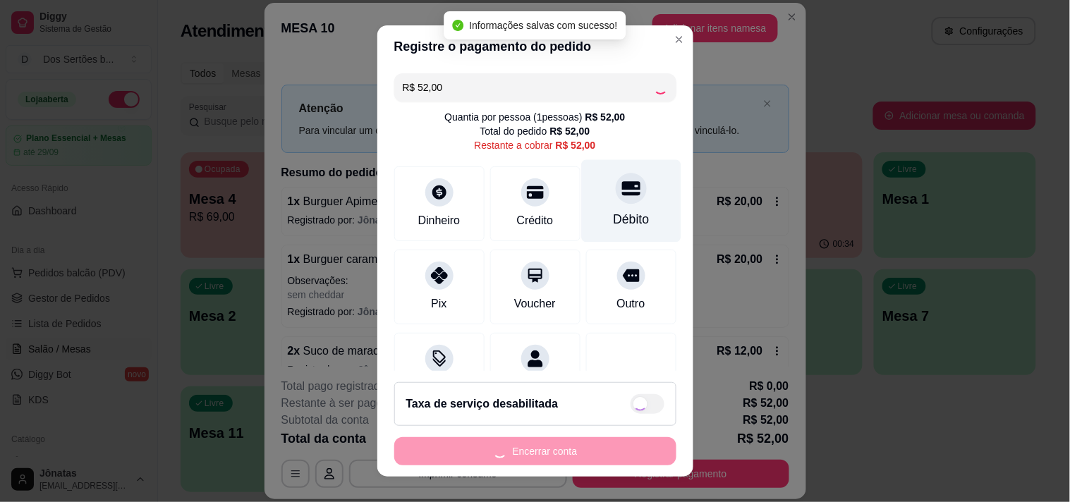
type input "R$ 0,00"
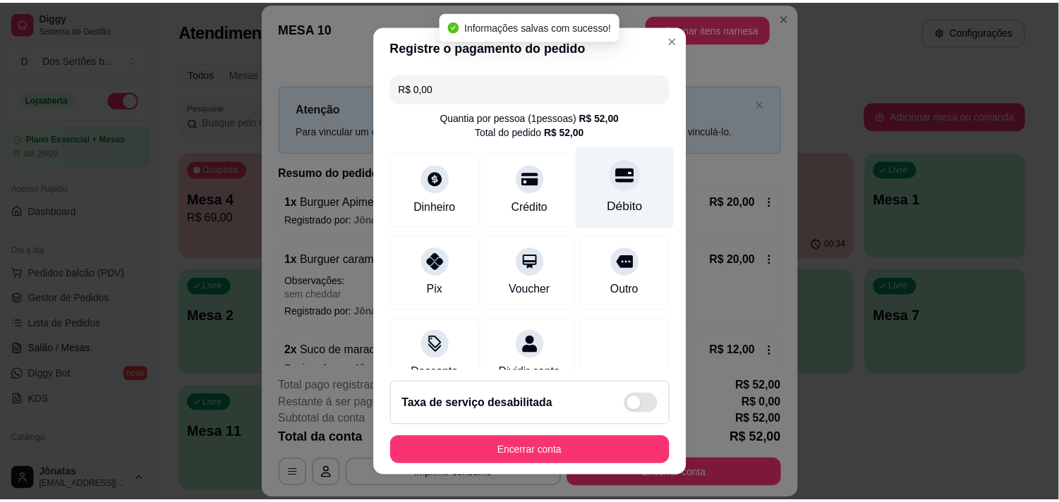
scroll to position [118, 0]
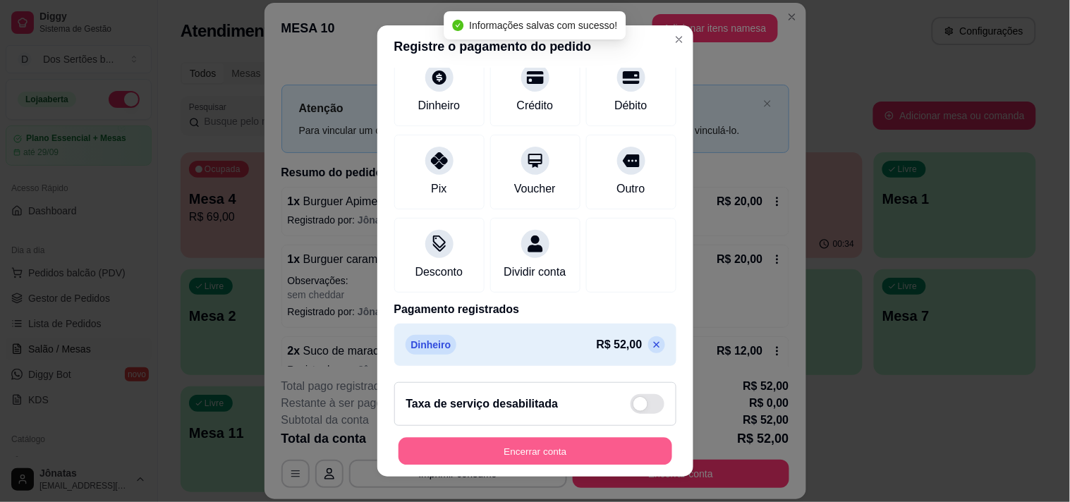
click at [546, 460] on button "Encerrar conta" at bounding box center [536, 452] width 274 height 28
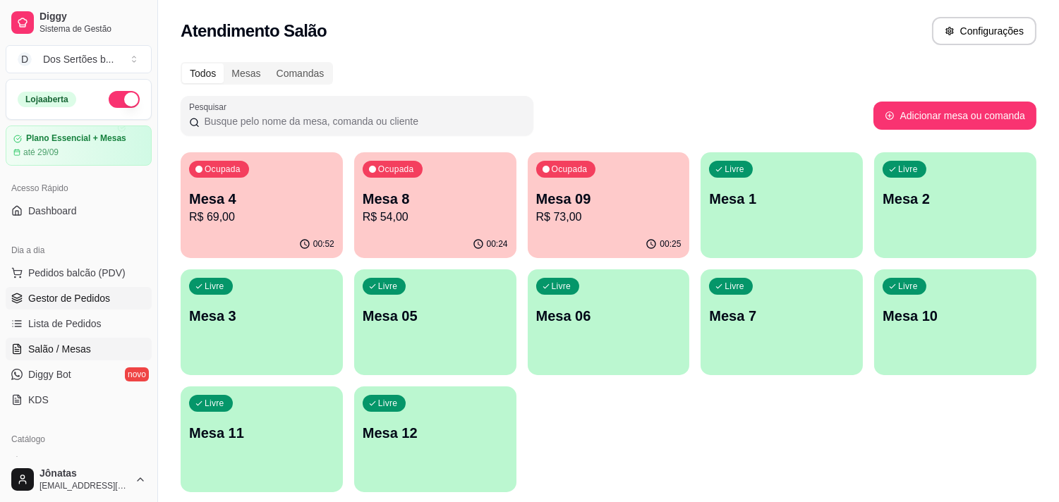
click at [14, 293] on icon at bounding box center [16, 298] width 11 height 11
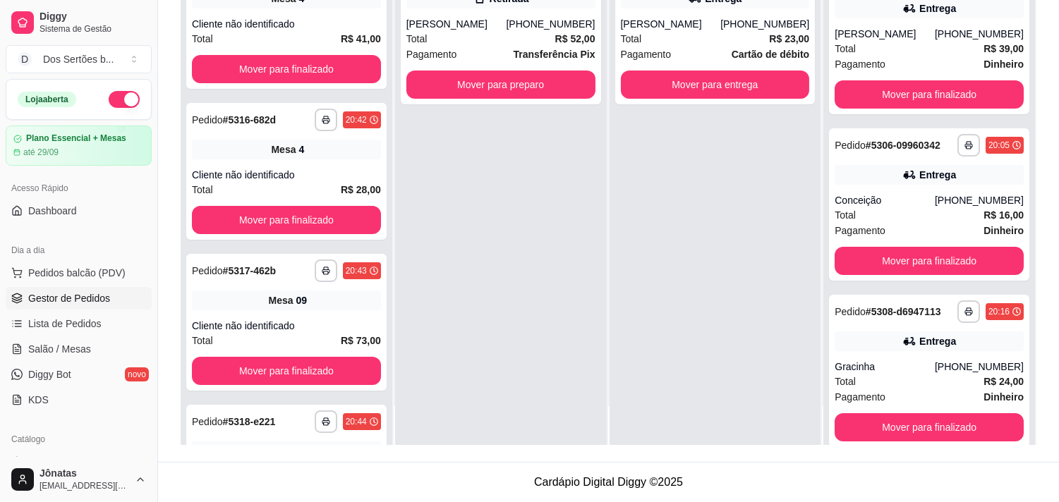
scroll to position [510, 0]
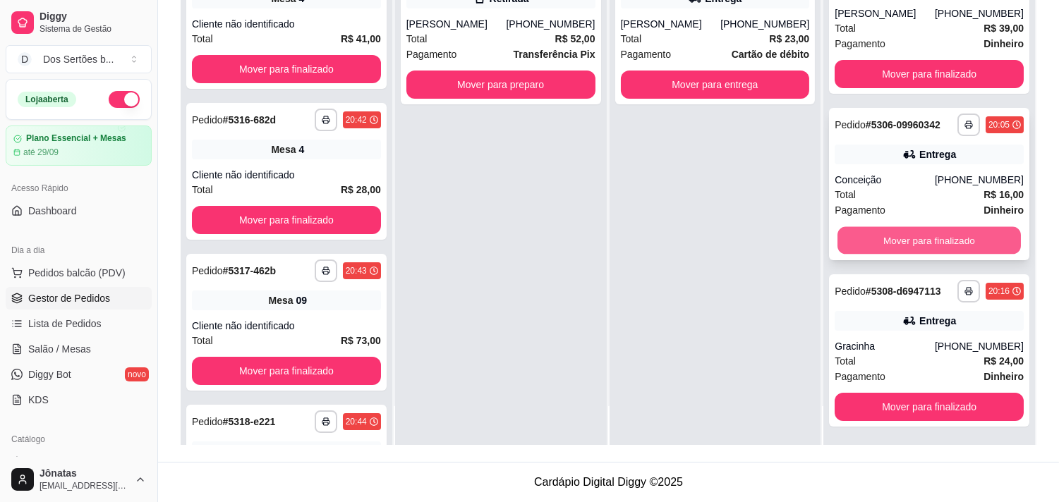
click at [909, 235] on button "Mover para finalizado" at bounding box center [928, 241] width 183 height 28
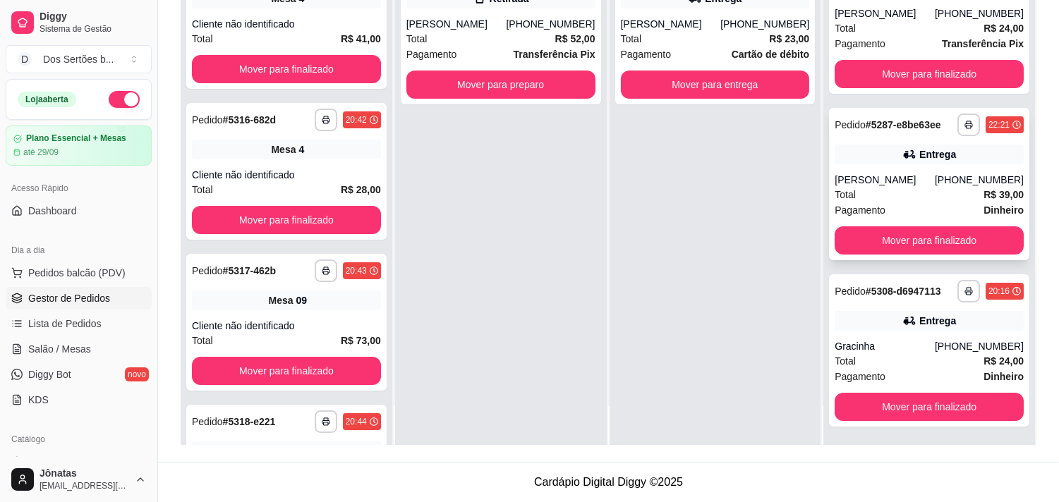
scroll to position [343, 0]
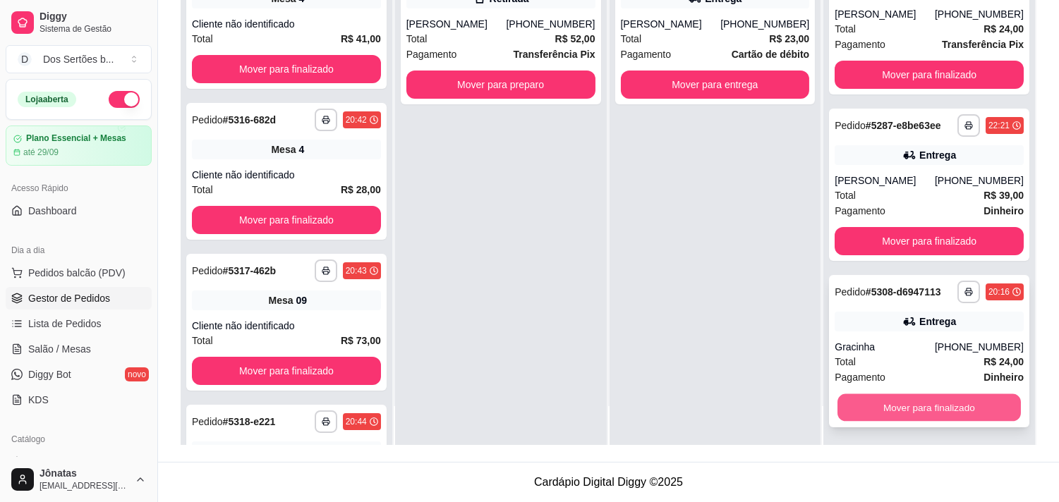
click at [894, 401] on button "Mover para finalizado" at bounding box center [928, 408] width 183 height 28
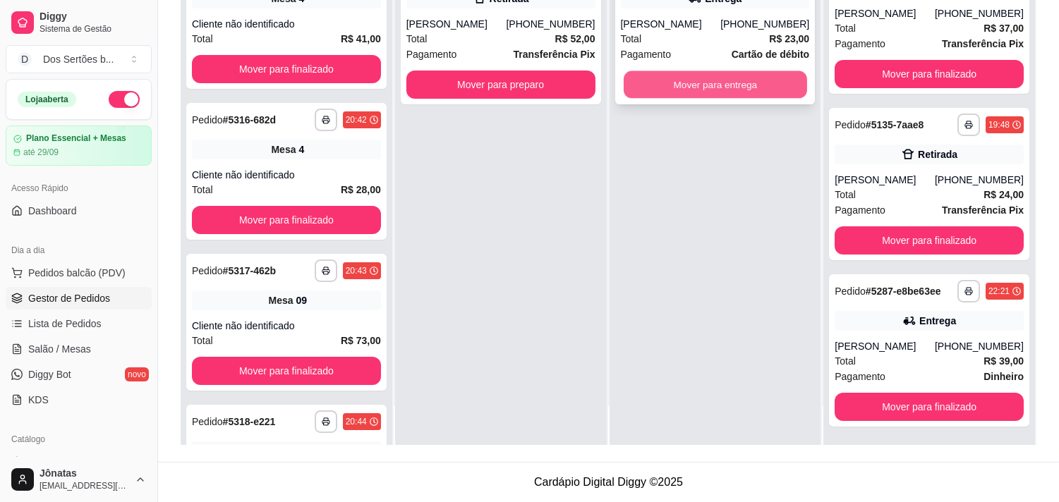
click at [676, 83] on button "Mover para entrega" at bounding box center [715, 85] width 183 height 28
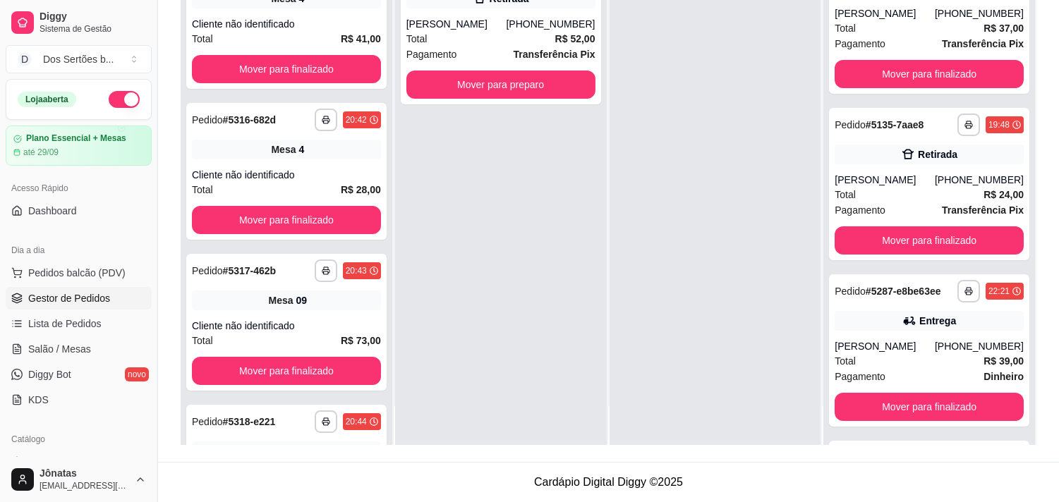
scroll to position [343, 0]
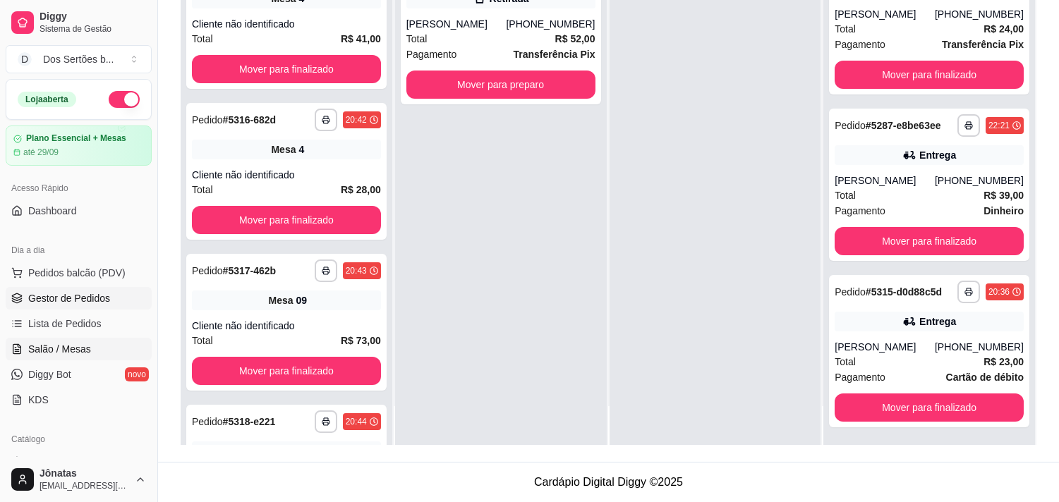
click at [109, 346] on link "Salão / Mesas" at bounding box center [79, 349] width 146 height 23
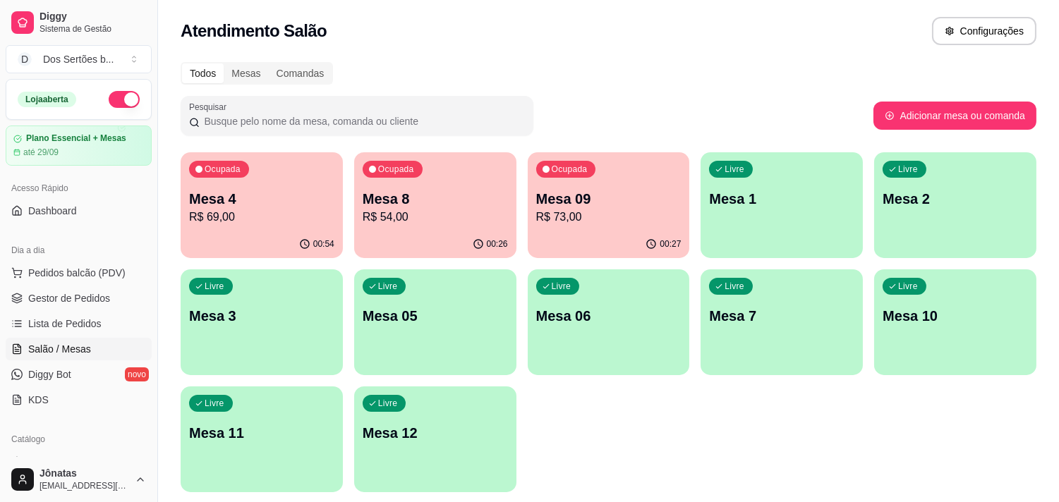
click at [583, 206] on p "Mesa 09" at bounding box center [608, 199] width 145 height 20
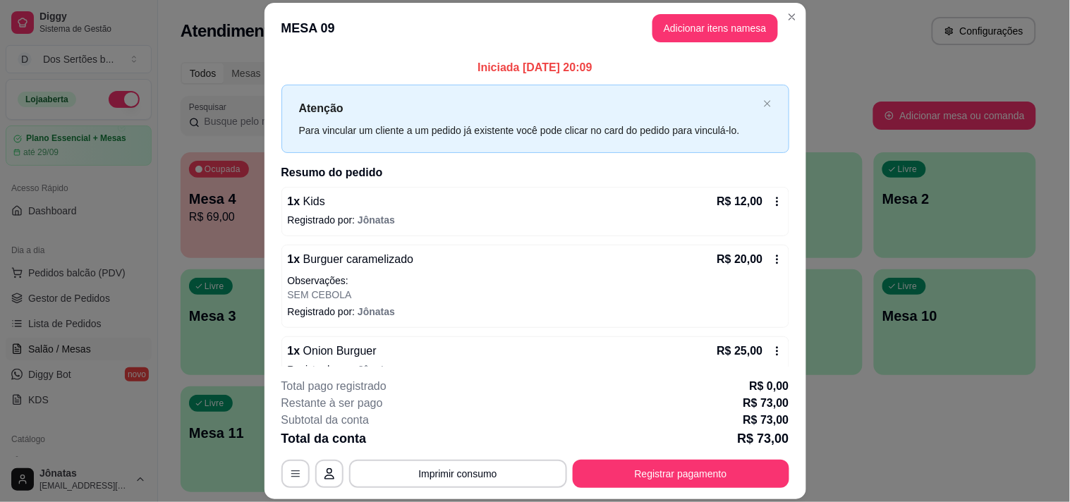
scroll to position [140, 0]
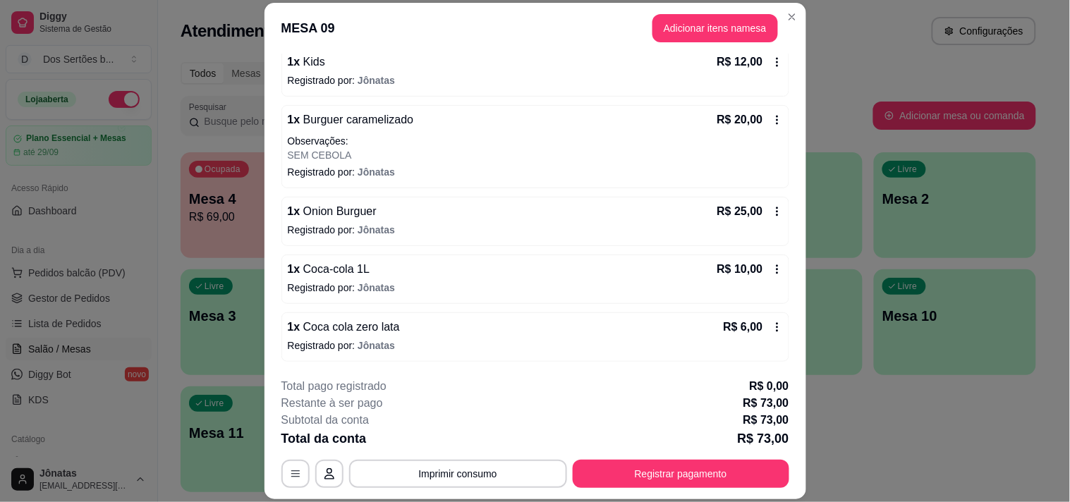
click at [590, 193] on div "1 x Kids R$ 12,00 Registrado por: Jônatas 1 x Burguer caramelizado R$ 20,00 Obs…" at bounding box center [535, 204] width 508 height 315
click at [667, 459] on div "**********" at bounding box center [535, 433] width 508 height 110
click at [661, 462] on button "Registrar pagamento" at bounding box center [681, 474] width 217 height 28
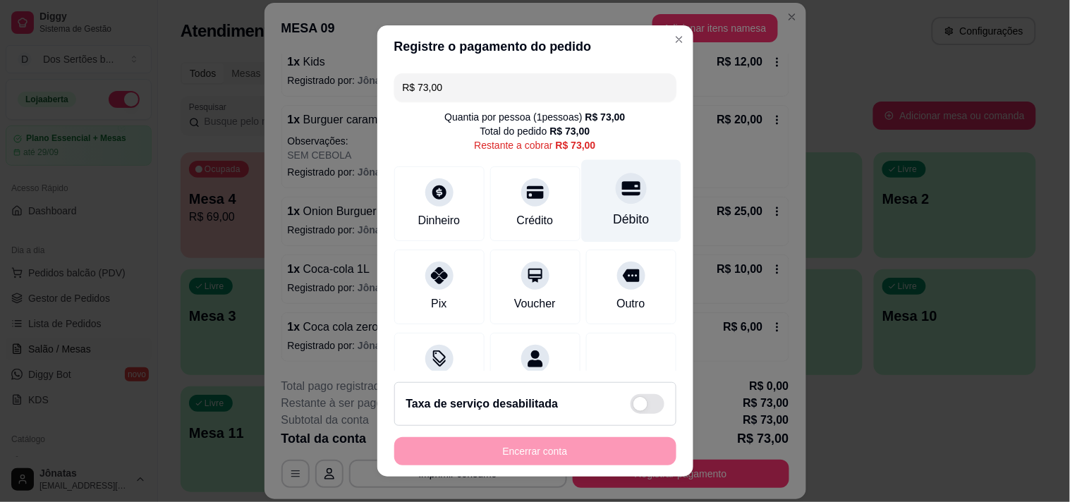
click at [613, 212] on div "Débito" at bounding box center [631, 219] width 36 height 18
type input "R$ 0,00"
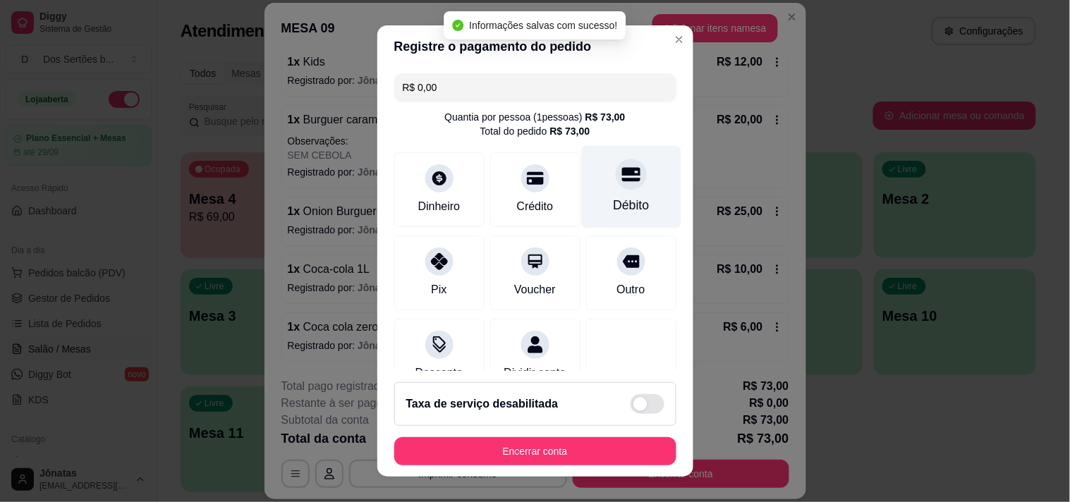
scroll to position [118, 0]
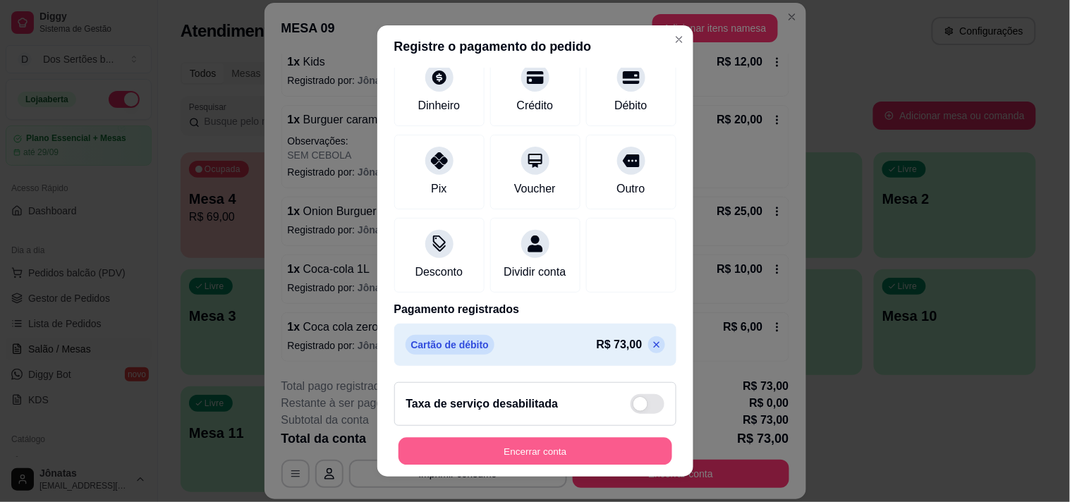
click at [594, 447] on button "Encerrar conta" at bounding box center [536, 452] width 274 height 28
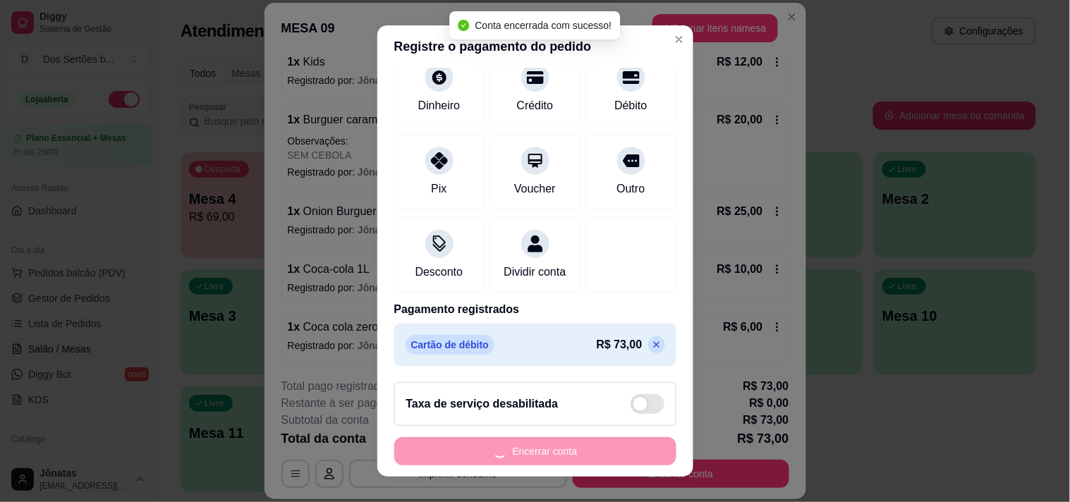
scroll to position [0, 0]
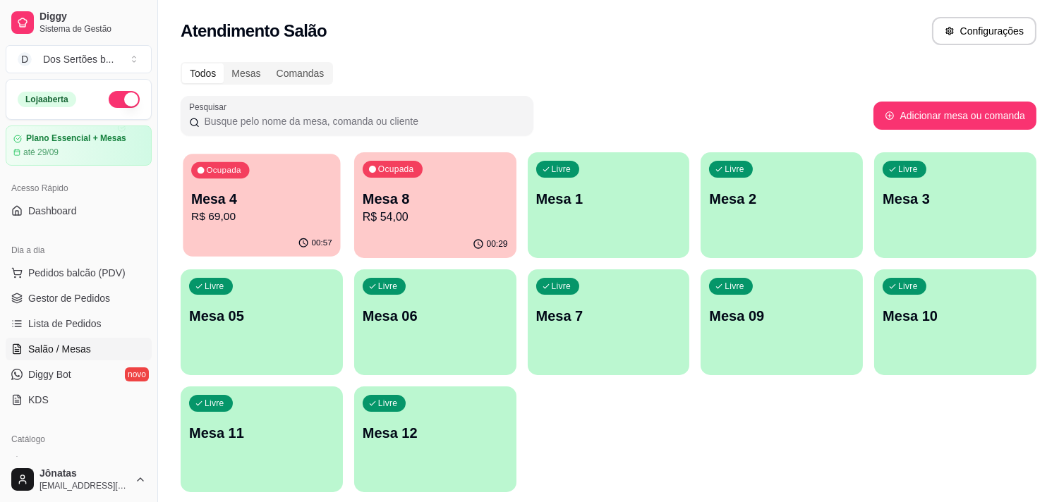
click at [284, 217] on p "R$ 69,00" at bounding box center [261, 217] width 141 height 16
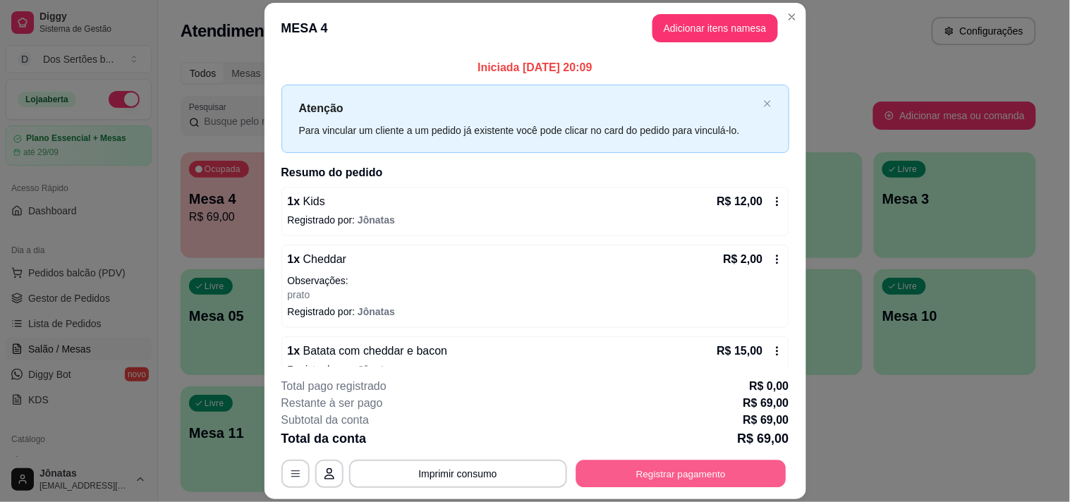
click at [663, 466] on button "Registrar pagamento" at bounding box center [681, 475] width 210 height 28
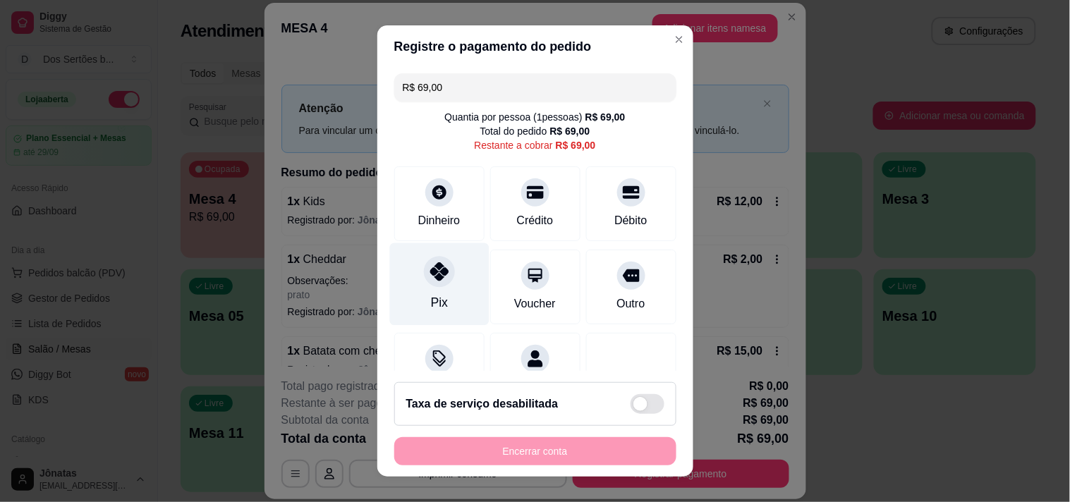
click at [439, 279] on icon at bounding box center [439, 271] width 18 height 18
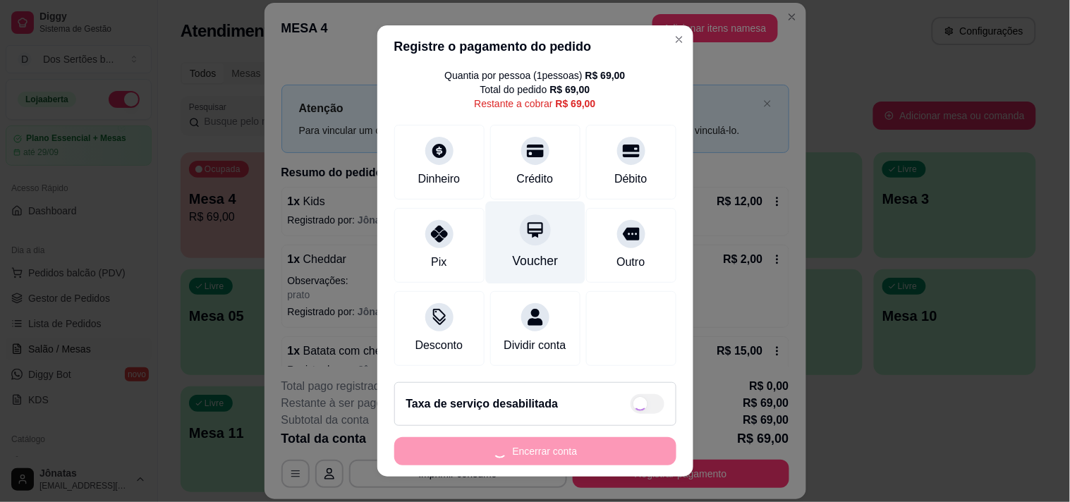
scroll to position [20, 0]
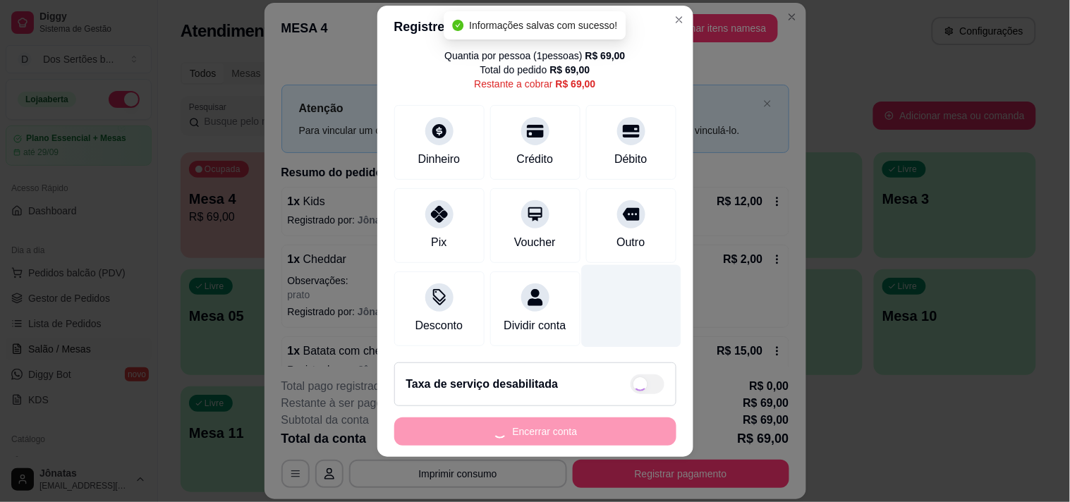
type input "R$ 0,00"
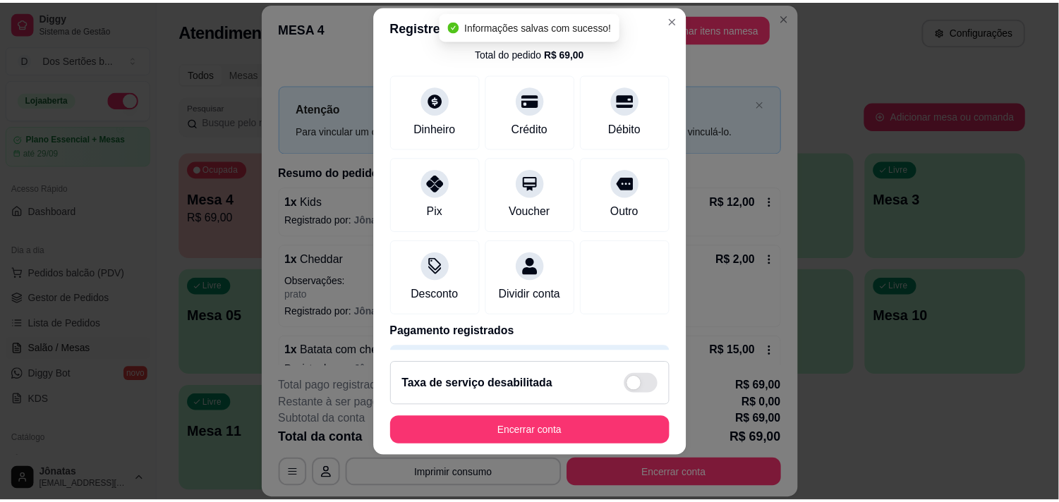
scroll to position [118, 0]
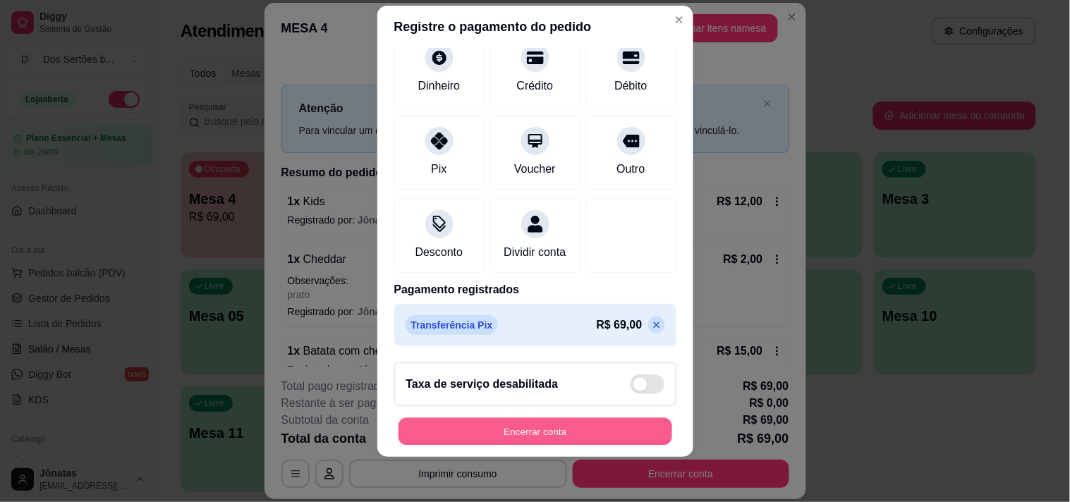
click at [488, 432] on button "Encerrar conta" at bounding box center [536, 432] width 274 height 28
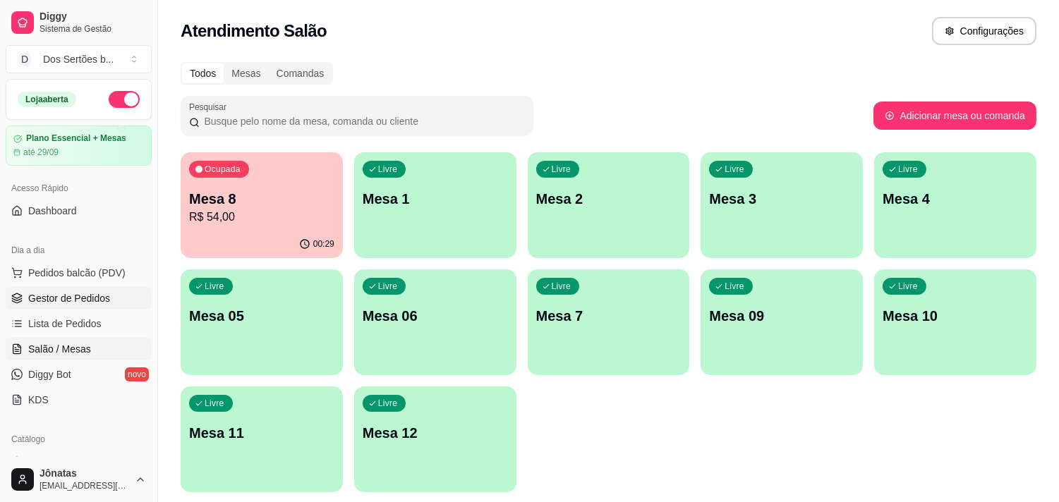
click at [63, 293] on span "Gestor de Pedidos" at bounding box center [69, 298] width 82 height 14
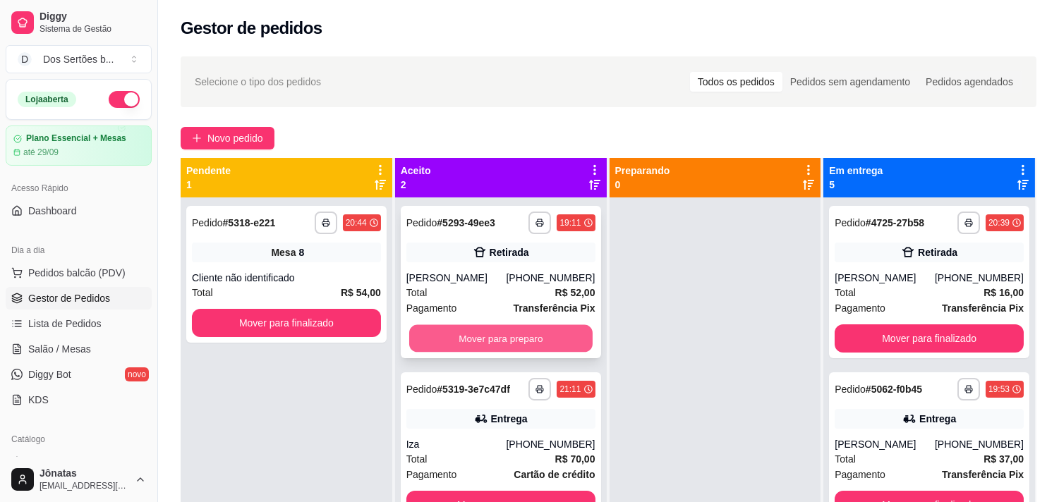
click at [477, 334] on button "Mover para preparo" at bounding box center [500, 339] width 183 height 28
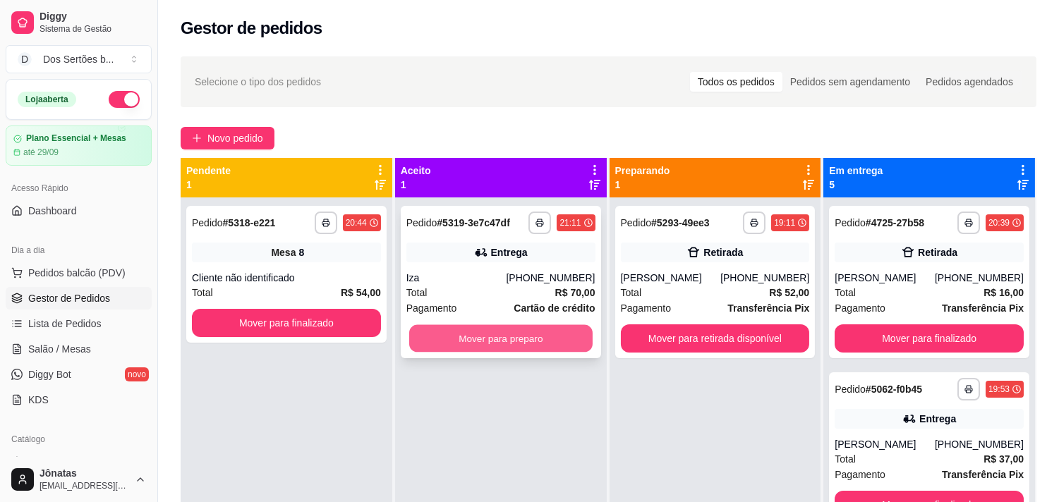
click at [537, 328] on button "Mover para preparo" at bounding box center [500, 339] width 183 height 28
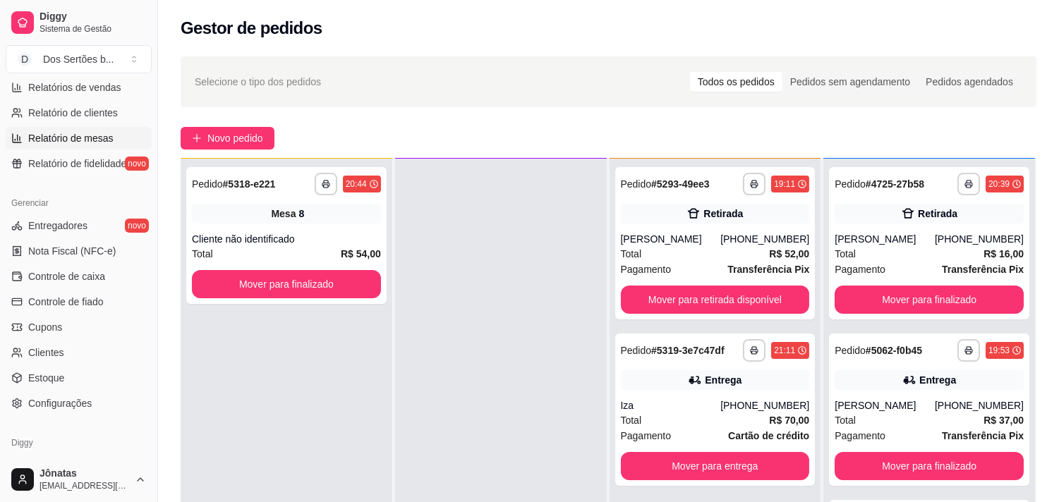
scroll to position [484, 0]
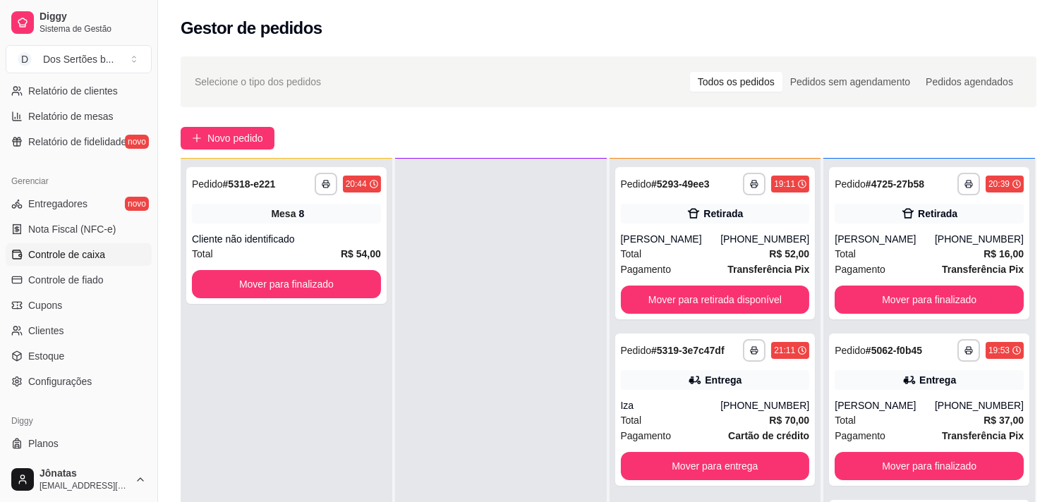
click at [80, 255] on span "Controle de caixa" at bounding box center [66, 255] width 77 height 14
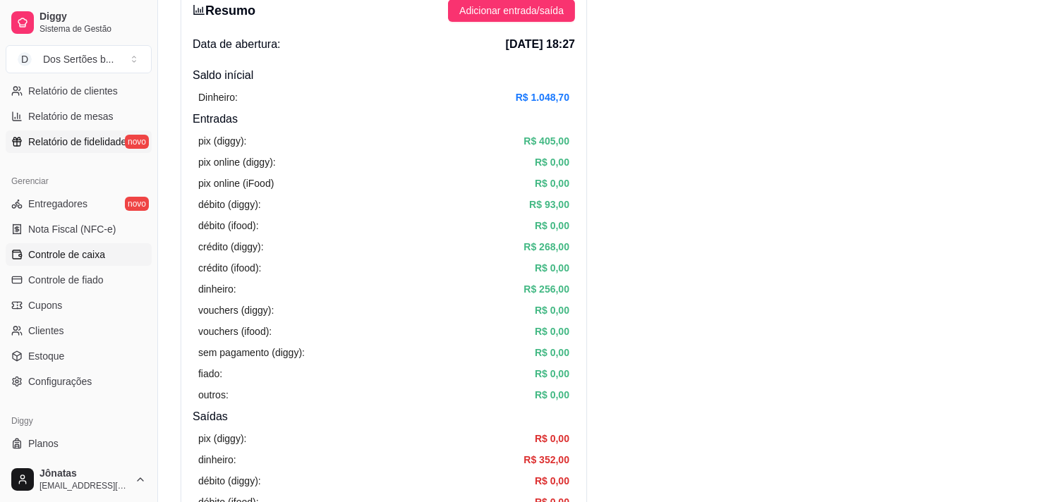
scroll to position [358, 0]
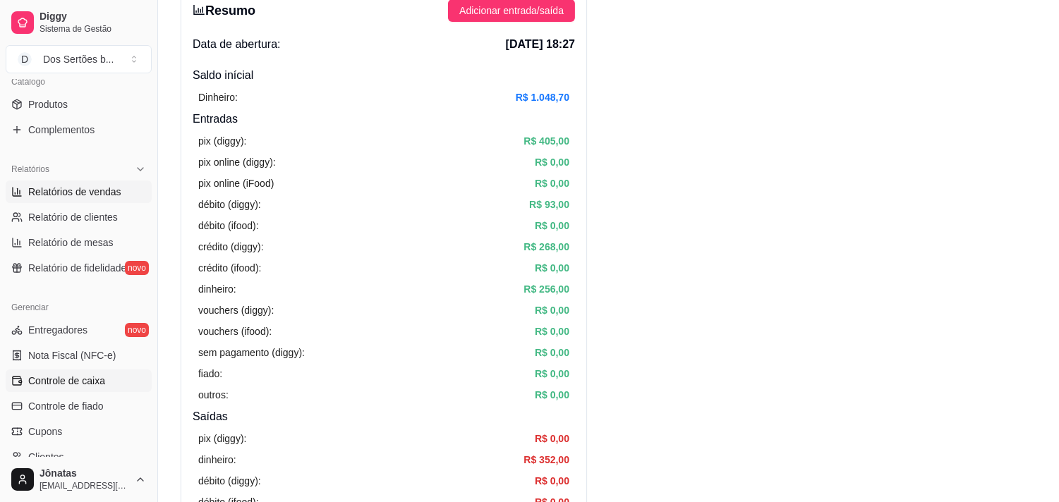
click at [58, 188] on span "Relatórios de vendas" at bounding box center [74, 192] width 93 height 14
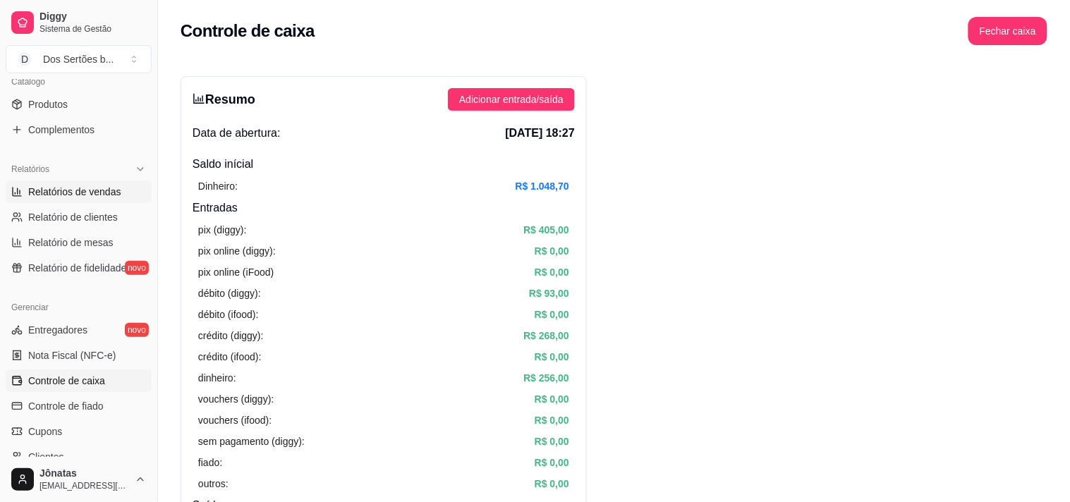
select select "ALL"
select select "0"
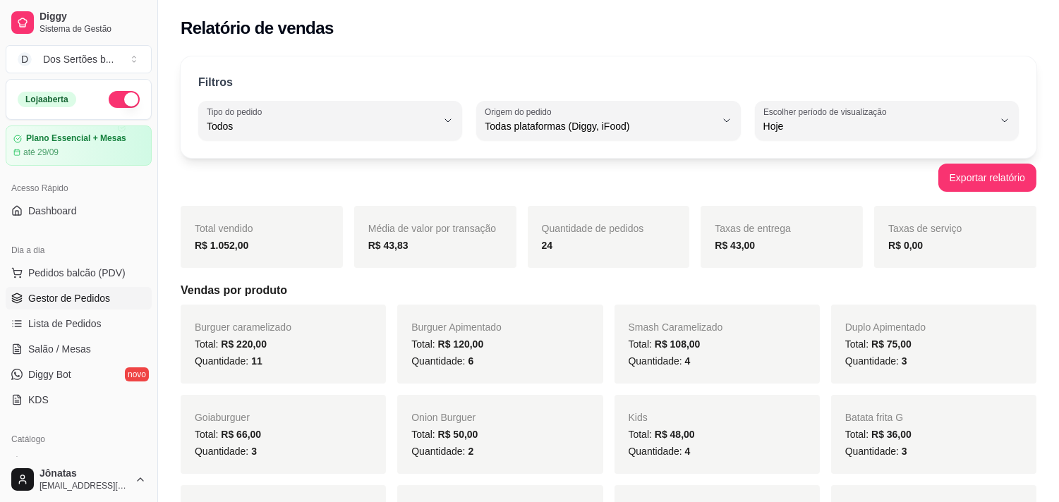
click at [67, 291] on span "Gestor de Pedidos" at bounding box center [69, 298] width 82 height 14
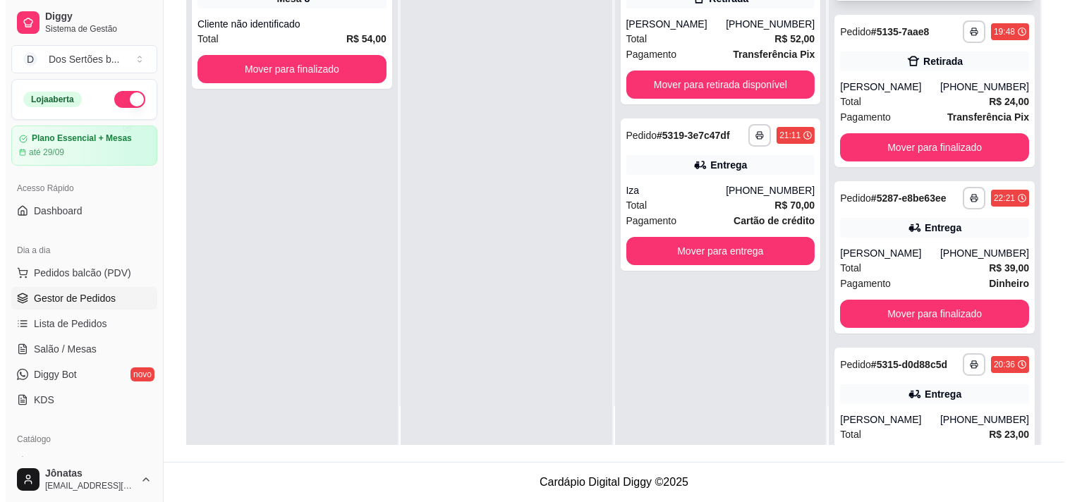
scroll to position [343, 0]
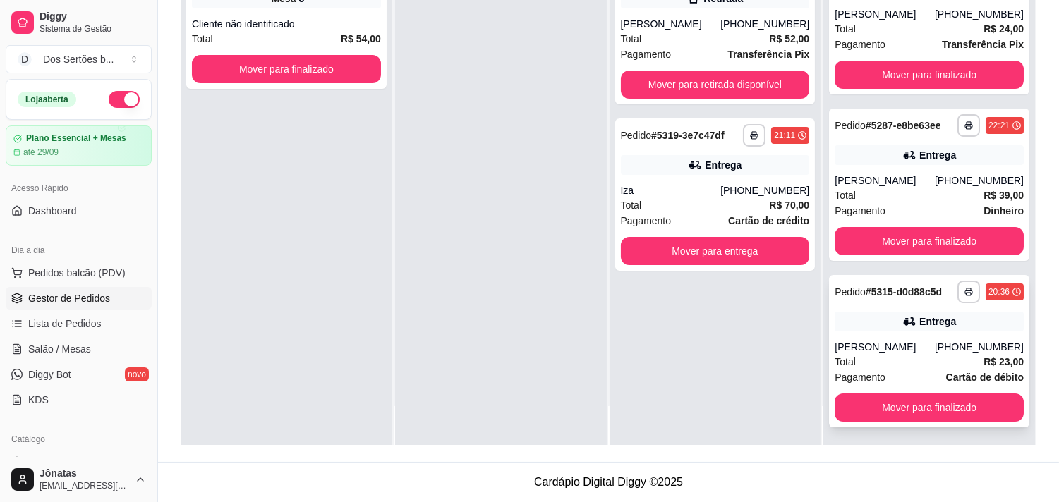
click at [926, 335] on div "**********" at bounding box center [929, 351] width 200 height 152
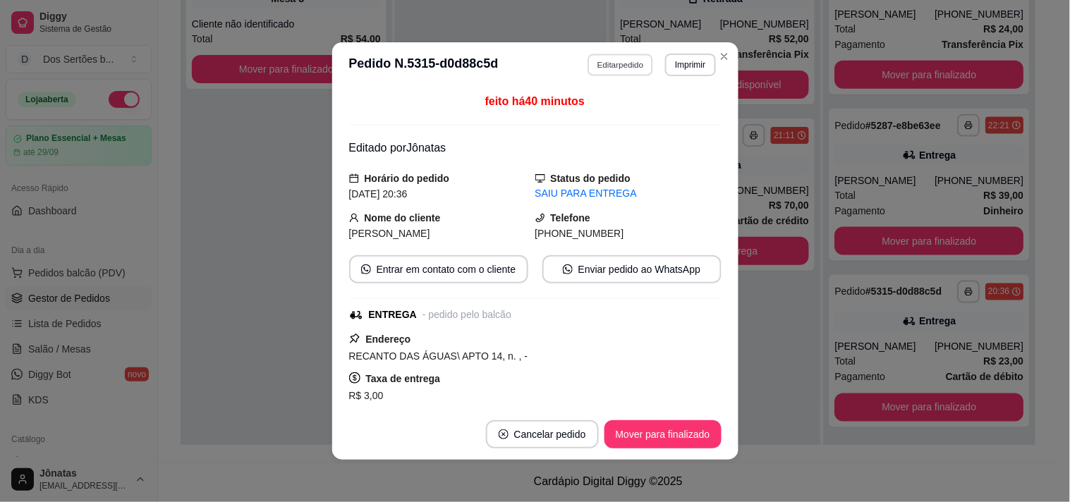
click at [607, 61] on button "Editar pedido" at bounding box center [621, 65] width 66 height 22
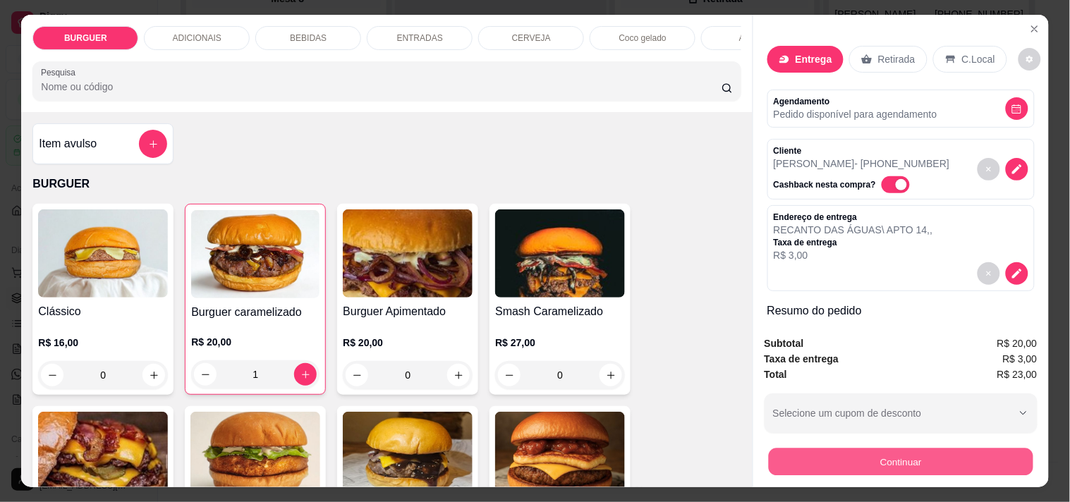
click at [875, 448] on button "Continuar" at bounding box center [900, 462] width 265 height 28
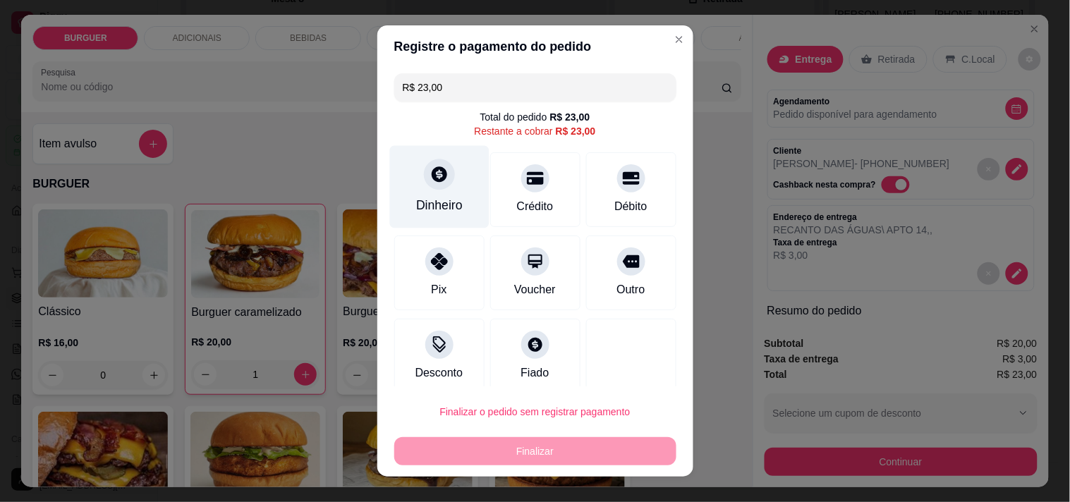
click at [440, 188] on div "Dinheiro" at bounding box center [438, 186] width 99 height 83
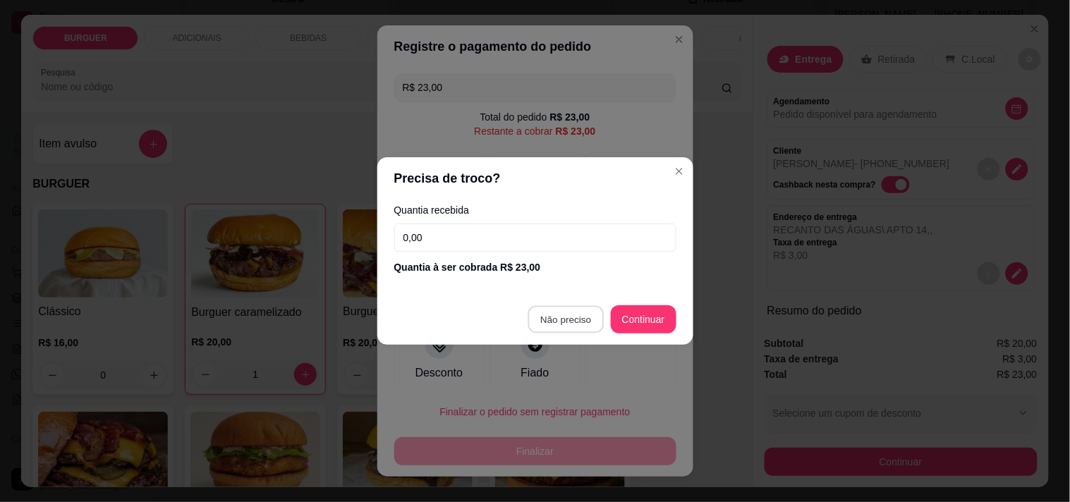
type input "R$ 0,00"
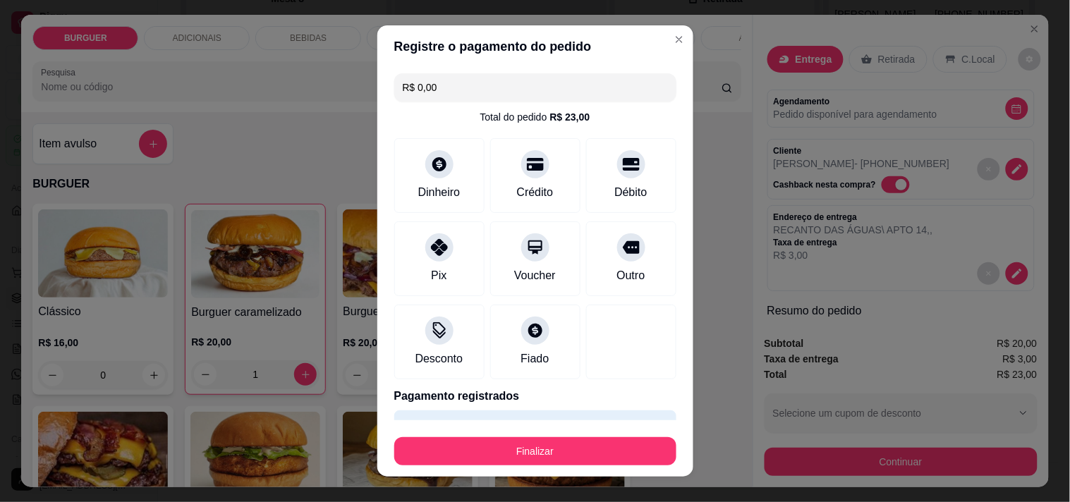
scroll to position [37, 0]
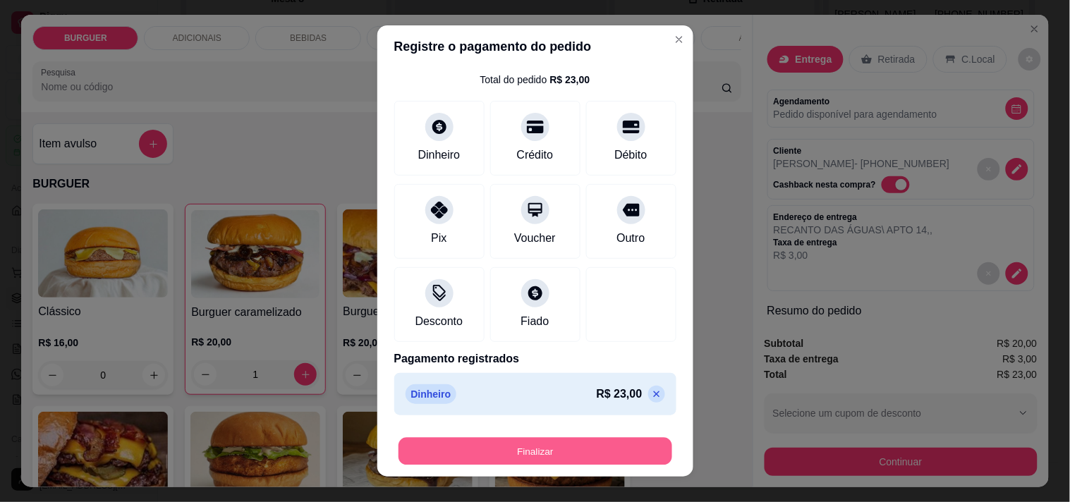
click at [553, 451] on button "Finalizar" at bounding box center [536, 452] width 274 height 28
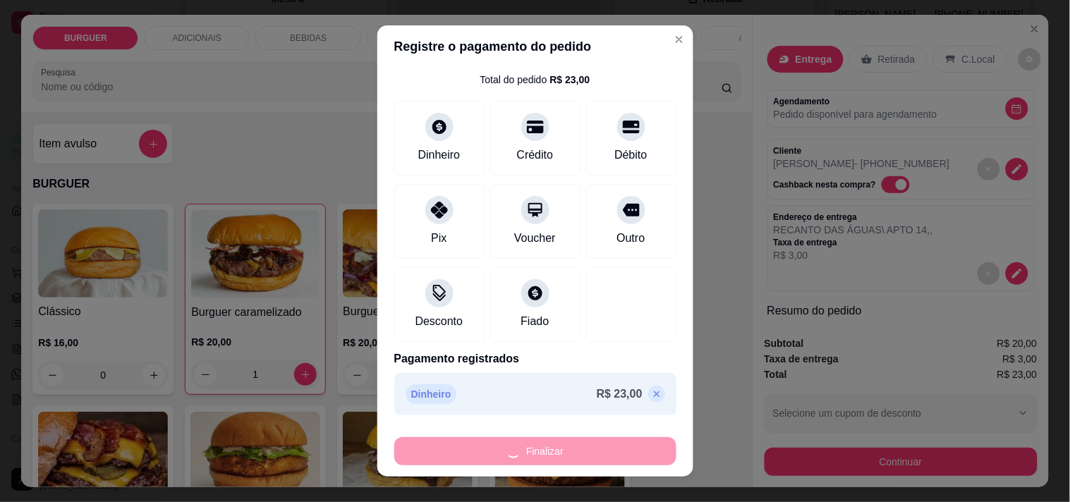
type input "0"
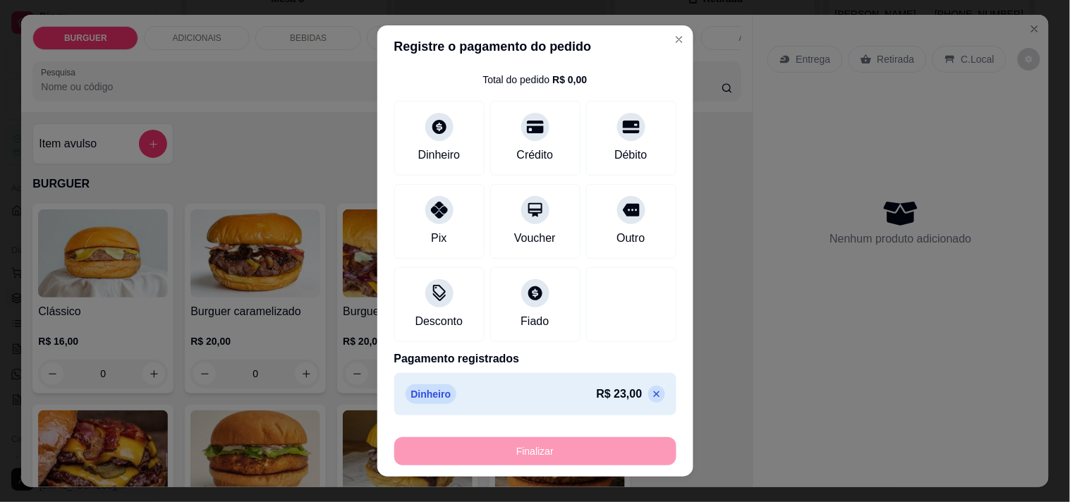
type input "-R$ 23,00"
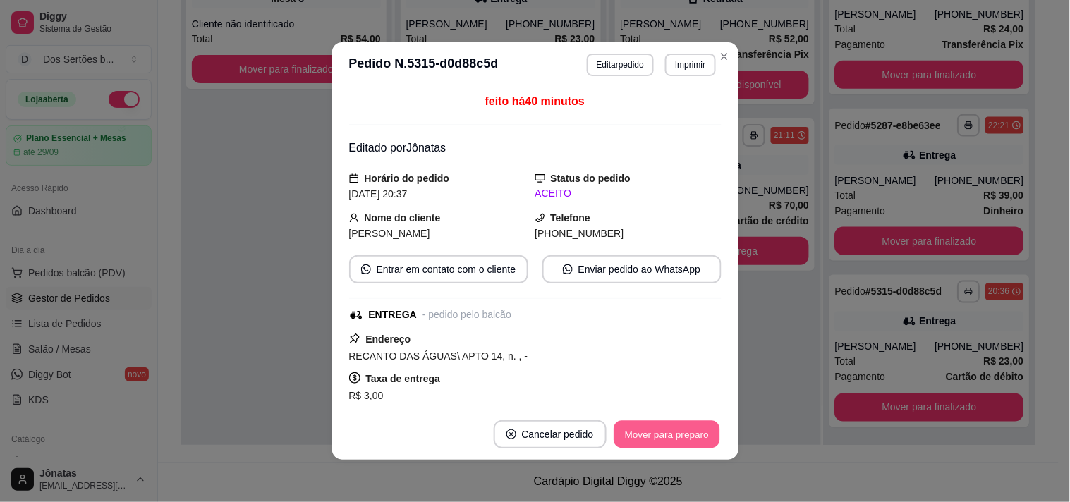
click at [663, 428] on button "Mover para preparo" at bounding box center [667, 435] width 106 height 28
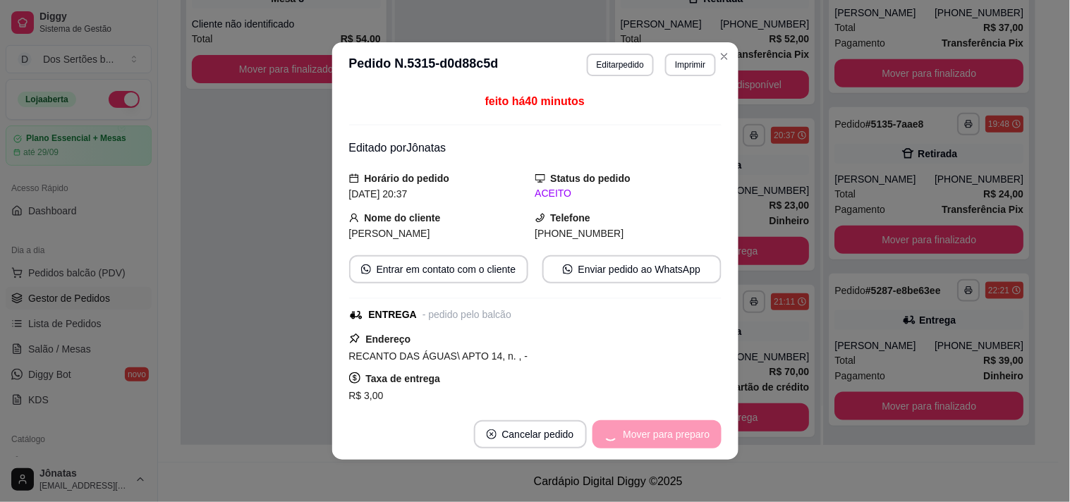
scroll to position [177, 0]
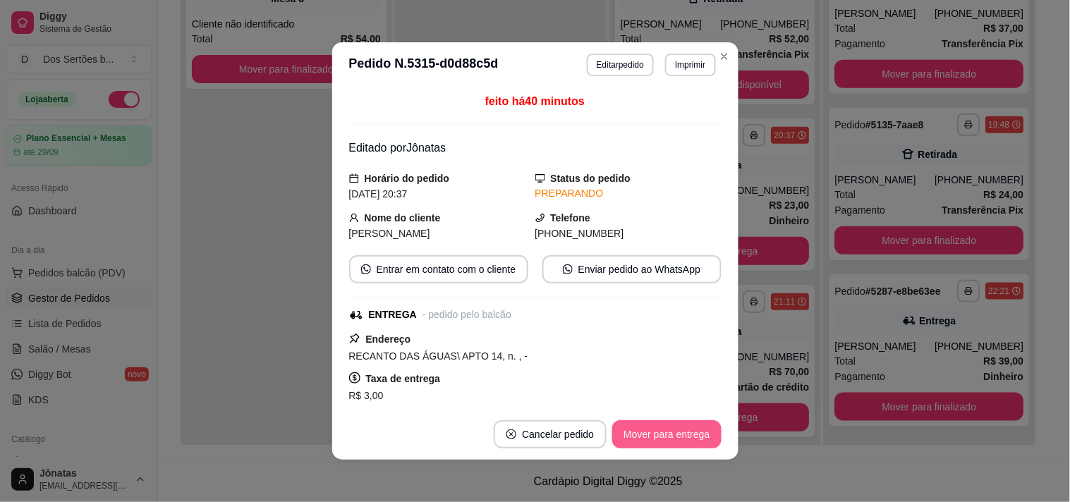
click at [663, 428] on button "Mover para entrega" at bounding box center [666, 434] width 109 height 28
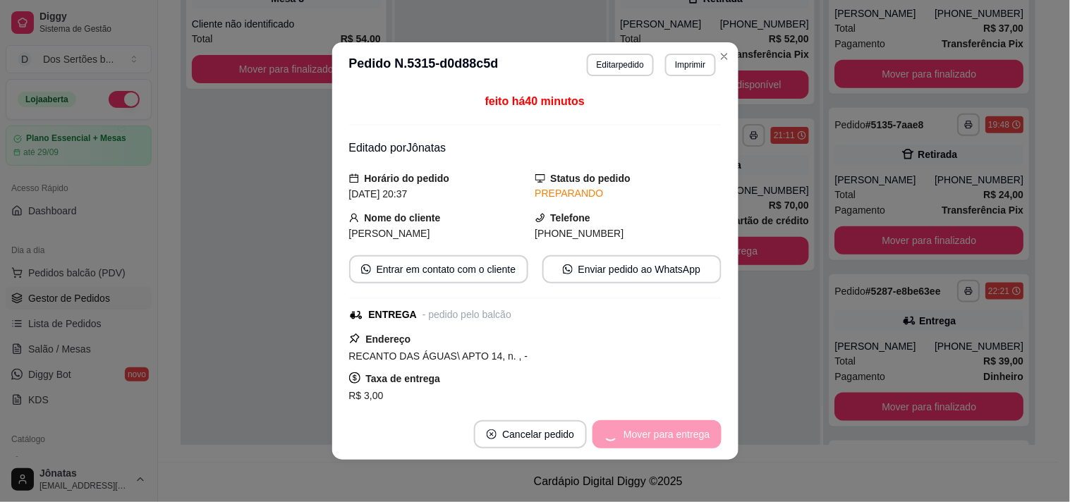
scroll to position [343, 0]
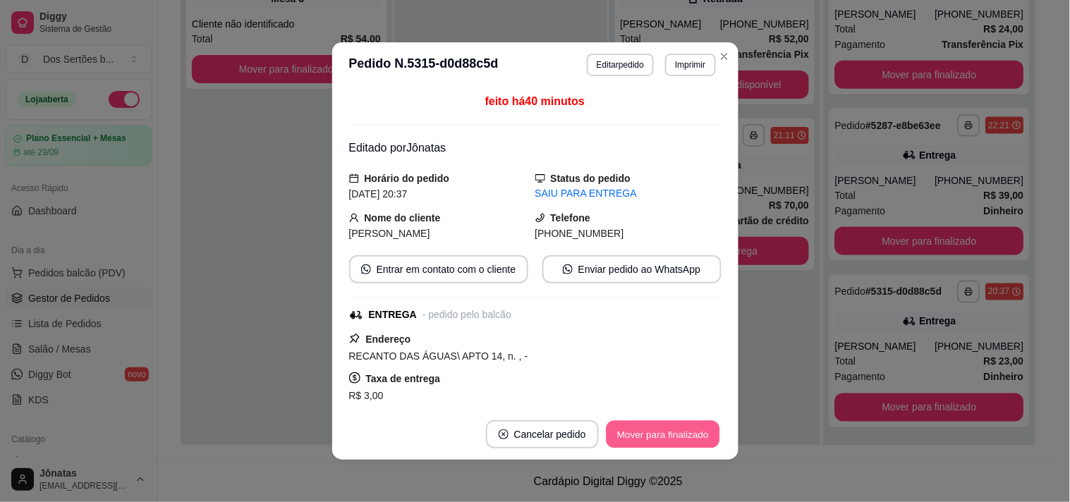
click at [663, 428] on button "Mover para finalizado" at bounding box center [663, 435] width 114 height 28
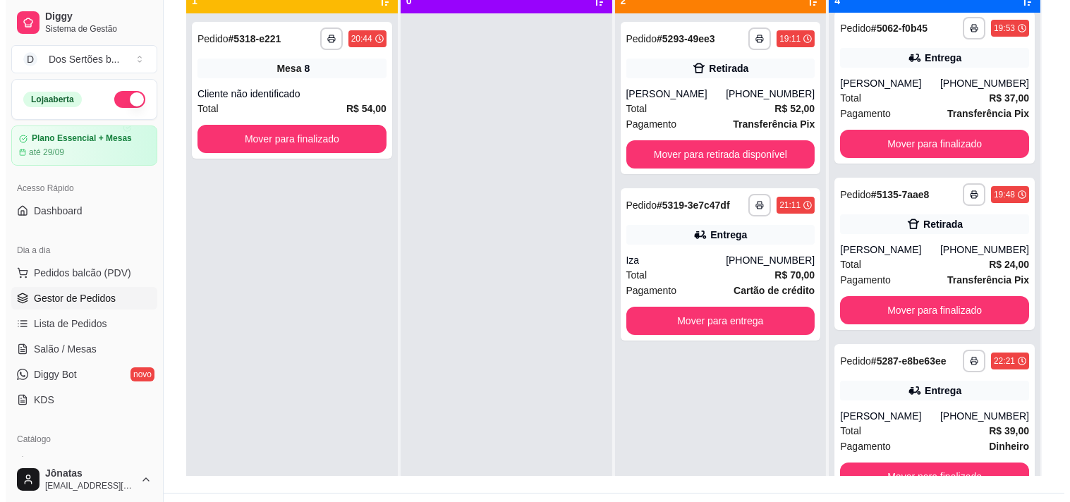
scroll to position [182, 0]
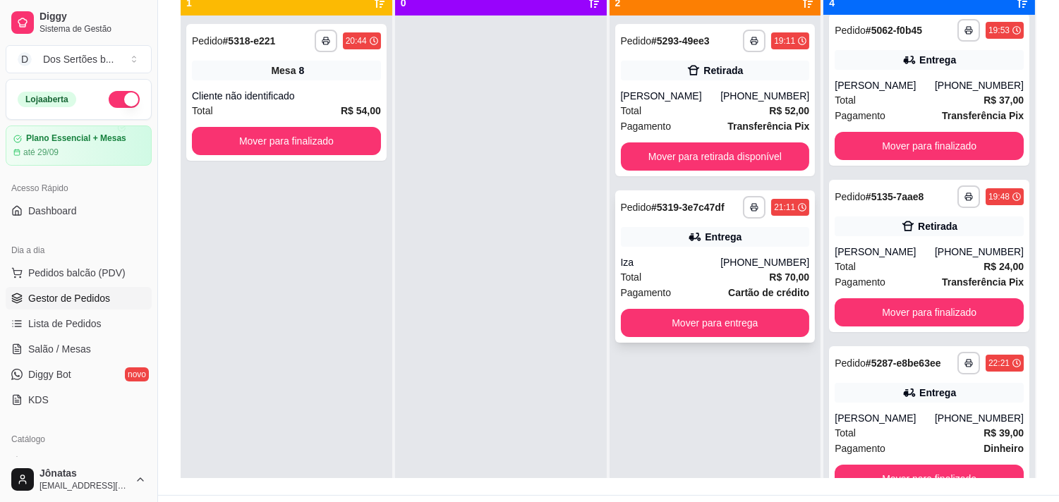
click at [672, 255] on div "Iza" at bounding box center [671, 262] width 100 height 14
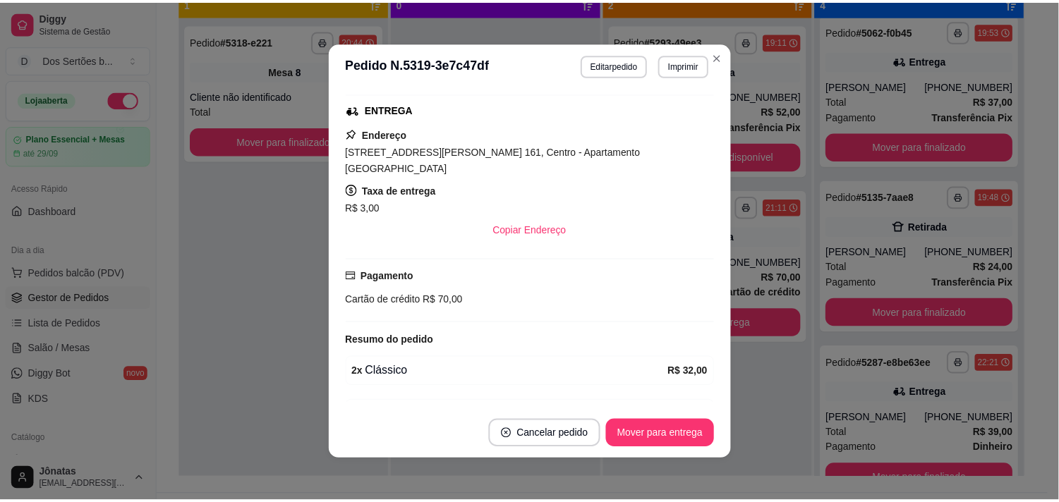
scroll to position [327, 0]
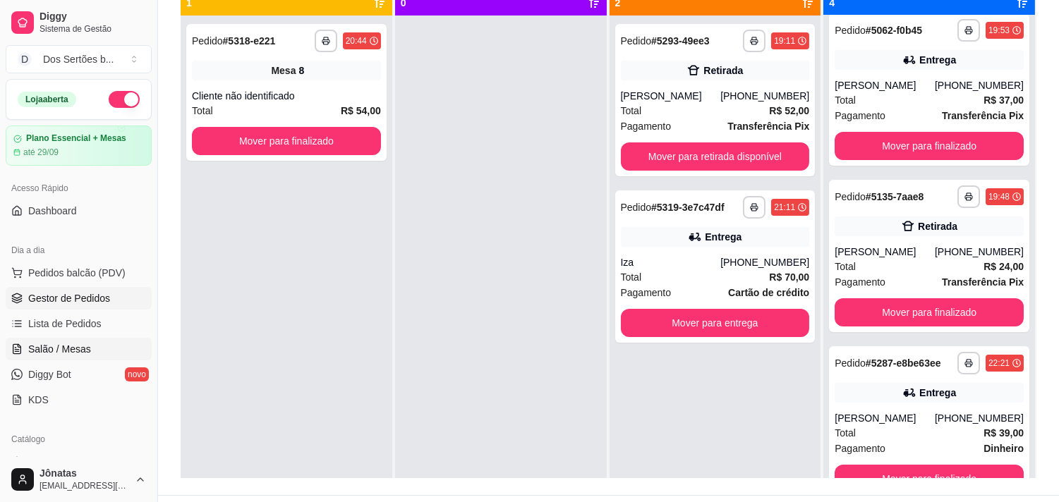
click at [47, 342] on span "Salão / Mesas" at bounding box center [59, 349] width 63 height 14
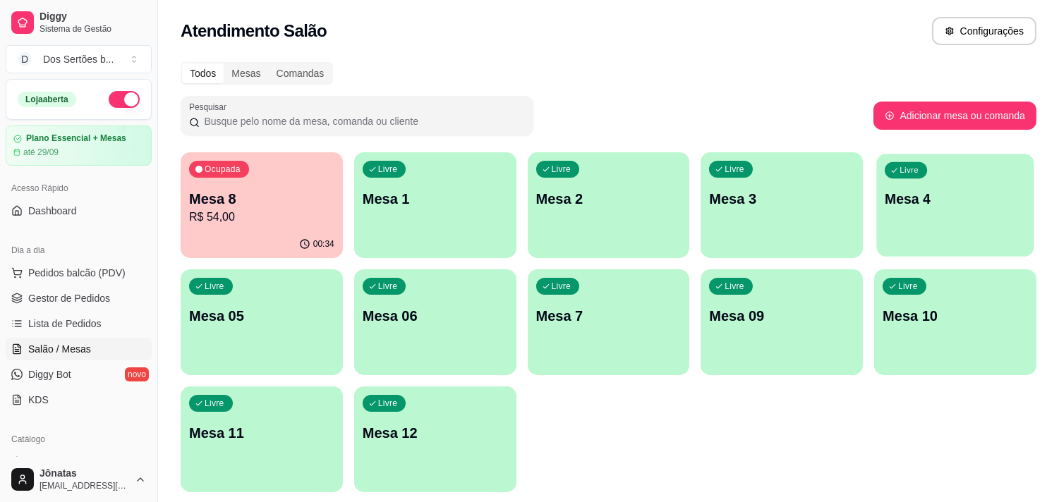
click at [970, 199] on p "Mesa 4" at bounding box center [955, 199] width 141 height 19
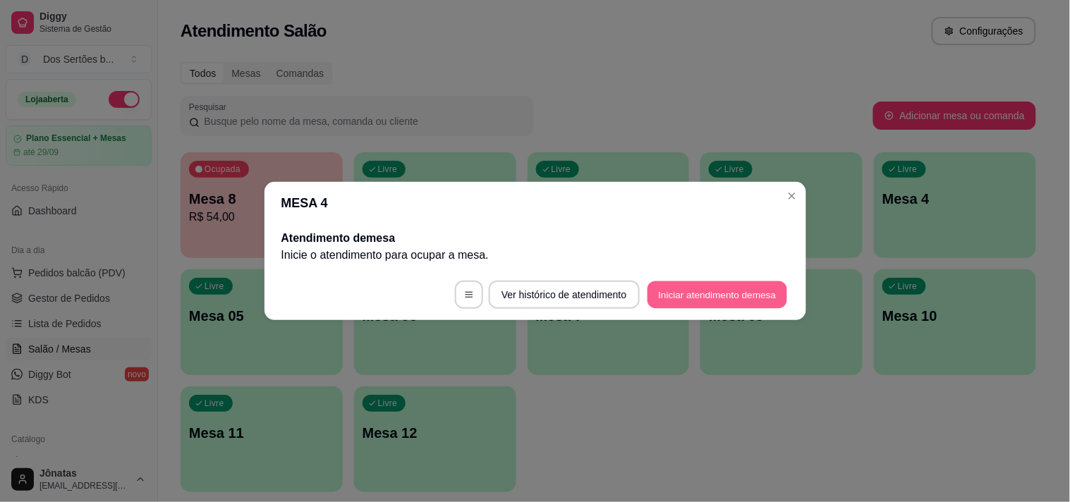
click at [703, 288] on button "Iniciar atendimento de mesa" at bounding box center [718, 295] width 140 height 28
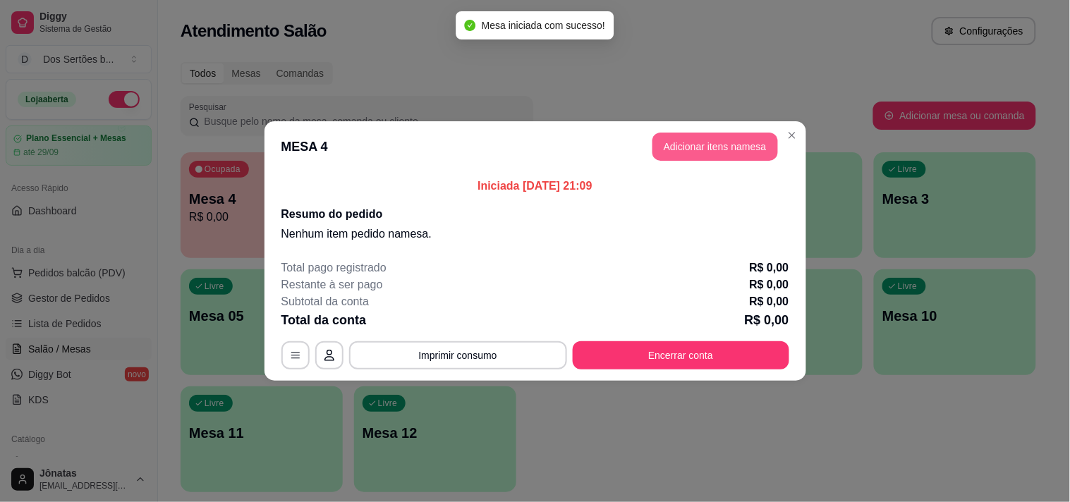
click at [696, 147] on button "Adicionar itens na mesa" at bounding box center [715, 147] width 126 height 28
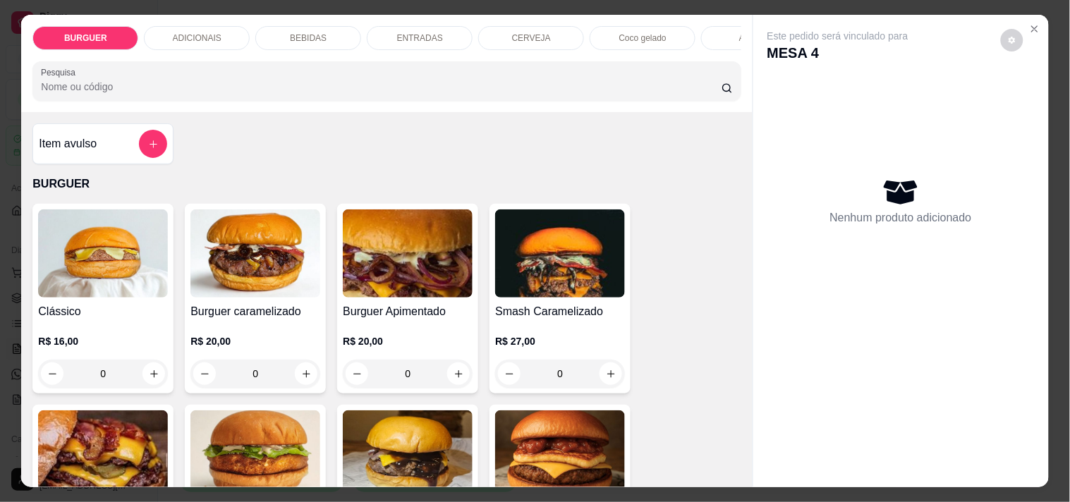
scroll to position [152, 0]
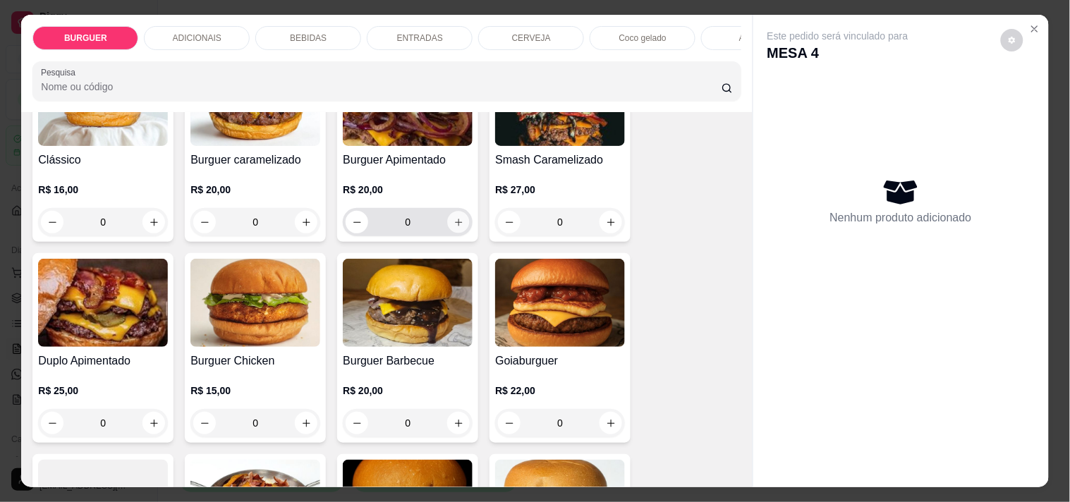
click at [454, 226] on icon "increase-product-quantity" at bounding box center [459, 222] width 11 height 11
type input "1"
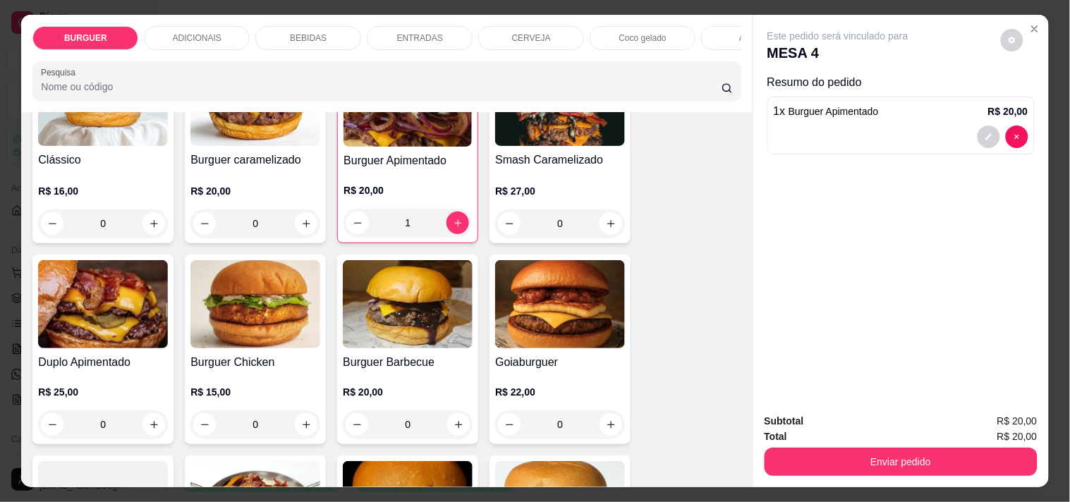
scroll to position [283, 0]
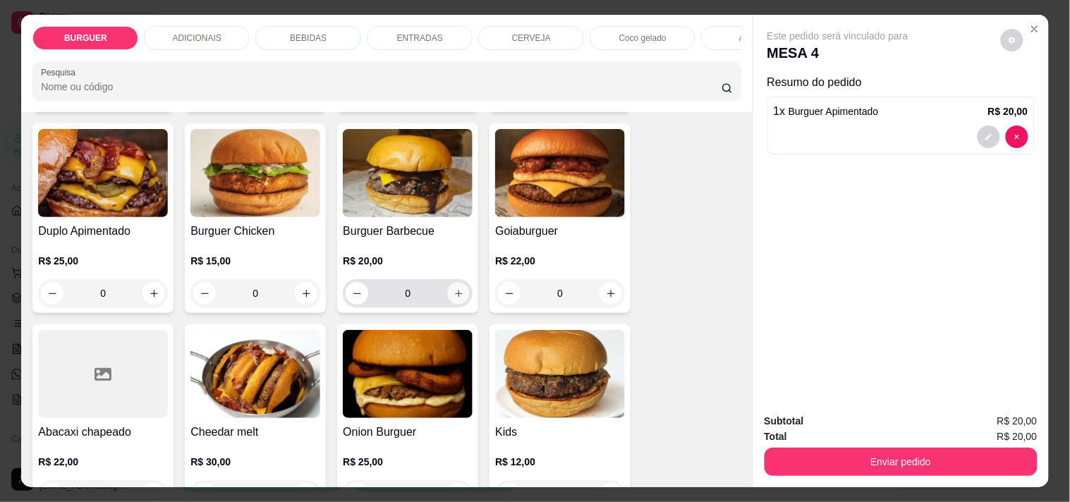
click at [454, 299] on icon "increase-product-quantity" at bounding box center [459, 293] width 11 height 11
type input "1"
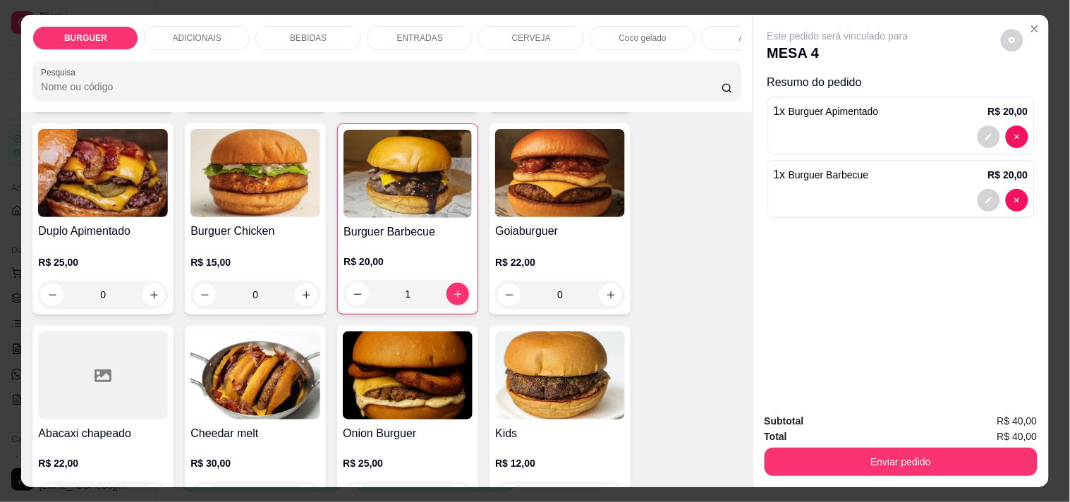
click at [428, 32] on p "ENTRADAS" at bounding box center [420, 37] width 46 height 11
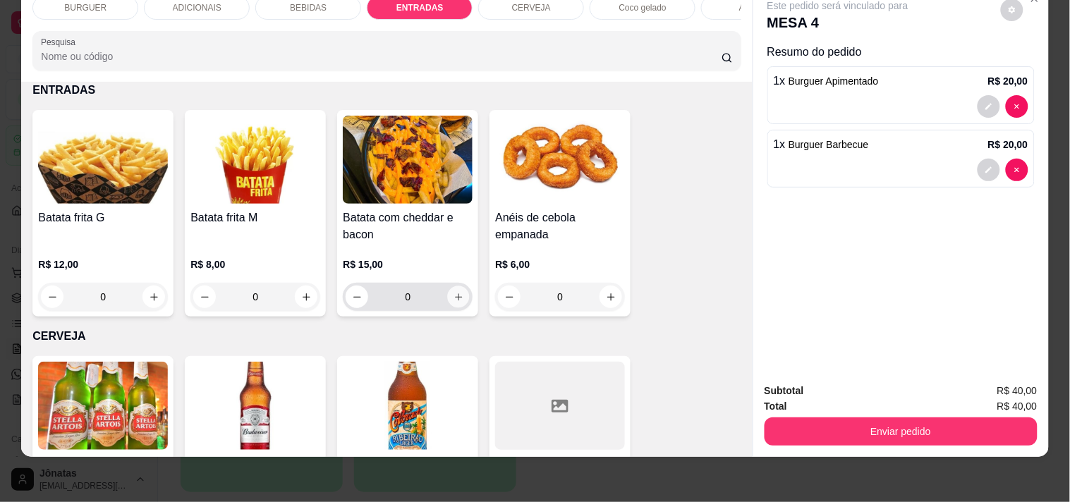
click at [454, 294] on icon "increase-product-quantity" at bounding box center [459, 297] width 11 height 11
type input "1"
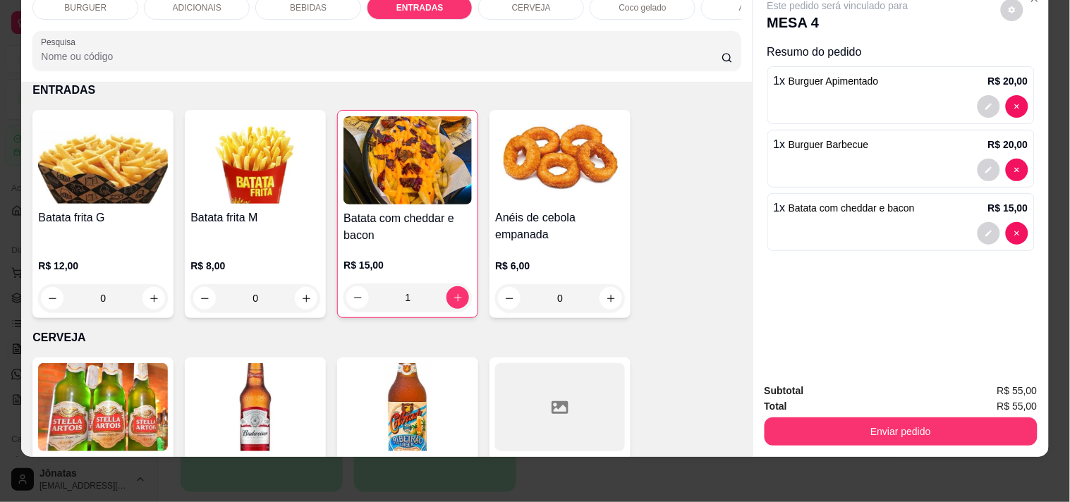
click at [298, 5] on div "BEBIDAS" at bounding box center [308, 8] width 106 height 24
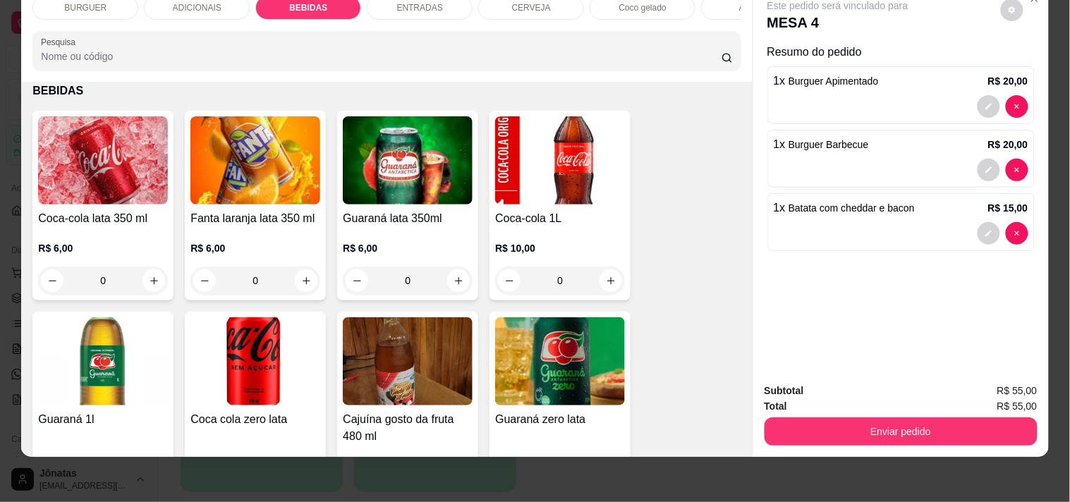
scroll to position [1381, 0]
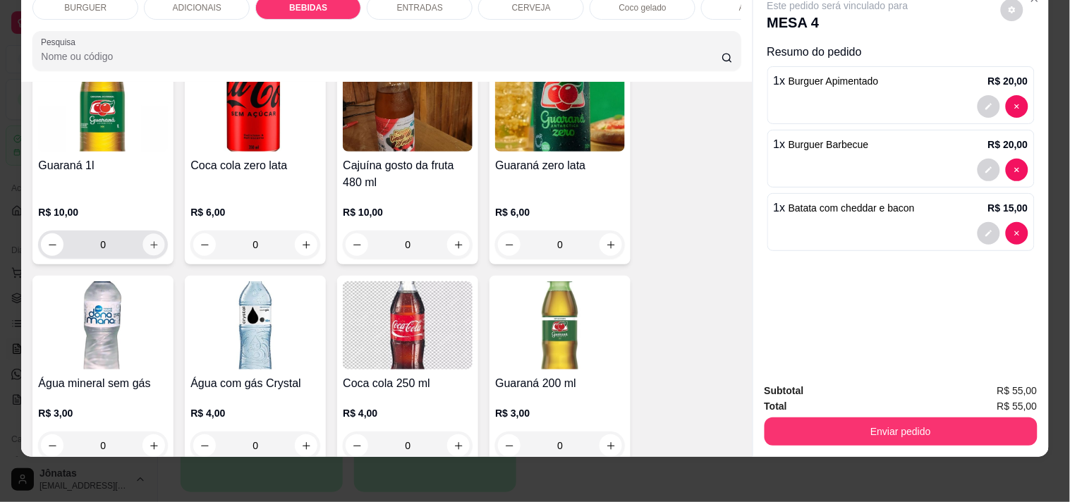
click at [151, 245] on icon "increase-product-quantity" at bounding box center [154, 245] width 11 height 11
type input "1"
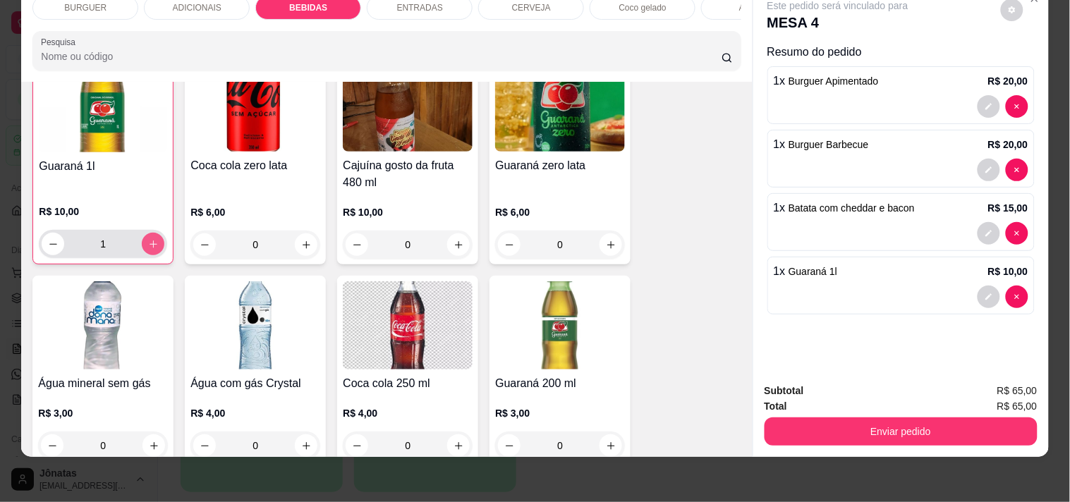
scroll to position [1383, 0]
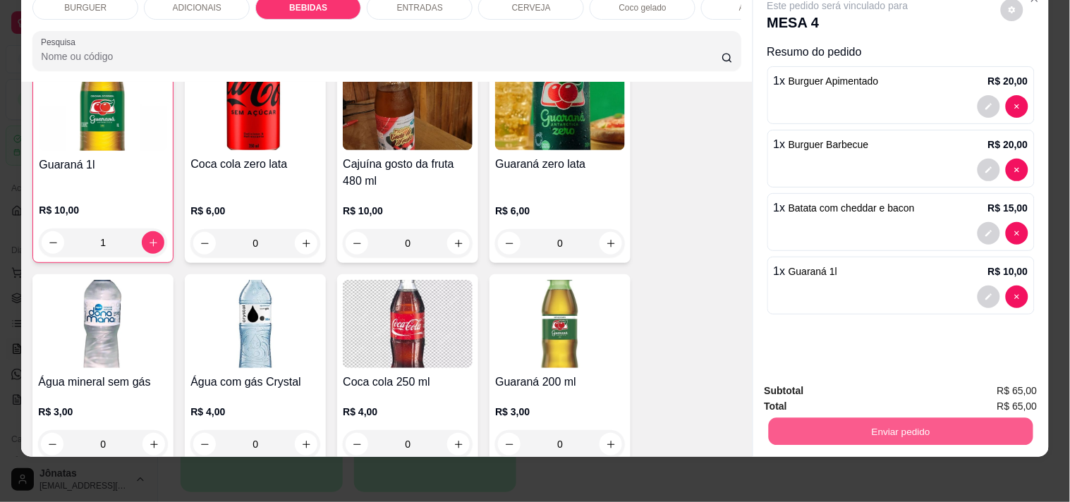
click at [809, 418] on button "Enviar pedido" at bounding box center [900, 432] width 265 height 28
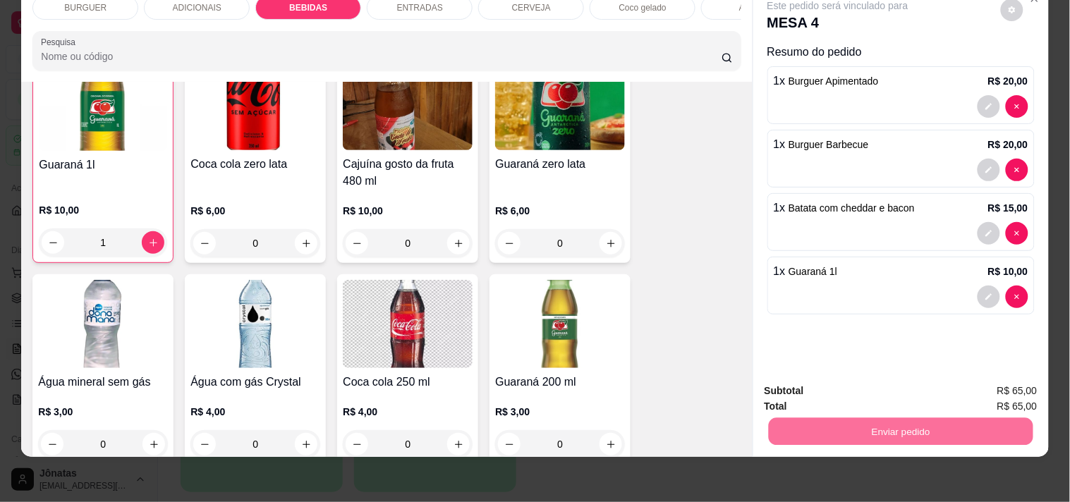
click at [828, 385] on button "Não registrar e enviar pedido" at bounding box center [854, 385] width 142 height 26
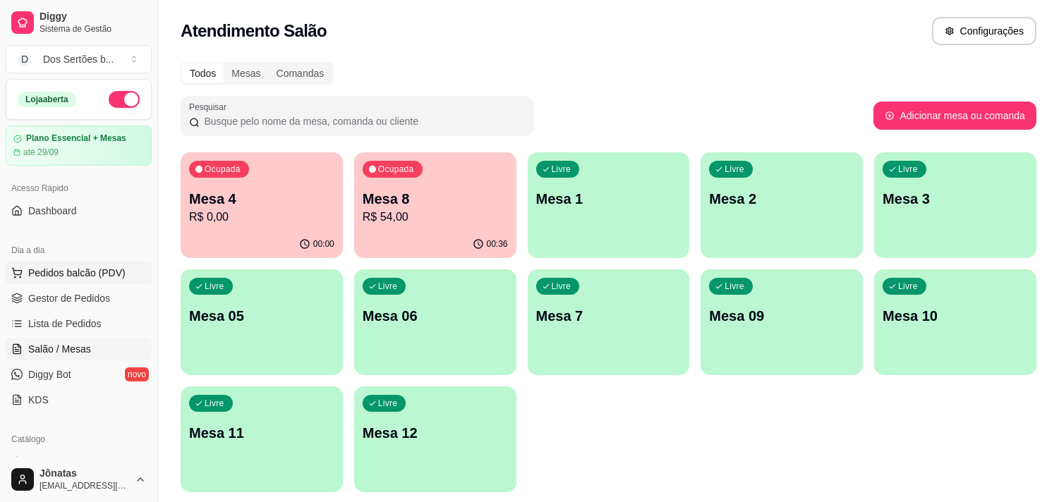
click at [83, 274] on span "Pedidos balcão (PDV)" at bounding box center [76, 273] width 97 height 14
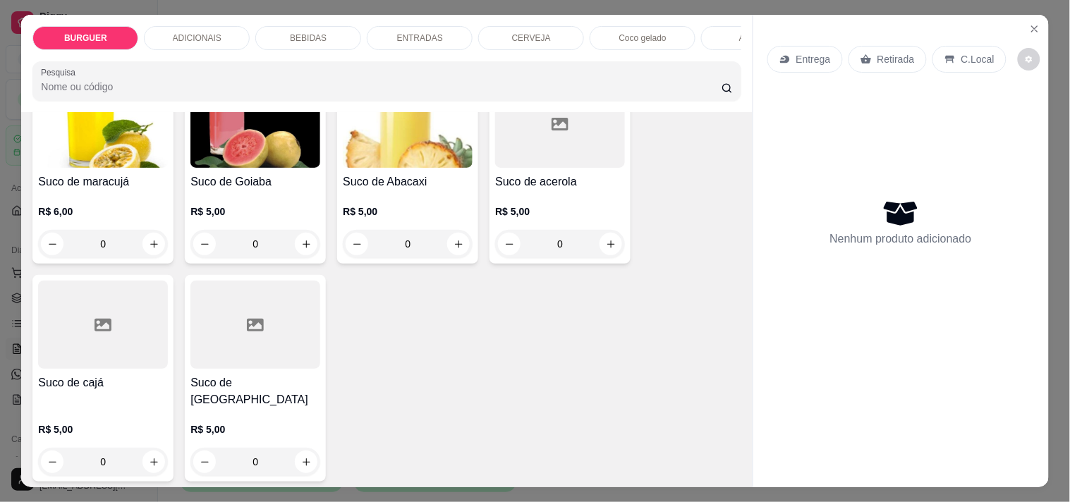
scroll to position [2826, 0]
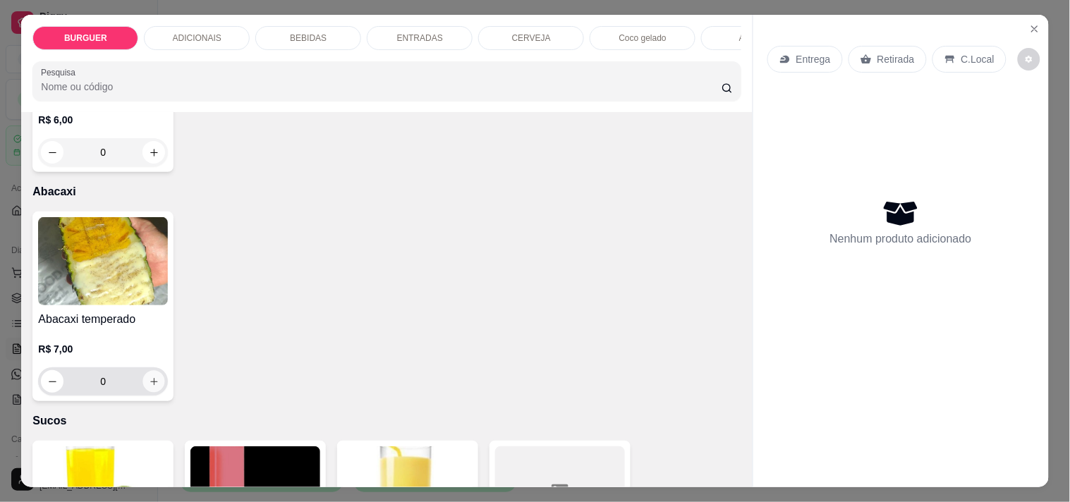
click at [157, 384] on button "increase-product-quantity" at bounding box center [154, 382] width 22 height 22
type input "1"
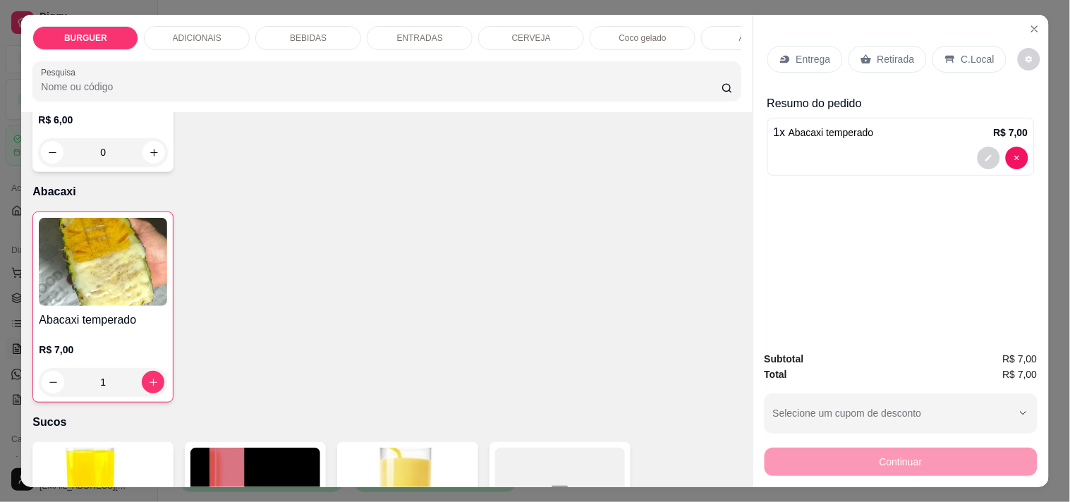
click at [901, 54] on p "Retirada" at bounding box center [895, 59] width 37 height 14
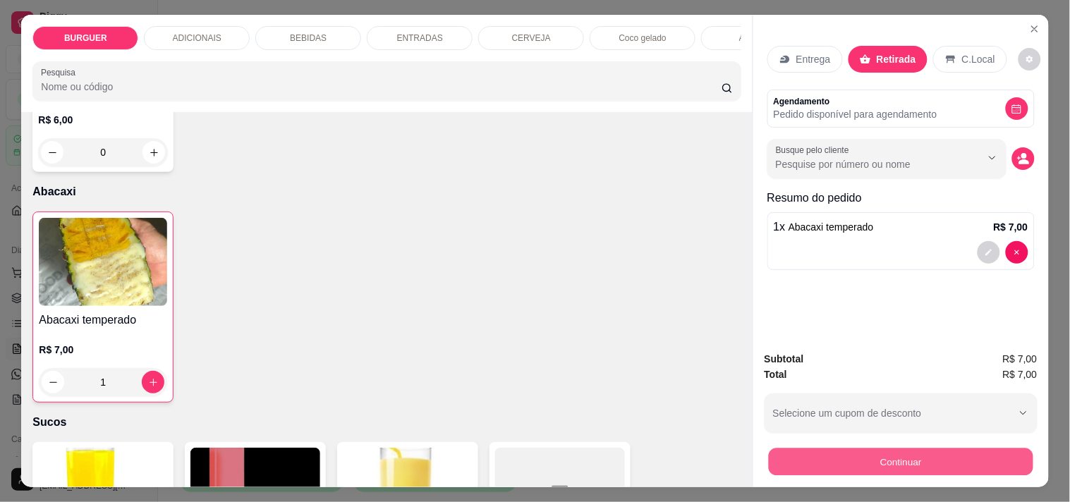
click at [913, 466] on button "Continuar" at bounding box center [900, 462] width 265 height 28
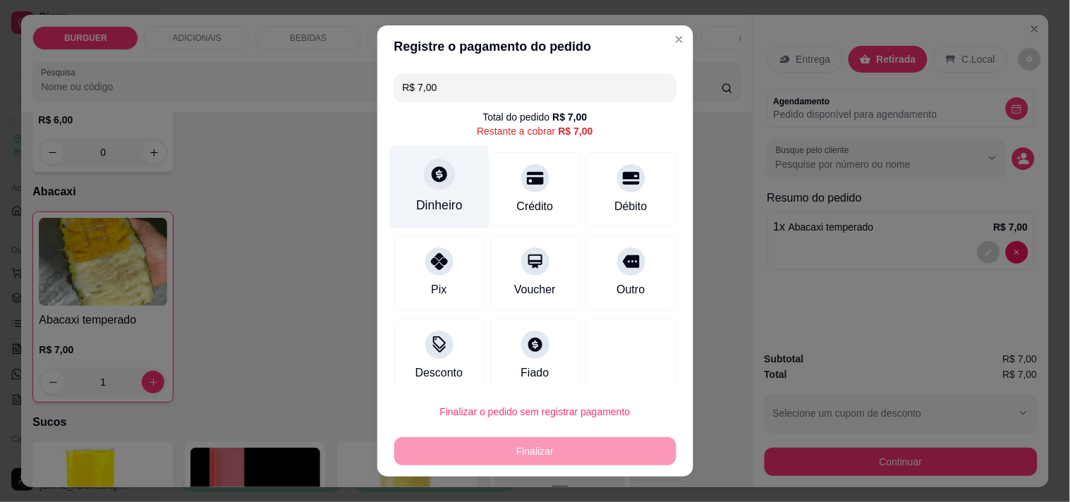
click at [441, 205] on div "Dinheiro" at bounding box center [439, 205] width 47 height 18
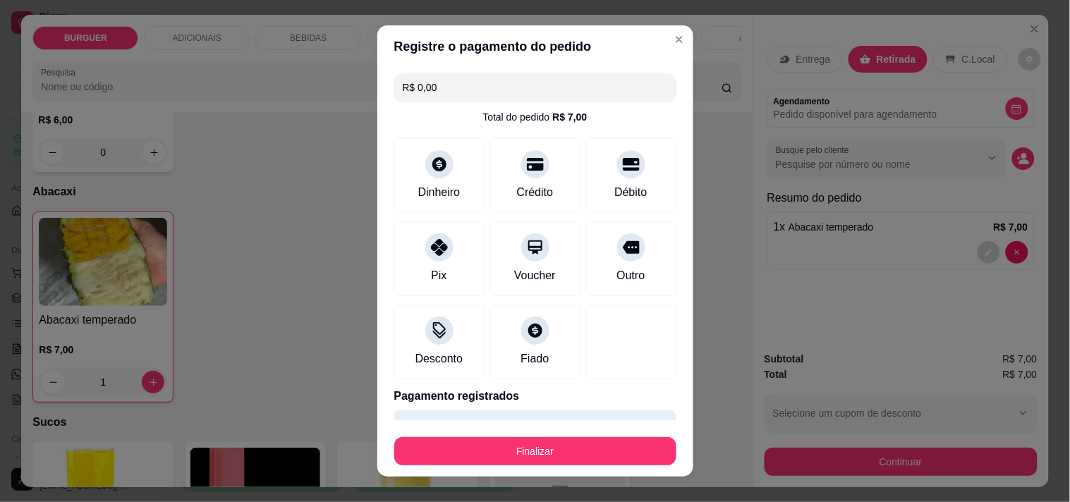
type input "R$ 0,00"
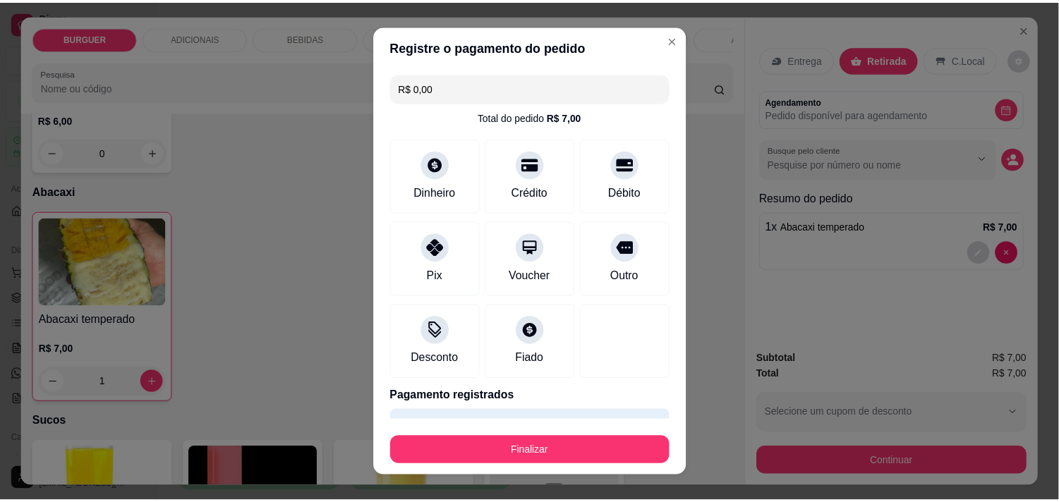
scroll to position [37, 0]
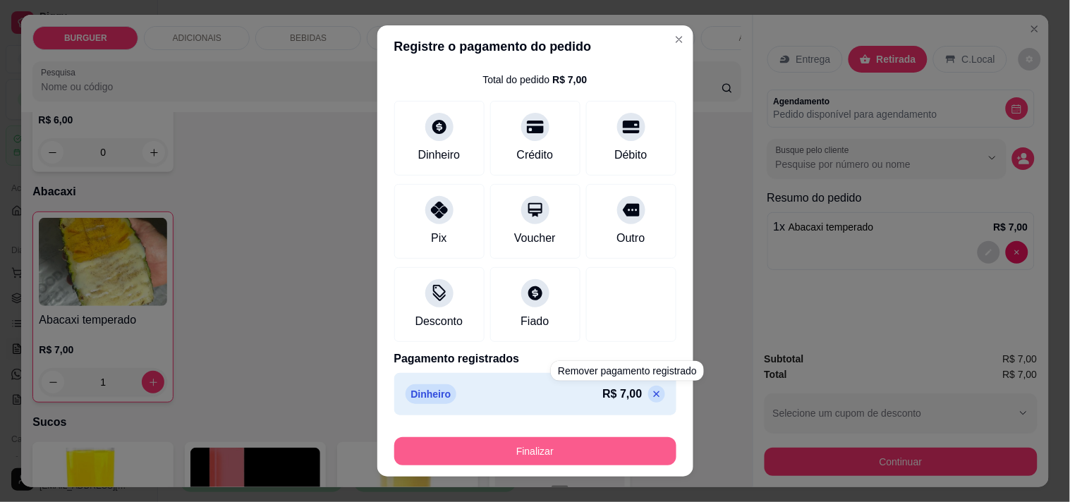
click at [590, 447] on button "Finalizar" at bounding box center [535, 451] width 282 height 28
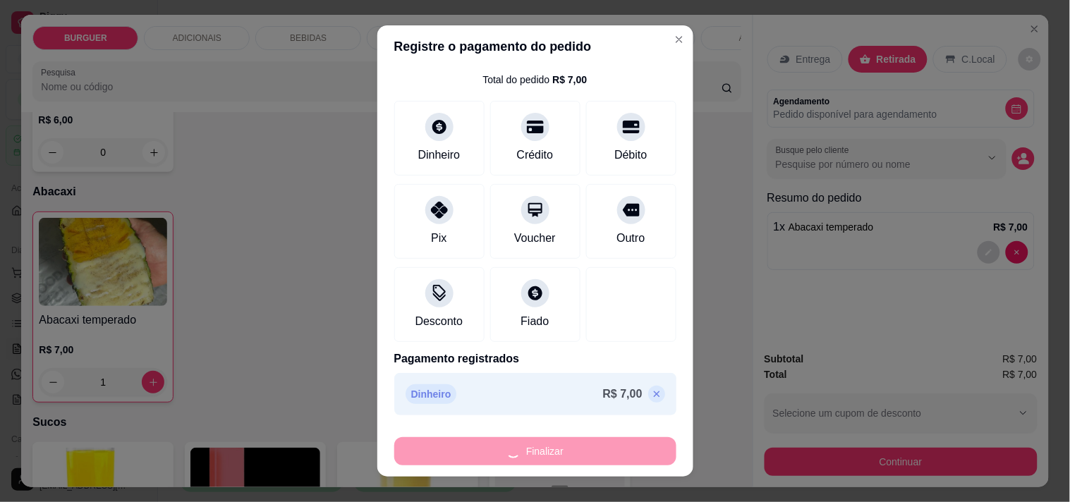
type input "0"
type input "-R$ 7,00"
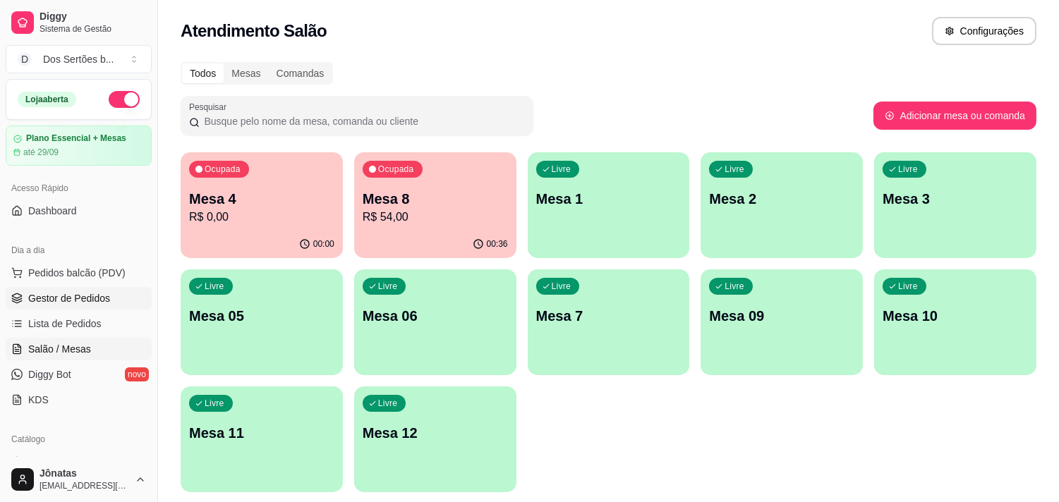
click at [120, 303] on link "Gestor de Pedidos" at bounding box center [79, 298] width 146 height 23
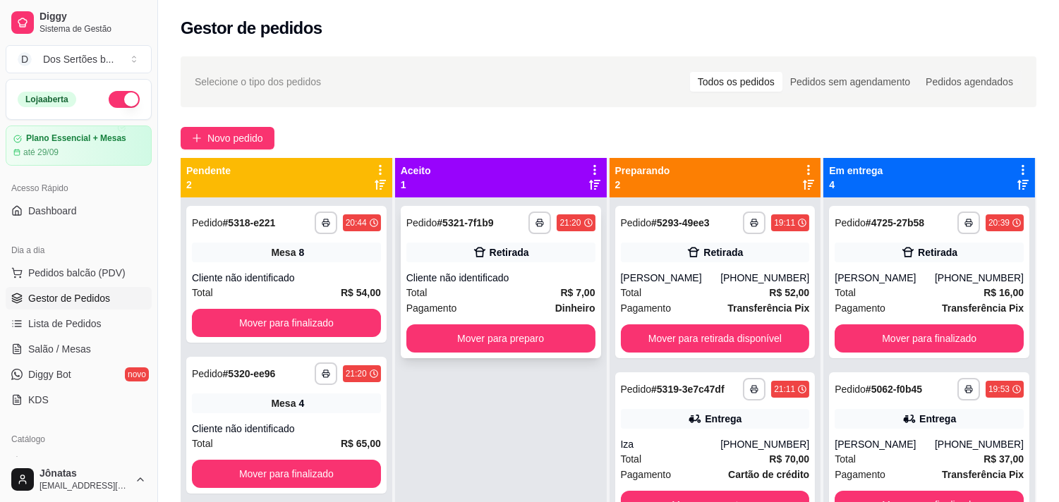
click at [447, 269] on div "**********" at bounding box center [501, 282] width 200 height 152
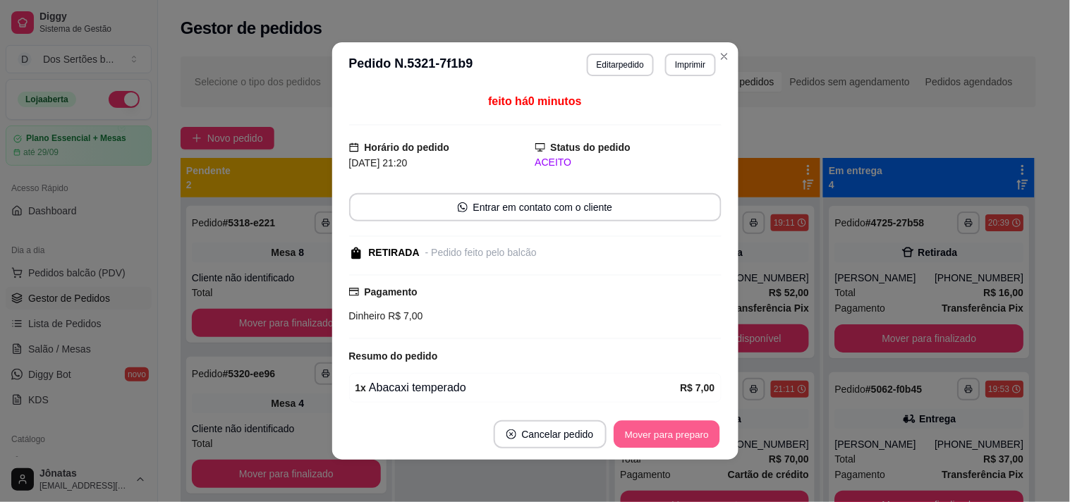
click at [639, 435] on button "Mover para preparo" at bounding box center [667, 435] width 106 height 28
click at [655, 431] on button "Mover para retirada disponível" at bounding box center [643, 435] width 151 height 28
click at [684, 429] on button "Mover para finalizado" at bounding box center [663, 435] width 114 height 28
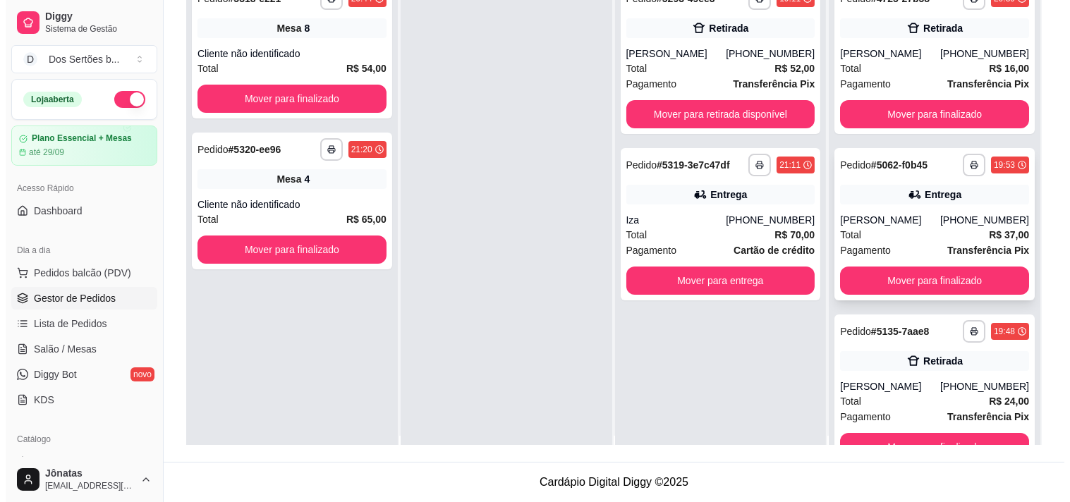
scroll to position [177, 0]
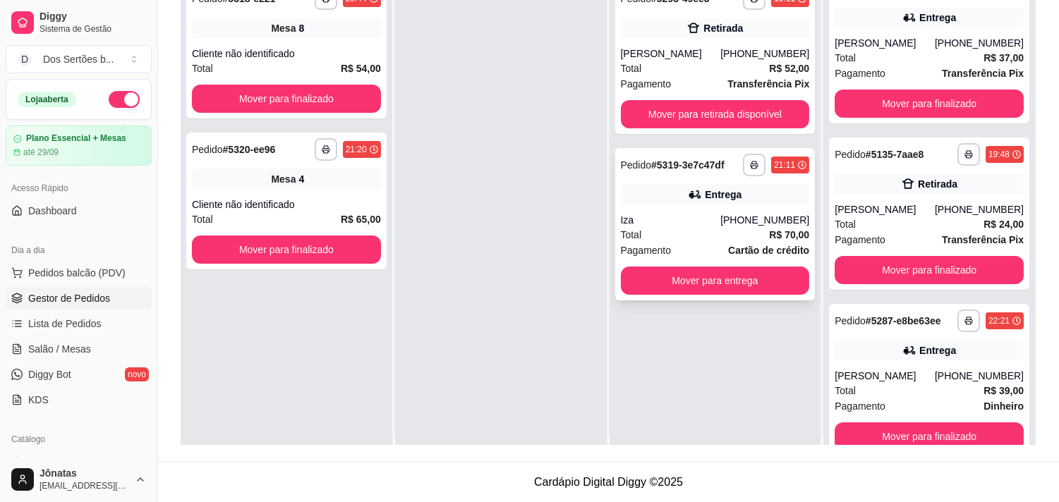
click at [662, 221] on div "Iza" at bounding box center [671, 220] width 100 height 14
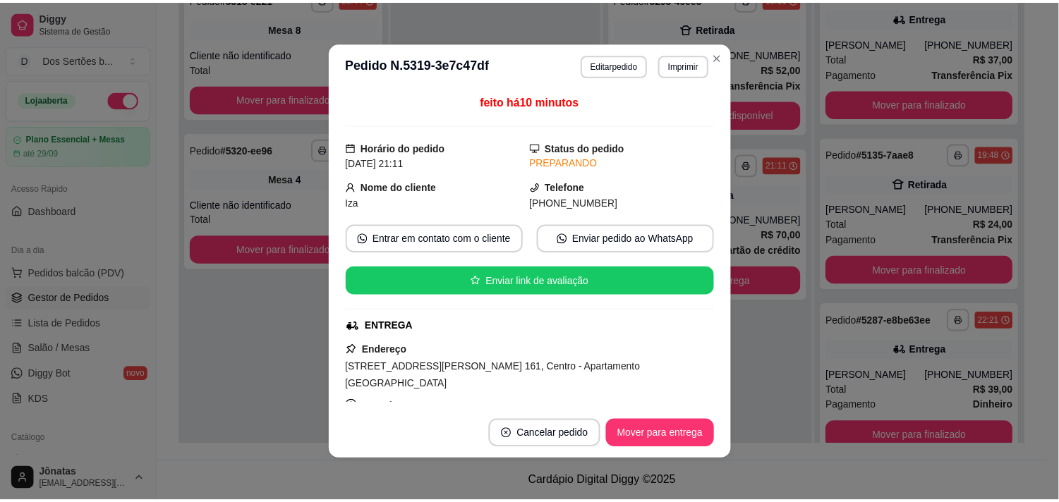
scroll to position [327, 0]
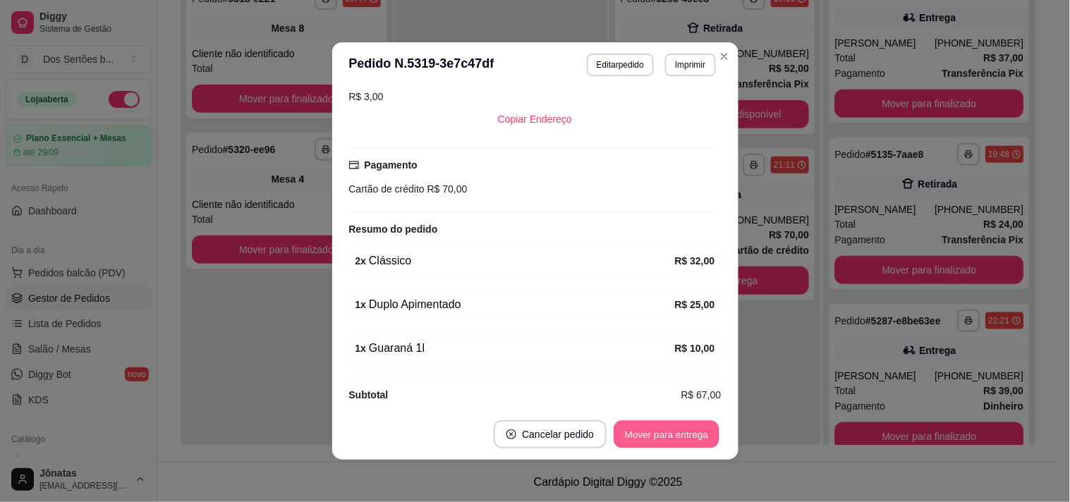
click at [669, 428] on button "Mover para entrega" at bounding box center [667, 435] width 106 height 28
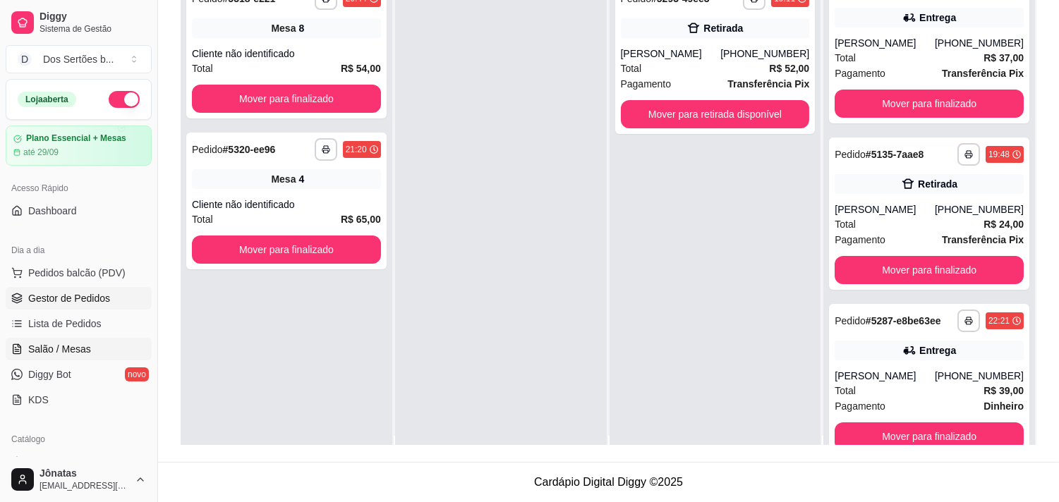
click at [30, 346] on span "Salão / Mesas" at bounding box center [59, 349] width 63 height 14
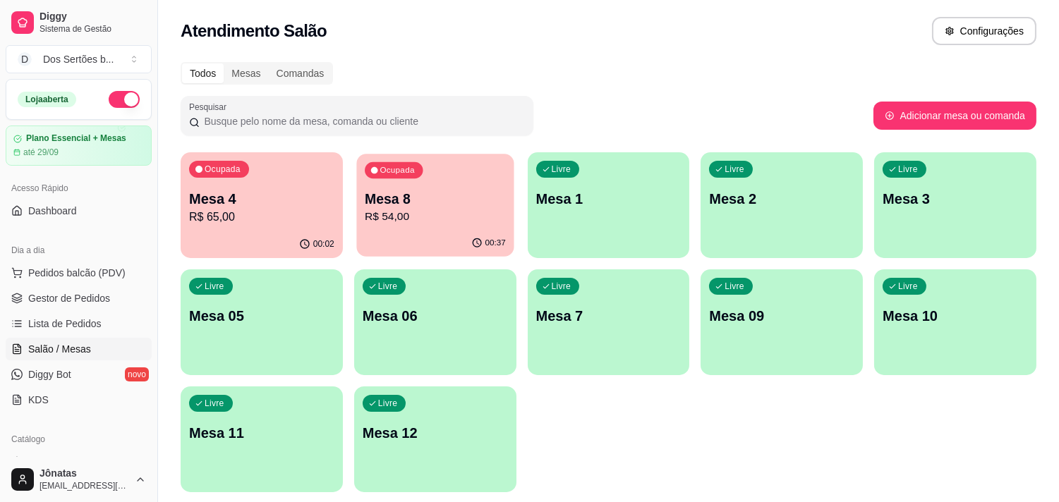
click at [420, 198] on p "Mesa 8" at bounding box center [435, 199] width 141 height 19
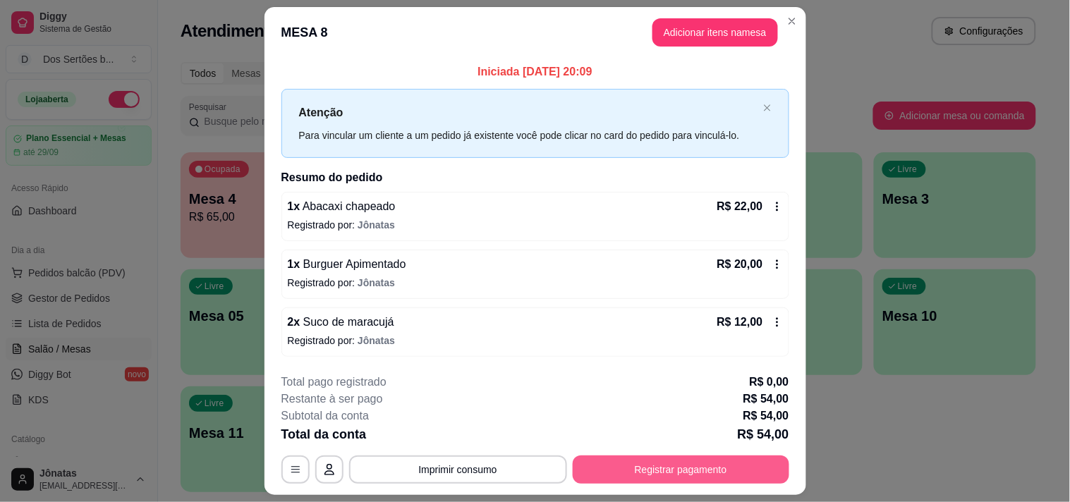
click at [635, 462] on button "Registrar pagamento" at bounding box center [681, 470] width 217 height 28
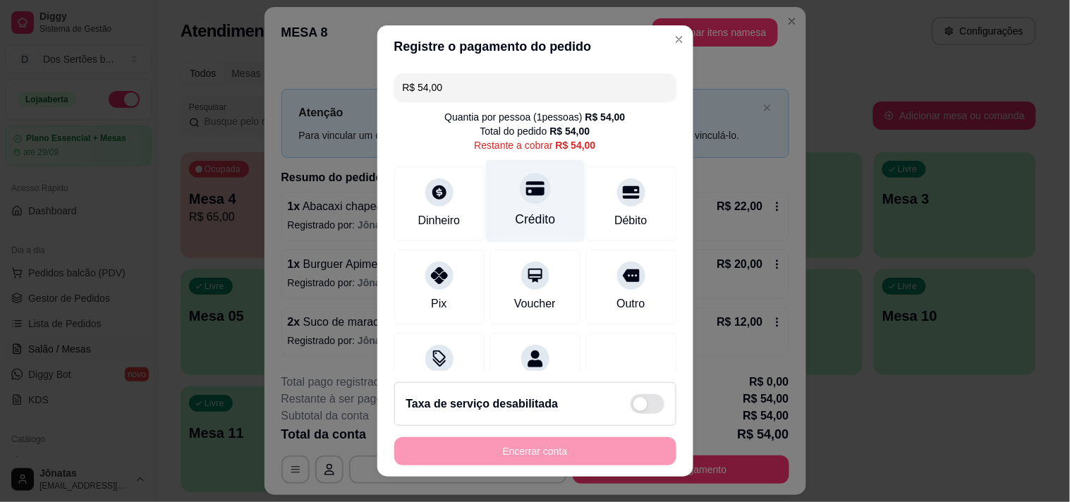
click at [524, 224] on div "Crédito" at bounding box center [535, 219] width 40 height 18
type input "R$ 0,00"
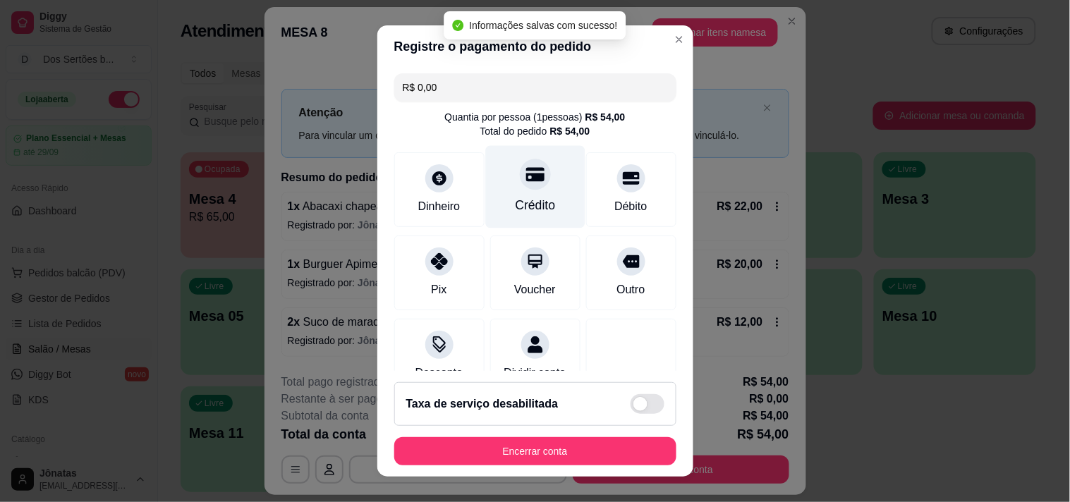
scroll to position [118, 0]
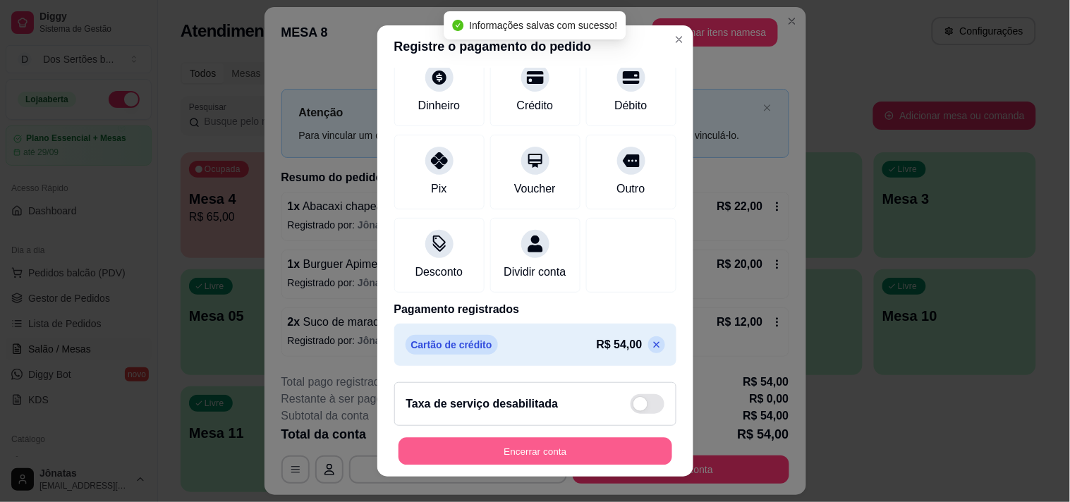
click at [589, 454] on button "Encerrar conta" at bounding box center [536, 452] width 274 height 28
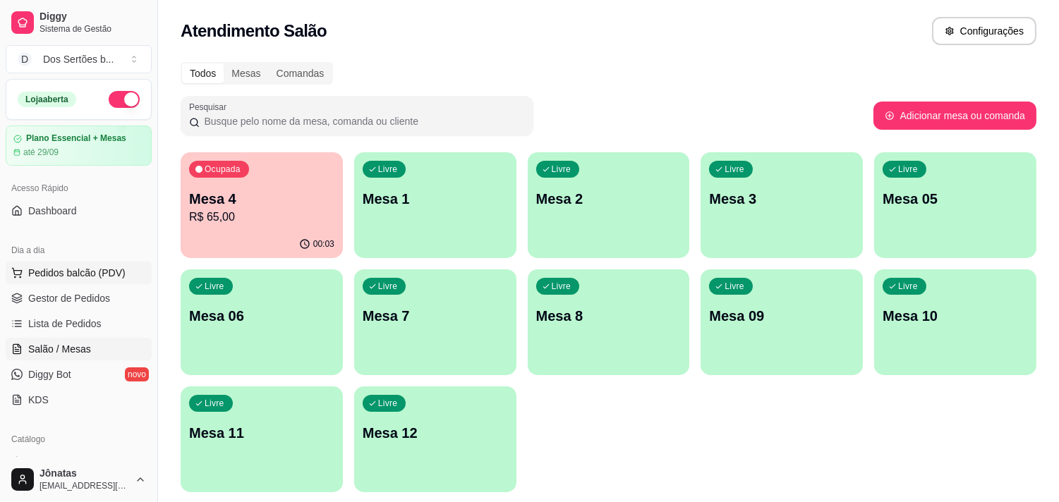
click at [68, 269] on span "Pedidos balcão (PDV)" at bounding box center [76, 273] width 97 height 14
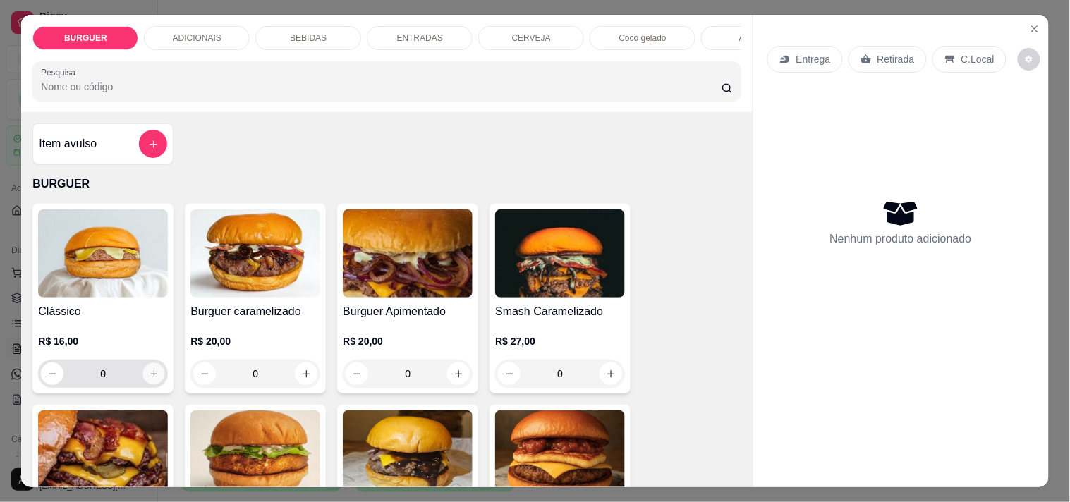
click at [150, 377] on icon "increase-product-quantity" at bounding box center [153, 373] width 7 height 7
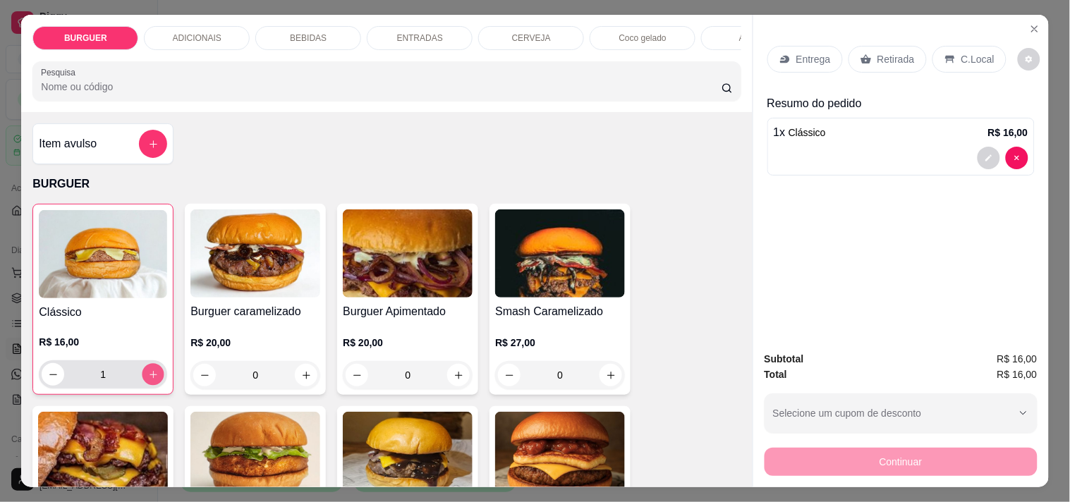
click at [148, 379] on icon "increase-product-quantity" at bounding box center [153, 375] width 11 height 11
type input "2"
click at [799, 54] on p "Entrega" at bounding box center [813, 59] width 35 height 14
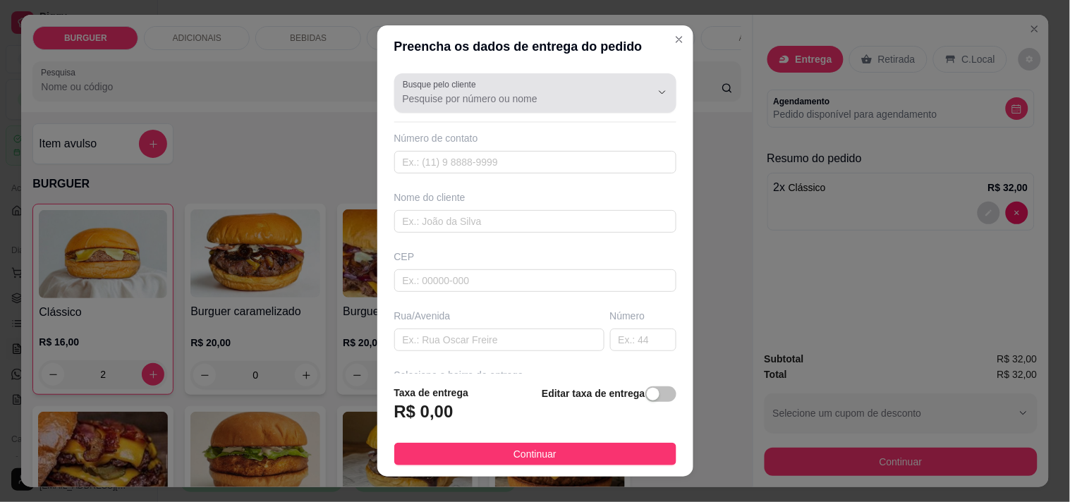
click at [411, 90] on div at bounding box center [535, 93] width 265 height 28
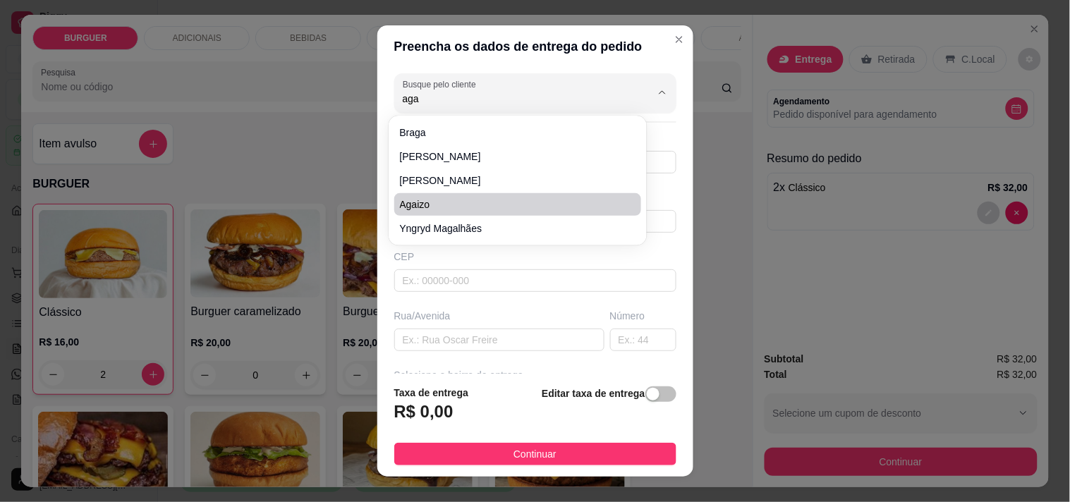
click at [428, 199] on span "Agaizo" at bounding box center [511, 205] width 222 height 14
type input "Agaizo"
type input "86981955563"
type input "Agaizo"
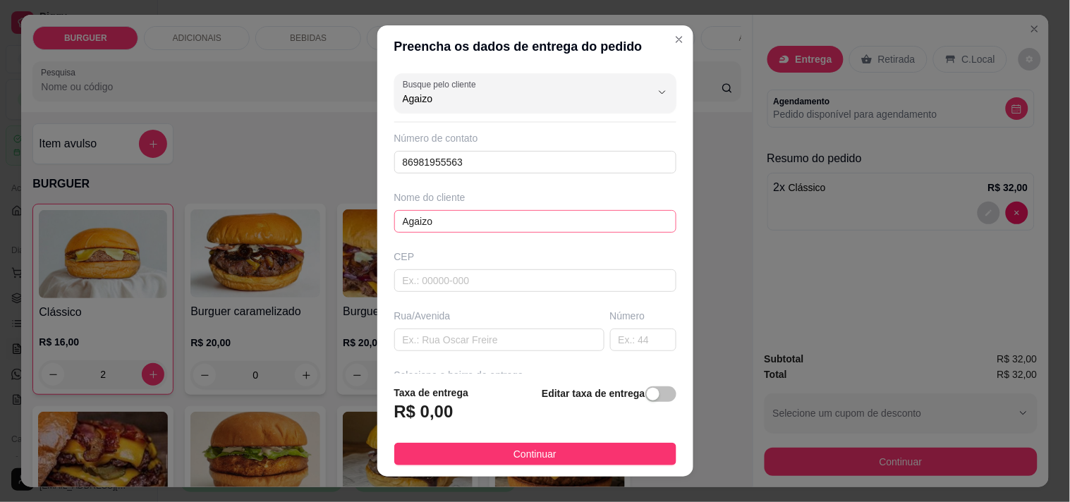
scroll to position [169, 0]
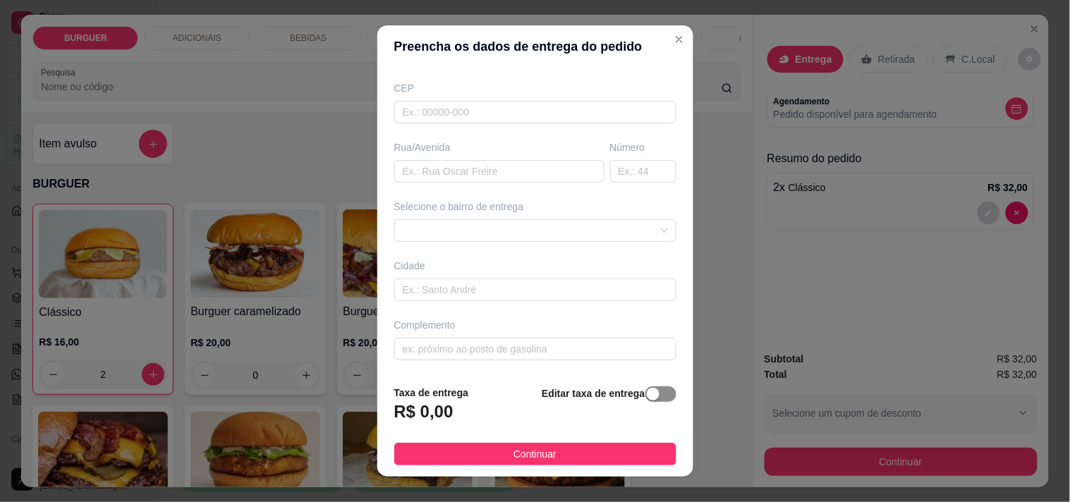
type input "Agaizo"
click at [645, 397] on button "button" at bounding box center [660, 395] width 31 height 16
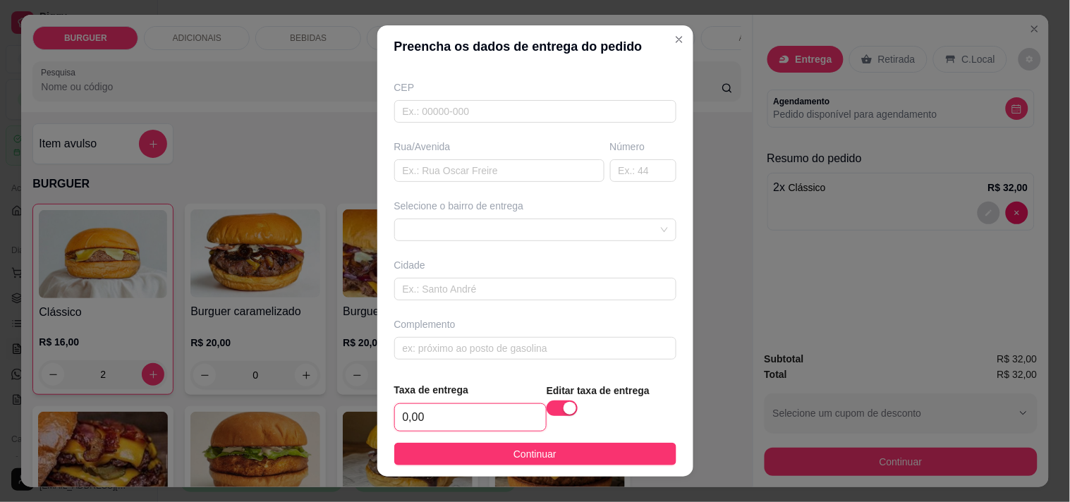
click at [467, 409] on input "0,00" at bounding box center [470, 417] width 151 height 27
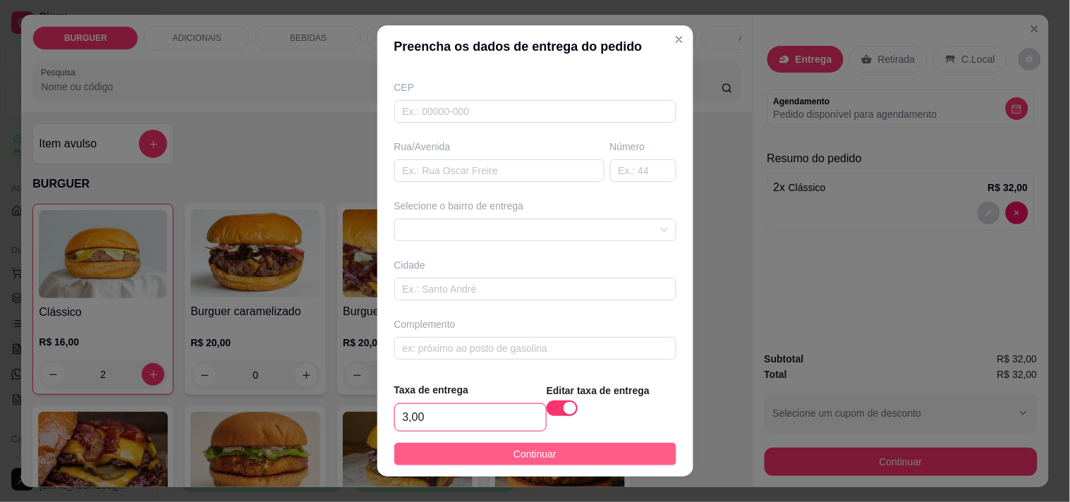
type input "3,00"
click at [537, 460] on span "Continuar" at bounding box center [535, 454] width 43 height 16
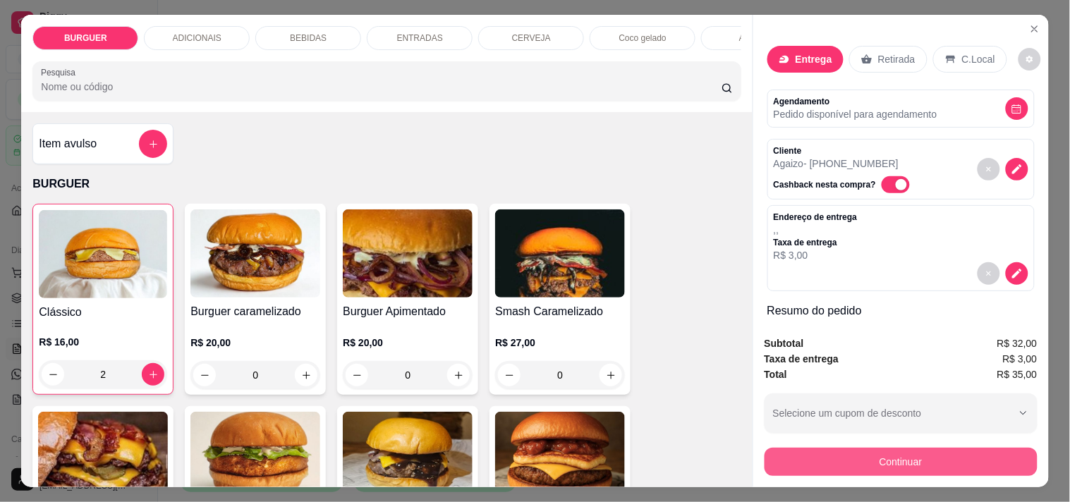
click at [809, 449] on button "Continuar" at bounding box center [901, 462] width 273 height 28
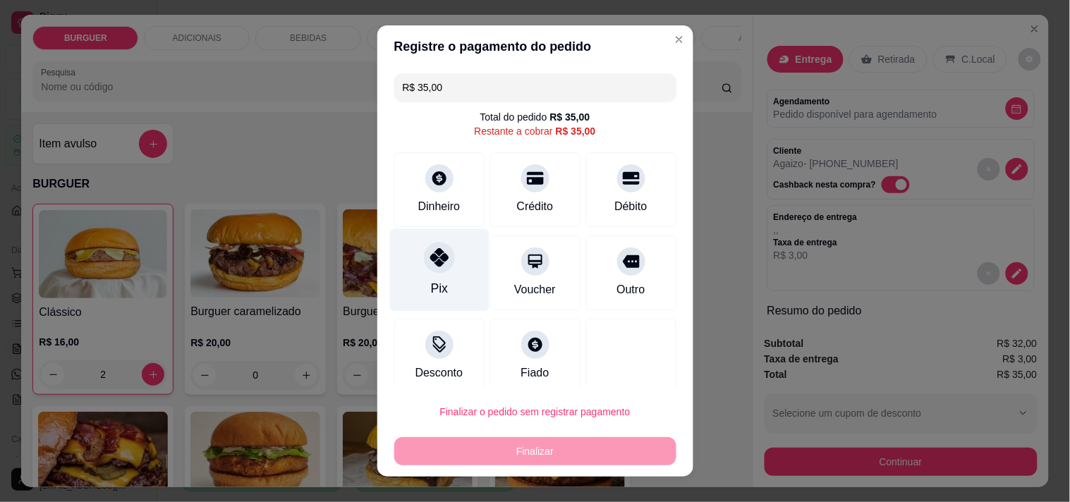
click at [409, 250] on div "Pix" at bounding box center [438, 270] width 99 height 83
type input "R$ 0,00"
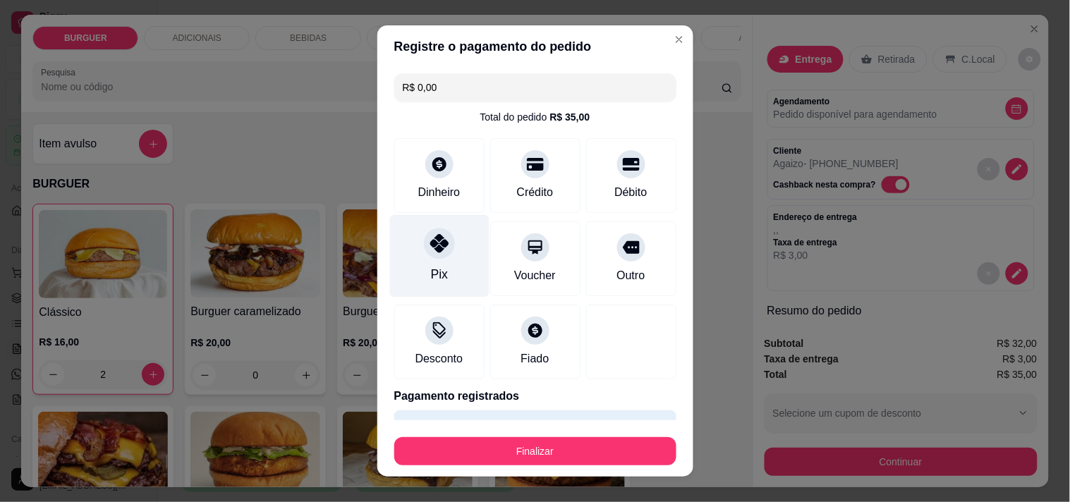
scroll to position [37, 0]
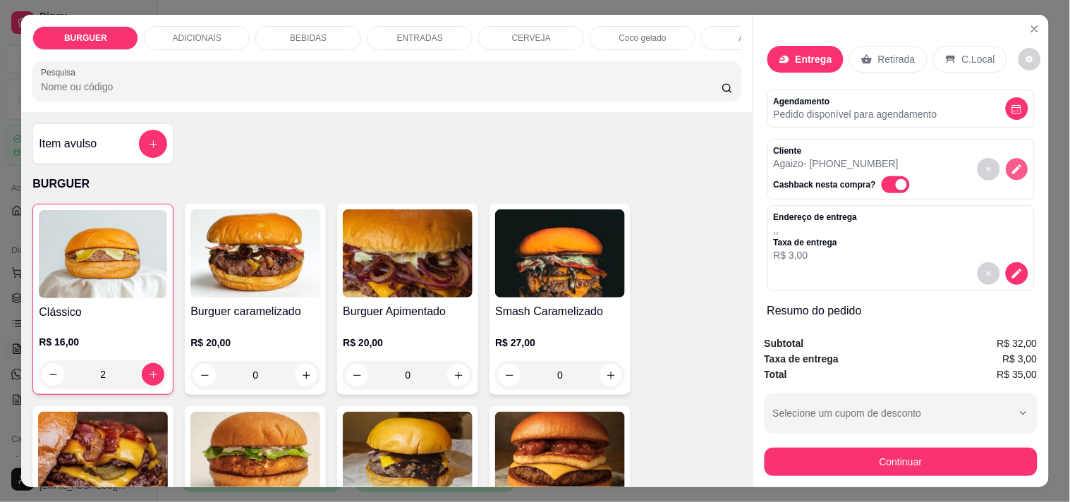
click at [1011, 164] on icon "decrease-product-quantity" at bounding box center [1017, 170] width 12 height 12
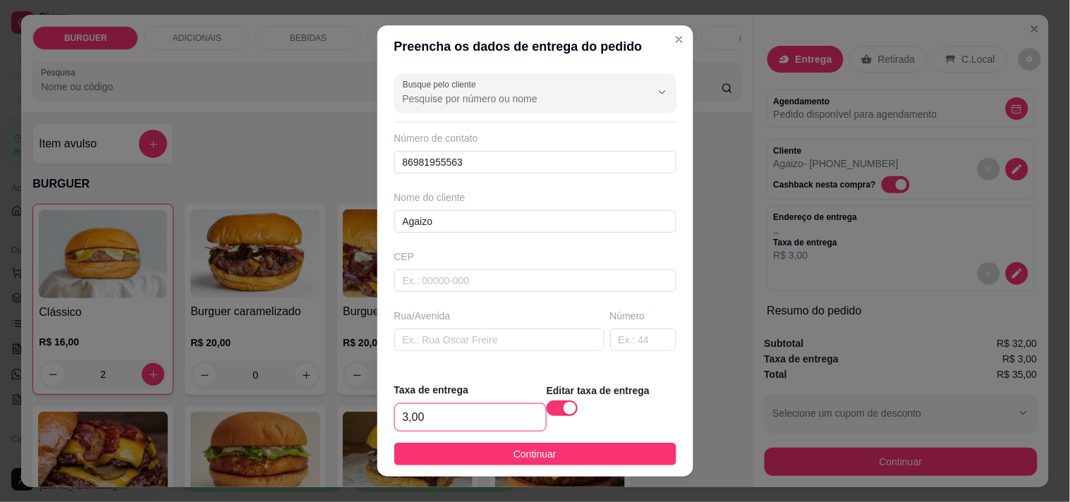
click at [421, 422] on input "3,00" at bounding box center [470, 417] width 151 height 27
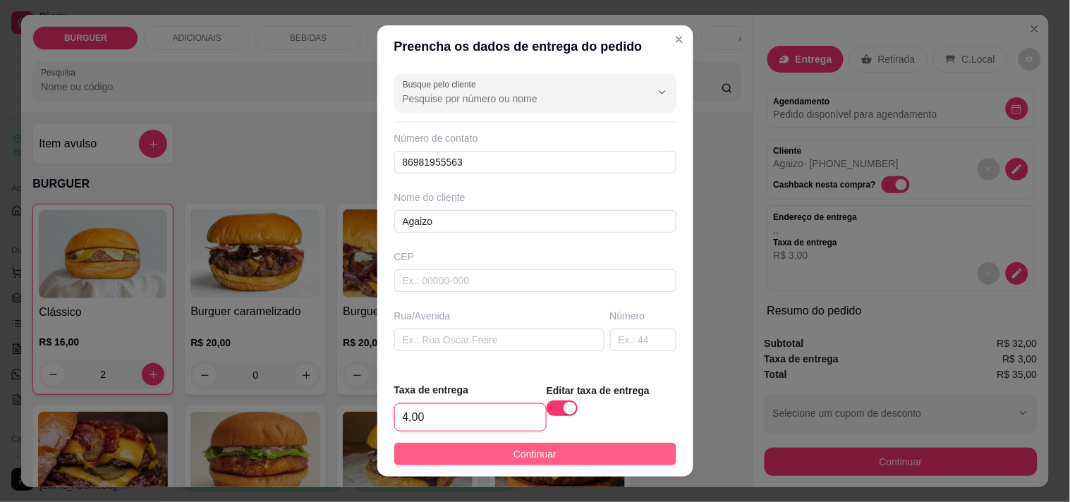
type input "4,00"
click at [514, 458] on span "Continuar" at bounding box center [535, 454] width 43 height 16
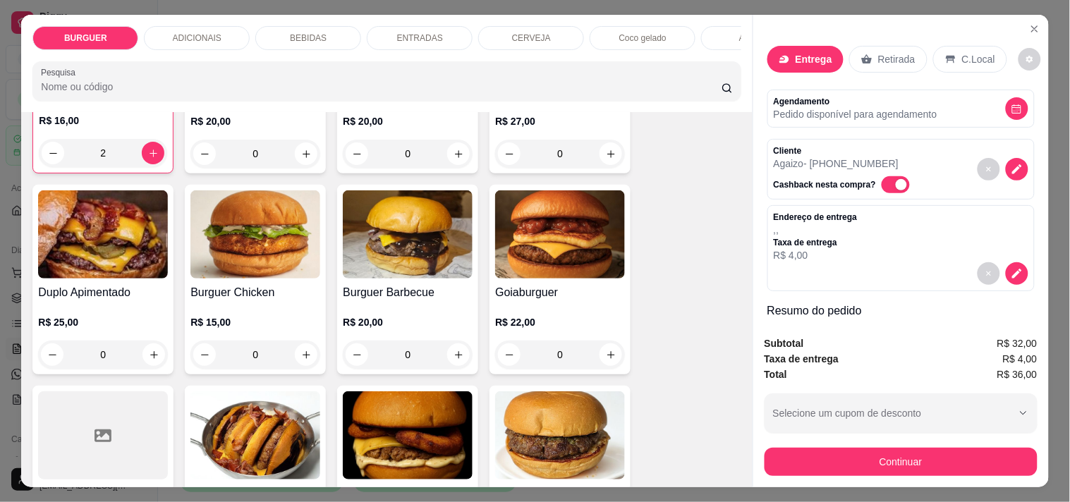
scroll to position [79, 0]
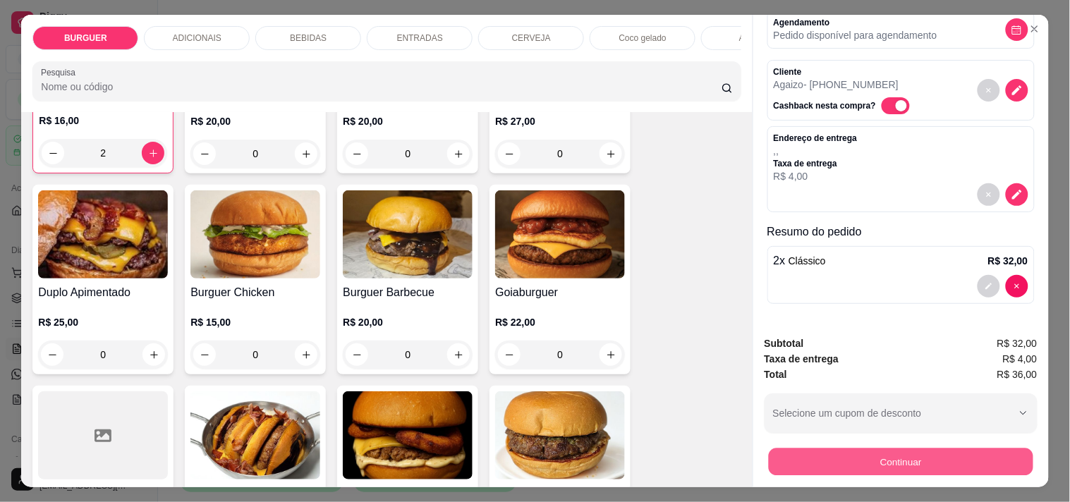
click at [836, 453] on button "Continuar" at bounding box center [900, 462] width 265 height 28
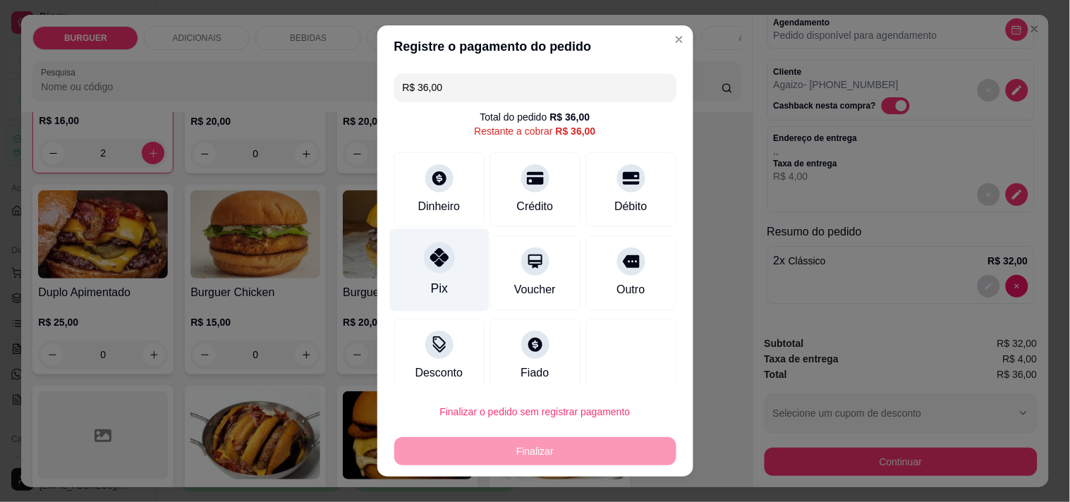
click at [430, 251] on icon at bounding box center [439, 257] width 18 height 18
type input "R$ 0,00"
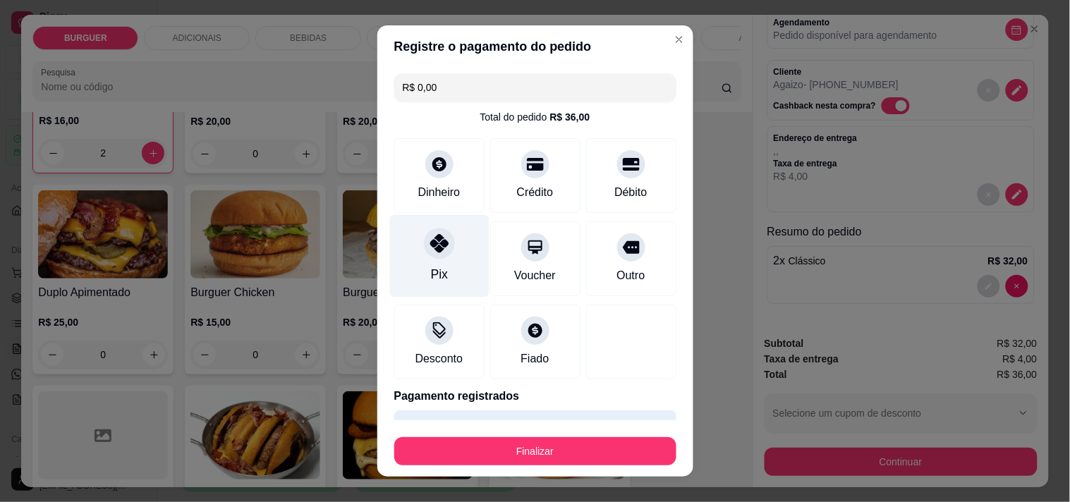
scroll to position [37, 0]
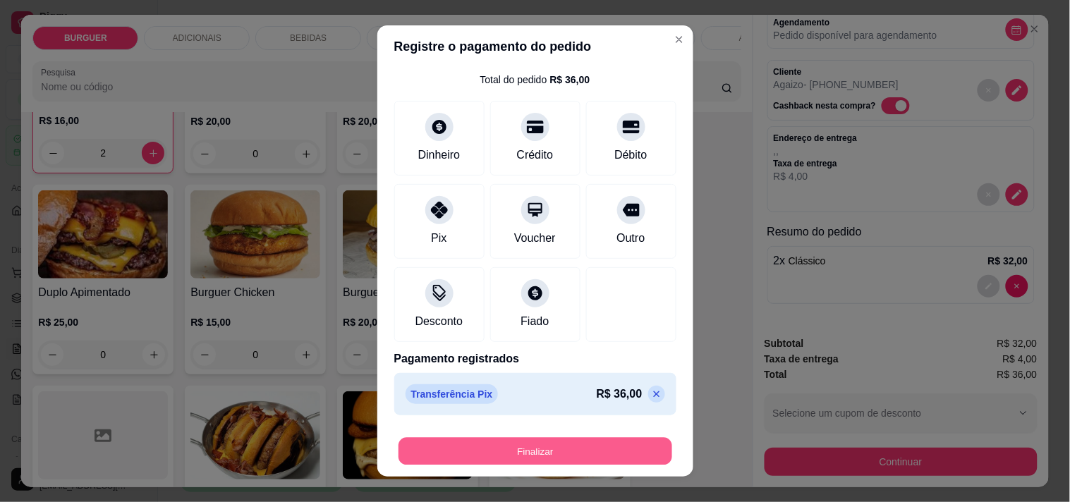
click at [525, 451] on button "Finalizar" at bounding box center [536, 452] width 274 height 28
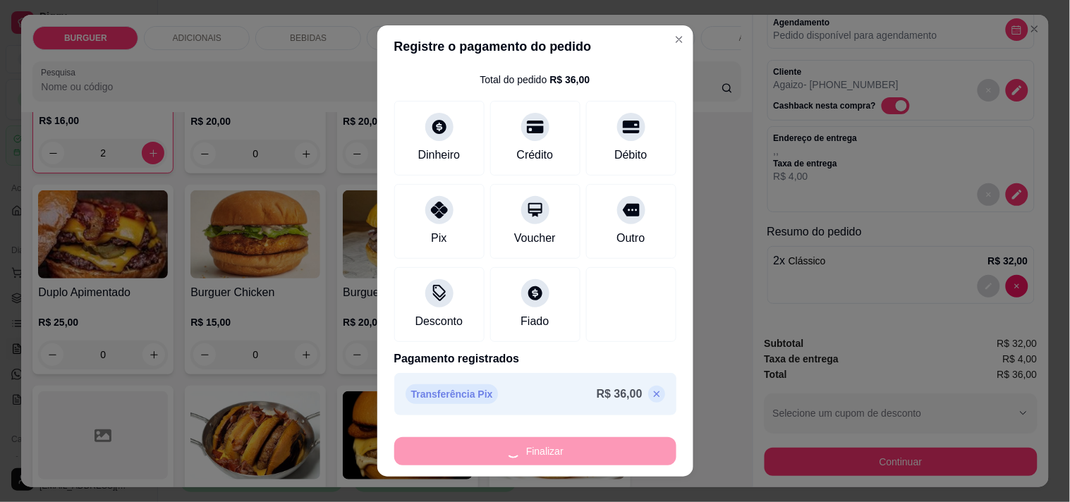
type input "0"
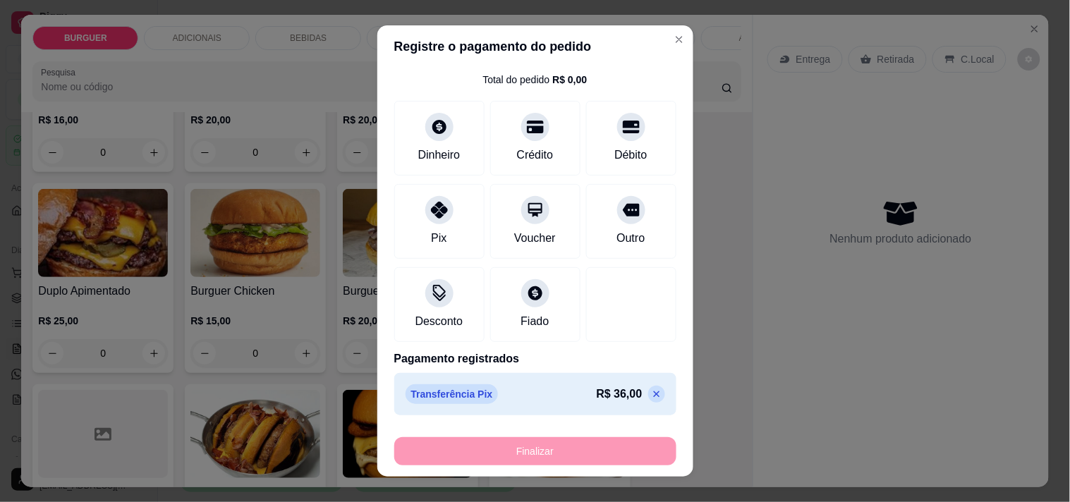
type input "-R$ 36,00"
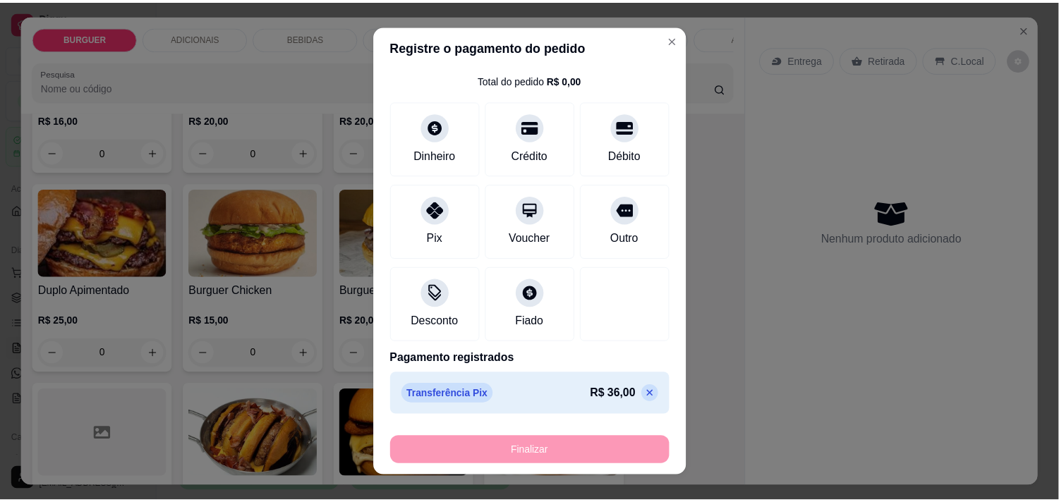
scroll to position [221, 0]
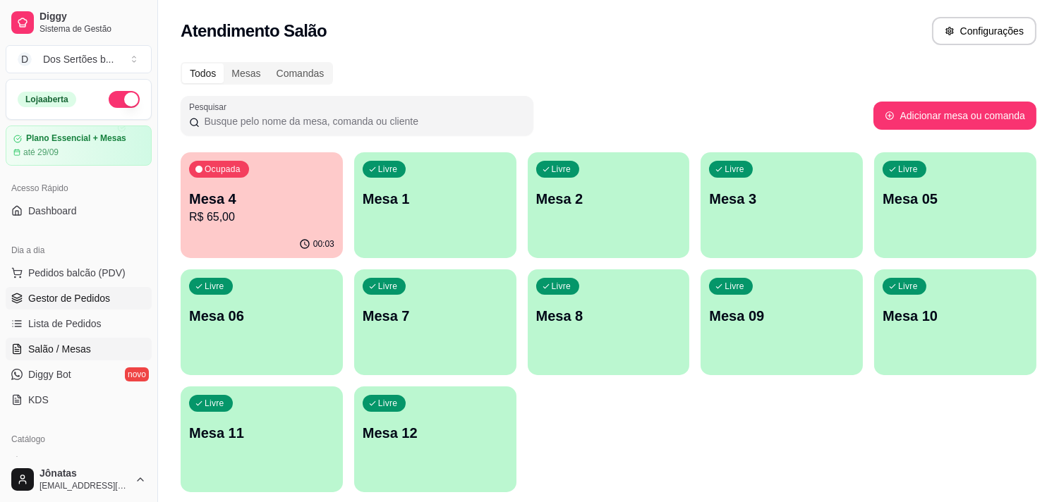
click at [87, 305] on span "Gestor de Pedidos" at bounding box center [69, 298] width 82 height 14
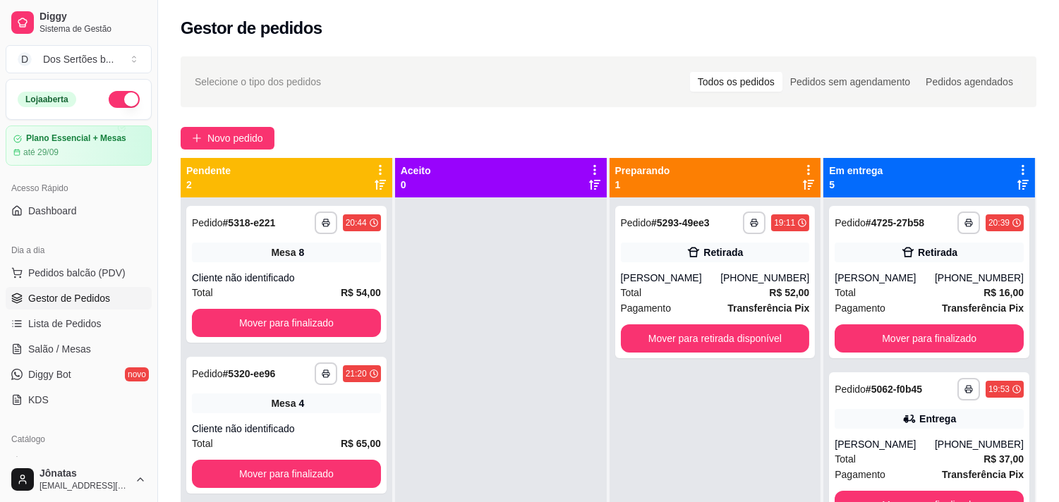
scroll to position [39, 0]
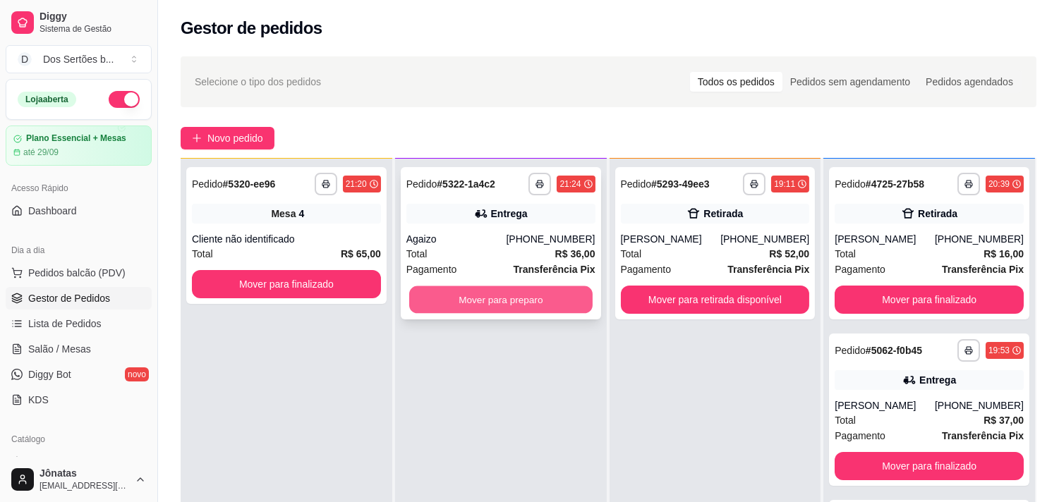
click at [484, 294] on button "Mover para preparo" at bounding box center [500, 300] width 183 height 28
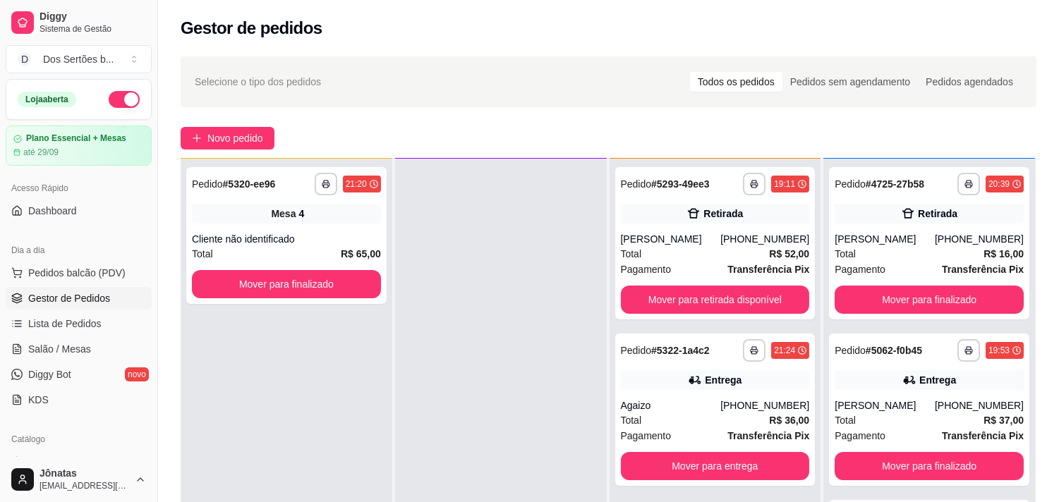
scroll to position [130, 0]
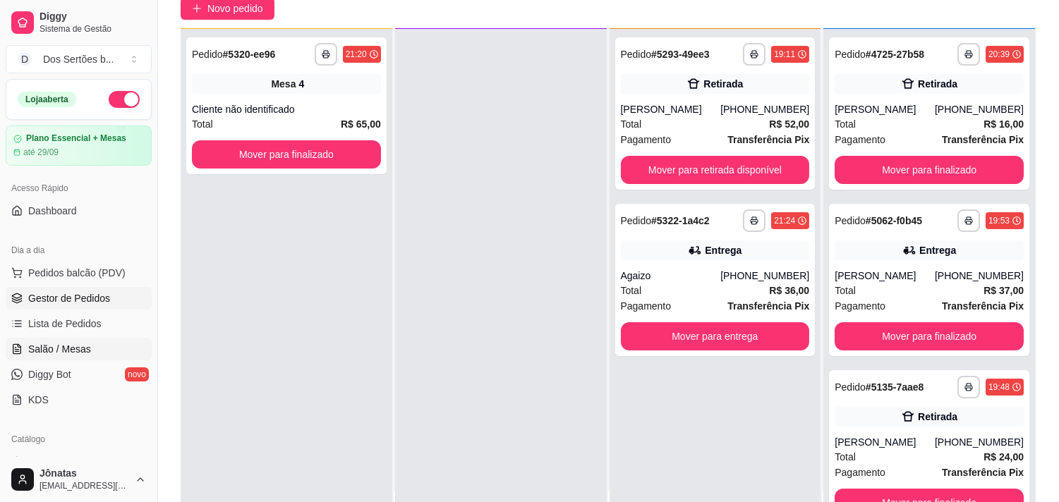
click at [54, 348] on span "Salão / Mesas" at bounding box center [59, 349] width 63 height 14
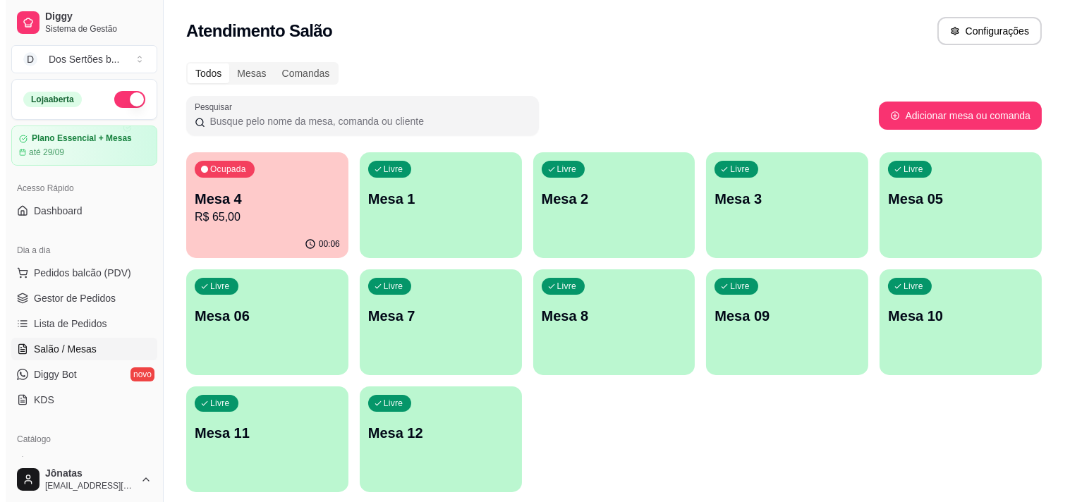
scroll to position [47, 0]
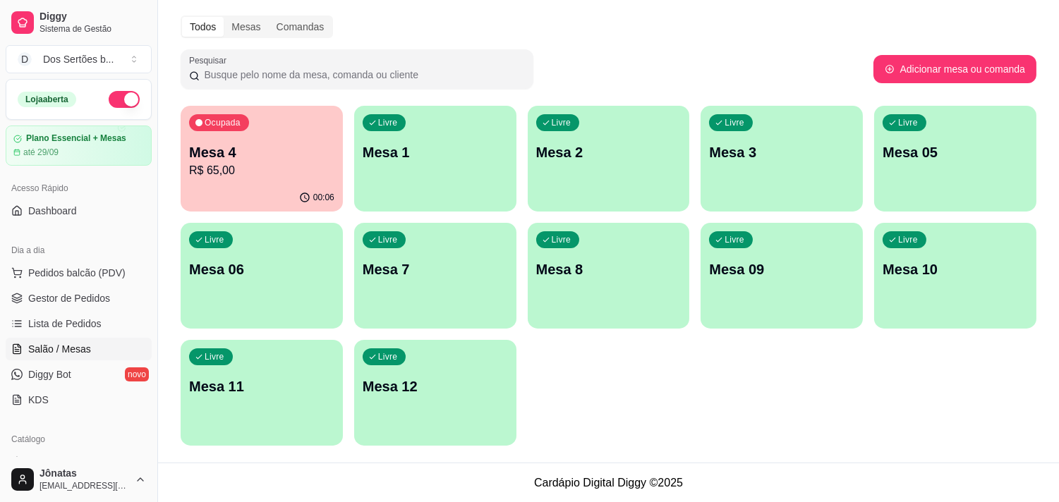
click at [619, 250] on div "Livre Mesa 8" at bounding box center [609, 267] width 162 height 89
click at [806, 257] on div "Livre Mesa 09" at bounding box center [781, 267] width 157 height 86
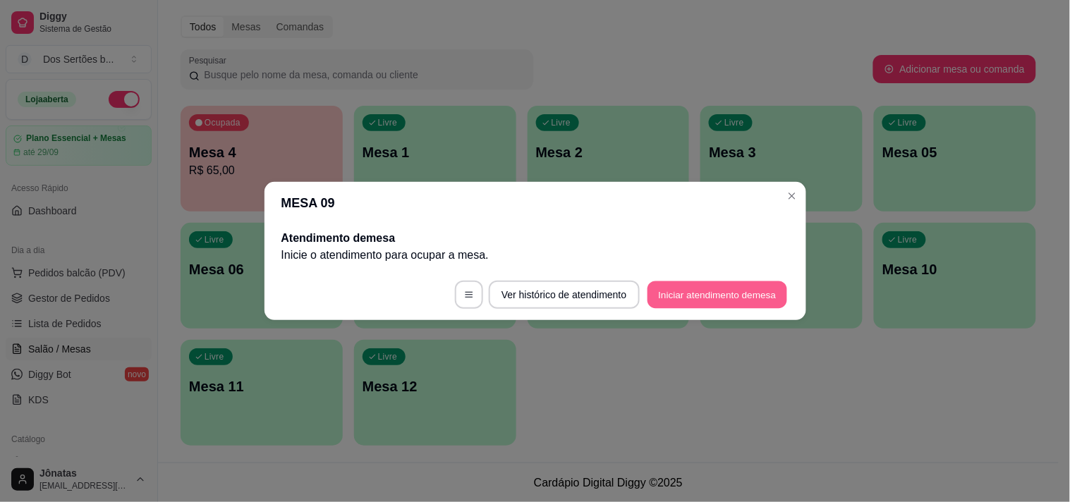
click at [741, 298] on button "Iniciar atendimento de mesa" at bounding box center [718, 295] width 140 height 28
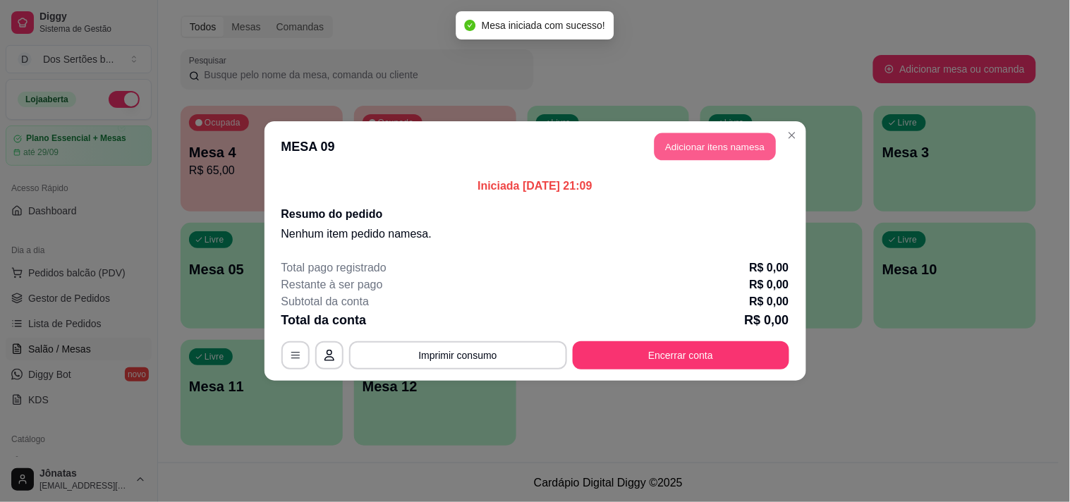
click at [690, 142] on button "Adicionar itens na mesa" at bounding box center [715, 147] width 121 height 28
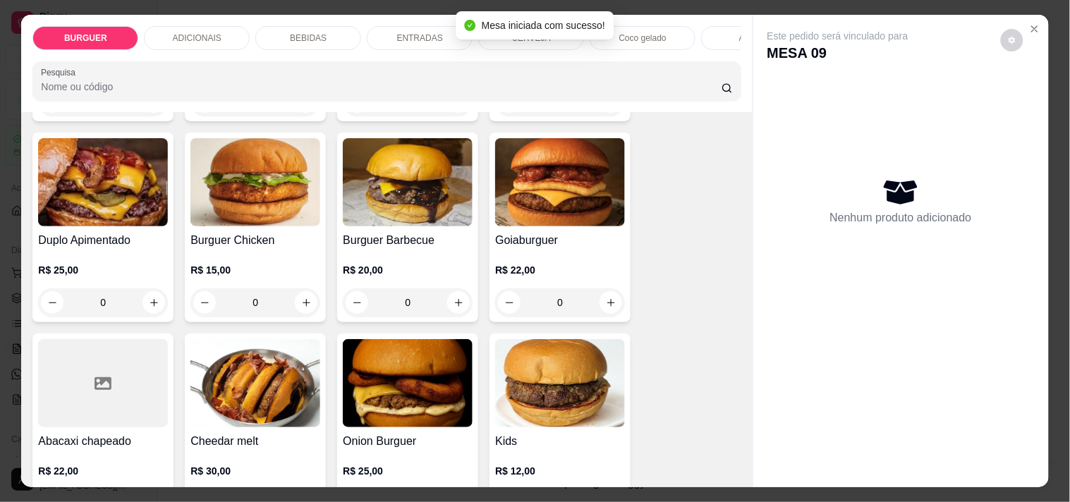
scroll to position [363, 0]
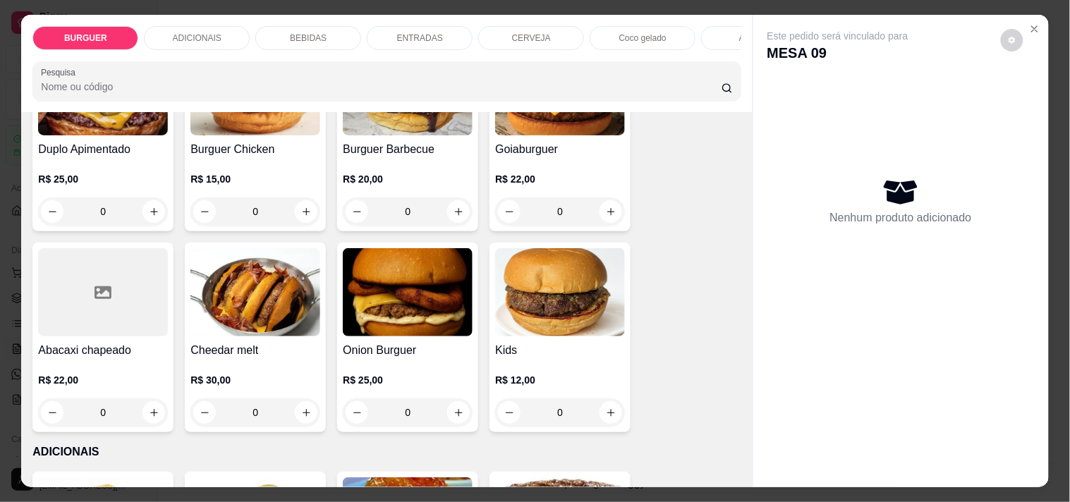
click at [312, 32] on p "BEBIDAS" at bounding box center [308, 37] width 37 height 11
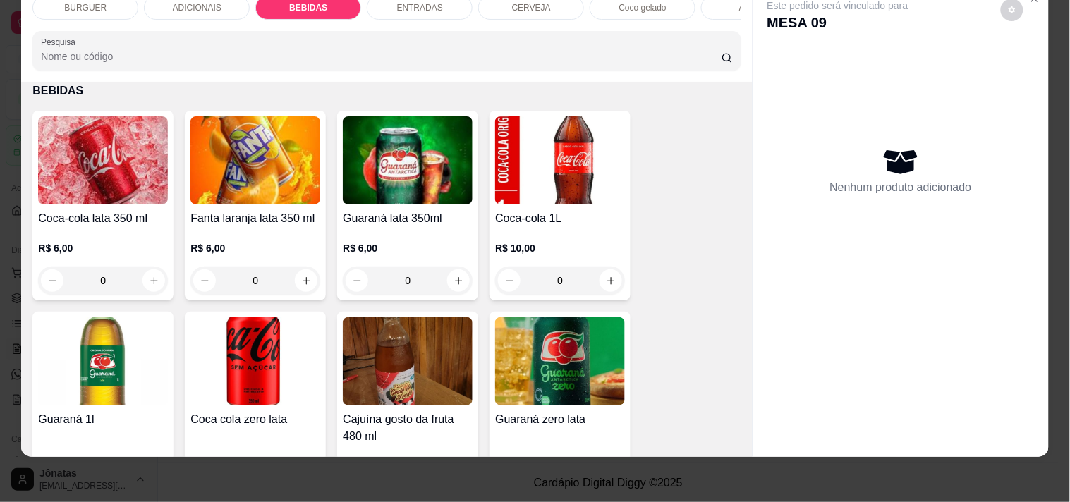
click at [382, 3] on div "ENTRADAS" at bounding box center [420, 8] width 106 height 24
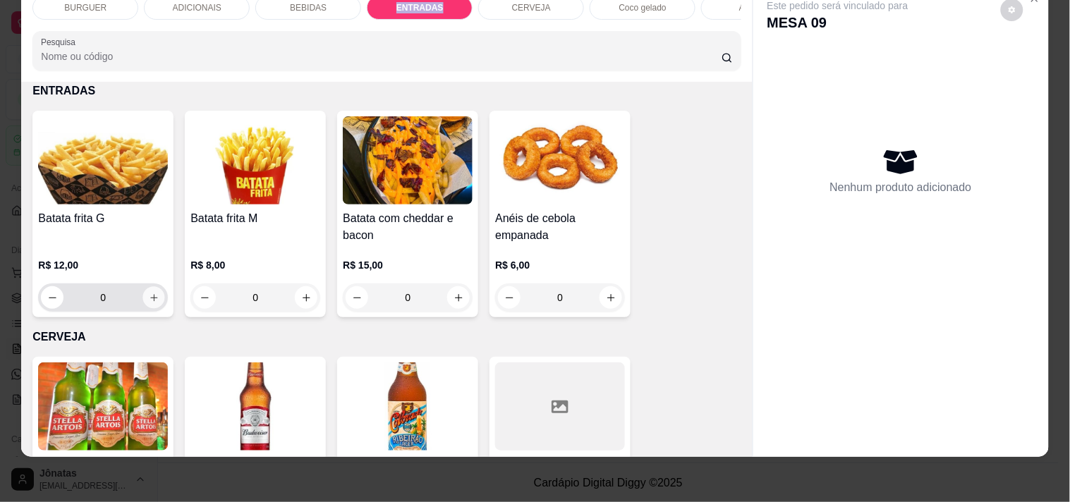
click at [149, 293] on icon "increase-product-quantity" at bounding box center [154, 298] width 11 height 11
type input "1"
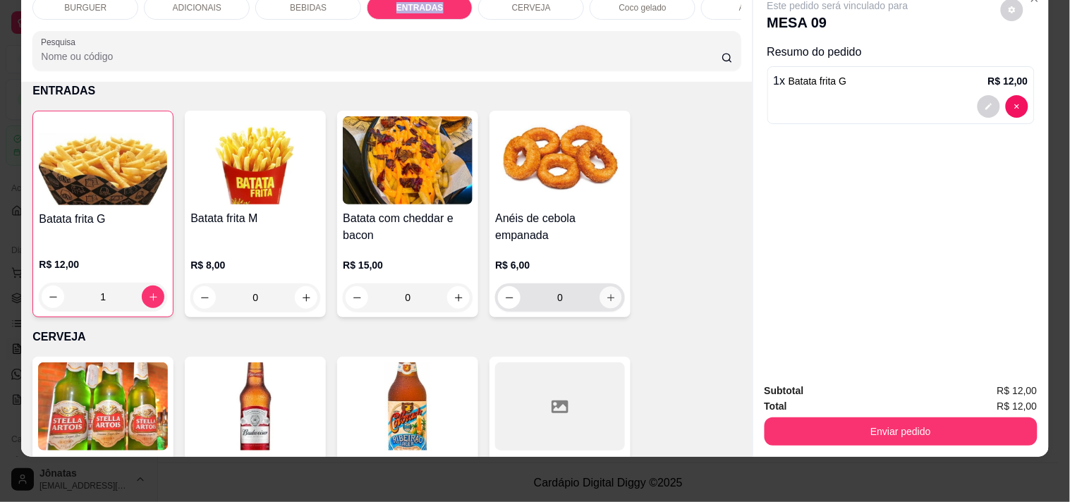
click at [606, 293] on icon "increase-product-quantity" at bounding box center [611, 298] width 11 height 11
type input "1"
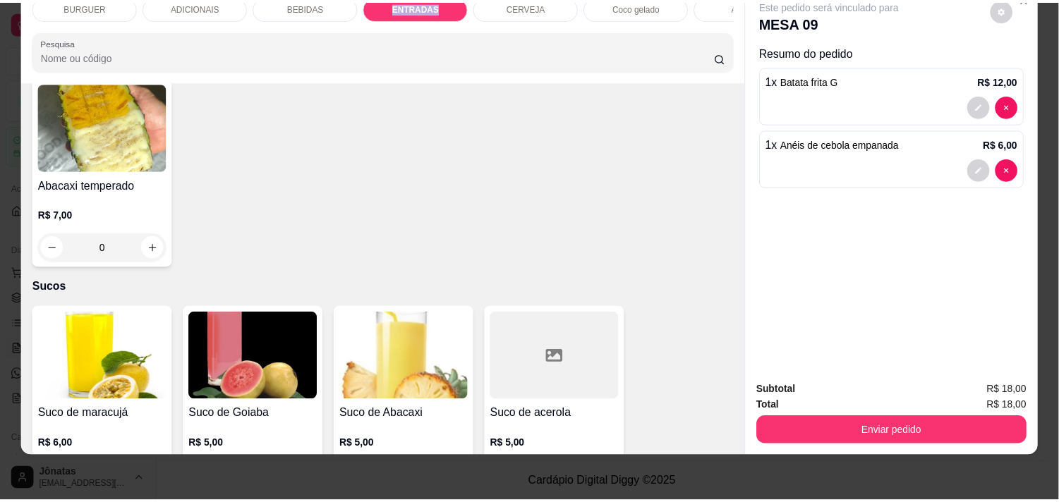
scroll to position [2665, 0]
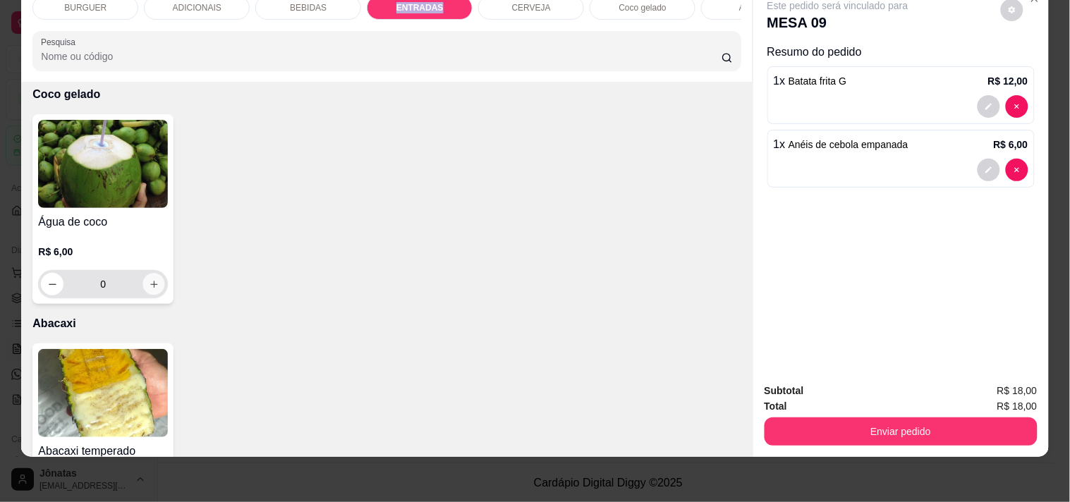
click at [150, 284] on icon "increase-product-quantity" at bounding box center [153, 284] width 7 height 7
type input "1"
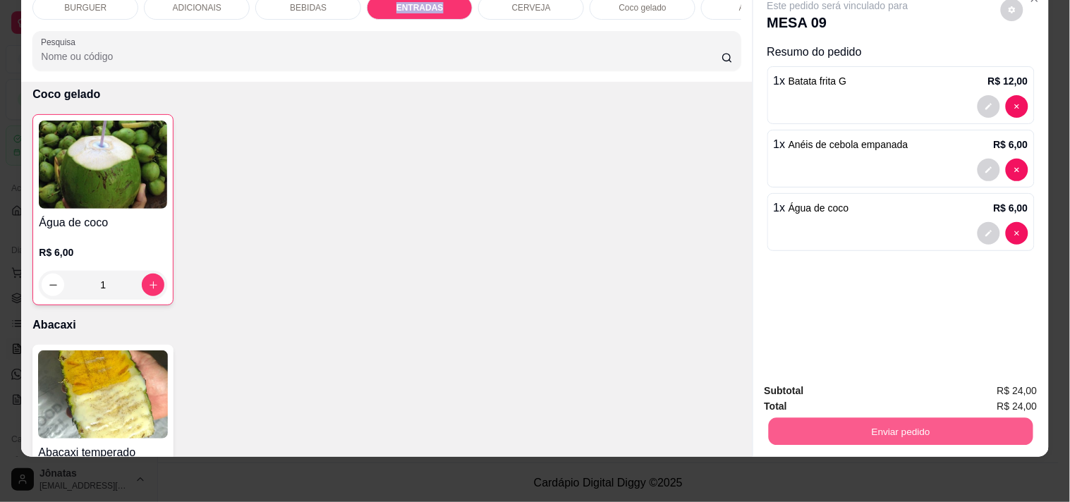
click at [858, 428] on button "Enviar pedido" at bounding box center [900, 432] width 265 height 28
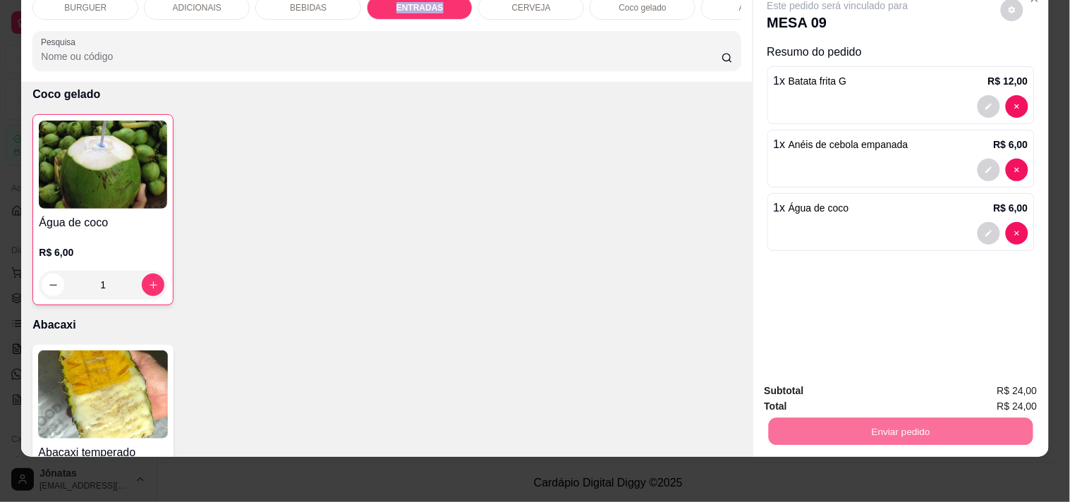
click at [851, 378] on button "Não registrar e enviar pedido" at bounding box center [854, 385] width 142 height 26
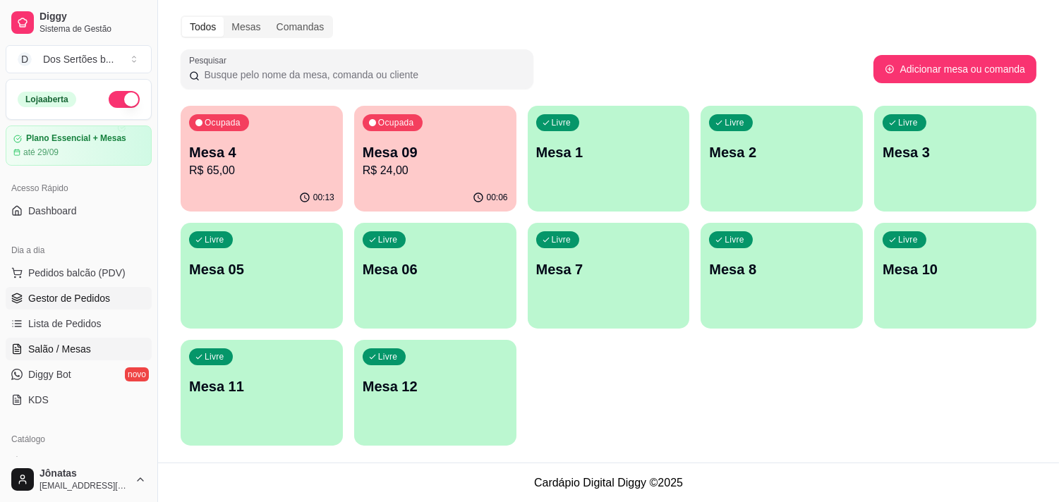
click at [100, 299] on span "Gestor de Pedidos" at bounding box center [69, 298] width 82 height 14
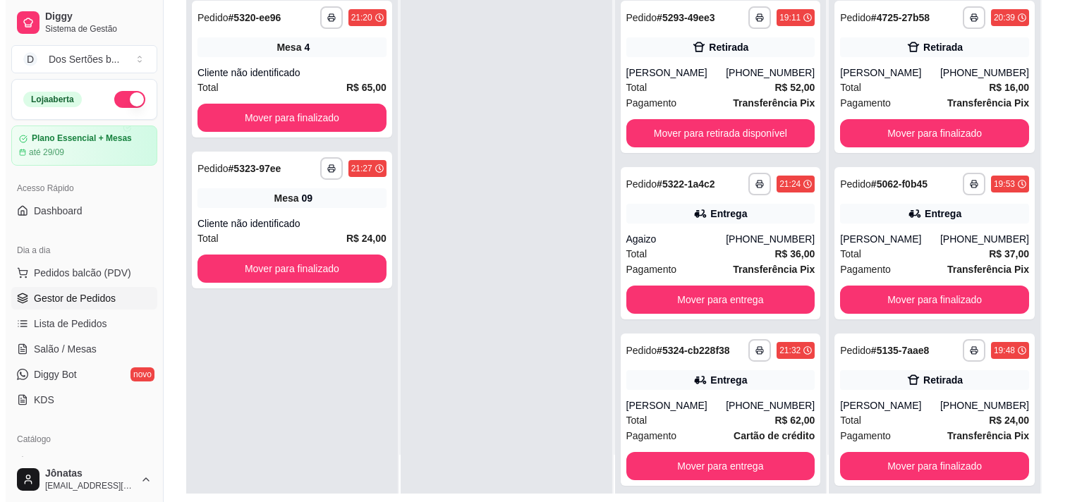
scroll to position [215, 0]
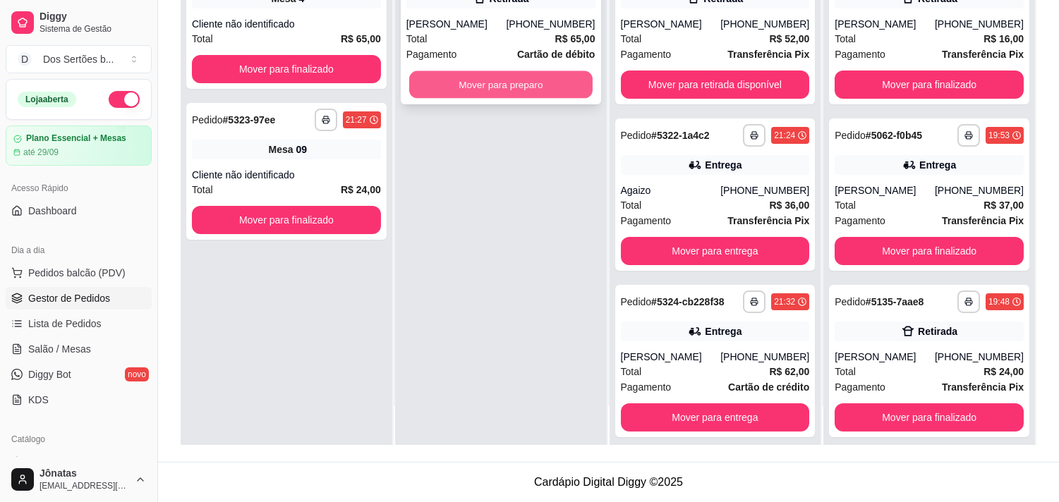
click at [438, 80] on button "Mover para preparo" at bounding box center [500, 85] width 183 height 28
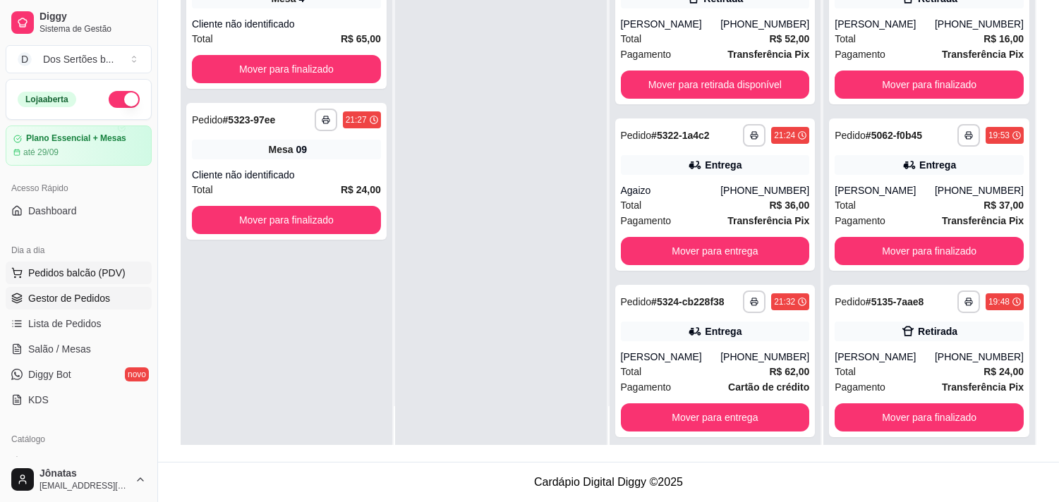
click at [41, 269] on span "Pedidos balcão (PDV)" at bounding box center [76, 273] width 97 height 14
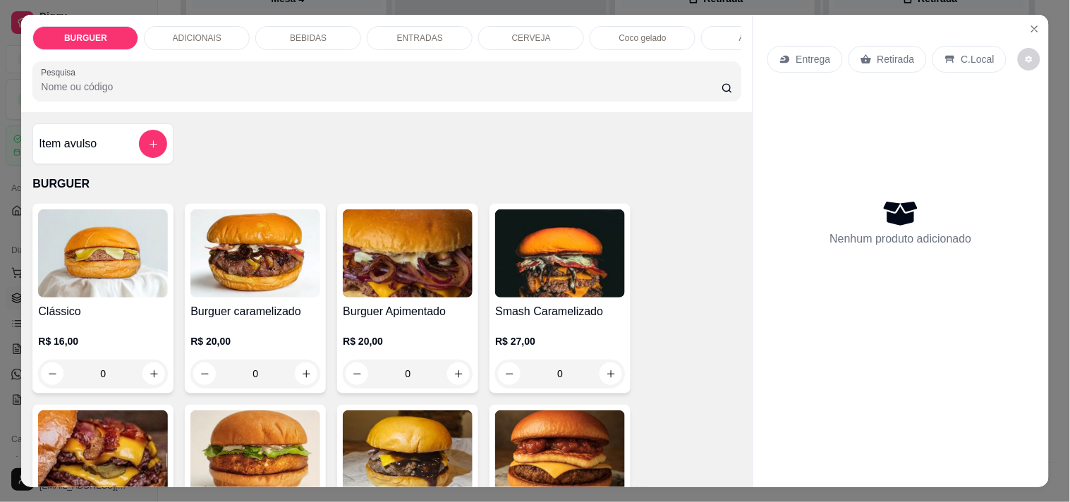
scroll to position [110, 0]
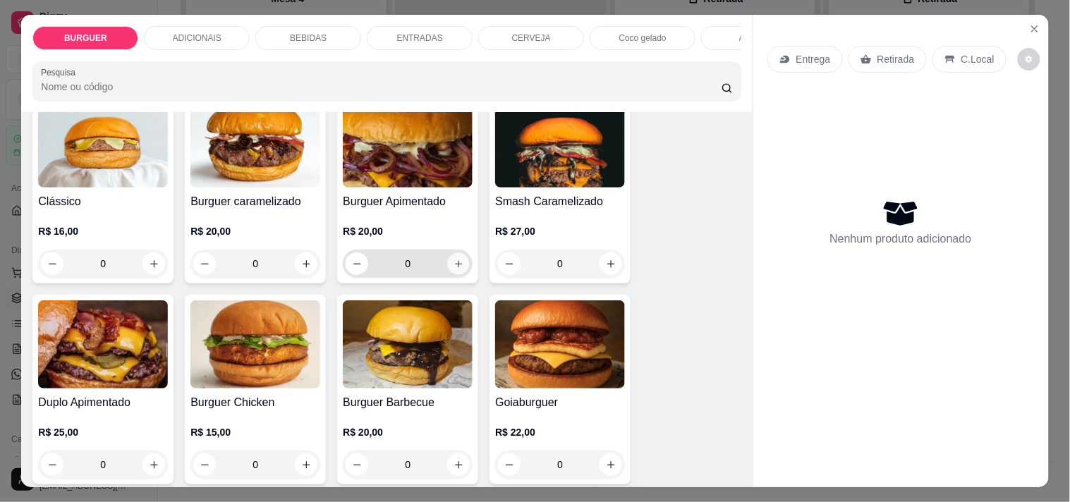
click at [454, 265] on icon "increase-product-quantity" at bounding box center [459, 264] width 11 height 11
type input "1"
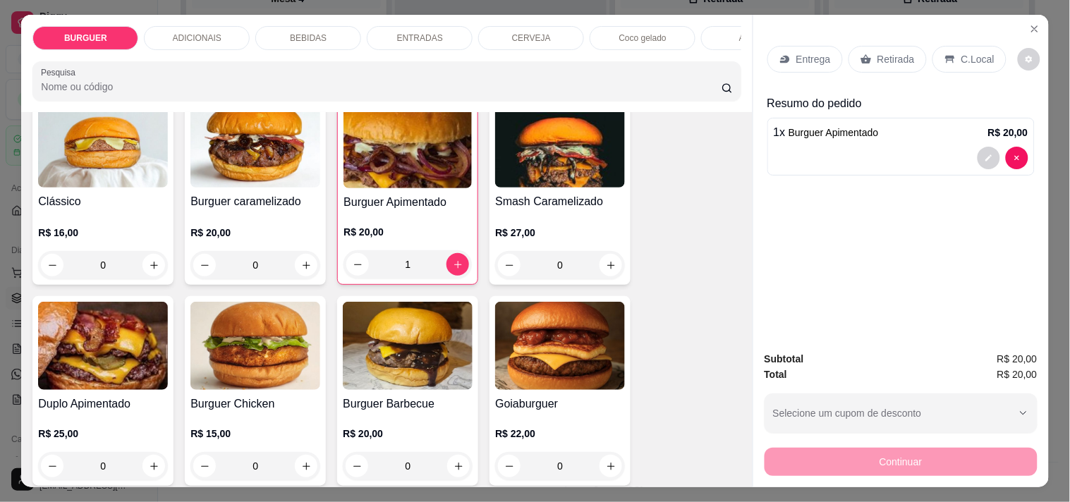
click at [286, 39] on div "BEBIDAS" at bounding box center [308, 38] width 106 height 24
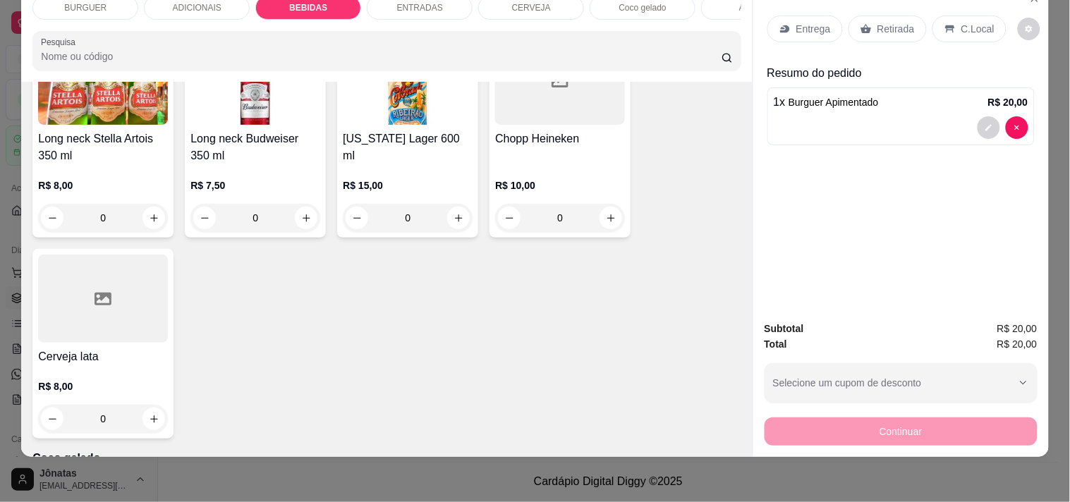
scroll to position [2034, 0]
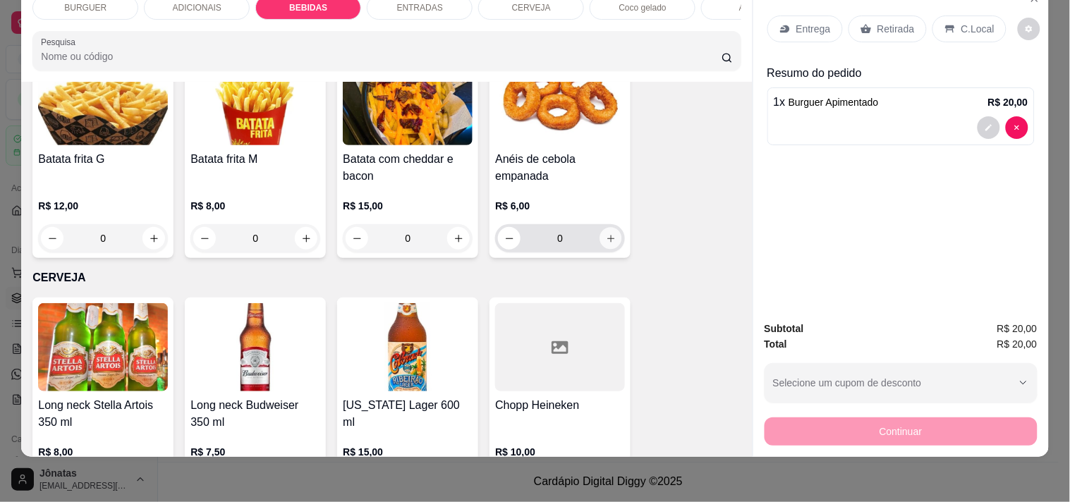
click at [606, 238] on icon "increase-product-quantity" at bounding box center [611, 238] width 11 height 11
type input "1"
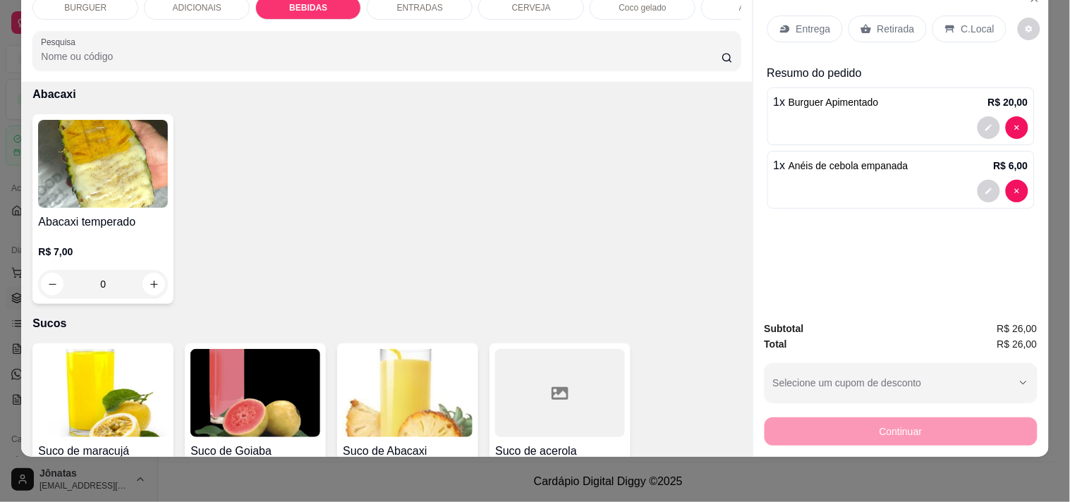
scroll to position [3030, 0]
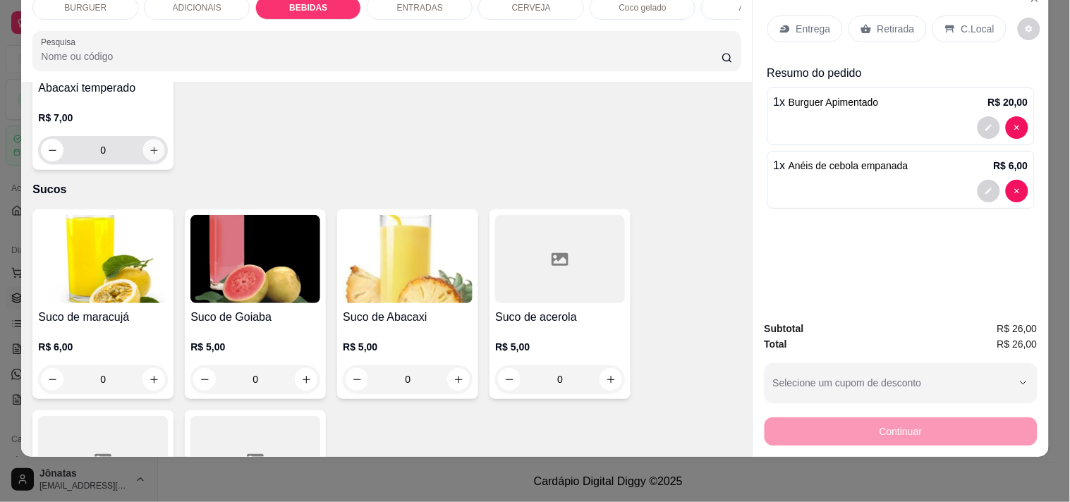
click at [143, 154] on button "increase-product-quantity" at bounding box center [154, 151] width 22 height 22
type input "1"
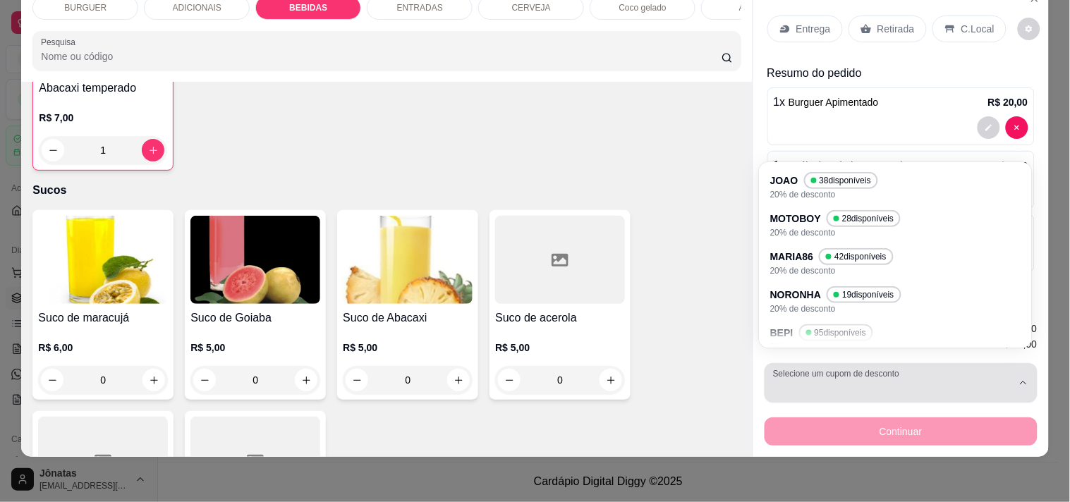
click at [801, 369] on div "button" at bounding box center [892, 383] width 239 height 28
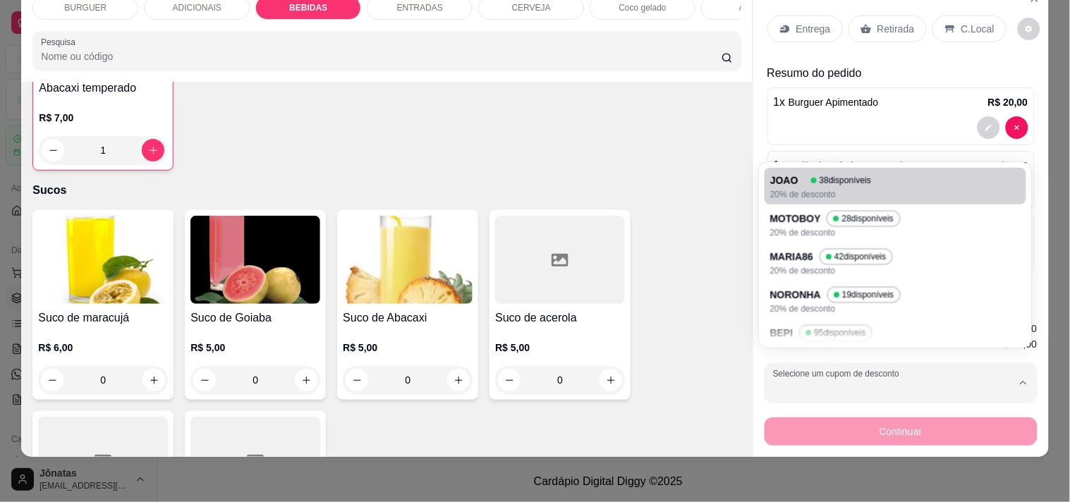
click at [890, 24] on p "Retirada" at bounding box center [895, 29] width 37 height 14
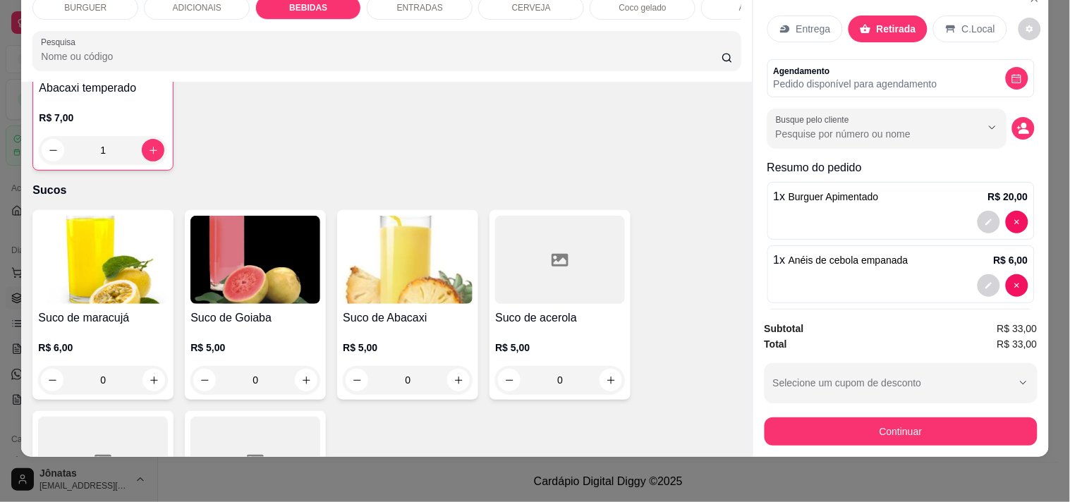
click at [945, 23] on icon at bounding box center [950, 28] width 11 height 11
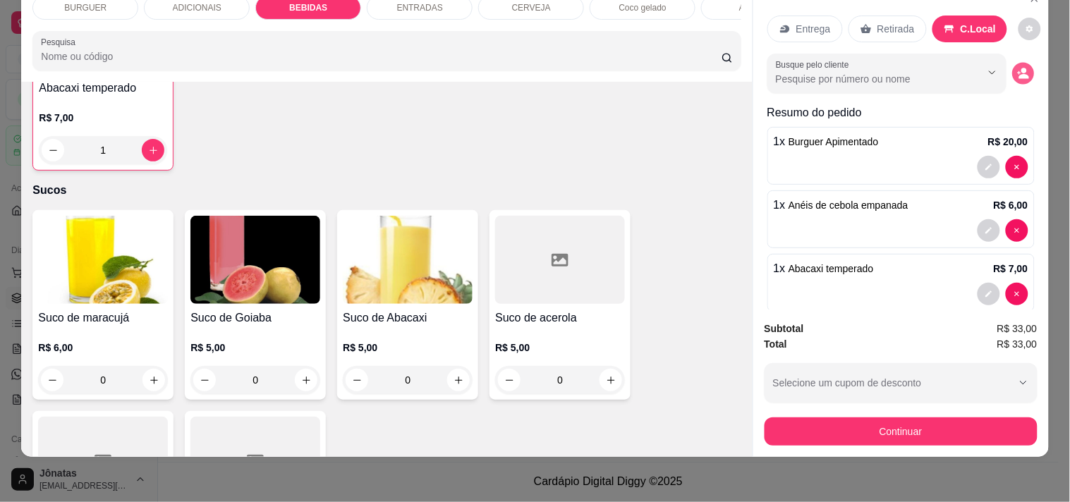
click at [1019, 74] on icon "decrease-product-quantity" at bounding box center [1024, 76] width 10 height 5
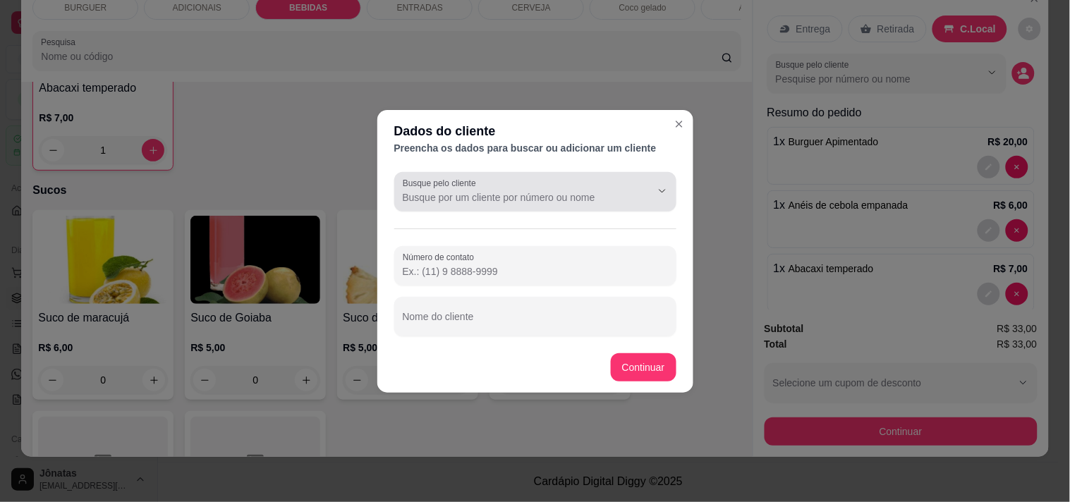
click at [494, 184] on div at bounding box center [535, 192] width 265 height 28
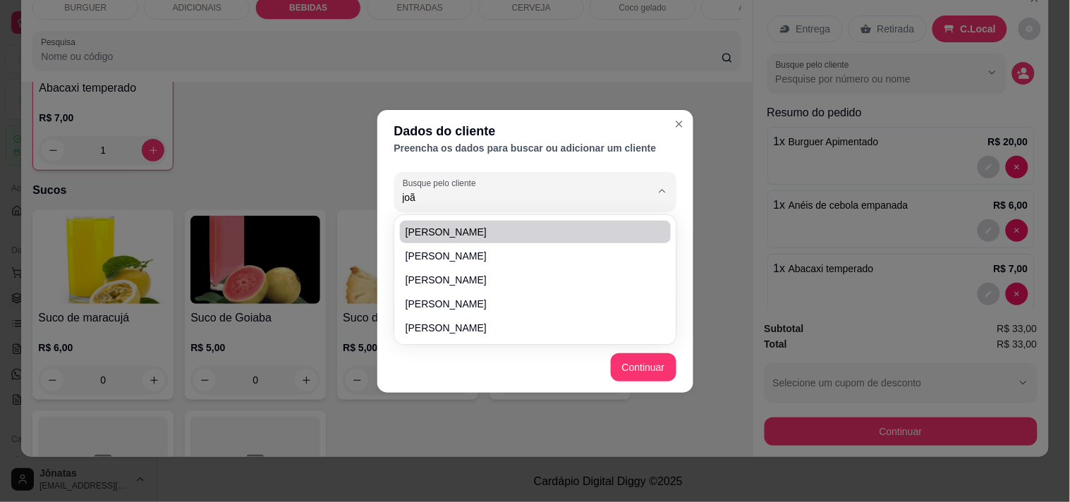
click at [439, 233] on span "[PERSON_NAME]" at bounding box center [528, 232] width 245 height 14
type input "[PERSON_NAME]"
type input "[PHONE_NUMBER]"
type input "[PERSON_NAME]"
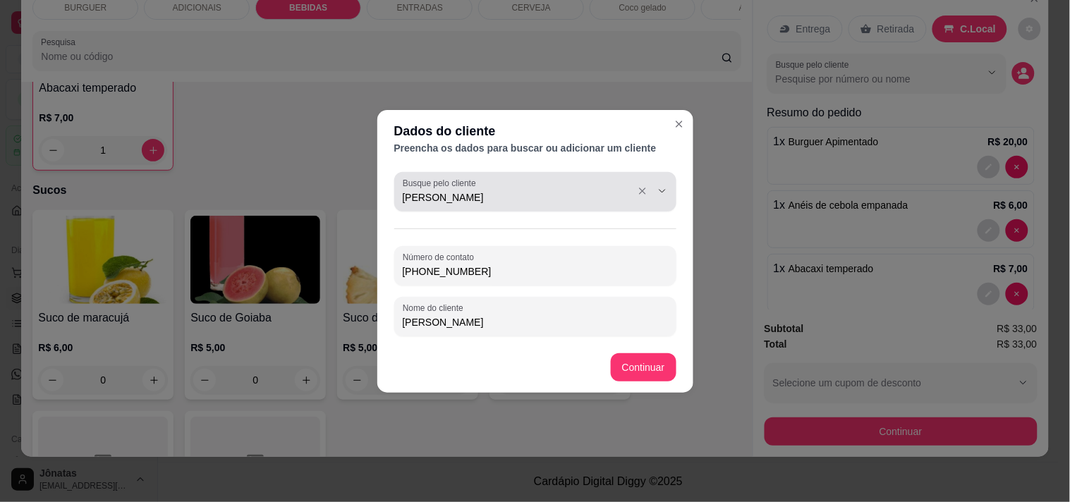
click at [456, 187] on label "Busque pelo cliente" at bounding box center [442, 183] width 78 height 12
click at [456, 190] on input "[PERSON_NAME]" at bounding box center [516, 197] width 226 height 14
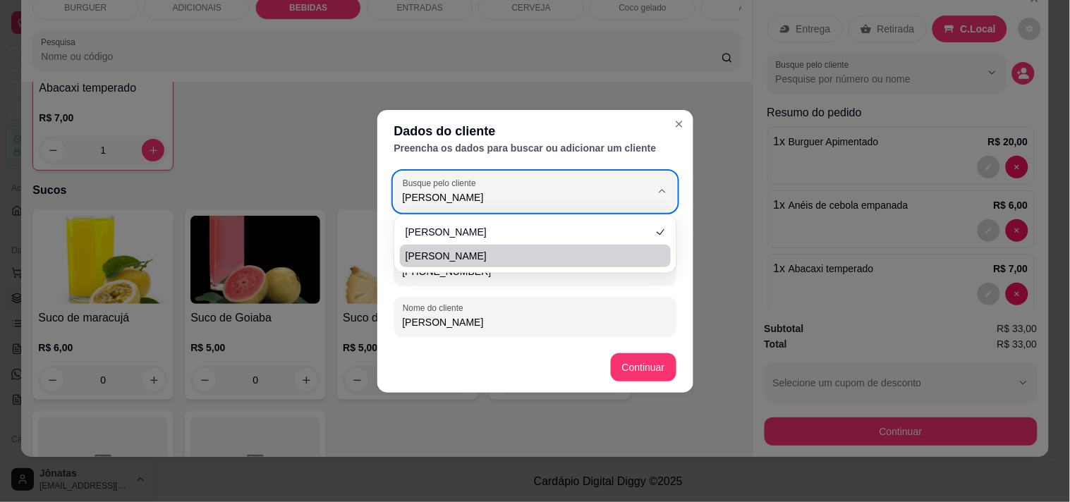
click at [471, 257] on span "[PERSON_NAME]" at bounding box center [528, 256] width 245 height 14
type input "[PERSON_NAME]"
type input "[PHONE_NUMBER]"
type input "[PERSON_NAME]"
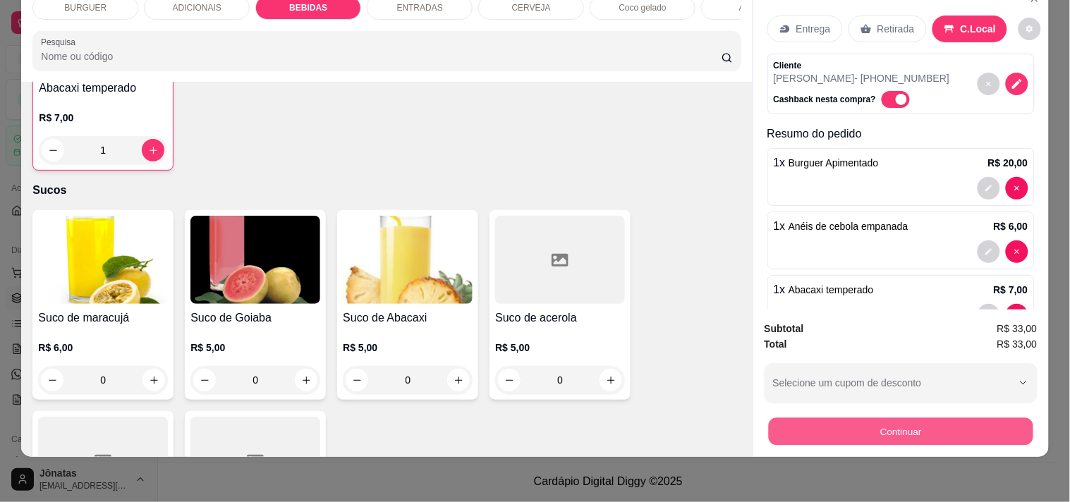
click at [827, 418] on button "Continuar" at bounding box center [900, 432] width 265 height 28
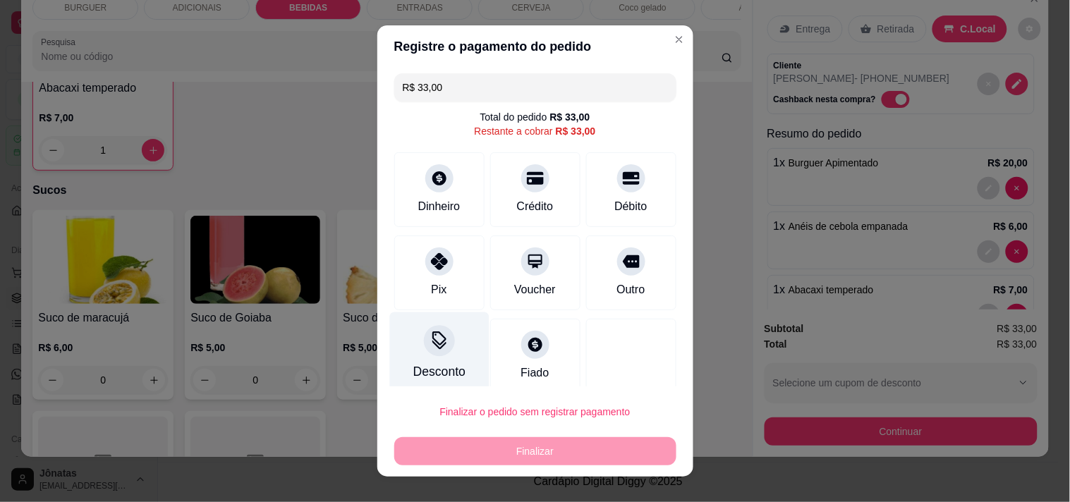
click at [406, 343] on div "Desconto" at bounding box center [438, 353] width 99 height 83
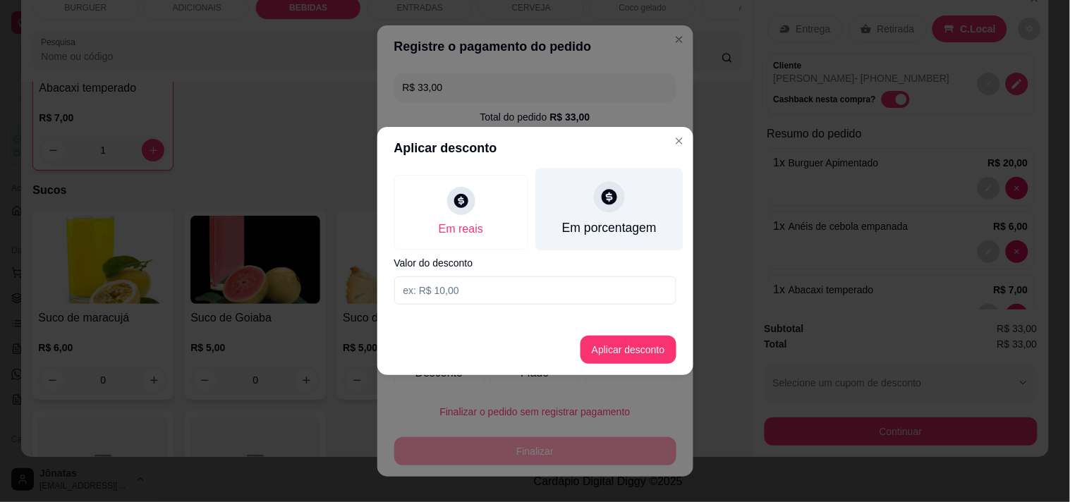
click at [595, 199] on div at bounding box center [609, 196] width 31 height 31
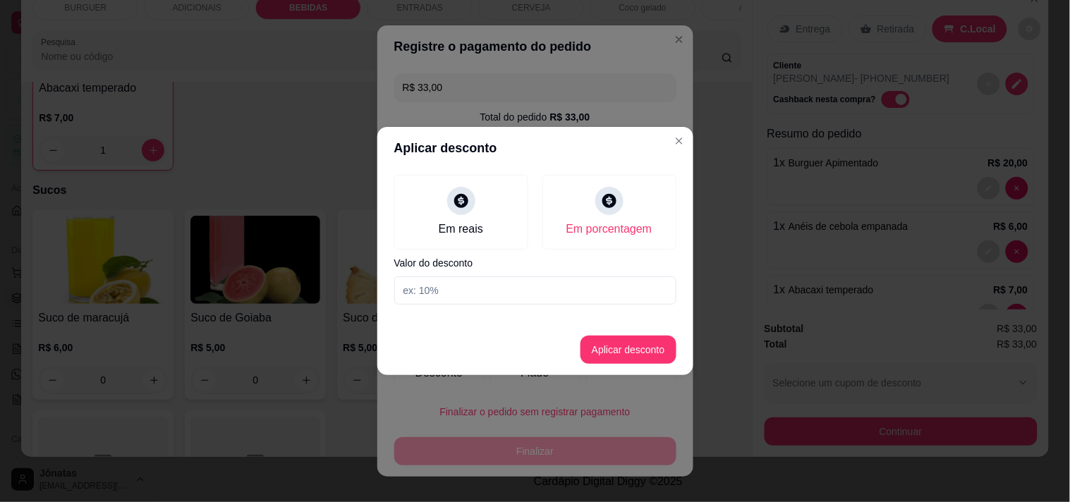
click at [423, 295] on input at bounding box center [535, 291] width 282 height 28
type input "20"
click at [631, 340] on button "Aplicar desconto" at bounding box center [629, 350] width 96 height 28
type input "R$ 26,40"
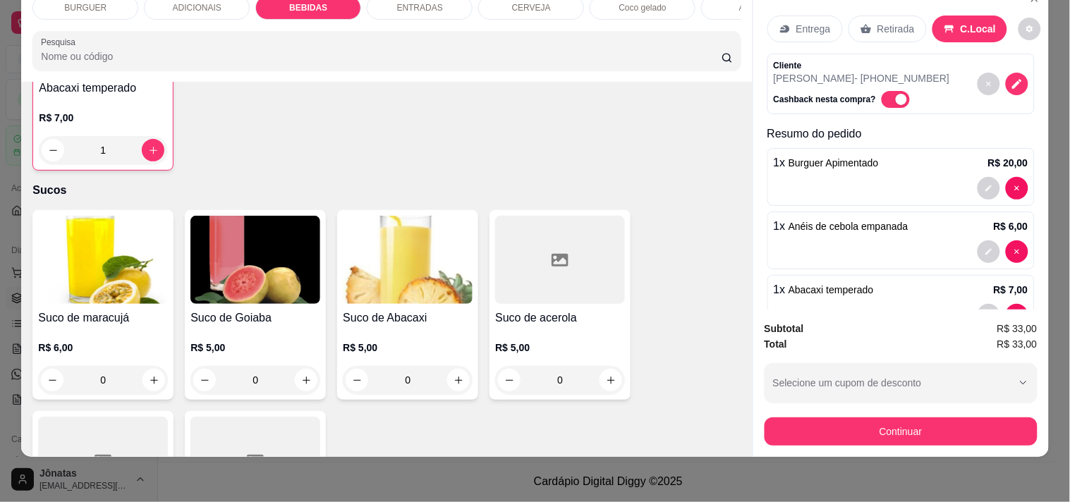
scroll to position [44, 0]
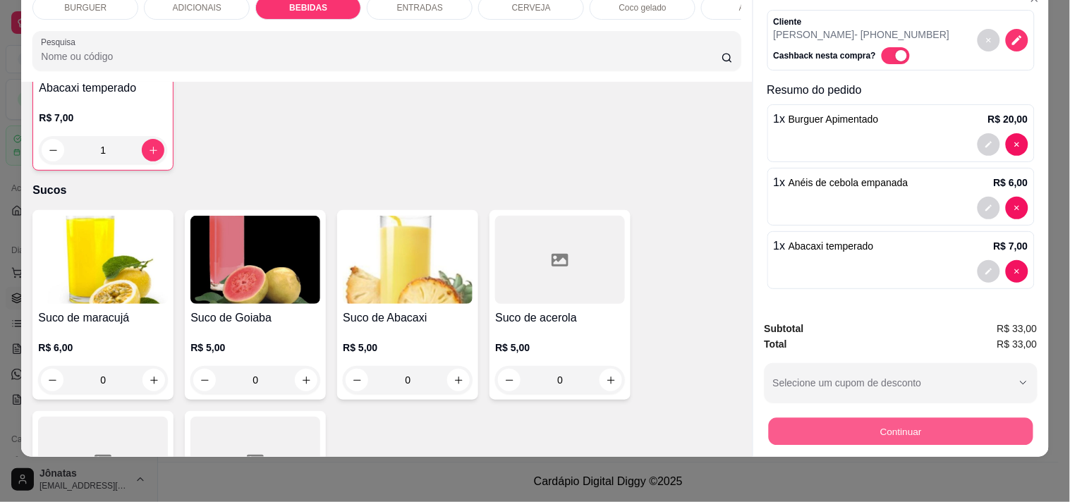
click at [844, 418] on button "Continuar" at bounding box center [900, 432] width 265 height 28
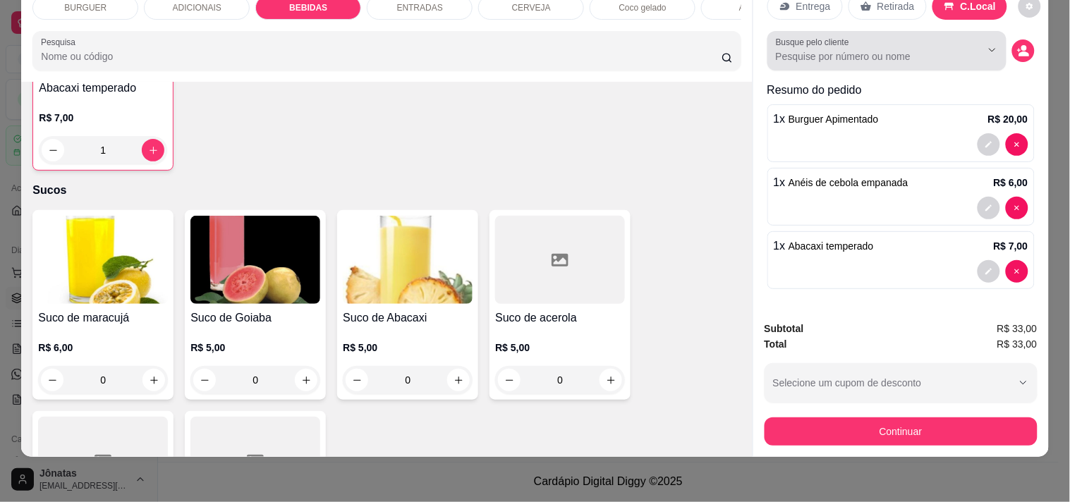
scroll to position [22, 0]
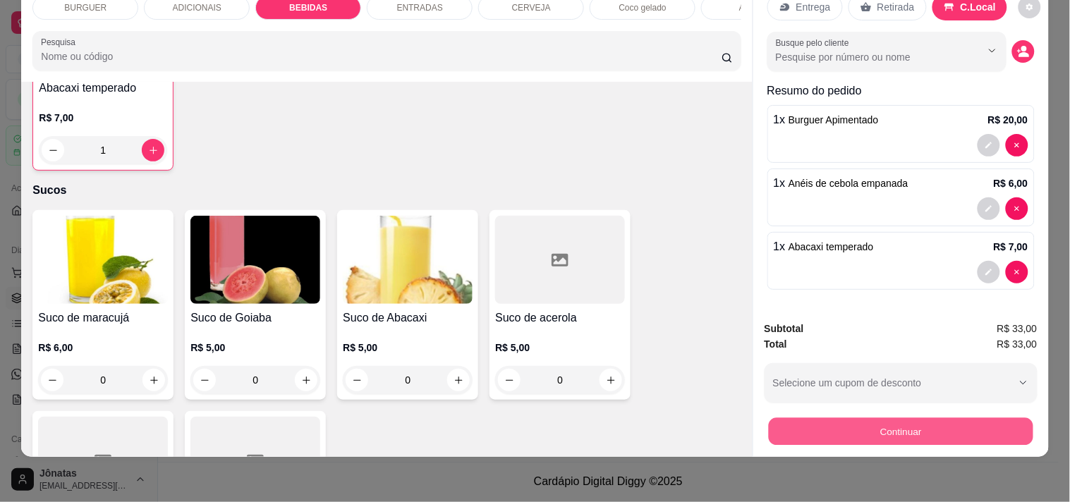
click at [877, 427] on button "Continuar" at bounding box center [900, 432] width 265 height 28
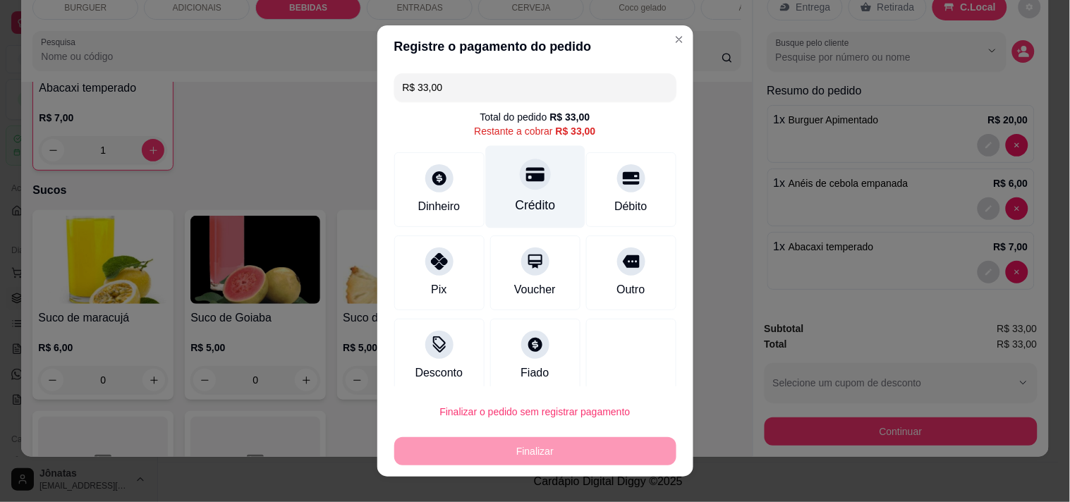
click at [516, 194] on div "Crédito" at bounding box center [534, 186] width 99 height 83
type input "R$ 0,00"
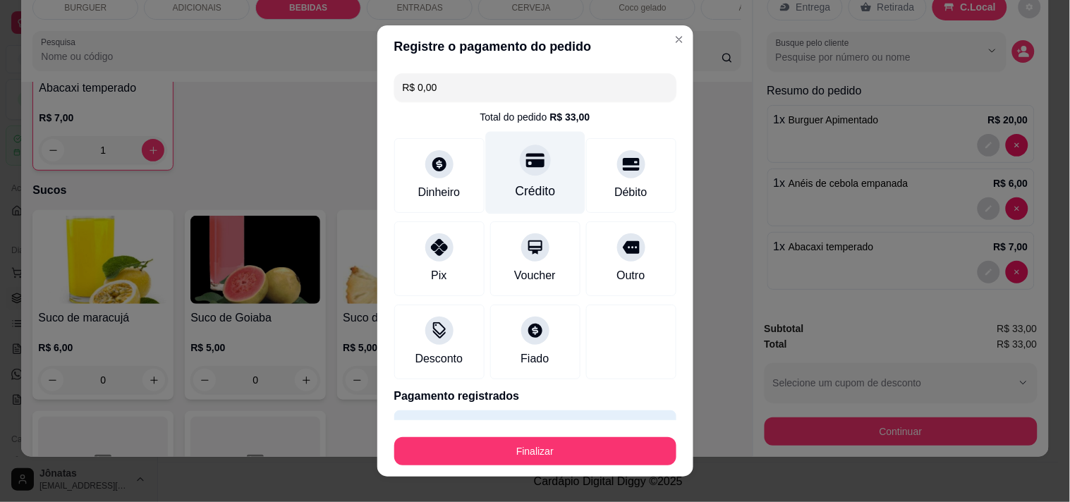
scroll to position [37, 0]
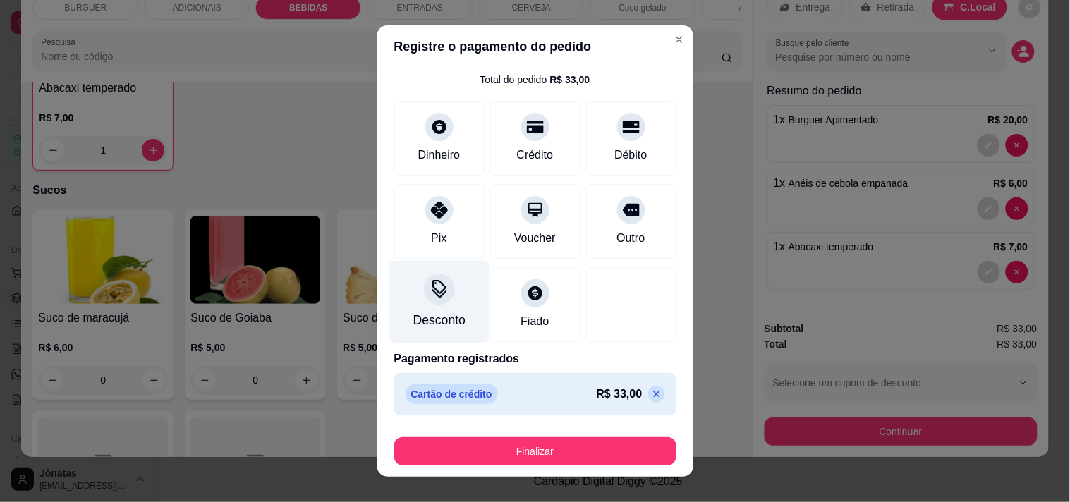
click at [435, 303] on div at bounding box center [439, 289] width 31 height 31
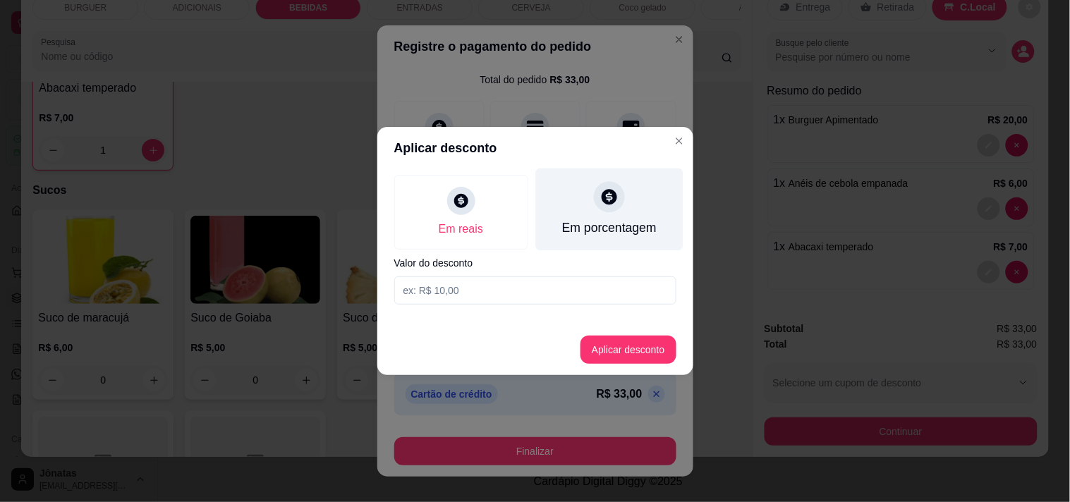
click at [581, 222] on div "Em porcentagem" at bounding box center [608, 228] width 95 height 18
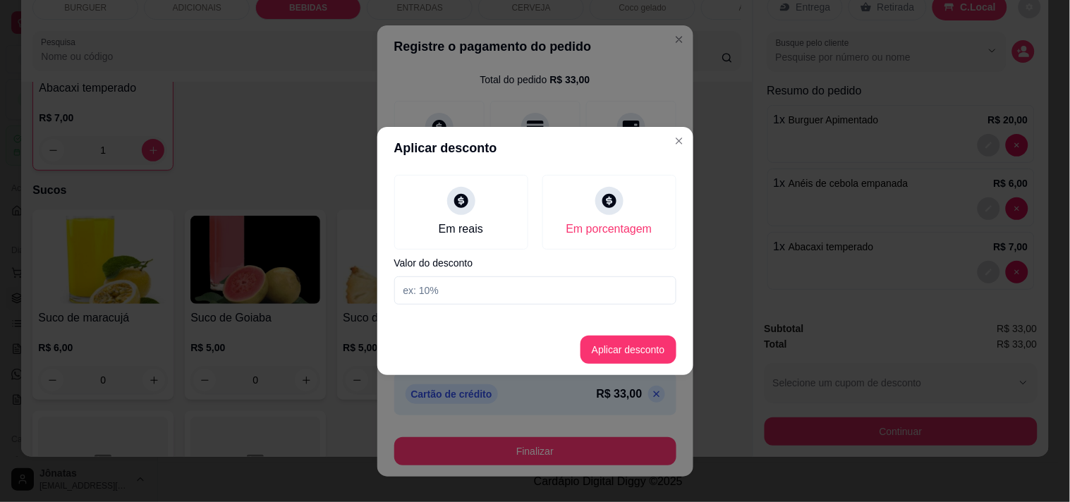
click at [468, 288] on input at bounding box center [535, 291] width 282 height 28
type input "20"
click at [604, 346] on button "Aplicar desconto" at bounding box center [628, 350] width 92 height 28
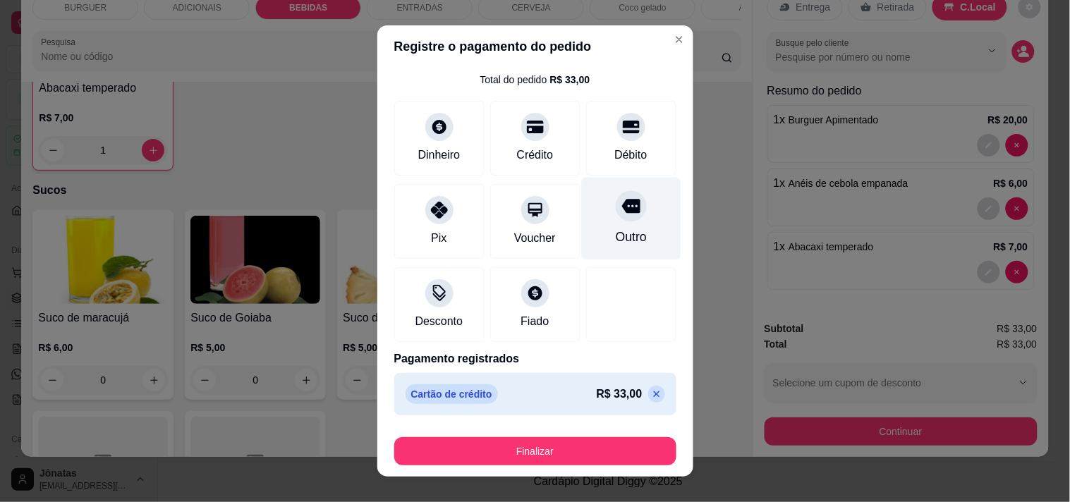
scroll to position [20, 0]
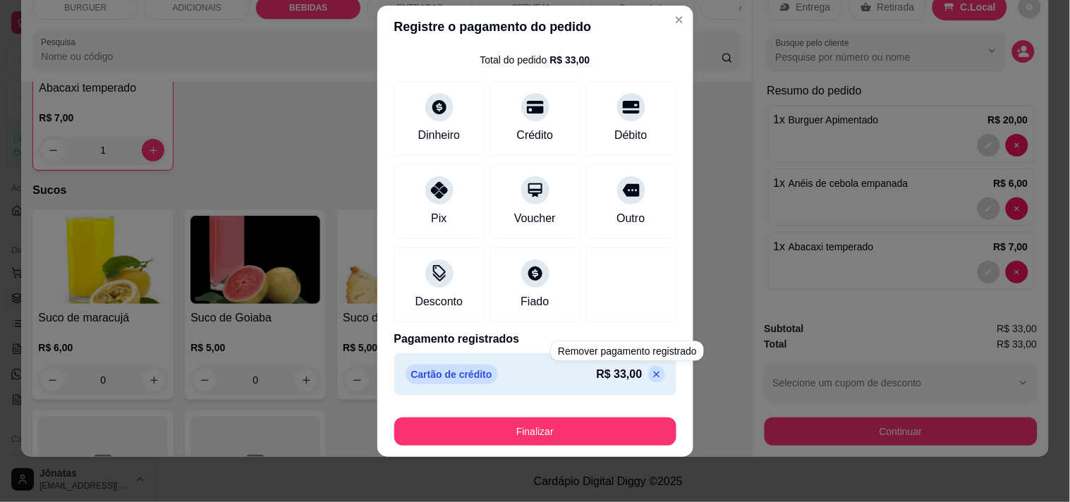
click at [653, 372] on icon at bounding box center [656, 374] width 6 height 6
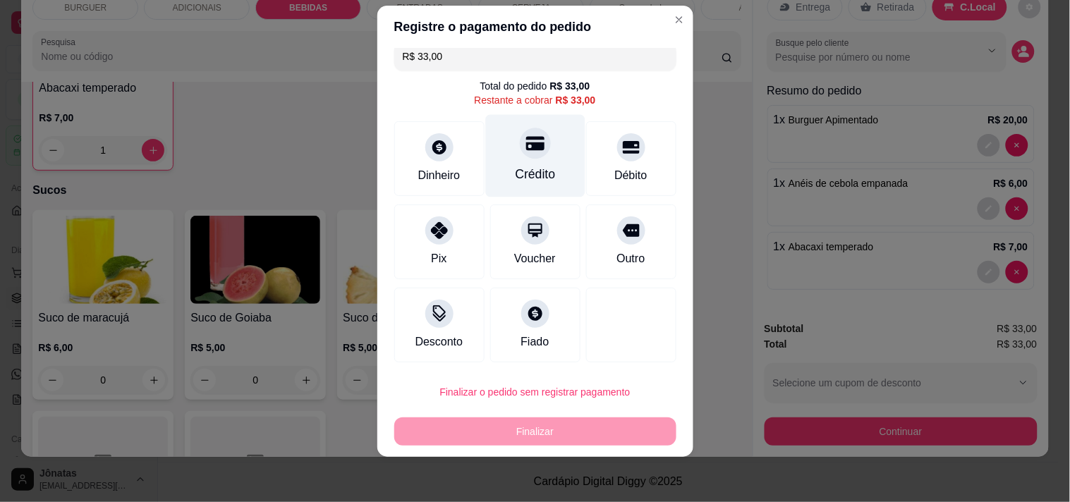
click at [537, 158] on div "Crédito" at bounding box center [534, 155] width 99 height 83
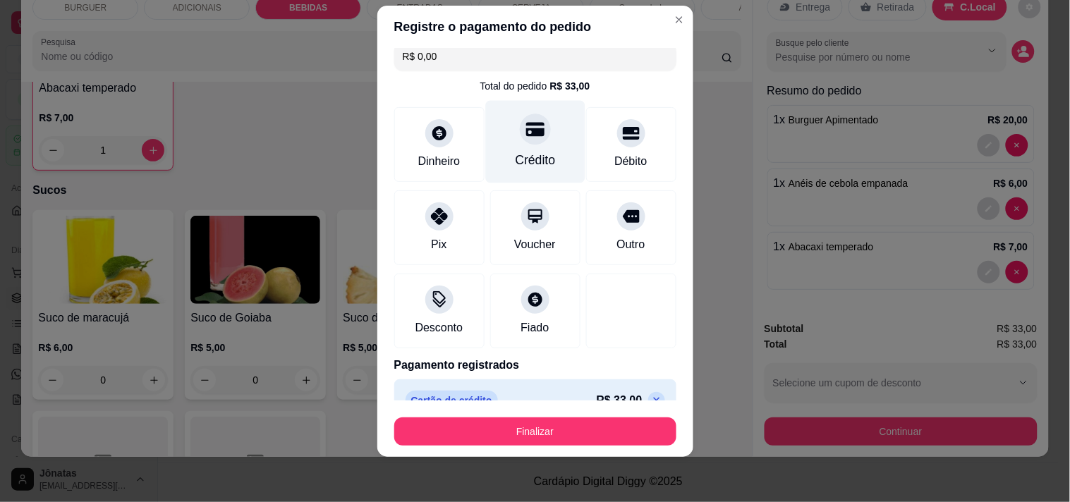
scroll to position [37, 0]
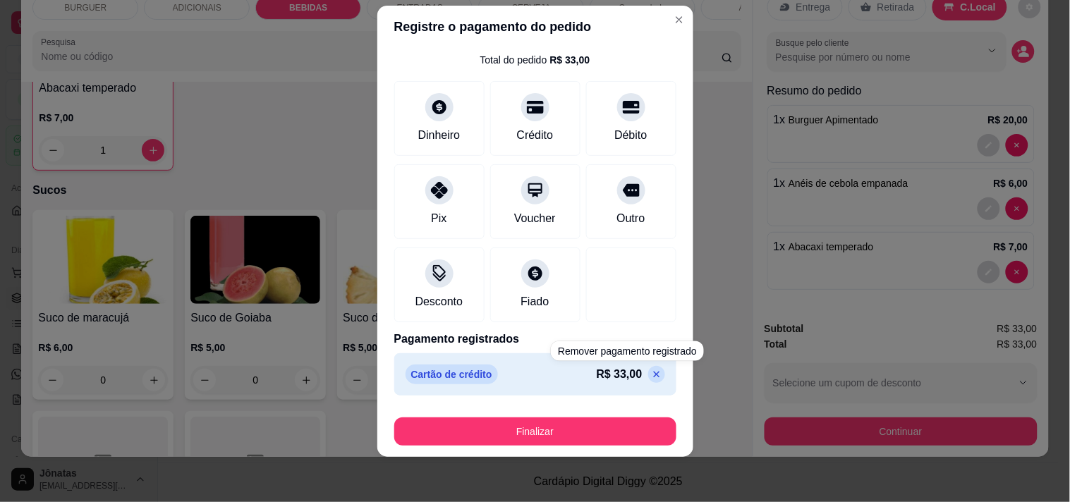
click at [651, 376] on icon at bounding box center [656, 374] width 11 height 11
type input "R$ 33,00"
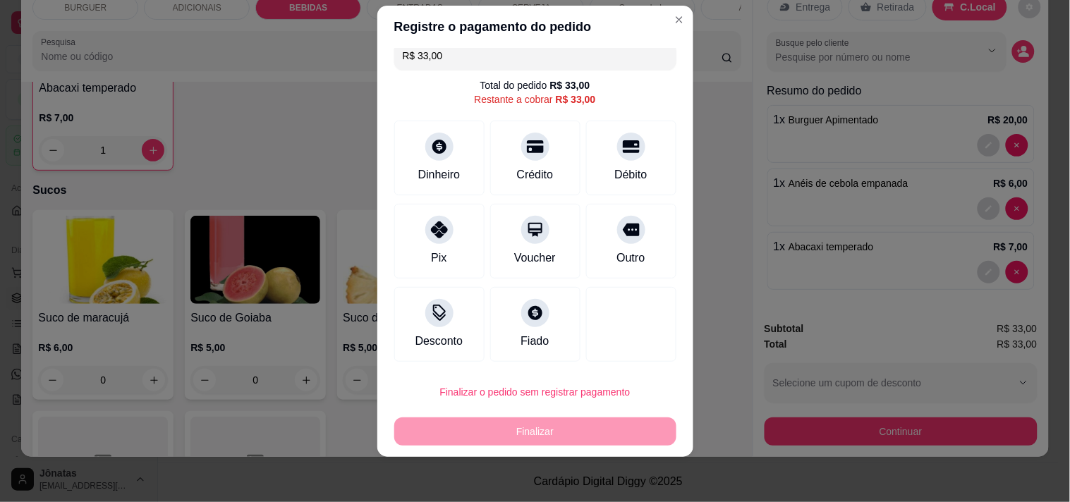
scroll to position [11, 0]
click at [435, 307] on icon at bounding box center [439, 309] width 18 height 18
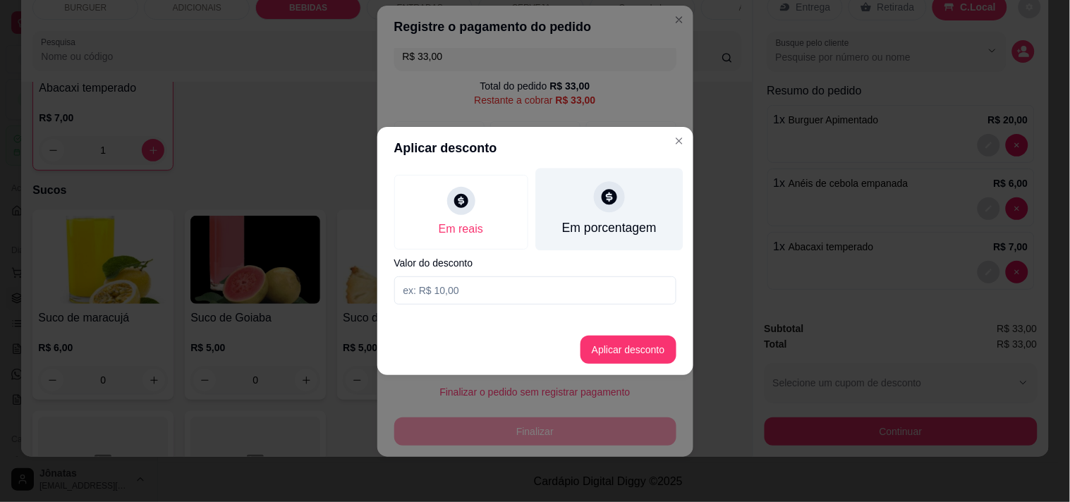
click at [573, 207] on div "Em porcentagem" at bounding box center [608, 210] width 147 height 83
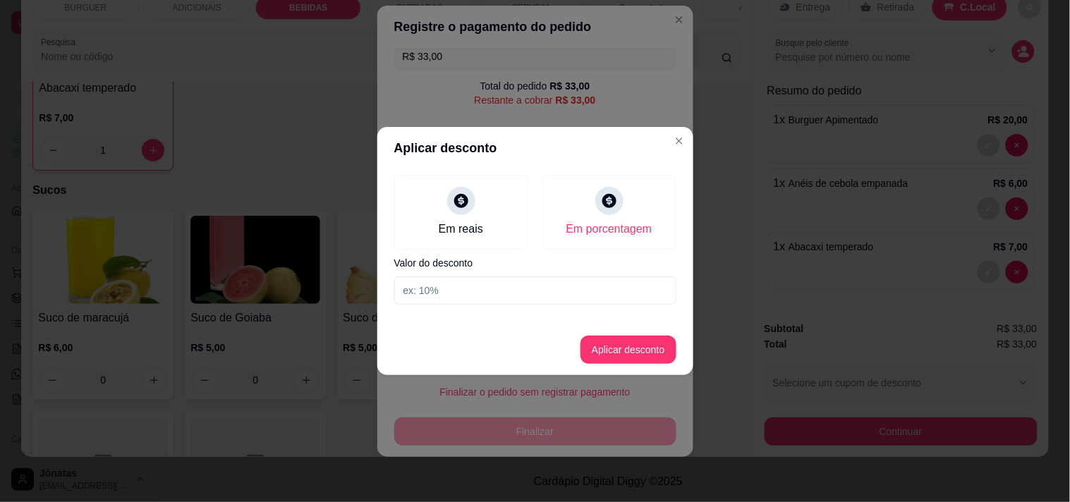
click at [413, 298] on input at bounding box center [535, 291] width 282 height 28
type input "20"
click at [609, 343] on button "Aplicar desconto" at bounding box center [628, 350] width 92 height 28
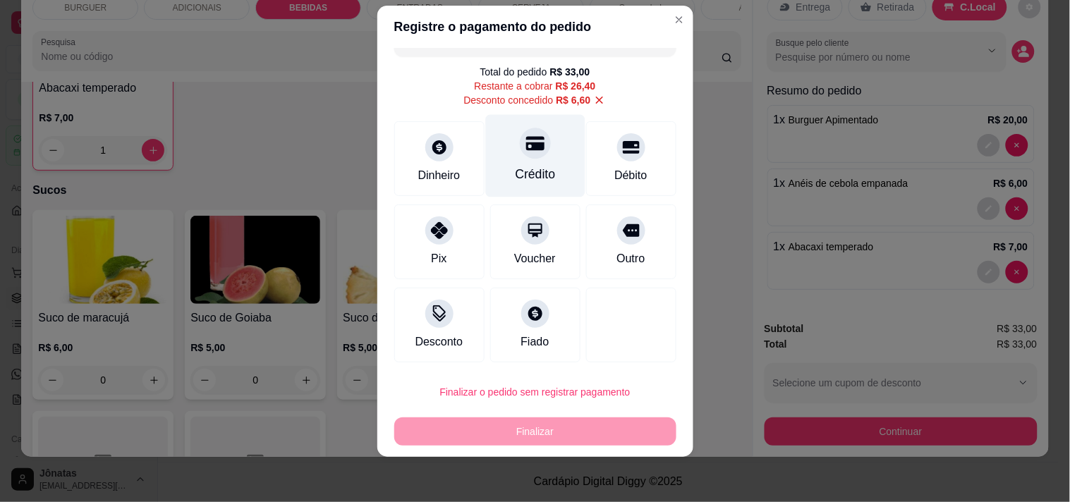
click at [490, 164] on div "Crédito" at bounding box center [534, 155] width 99 height 83
type input "R$ 0,00"
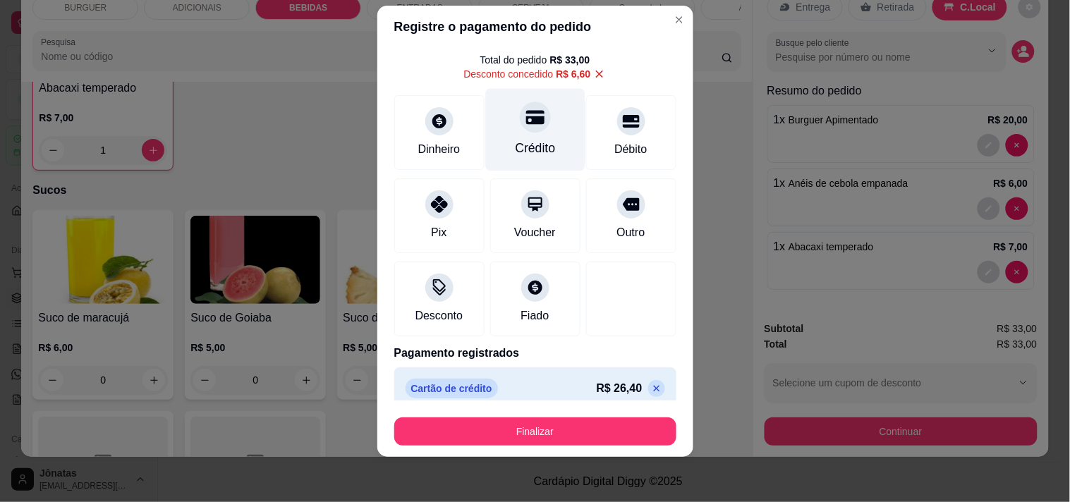
scroll to position [51, 0]
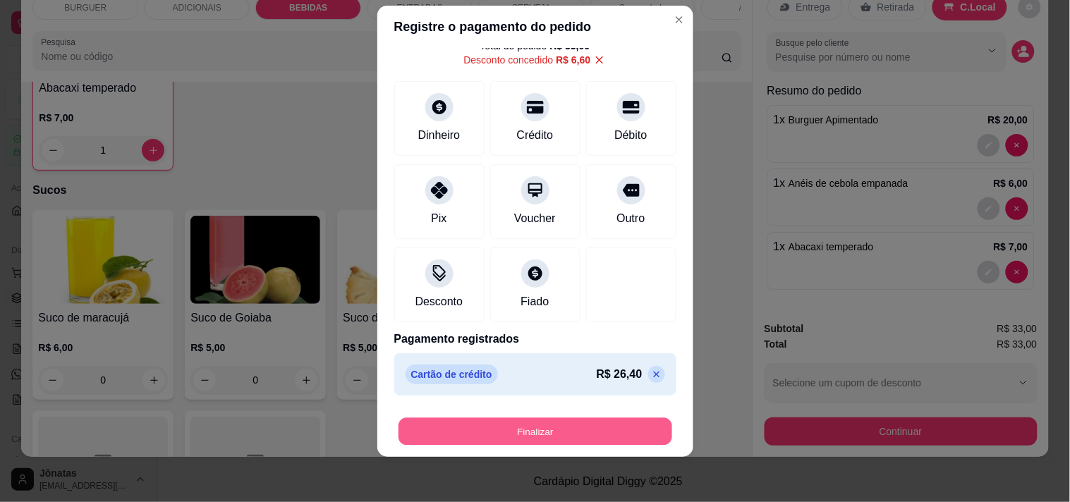
click at [527, 431] on button "Finalizar" at bounding box center [536, 432] width 274 height 28
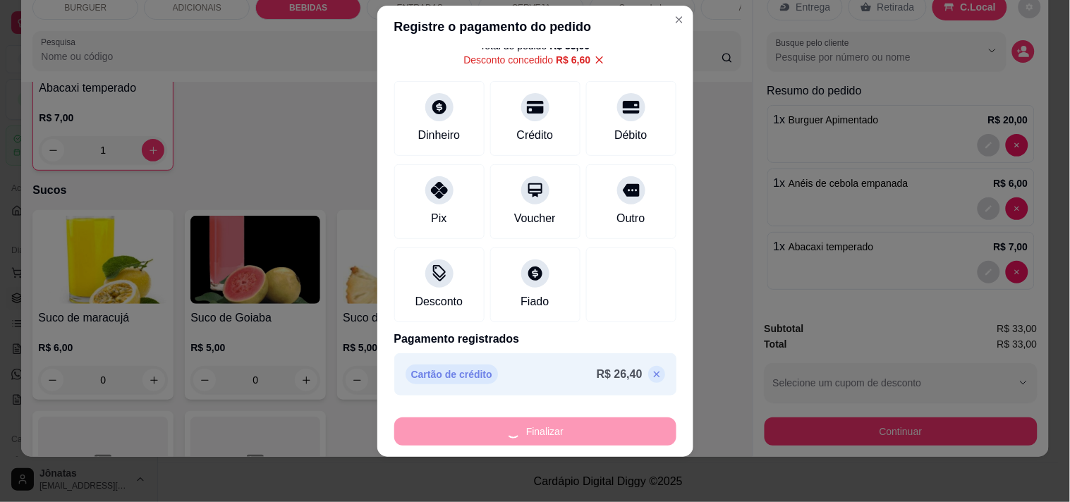
type input "0"
type input "-R$ 33,00"
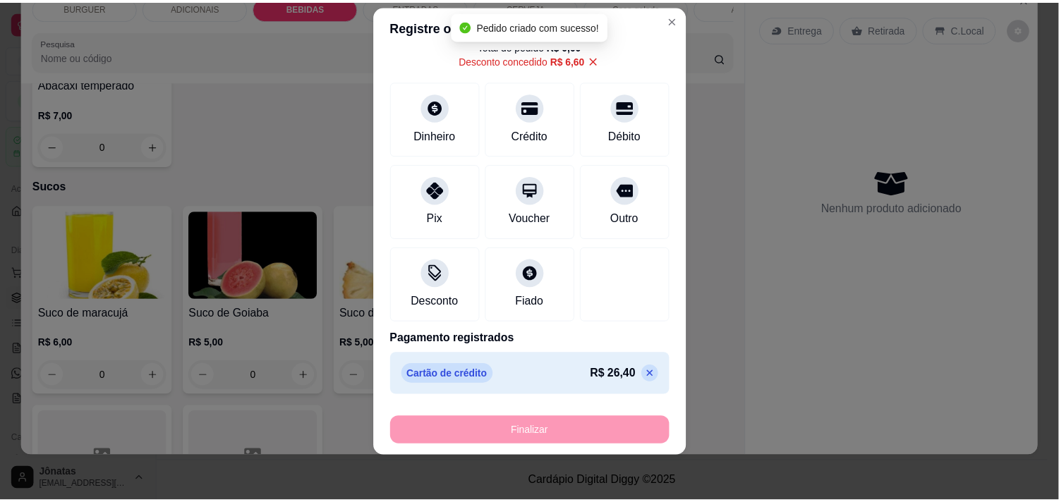
scroll to position [3027, 0]
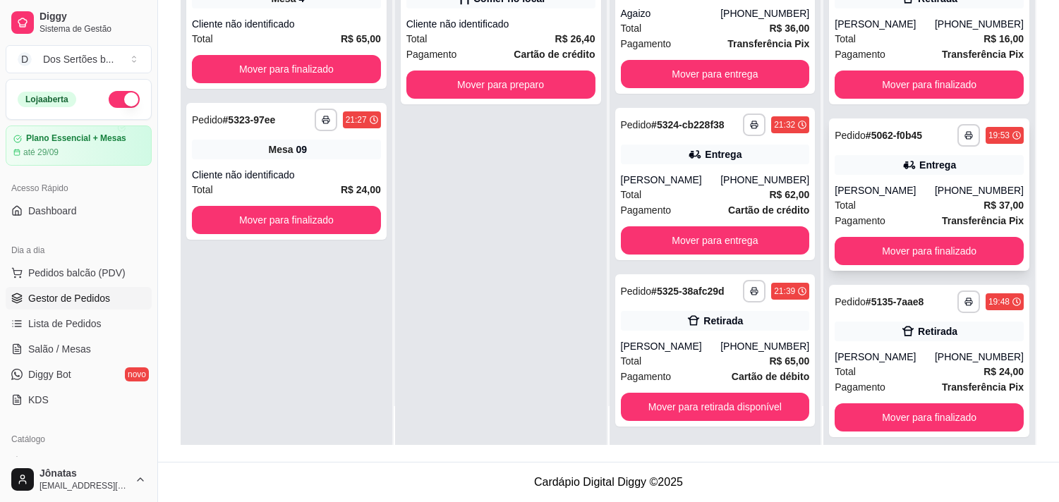
scroll to position [343, 0]
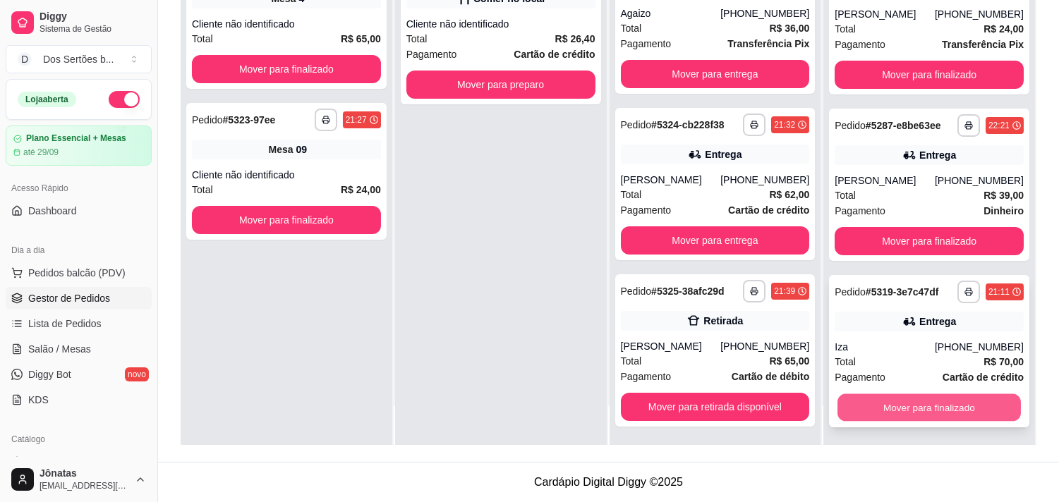
click at [930, 409] on button "Mover para finalizado" at bounding box center [928, 408] width 183 height 28
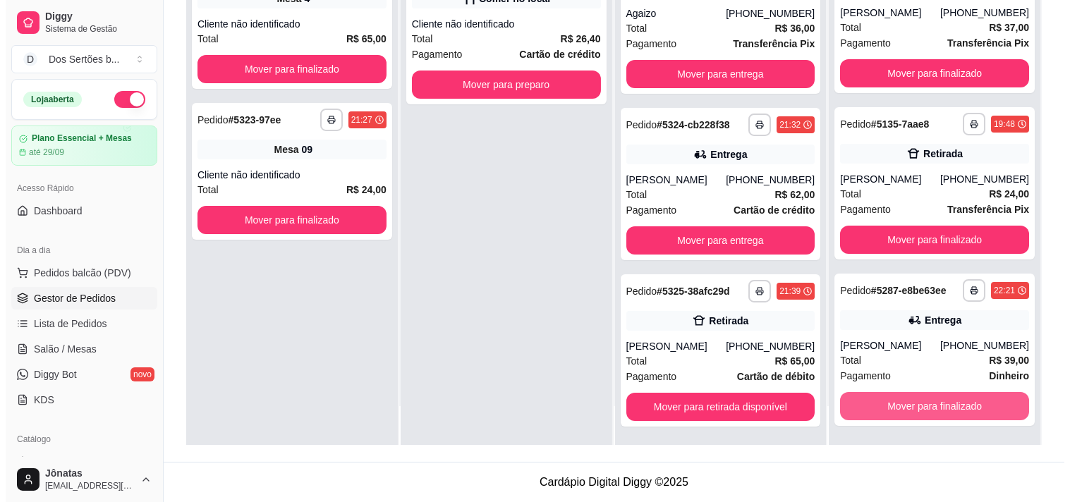
scroll to position [177, 0]
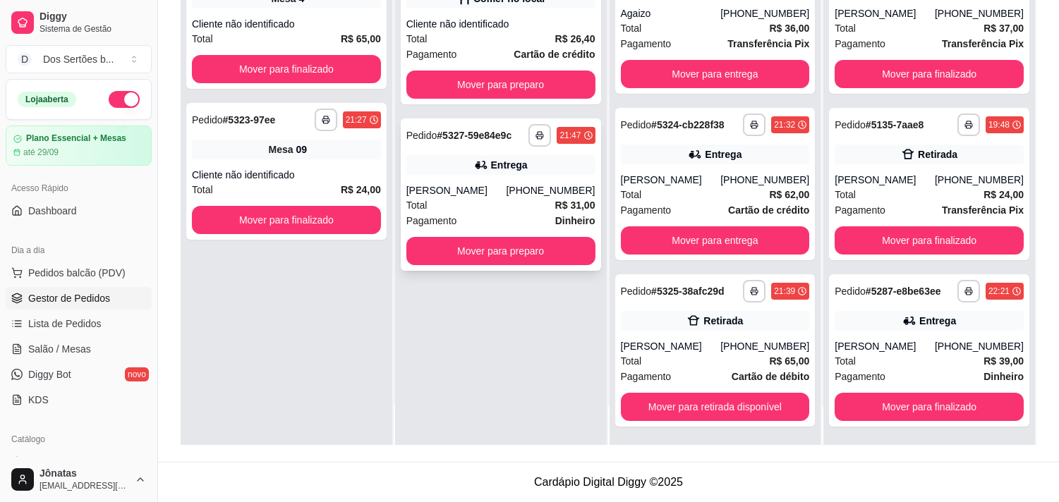
click at [549, 184] on div "[PHONE_NUMBER]" at bounding box center [550, 190] width 89 height 14
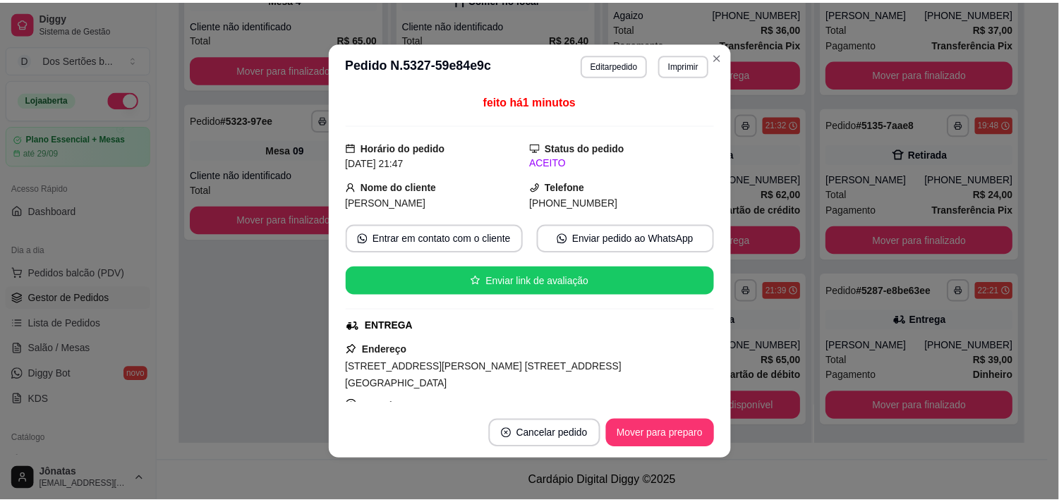
scroll to position [240, 0]
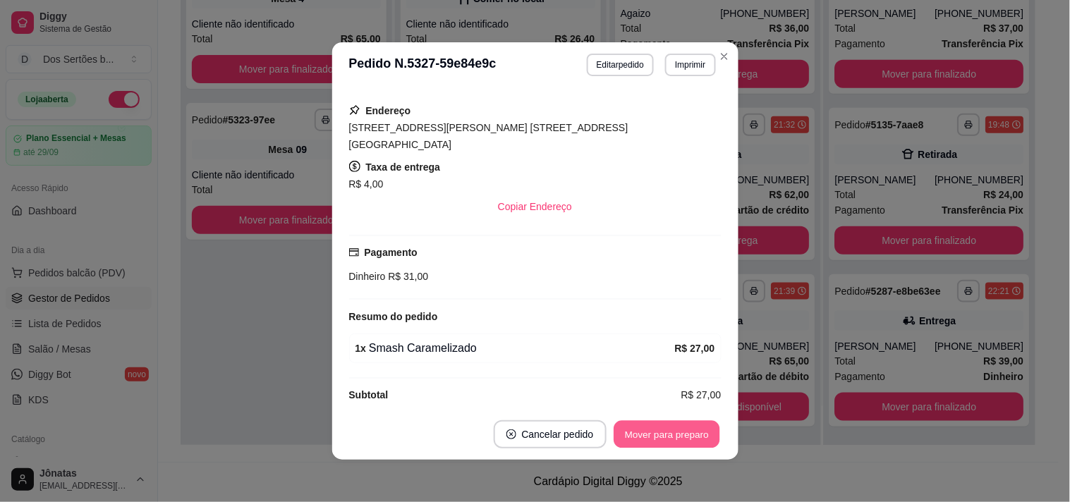
click at [633, 435] on button "Mover para preparo" at bounding box center [667, 435] width 106 height 28
click at [723, 66] on header "**********" at bounding box center [535, 64] width 406 height 45
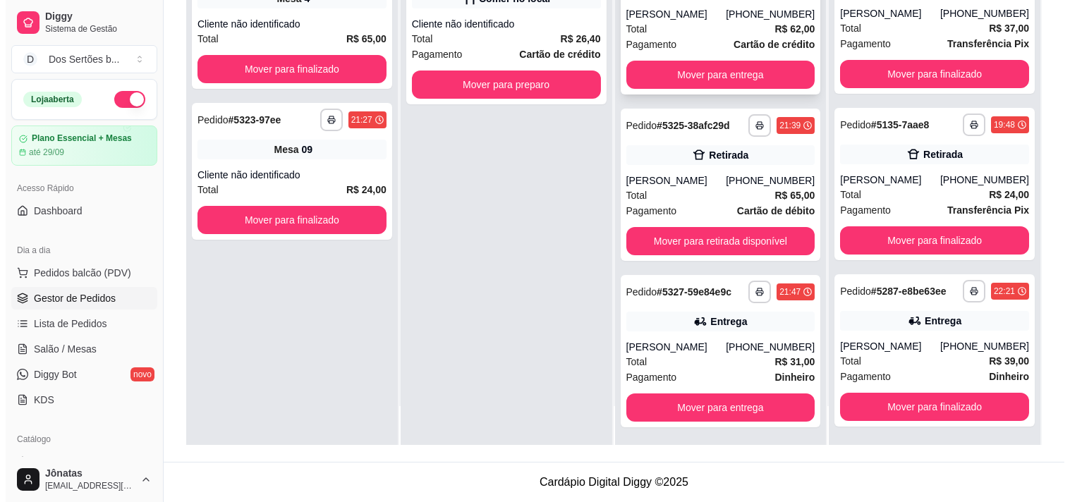
scroll to position [0, 0]
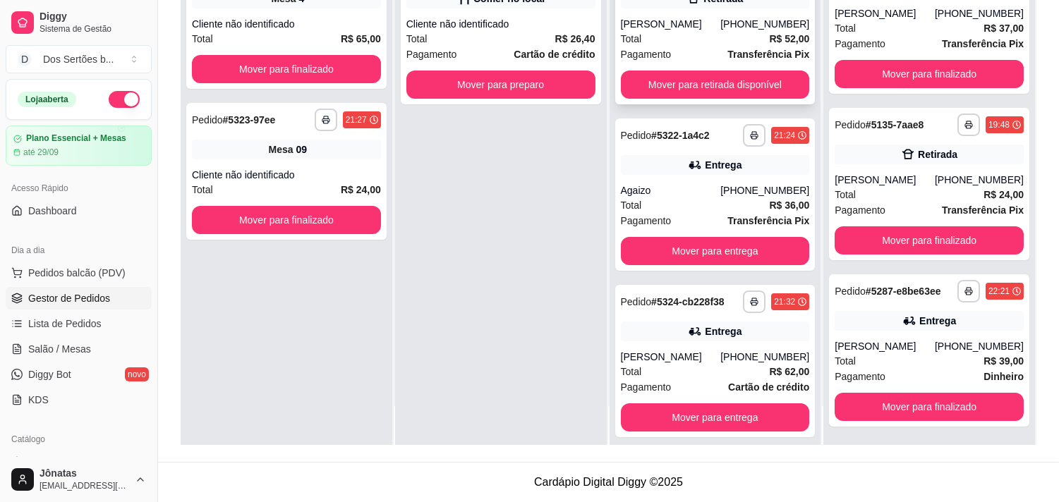
click at [676, 30] on div "[PERSON_NAME]" at bounding box center [671, 24] width 100 height 14
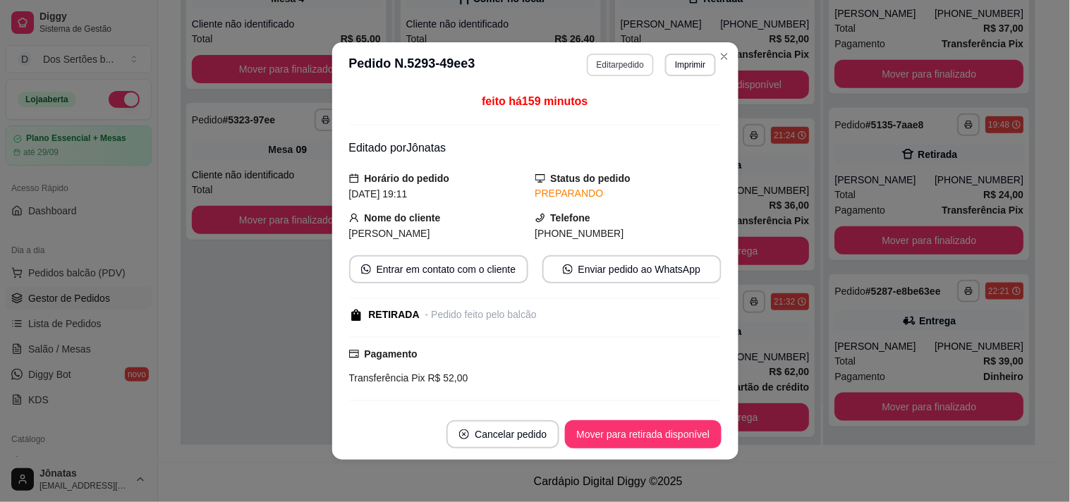
click at [598, 60] on button "Editar pedido" at bounding box center [620, 65] width 67 height 23
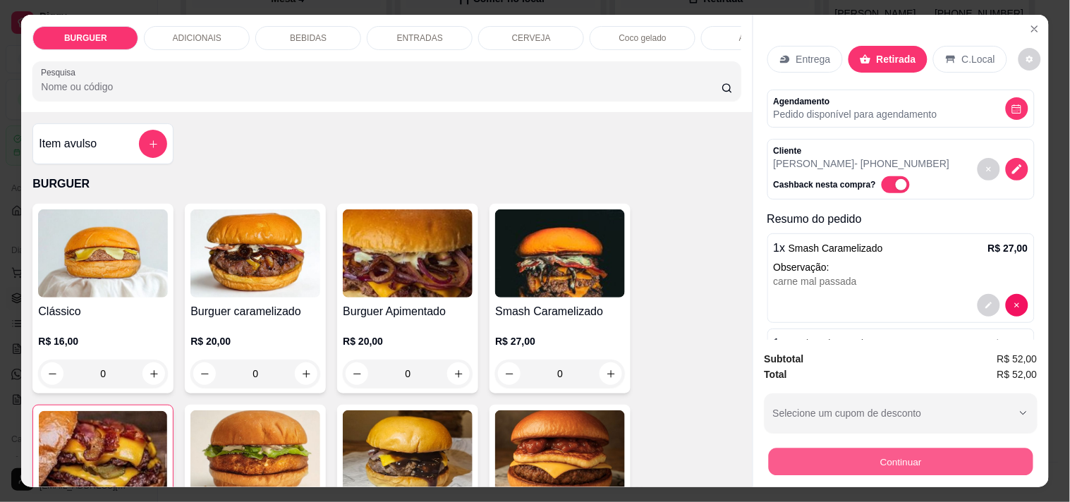
click at [853, 451] on button "Continuar" at bounding box center [900, 462] width 265 height 28
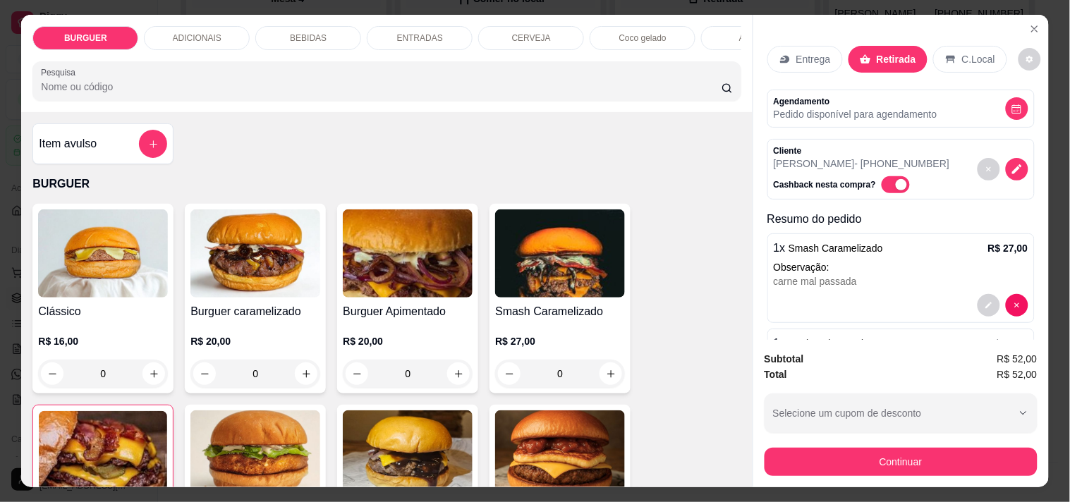
click at [786, 53] on div "Entrega" at bounding box center [804, 59] width 75 height 27
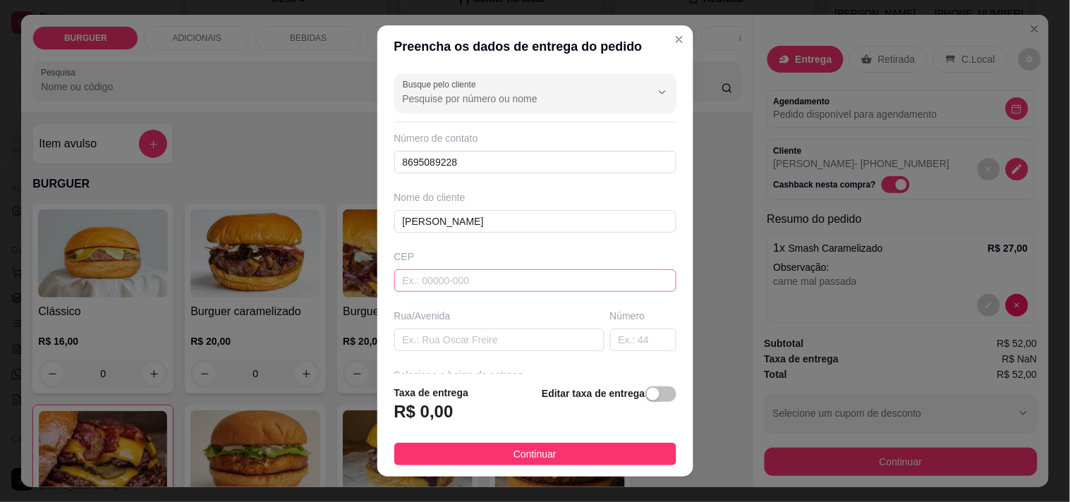
scroll to position [169, 0]
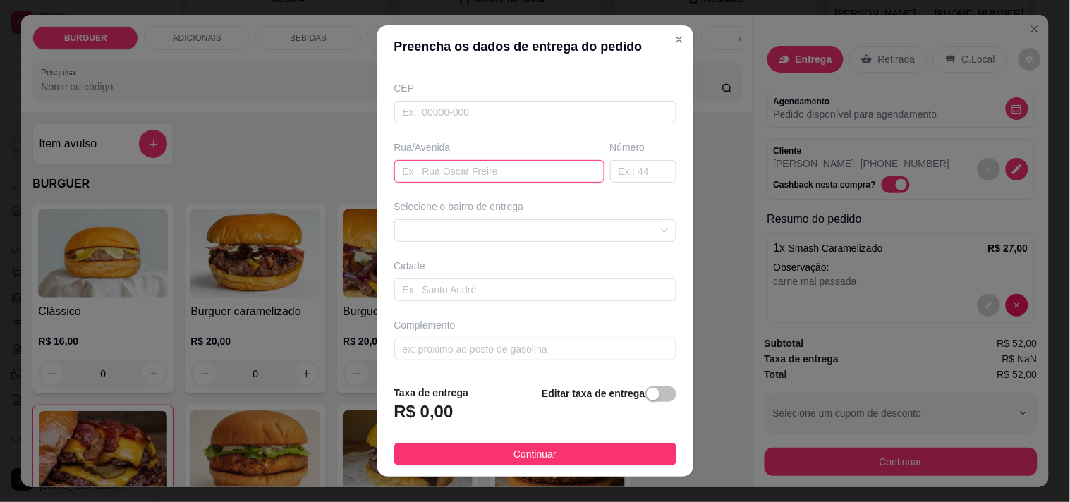
click at [406, 171] on input "text" at bounding box center [499, 171] width 210 height 23
type input "cervejão"
click at [645, 393] on span "button" at bounding box center [660, 395] width 31 height 16
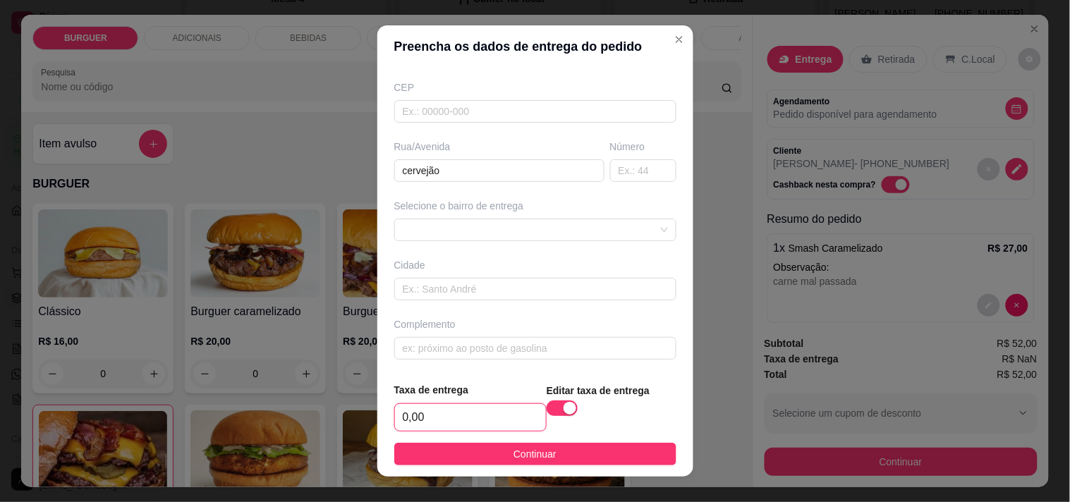
click at [417, 415] on input "0,00" at bounding box center [470, 417] width 151 height 27
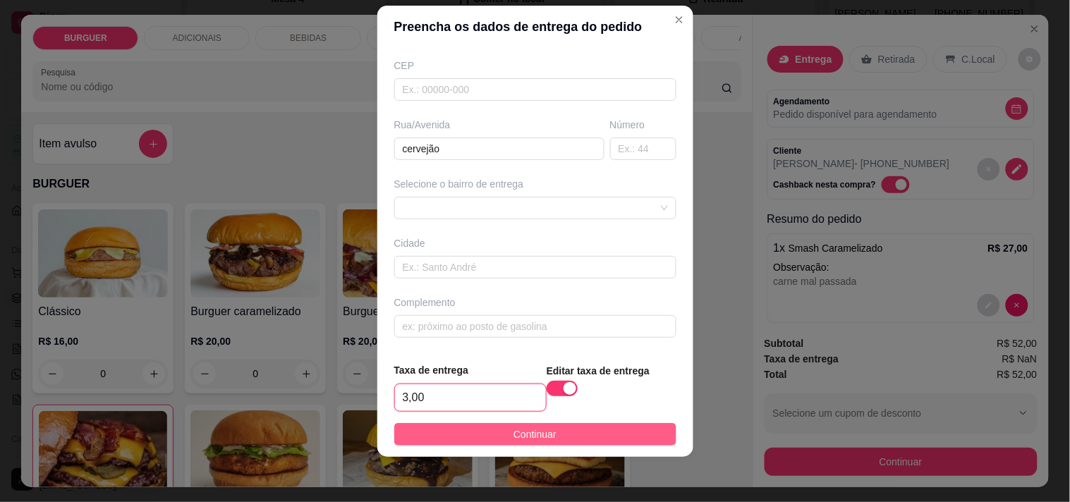
type input "3,00"
click at [633, 434] on button "Continuar" at bounding box center [535, 434] width 282 height 23
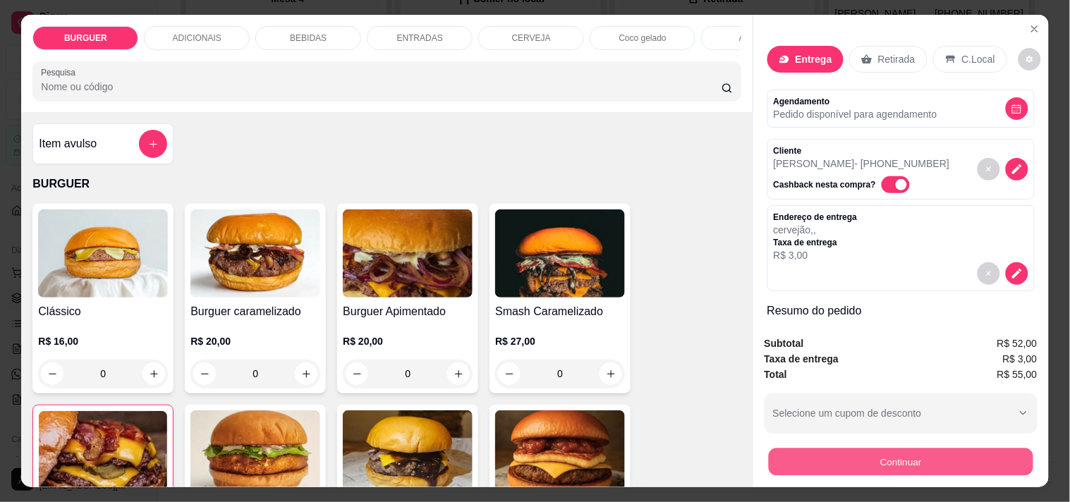
click at [807, 456] on button "Continuar" at bounding box center [900, 462] width 265 height 28
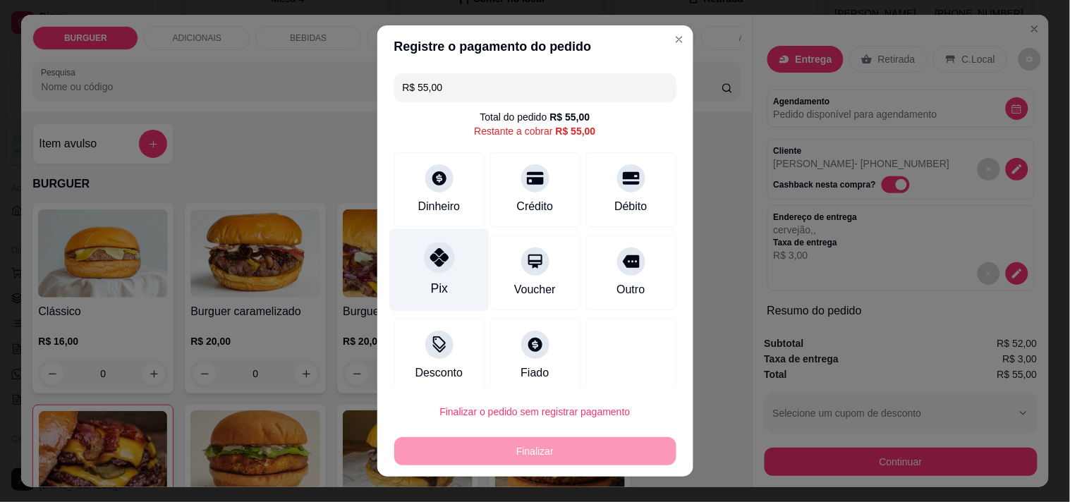
click at [398, 248] on div "Pix" at bounding box center [438, 270] width 99 height 83
type input "R$ 0,00"
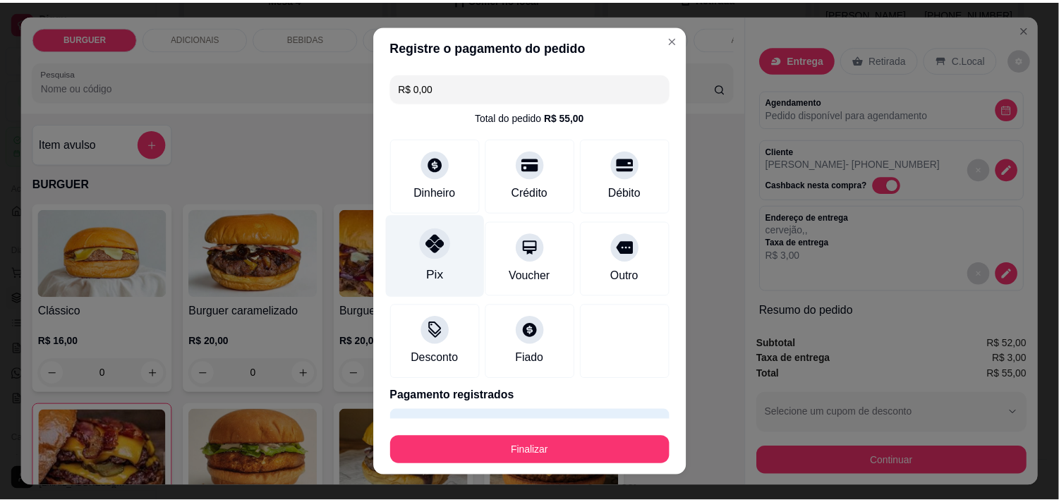
scroll to position [37, 0]
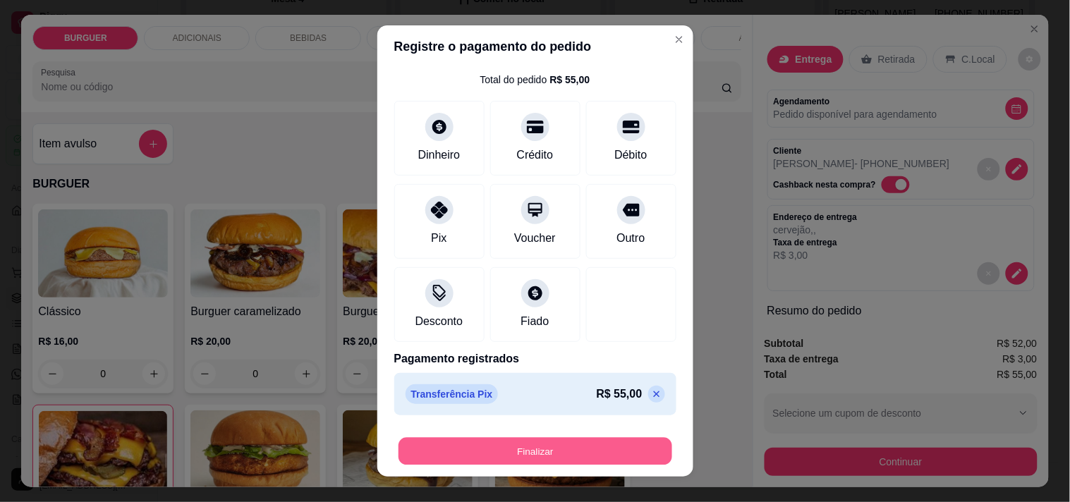
click at [522, 450] on button "Finalizar" at bounding box center [536, 452] width 274 height 28
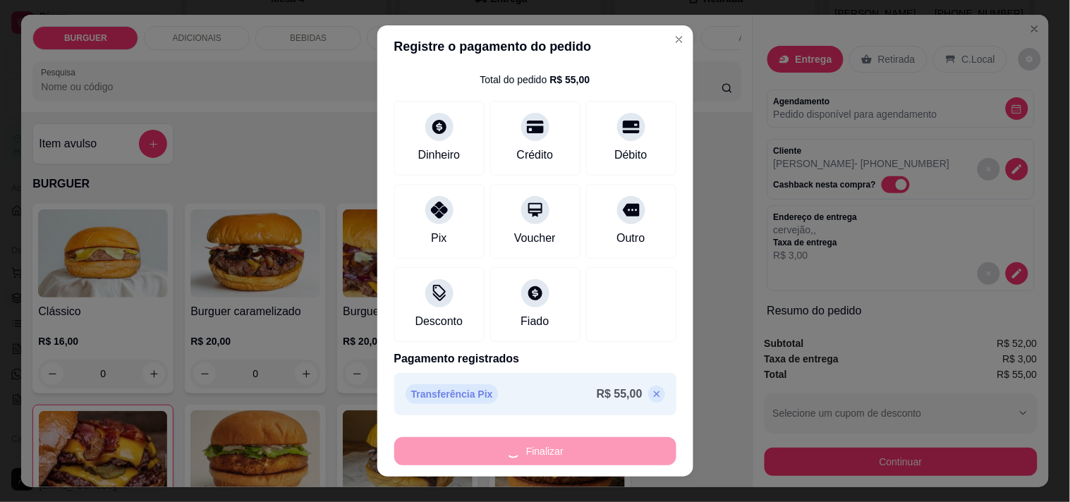
type input "0"
type input "-R$ 55,00"
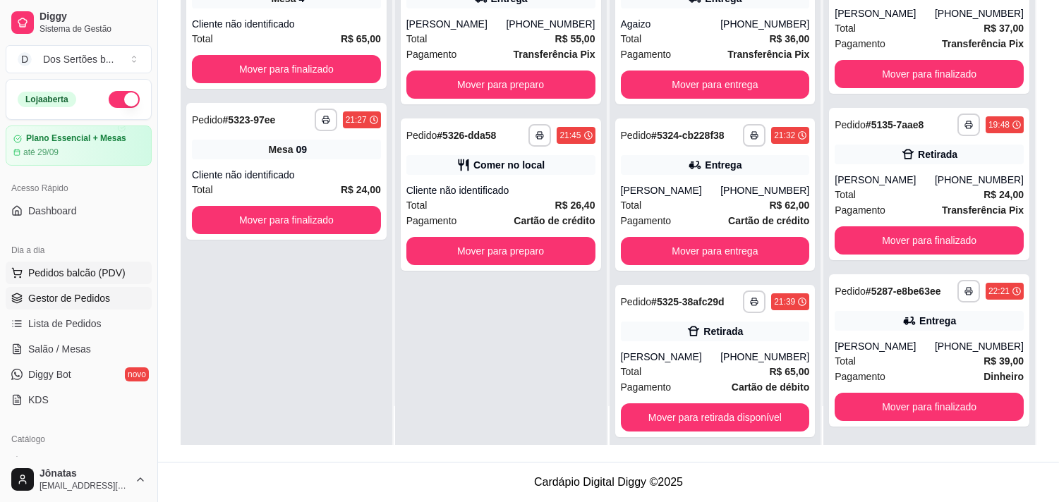
click at [85, 277] on span "Pedidos balcão (PDV)" at bounding box center [76, 273] width 97 height 14
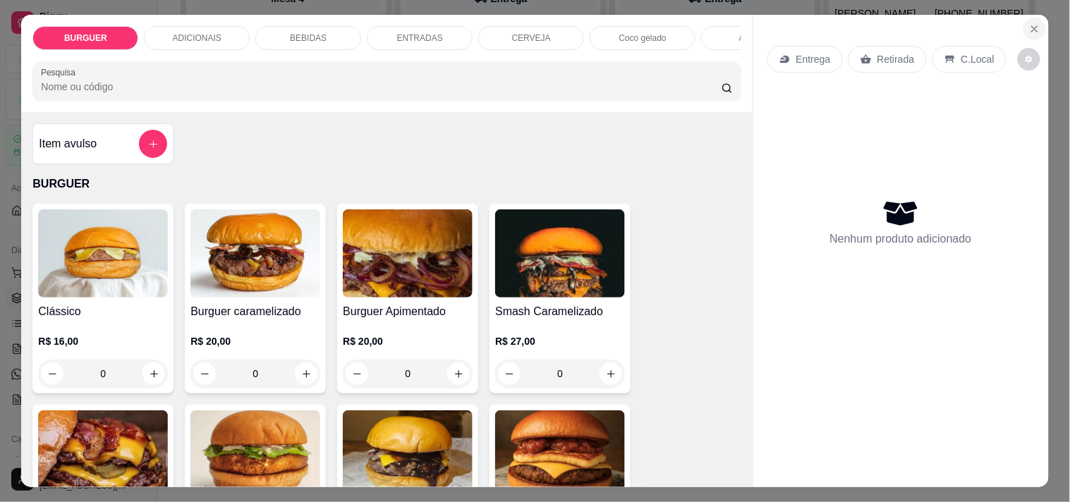
click at [1026, 18] on button "Close" at bounding box center [1034, 29] width 23 height 23
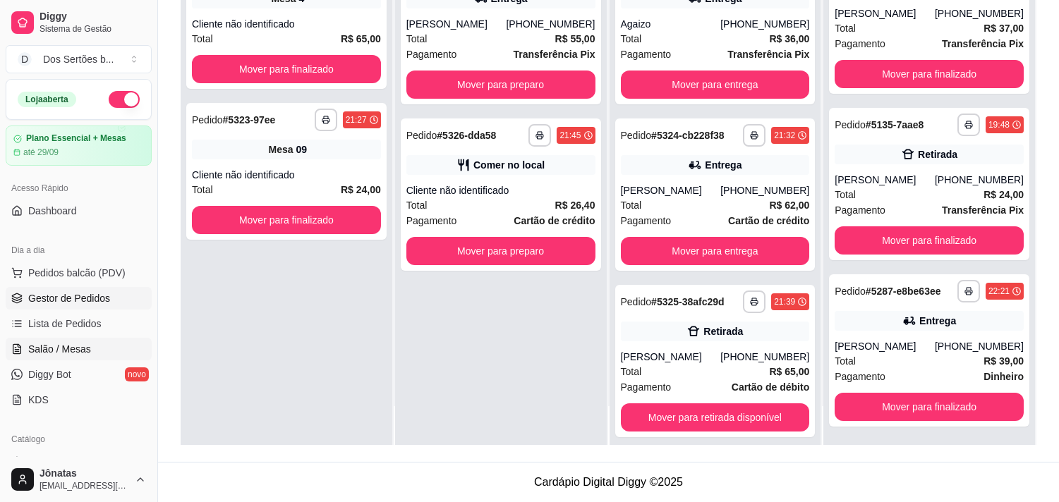
click at [101, 353] on link "Salão / Mesas" at bounding box center [79, 349] width 146 height 23
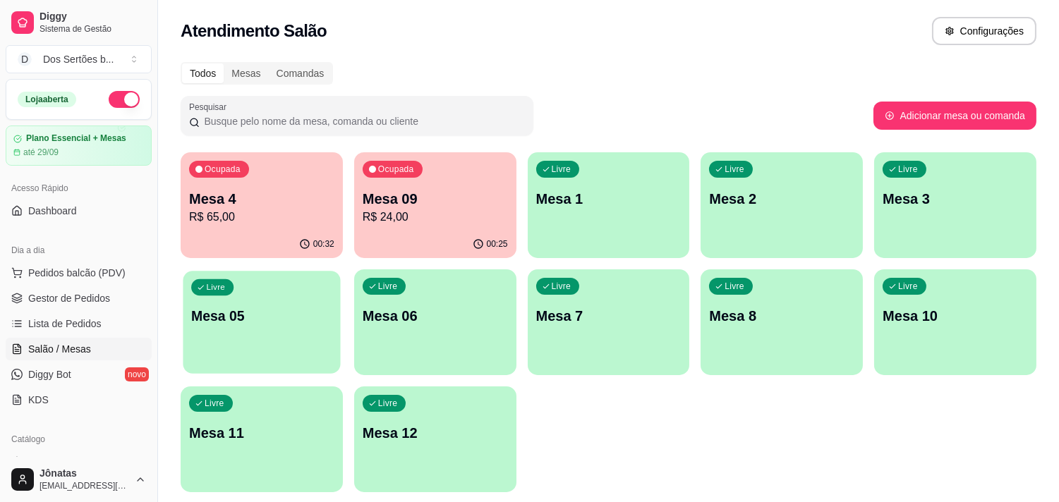
click at [284, 346] on div "Livre Mesa 05" at bounding box center [261, 314] width 157 height 86
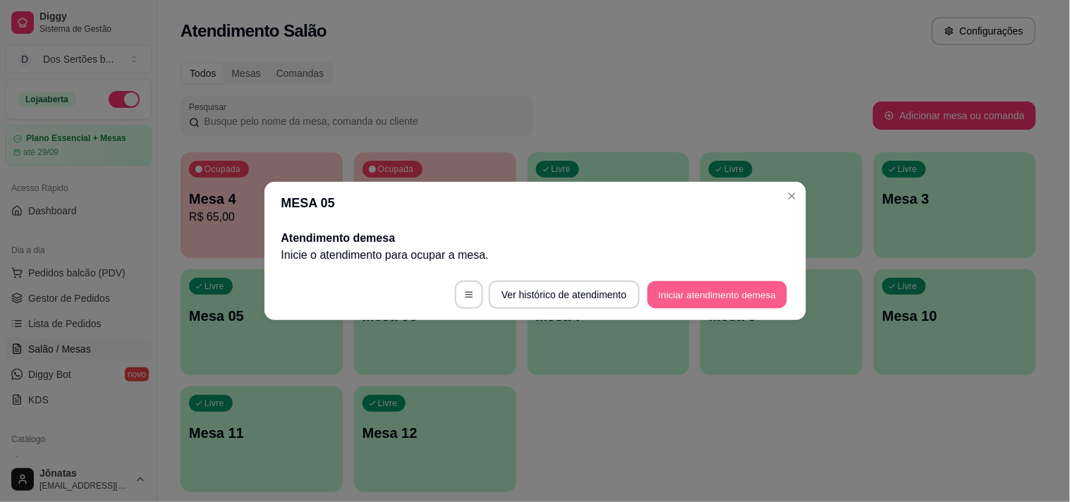
click at [707, 293] on button "Iniciar atendimento de mesa" at bounding box center [718, 295] width 140 height 28
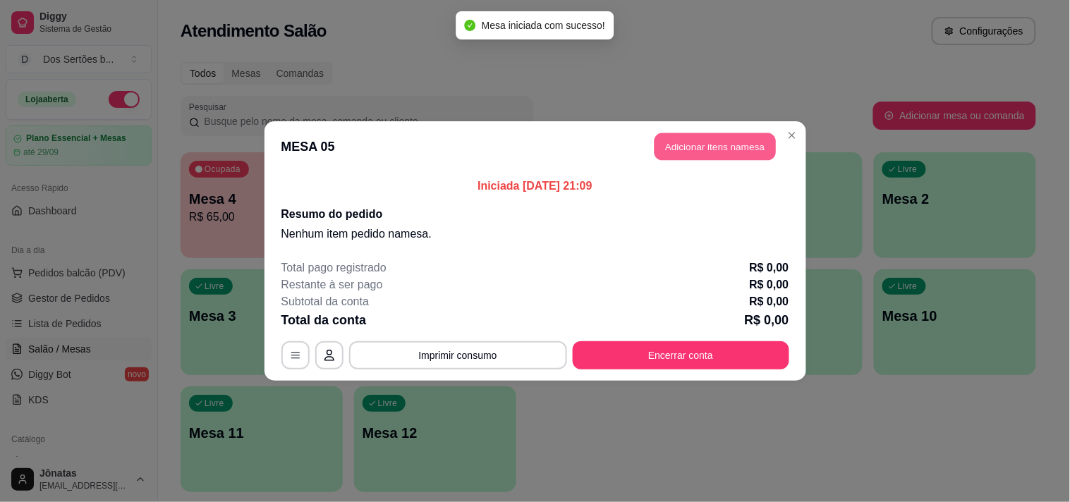
click at [680, 145] on button "Adicionar itens na mesa" at bounding box center [715, 147] width 121 height 28
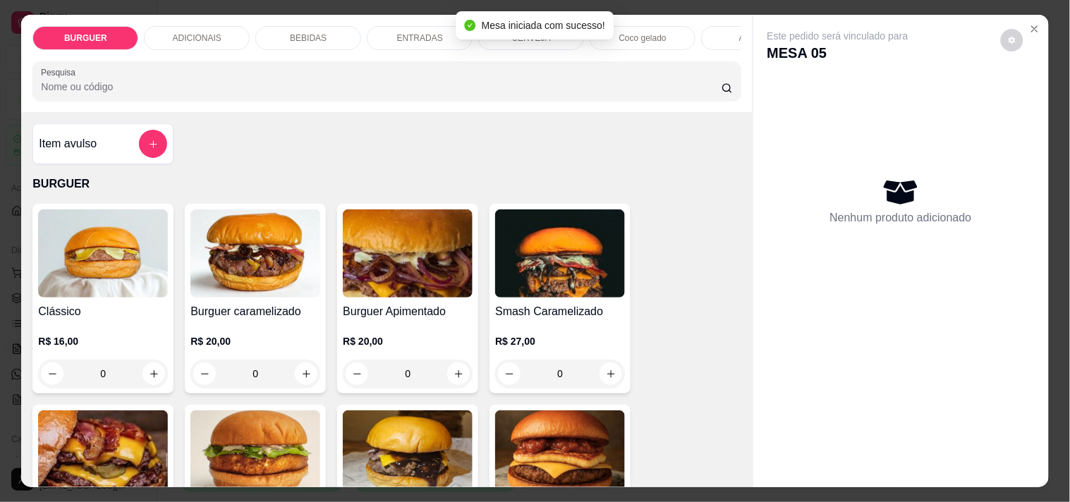
scroll to position [183, 0]
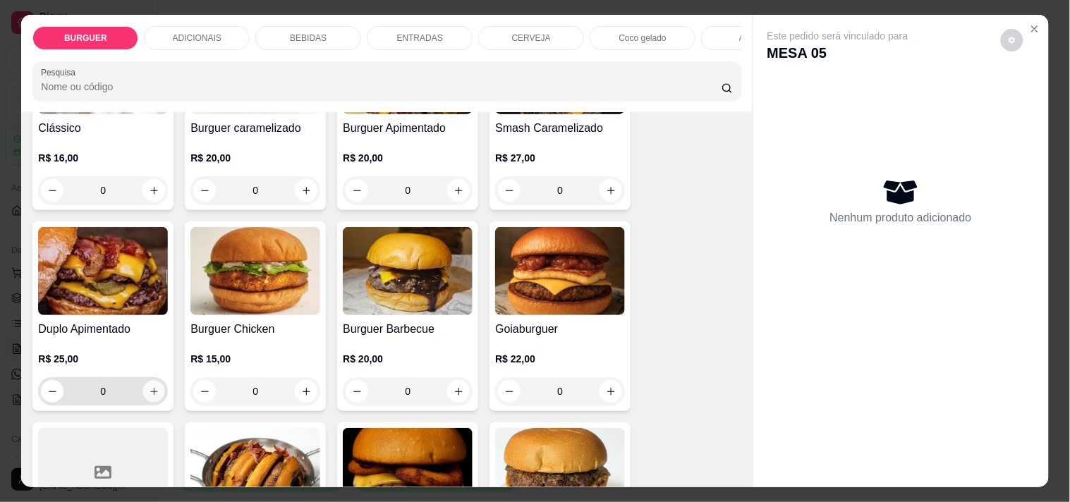
click at [145, 391] on button "increase-product-quantity" at bounding box center [154, 392] width 22 height 22
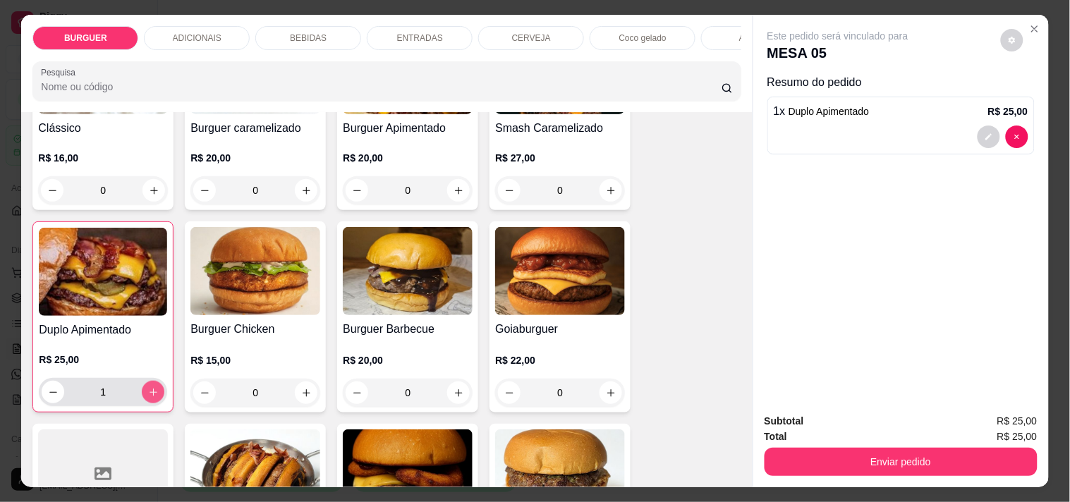
click at [145, 391] on button "increase-product-quantity" at bounding box center [153, 392] width 23 height 23
type input "2"
click at [293, 42] on div "BEBIDAS" at bounding box center [308, 38] width 106 height 24
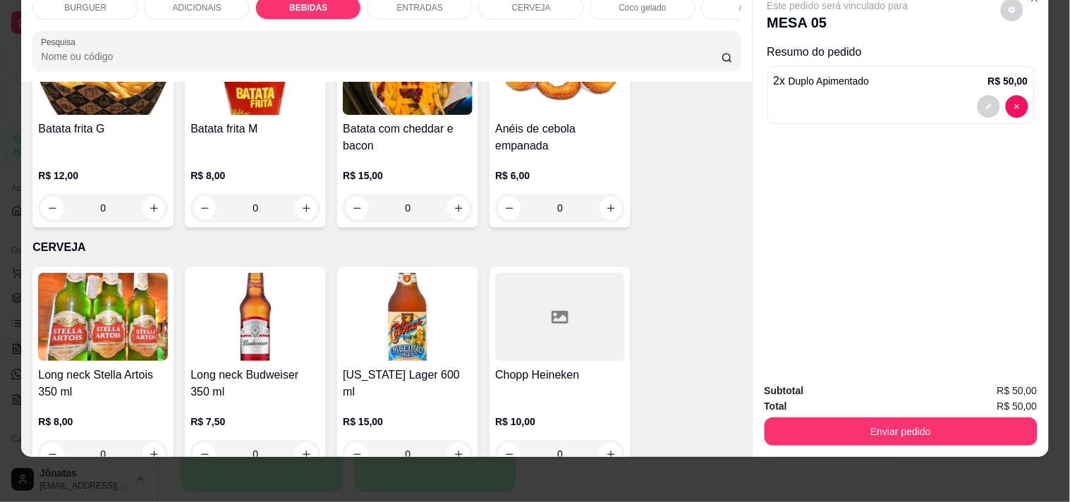
scroll to position [2379, 0]
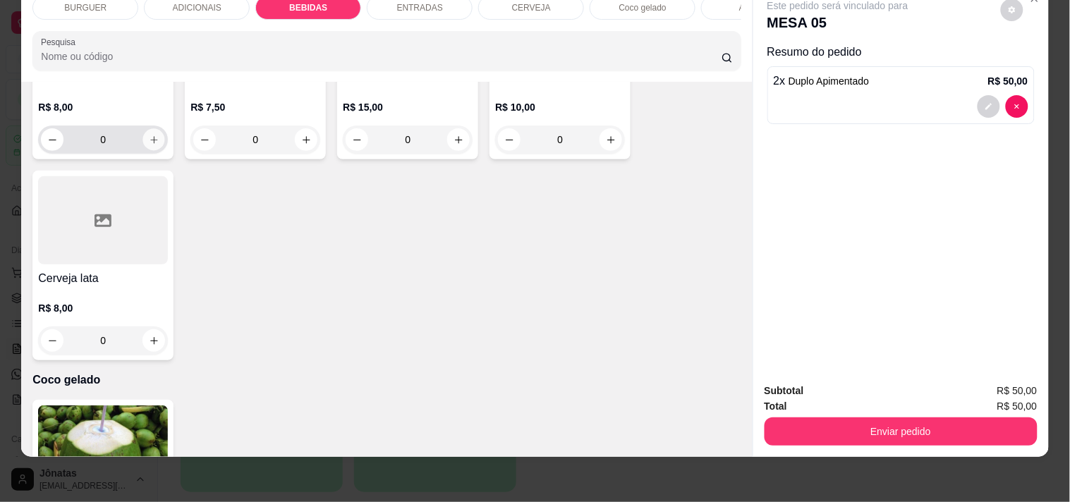
click at [152, 137] on icon "increase-product-quantity" at bounding box center [154, 140] width 11 height 11
type input "1"
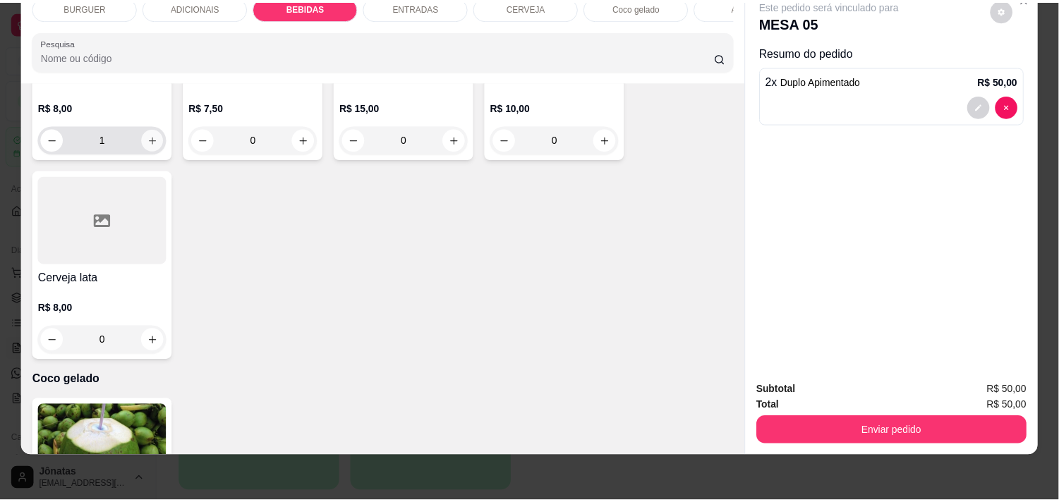
scroll to position [2380, 0]
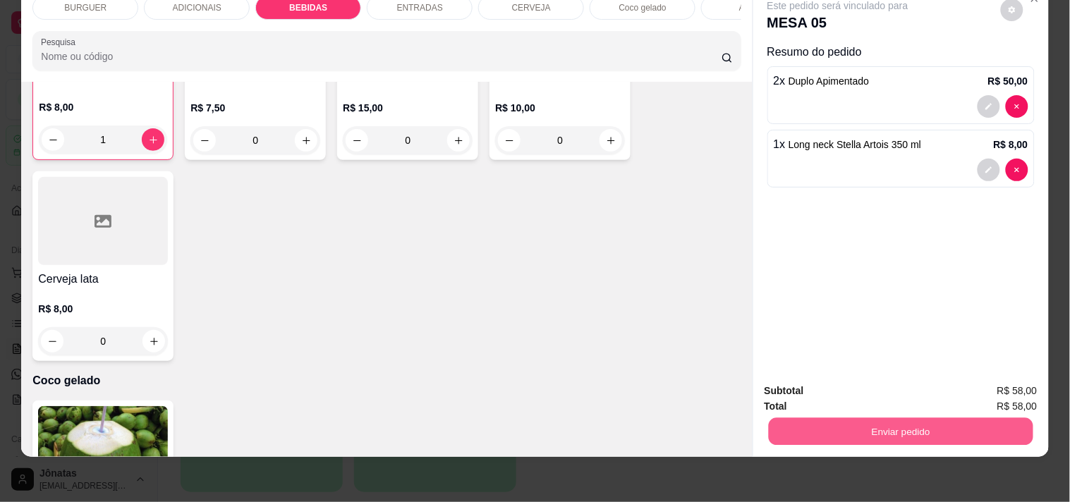
click at [806, 424] on button "Enviar pedido" at bounding box center [900, 432] width 265 height 28
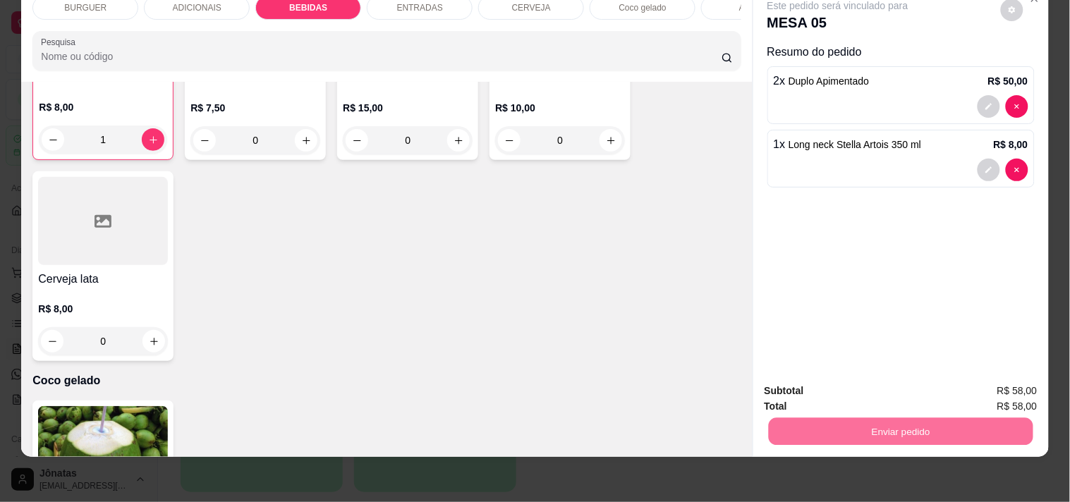
click at [832, 383] on button "Não registrar e enviar pedido" at bounding box center [854, 385] width 147 height 27
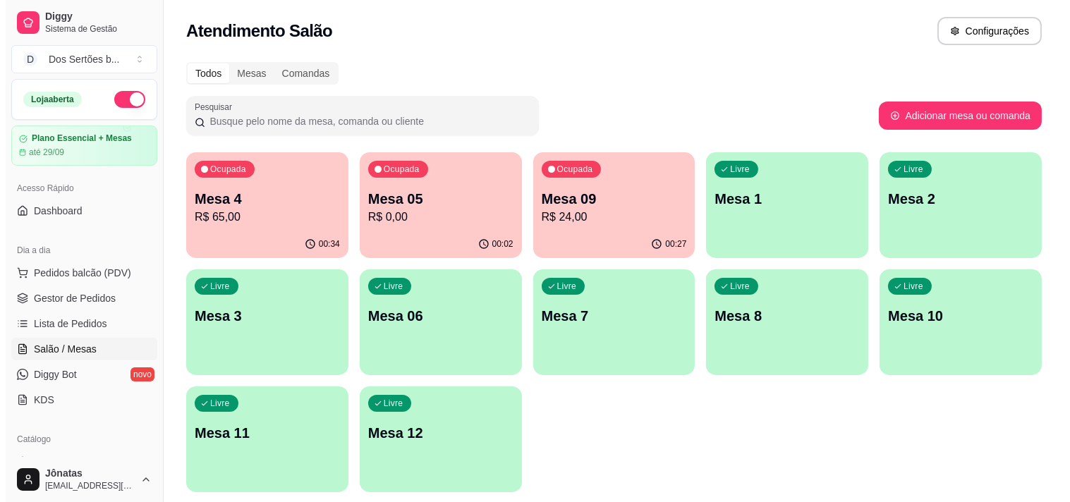
scroll to position [47, 0]
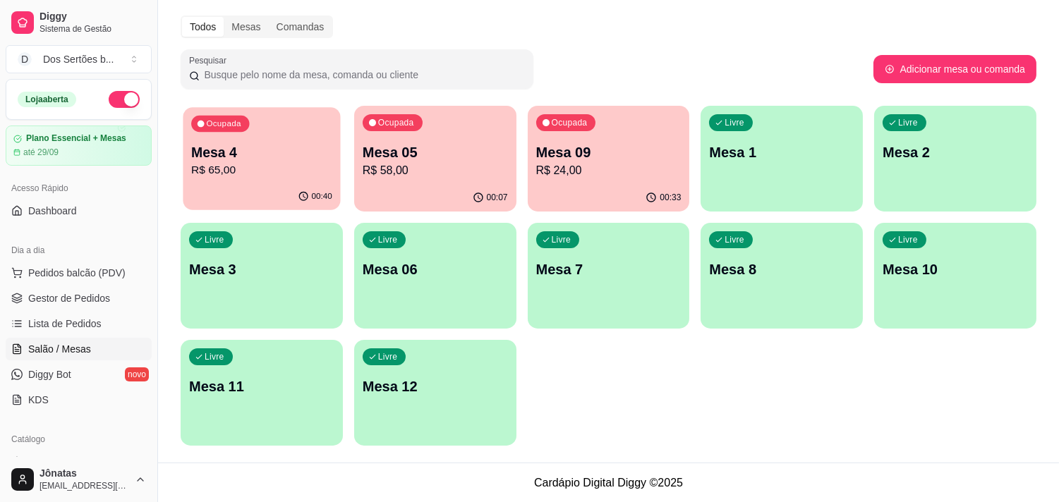
click at [248, 159] on p "Mesa 4" at bounding box center [261, 152] width 141 height 19
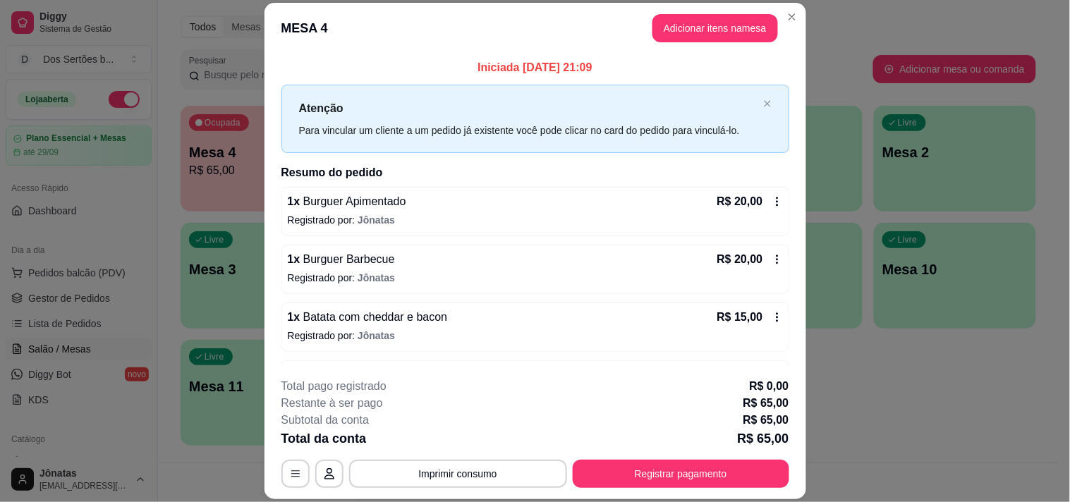
scroll to position [48, 0]
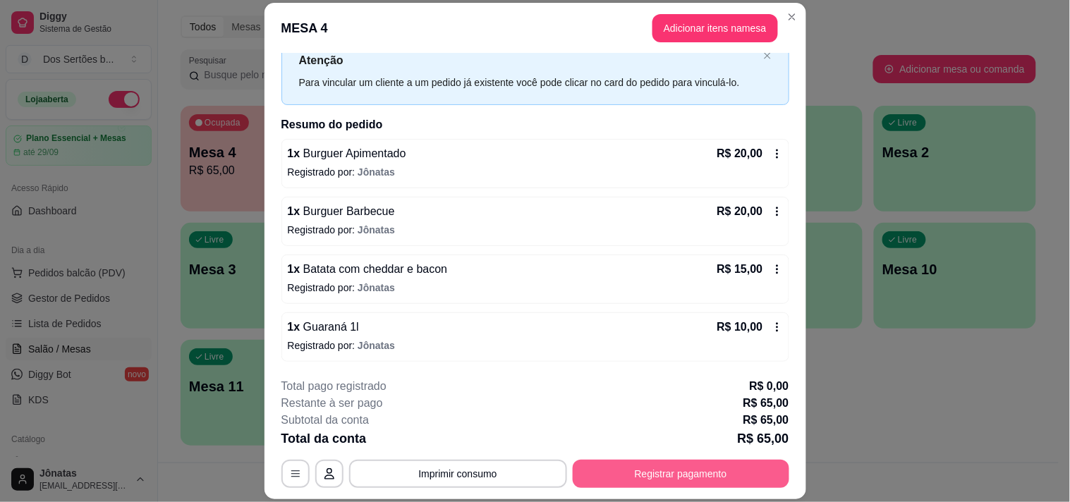
click at [617, 474] on button "Registrar pagamento" at bounding box center [681, 474] width 217 height 28
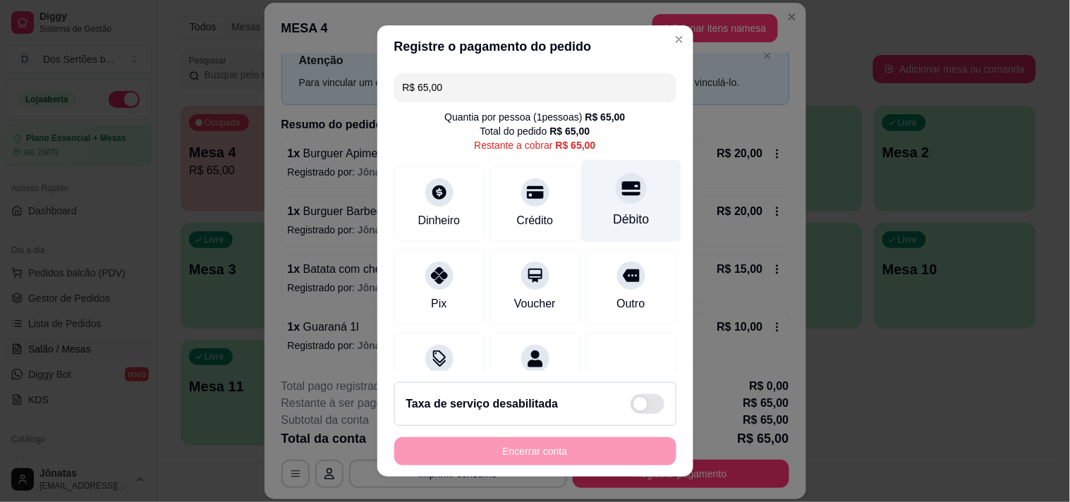
click at [600, 208] on div "Débito" at bounding box center [630, 200] width 99 height 83
type input "R$ 0,00"
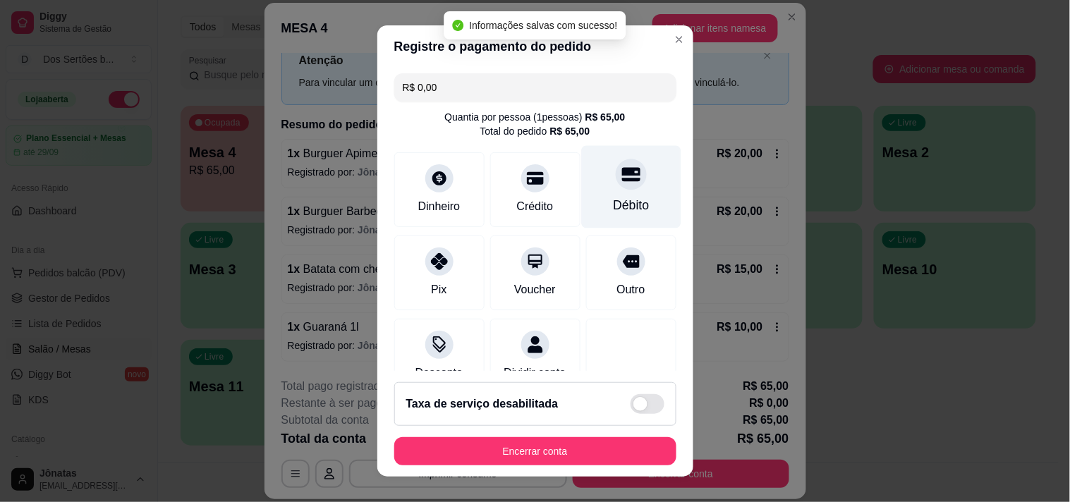
scroll to position [118, 0]
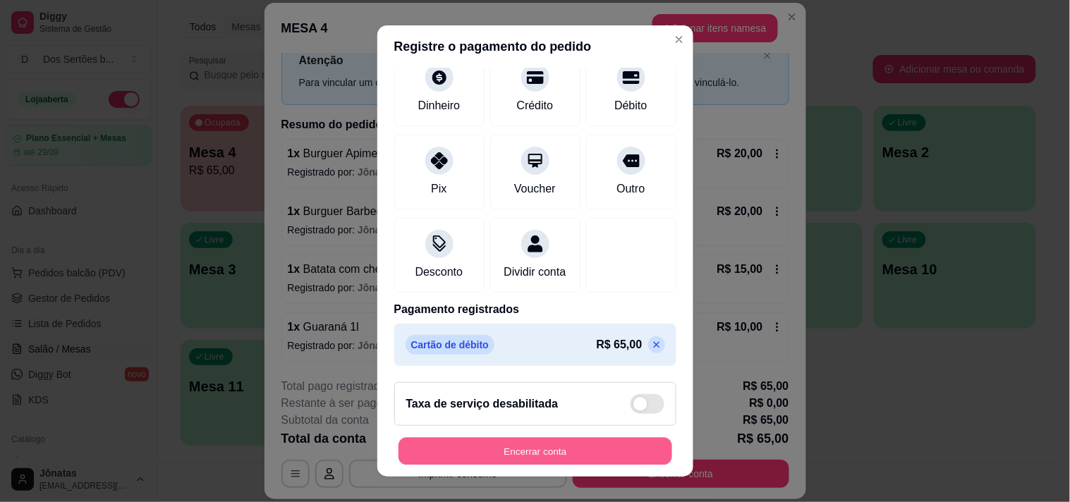
click at [593, 453] on button "Encerrar conta" at bounding box center [536, 452] width 274 height 28
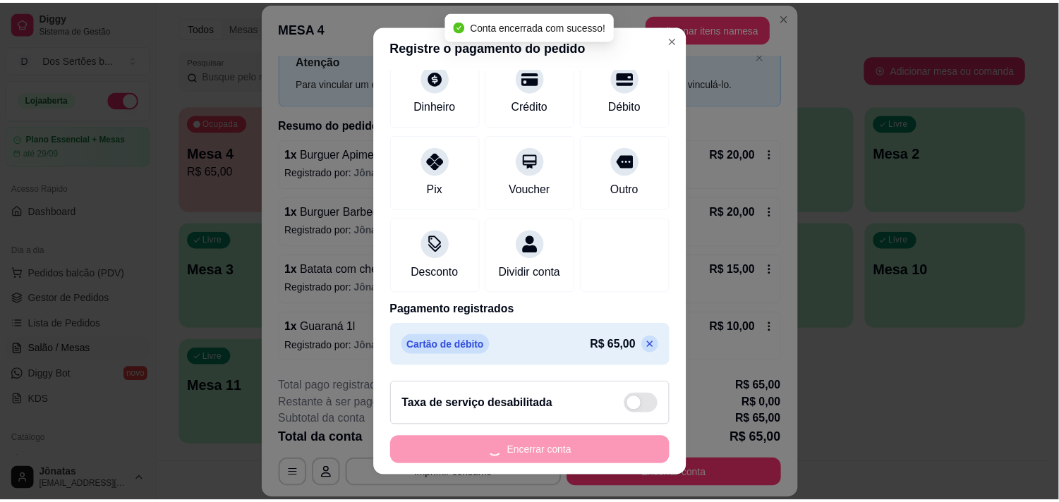
scroll to position [0, 0]
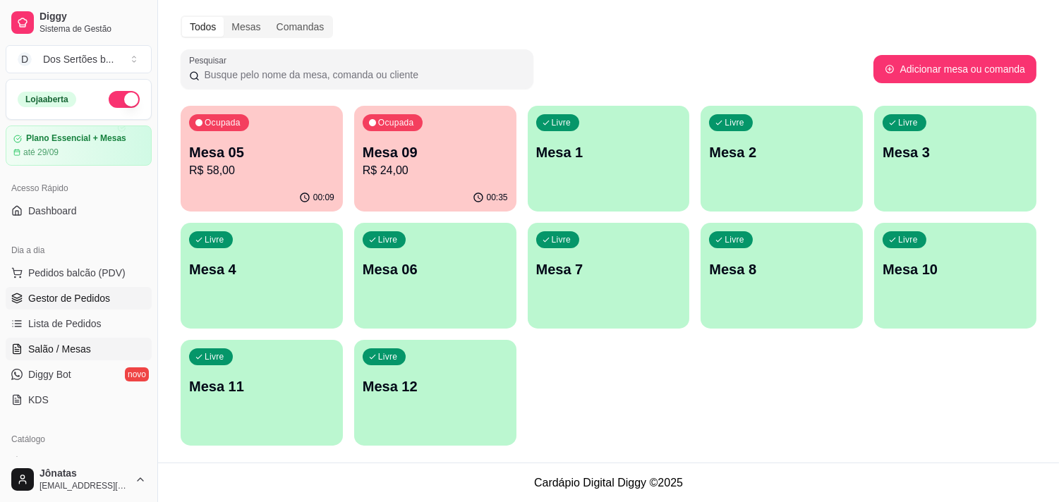
click at [87, 298] on span "Gestor de Pedidos" at bounding box center [69, 298] width 82 height 14
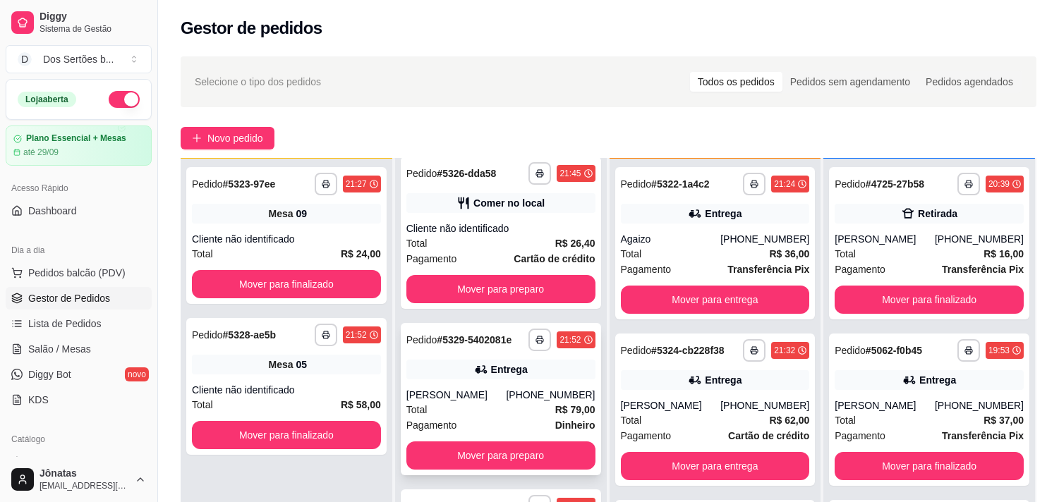
scroll to position [215, 0]
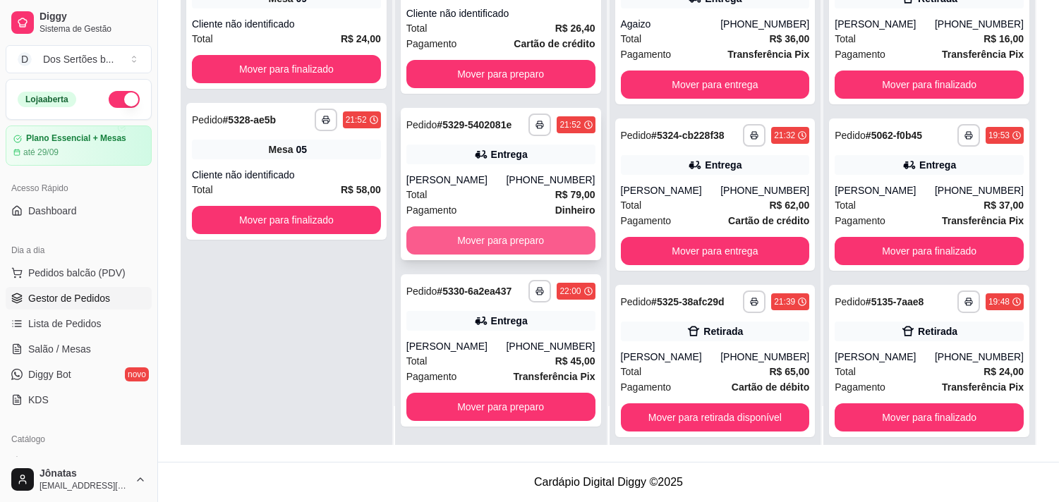
click at [485, 241] on button "Mover para preparo" at bounding box center [500, 240] width 189 height 28
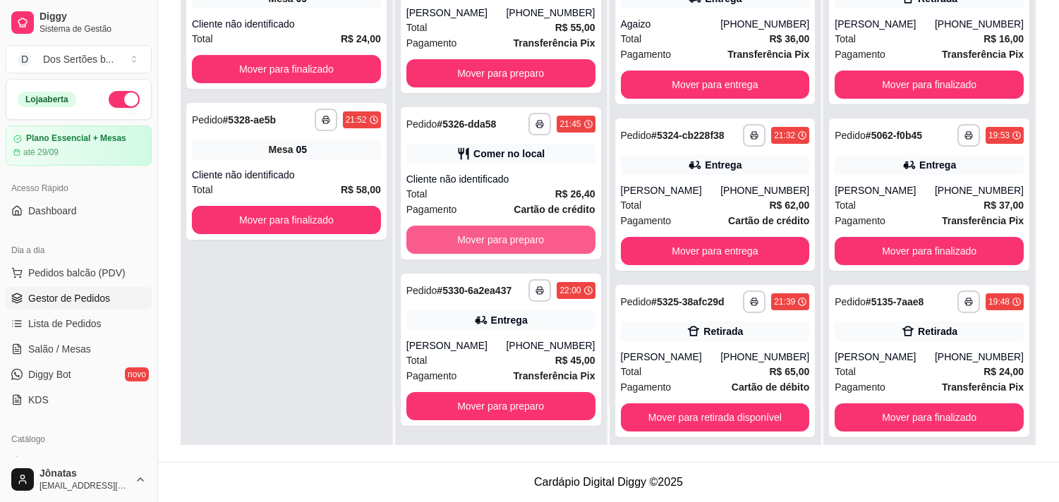
scroll to position [11, 0]
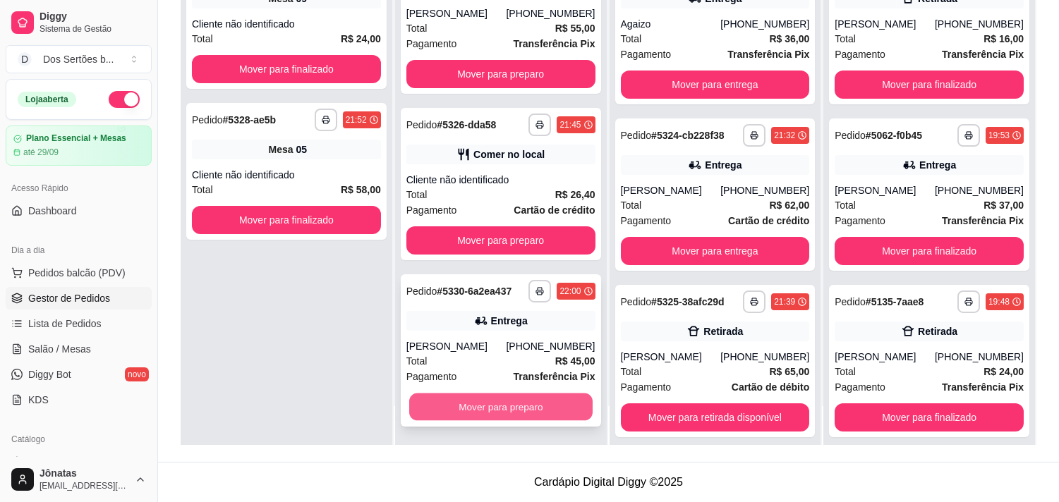
click at [467, 403] on button "Mover para preparo" at bounding box center [500, 408] width 183 height 28
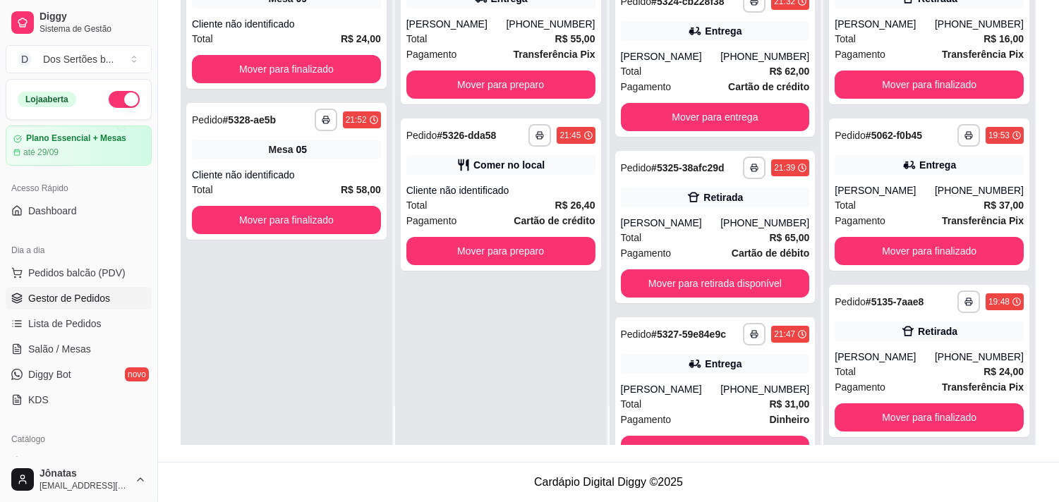
scroll to position [177, 0]
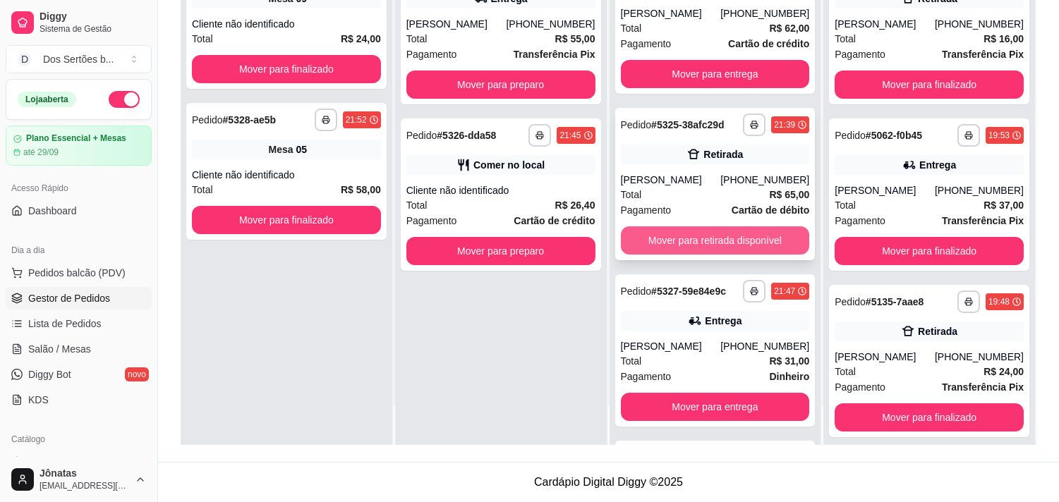
click at [643, 231] on button "Mover para retirada disponível" at bounding box center [715, 240] width 189 height 28
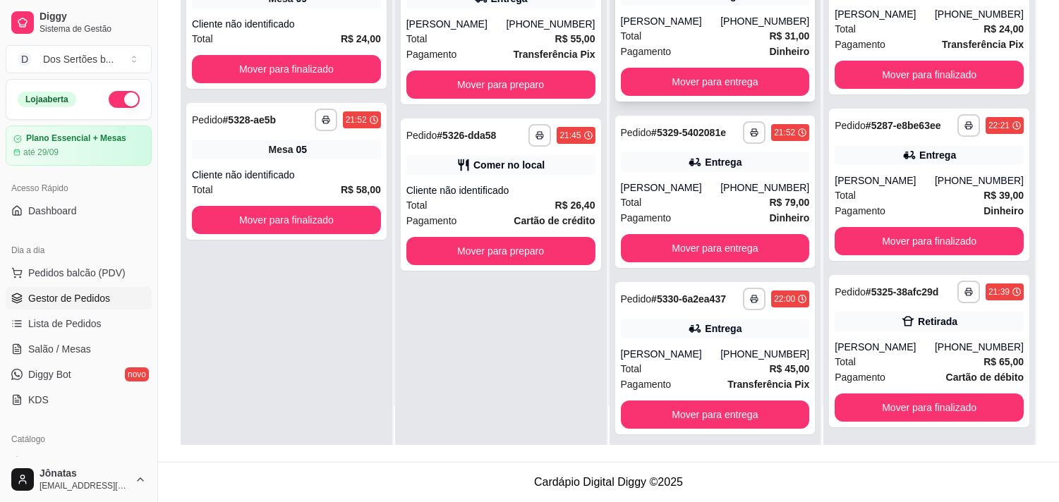
scroll to position [0, 0]
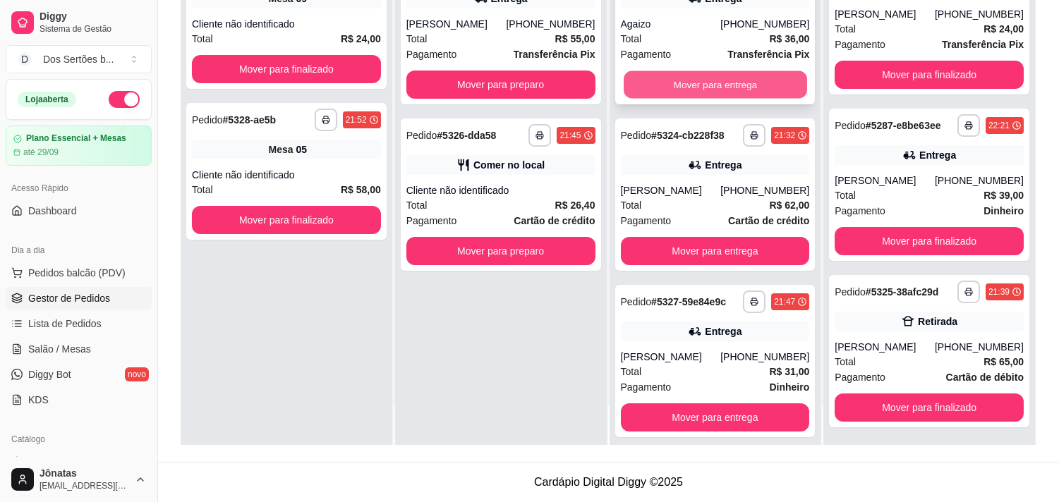
click at [695, 87] on button "Mover para entrega" at bounding box center [715, 85] width 183 height 28
click at [686, 75] on button "Mover para entrega" at bounding box center [715, 85] width 183 height 28
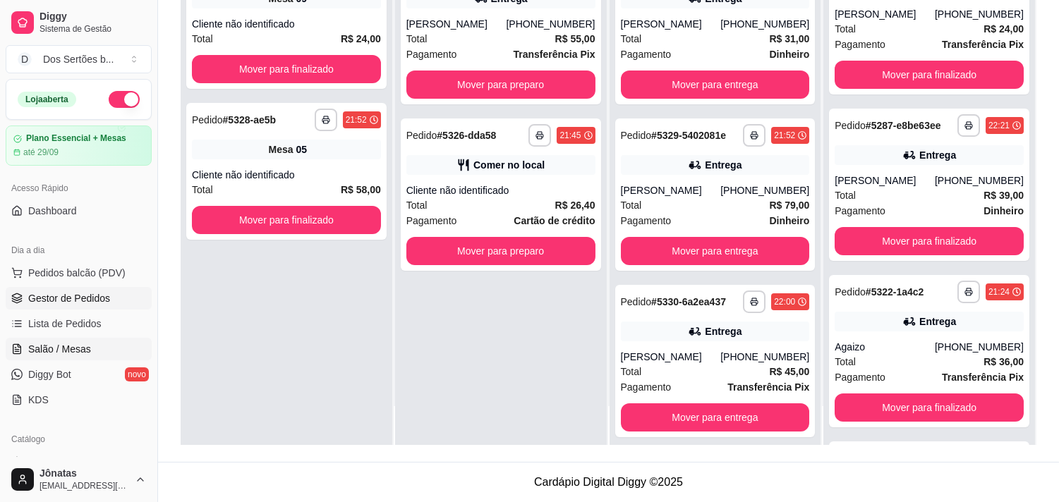
click at [66, 358] on link "Salão / Mesas" at bounding box center [79, 349] width 146 height 23
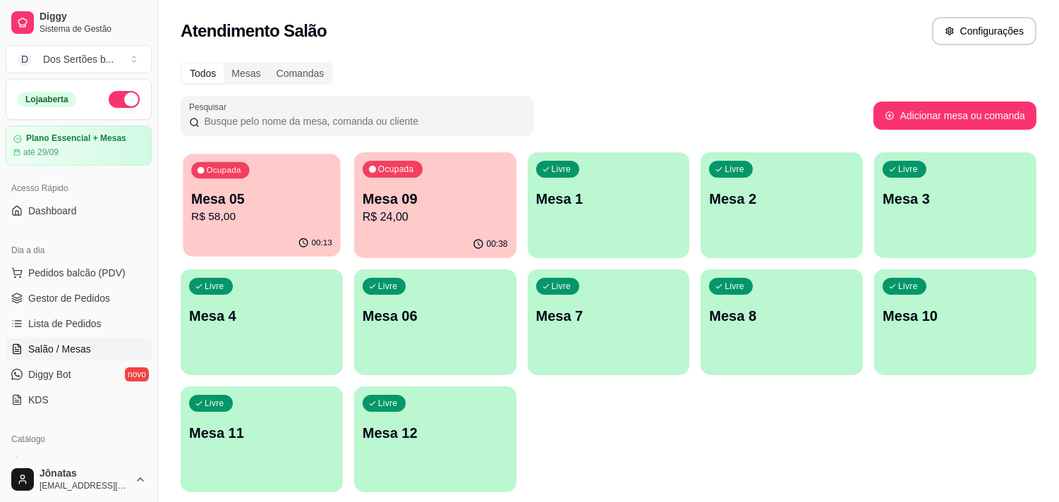
click at [248, 236] on div "00:13" at bounding box center [261, 243] width 157 height 27
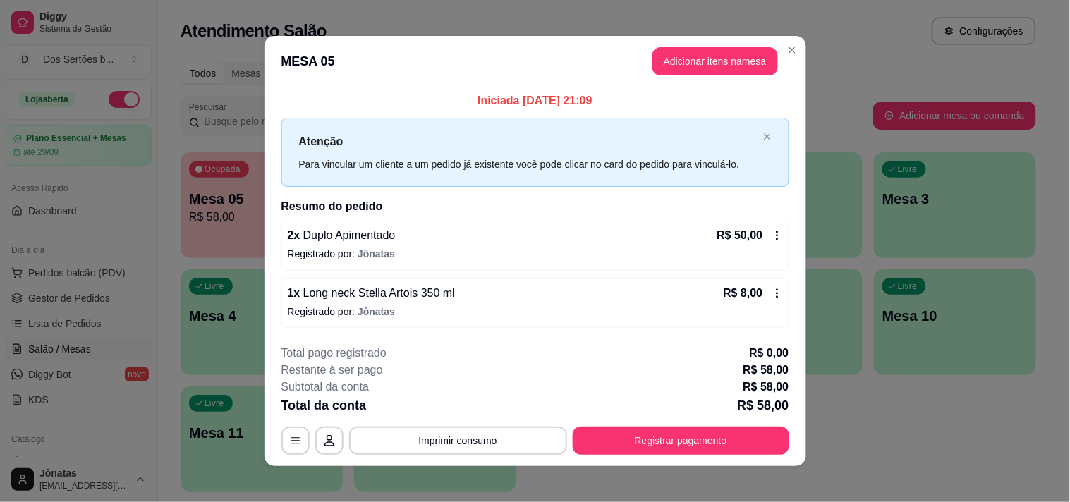
scroll to position [8, 0]
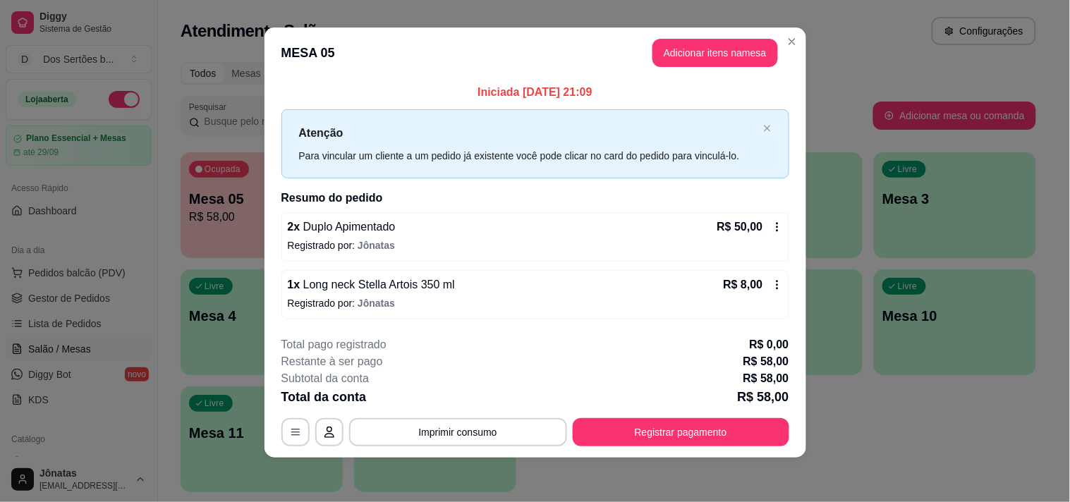
click at [774, 222] on icon at bounding box center [777, 226] width 11 height 11
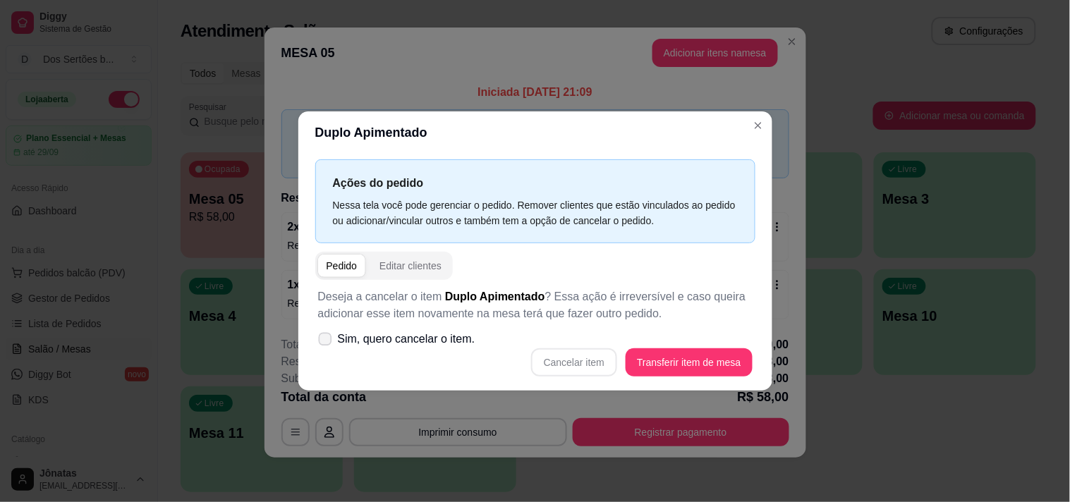
click at [334, 336] on label "Sim, quero cancelar o item." at bounding box center [396, 339] width 169 height 28
click at [327, 342] on input "Sim, quero cancelar o item." at bounding box center [321, 346] width 9 height 9
checkbox input "true"
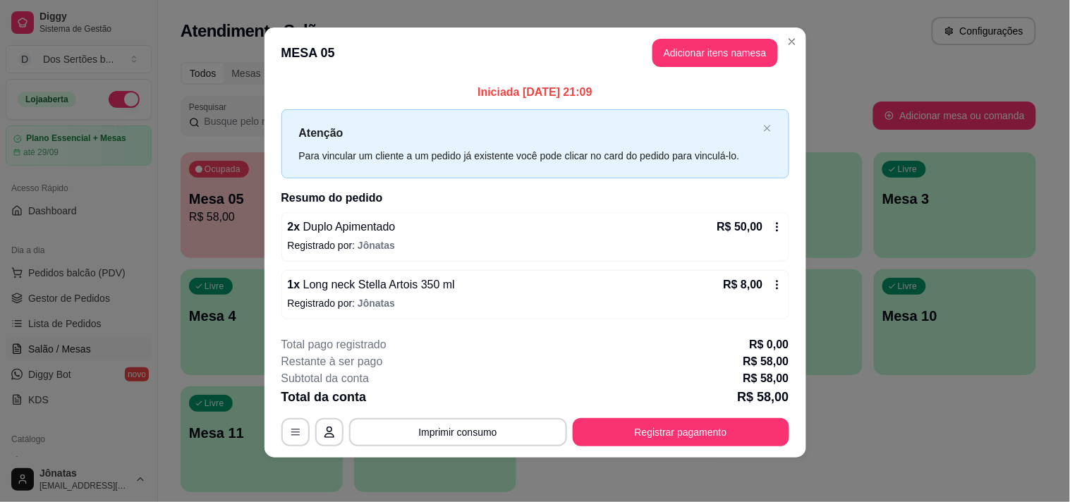
click at [774, 226] on icon at bounding box center [777, 226] width 11 height 11
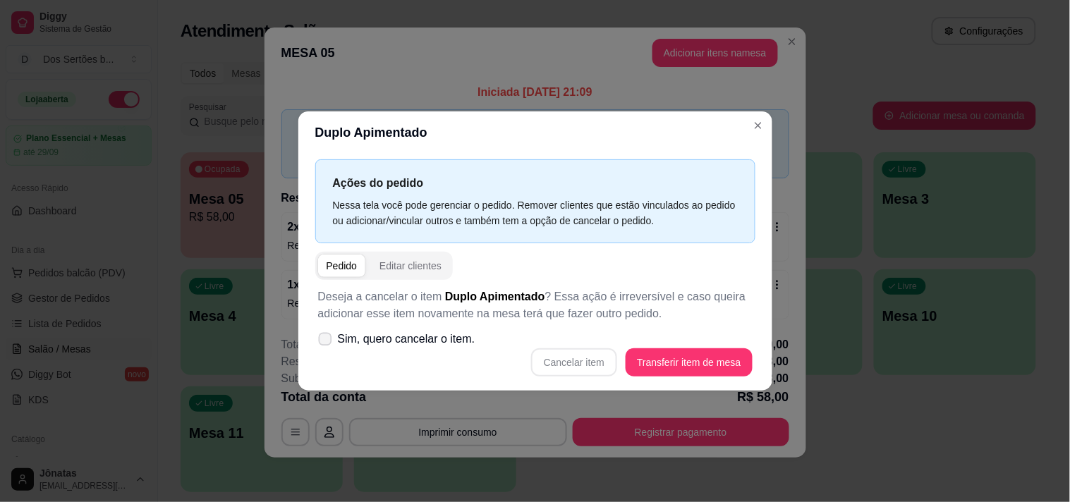
click at [325, 337] on icon at bounding box center [325, 339] width 11 height 8
click at [325, 342] on input "Sim, quero cancelar o item." at bounding box center [321, 346] width 9 height 9
checkbox input "true"
click at [574, 351] on button "Cancelar item" at bounding box center [575, 363] width 84 height 28
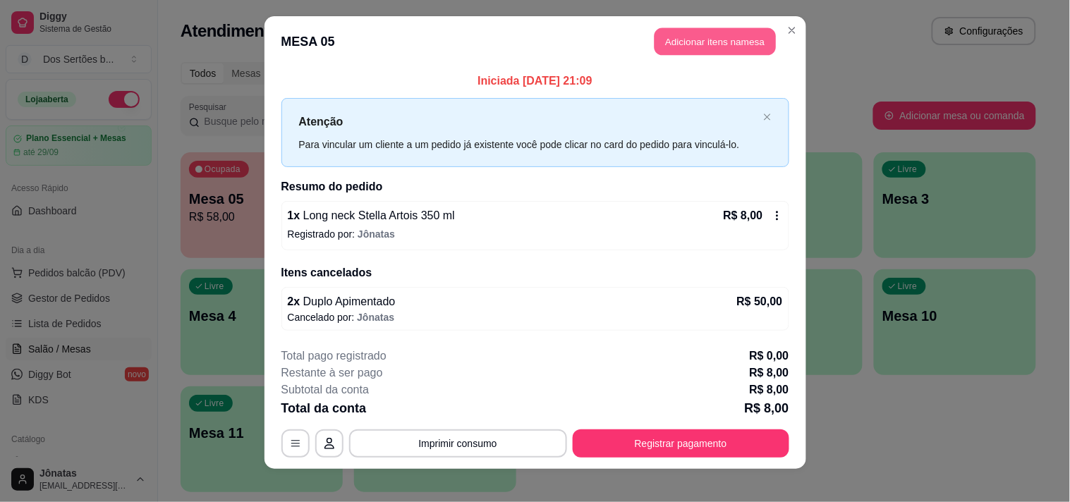
click at [693, 32] on button "Adicionar itens na mesa" at bounding box center [715, 42] width 121 height 28
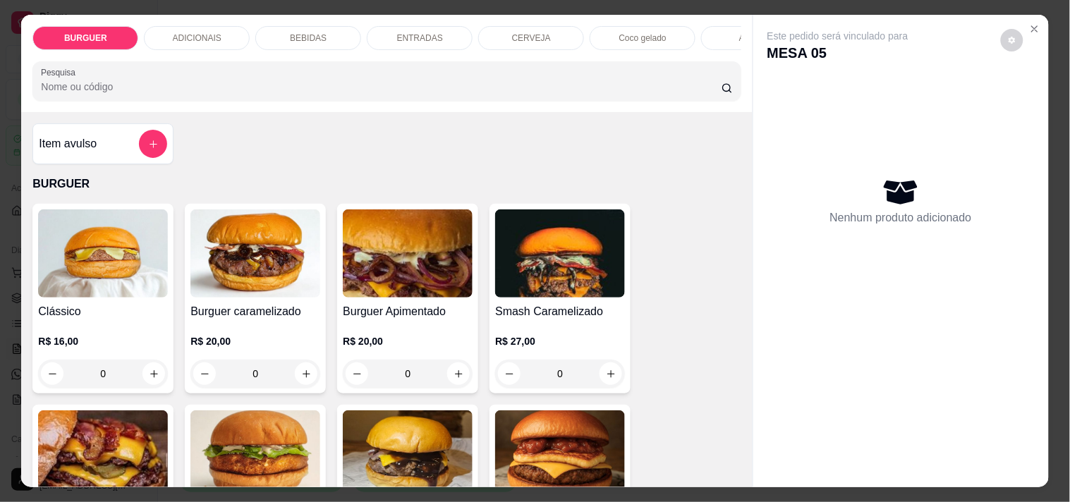
scroll to position [230, 0]
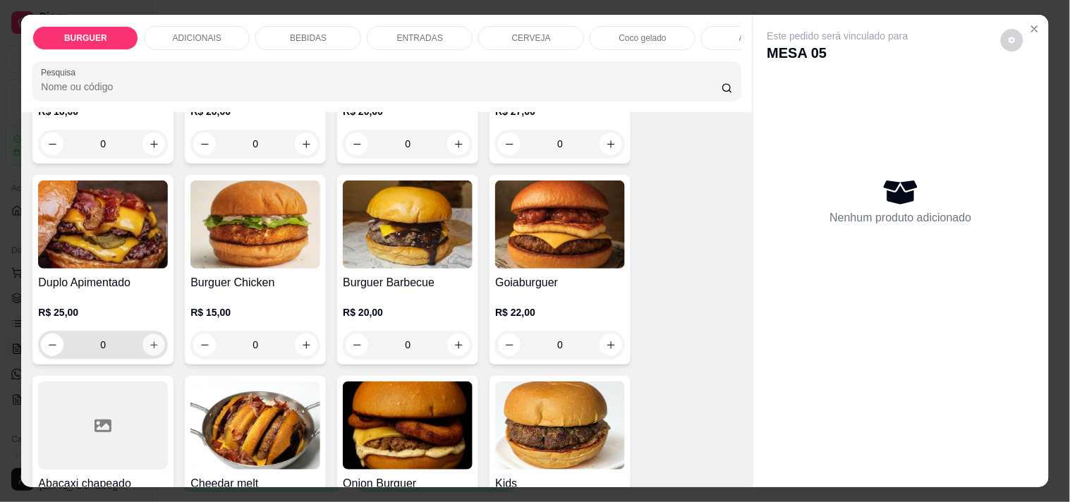
click at [149, 347] on icon "increase-product-quantity" at bounding box center [154, 345] width 11 height 11
type input "1"
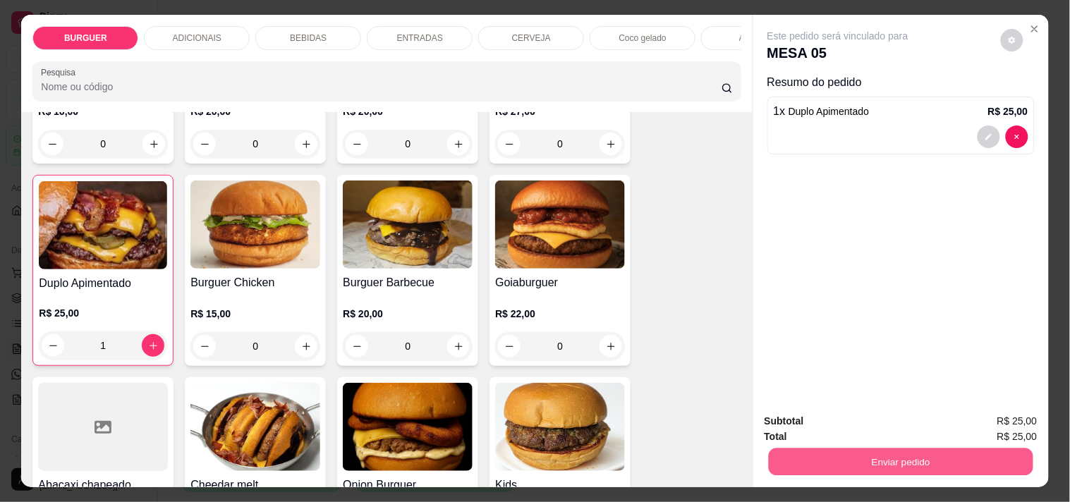
click at [831, 453] on button "Enviar pedido" at bounding box center [900, 462] width 265 height 28
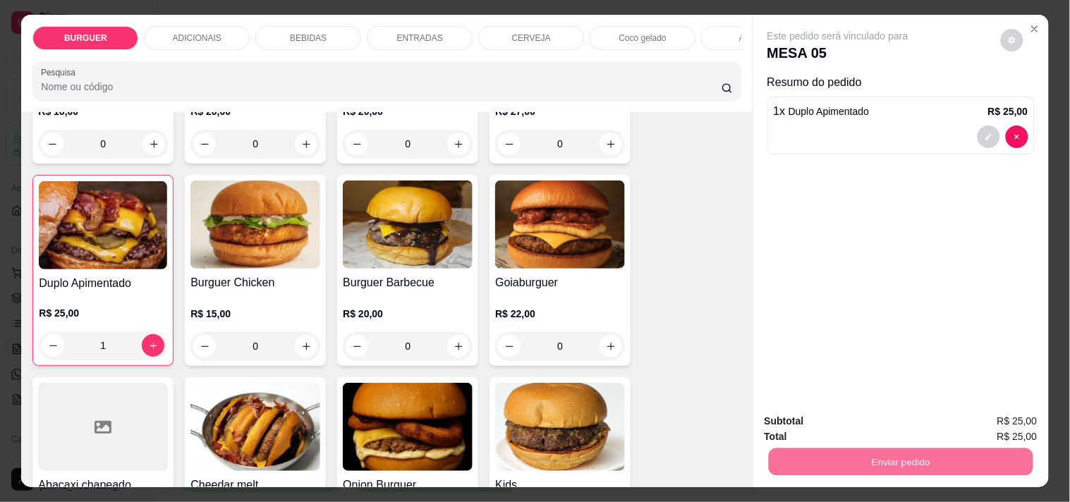
click at [828, 419] on button "Não registrar e enviar pedido" at bounding box center [854, 421] width 142 height 26
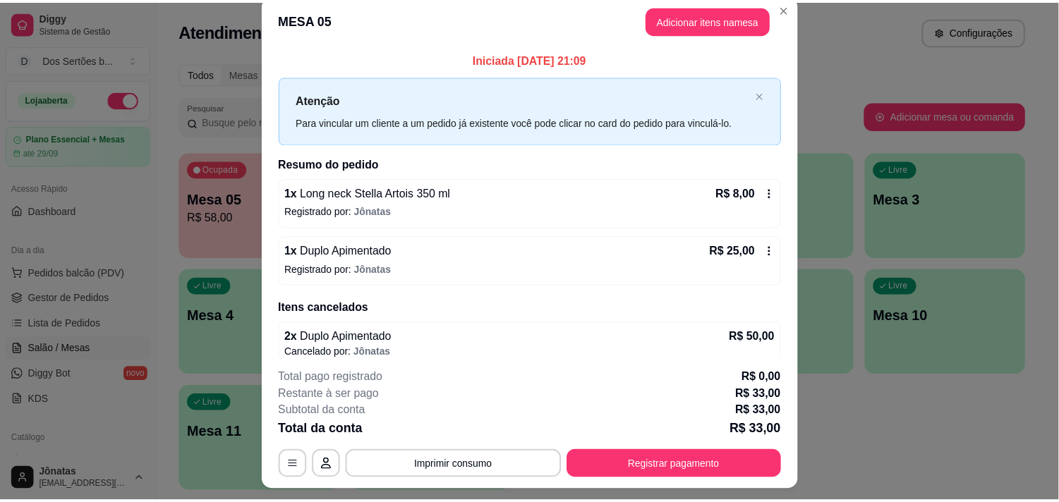
scroll to position [0, 0]
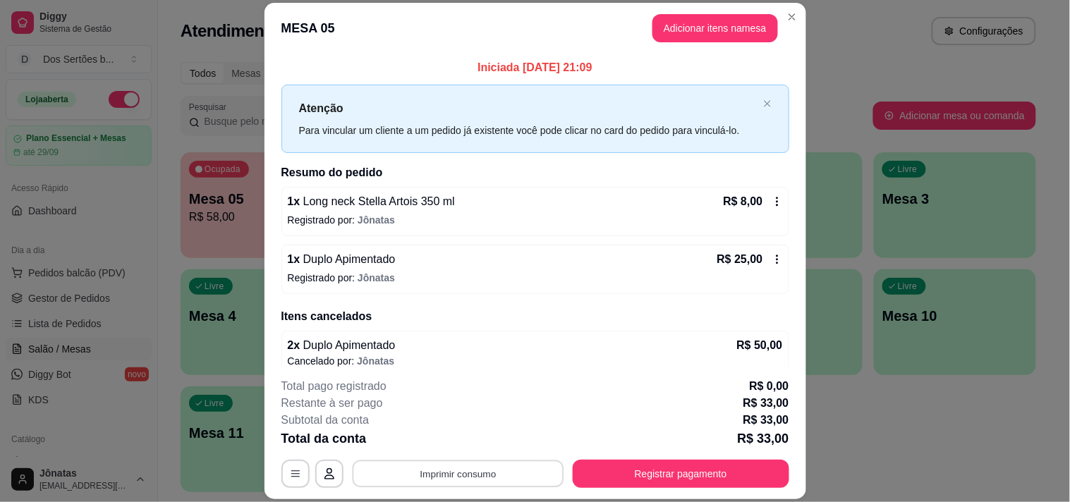
click at [450, 481] on button "Imprimir consumo" at bounding box center [458, 475] width 212 height 28
click at [456, 435] on button "Impressora" at bounding box center [456, 442] width 99 height 22
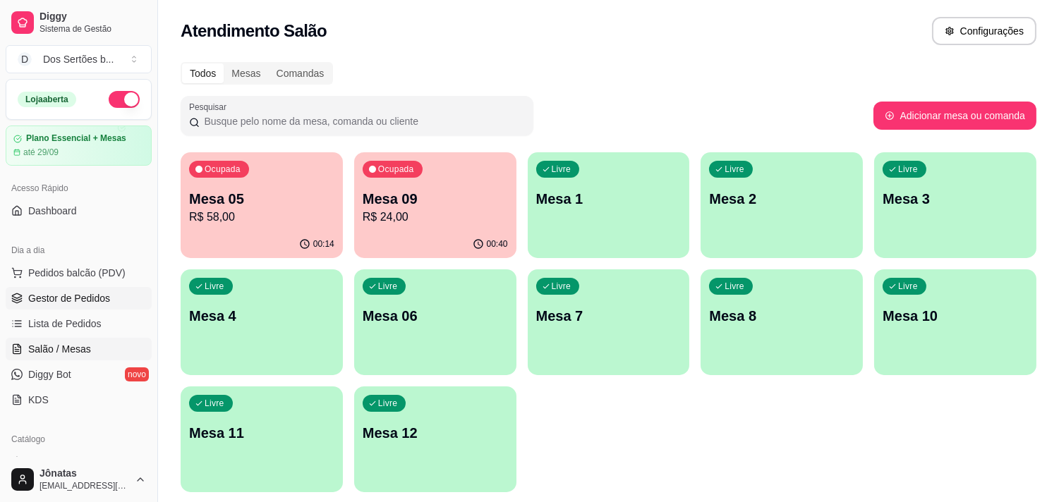
click at [78, 294] on span "Gestor de Pedidos" at bounding box center [69, 298] width 82 height 14
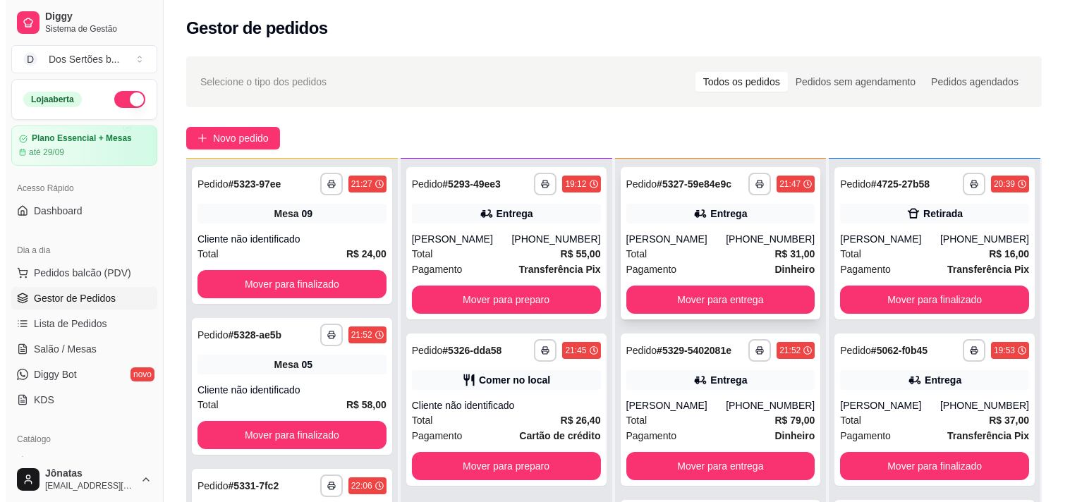
scroll to position [11, 0]
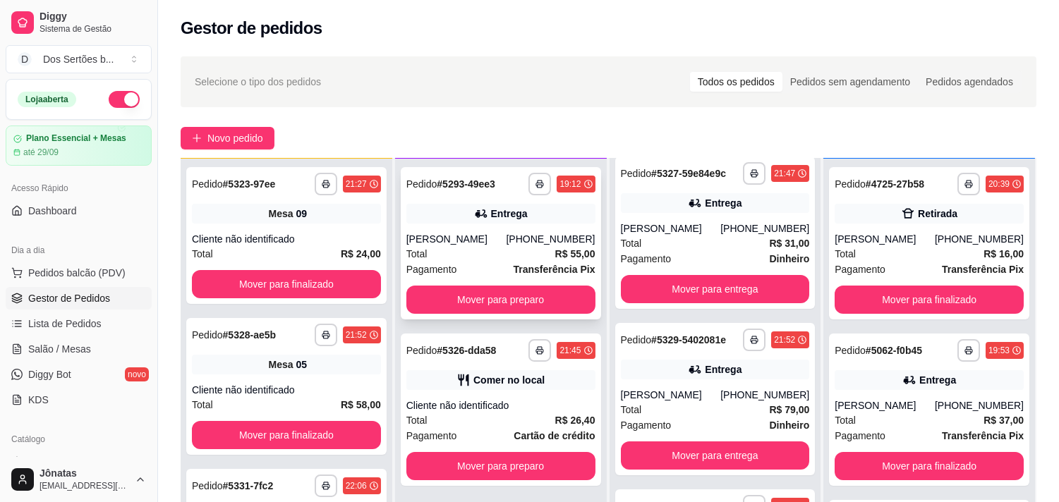
click at [445, 243] on div "[PERSON_NAME]" at bounding box center [456, 239] width 100 height 14
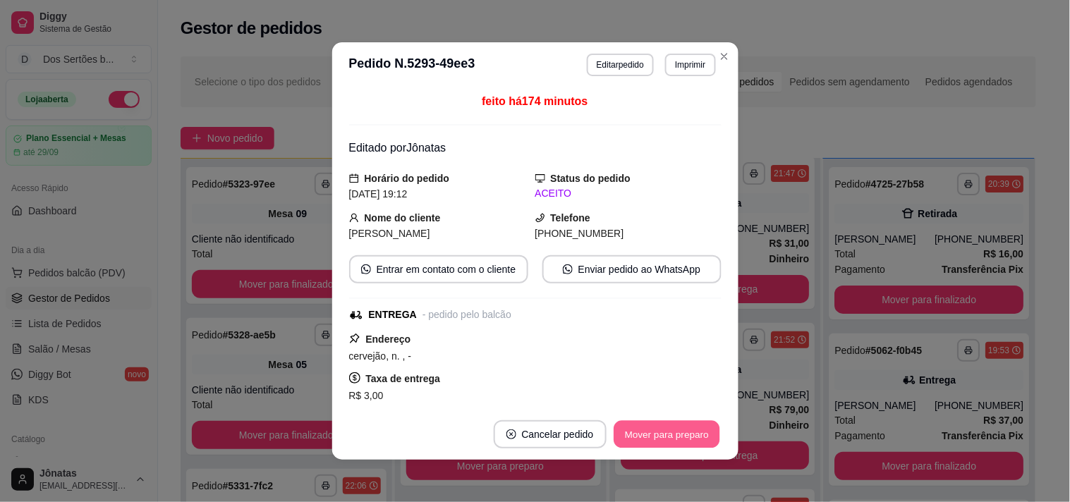
click at [636, 435] on button "Mover para preparo" at bounding box center [667, 435] width 106 height 28
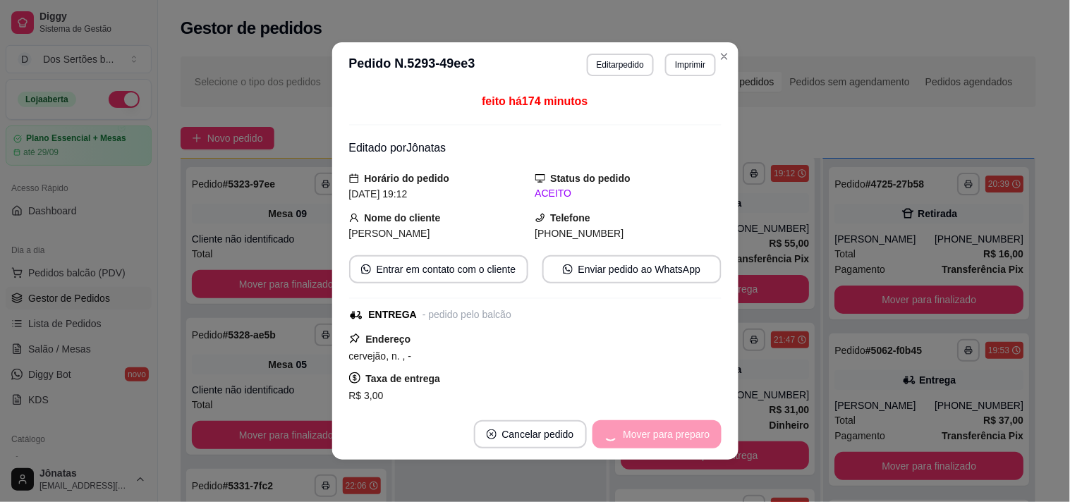
scroll to position [177, 0]
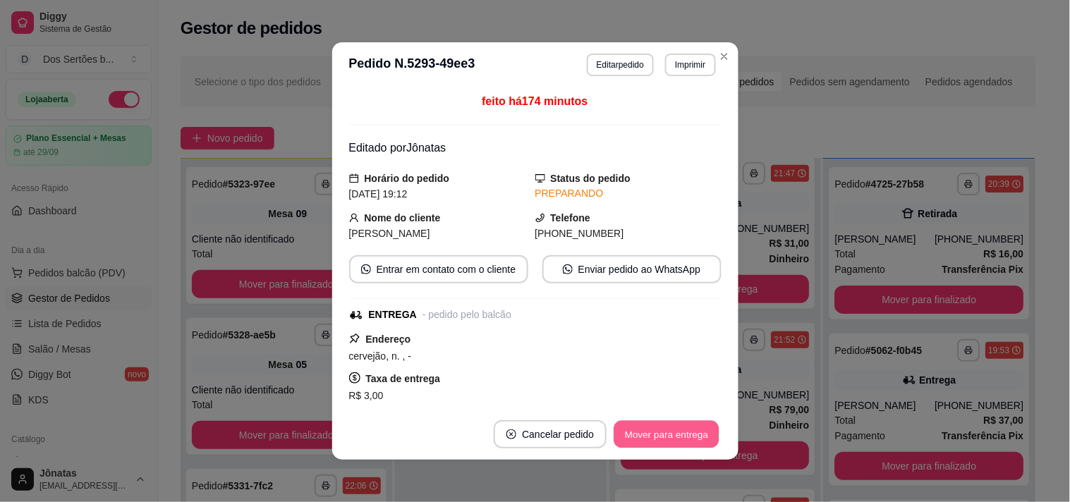
click at [640, 441] on button "Mover para entrega" at bounding box center [667, 435] width 106 height 28
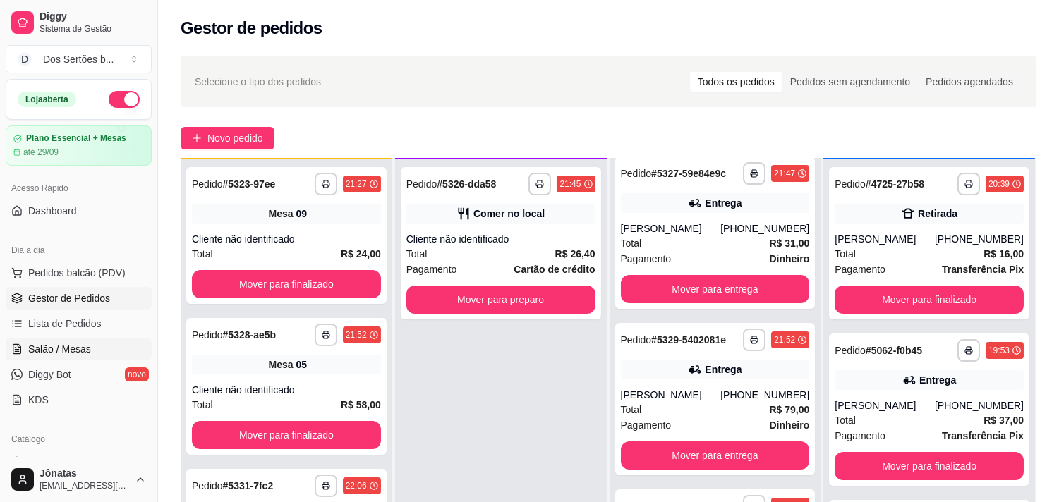
click at [104, 344] on link "Salão / Mesas" at bounding box center [79, 349] width 146 height 23
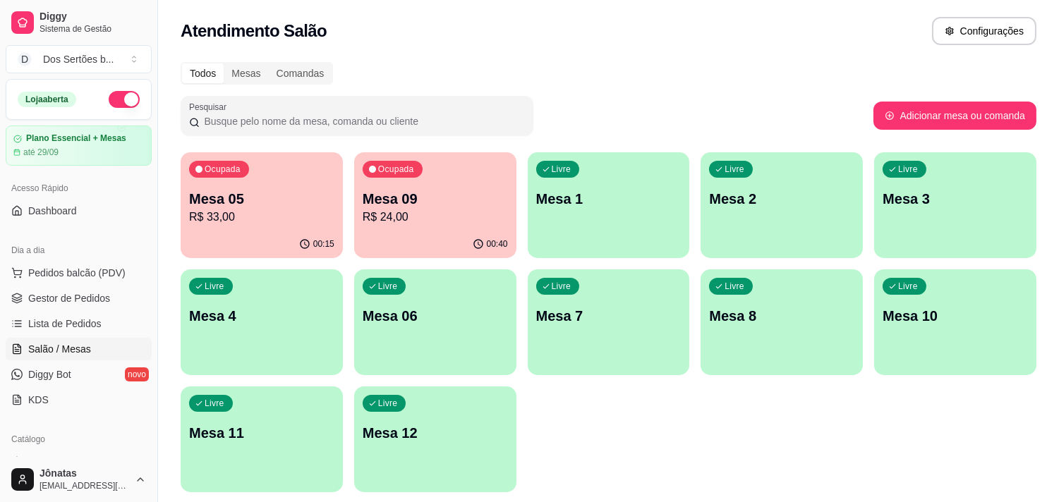
click at [272, 199] on p "Mesa 05" at bounding box center [261, 199] width 145 height 20
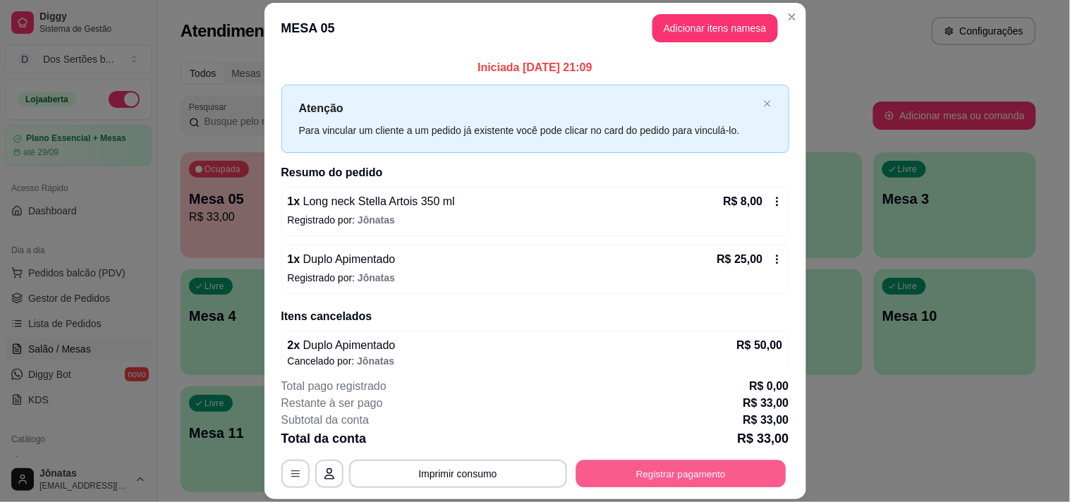
click at [652, 467] on button "Registrar pagamento" at bounding box center [681, 475] width 210 height 28
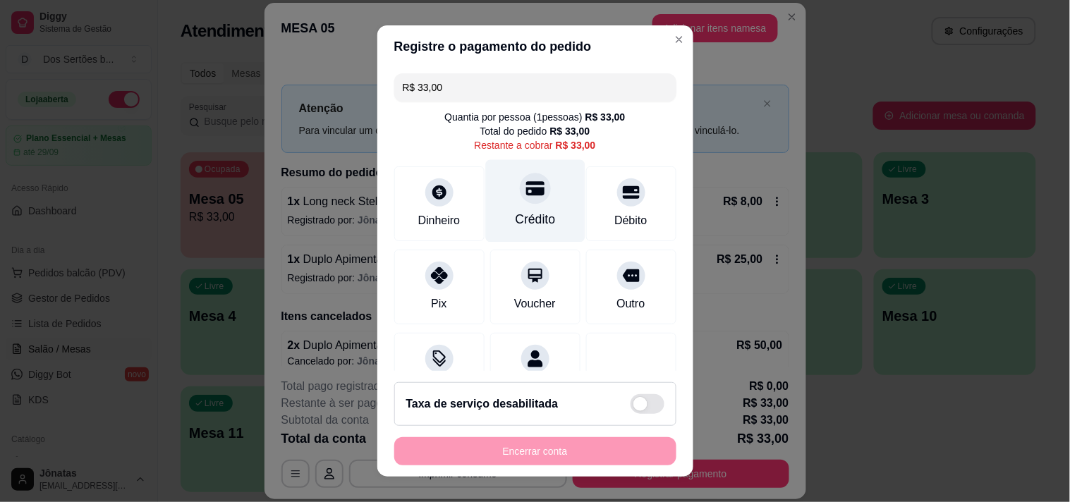
click at [529, 185] on div at bounding box center [535, 188] width 31 height 31
type input "R$ 0,00"
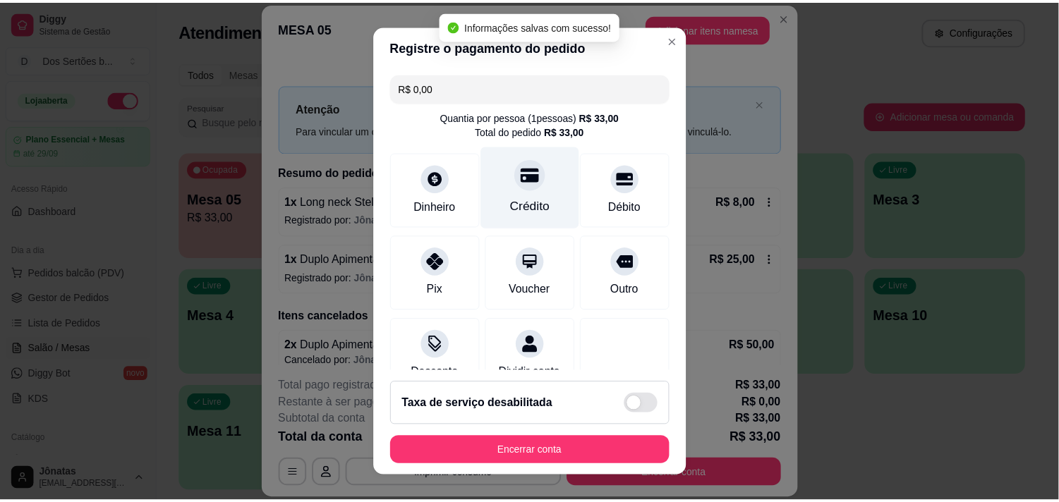
scroll to position [118, 0]
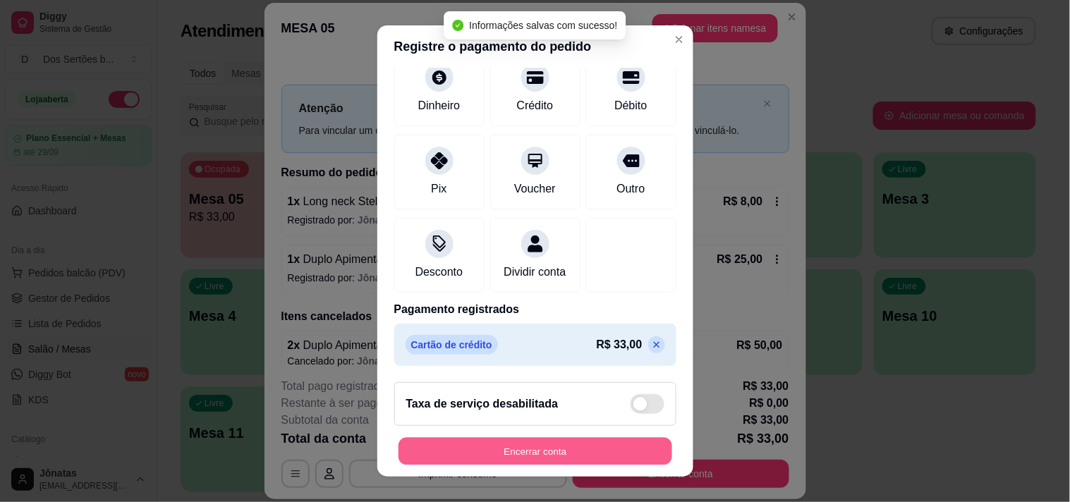
click at [589, 454] on button "Encerrar conta" at bounding box center [536, 452] width 274 height 28
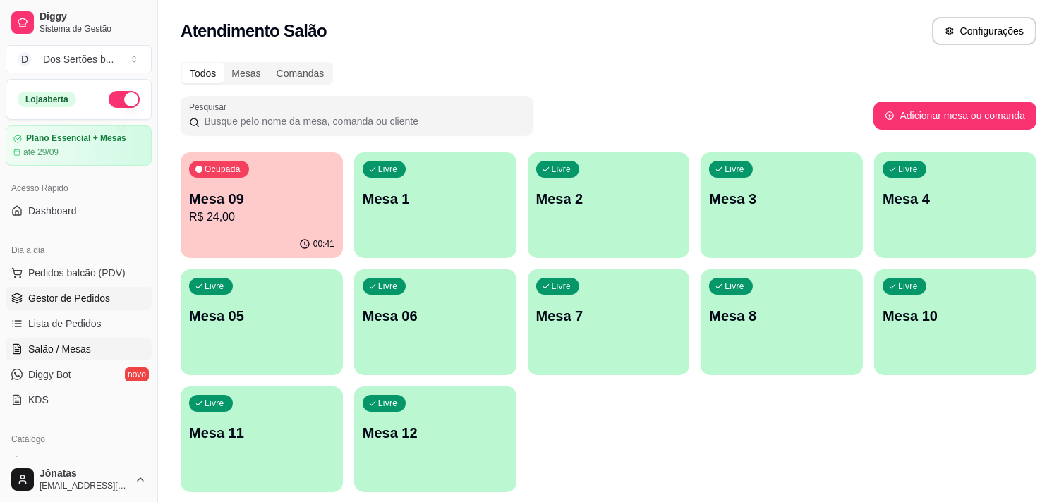
click at [81, 300] on span "Gestor de Pedidos" at bounding box center [69, 298] width 82 height 14
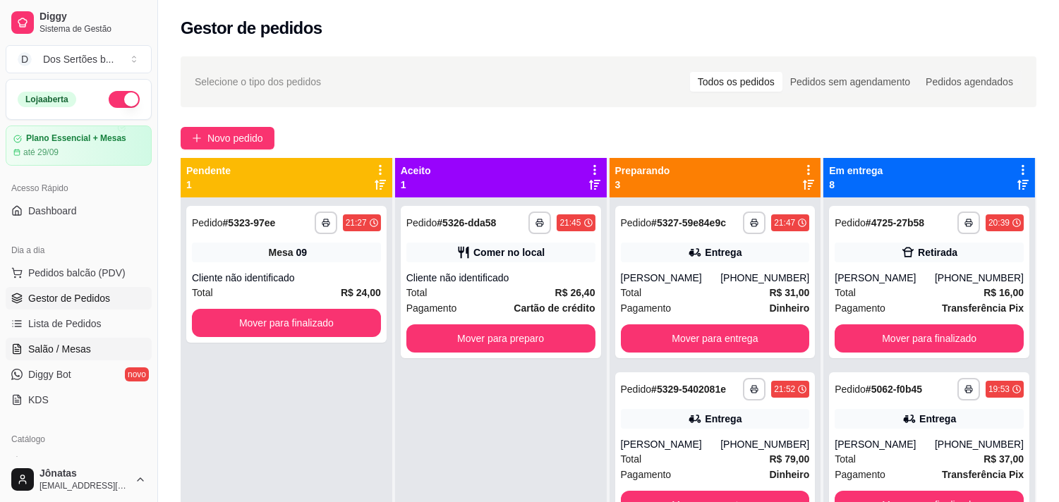
click at [87, 353] on span "Salão / Mesas" at bounding box center [59, 349] width 63 height 14
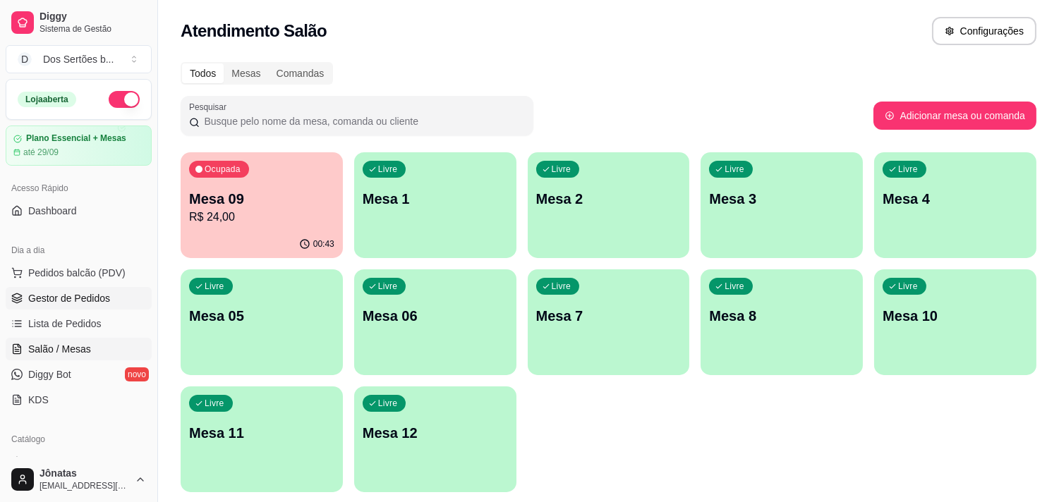
click at [69, 306] on link "Gestor de Pedidos" at bounding box center [79, 298] width 146 height 23
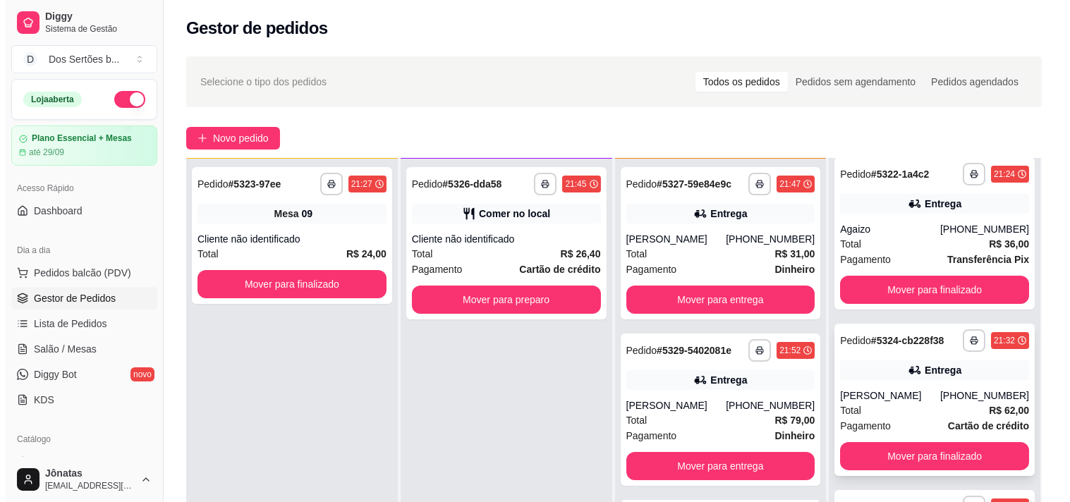
scroll to position [215, 0]
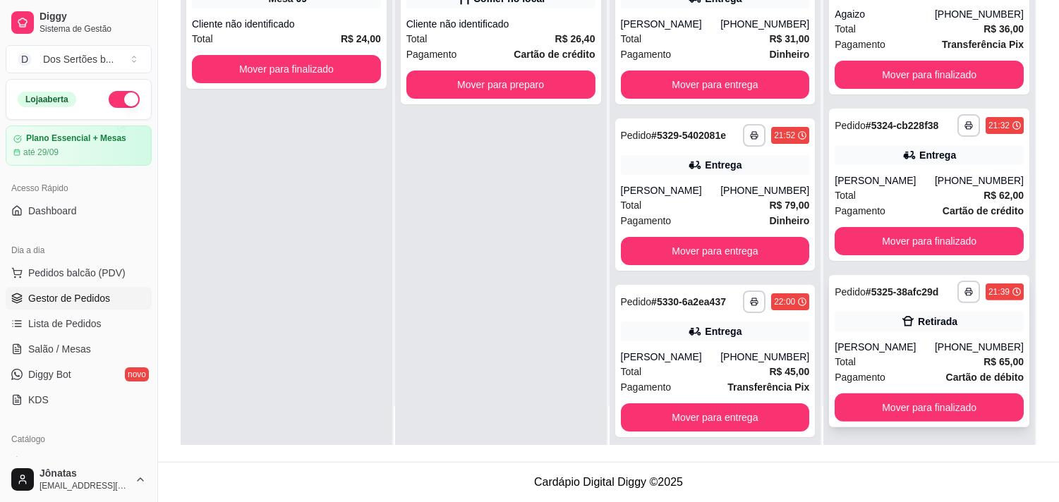
click at [902, 322] on icon at bounding box center [908, 322] width 12 height 10
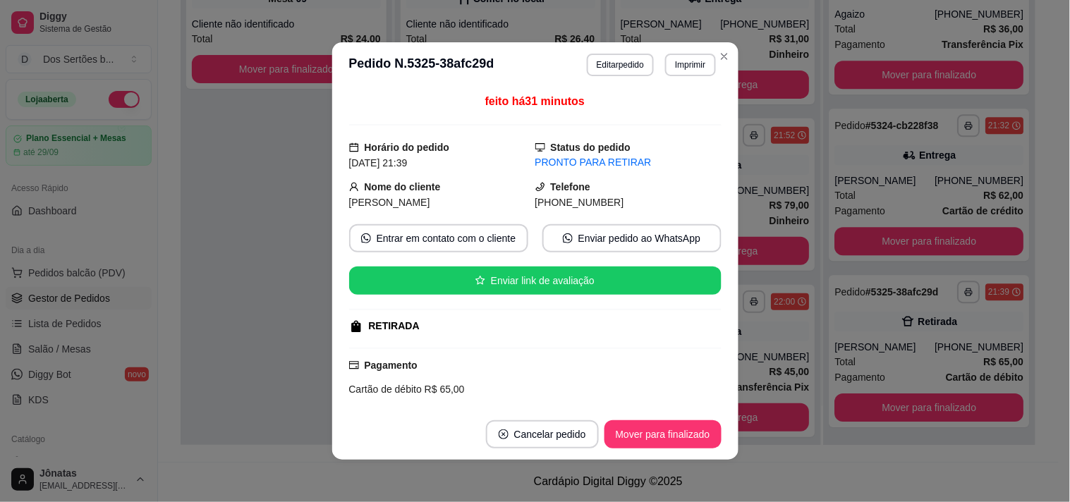
scroll to position [173, 0]
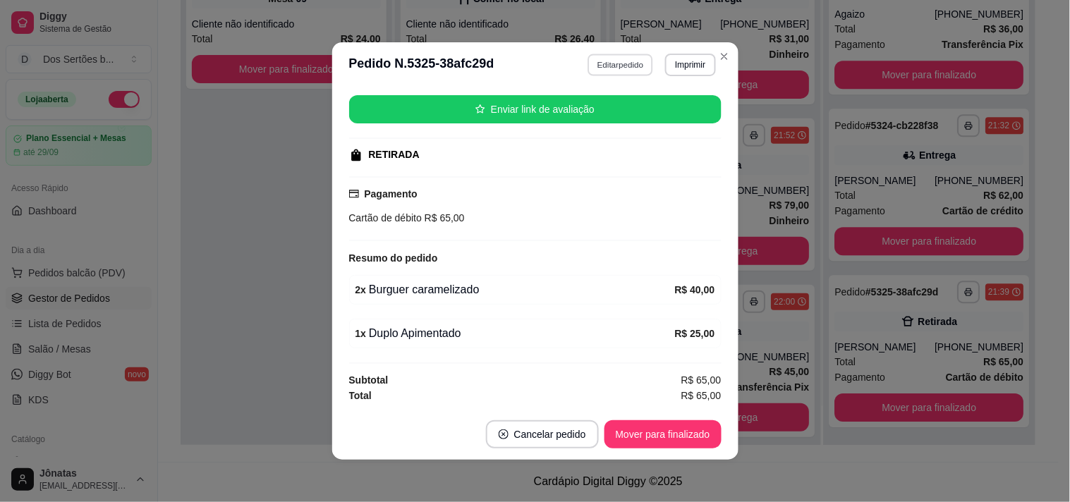
click at [614, 62] on button "Editar pedido" at bounding box center [621, 65] width 66 height 22
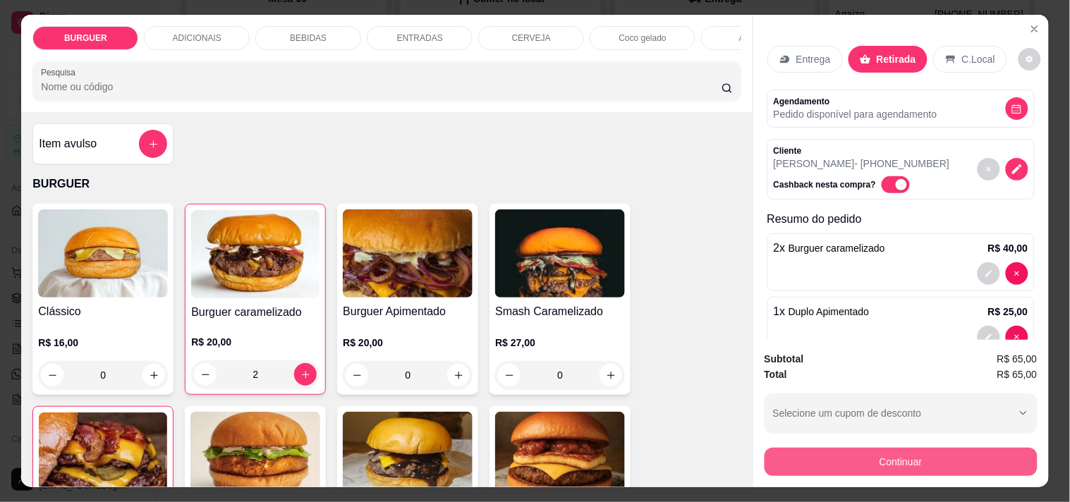
click at [856, 452] on button "Continuar" at bounding box center [901, 462] width 273 height 28
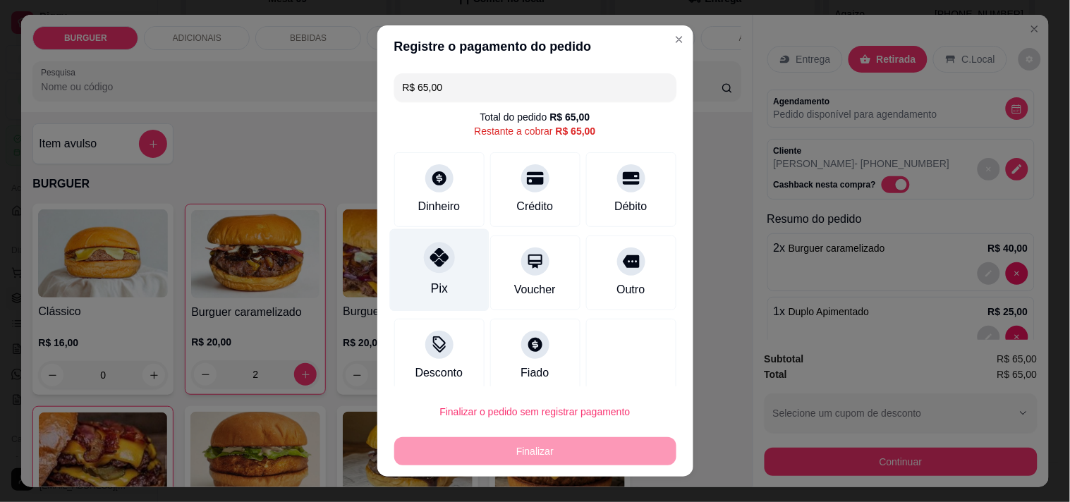
click at [430, 265] on icon at bounding box center [439, 257] width 18 height 18
type input "R$ 0,00"
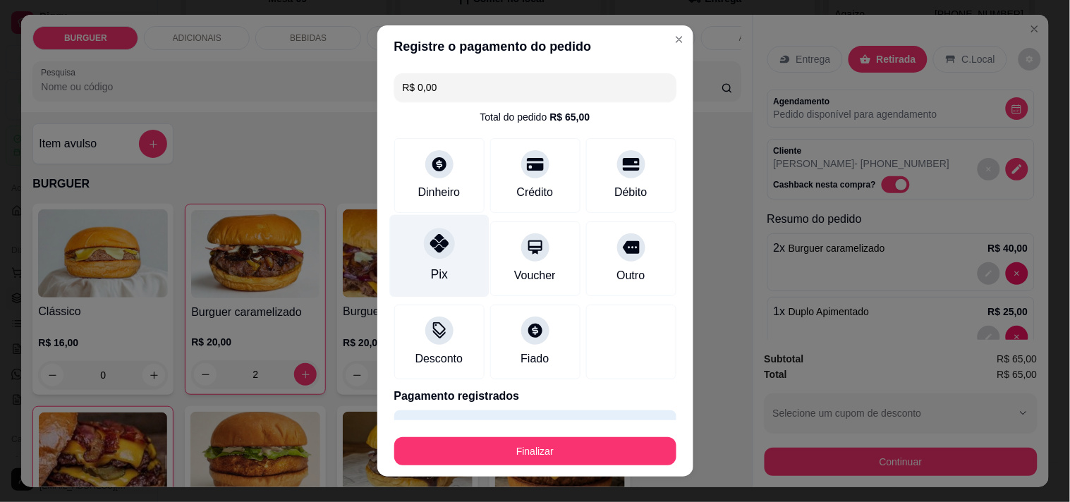
scroll to position [37, 0]
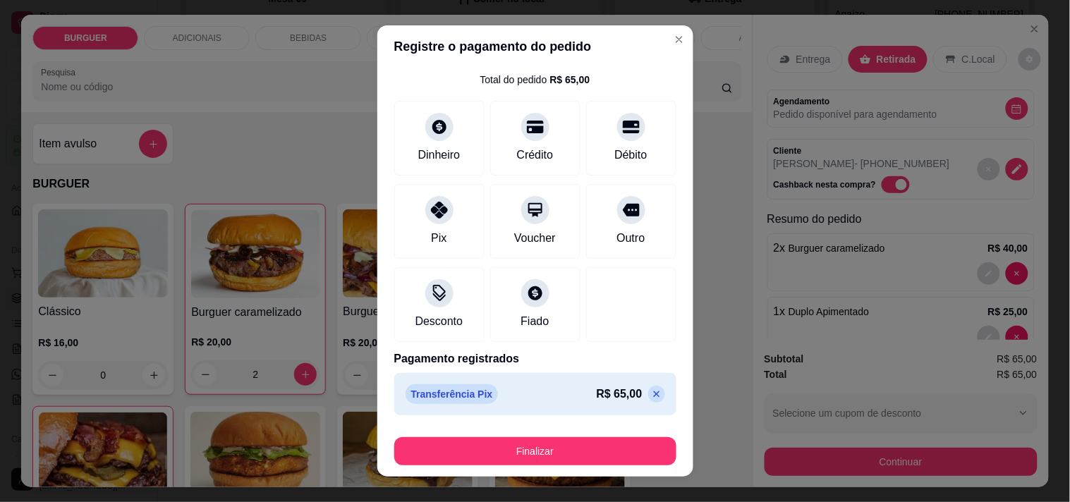
click at [522, 468] on footer "Finalizar" at bounding box center [535, 448] width 316 height 56
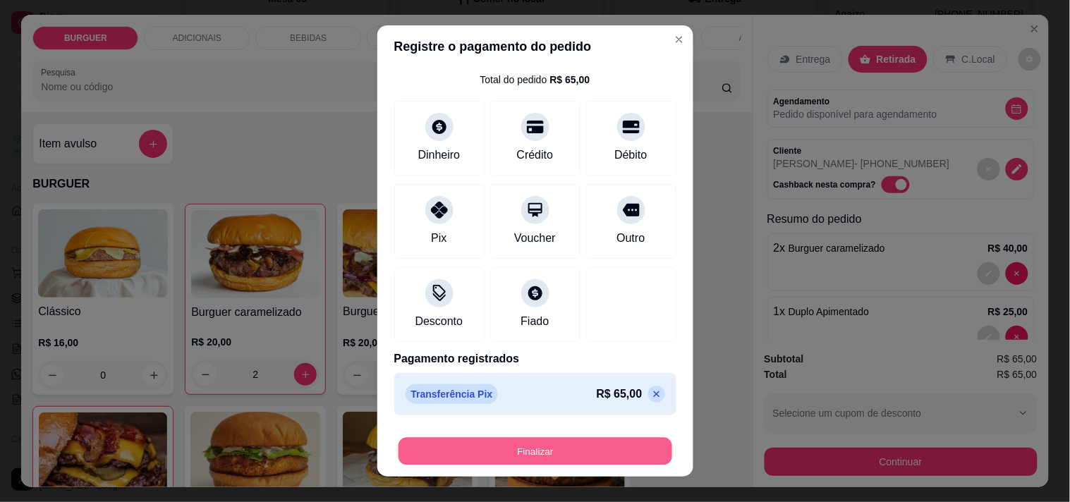
click at [541, 446] on button "Finalizar" at bounding box center [536, 452] width 274 height 28
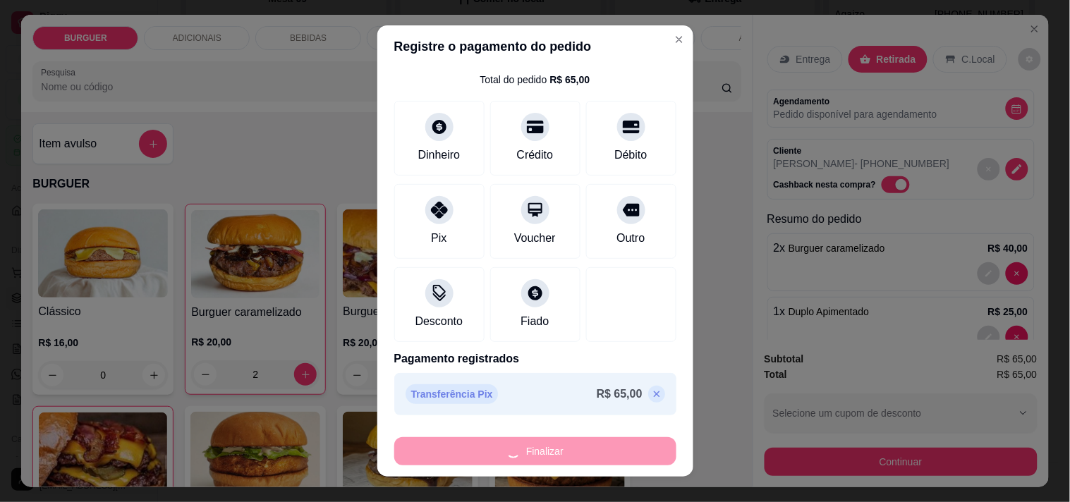
type input "0"
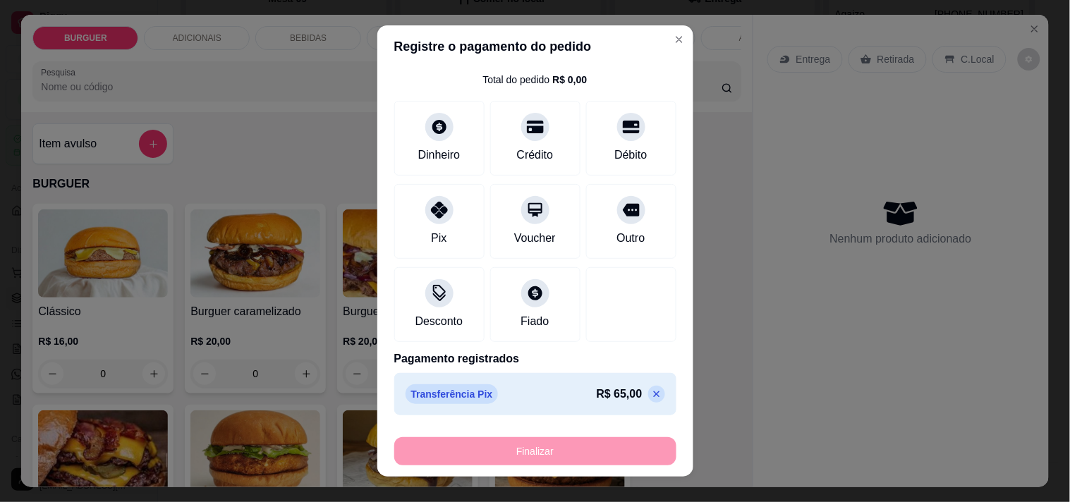
type input "-R$ 65,00"
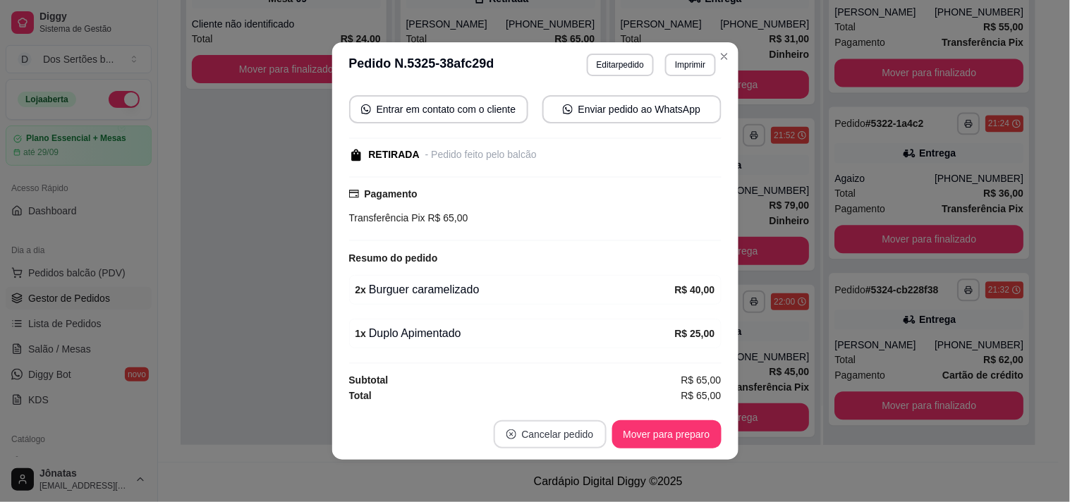
scroll to position [676, 0]
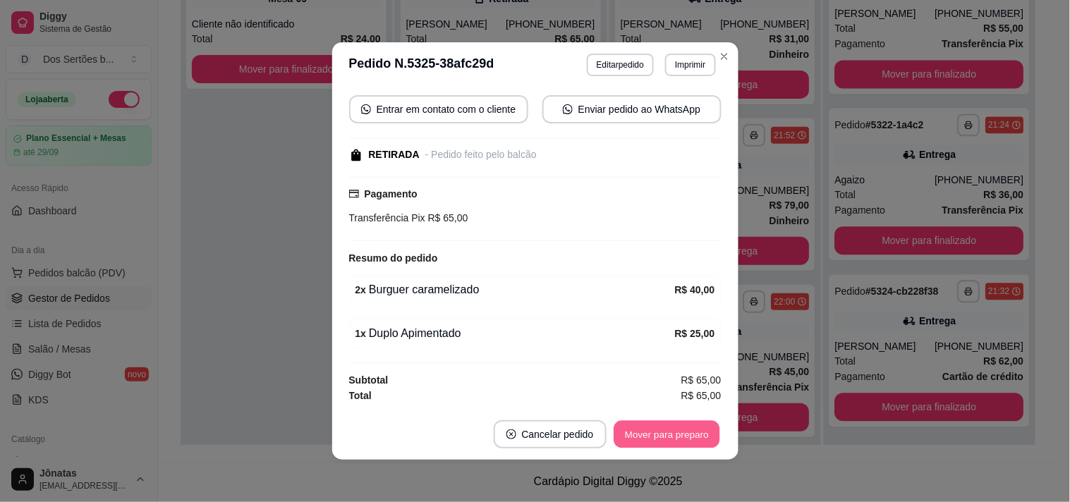
click at [657, 433] on button "Mover para preparo" at bounding box center [667, 435] width 106 height 28
click at [657, 433] on button "Mover para retirada disponível" at bounding box center [643, 435] width 151 height 28
click at [655, 433] on button "Mover para finalizado" at bounding box center [663, 435] width 114 height 28
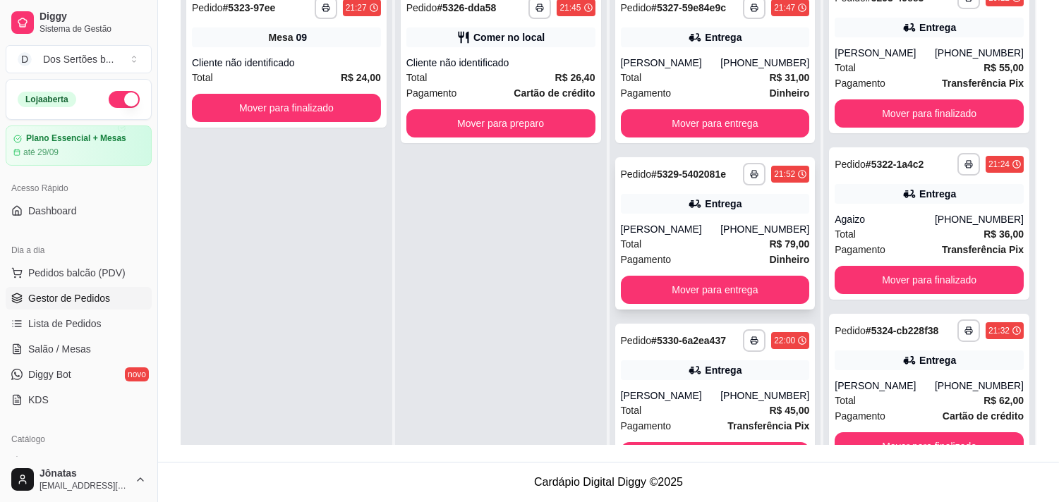
scroll to position [39, 0]
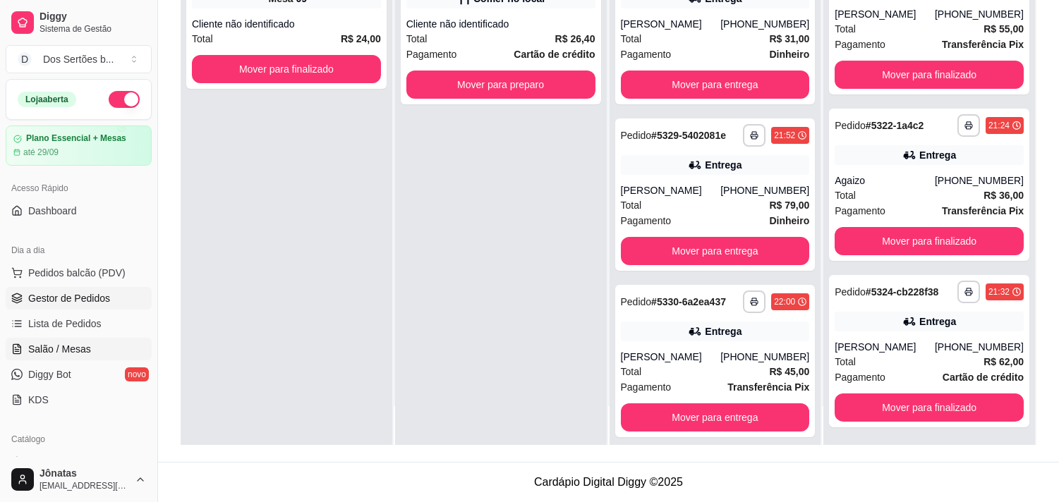
click at [21, 350] on icon at bounding box center [16, 349] width 11 height 11
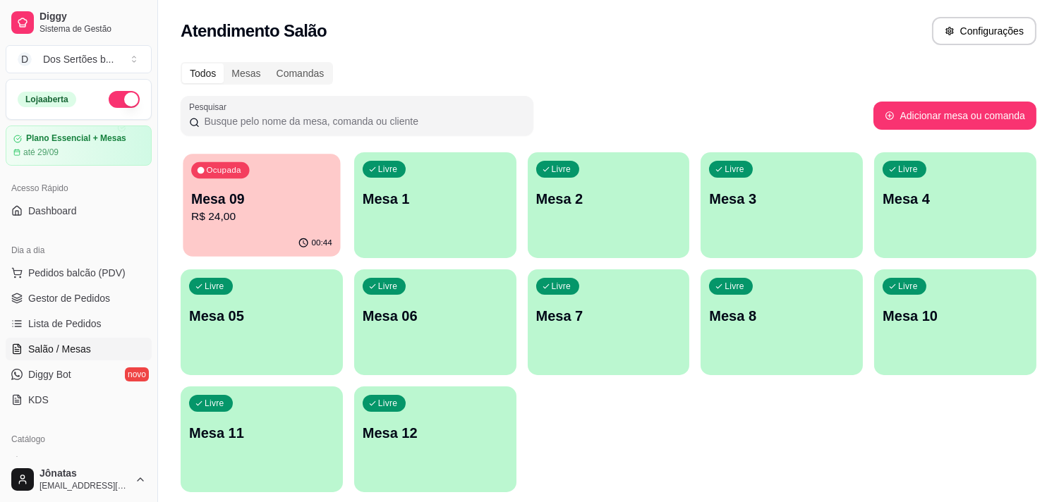
click at [235, 159] on div "Ocupada Mesa 09 R$ 24,00" at bounding box center [261, 192] width 157 height 76
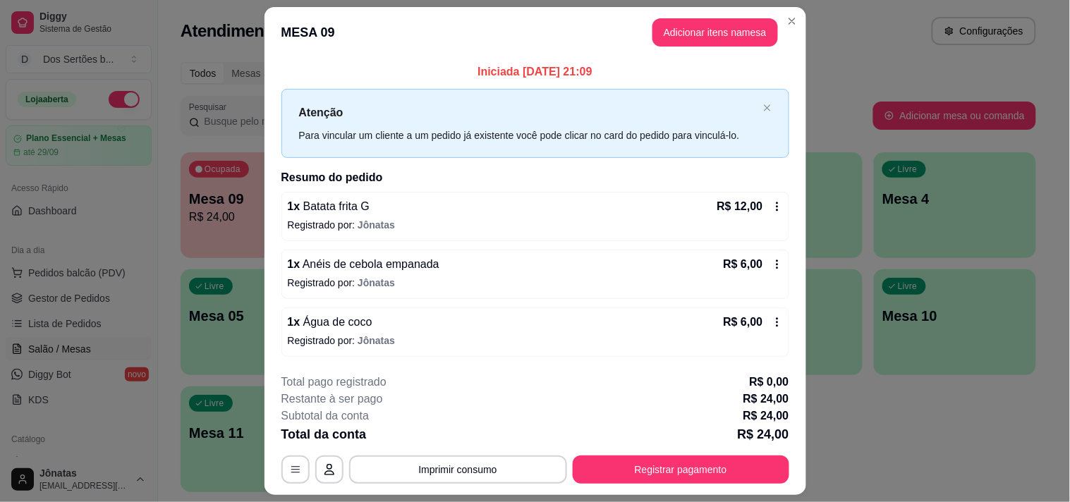
scroll to position [37, 0]
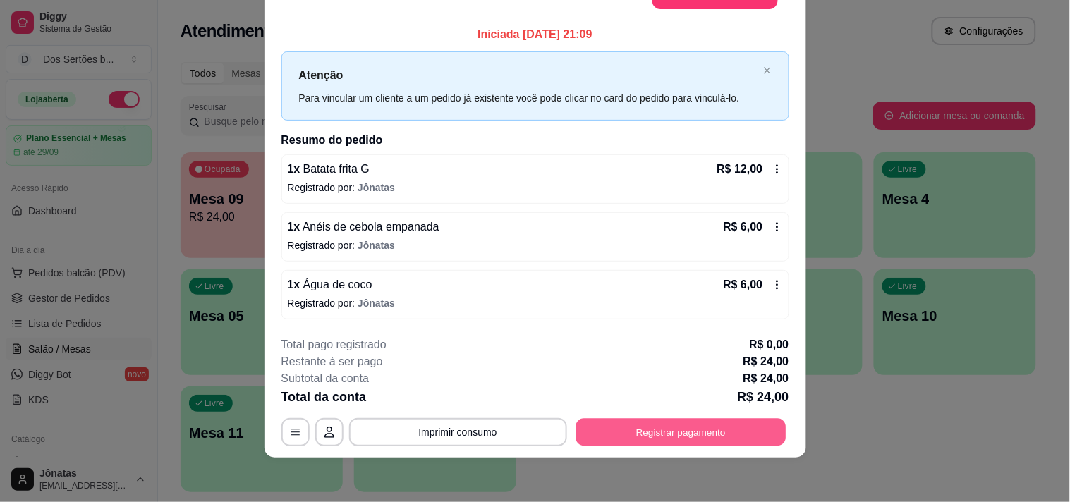
click at [622, 432] on button "Registrar pagamento" at bounding box center [681, 432] width 210 height 28
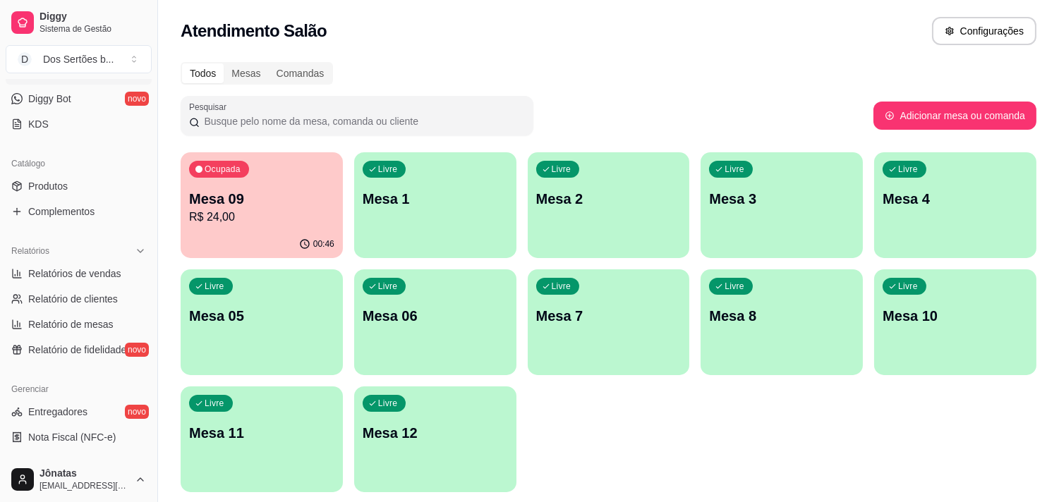
scroll to position [433, 0]
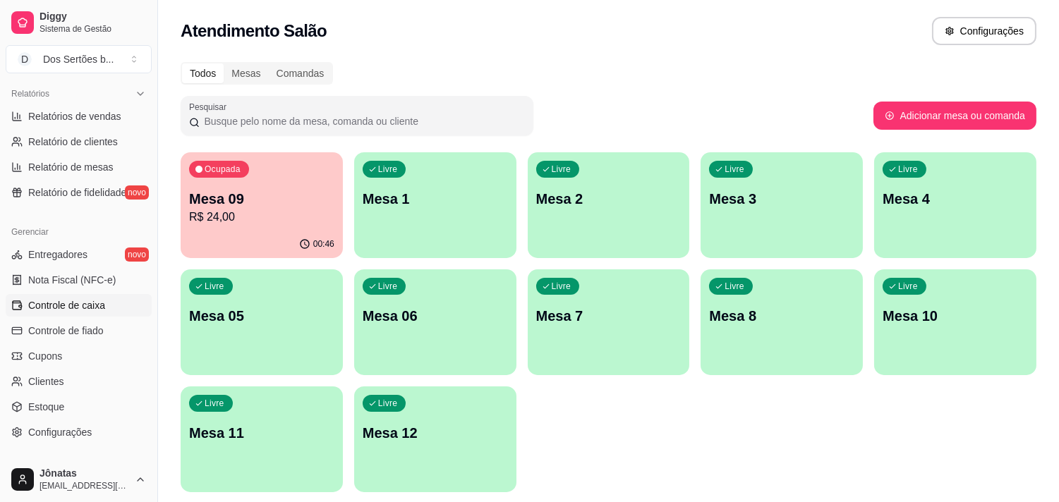
click at [65, 305] on span "Controle de caixa" at bounding box center [66, 305] width 77 height 14
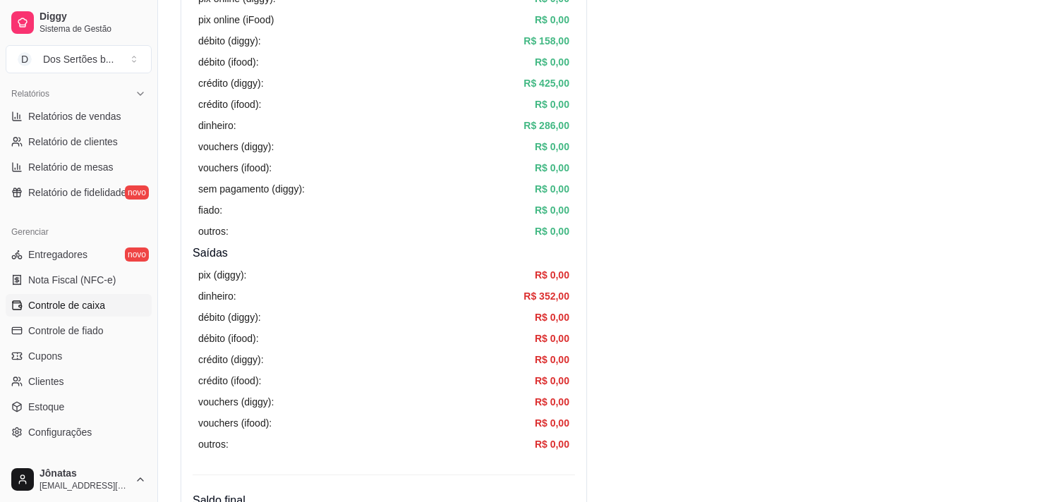
scroll to position [467, 0]
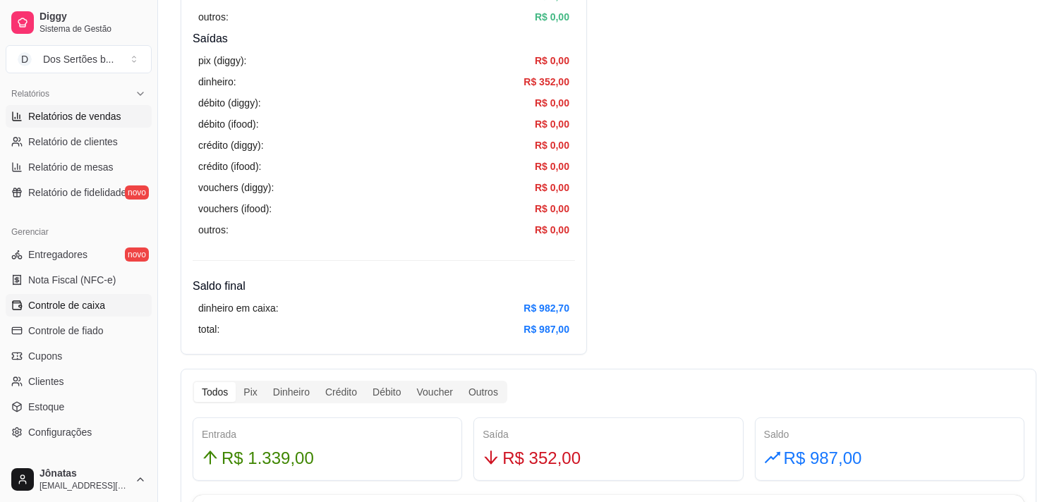
click at [66, 111] on span "Relatórios de vendas" at bounding box center [74, 116] width 93 height 14
select select "ALL"
select select "0"
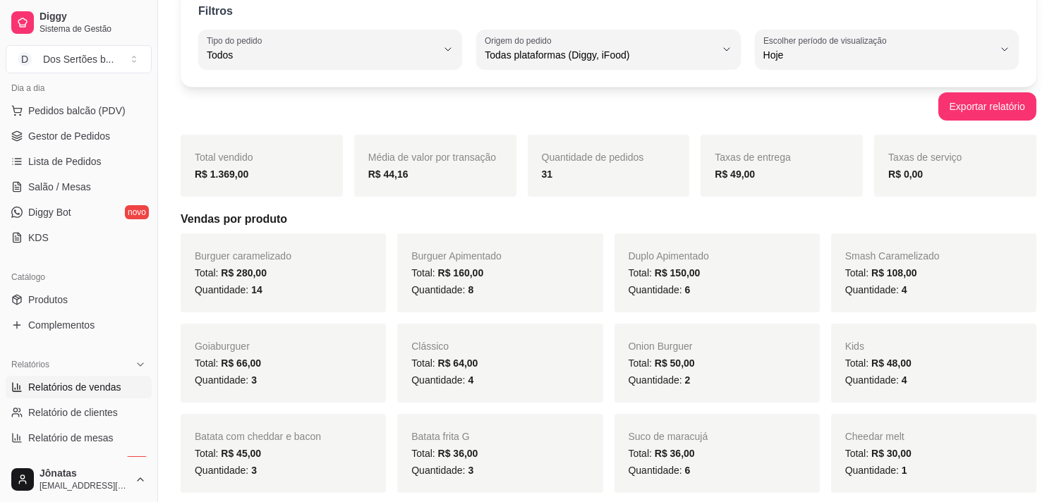
scroll to position [87, 0]
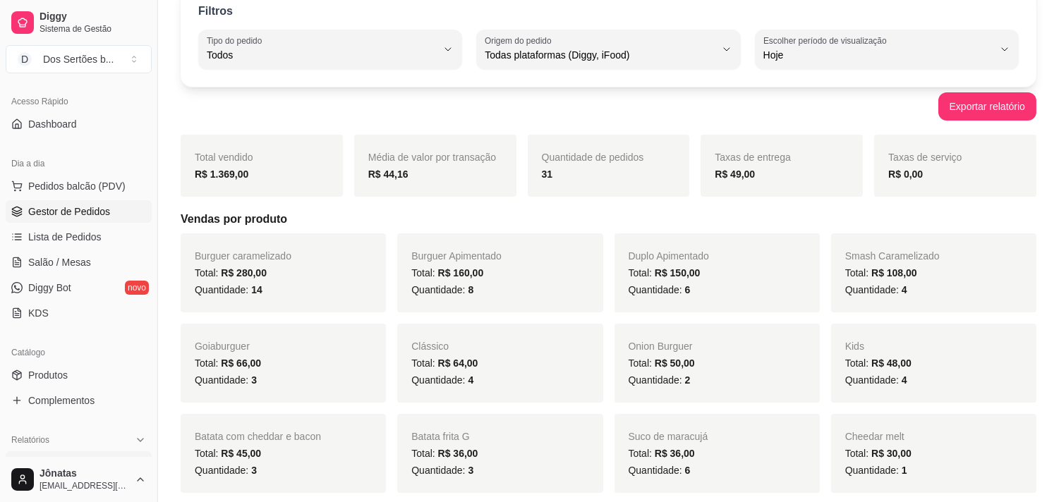
click at [71, 214] on span "Gestor de Pedidos" at bounding box center [69, 212] width 82 height 14
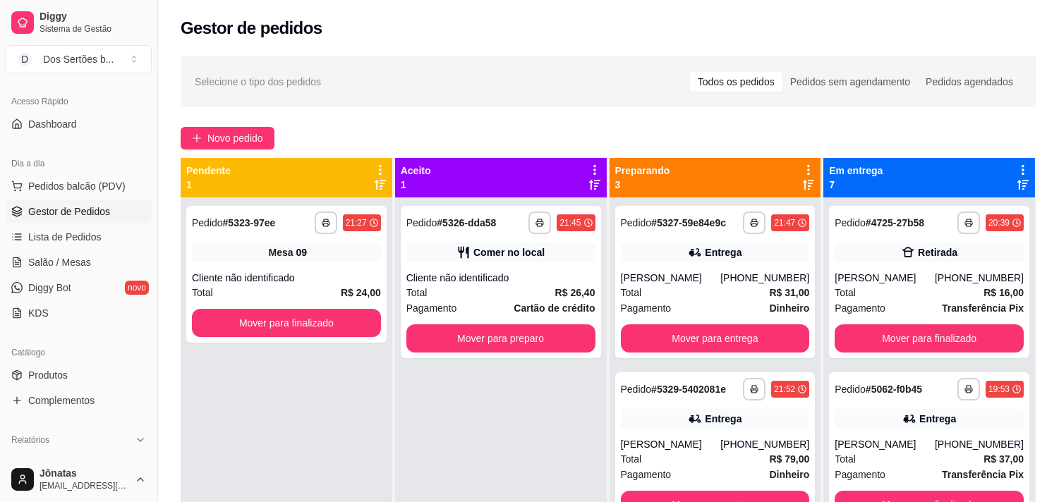
scroll to position [192, 0]
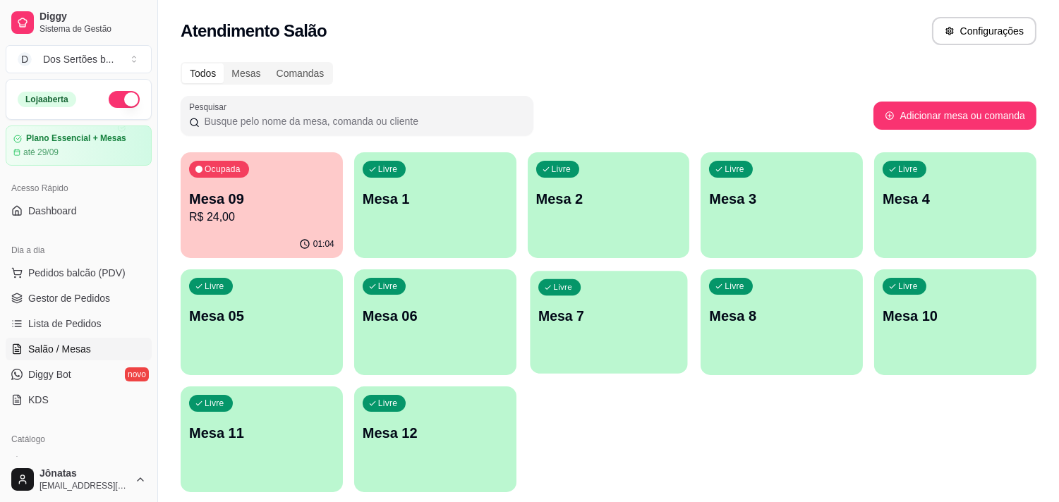
click at [618, 326] on div "Livre Mesa 7" at bounding box center [608, 314] width 157 height 86
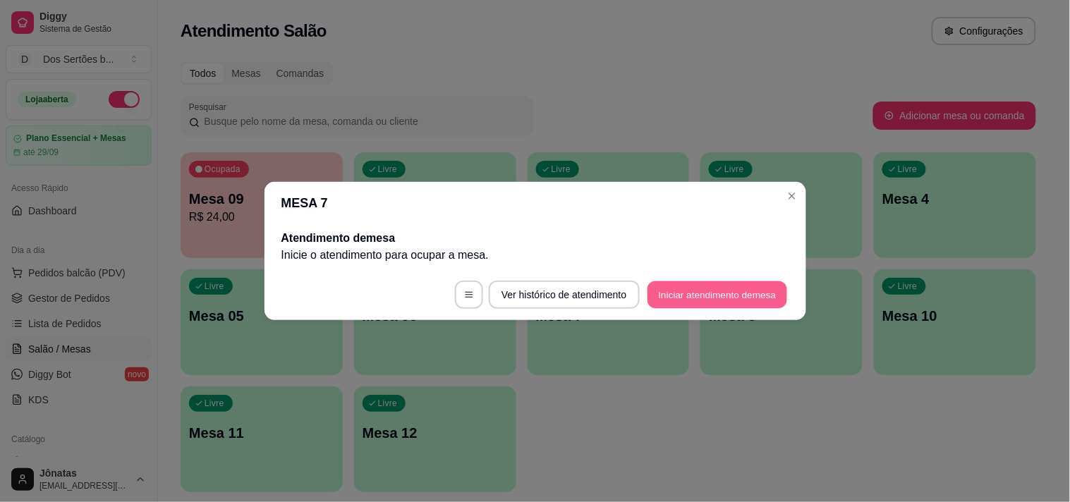
click at [686, 294] on button "Iniciar atendimento de mesa" at bounding box center [718, 295] width 140 height 28
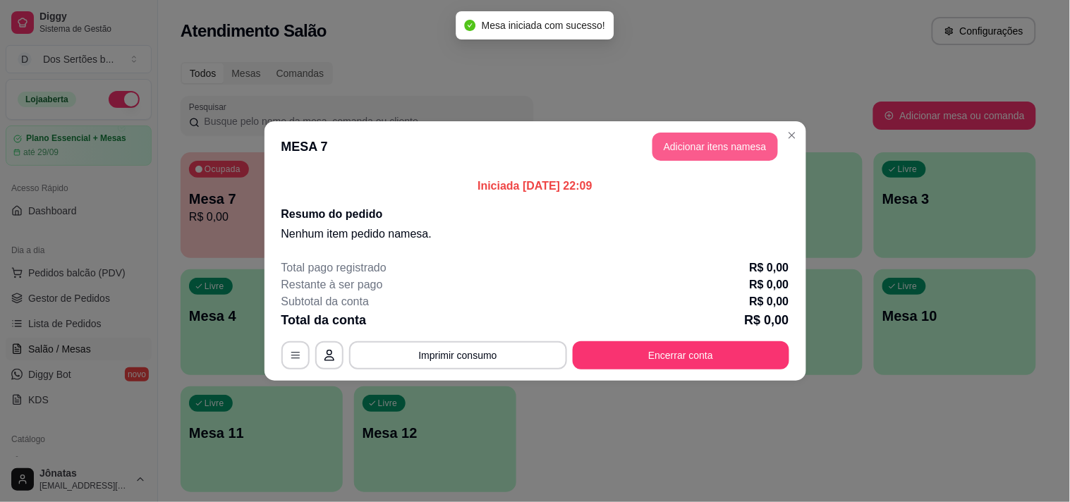
click at [728, 147] on button "Adicionar itens na mesa" at bounding box center [715, 147] width 126 height 28
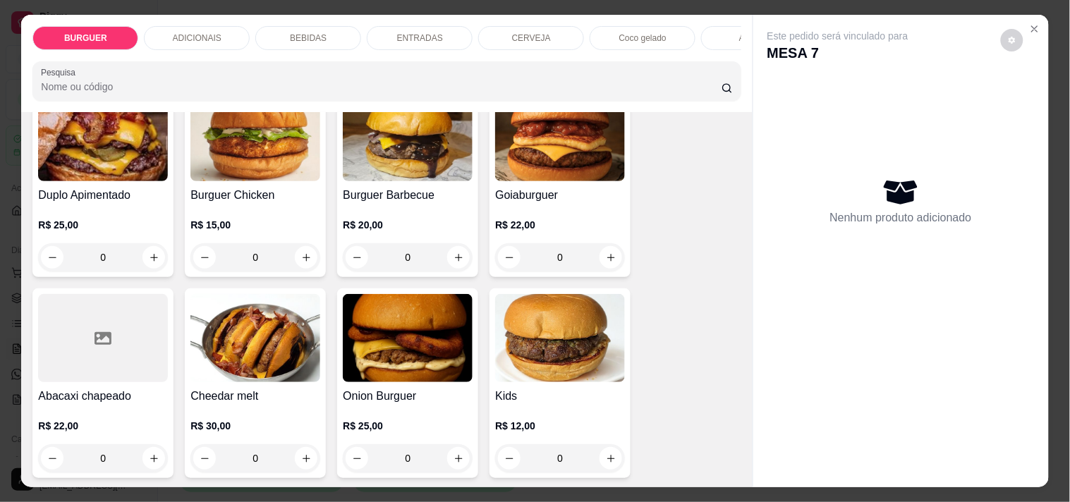
scroll to position [635, 0]
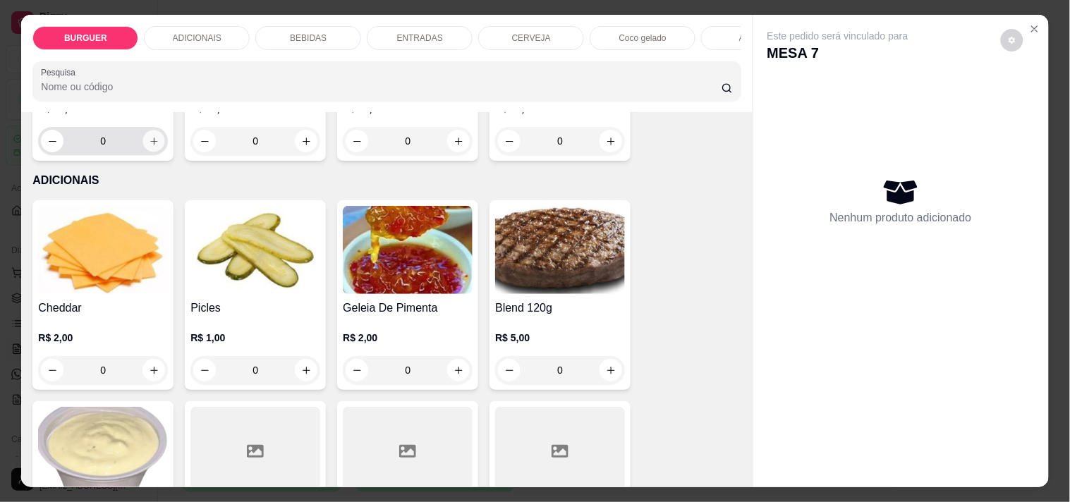
click at [149, 147] on icon "increase-product-quantity" at bounding box center [154, 141] width 11 height 11
type input "1"
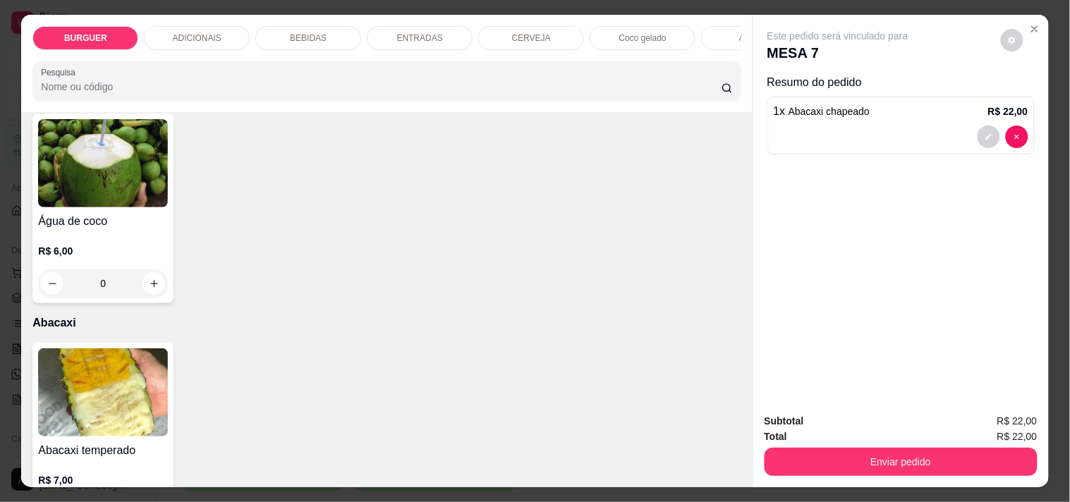
scroll to position [2794, 0]
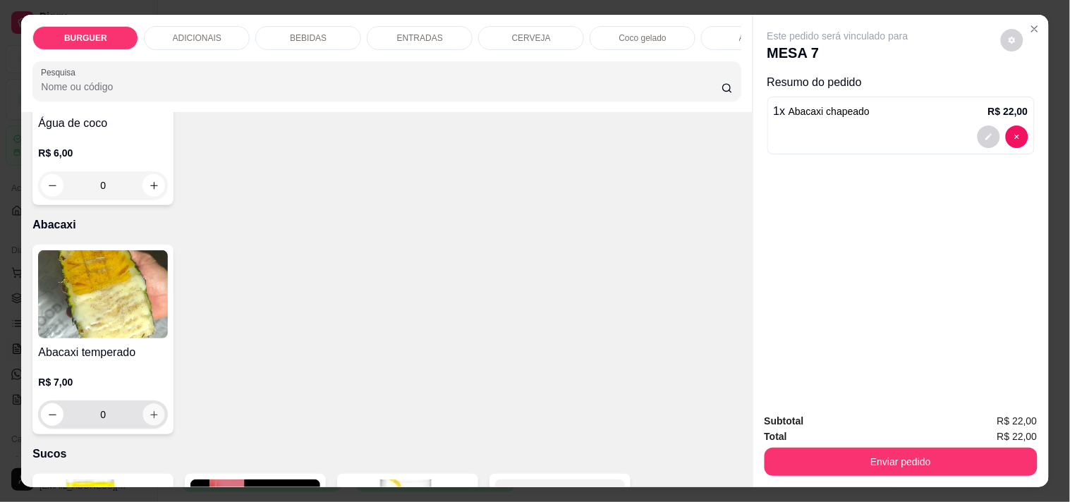
click at [149, 418] on icon "increase-product-quantity" at bounding box center [154, 415] width 11 height 11
type input "1"
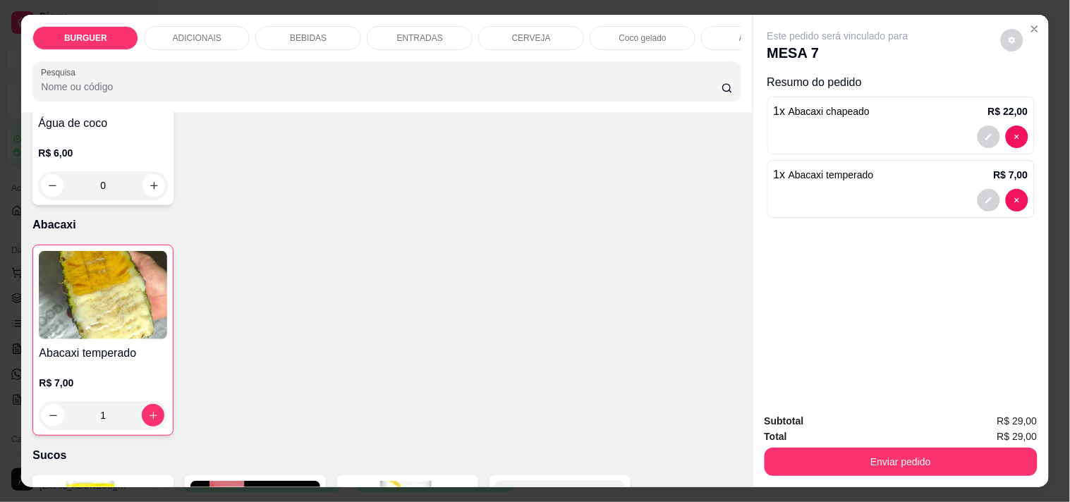
click at [294, 33] on p "BEBIDAS" at bounding box center [308, 37] width 37 height 11
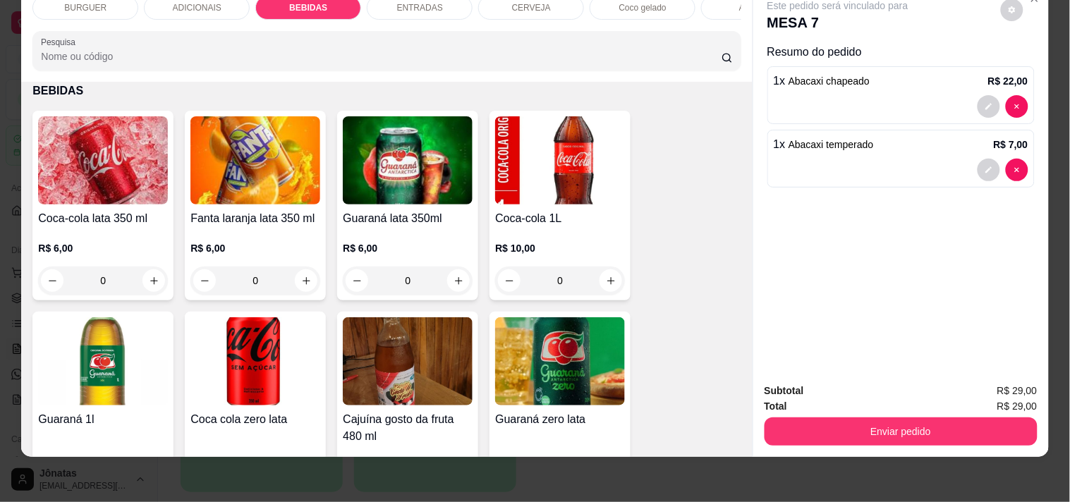
click at [391, 1] on div "ENTRADAS" at bounding box center [420, 8] width 106 height 24
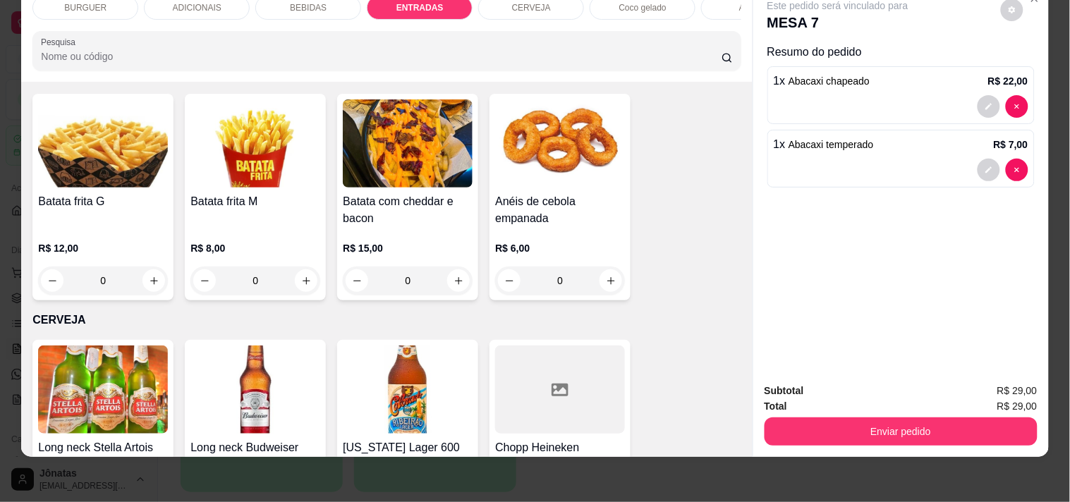
scroll to position [0, 0]
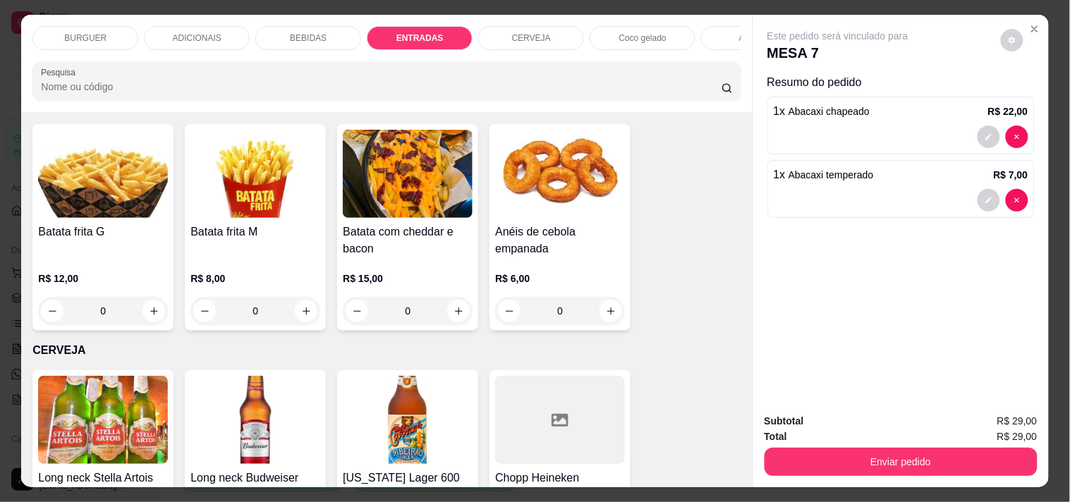
click at [309, 32] on p "BEBIDAS" at bounding box center [308, 37] width 37 height 11
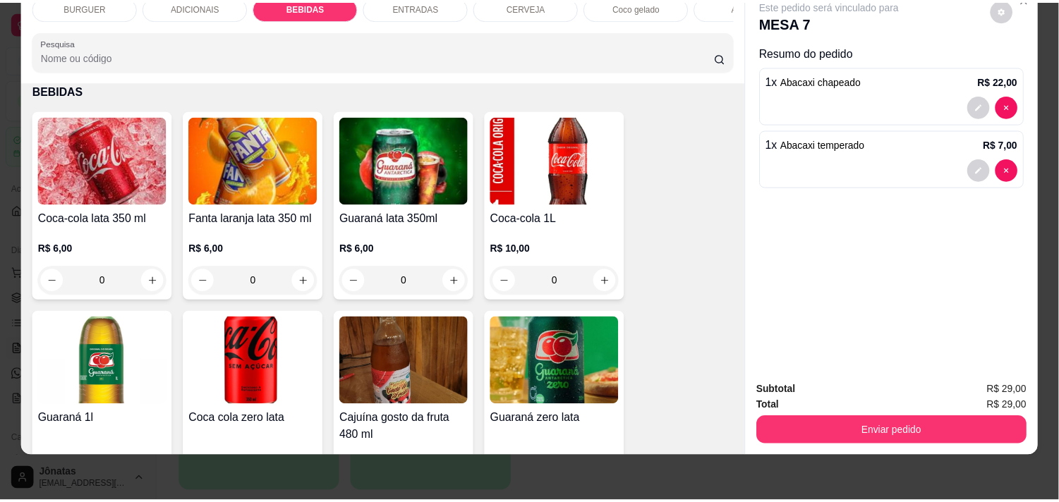
scroll to position [1257, 0]
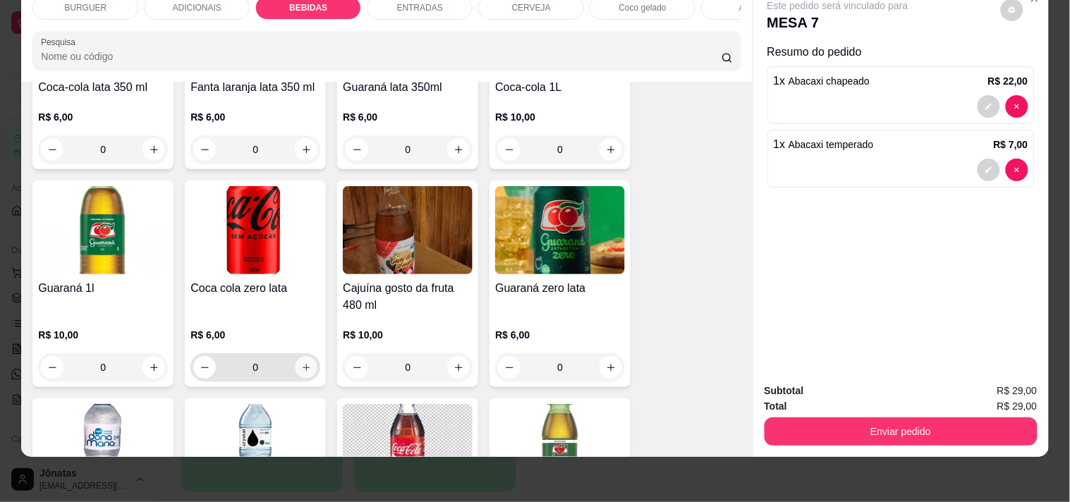
click at [296, 358] on button "increase-product-quantity" at bounding box center [307, 368] width 22 height 22
type input "1"
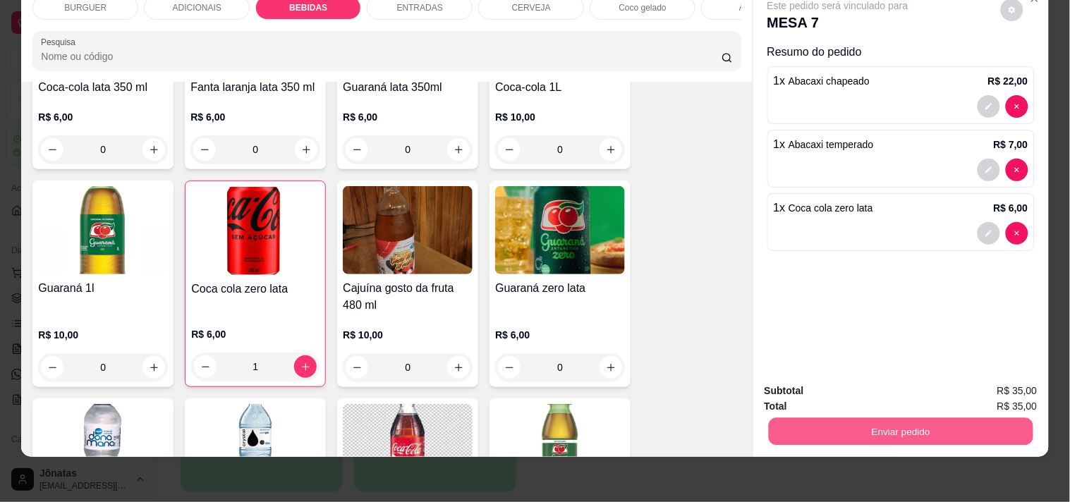
click at [876, 418] on button "Enviar pedido" at bounding box center [900, 432] width 265 height 28
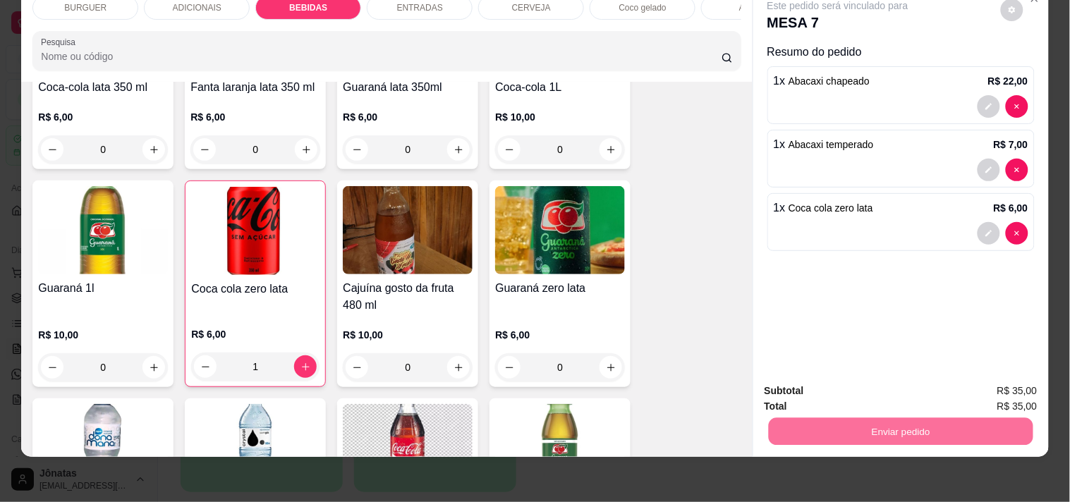
click at [844, 386] on button "Não registrar e enviar pedido" at bounding box center [854, 385] width 142 height 26
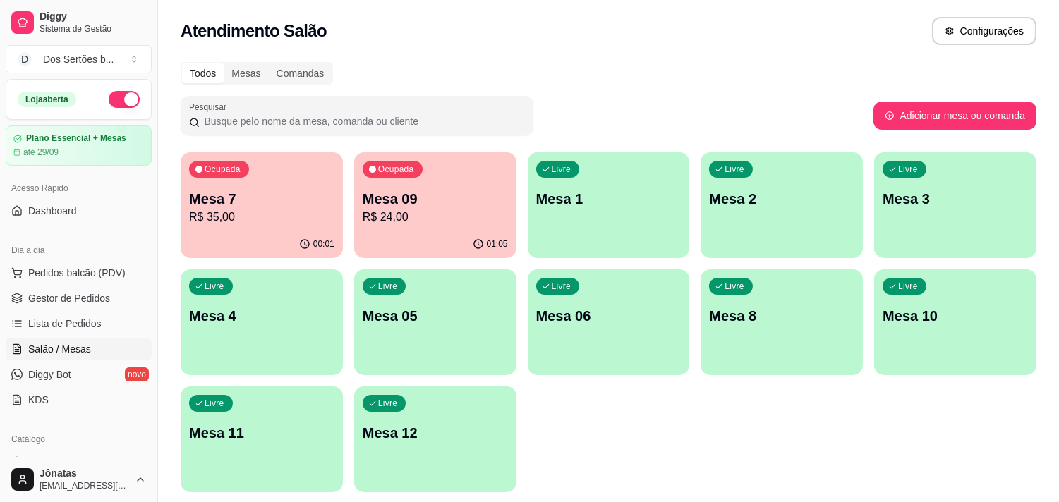
click at [109, 101] on button "button" at bounding box center [124, 99] width 31 height 17
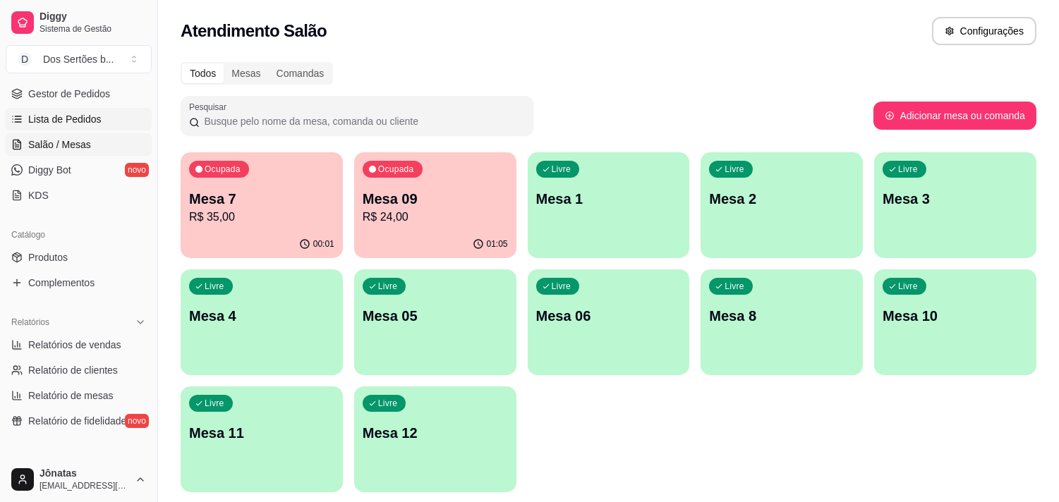
scroll to position [159, 0]
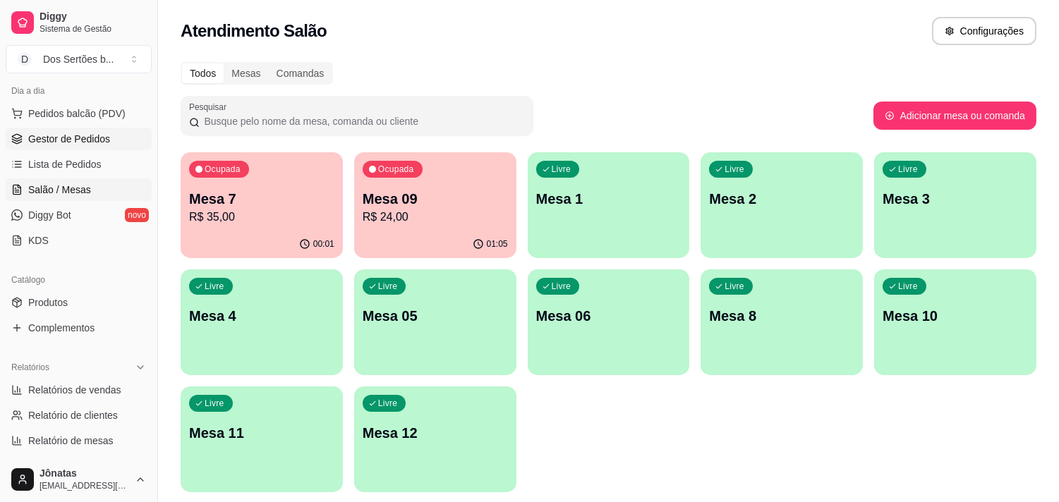
click at [75, 141] on span "Gestor de Pedidos" at bounding box center [69, 139] width 82 height 14
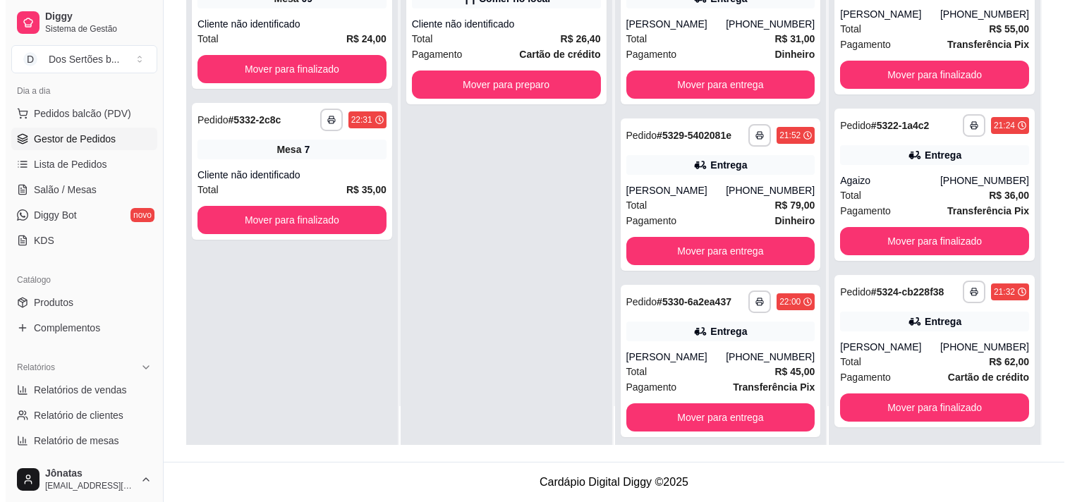
scroll to position [675, 0]
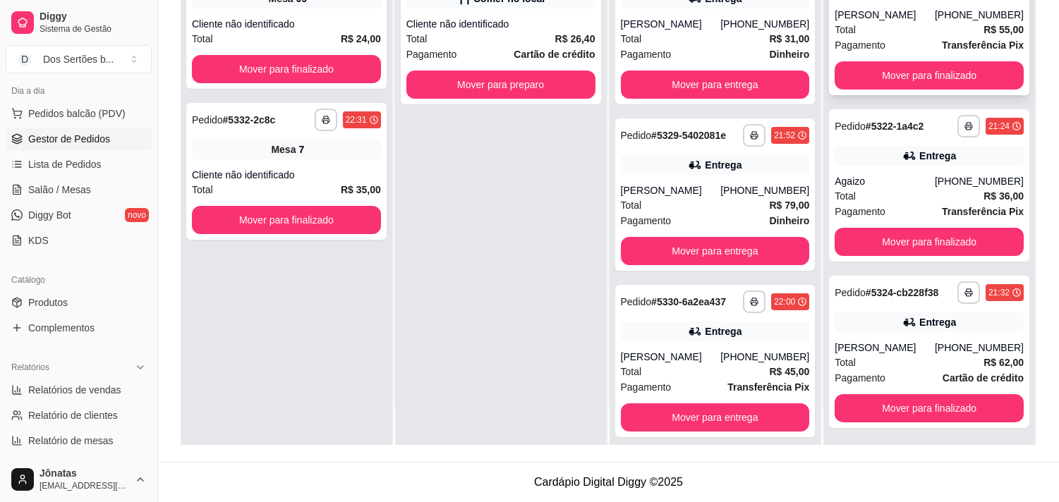
click at [947, 22] on div "Total R$ 55,00" at bounding box center [928, 30] width 189 height 16
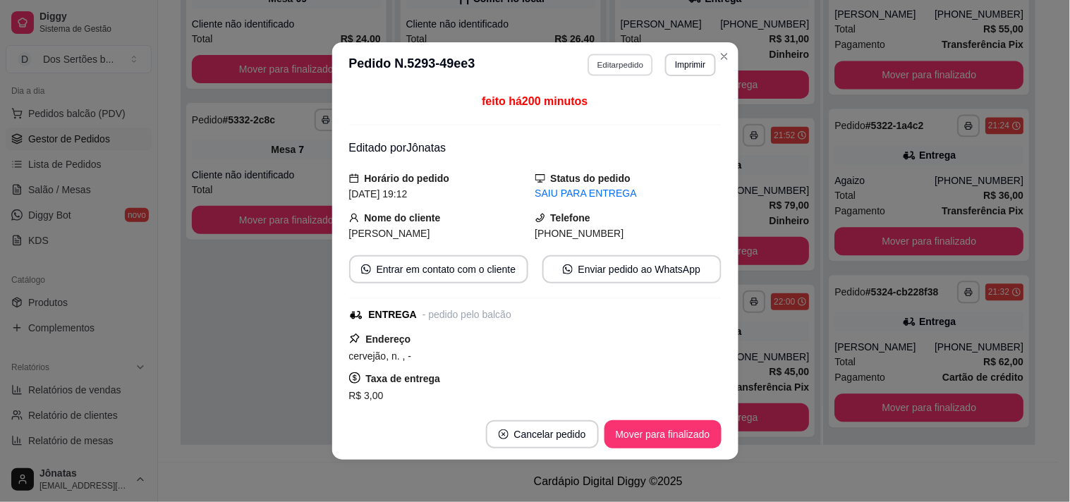
click at [598, 69] on button "Editar pedido" at bounding box center [621, 65] width 66 height 22
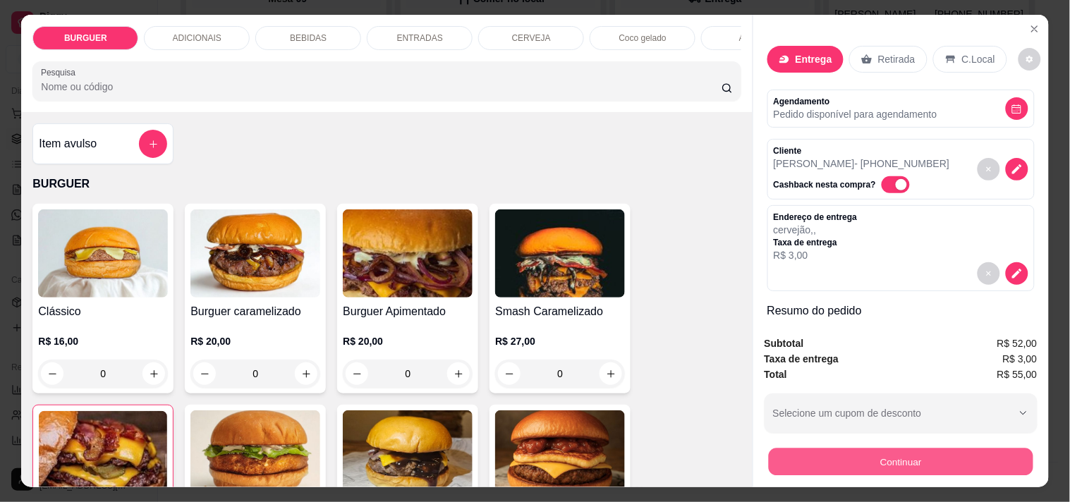
click at [787, 449] on button "Continuar" at bounding box center [900, 462] width 265 height 28
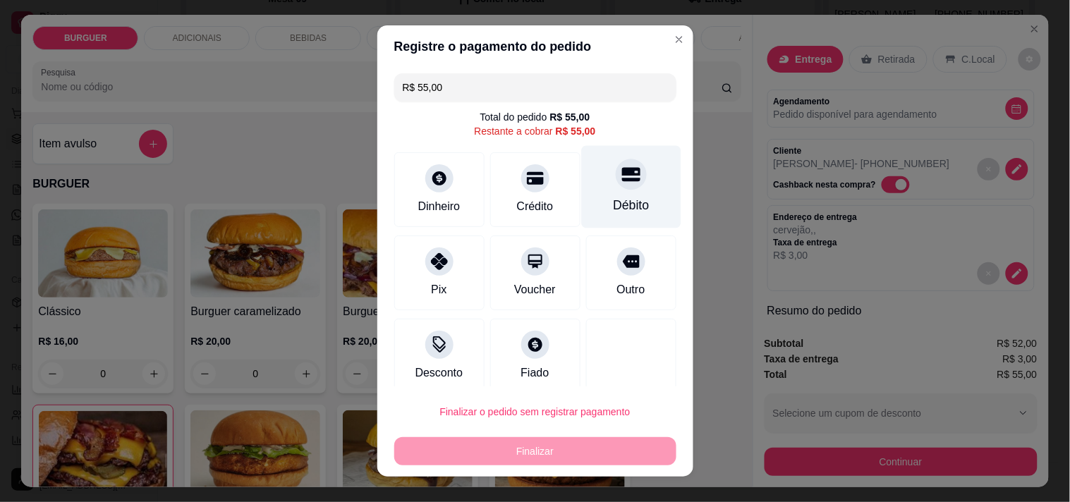
click at [589, 188] on div "Débito" at bounding box center [630, 186] width 99 height 83
type input "R$ 0,00"
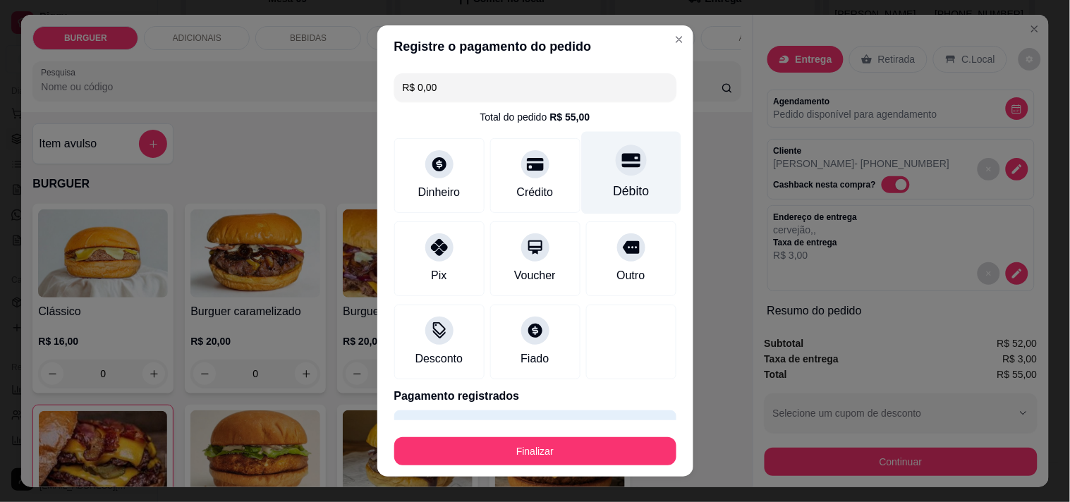
scroll to position [37, 0]
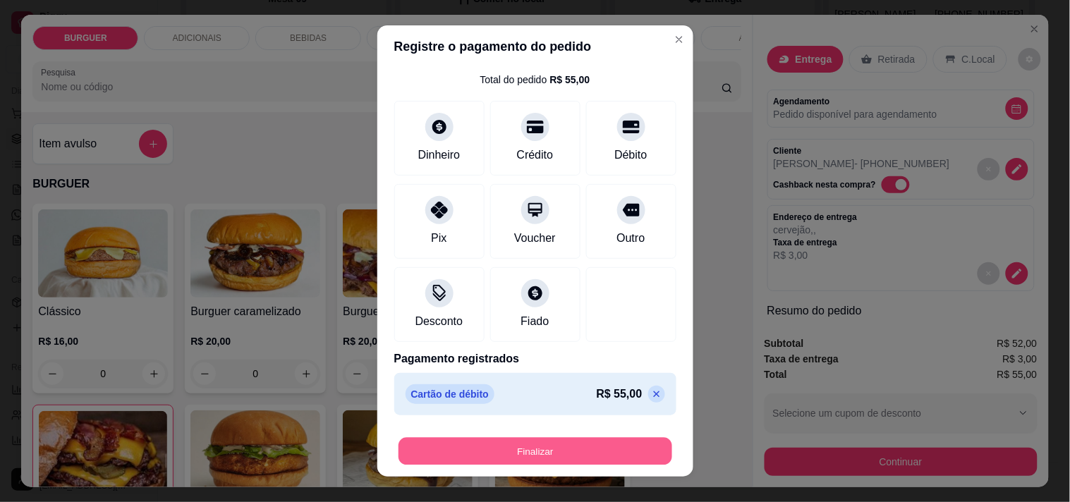
click at [615, 448] on button "Finalizar" at bounding box center [536, 452] width 274 height 28
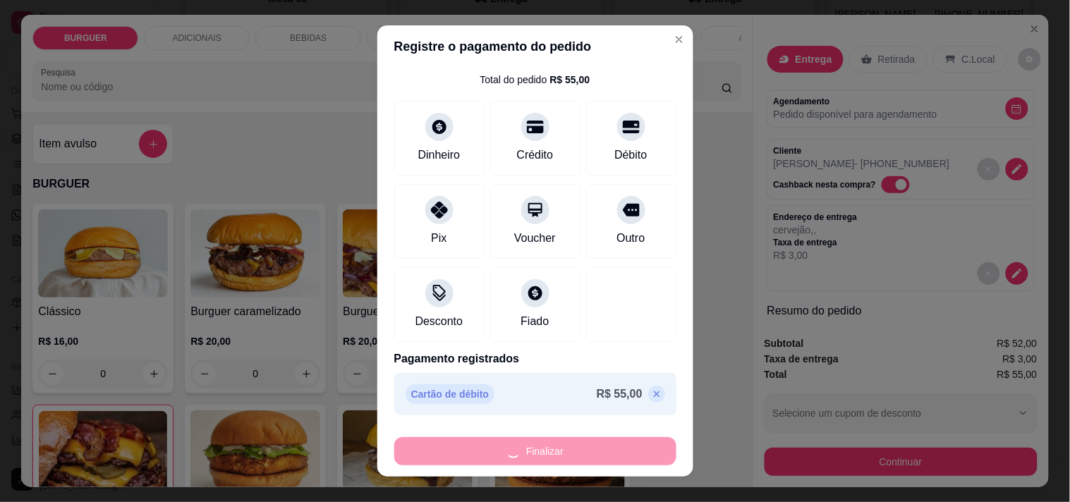
type input "0"
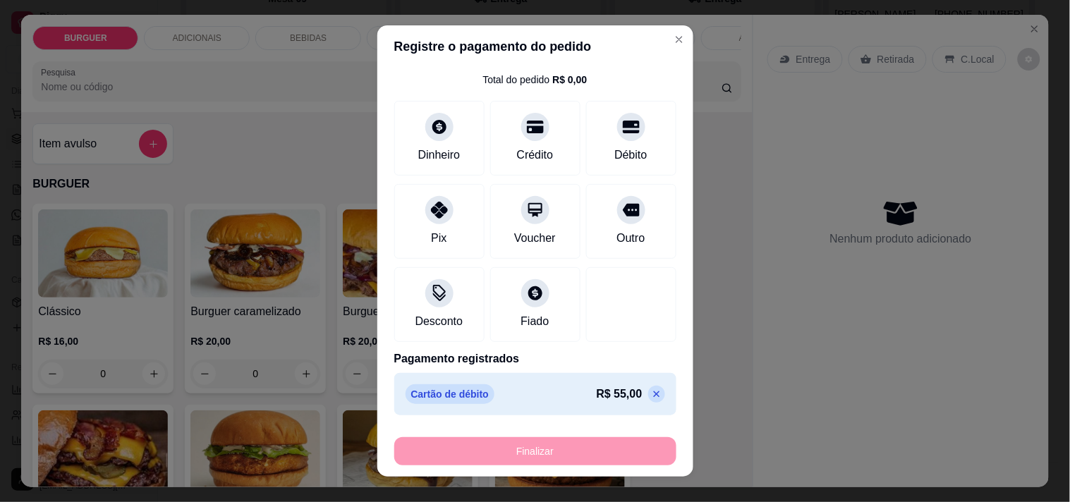
type input "-R$ 55,00"
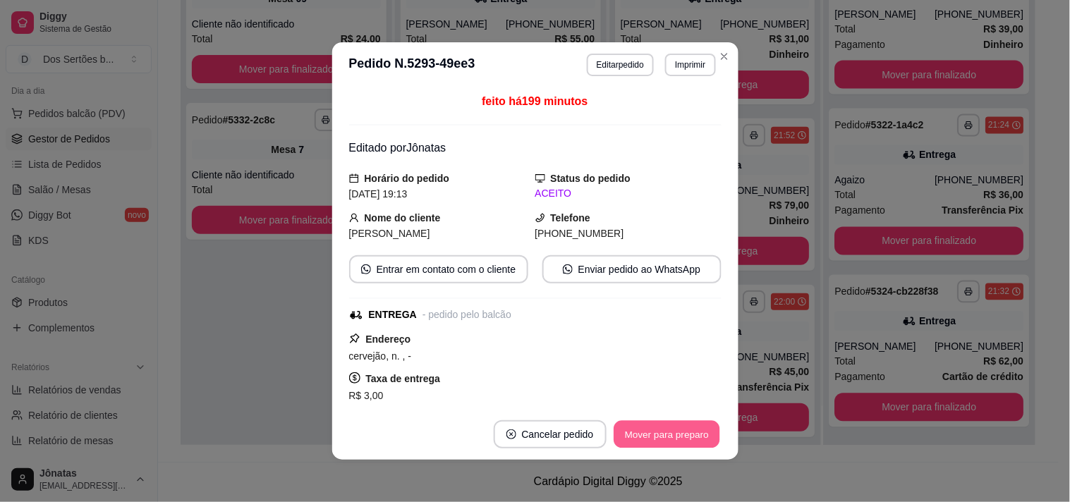
click at [657, 438] on button "Mover para preparo" at bounding box center [667, 435] width 106 height 28
click at [657, 441] on button "Mover para entrega" at bounding box center [667, 435] width 106 height 28
click at [642, 442] on button "Mover para finalizado" at bounding box center [663, 435] width 114 height 28
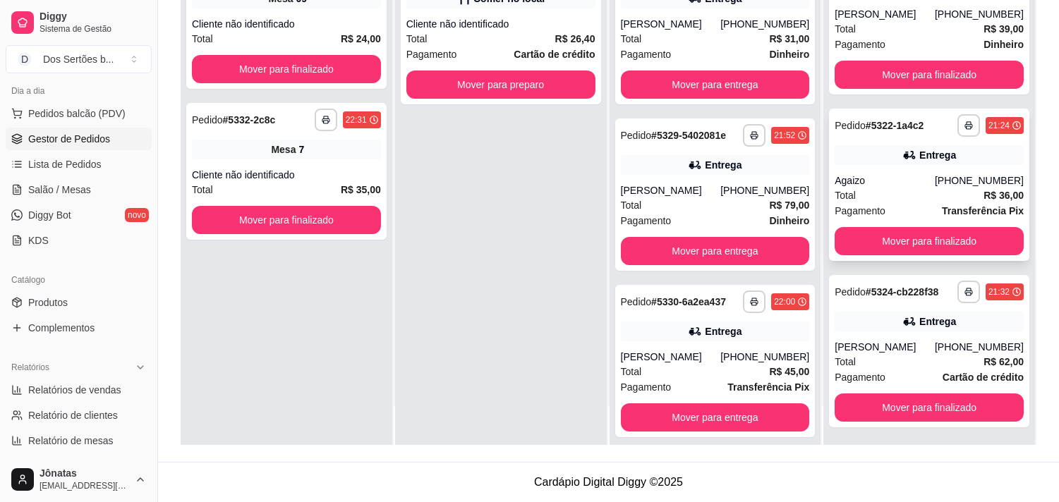
scroll to position [510, 0]
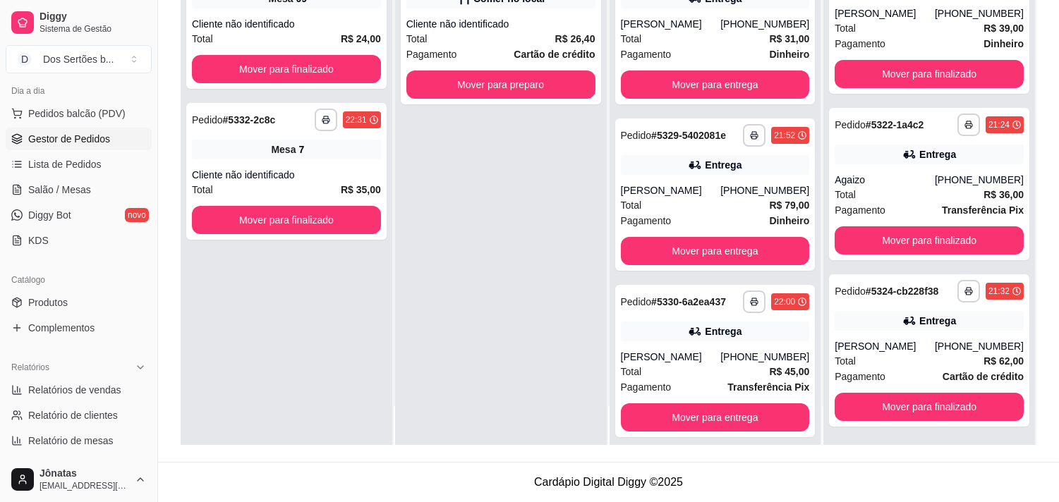
click at [1044, 205] on div "**********" at bounding box center [608, 147] width 901 height 629
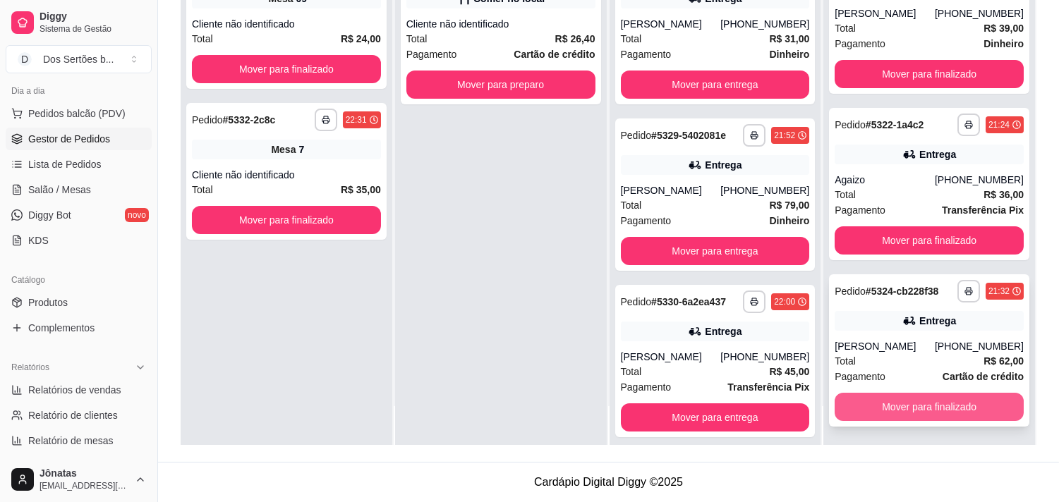
click at [893, 402] on button "Mover para finalizado" at bounding box center [928, 407] width 189 height 28
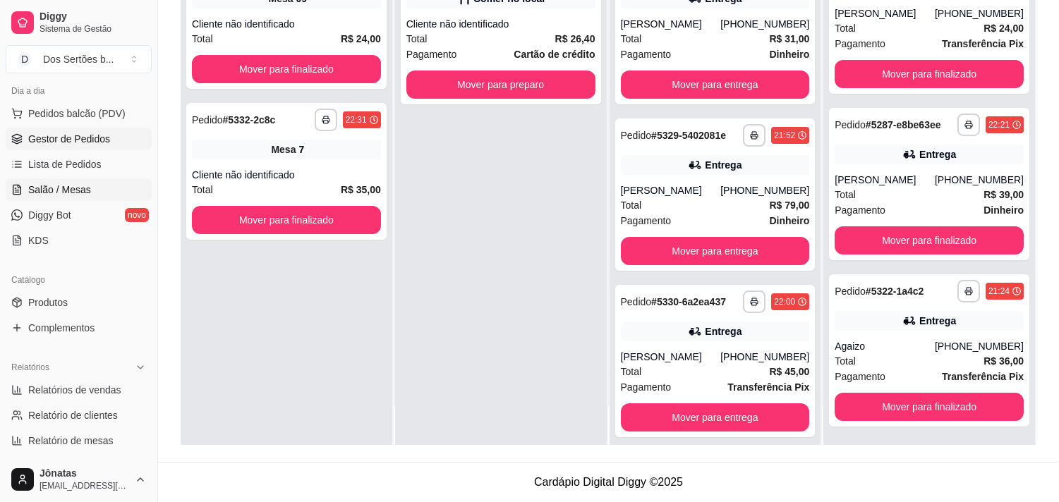
click at [38, 187] on span "Salão / Mesas" at bounding box center [59, 190] width 63 height 14
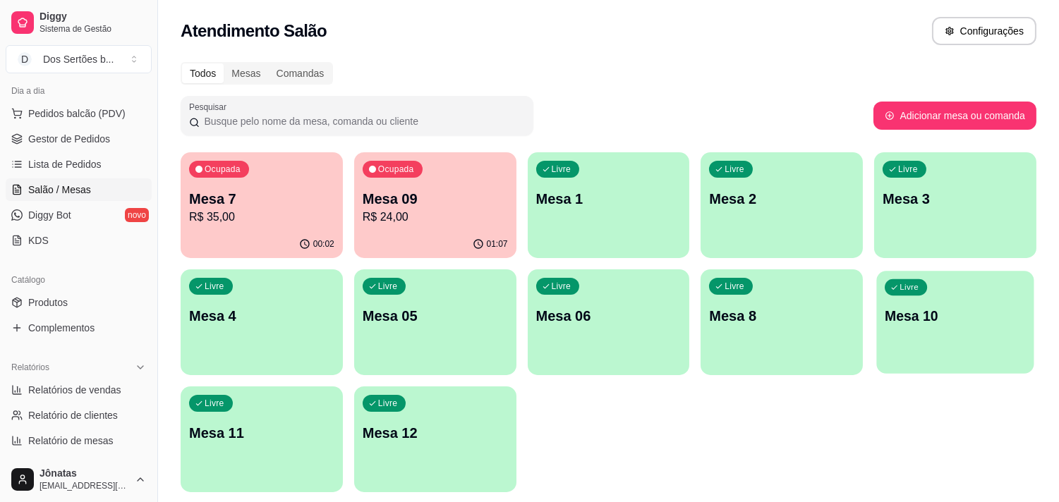
click at [988, 322] on p "Mesa 10" at bounding box center [955, 316] width 141 height 19
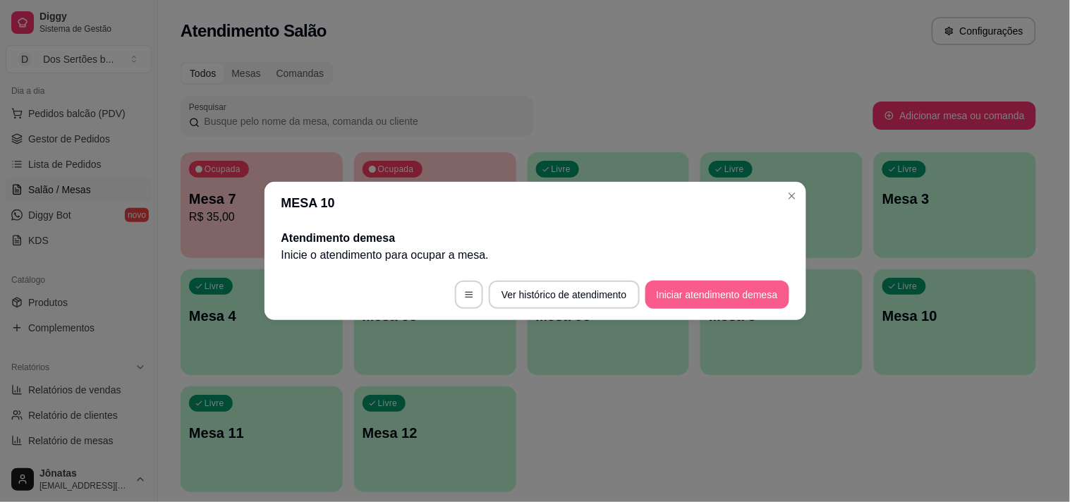
click at [702, 290] on button "Iniciar atendimento de mesa" at bounding box center [717, 295] width 144 height 28
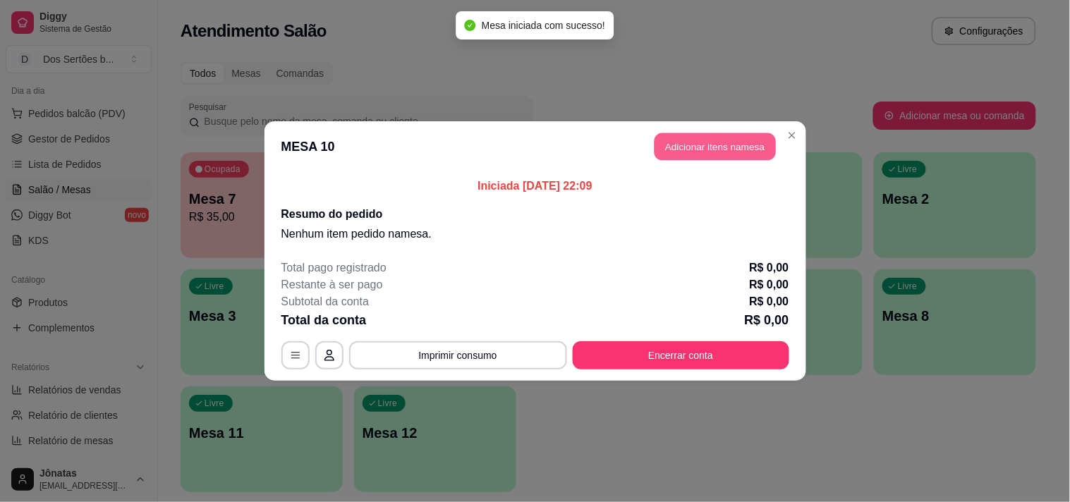
click at [707, 141] on button "Adicionar itens na mesa" at bounding box center [715, 147] width 121 height 28
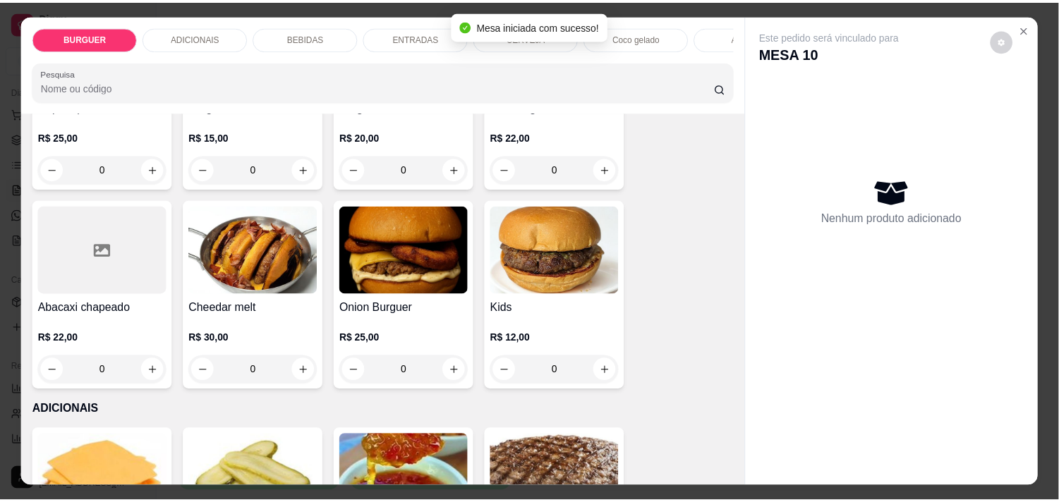
scroll to position [508, 0]
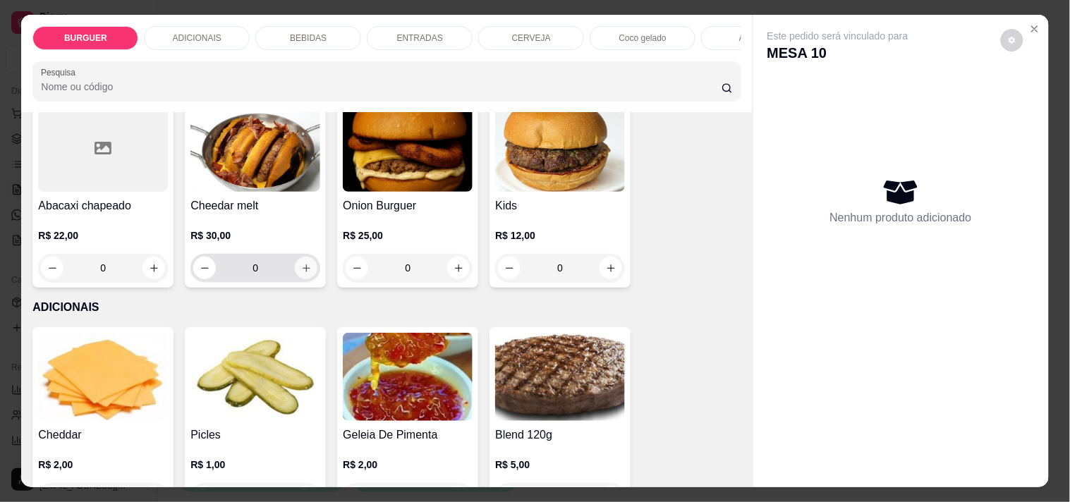
click at [301, 271] on icon "increase-product-quantity" at bounding box center [306, 268] width 11 height 11
type input "1"
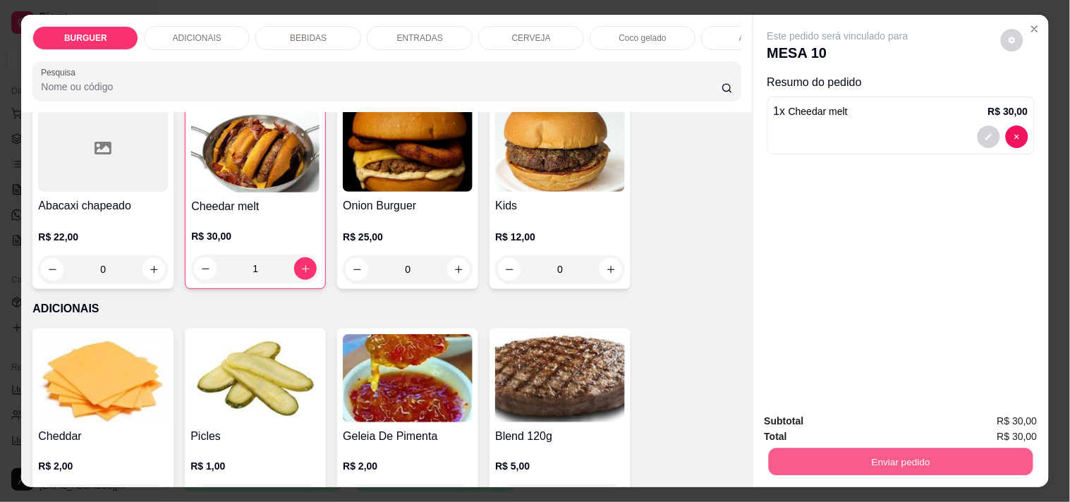
click at [870, 455] on button "Enviar pedido" at bounding box center [900, 462] width 265 height 28
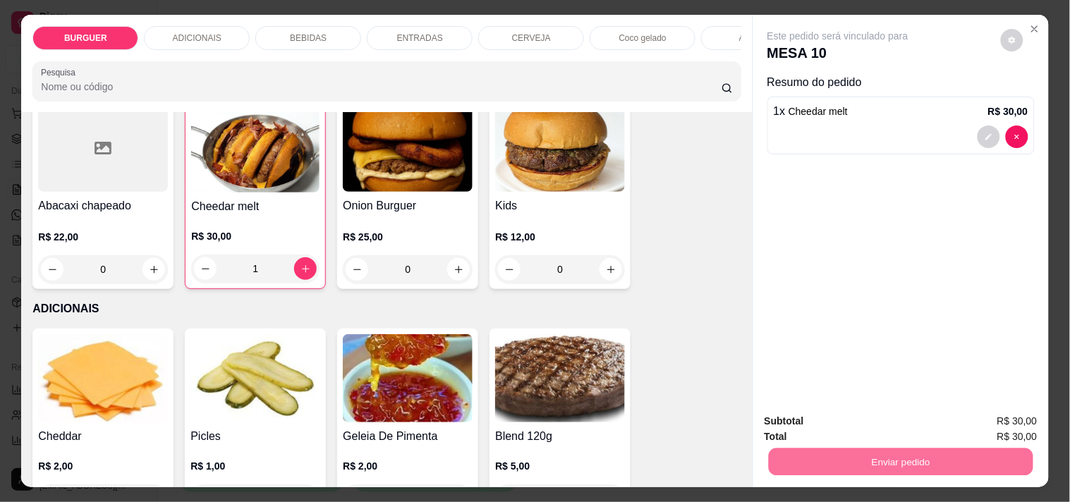
click at [875, 416] on button "Não registrar e enviar pedido" at bounding box center [854, 421] width 142 height 26
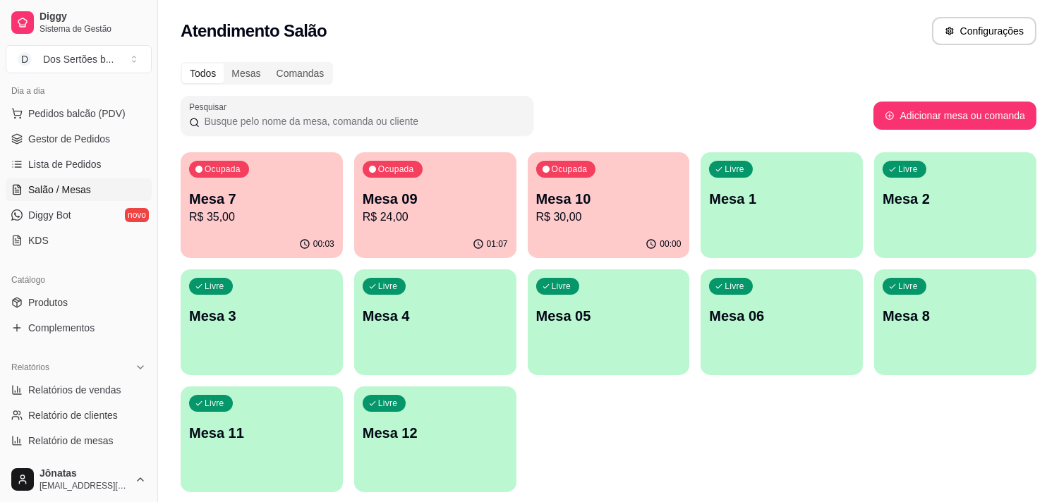
click at [61, 134] on span "Gestor de Pedidos" at bounding box center [69, 139] width 82 height 14
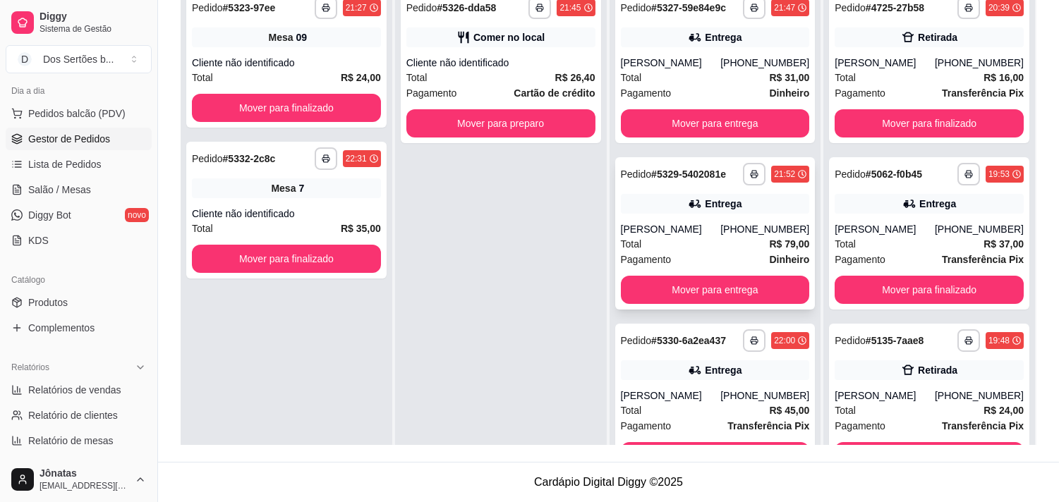
scroll to position [11, 0]
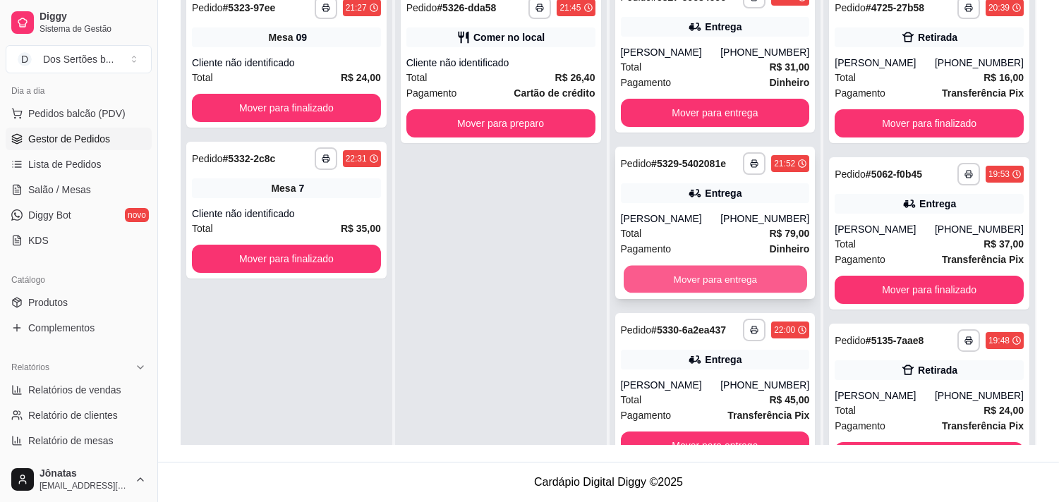
click at [667, 272] on button "Mover para entrega" at bounding box center [715, 280] width 183 height 28
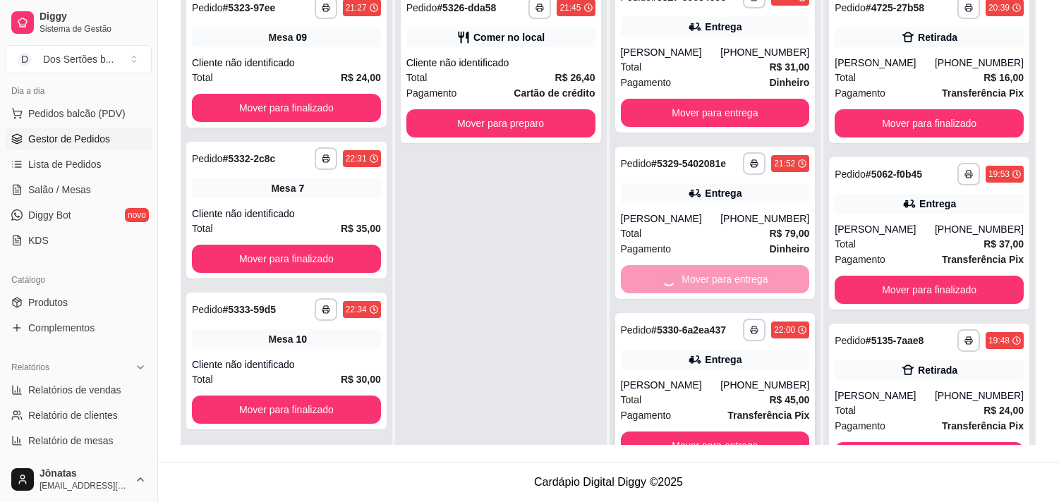
scroll to position [0, 0]
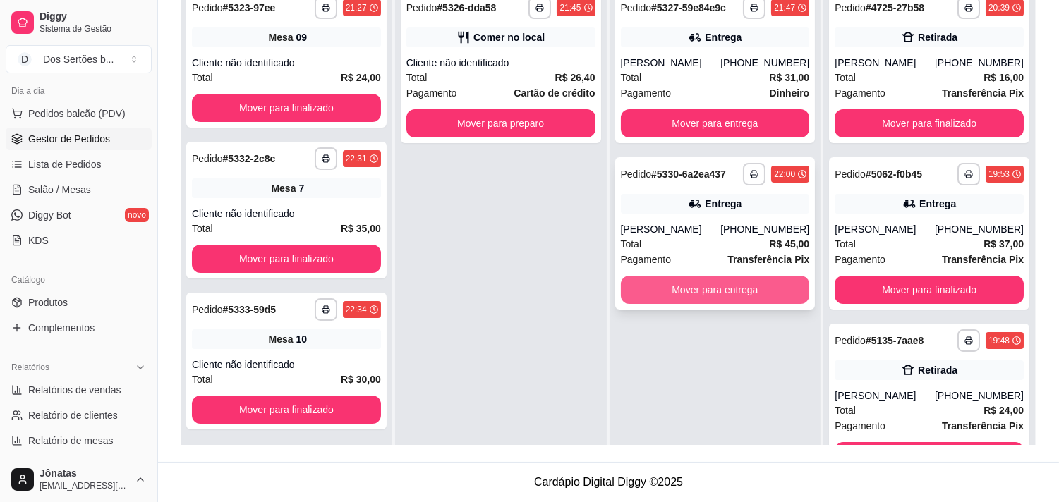
click at [715, 282] on button "Mover para entrega" at bounding box center [715, 290] width 189 height 28
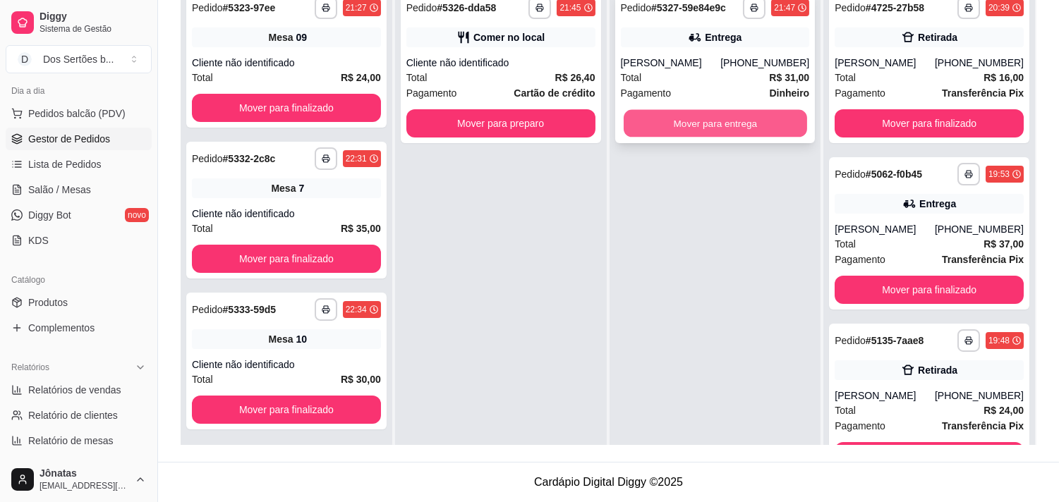
click at [692, 121] on button "Mover para entrega" at bounding box center [715, 124] width 183 height 28
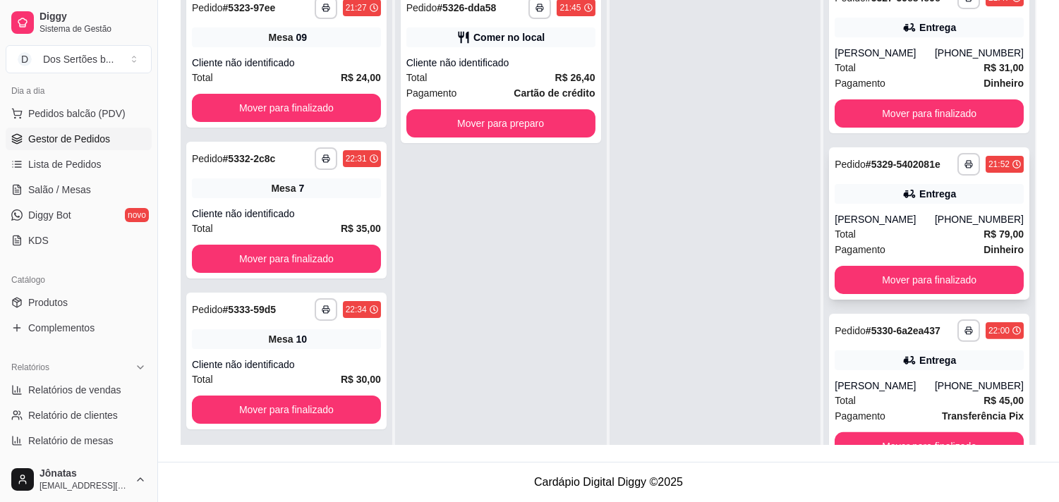
scroll to position [39, 0]
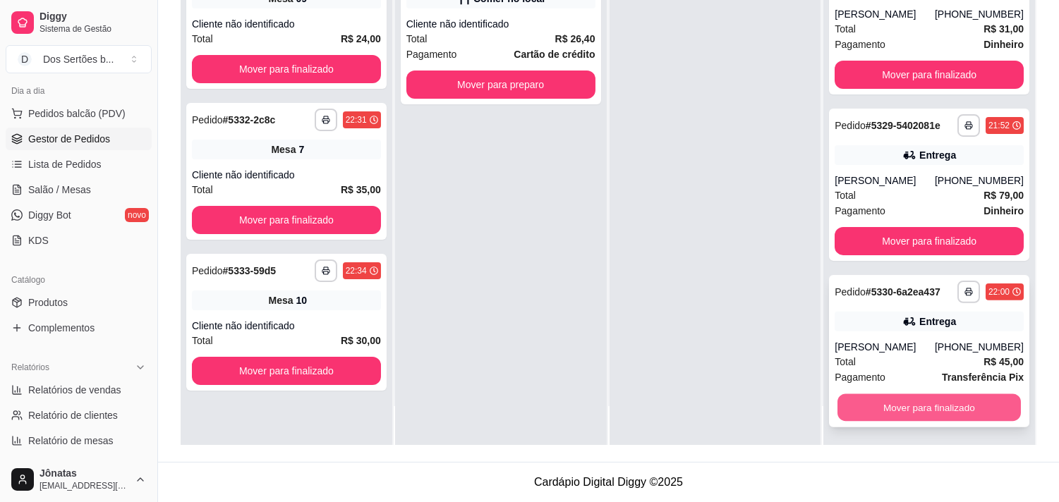
click at [873, 405] on button "Mover para finalizado" at bounding box center [928, 408] width 183 height 28
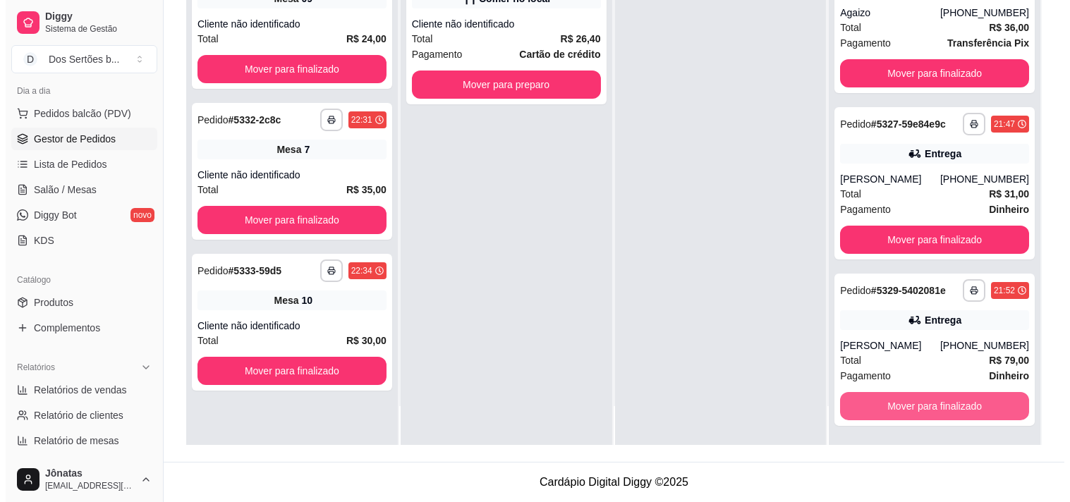
scroll to position [676, 0]
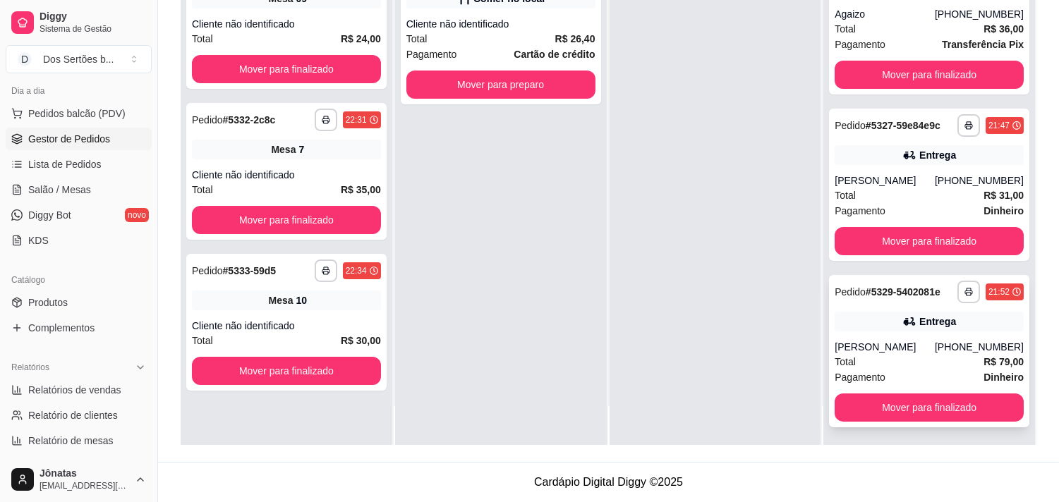
click at [878, 322] on div "Entrega" at bounding box center [928, 322] width 189 height 20
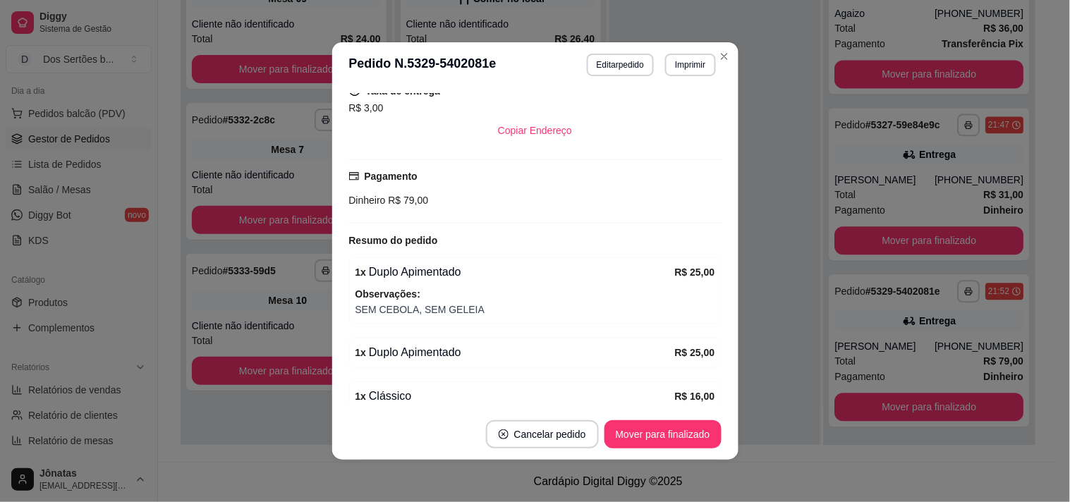
scroll to position [407, 0]
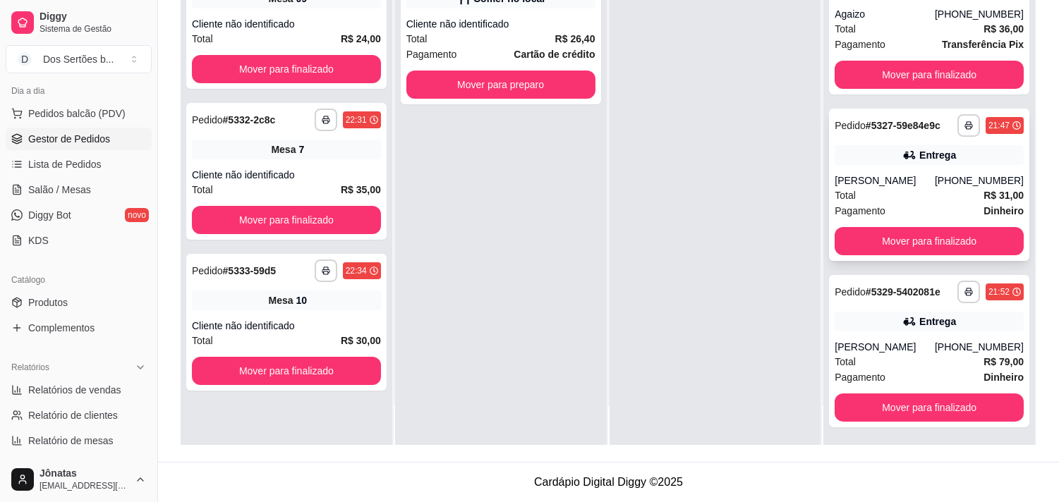
click at [872, 148] on div "Entrega" at bounding box center [928, 155] width 189 height 20
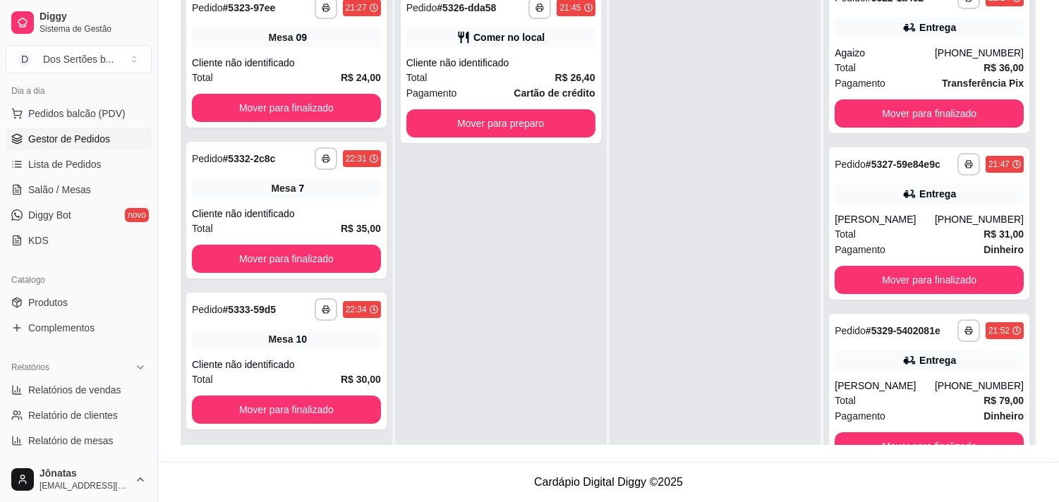
scroll to position [39, 0]
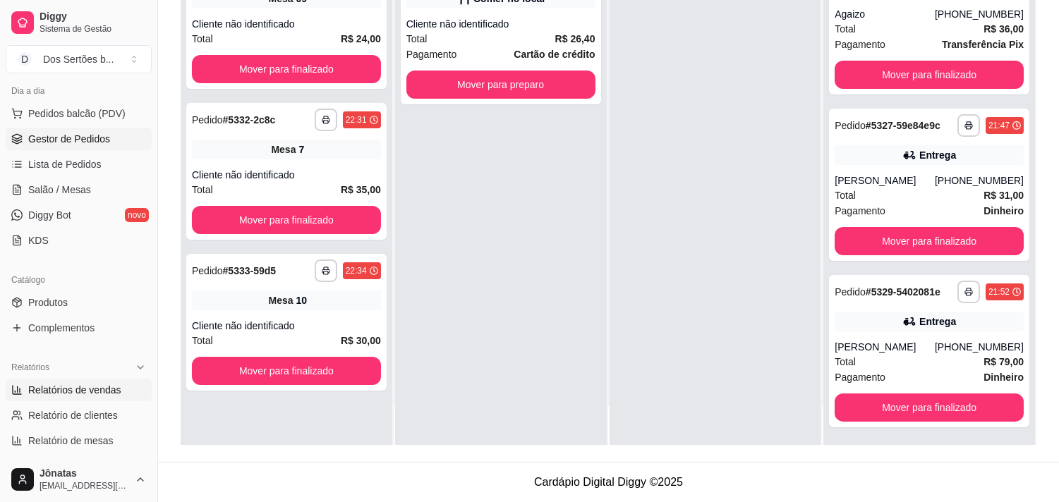
click at [41, 384] on span "Relatórios de vendas" at bounding box center [74, 390] width 93 height 14
select select "ALL"
select select "0"
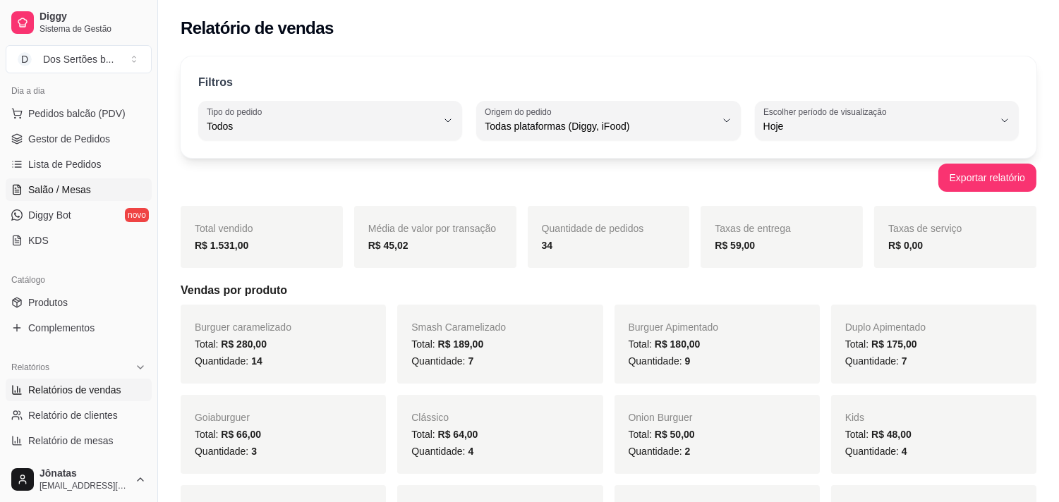
click at [60, 194] on span "Salão / Mesas" at bounding box center [59, 190] width 63 height 14
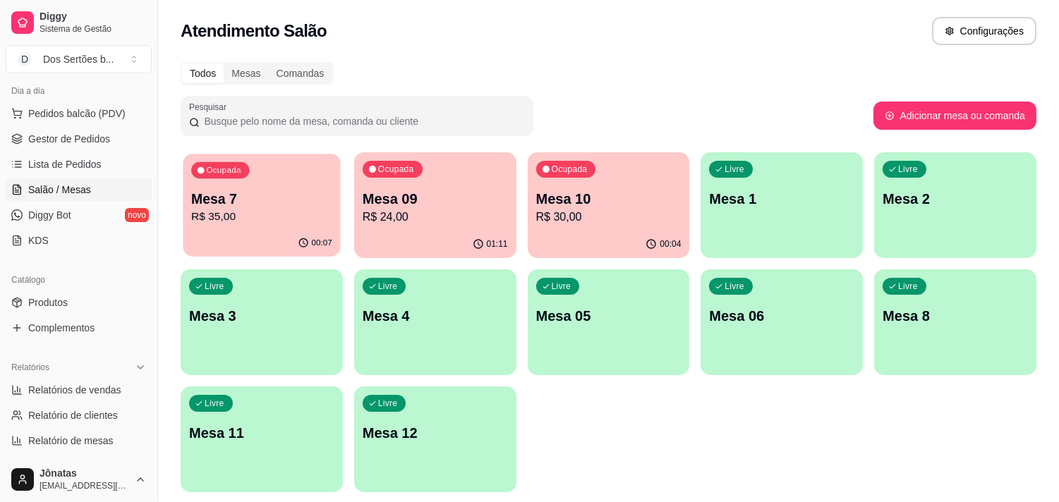
click at [254, 195] on p "Mesa 7" at bounding box center [261, 199] width 141 height 19
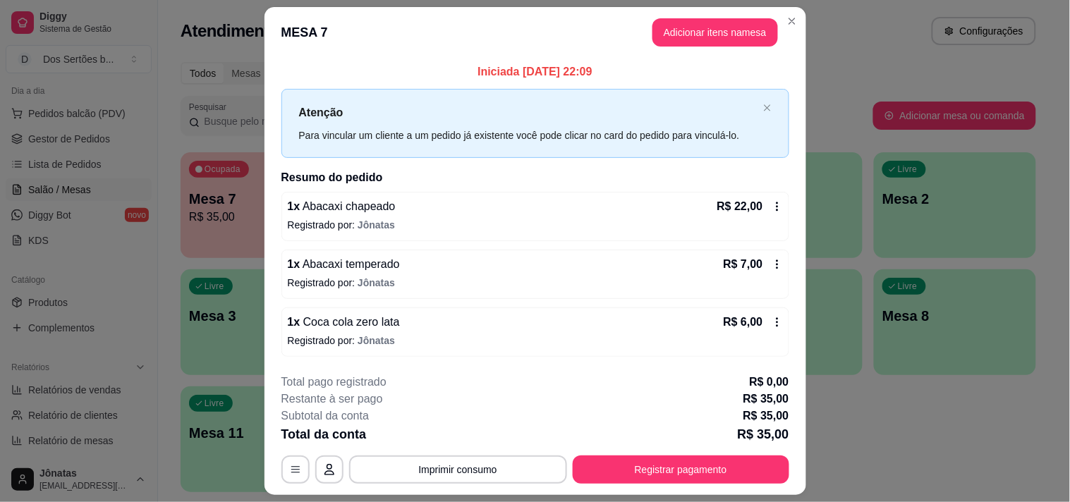
scroll to position [37, 0]
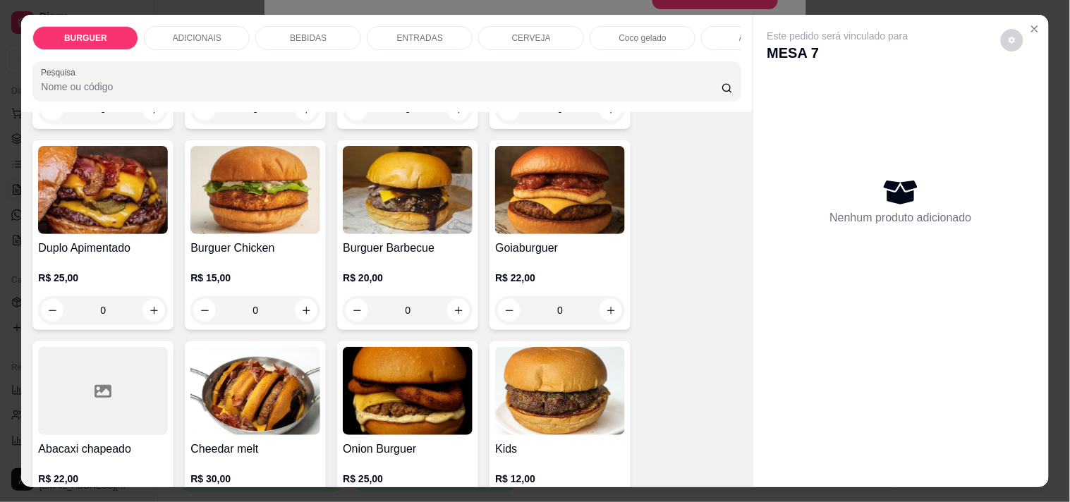
scroll to position [484, 0]
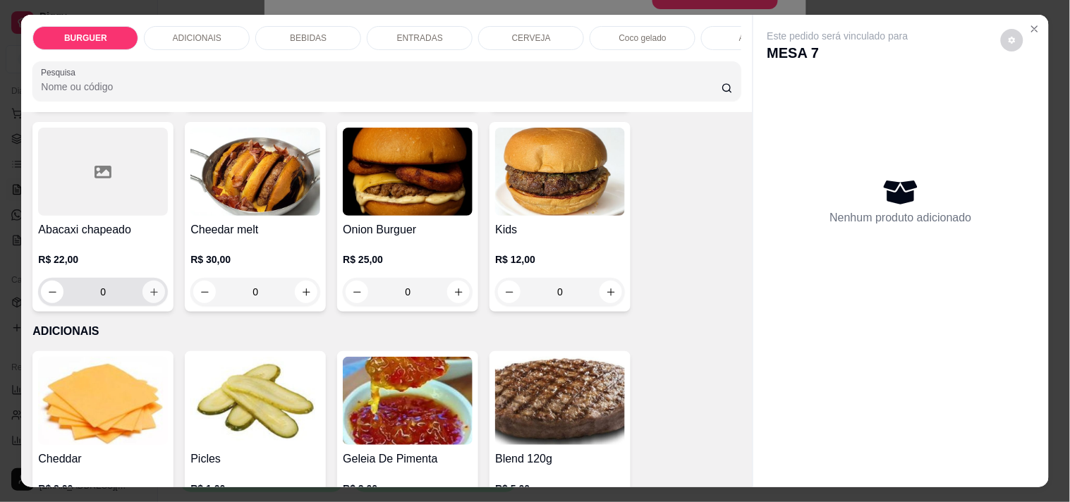
click at [149, 298] on icon "increase-product-quantity" at bounding box center [154, 292] width 11 height 11
type input "1"
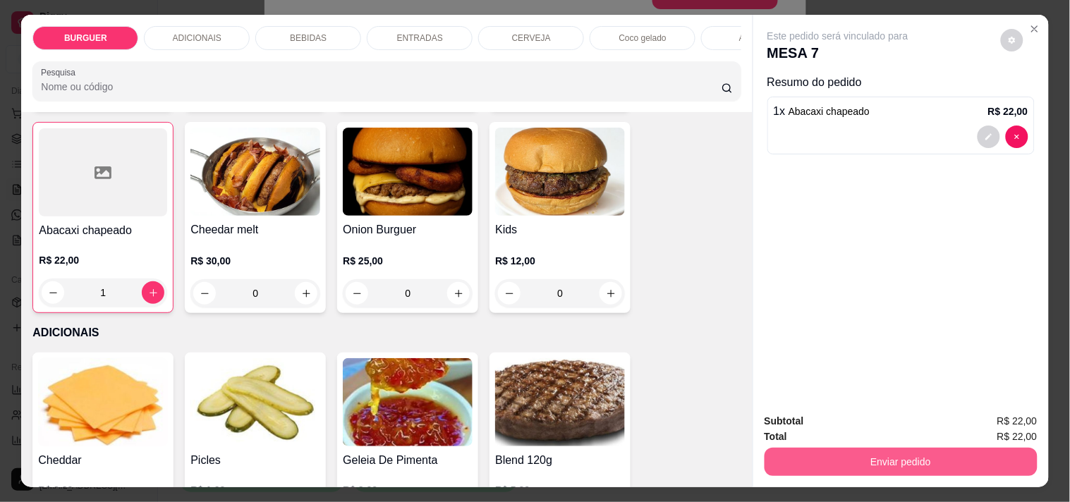
click at [865, 466] on button "Enviar pedido" at bounding box center [901, 462] width 273 height 28
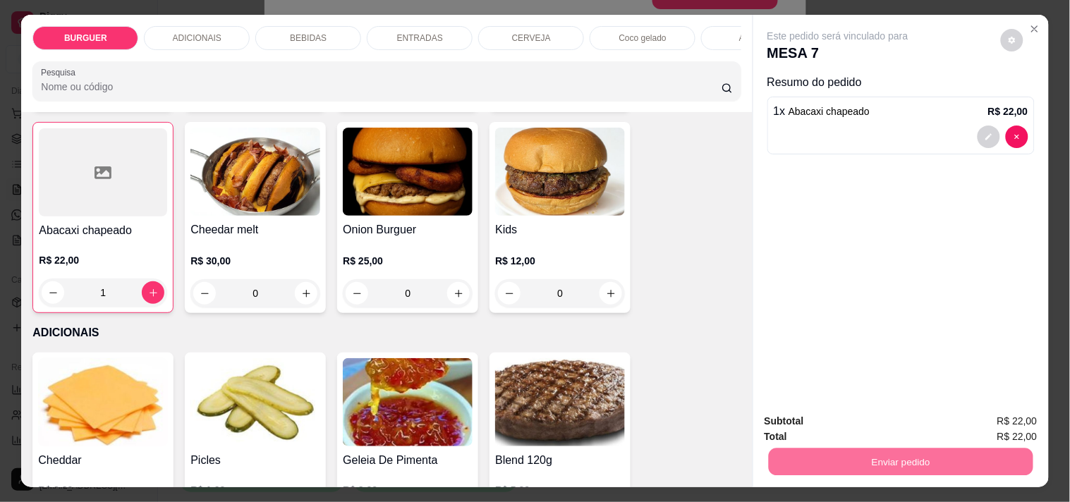
click at [875, 411] on button "Não registrar e enviar pedido" at bounding box center [854, 421] width 142 height 26
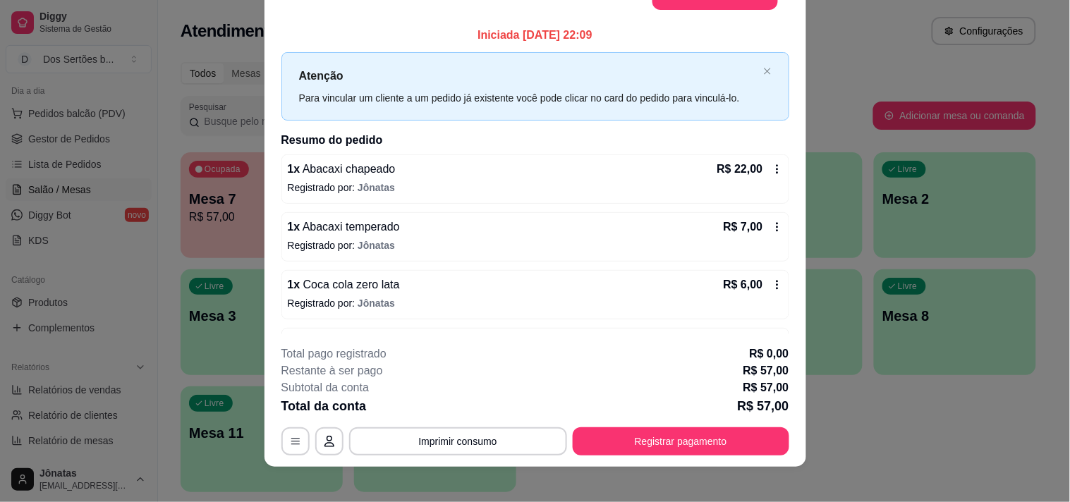
scroll to position [0, 0]
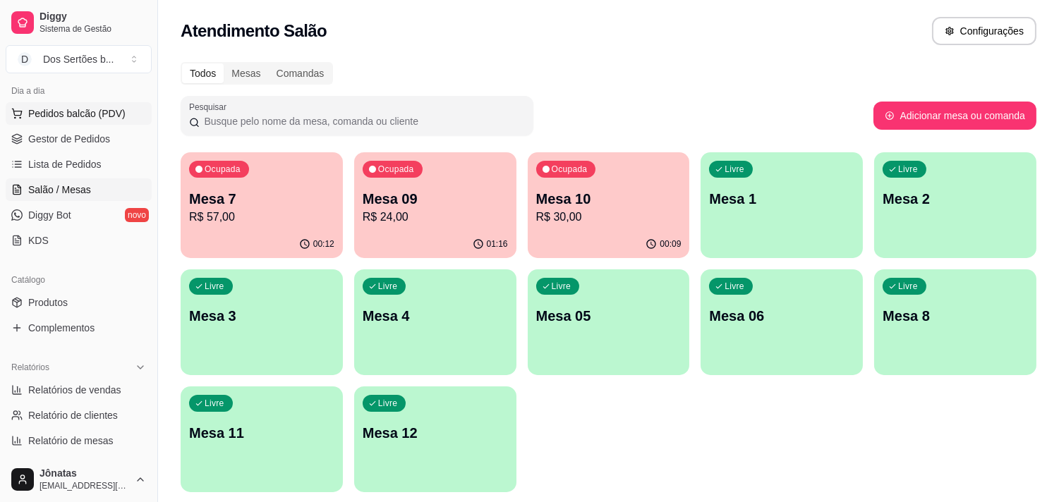
click at [55, 109] on span "Pedidos balcão (PDV)" at bounding box center [76, 114] width 97 height 14
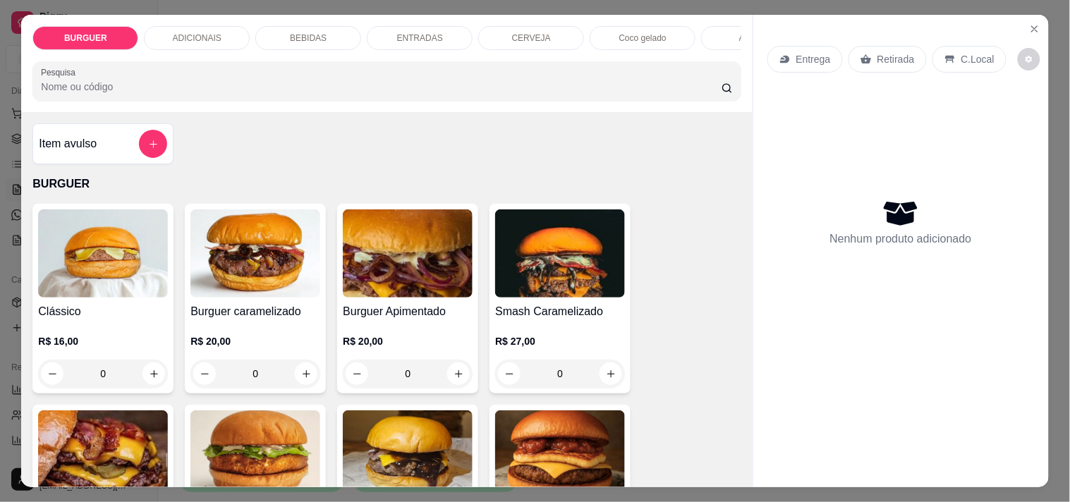
click at [276, 26] on div "BEBIDAS" at bounding box center [308, 38] width 106 height 24
click at [276, 23] on div "BURGUER ADICIONAIS BEBIDAS ENTRADAS CERVEJA Coco gelado Abacaxi Sucos Pesquisa" at bounding box center [386, 63] width 731 height 97
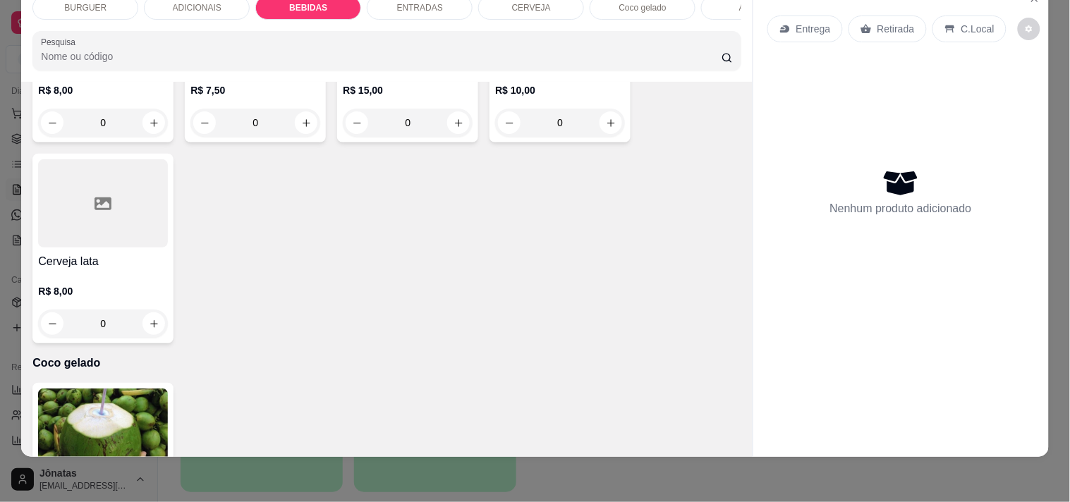
scroll to position [2712, 0]
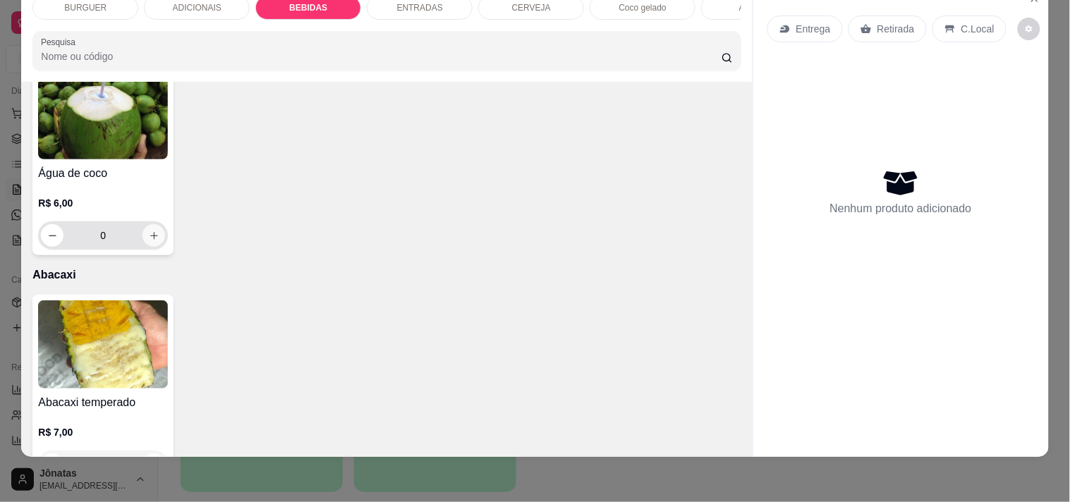
click at [142, 233] on button "increase-product-quantity" at bounding box center [153, 235] width 23 height 23
type input "1"
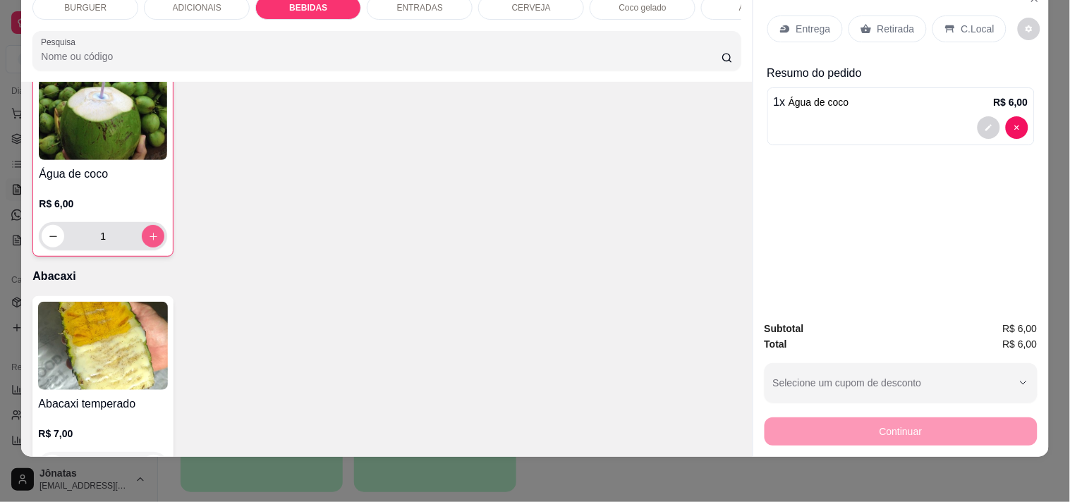
scroll to position [2713, 0]
click at [968, 22] on p "C.Local" at bounding box center [977, 29] width 33 height 14
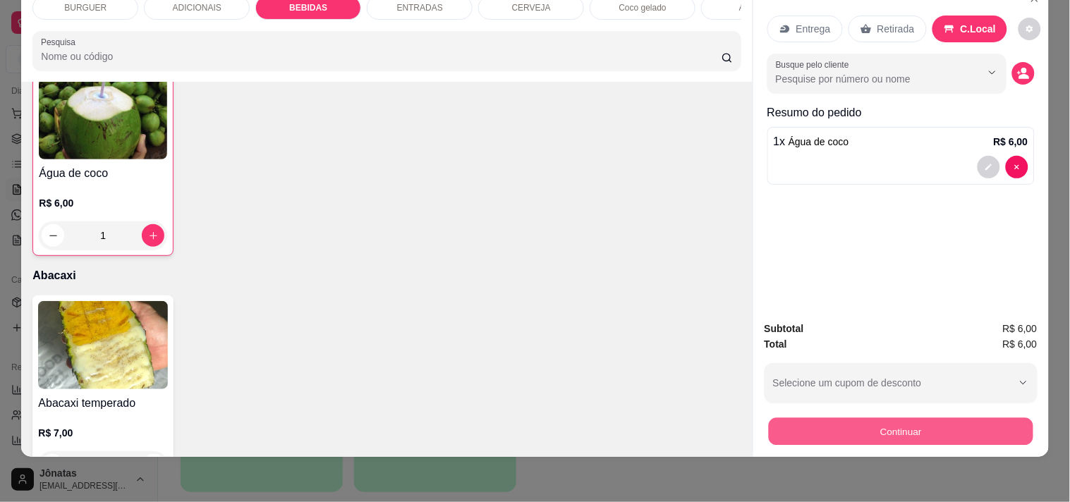
click at [834, 418] on button "Continuar" at bounding box center [900, 432] width 265 height 28
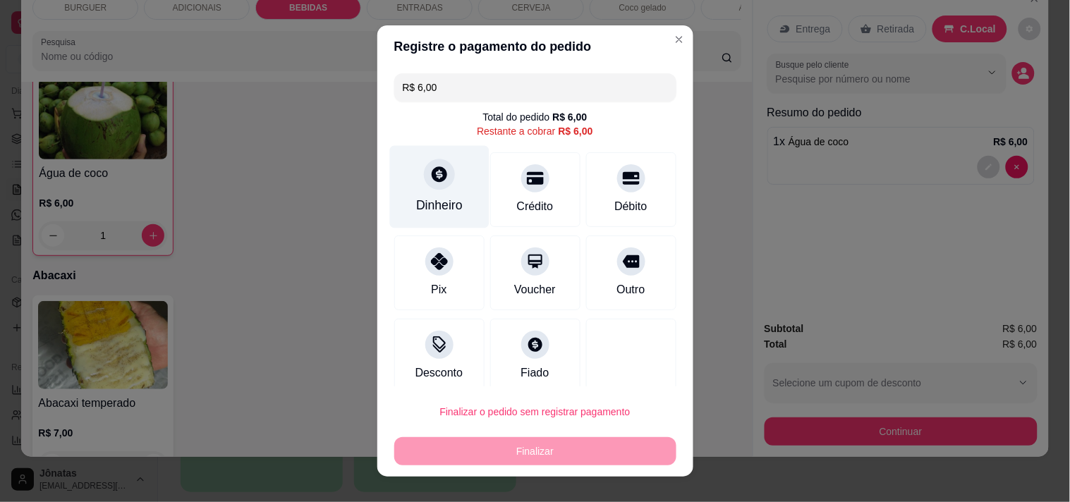
click at [427, 161] on div at bounding box center [439, 174] width 31 height 31
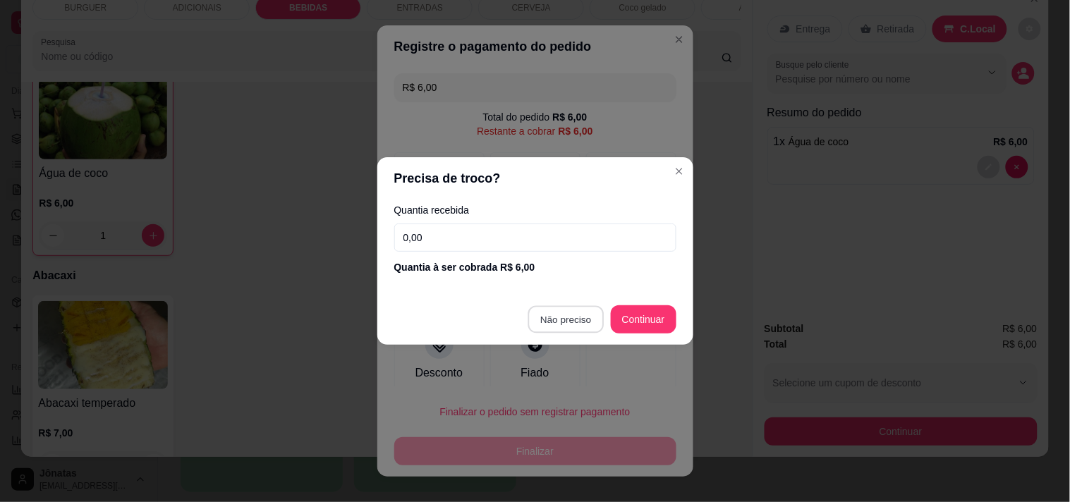
type input "R$ 0,00"
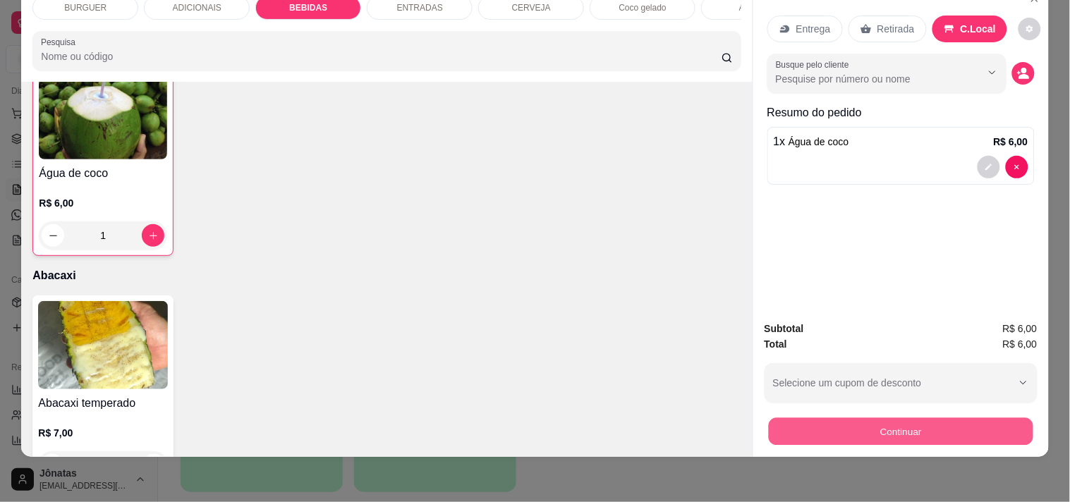
click at [816, 414] on div "Continuar" at bounding box center [901, 430] width 273 height 32
click at [820, 420] on button "Continuar" at bounding box center [901, 432] width 273 height 28
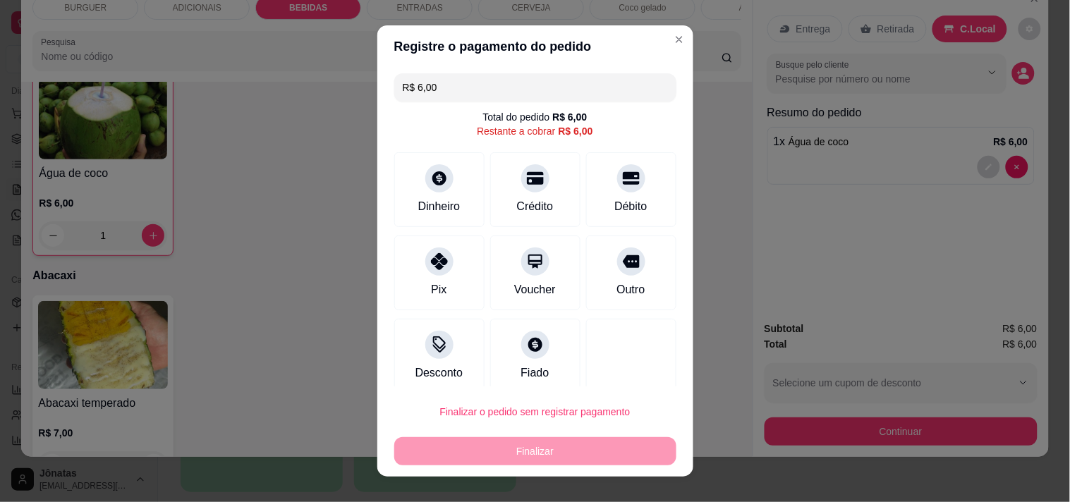
scroll to position [11, 0]
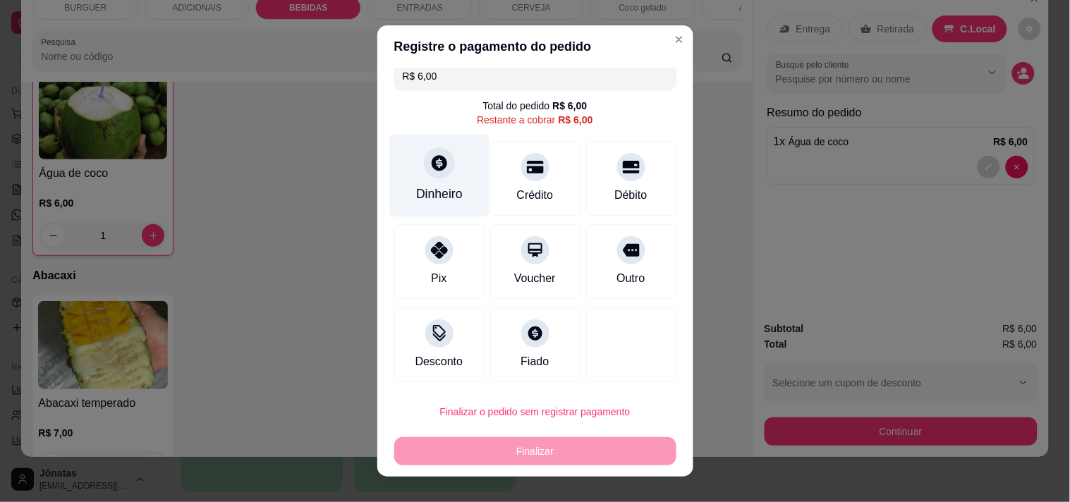
click at [434, 193] on div "Dinheiro" at bounding box center [439, 194] width 47 height 18
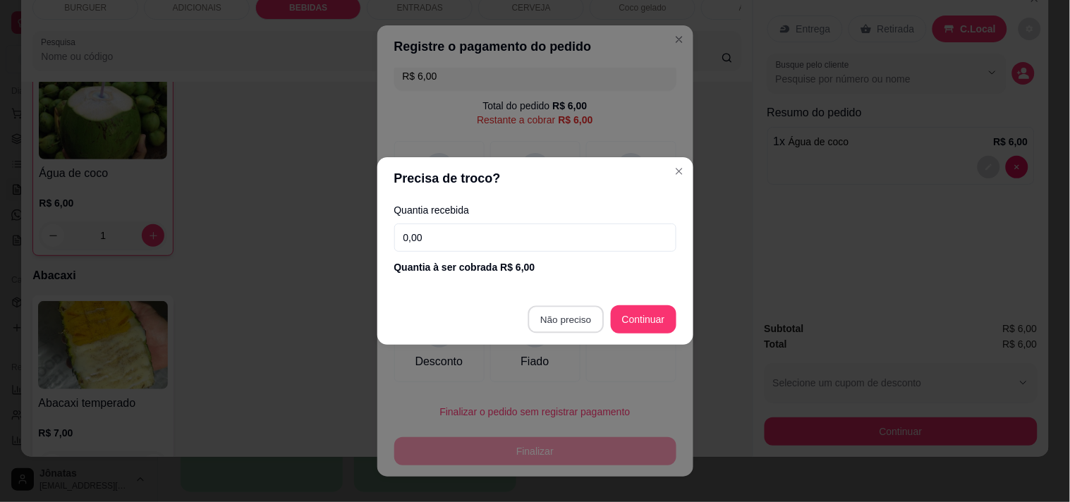
type input "R$ 0,00"
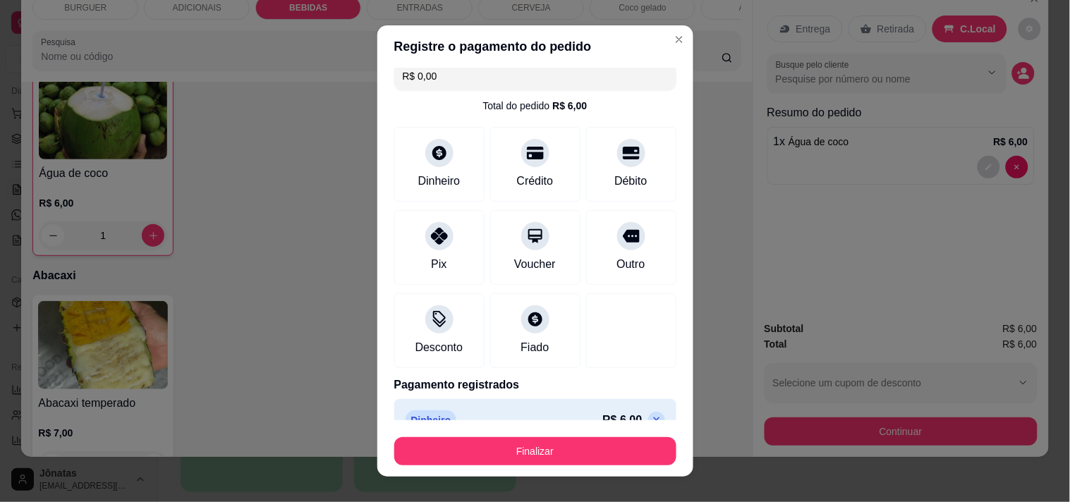
scroll to position [37, 0]
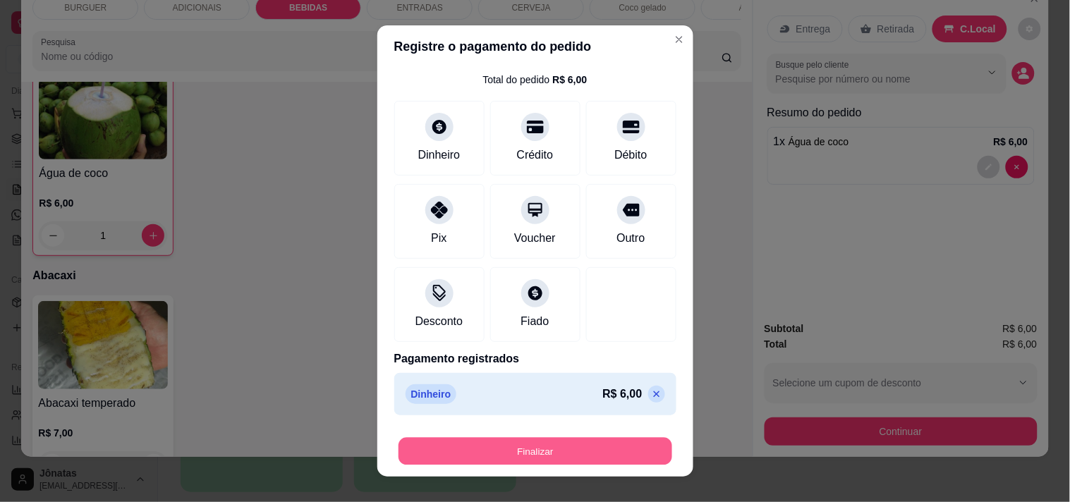
click at [609, 445] on button "Finalizar" at bounding box center [536, 452] width 274 height 28
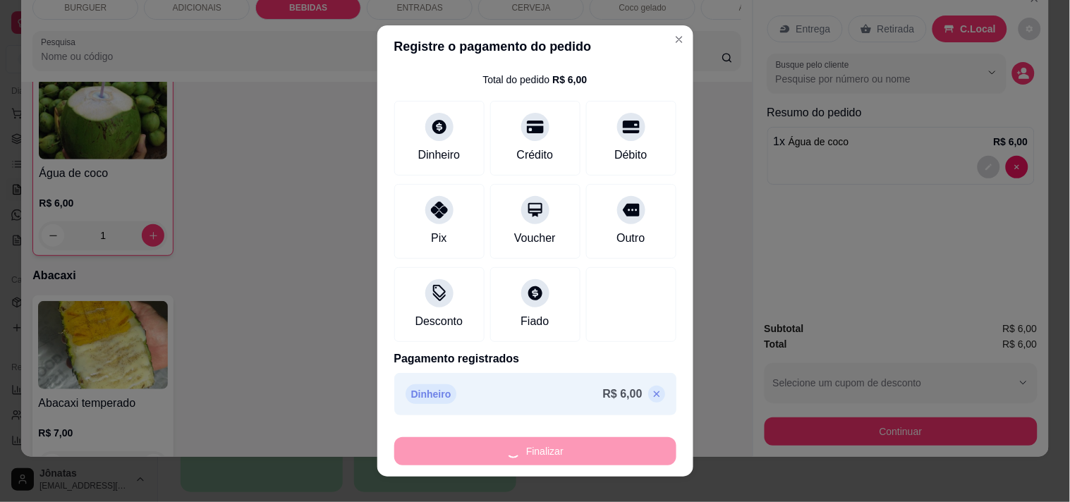
type input "0"
type input "-R$ 6,00"
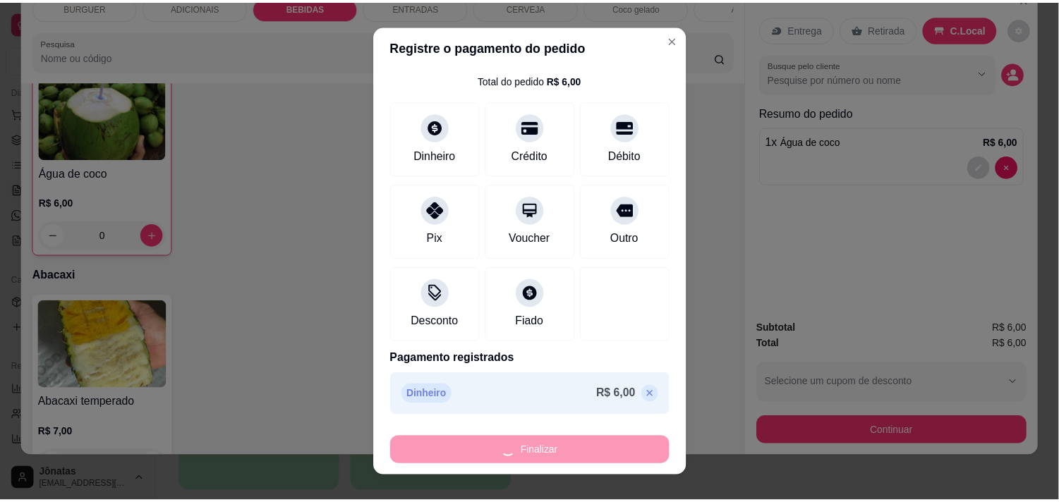
scroll to position [2712, 0]
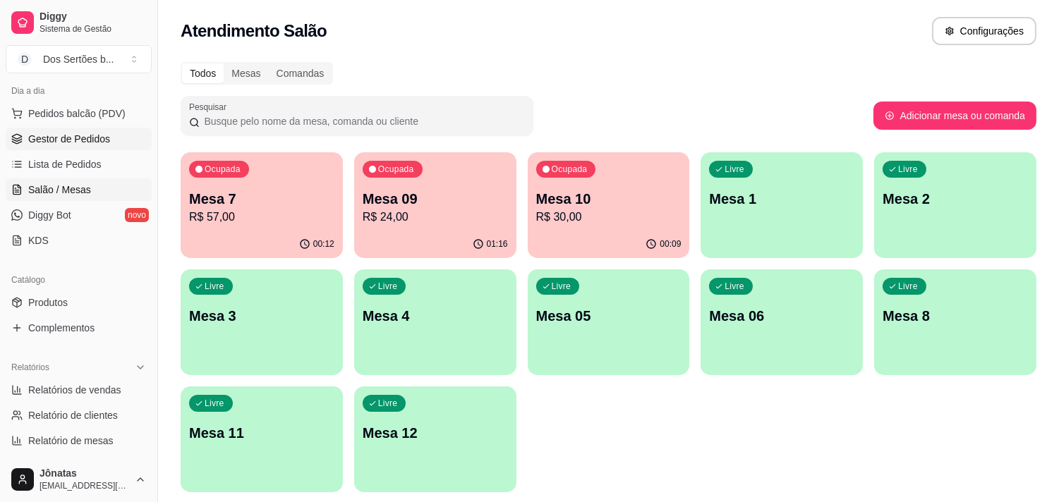
click at [97, 148] on link "Gestor de Pedidos" at bounding box center [79, 139] width 146 height 23
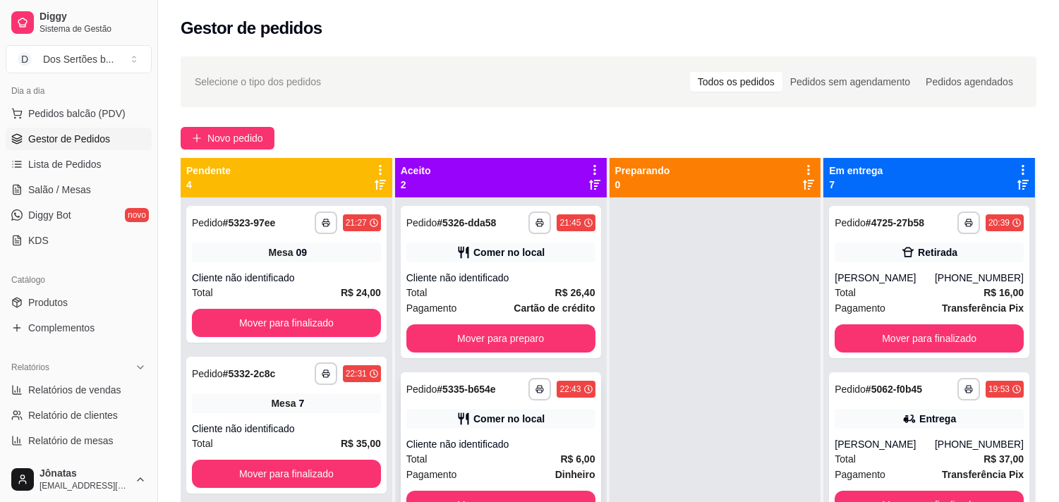
click at [473, 389] on strong "# 5335-b654e" at bounding box center [466, 389] width 59 height 11
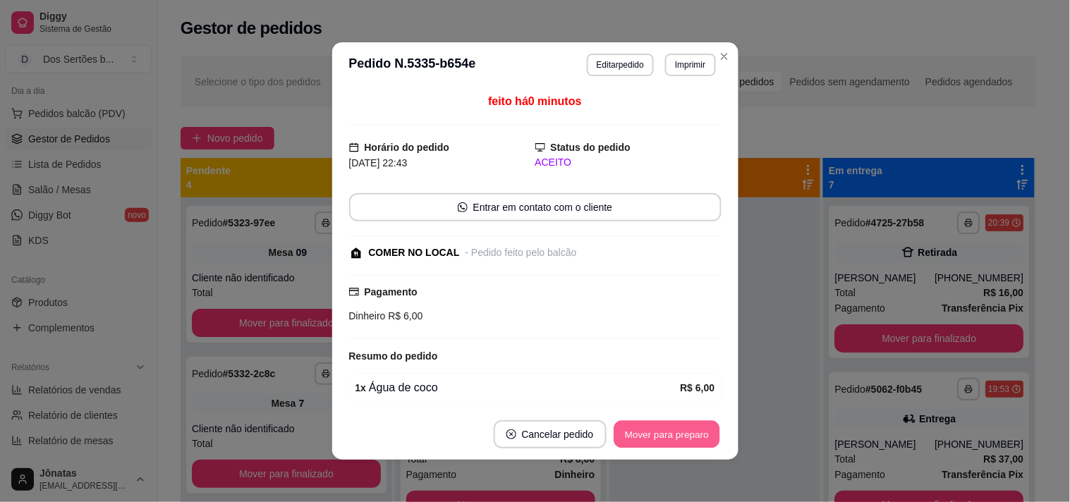
click at [675, 431] on button "Mover para preparo" at bounding box center [667, 435] width 106 height 28
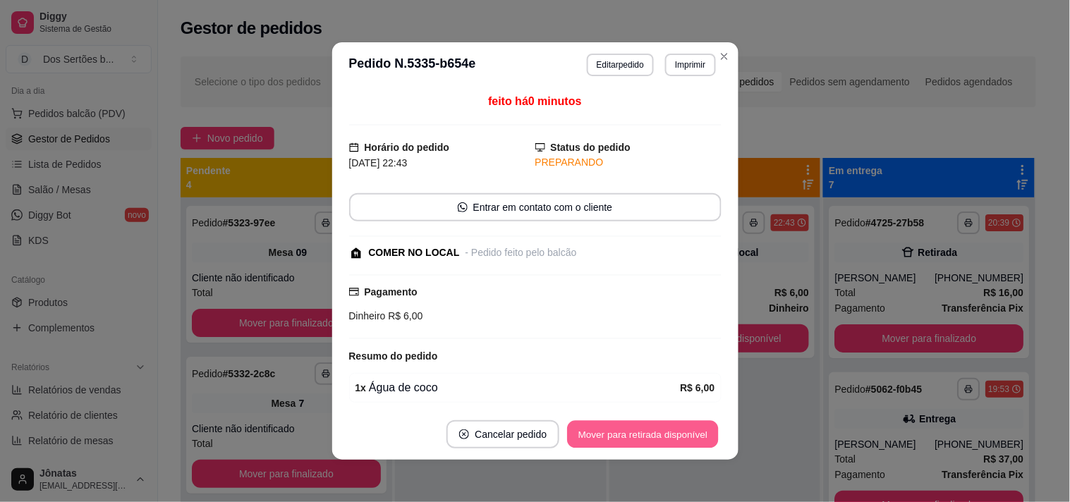
click at [674, 431] on button "Mover para retirada disponível" at bounding box center [643, 435] width 151 height 28
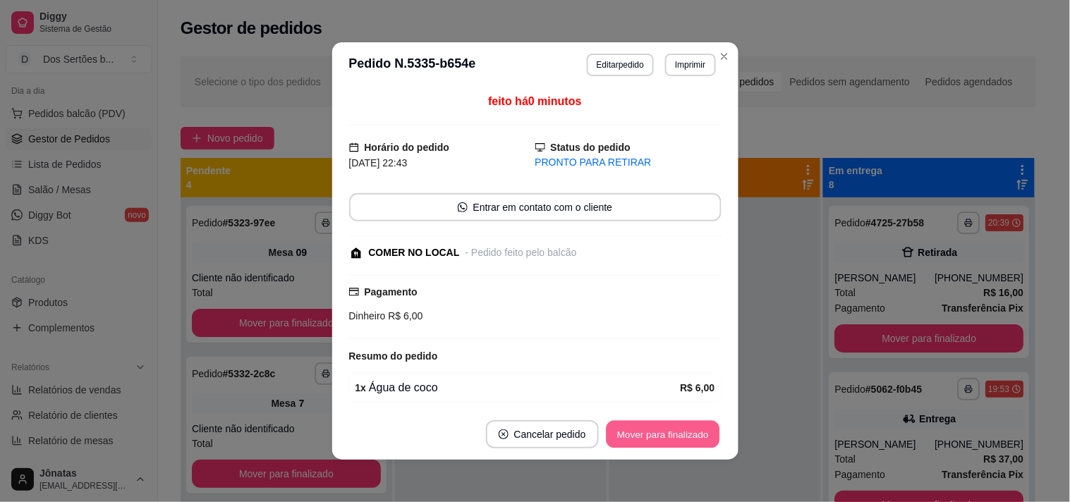
click at [674, 432] on button "Mover para finalizado" at bounding box center [663, 435] width 114 height 28
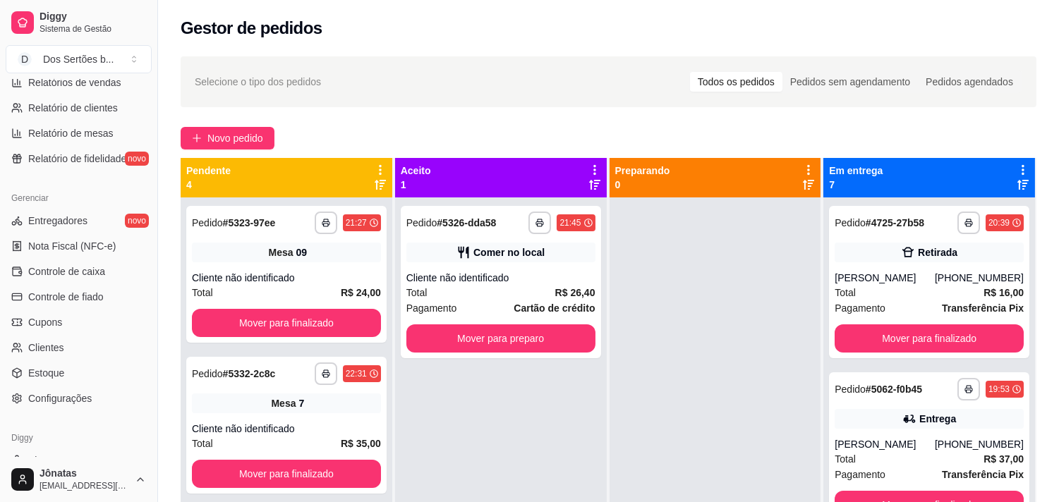
scroll to position [512, 0]
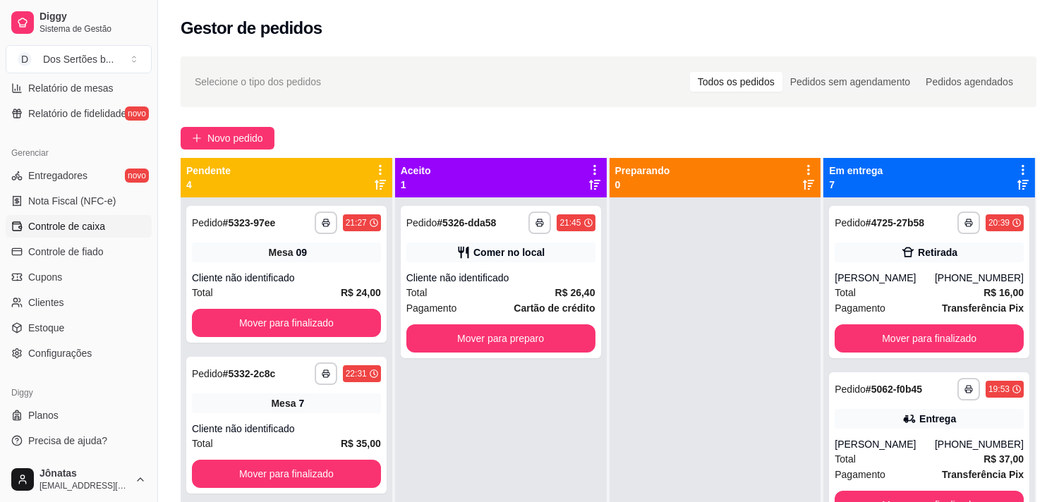
click at [74, 220] on span "Controle de caixa" at bounding box center [66, 226] width 77 height 14
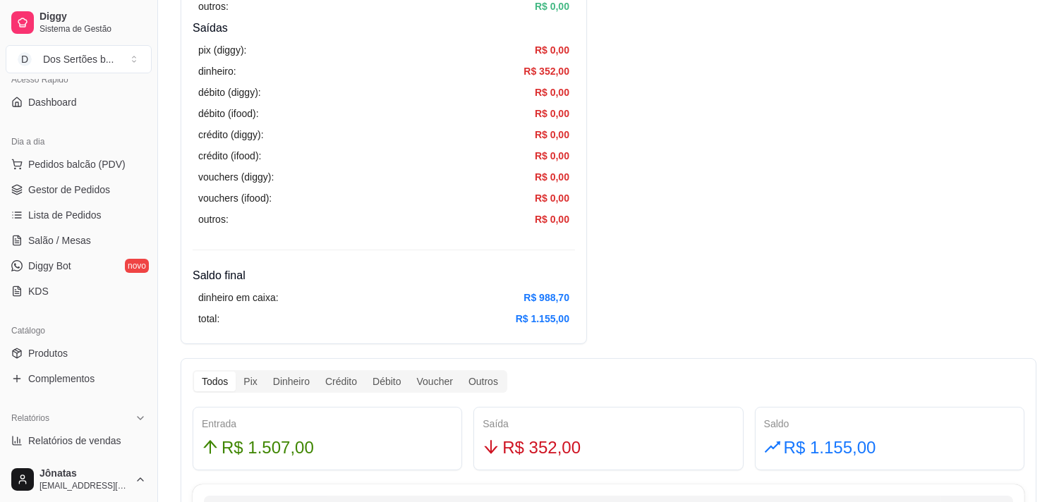
scroll to position [4, 0]
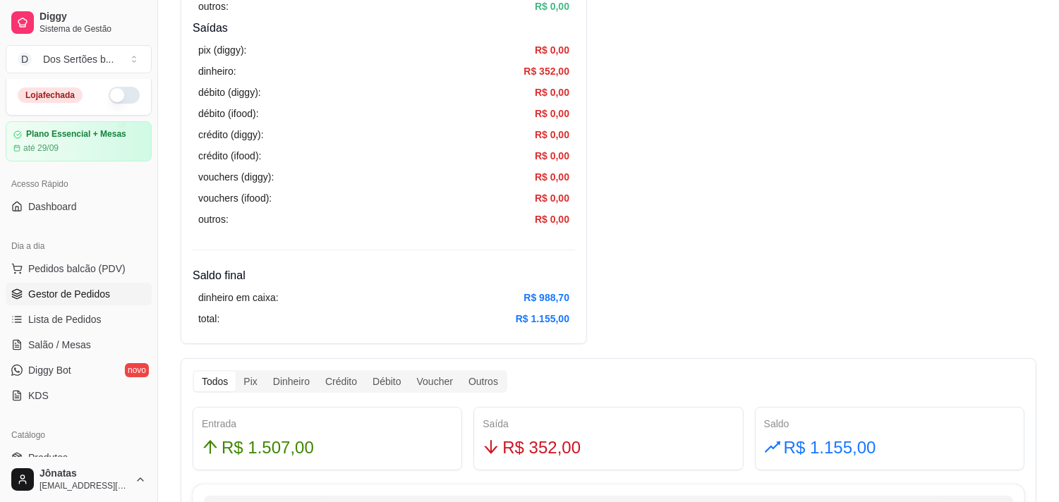
click at [45, 295] on span "Gestor de Pedidos" at bounding box center [69, 294] width 82 height 14
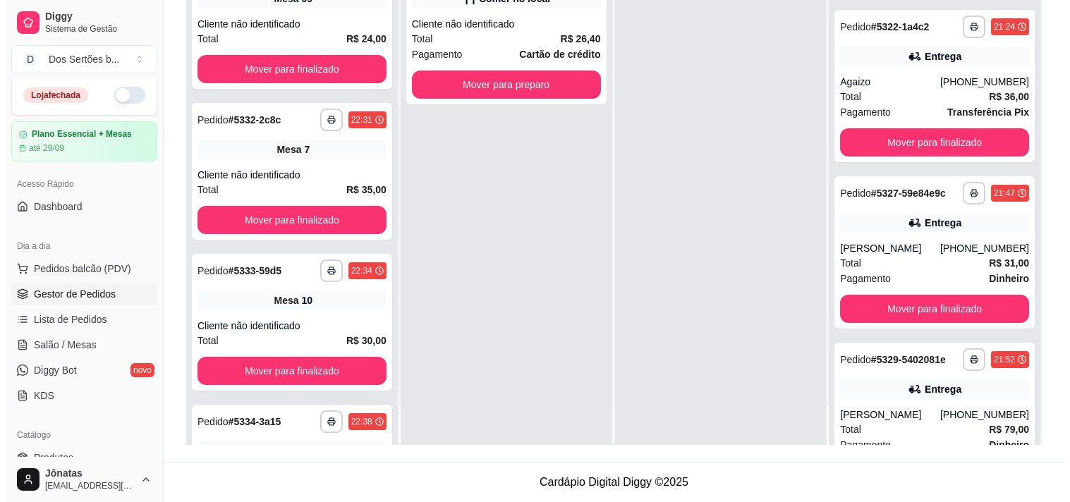
scroll to position [676, 0]
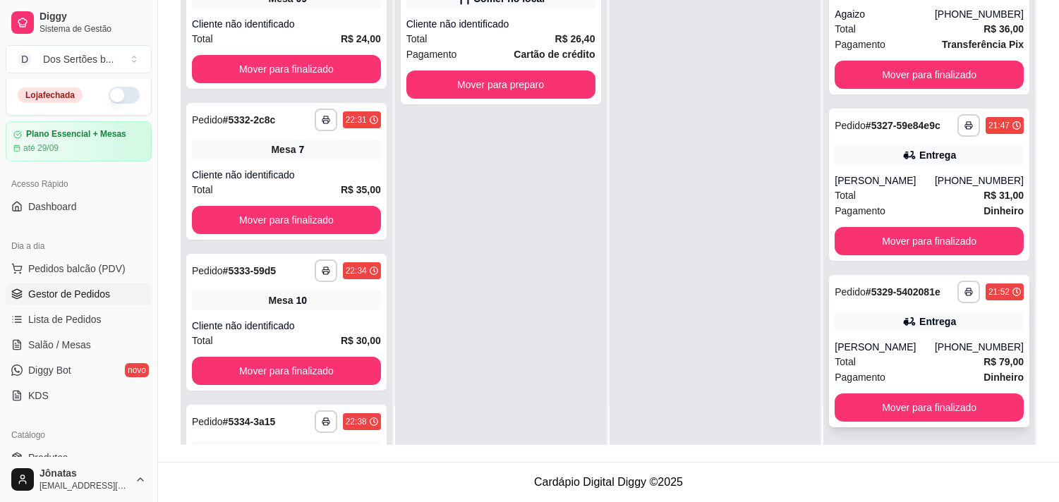
click at [883, 360] on div "Total R$ 79,00" at bounding box center [928, 362] width 189 height 16
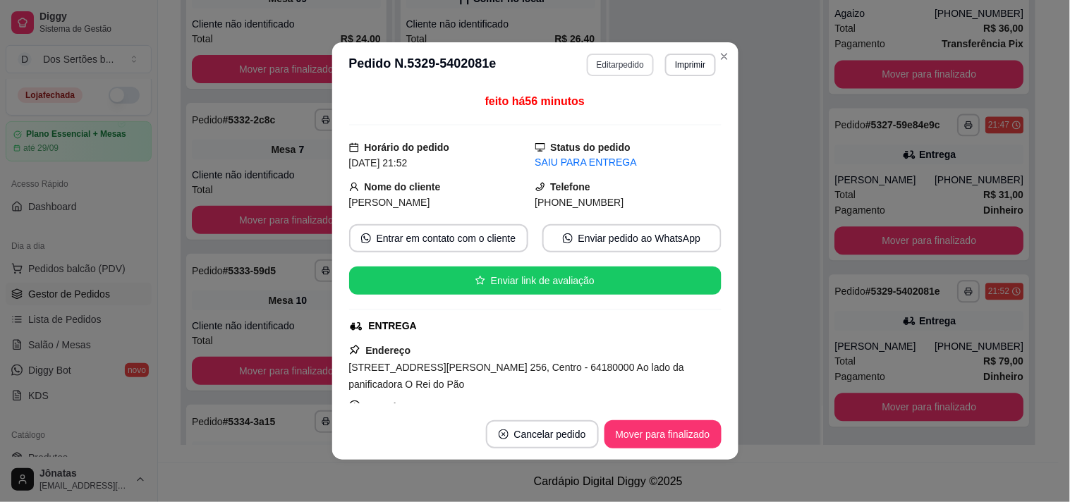
click at [607, 61] on button "Editar pedido" at bounding box center [620, 65] width 67 height 23
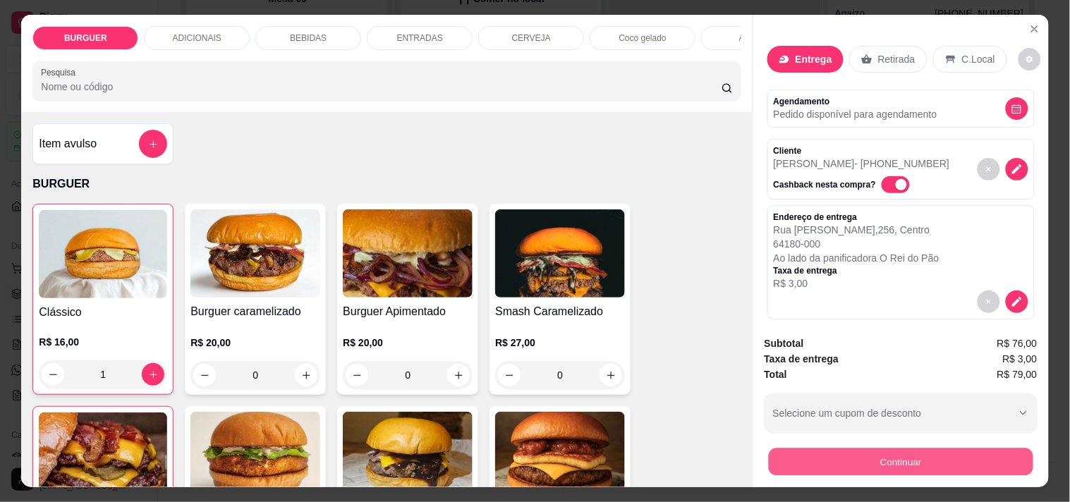
click at [830, 453] on button "Continuar" at bounding box center [900, 462] width 265 height 28
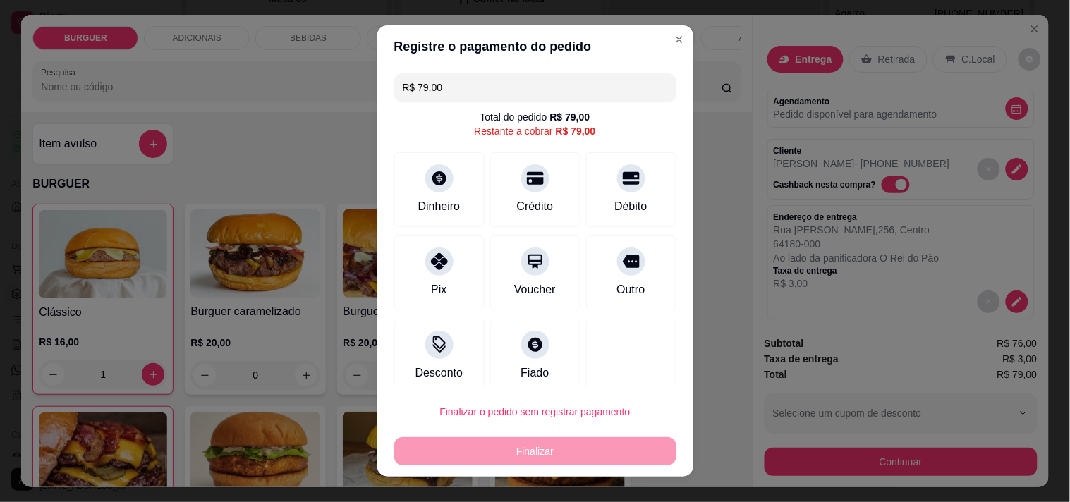
click at [468, 88] on input "R$ 79,00" at bounding box center [535, 87] width 265 height 28
click at [525, 177] on icon at bounding box center [534, 174] width 18 height 14
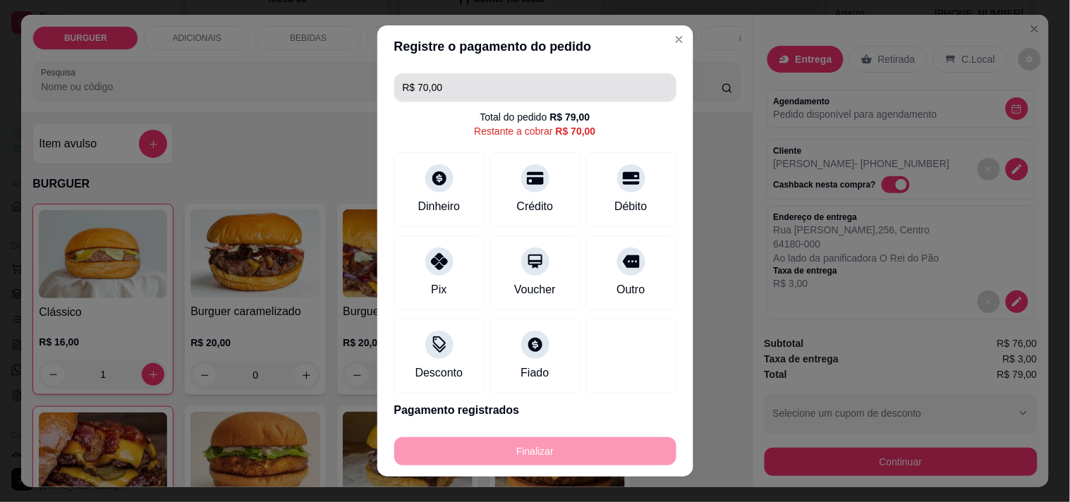
click at [461, 88] on input "R$ 70,00" at bounding box center [535, 87] width 265 height 28
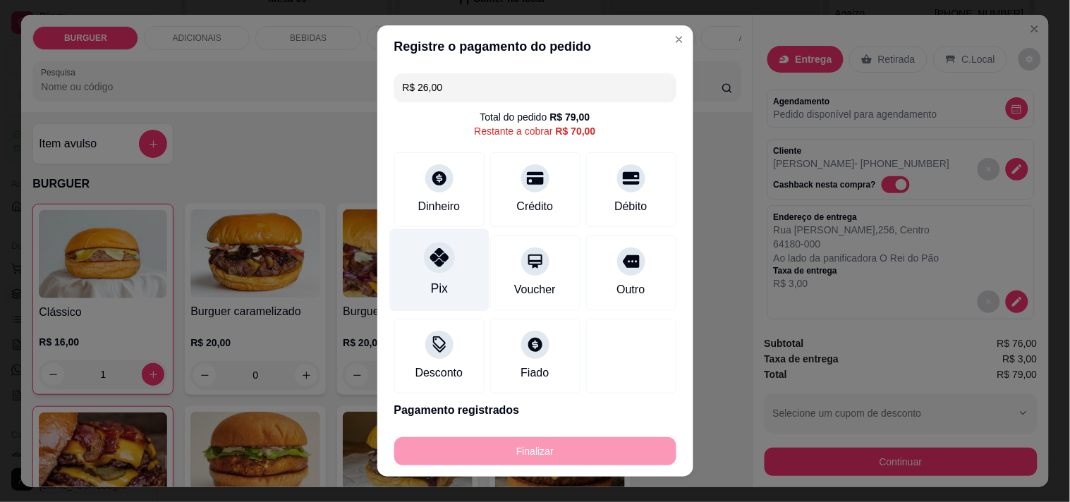
click at [415, 271] on div "Pix" at bounding box center [438, 270] width 99 height 83
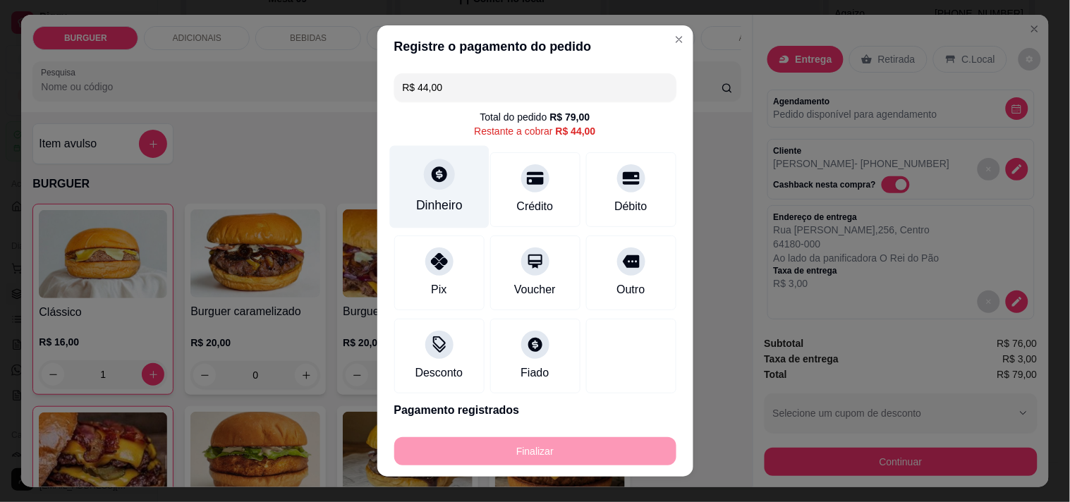
click at [439, 203] on div "Dinheiro" at bounding box center [439, 205] width 47 height 18
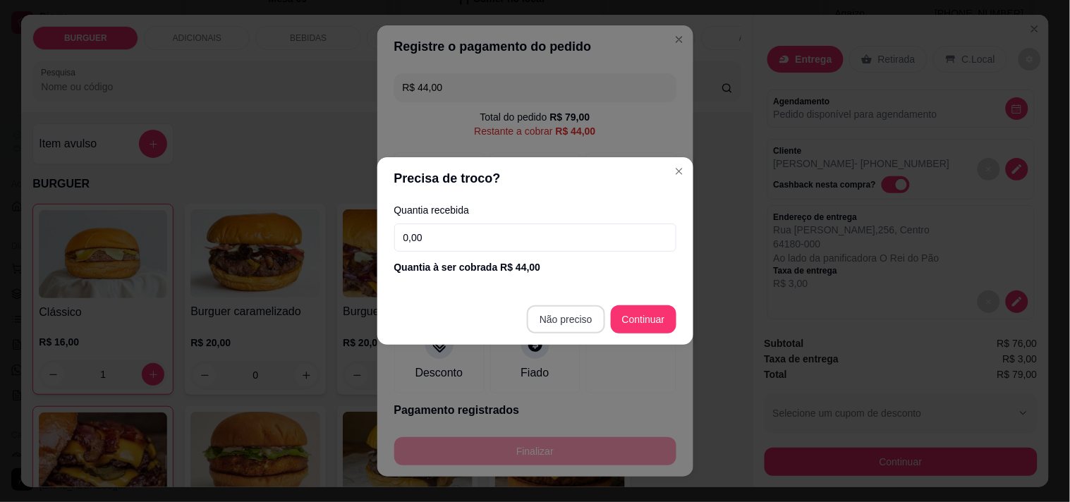
type input "R$ 0,00"
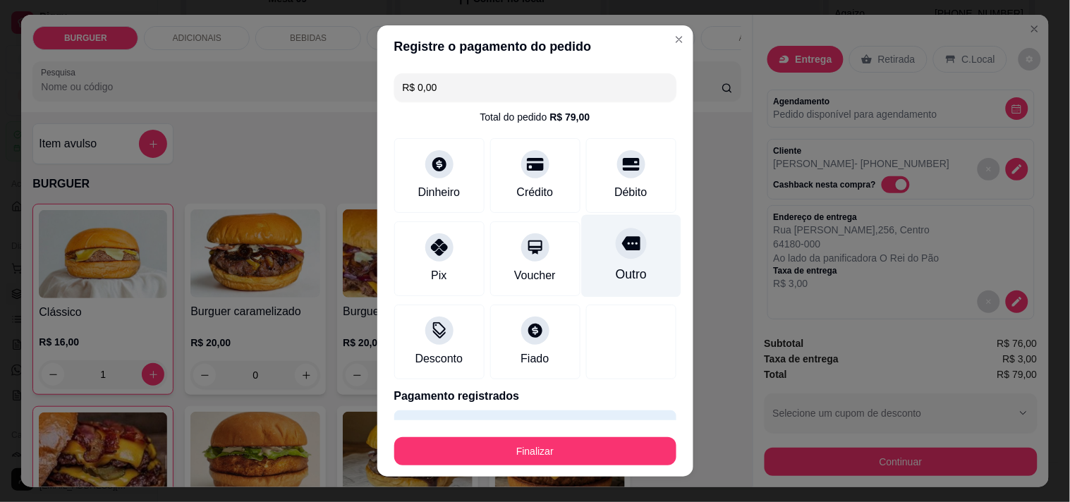
scroll to position [145, 0]
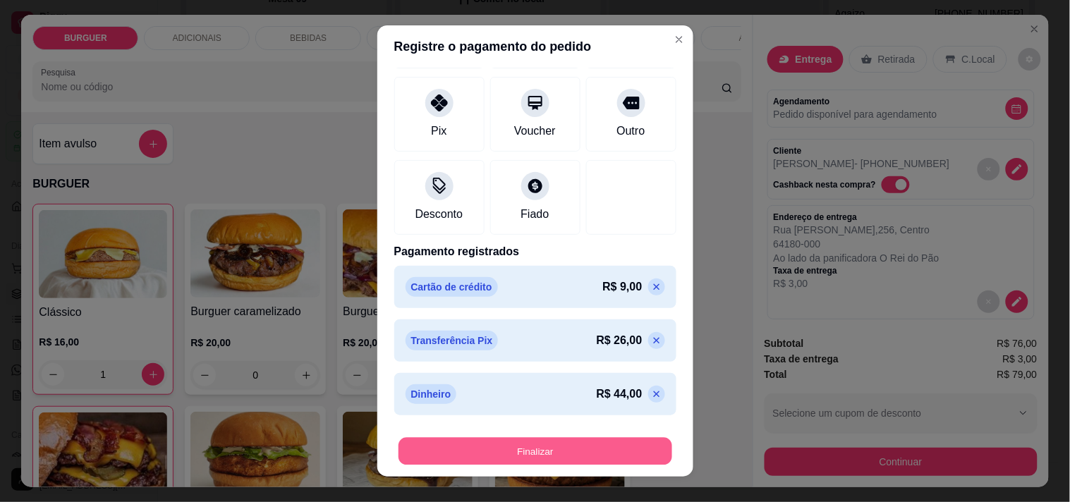
click at [597, 444] on button "Finalizar" at bounding box center [536, 452] width 274 height 28
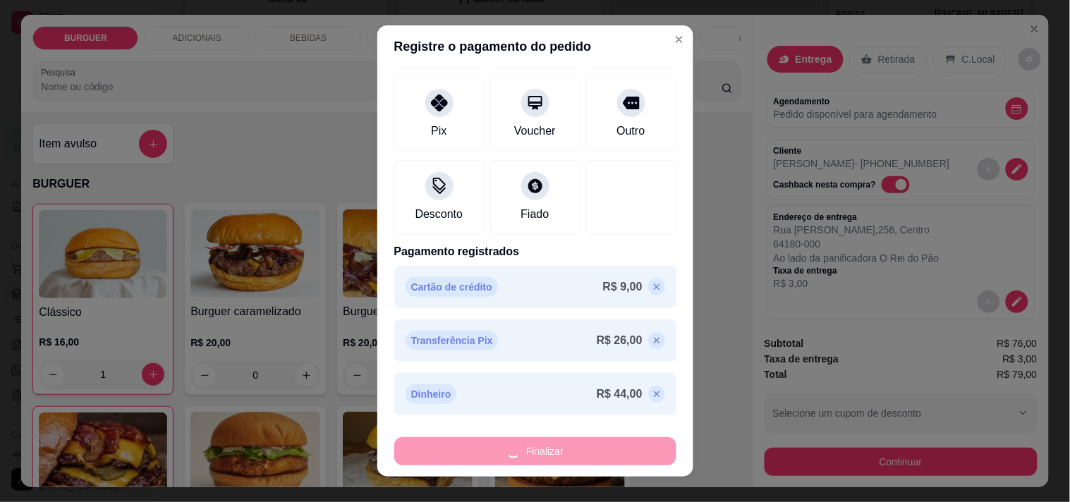
type input "0"
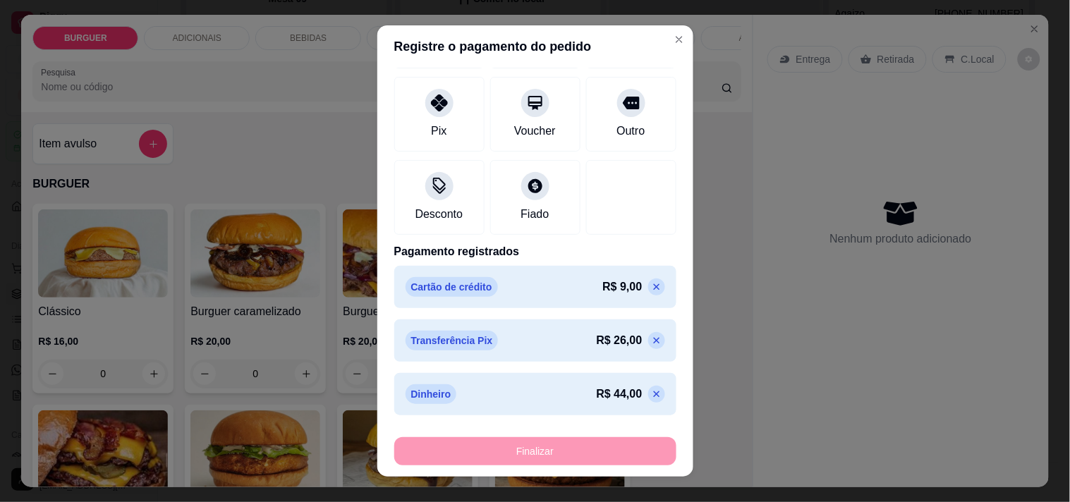
type input "-R$ 79,00"
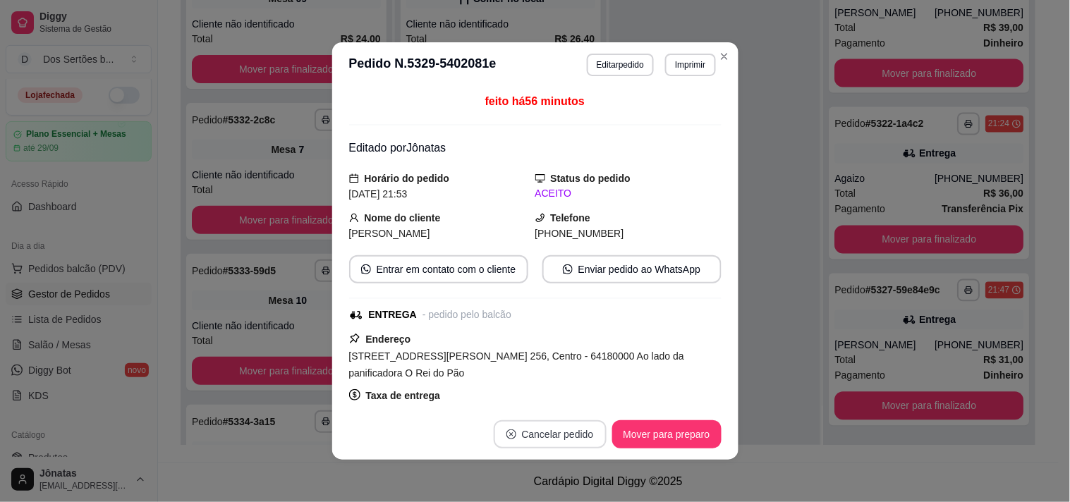
scroll to position [510, 0]
click at [669, 435] on button "Mover para preparo" at bounding box center [667, 435] width 106 height 28
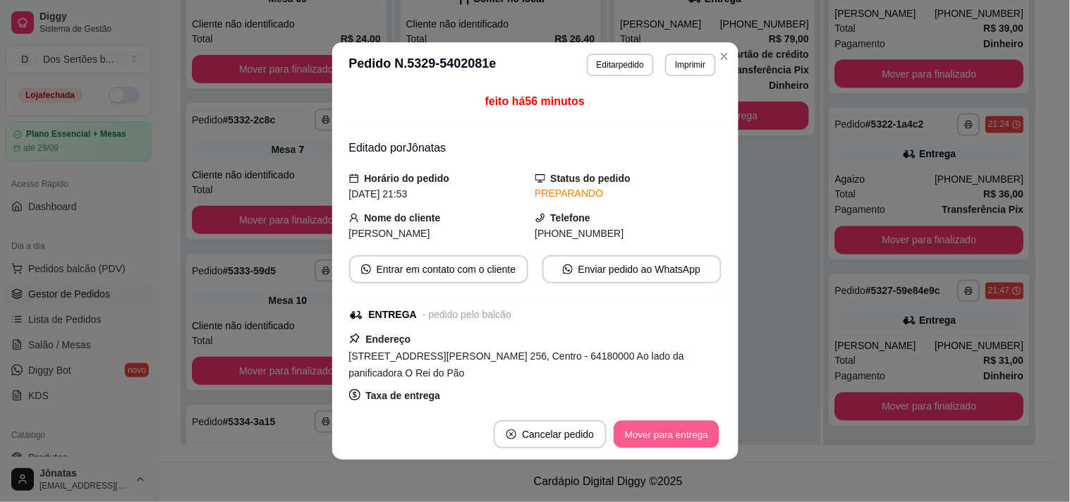
click at [668, 438] on button "Mover para entrega" at bounding box center [667, 435] width 106 height 28
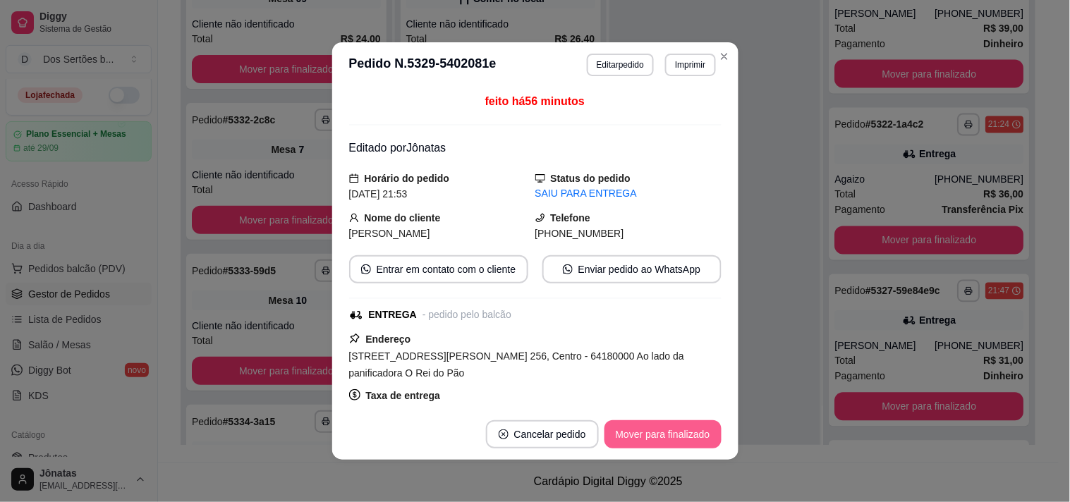
scroll to position [676, 0]
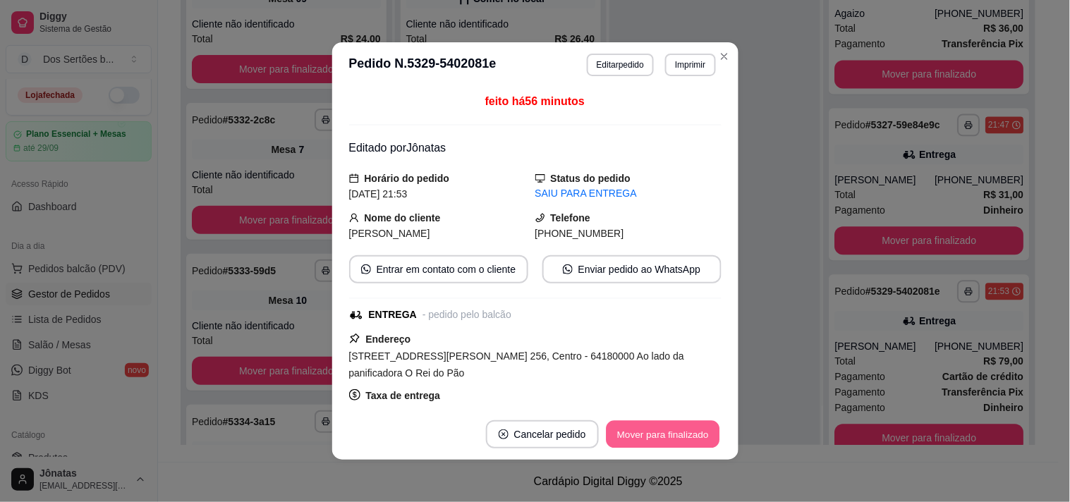
click at [668, 438] on button "Mover para finalizado" at bounding box center [663, 435] width 114 height 28
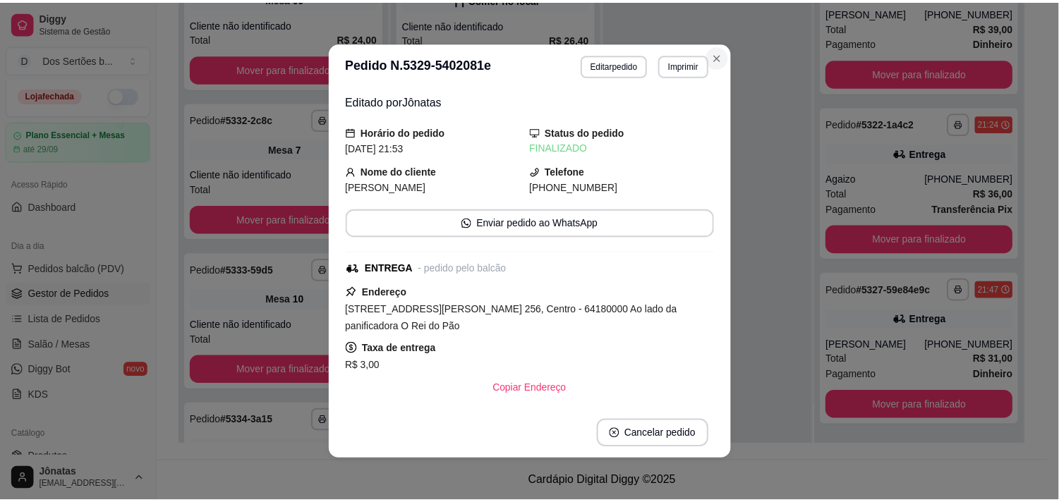
scroll to position [510, 0]
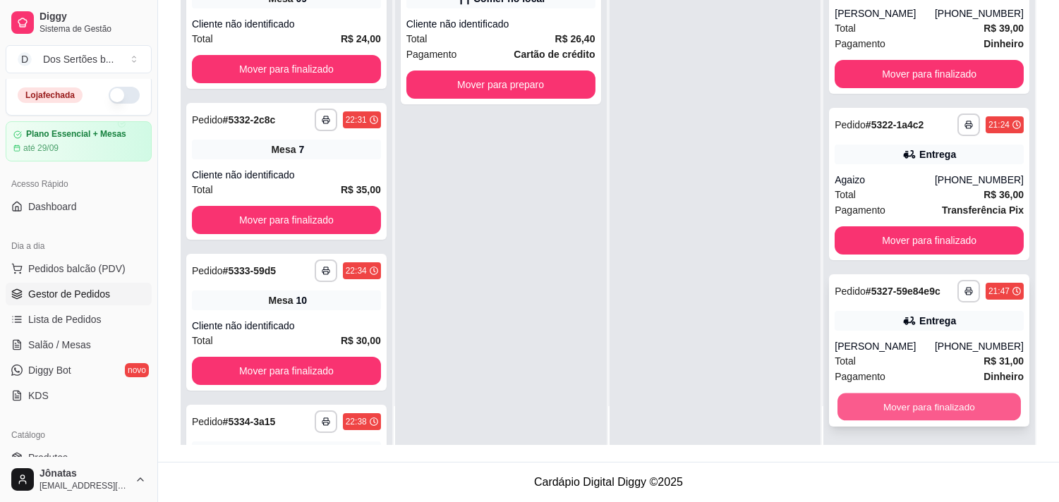
click at [870, 394] on button "Mover para finalizado" at bounding box center [928, 408] width 183 height 28
click at [859, 389] on div "**********" at bounding box center [929, 350] width 200 height 152
click at [842, 409] on button "Mover para finalizado" at bounding box center [928, 408] width 183 height 28
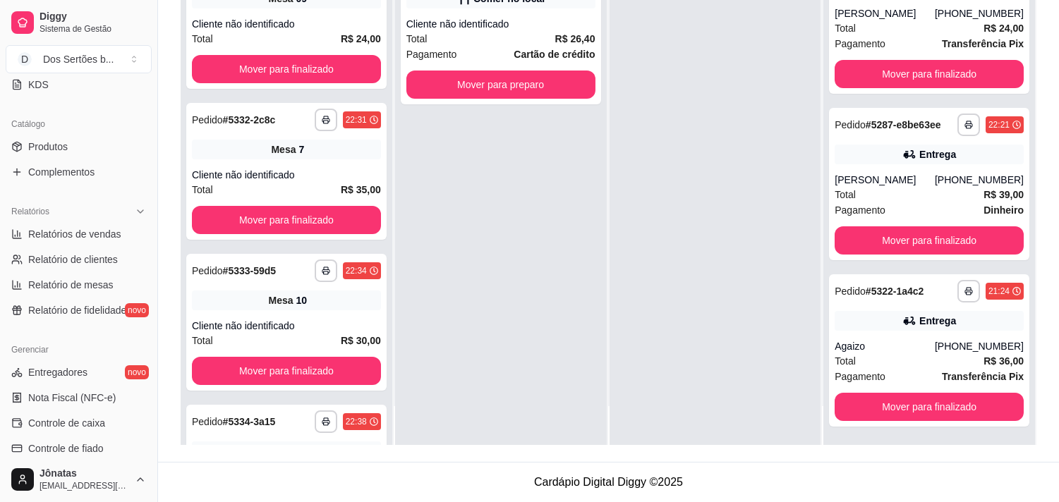
scroll to position [413, 0]
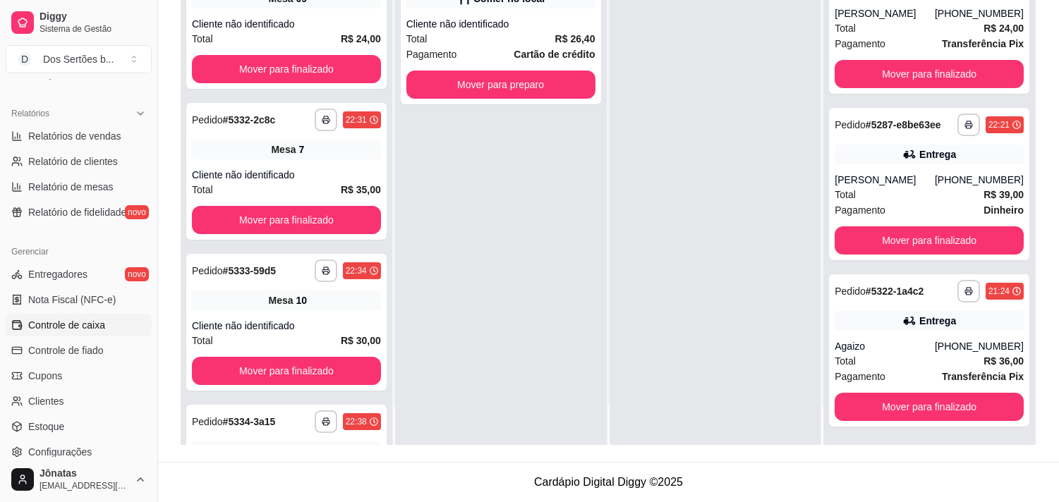
click at [63, 324] on span "Controle de caixa" at bounding box center [66, 325] width 77 height 14
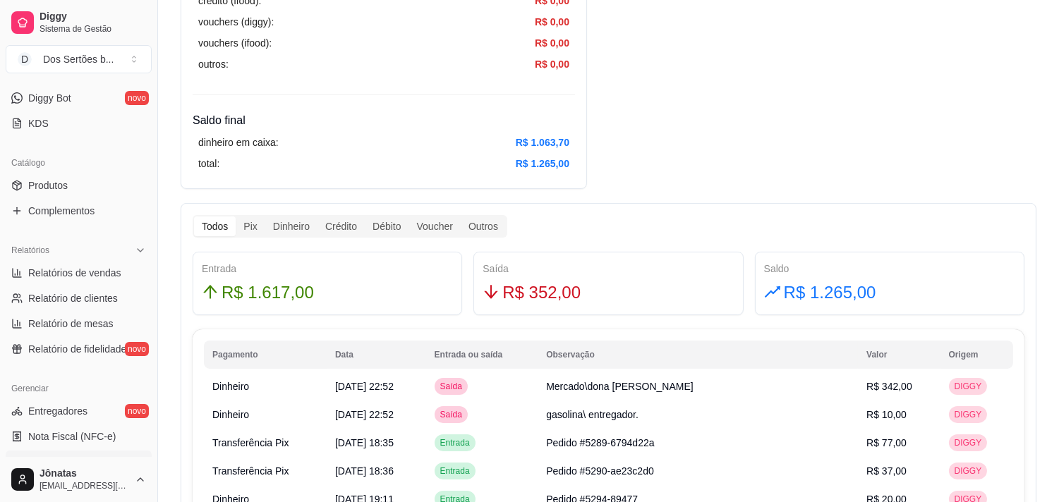
scroll to position [275, 0]
click at [59, 266] on link "Relatórios de vendas" at bounding box center [79, 274] width 146 height 23
select select "ALL"
select select "0"
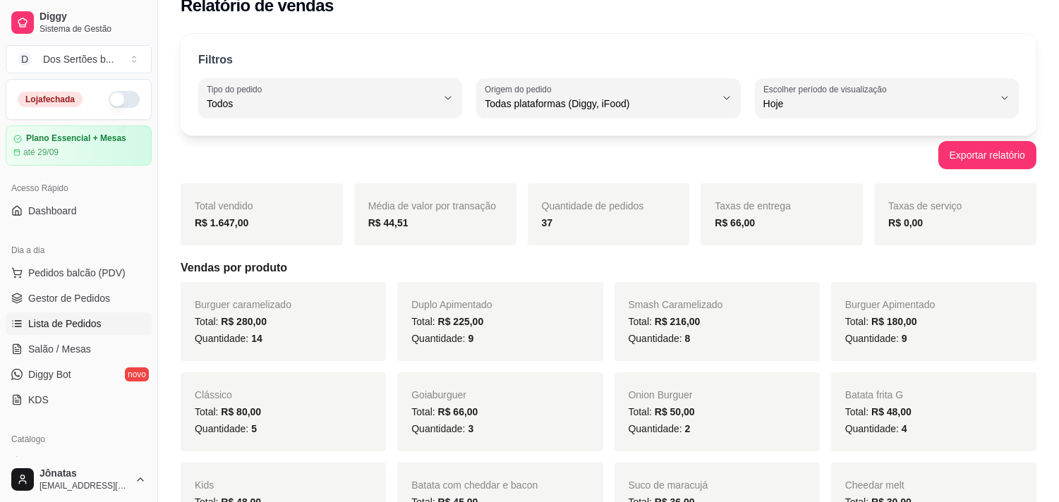
click at [92, 315] on link "Lista de Pedidos" at bounding box center [79, 323] width 146 height 23
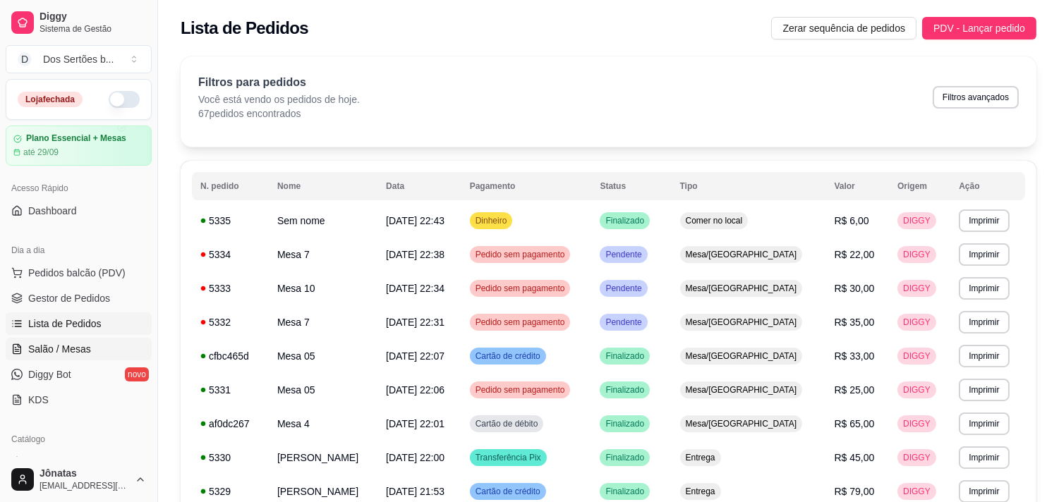
click at [79, 349] on span "Salão / Mesas" at bounding box center [59, 349] width 63 height 14
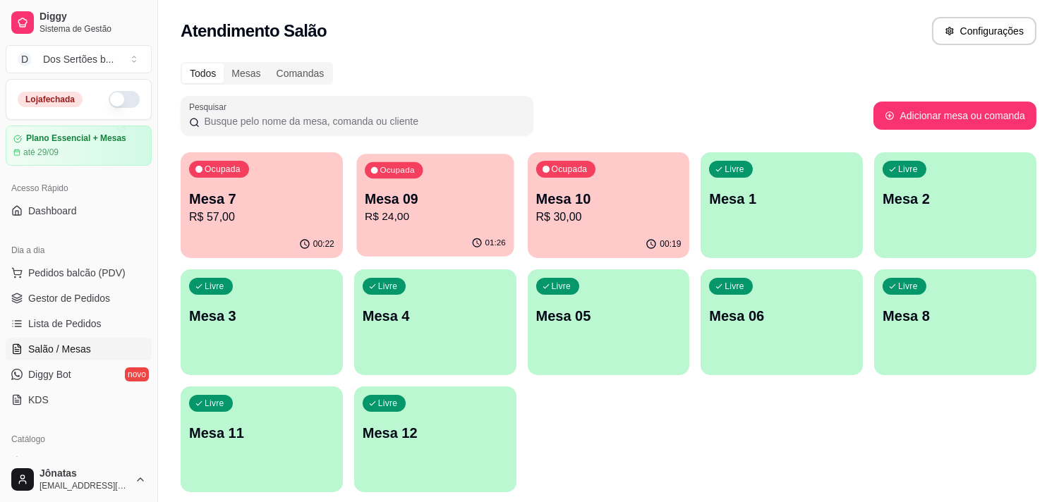
click at [466, 205] on p "Mesa 09" at bounding box center [435, 199] width 141 height 19
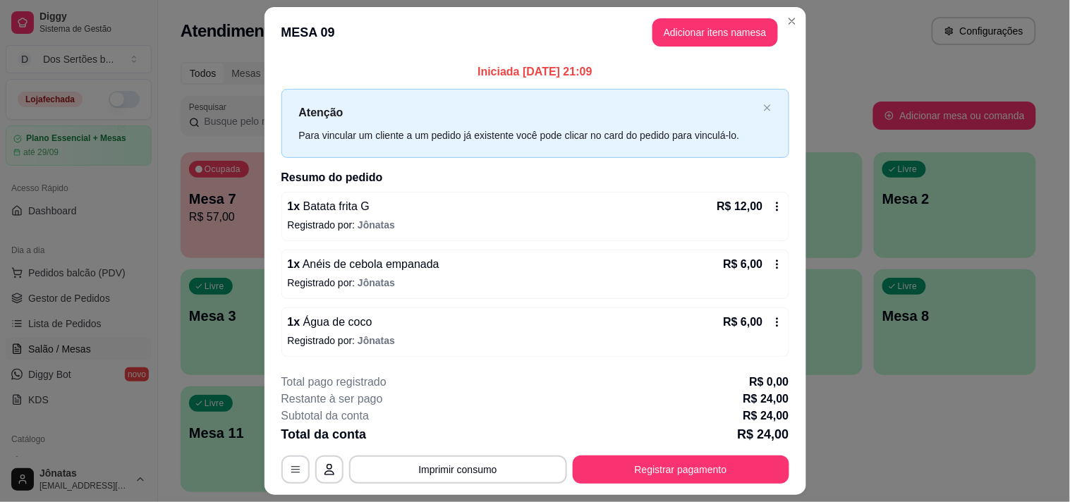
scroll to position [37, 0]
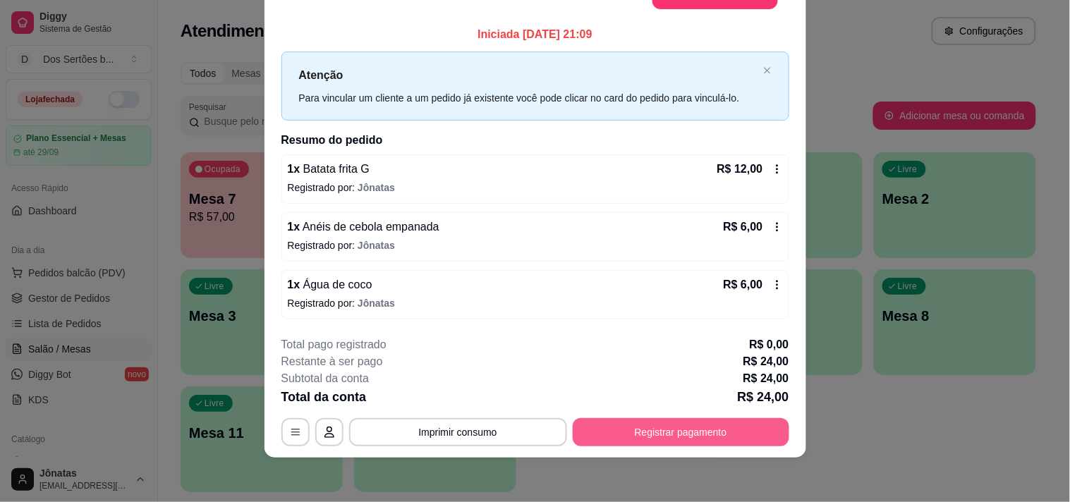
click at [681, 432] on button "Registrar pagamento" at bounding box center [681, 432] width 217 height 28
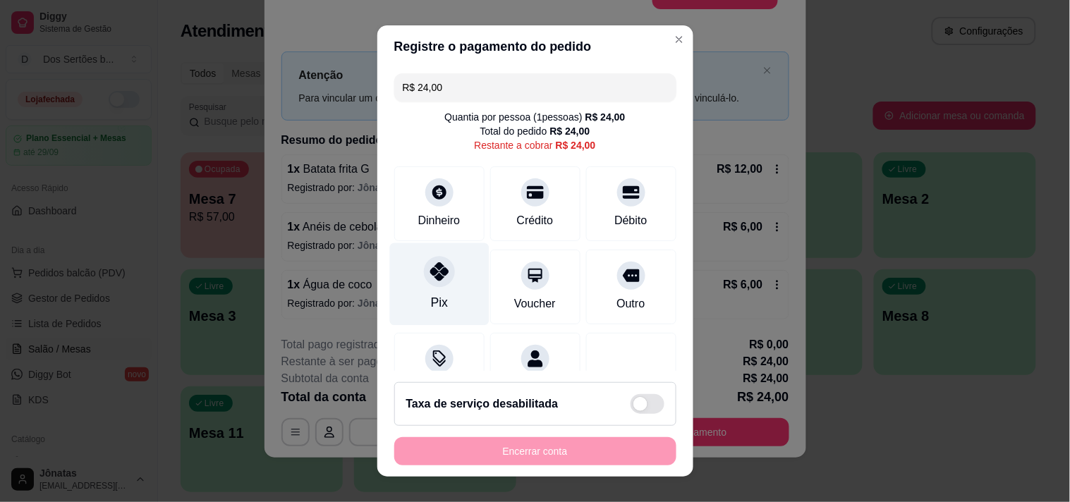
click at [435, 269] on icon at bounding box center [439, 271] width 18 height 18
type input "R$ 0,00"
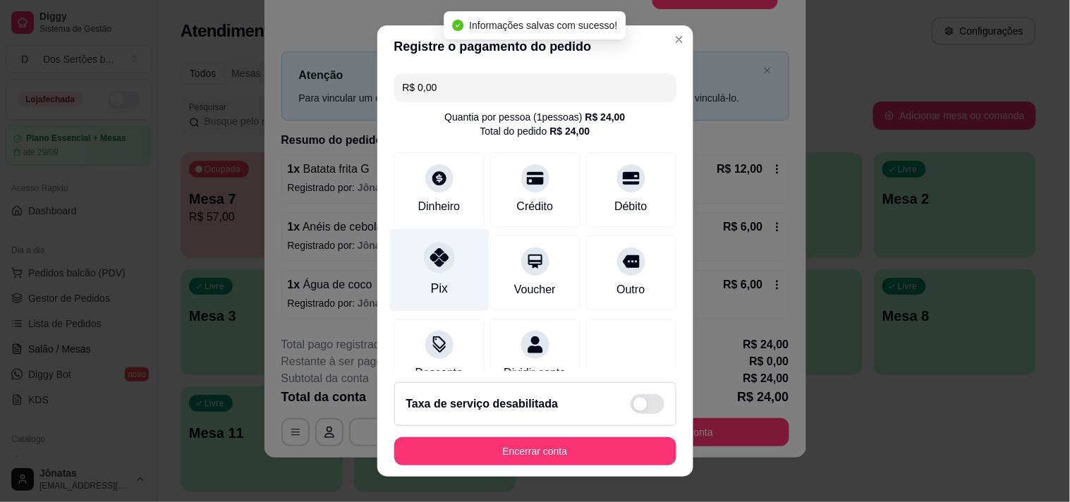
scroll to position [118, 0]
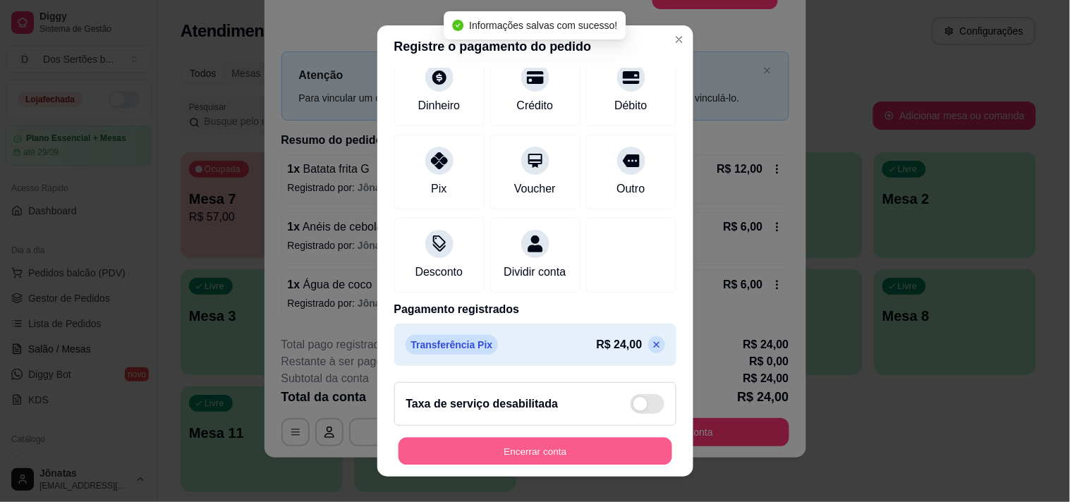
click at [621, 445] on button "Encerrar conta" at bounding box center [536, 452] width 274 height 28
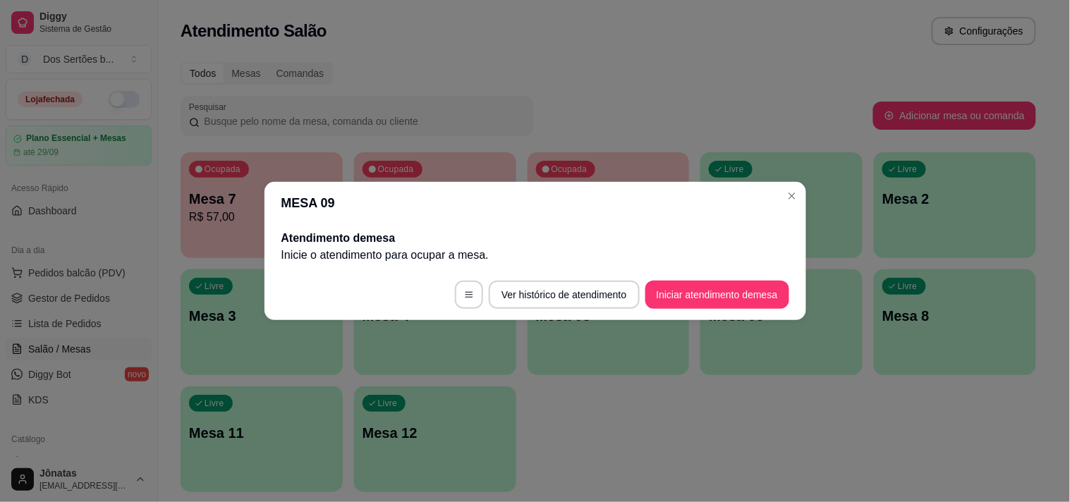
scroll to position [0, 0]
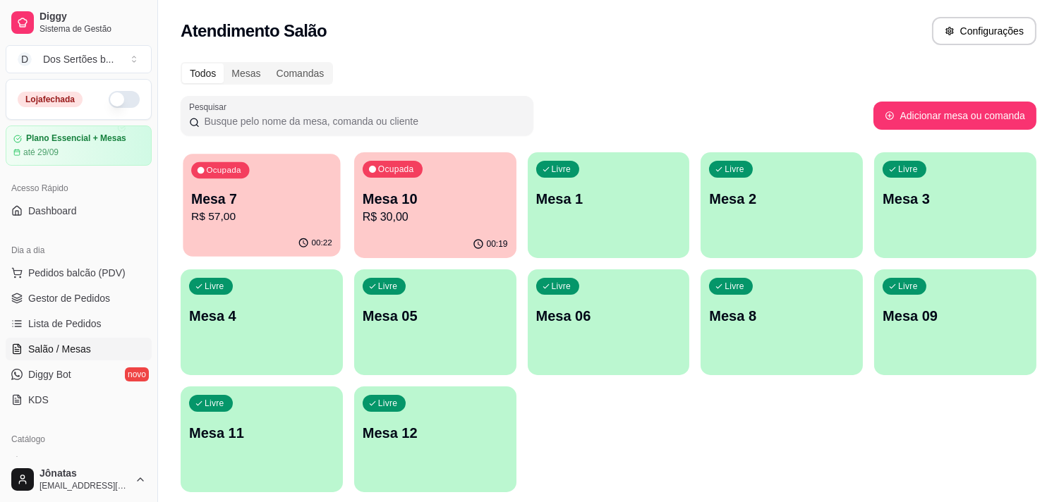
click at [278, 222] on p "R$ 57,00" at bounding box center [261, 217] width 141 height 16
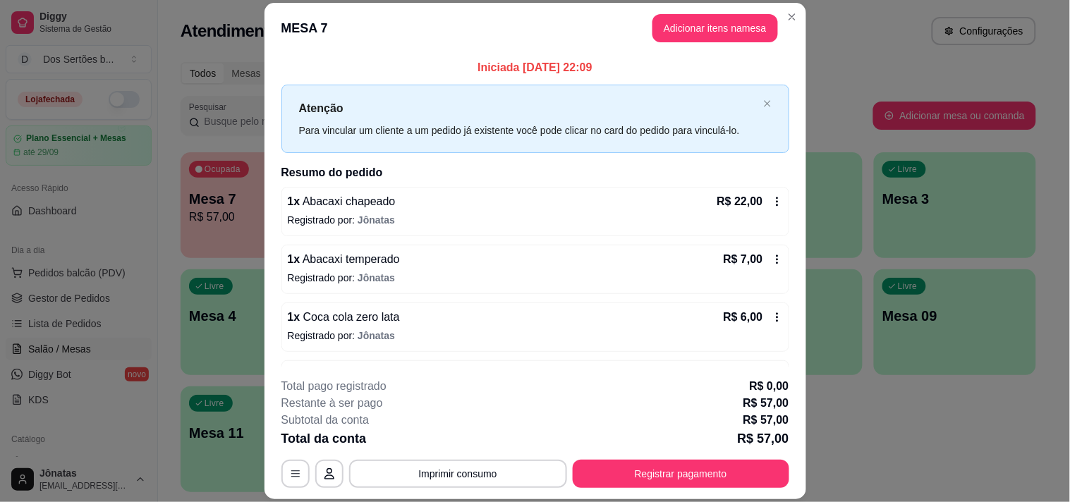
scroll to position [21, 0]
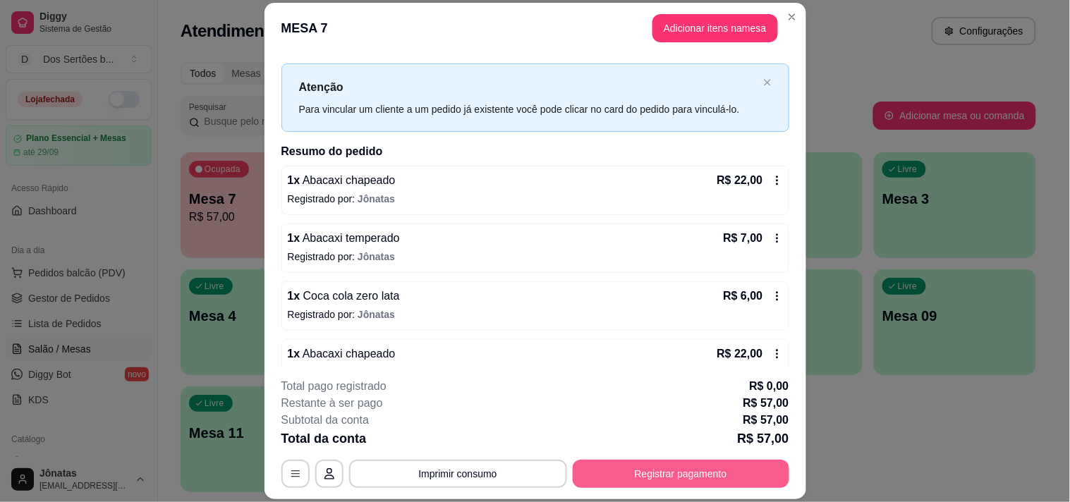
click at [664, 466] on button "Registrar pagamento" at bounding box center [681, 474] width 217 height 28
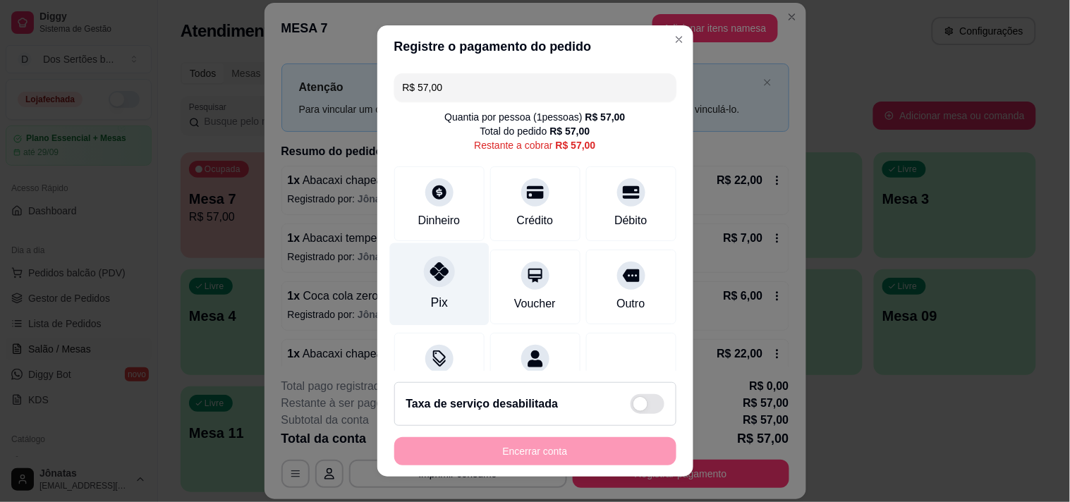
click at [420, 295] on div "Pix" at bounding box center [438, 284] width 99 height 83
type input "R$ 0,00"
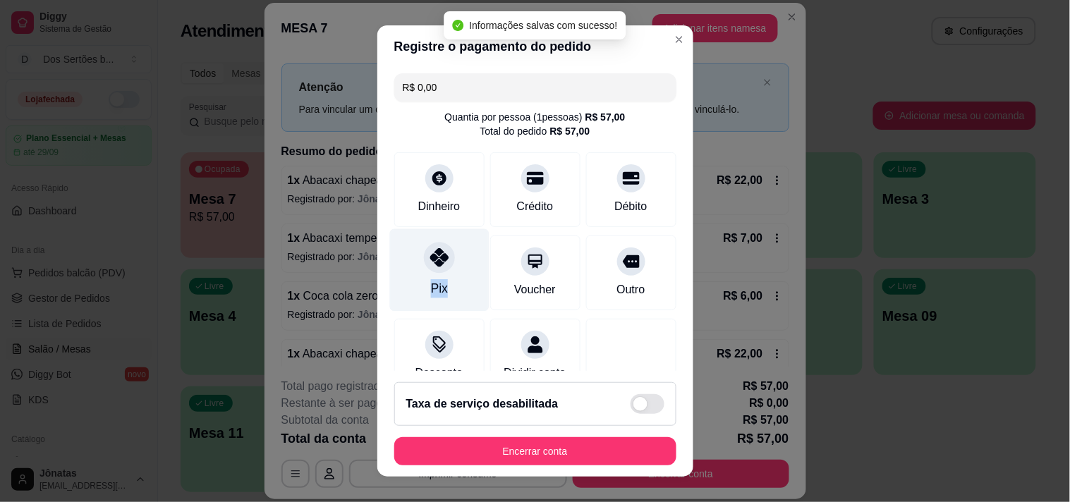
click at [420, 297] on div "Pix" at bounding box center [438, 270] width 99 height 83
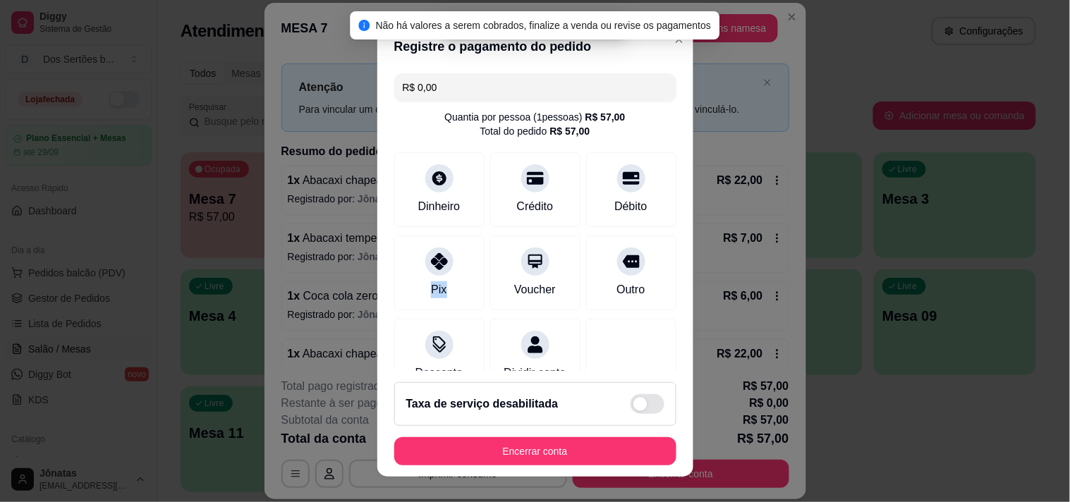
scroll to position [118, 0]
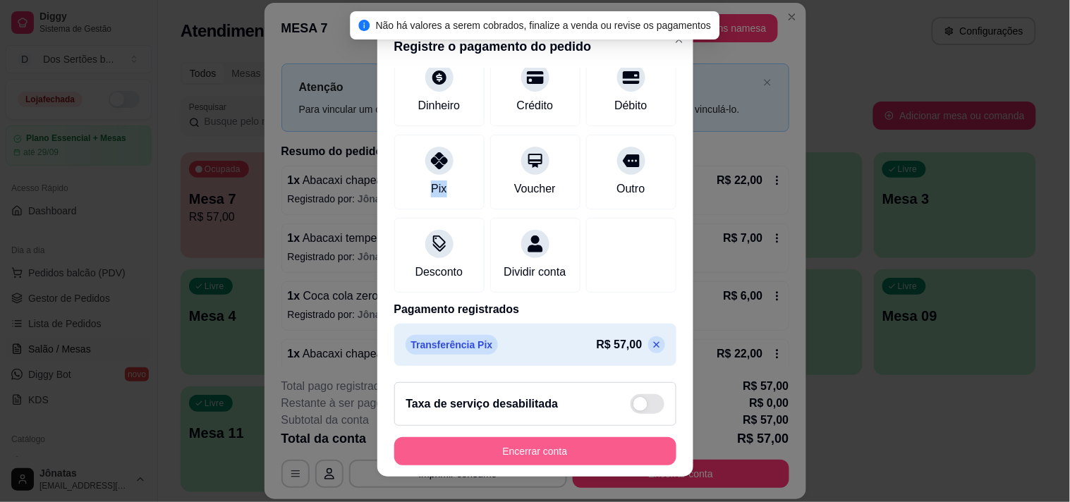
click at [597, 449] on button "Encerrar conta" at bounding box center [535, 451] width 282 height 28
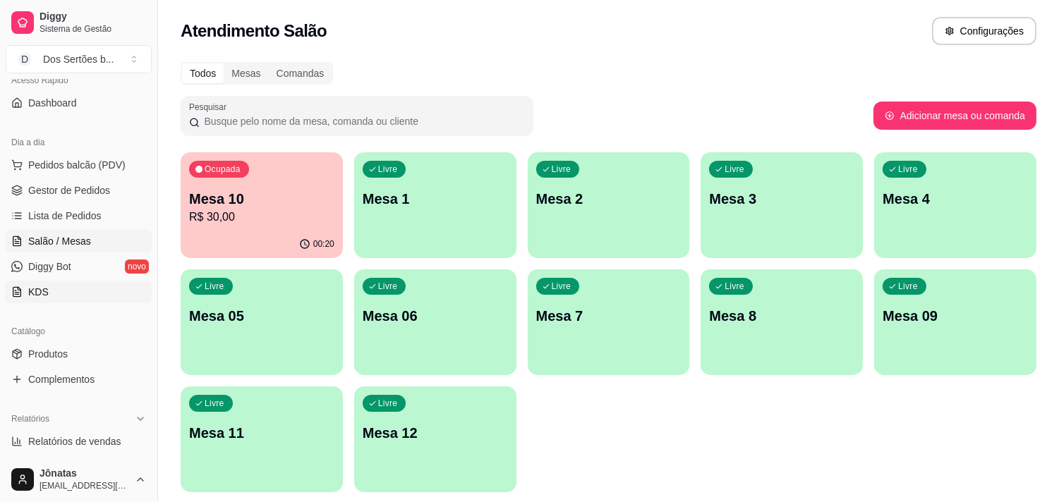
scroll to position [269, 0]
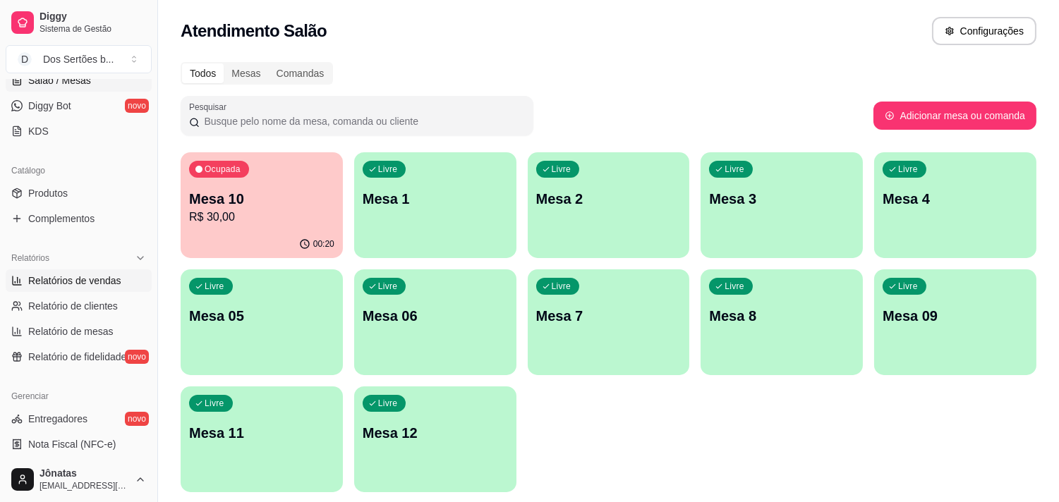
click at [90, 283] on span "Relatórios de vendas" at bounding box center [74, 281] width 93 height 14
select select "ALL"
select select "0"
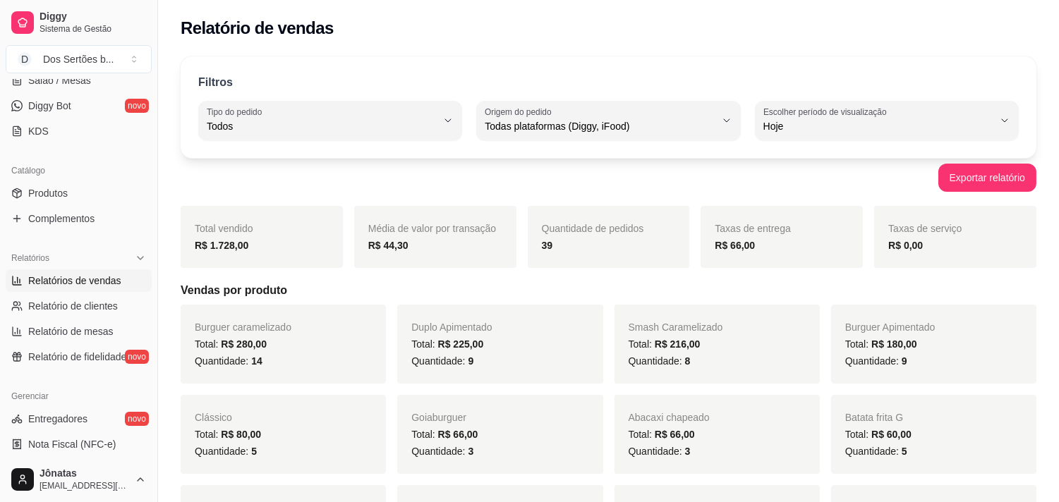
click at [73, 344] on ul "Relatórios de vendas Relatório de clientes Relatório de mesas Relatório de fide…" at bounding box center [79, 318] width 146 height 99
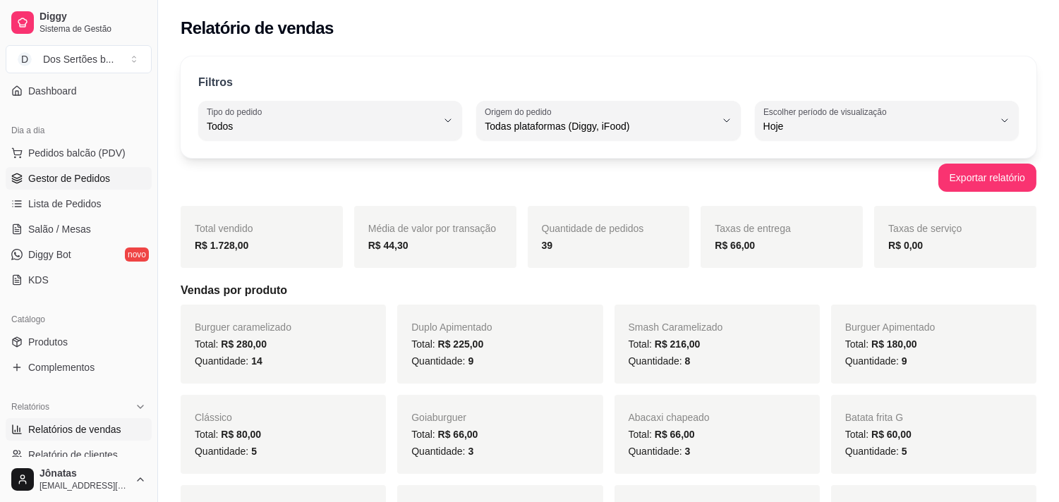
click at [75, 186] on link "Gestor de Pedidos" at bounding box center [79, 178] width 146 height 23
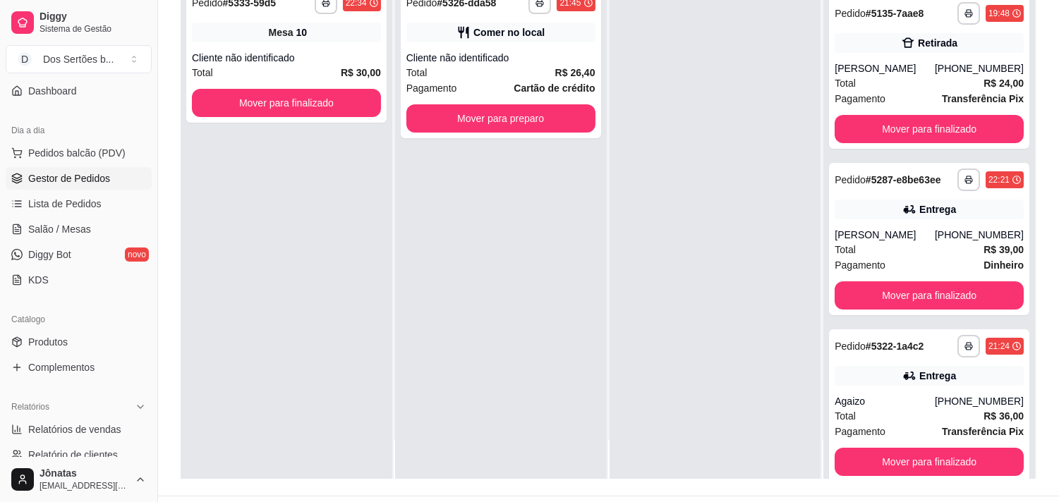
scroll to position [343, 0]
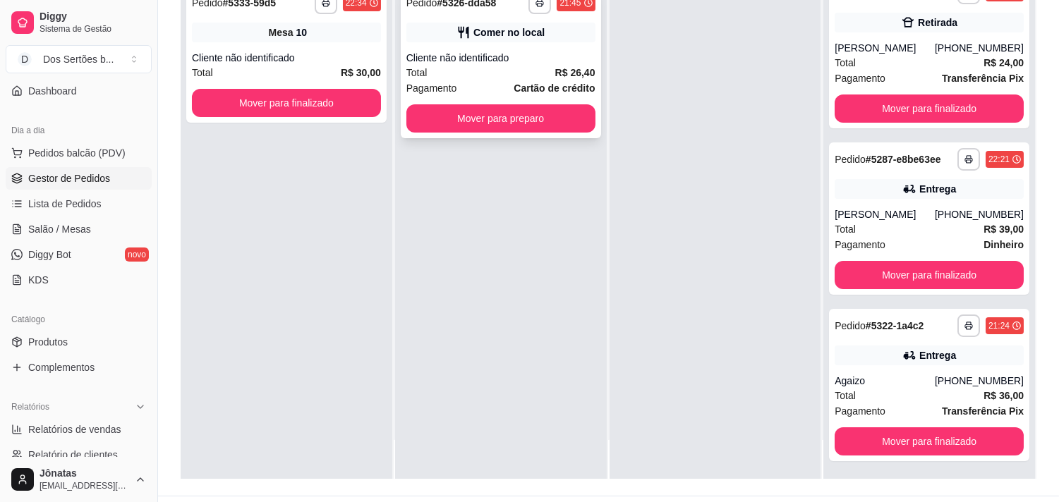
click at [541, 51] on div "Cliente não identificado" at bounding box center [500, 58] width 189 height 14
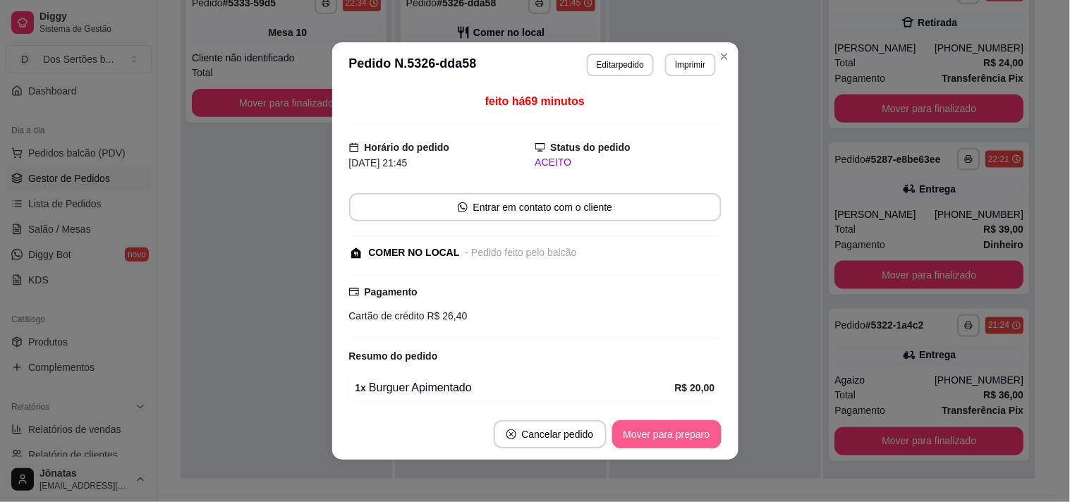
click at [664, 430] on button "Mover para preparo" at bounding box center [666, 434] width 109 height 28
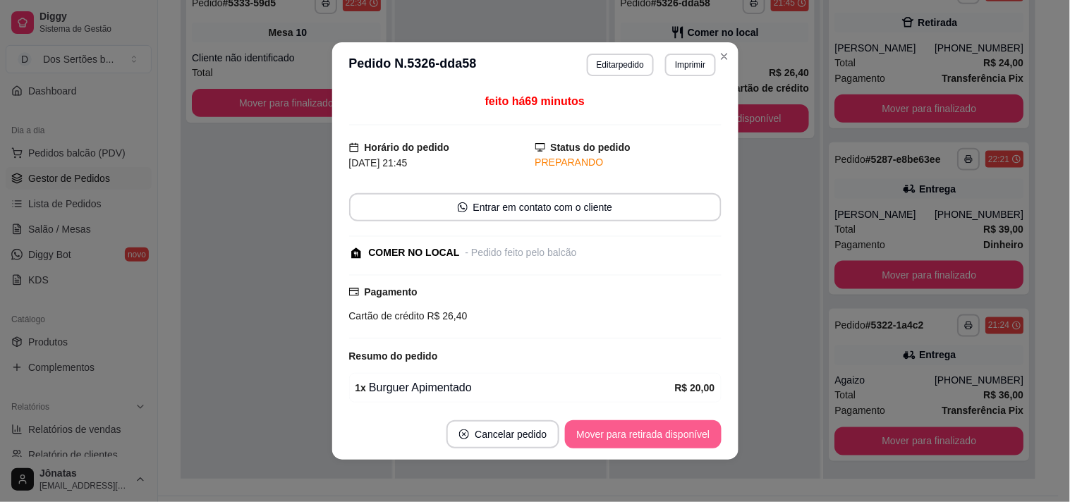
click at [679, 436] on button "Mover para retirada disponível" at bounding box center [643, 434] width 156 height 28
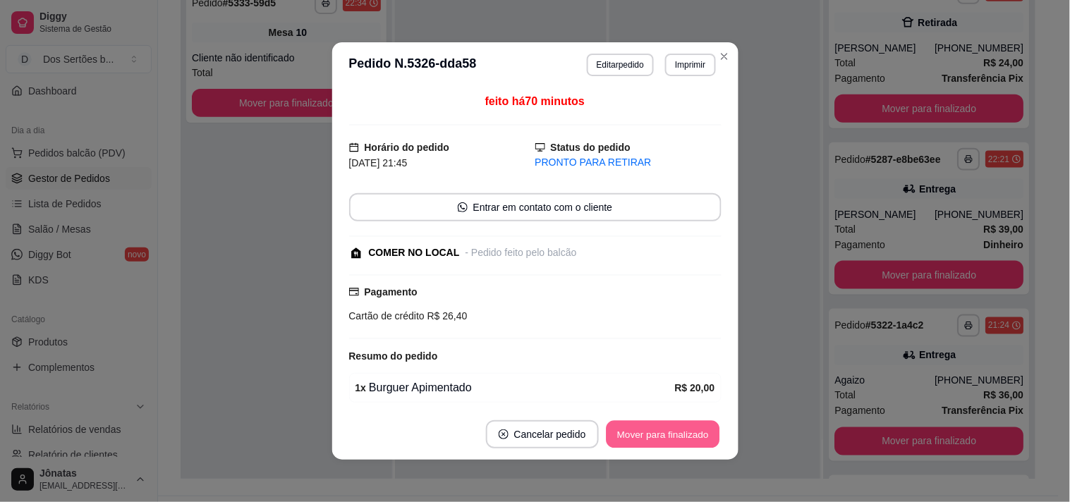
click at [679, 436] on button "Mover para finalizado" at bounding box center [663, 435] width 114 height 28
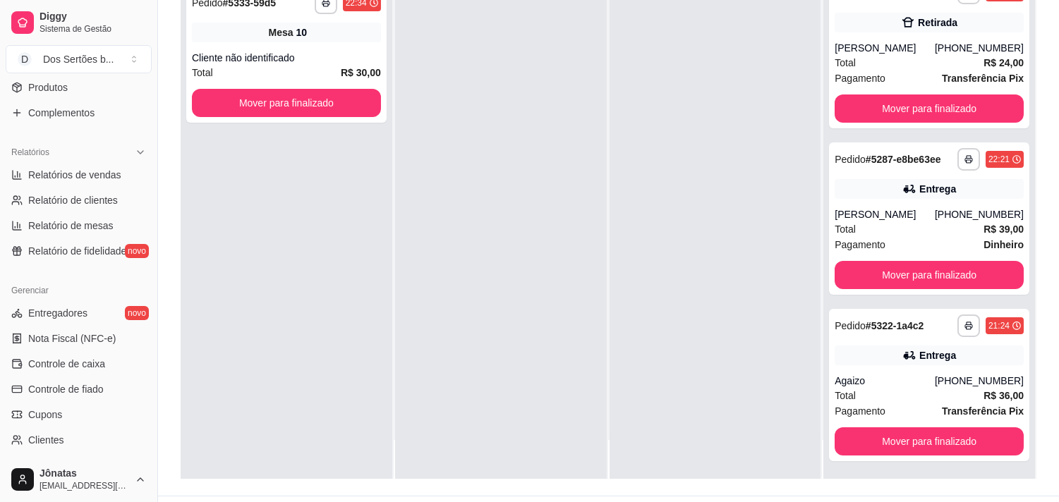
scroll to position [485, 0]
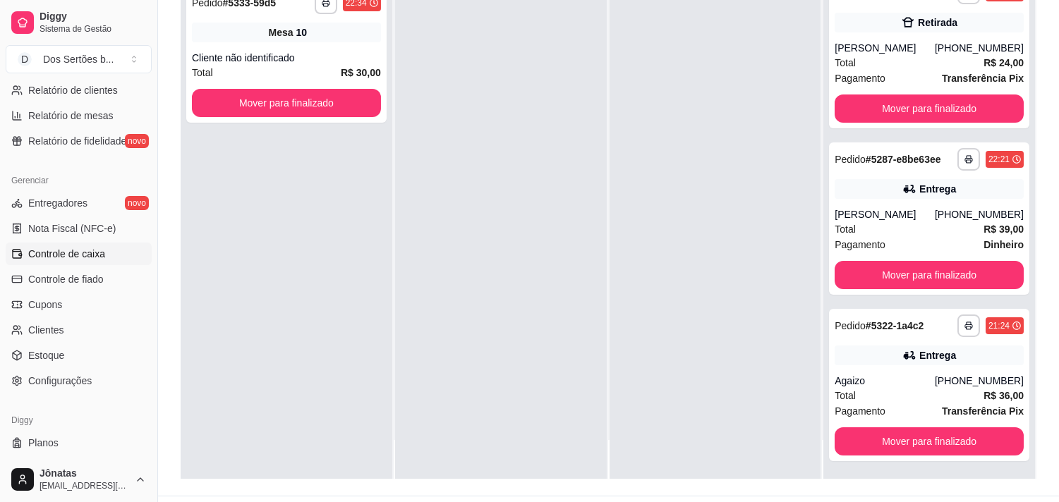
click at [83, 258] on span "Controle de caixa" at bounding box center [66, 254] width 77 height 14
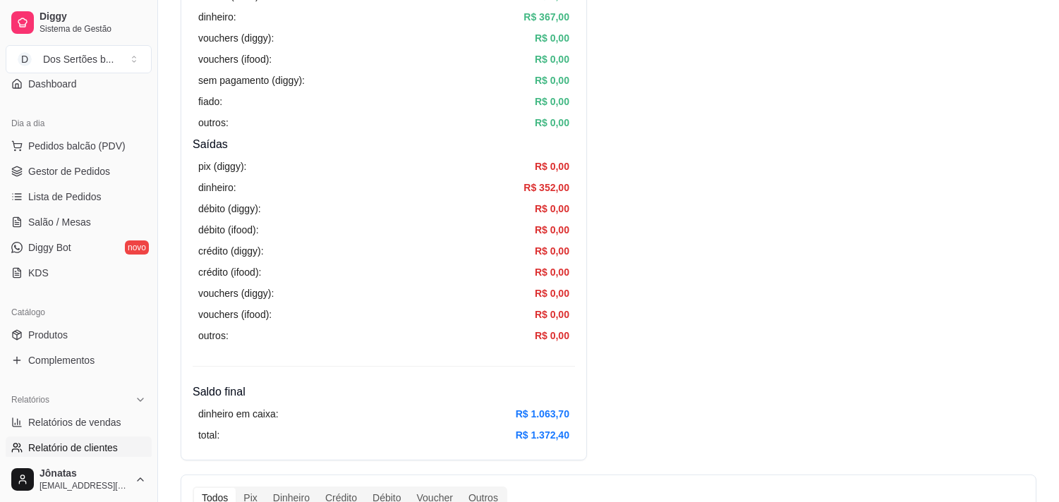
scroll to position [100, 0]
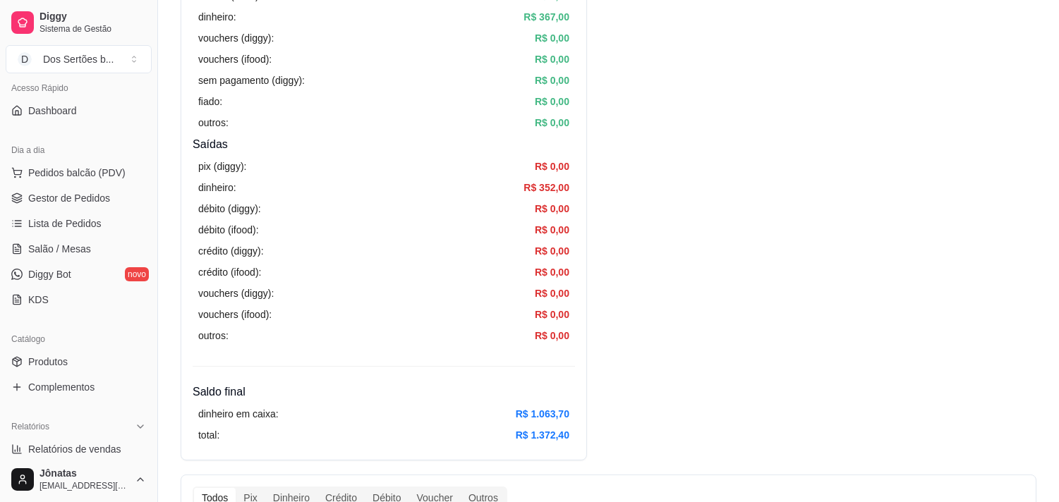
click at [53, 209] on ul "Pedidos balcão (PDV) Gestor de Pedidos Lista de Pedidos Salão / Mesas Diggy Bot…" at bounding box center [79, 237] width 146 height 150
click at [47, 449] on span "Relatórios de vendas" at bounding box center [74, 449] width 93 height 14
select select "ALL"
select select "0"
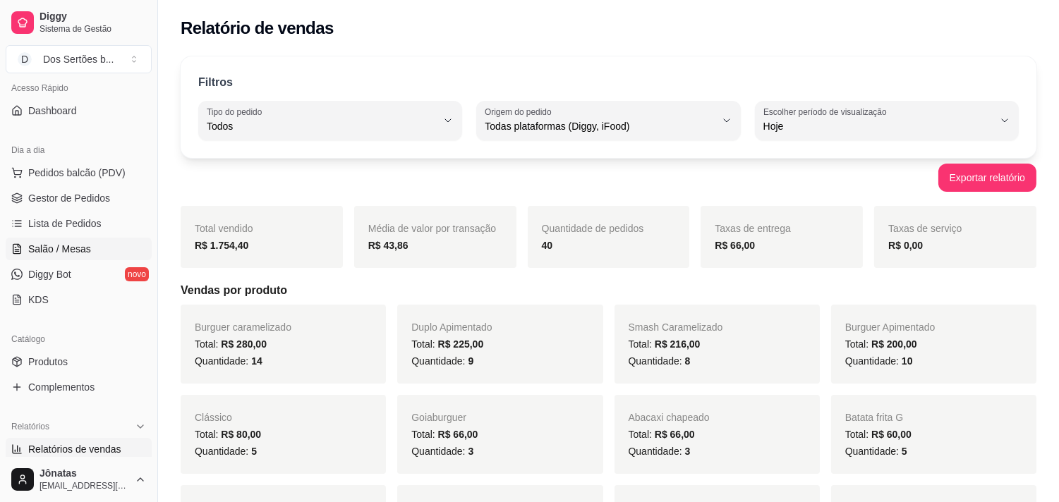
click at [69, 247] on span "Salão / Mesas" at bounding box center [59, 249] width 63 height 14
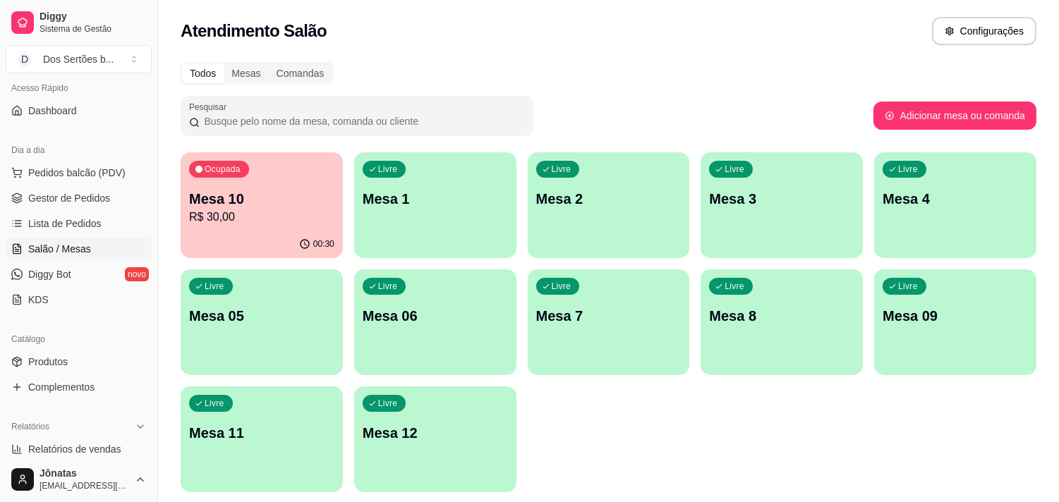
click at [257, 202] on p "Mesa 10" at bounding box center [261, 199] width 145 height 20
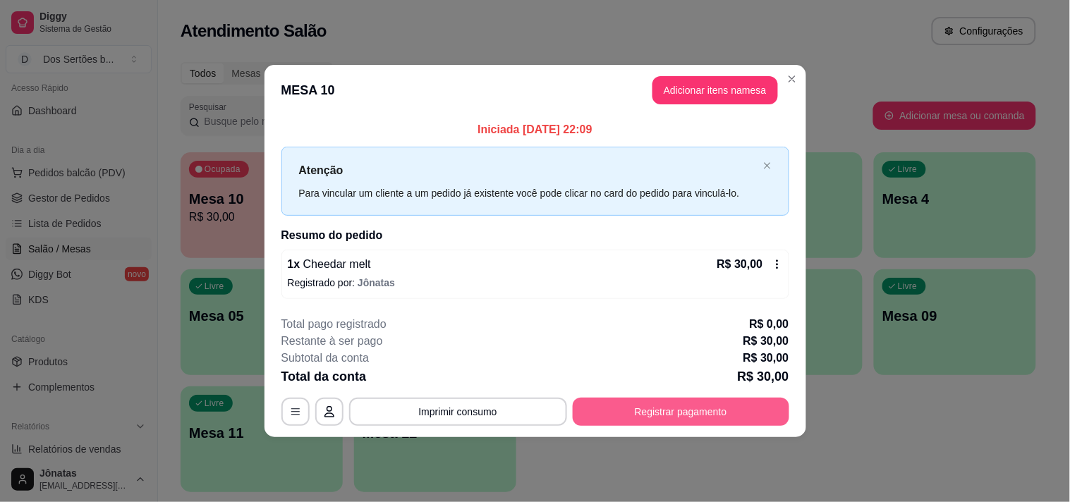
click at [669, 419] on button "Registrar pagamento" at bounding box center [681, 412] width 217 height 28
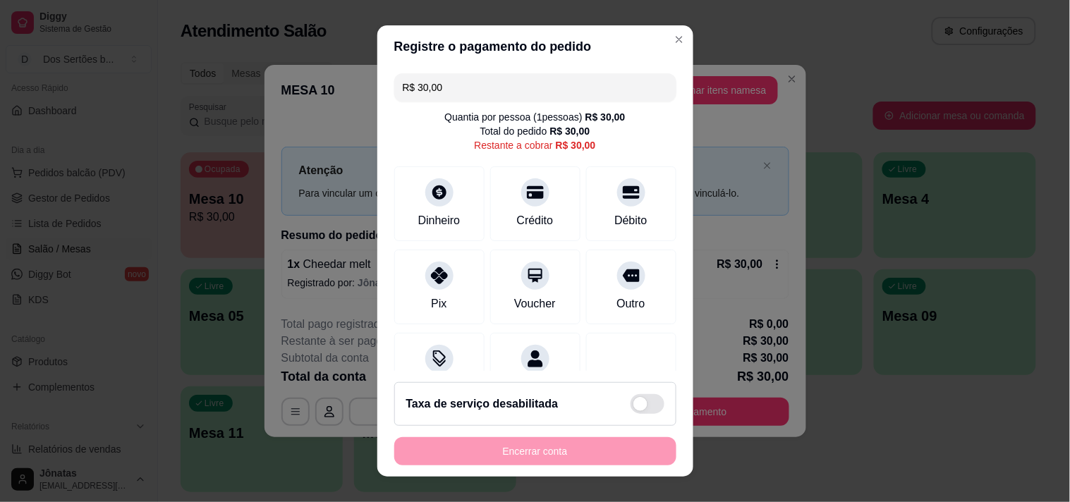
click at [442, 85] on input "R$ 30,00" at bounding box center [535, 87] width 265 height 28
click at [432, 187] on icon at bounding box center [440, 189] width 16 height 16
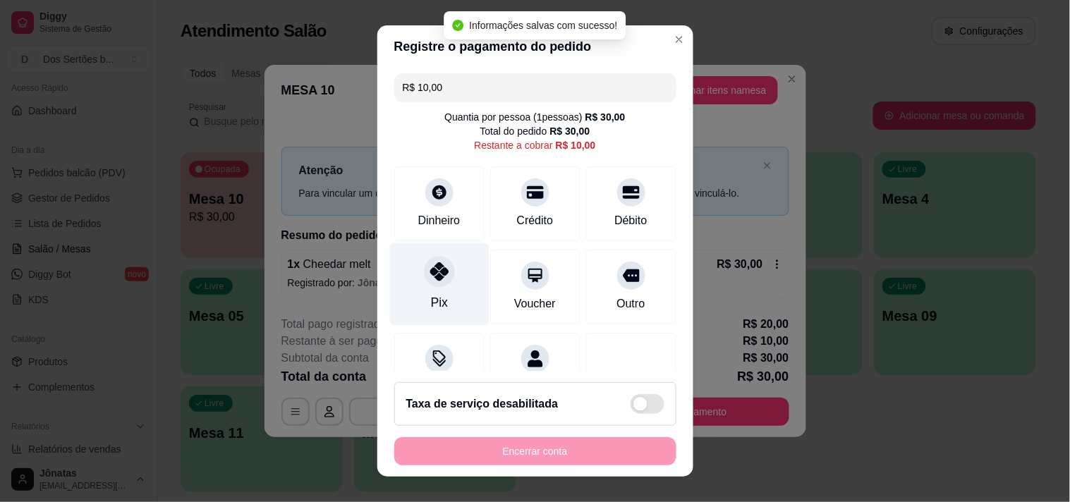
click at [430, 275] on icon at bounding box center [439, 271] width 18 height 18
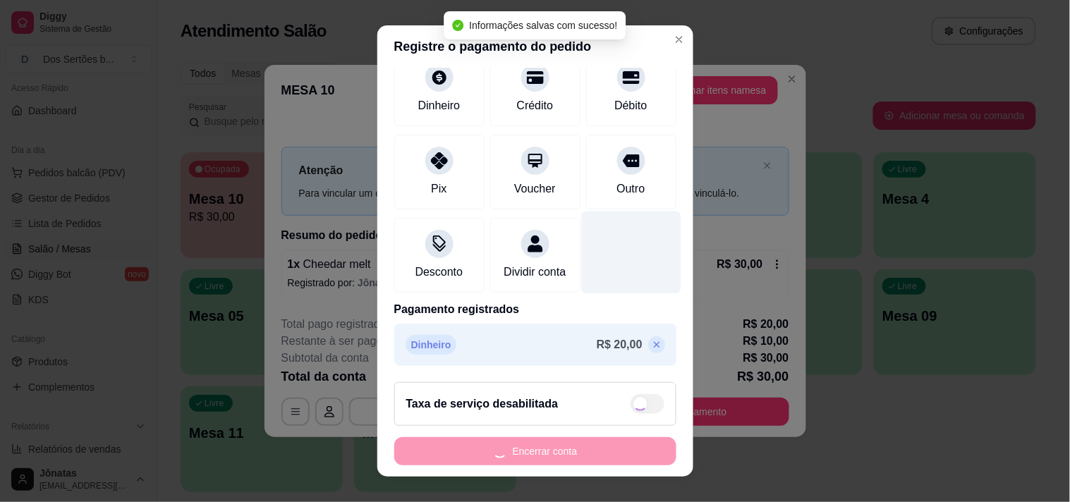
scroll to position [20, 0]
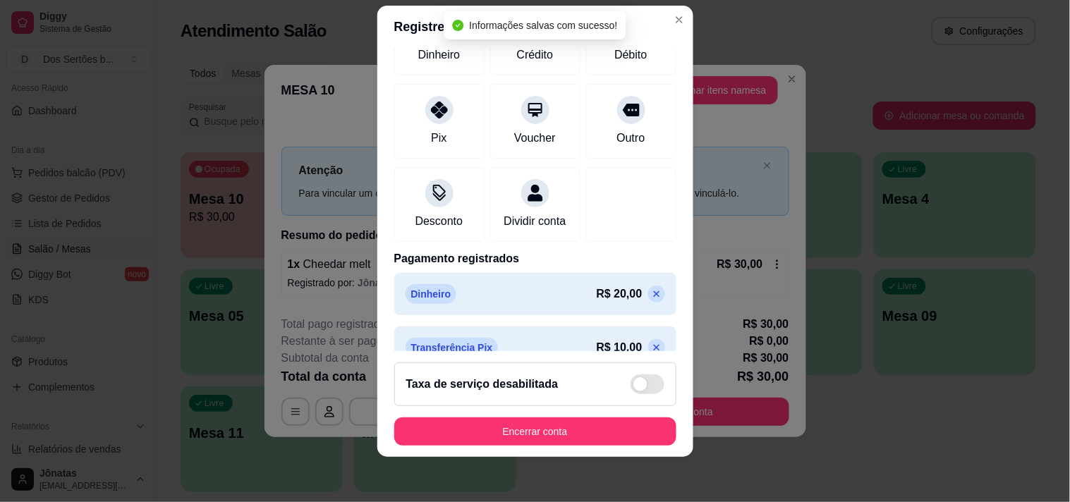
type input "R$ 0,00"
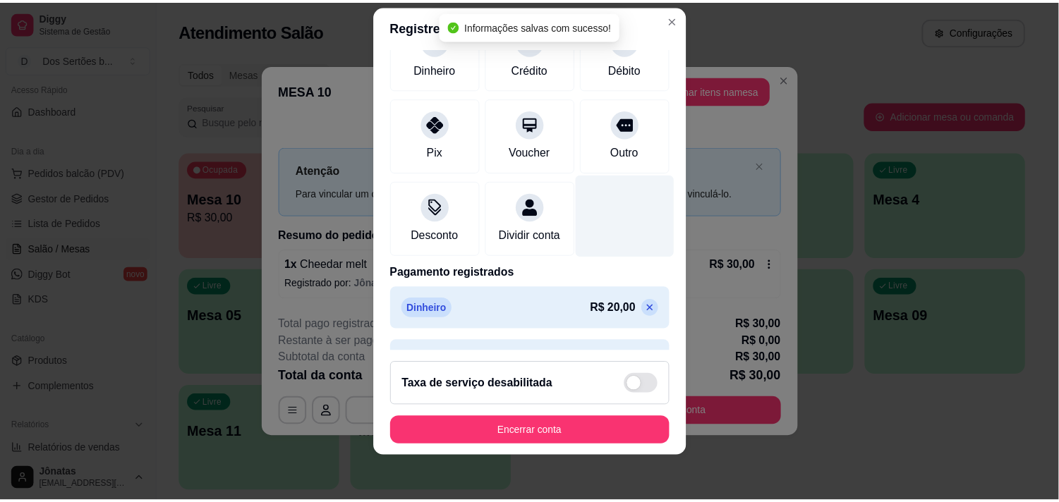
scroll to position [171, 0]
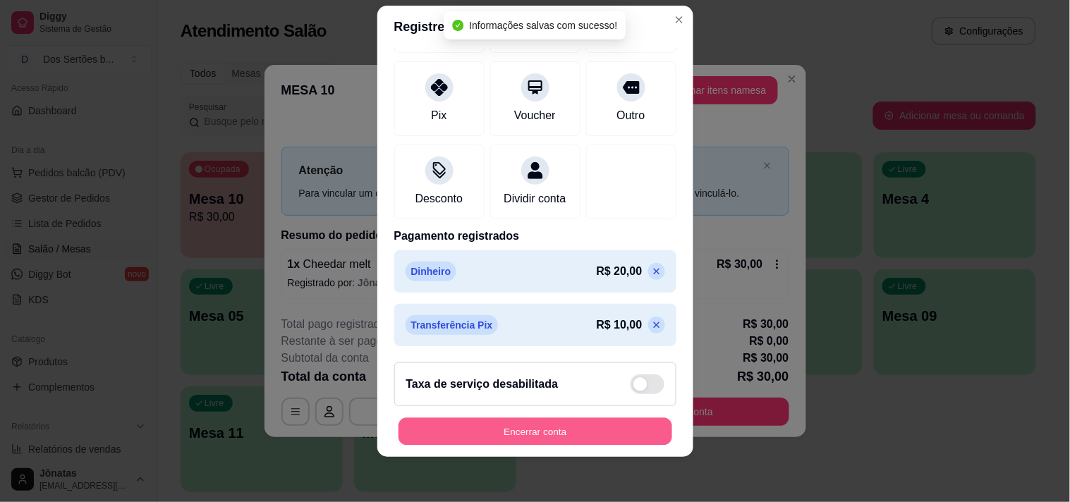
click at [621, 426] on button "Encerrar conta" at bounding box center [536, 432] width 274 height 28
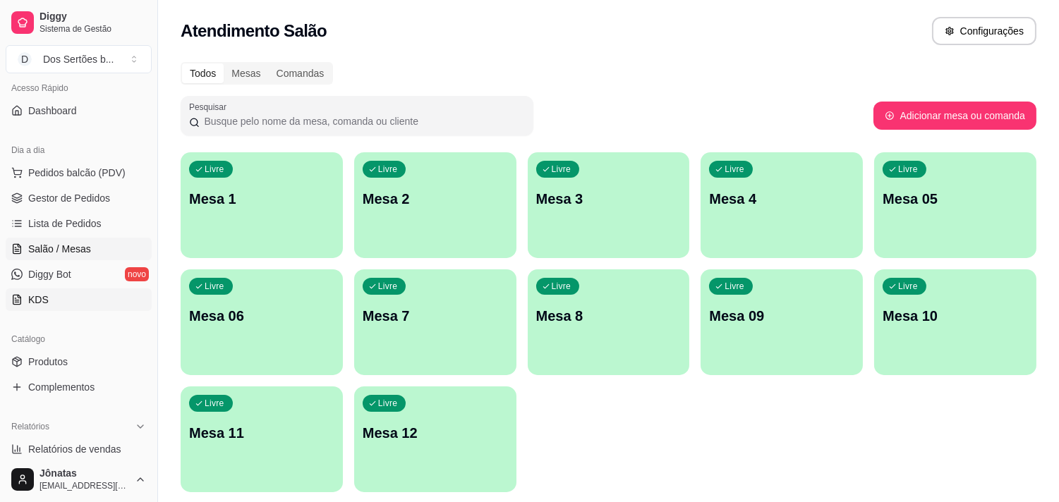
scroll to position [311, 0]
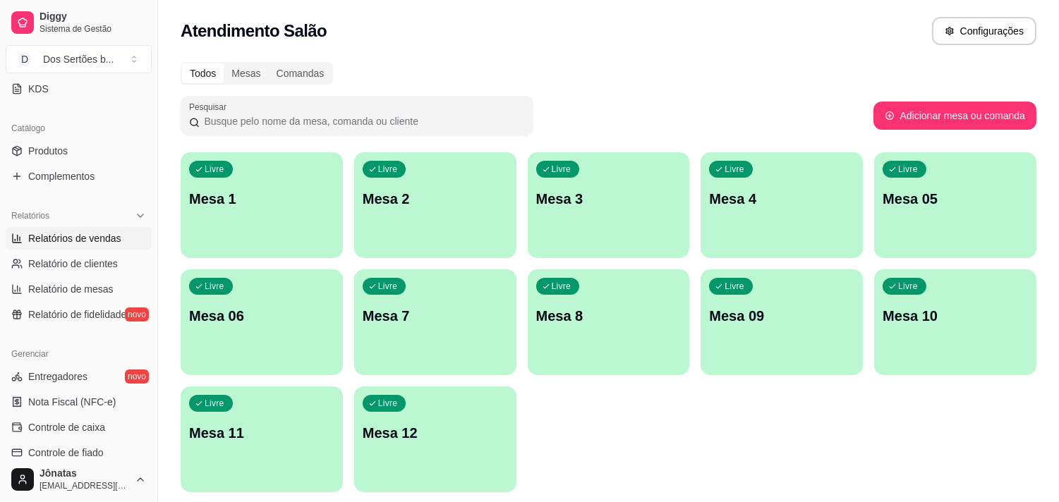
click at [60, 236] on span "Relatórios de vendas" at bounding box center [74, 238] width 93 height 14
select select "ALL"
select select "0"
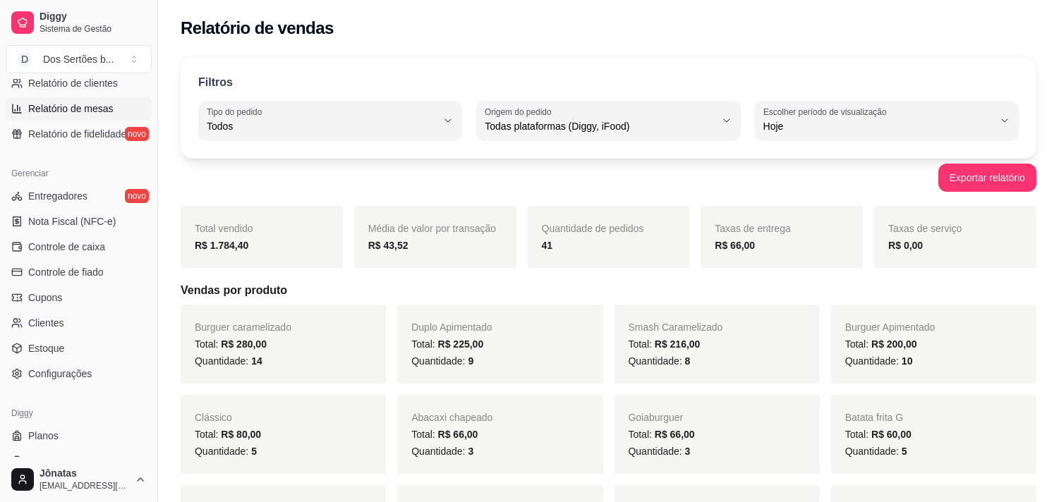
scroll to position [512, 0]
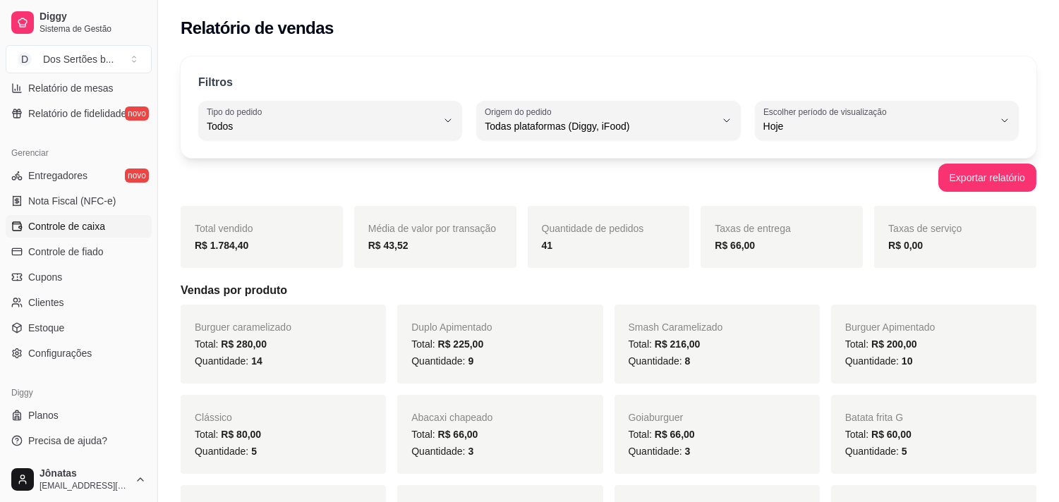
click at [58, 224] on span "Controle de caixa" at bounding box center [66, 226] width 77 height 14
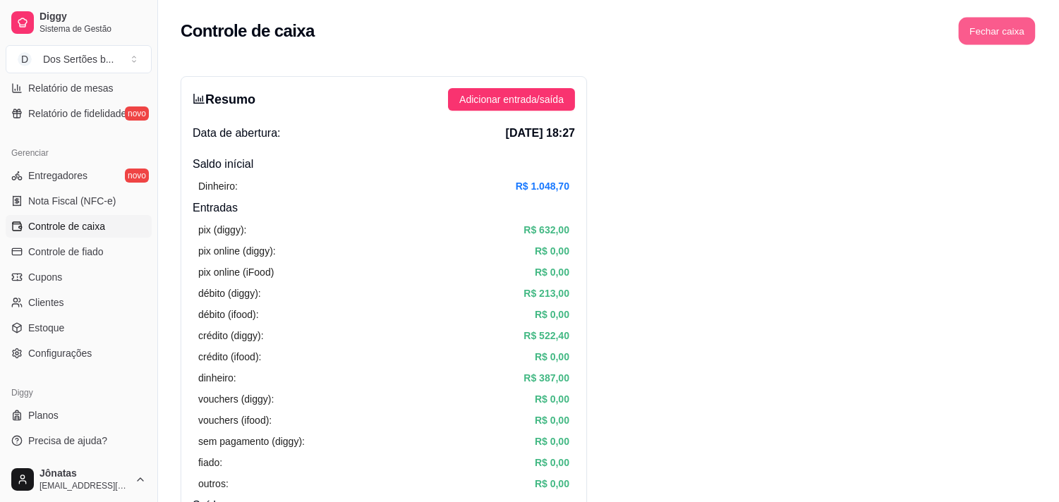
click at [984, 29] on button "Fechar caixa" at bounding box center [997, 32] width 77 height 28
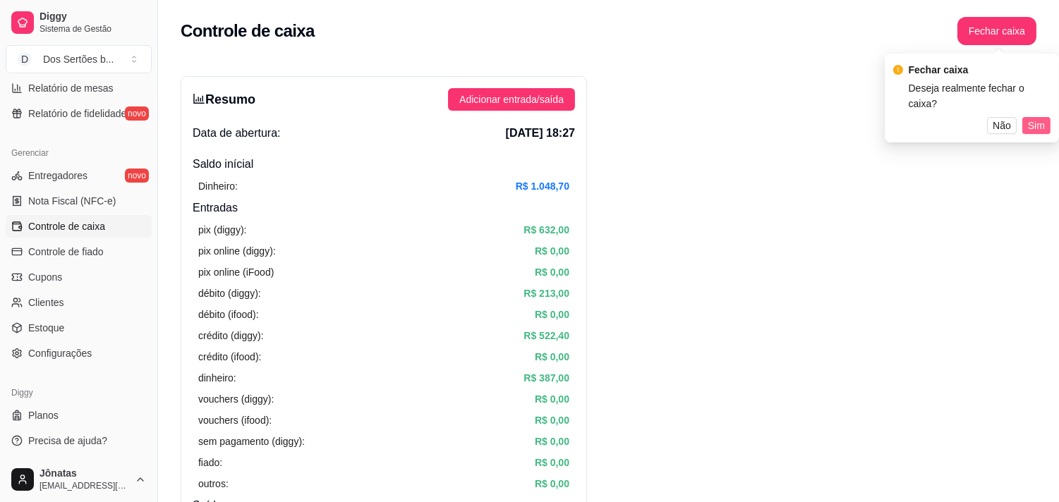
click at [1033, 118] on span "Sim" at bounding box center [1036, 126] width 17 height 16
